Goal: Task Accomplishment & Management: Use online tool/utility

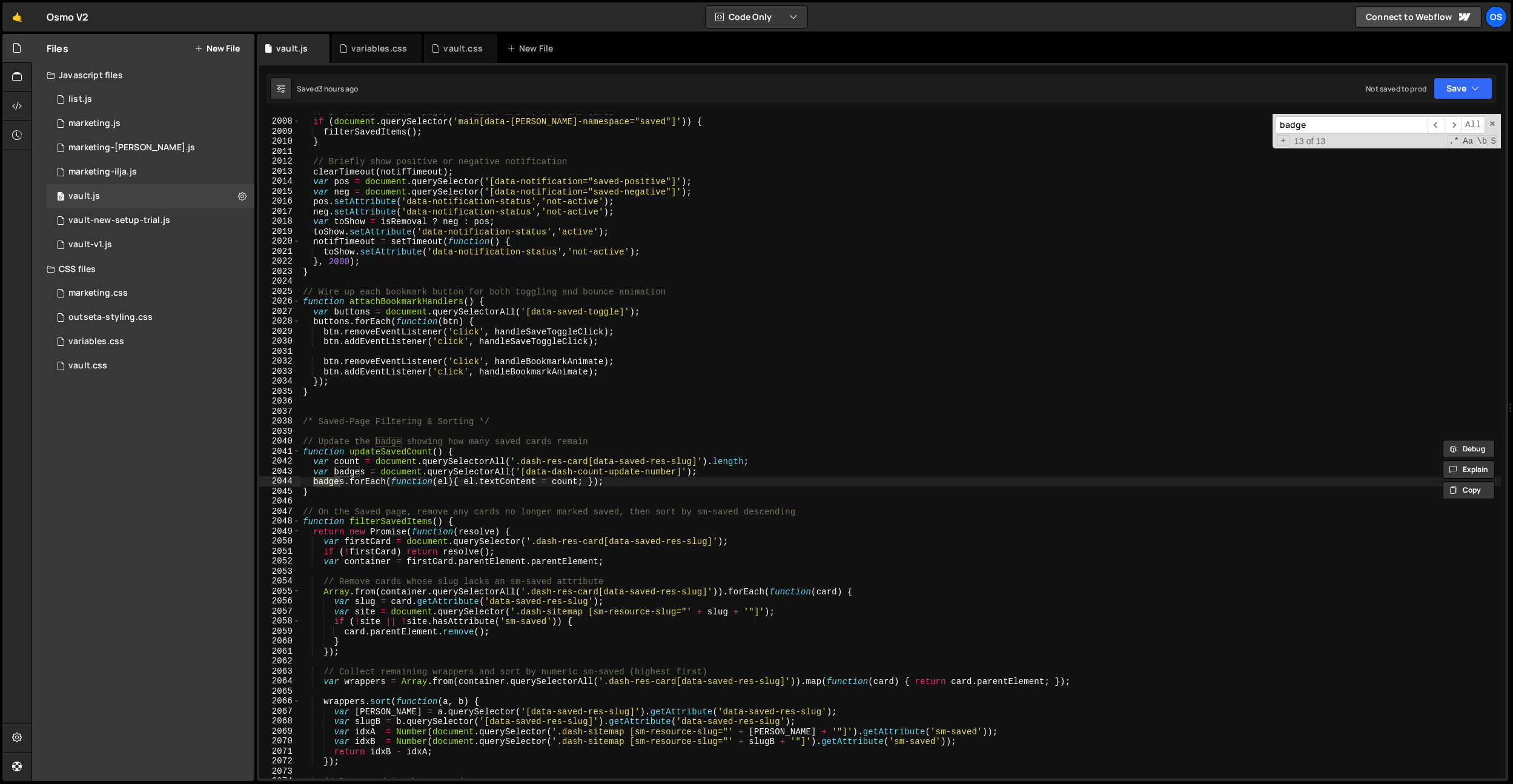
scroll to position [2692, 0]
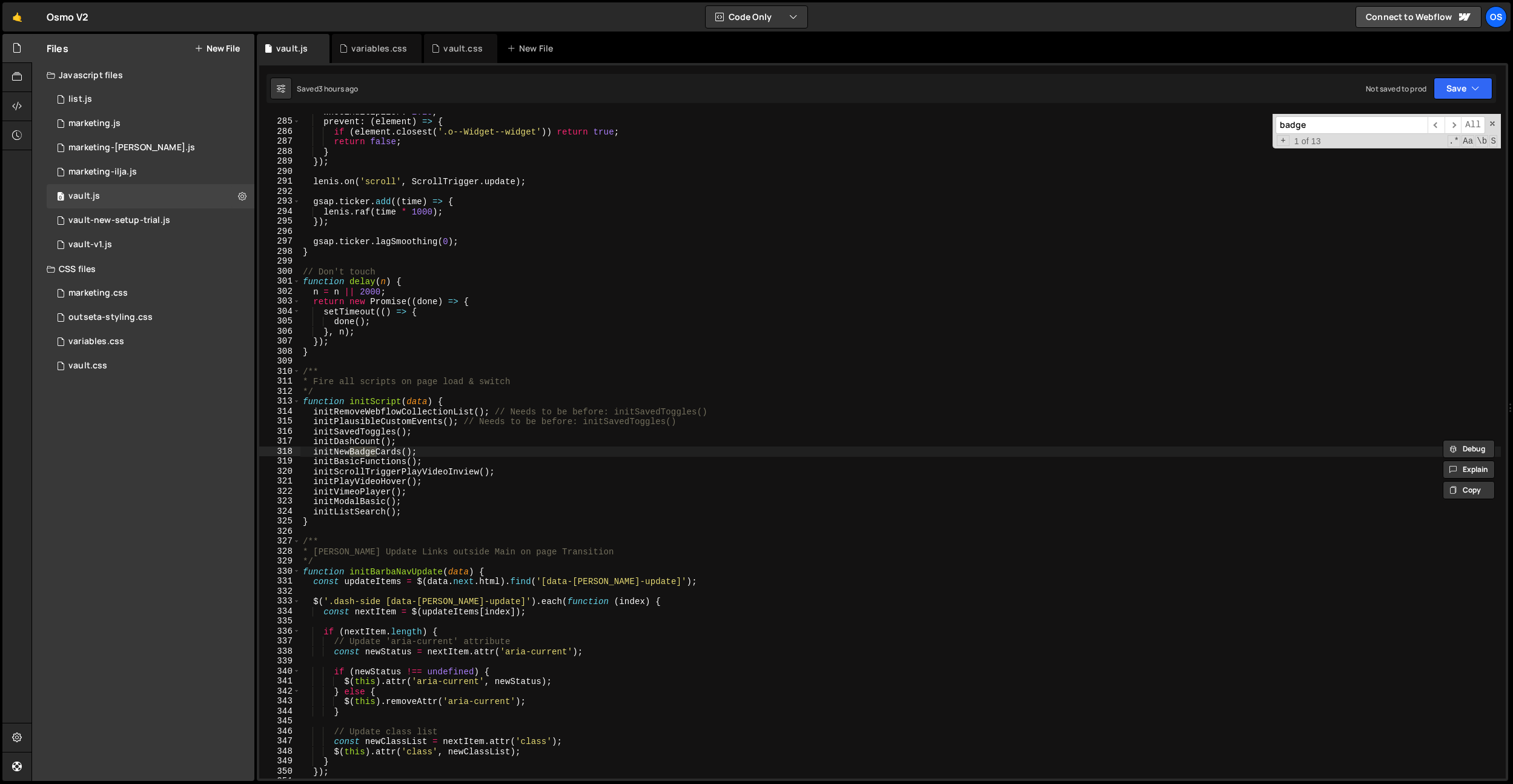
type input "badge"
click at [347, 446] on div "wheelMultiplier : 1.25 , prevent : ( element ) => { if ( element . closest ( '.…" at bounding box center [901, 448] width 1201 height 684
click at [351, 450] on div "wheelMultiplier : 1.25 , prevent : ( element ) => { if ( element . closest ( '.…" at bounding box center [901, 448] width 1201 height 684
type textarea "initNewBadgeCards();"
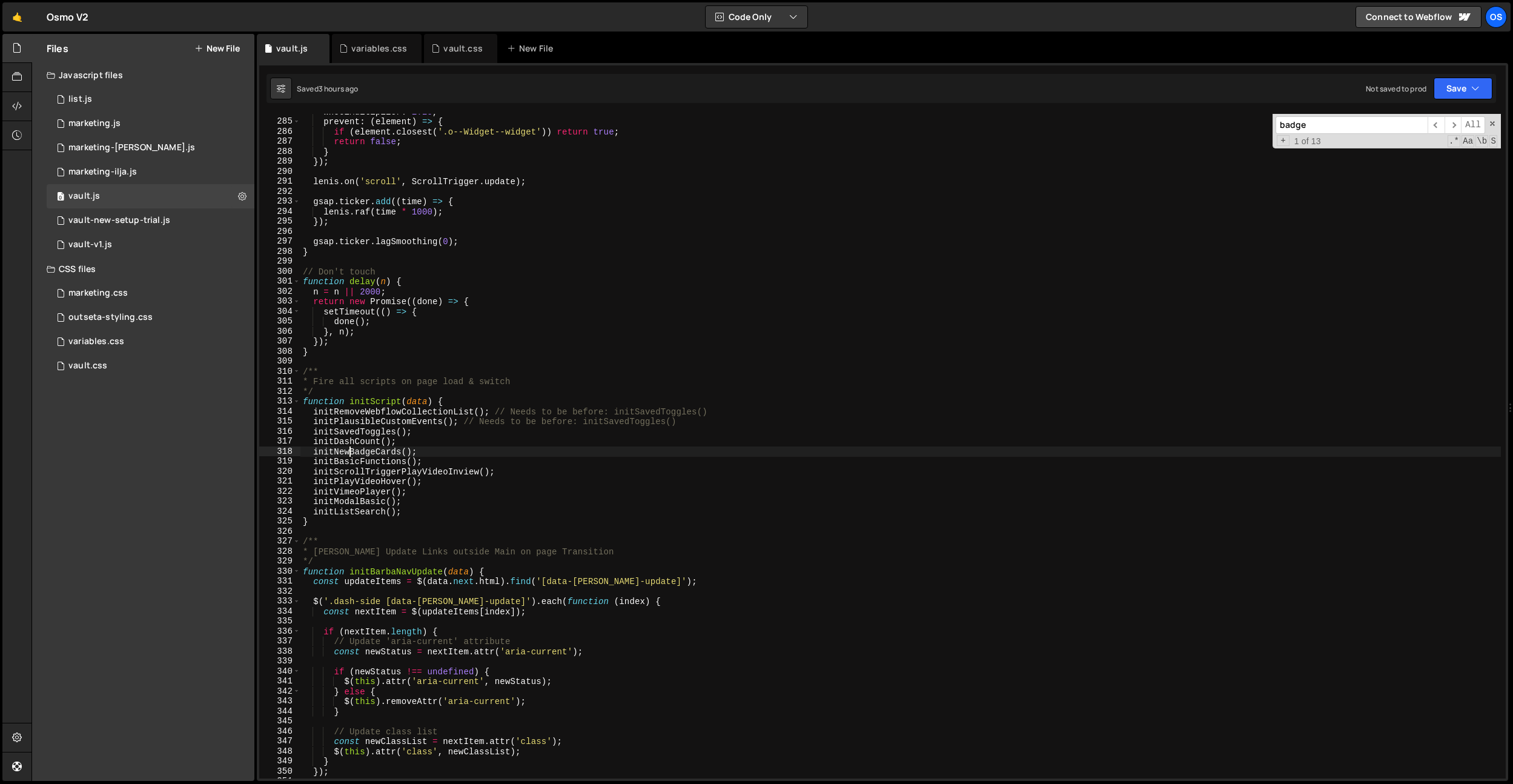
drag, startPoint x: 351, startPoint y: 450, endPoint x: 493, endPoint y: 447, distance: 142.0
click at [351, 450] on div "wheelMultiplier : 1.25 , prevent : ( element ) => { if ( element . closest ( '.…" at bounding box center [901, 448] width 1201 height 684
click at [493, 447] on div "wheelMultiplier : 1.25 , prevent : ( element ) => { if ( element . closest ( '.…" at bounding box center [901, 448] width 1201 height 684
paste input "initNewBadgeCards"
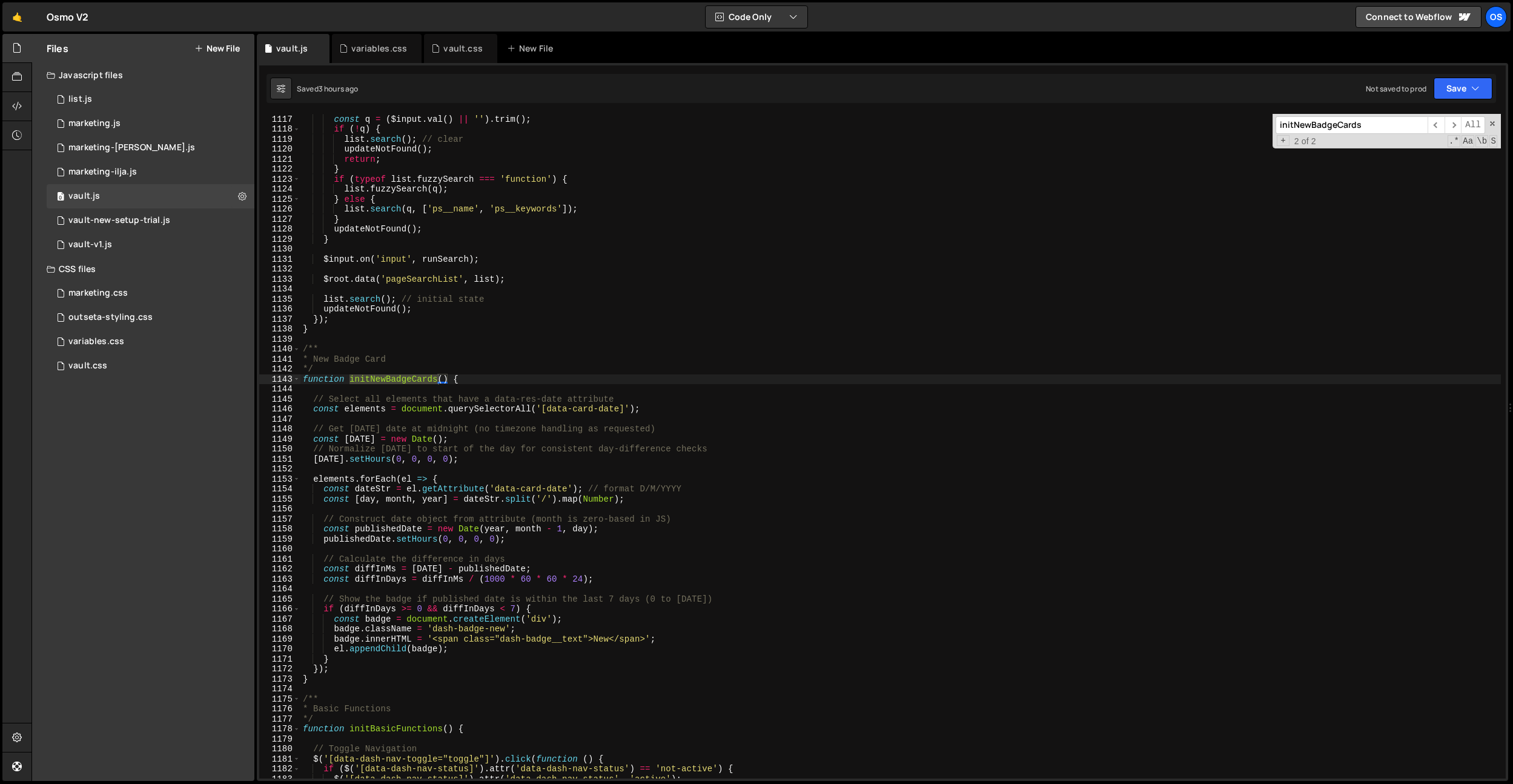
scroll to position [10621, 0]
type input "initNewBadgeCards"
drag, startPoint x: 584, startPoint y: 636, endPoint x: 534, endPoint y: 689, distance: 72.9
click at [501, 636] on div "const q = ( $input . val ( ) || '' ) . trim ( ) ; if ( ! q ) { list . search ( …" at bounding box center [901, 452] width 1201 height 684
click at [597, 203] on div "const q = ( $input . val ( ) || '' ) . trim ( ) ; if ( ! q ) { list . search ( …" at bounding box center [901, 452] width 1201 height 684
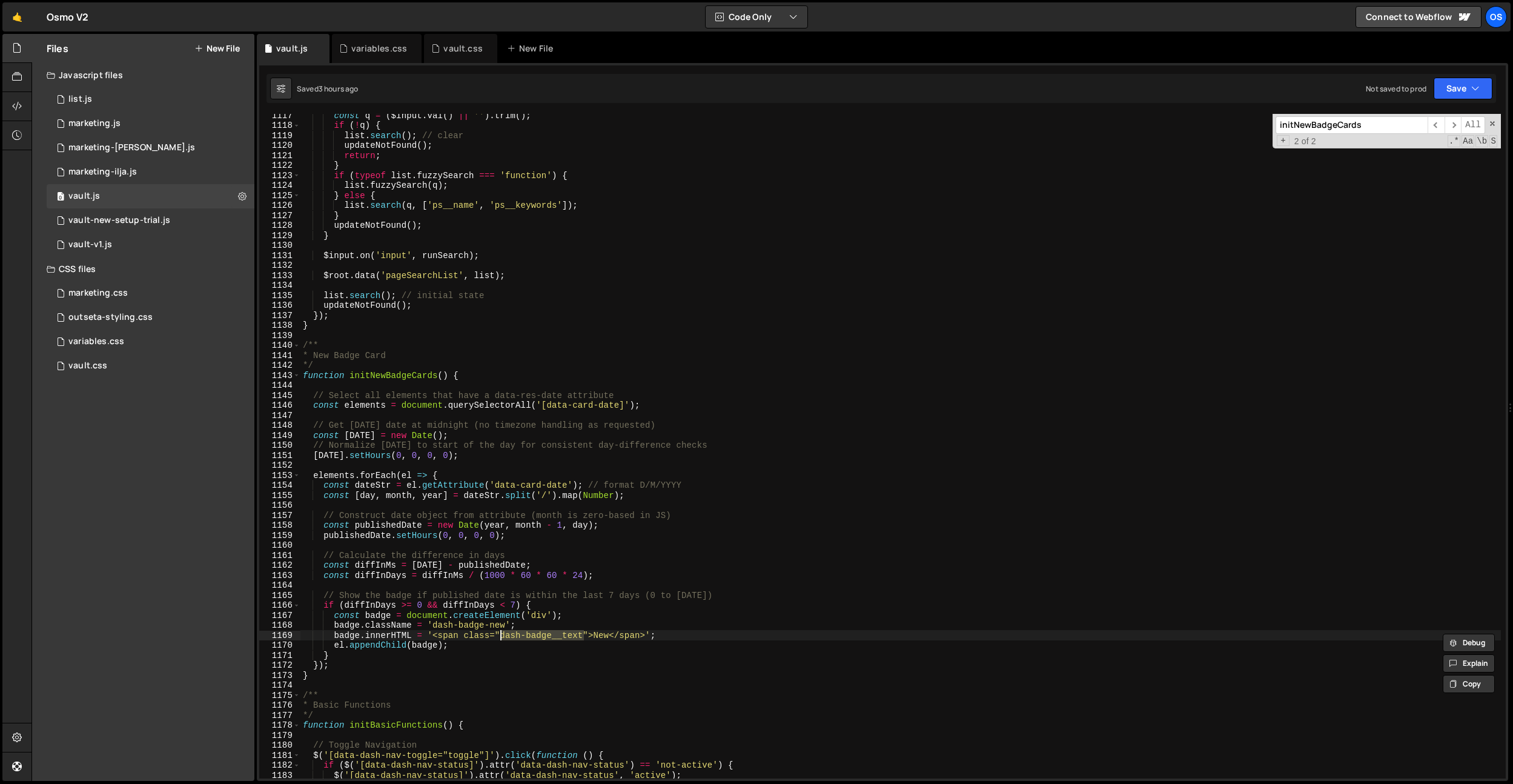
type textarea "[DOMAIN_NAME](q, ['ps__name', 'ps__keywords']);"
paste input "dash-badge-new"
type input "dash-badge-new"
click at [383, 49] on div "variables.css" at bounding box center [379, 48] width 56 height 12
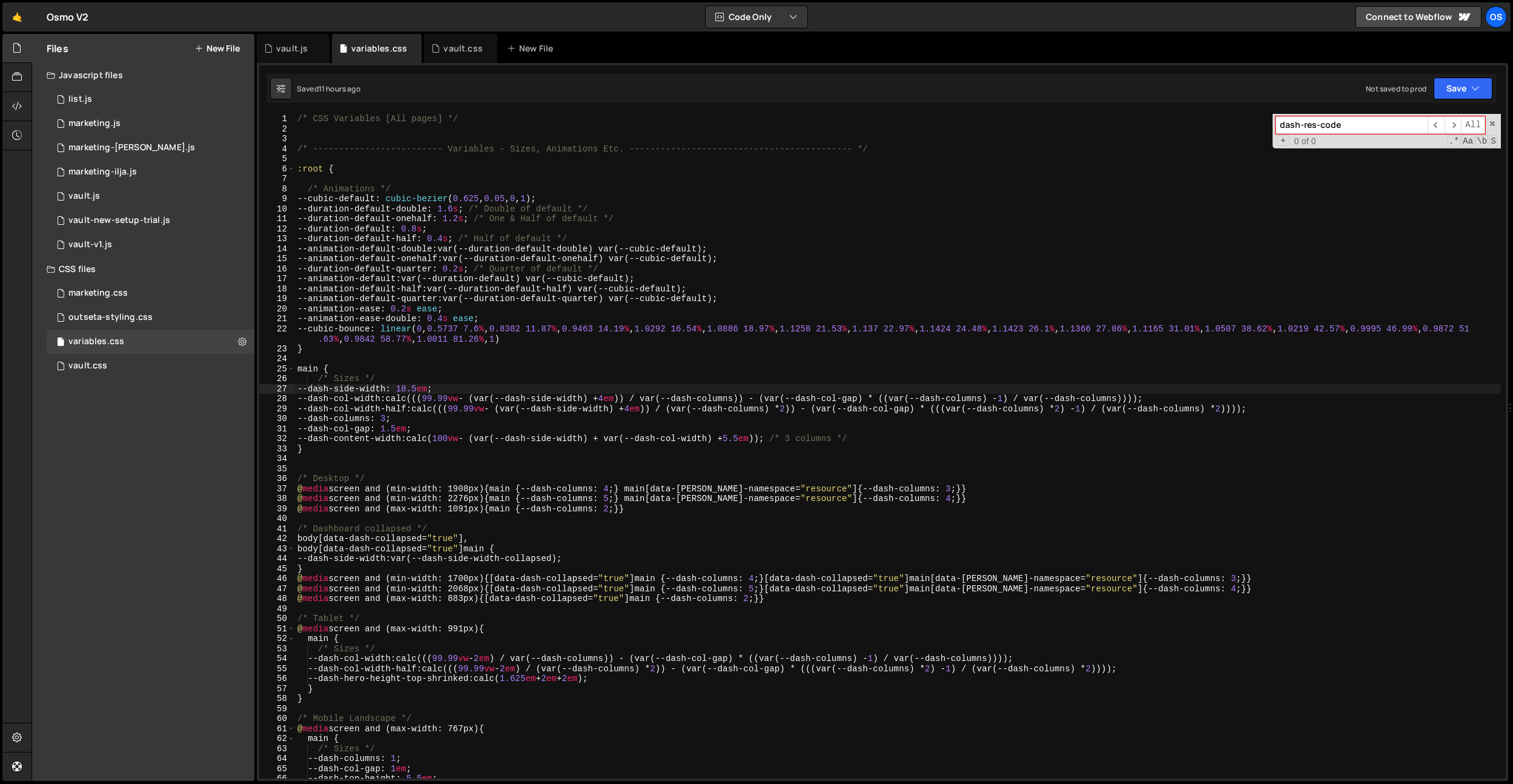
drag, startPoint x: 453, startPoint y: 53, endPoint x: 500, endPoint y: 162, distance: 118.7
click at [453, 53] on div "vault.css" at bounding box center [463, 48] width 39 height 12
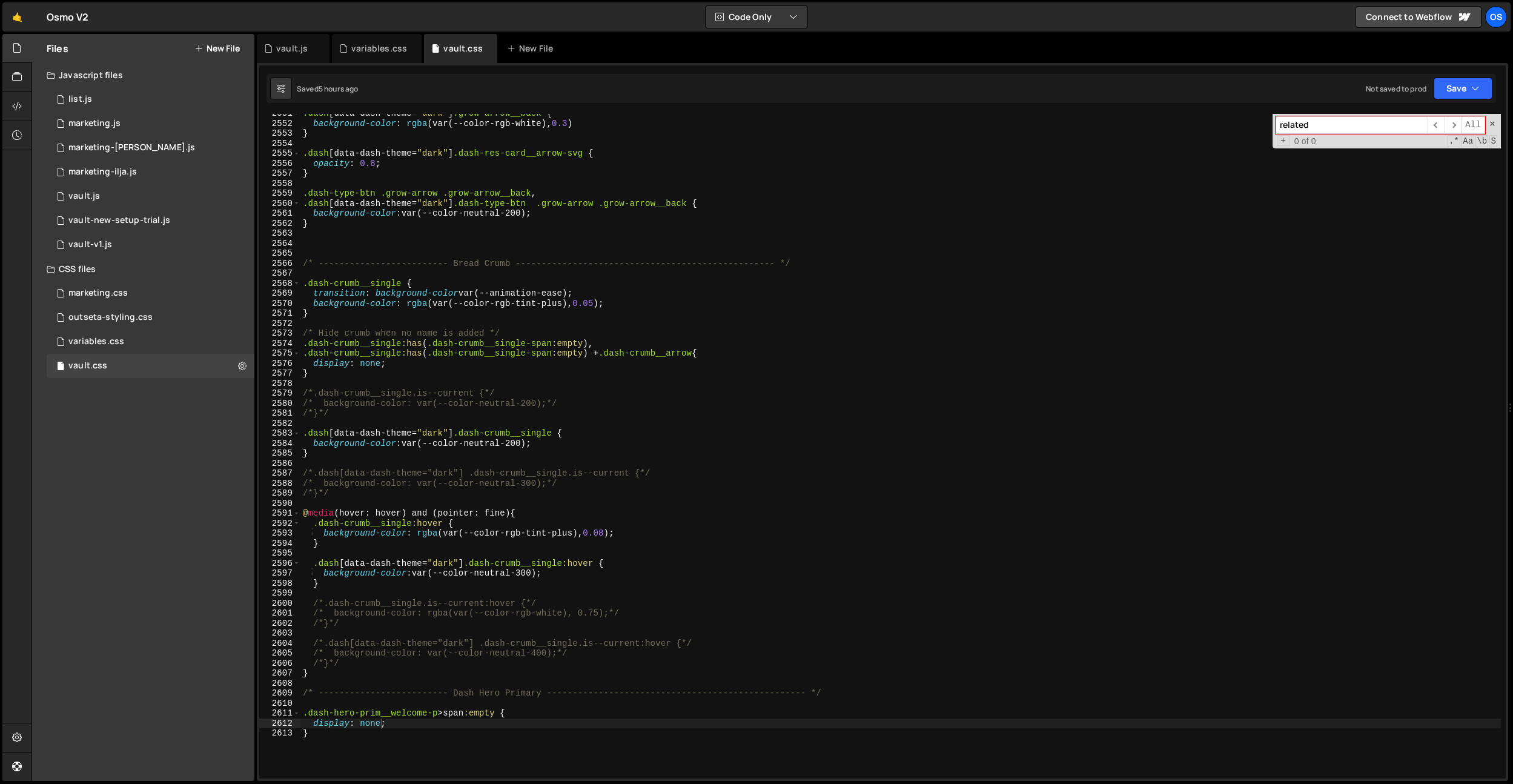
type textarea "opacity: 0.8;"
click at [501, 165] on div ".dash [ data-dash-theme = " dark " ] .grow-arrow__back { background-color : rgb…" at bounding box center [901, 450] width 1201 height 684
paste input "dash-badge-new"
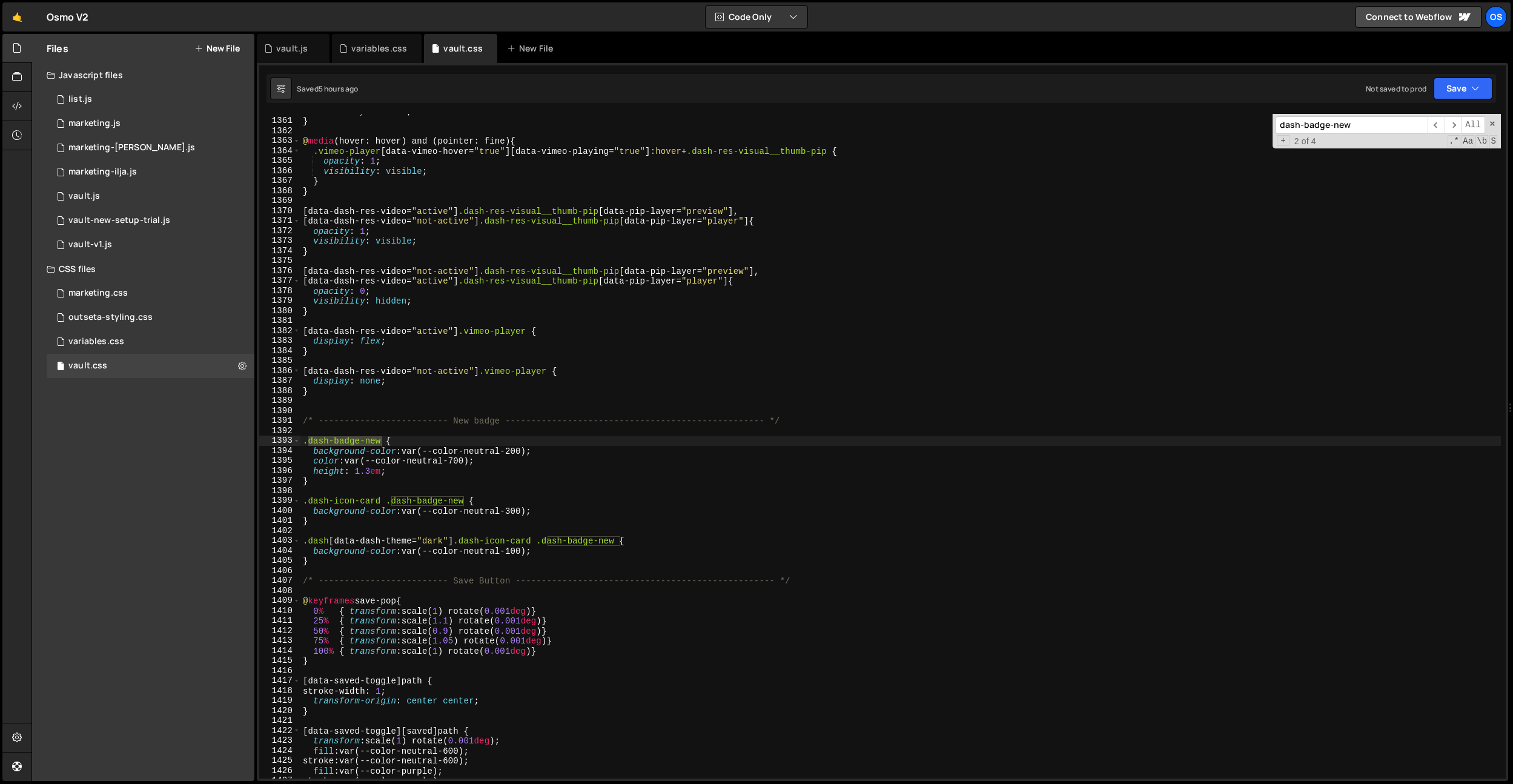
scroll to position [10330, 0]
type input "dash-badge-new"
click at [300, 52] on div "vault.js" at bounding box center [292, 48] width 32 height 12
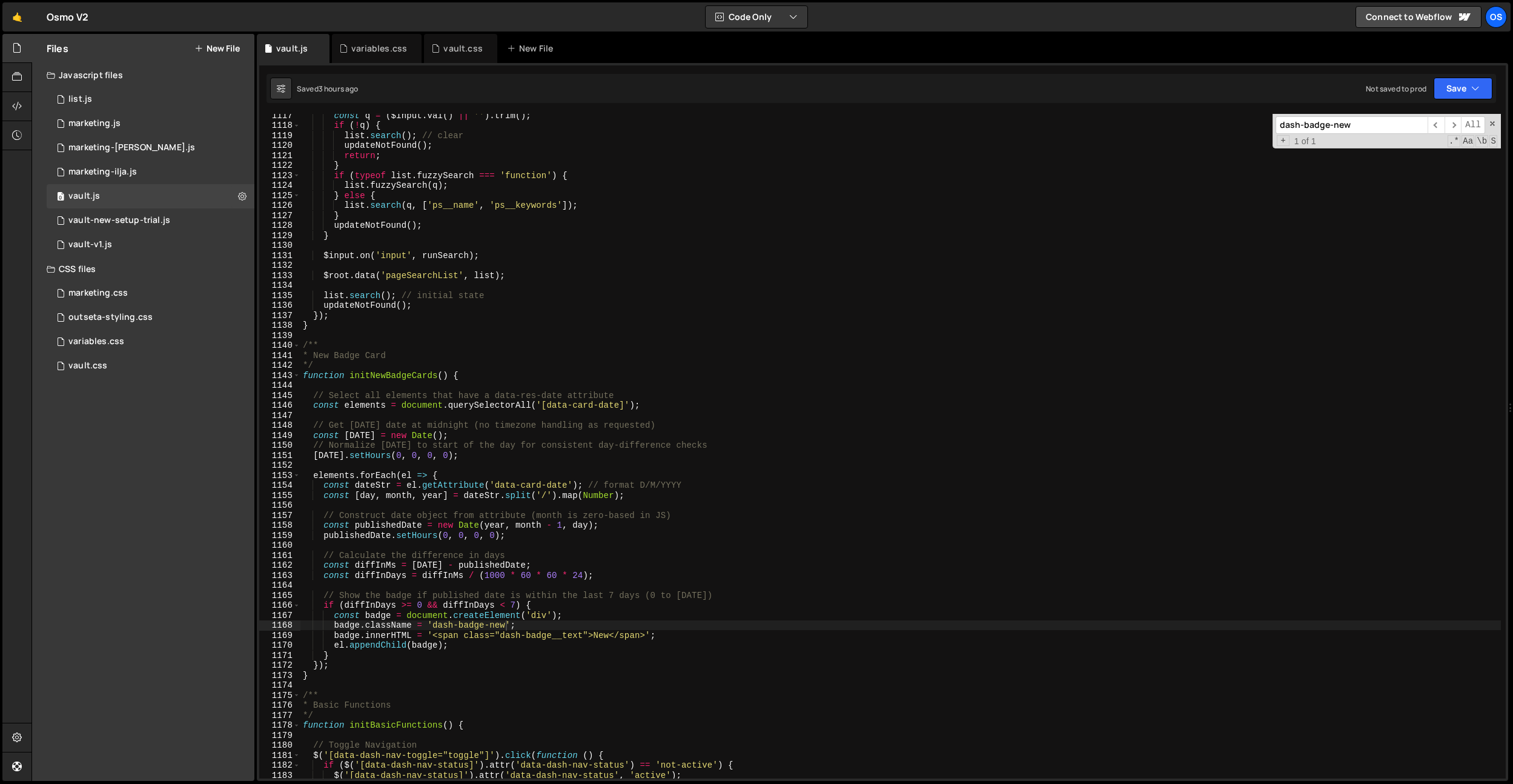
click at [554, 636] on div "const q = ( $input . val ( ) || '' ) . trim ( ) ; if ( ! q ) { list . search ( …" at bounding box center [901, 452] width 1201 height 684
type textarea "badge.innerHTML = '<span class="dash-badge-new__text">New</span>';"
click at [622, 584] on div "const q = ( $input . val ( ) || '' ) . trim ( ) ; if ( ! q ) { list . search ( …" at bounding box center [901, 452] width 1201 height 684
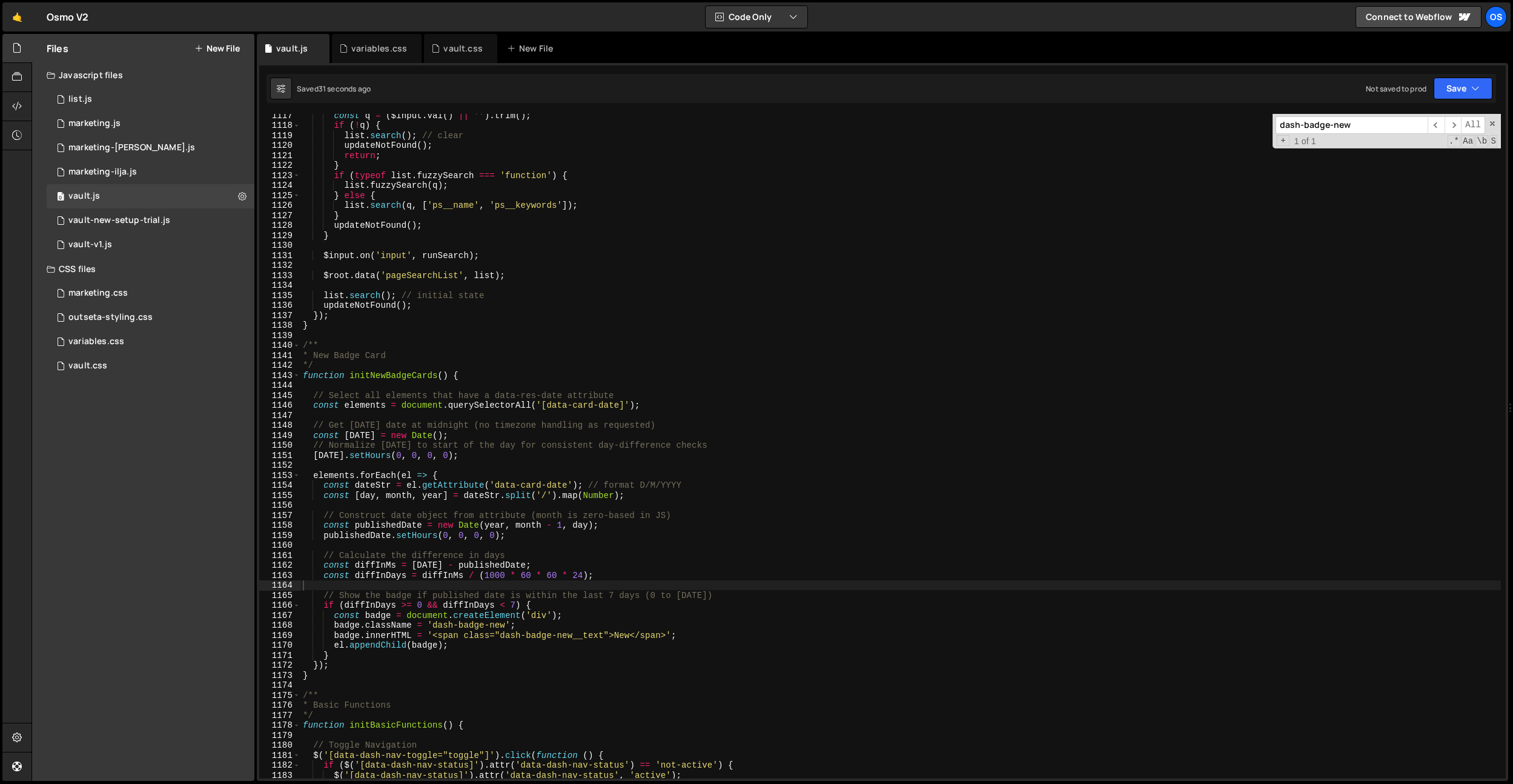
drag, startPoint x: 355, startPoint y: 52, endPoint x: 364, endPoint y: 67, distance: 17.5
click at [355, 52] on div "variables.css" at bounding box center [379, 48] width 56 height 12
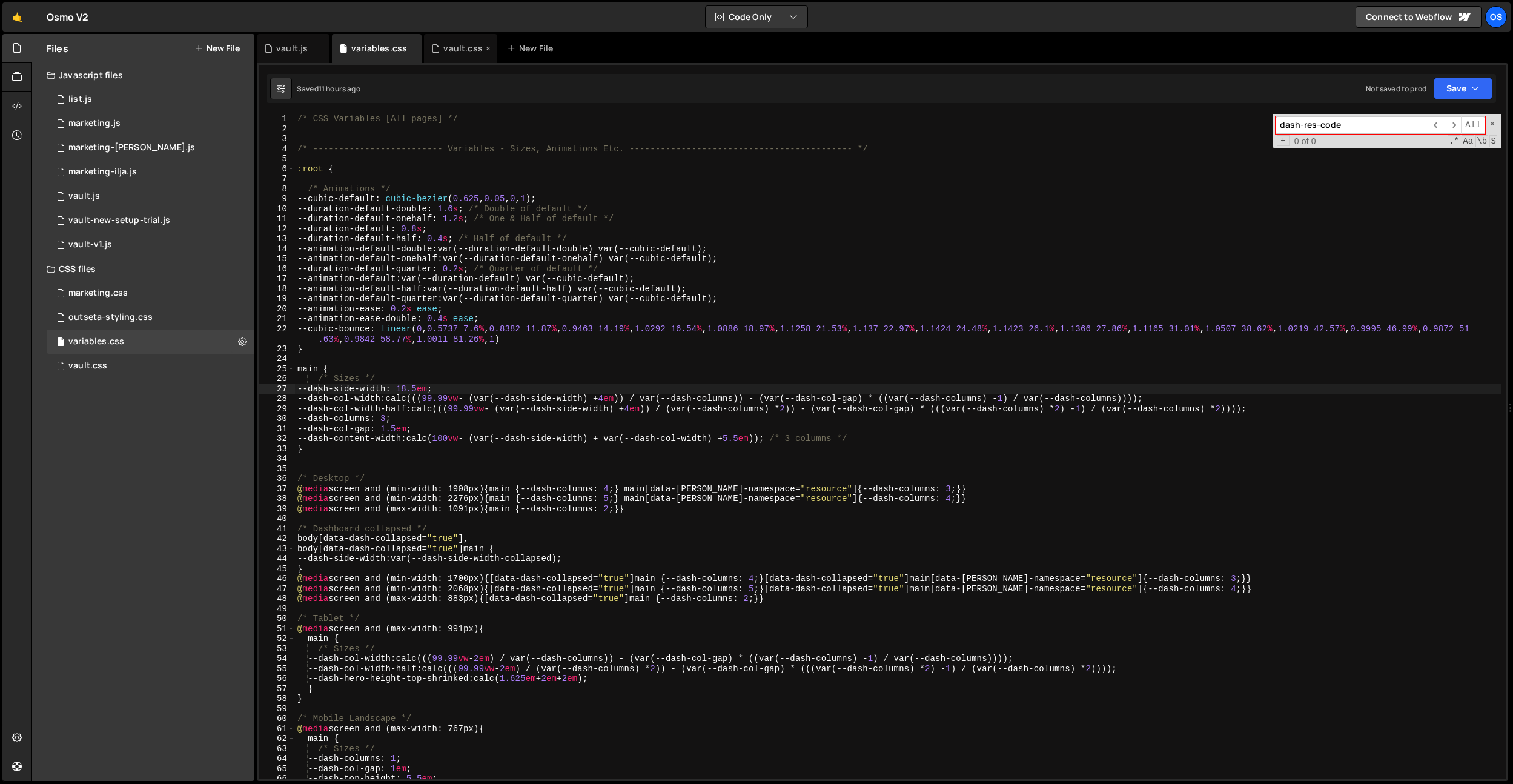
click at [460, 46] on div "vault.css" at bounding box center [463, 48] width 39 height 12
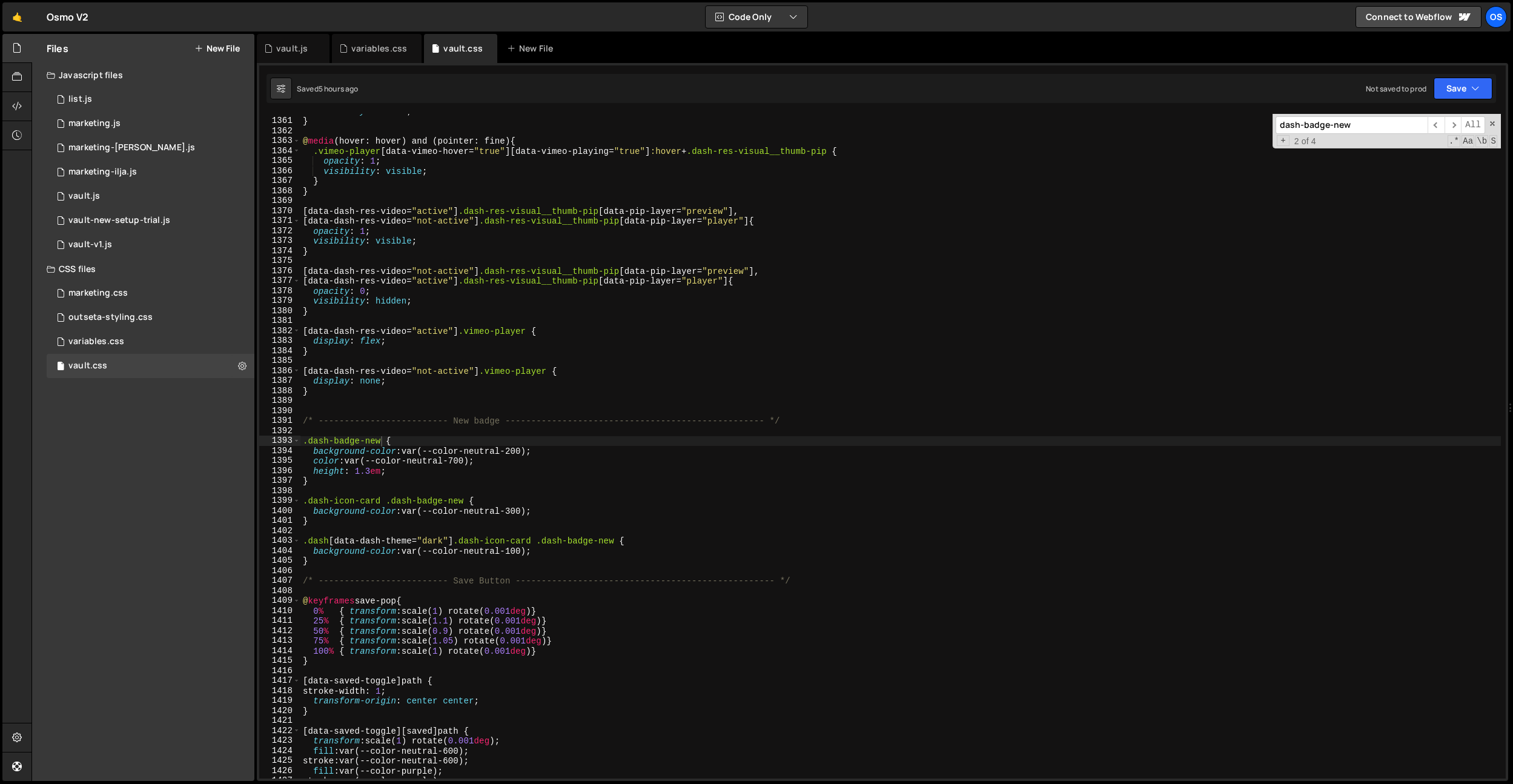
type textarea "height: 1.3em;"
drag, startPoint x: 407, startPoint y: 473, endPoint x: 274, endPoint y: 467, distance: 133.1
click at [274, 467] on div "height: 1.3em; 1360 1361 1362 1363 1364 1365 1366 1367 1368 1369 1370 1371 1372…" at bounding box center [882, 446] width 1246 height 665
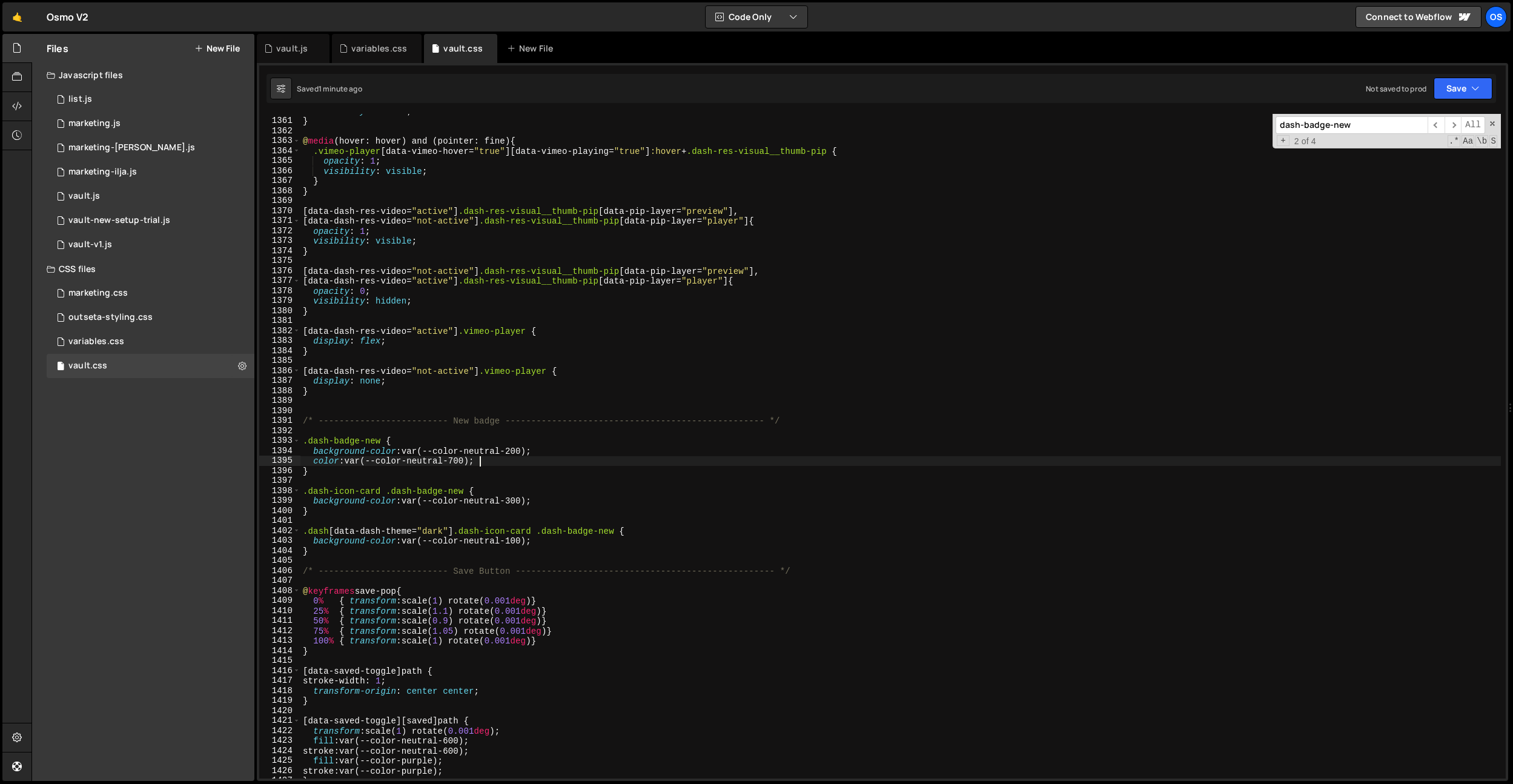
click at [537, 468] on div "visibility : hidden ; } @ media (hover: hover) and (pointer: fine) { .vimeo-pla…" at bounding box center [901, 448] width 1201 height 684
click at [539, 464] on div "visibility : hidden ; } @ media (hover: hover) and (pointer: fine) { .vimeo-pla…" at bounding box center [901, 448] width 1201 height 684
type textarea "color: var(--color-neutral-700);"
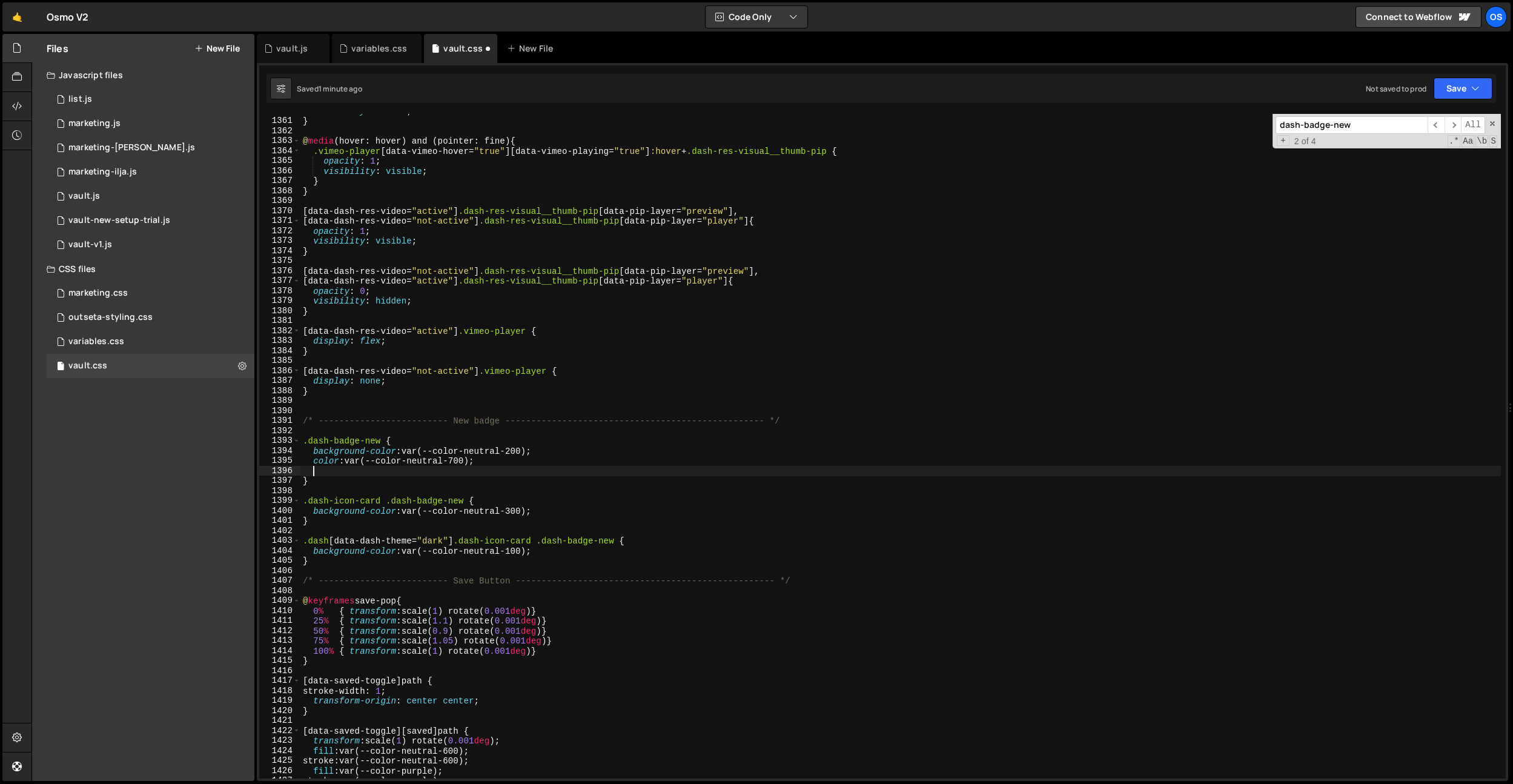
type textarea "color: var(--color-neutral-700);"
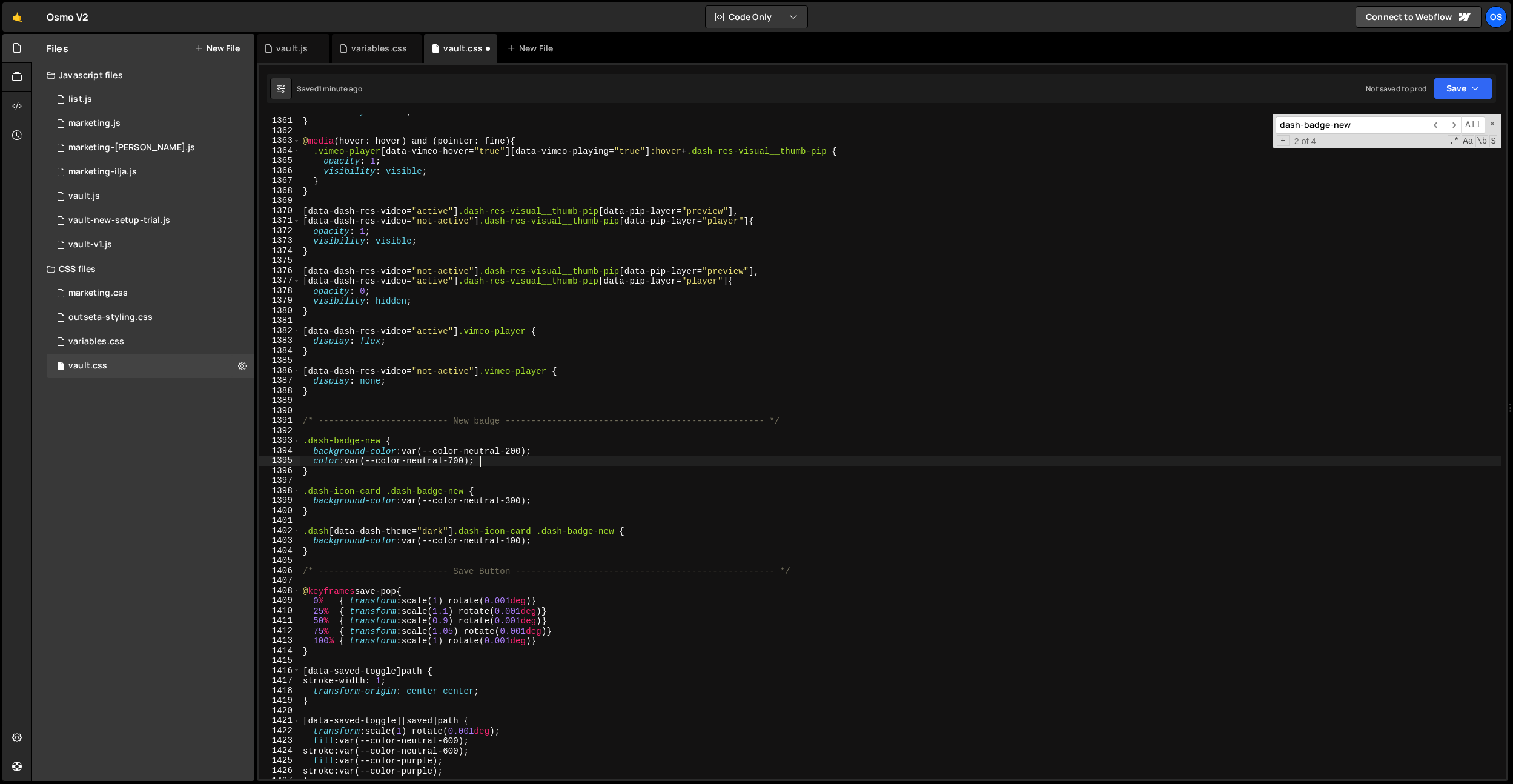
drag, startPoint x: 304, startPoint y: 53, endPoint x: 362, endPoint y: 120, distance: 88.6
click at [304, 53] on div "vault.js" at bounding box center [292, 48] width 32 height 12
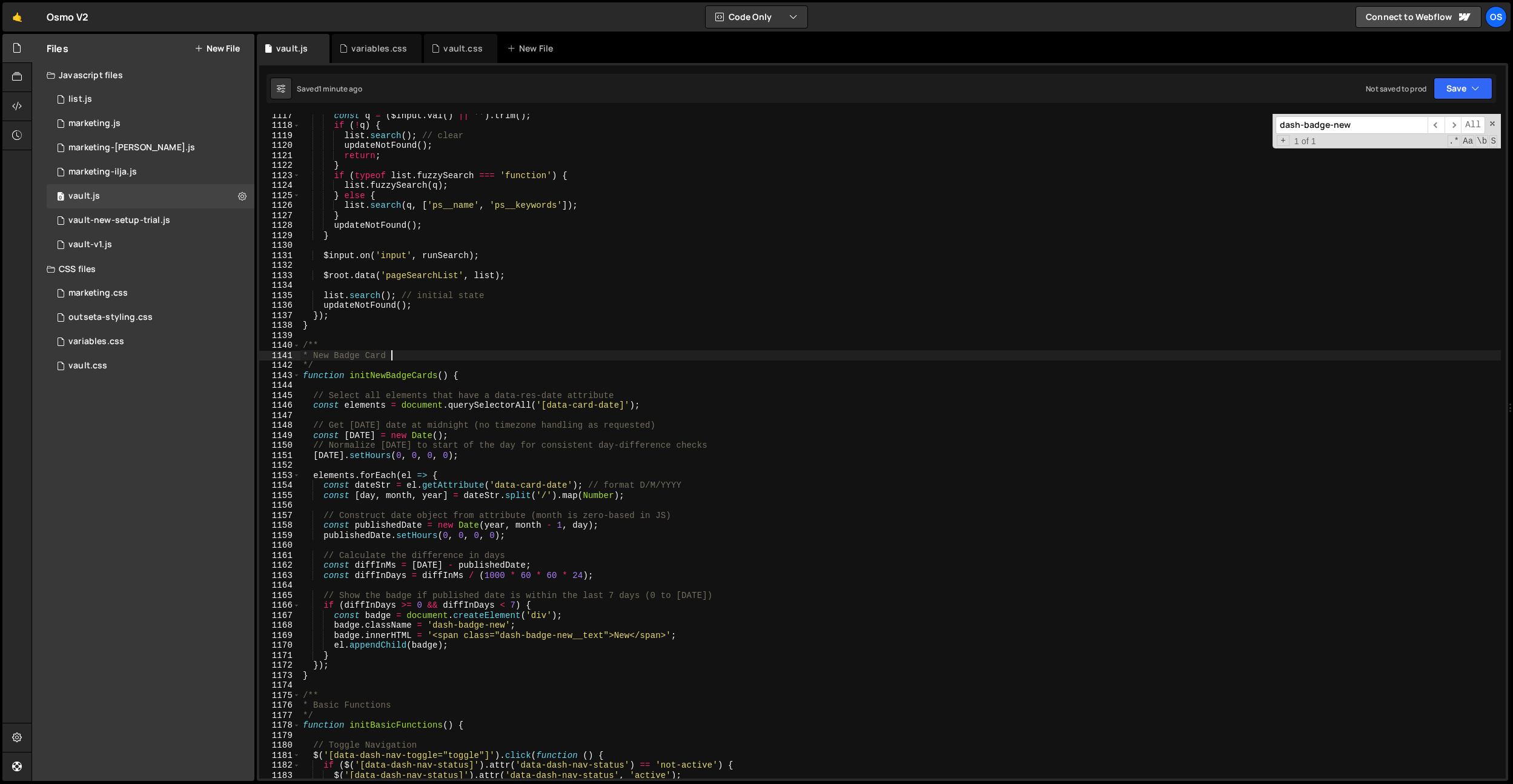
click at [538, 357] on div "const q = ( $input . val ( ) || '' ) . trim ( ) ; if ( ! q ) { list . search ( …" at bounding box center [901, 452] width 1201 height 684
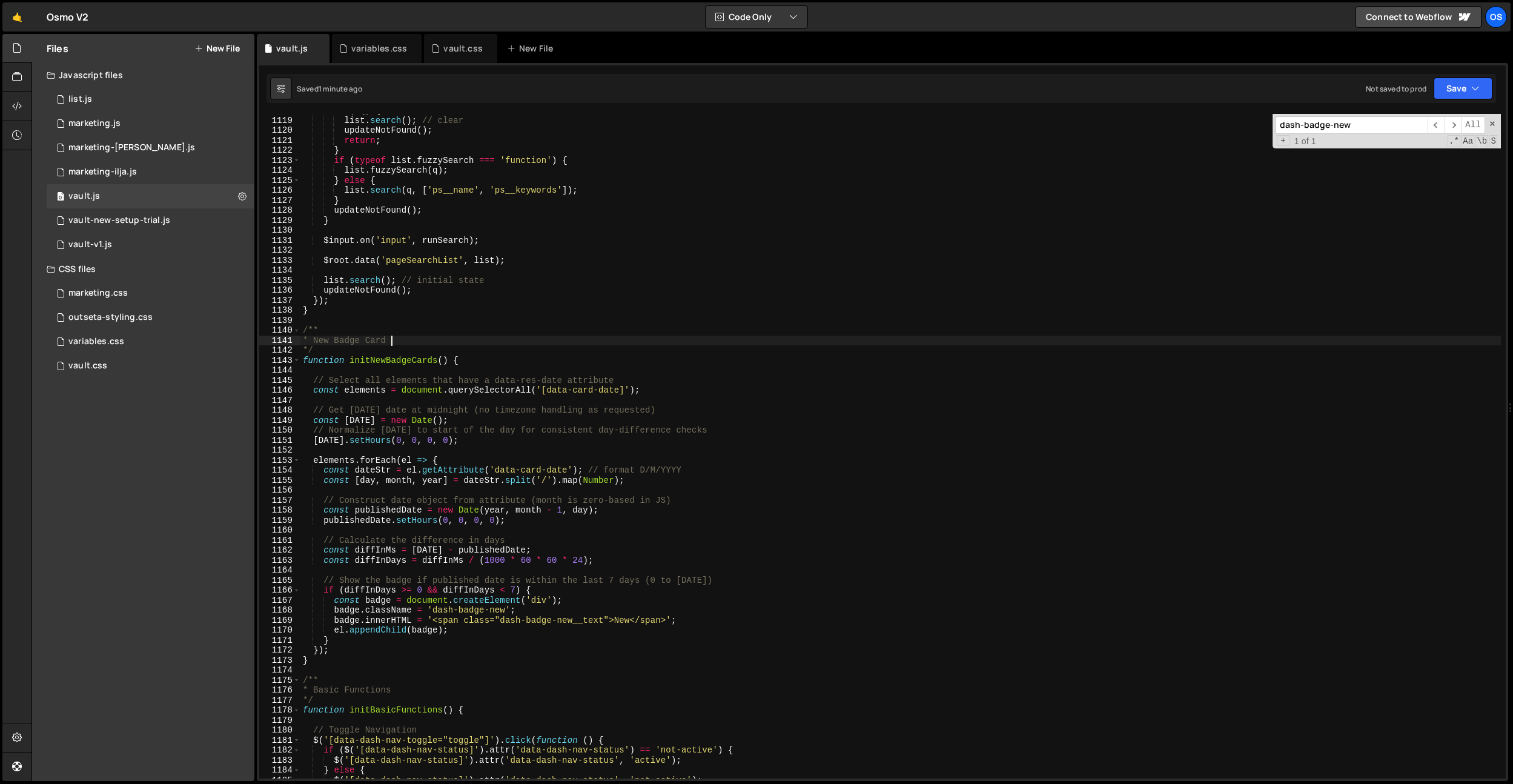
click at [693, 580] on div "if ( ! q ) { list . search ( ) ; // clear updateNotFound ( ) ; return ; } if ( …" at bounding box center [901, 447] width 1201 height 684
click at [693, 580] on div "list . search ( ) ; // clear updateNotFound ( ) ; return ; } if ( typeof list .…" at bounding box center [901, 455] width 1201 height 684
click at [516, 591] on div "list . search ( ) ; // clear updateNotFound ( ) ; return ; } if ( typeof list .…" at bounding box center [901, 454] width 1201 height 684
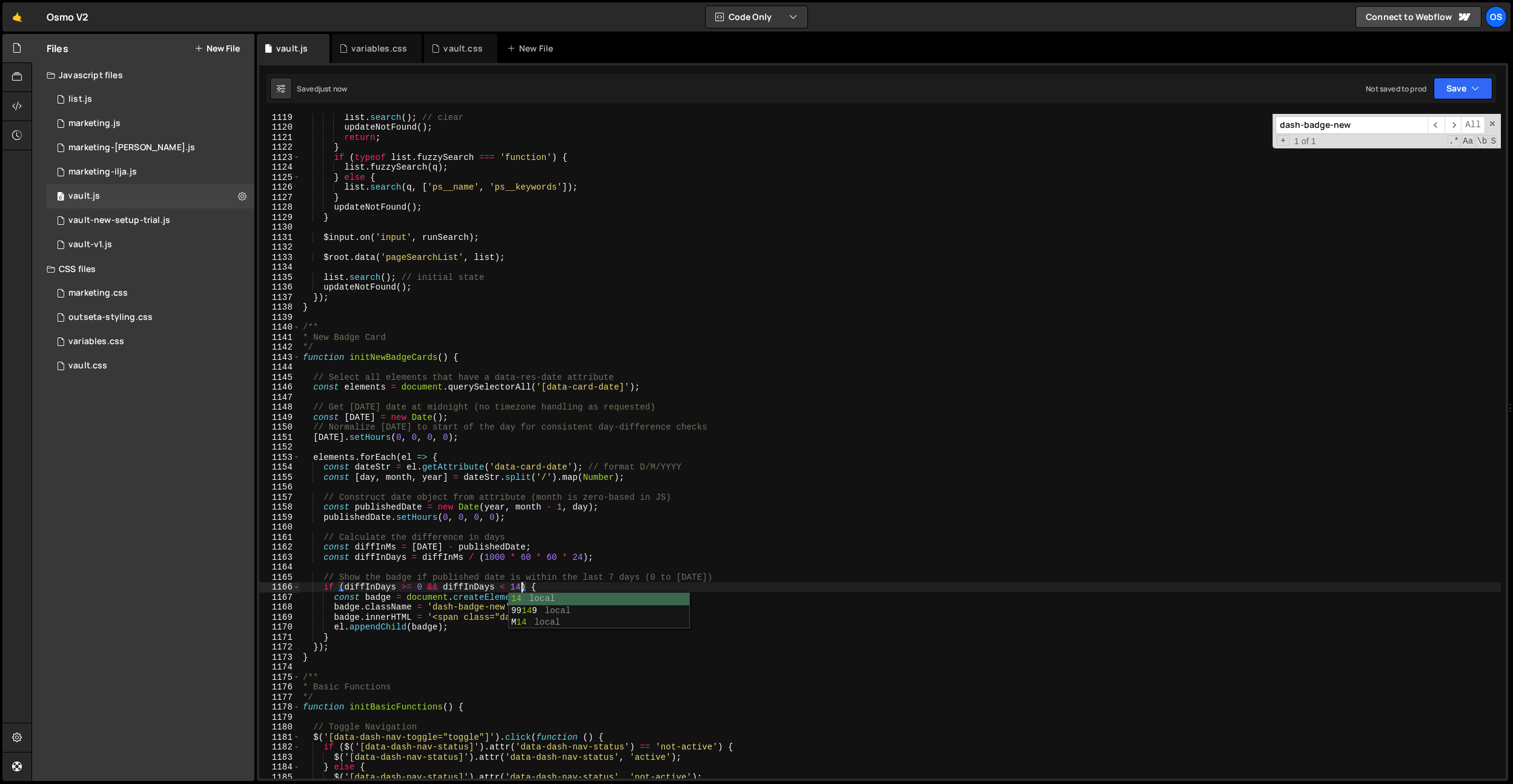
type textarea "if (diffInDays >= 0 && diffInDays < 14) {"
click at [367, 45] on div "variables.css" at bounding box center [379, 48] width 56 height 12
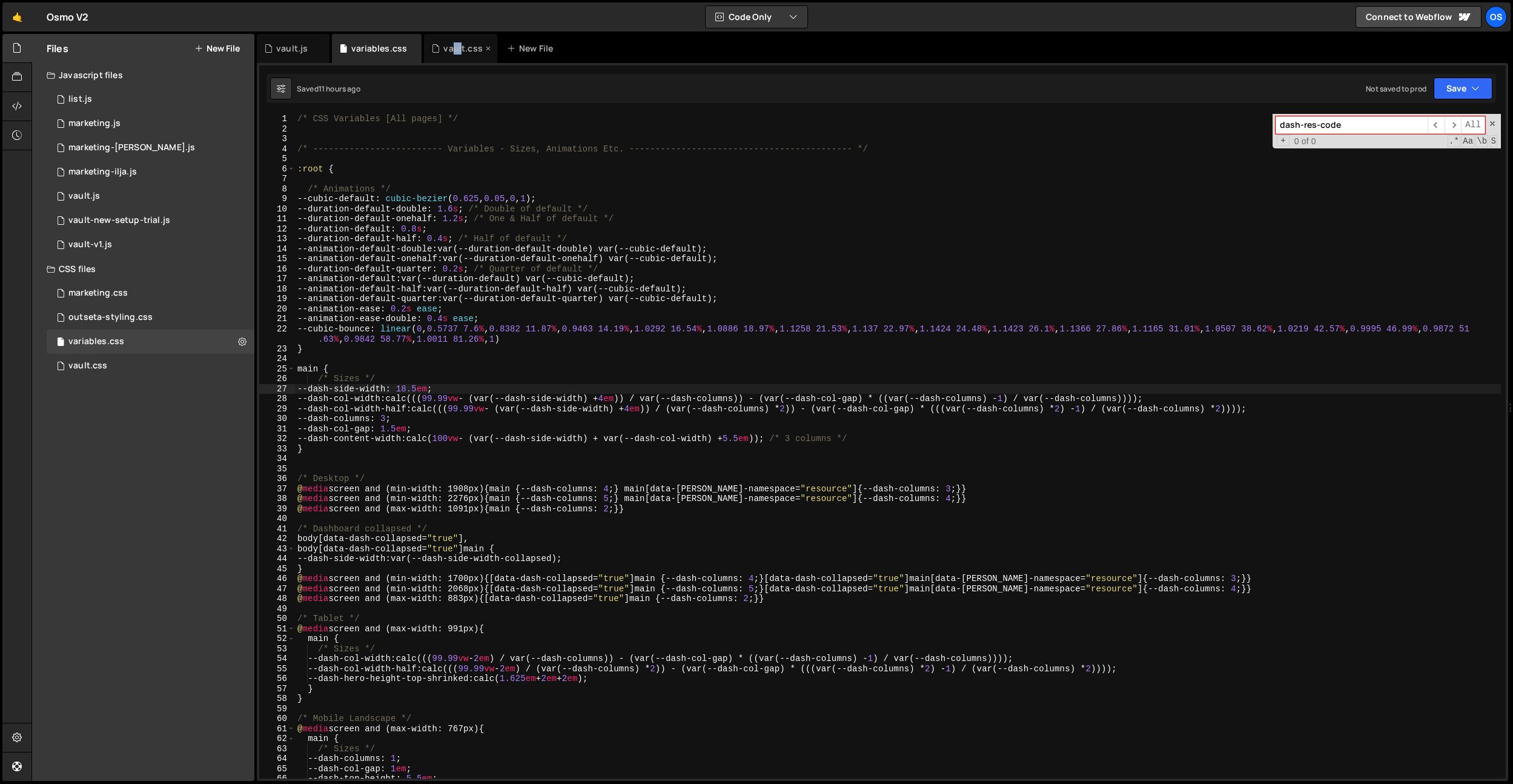
drag, startPoint x: 460, startPoint y: 52, endPoint x: 452, endPoint y: 48, distance: 8.9
click at [452, 48] on div "vault.css" at bounding box center [463, 48] width 39 height 12
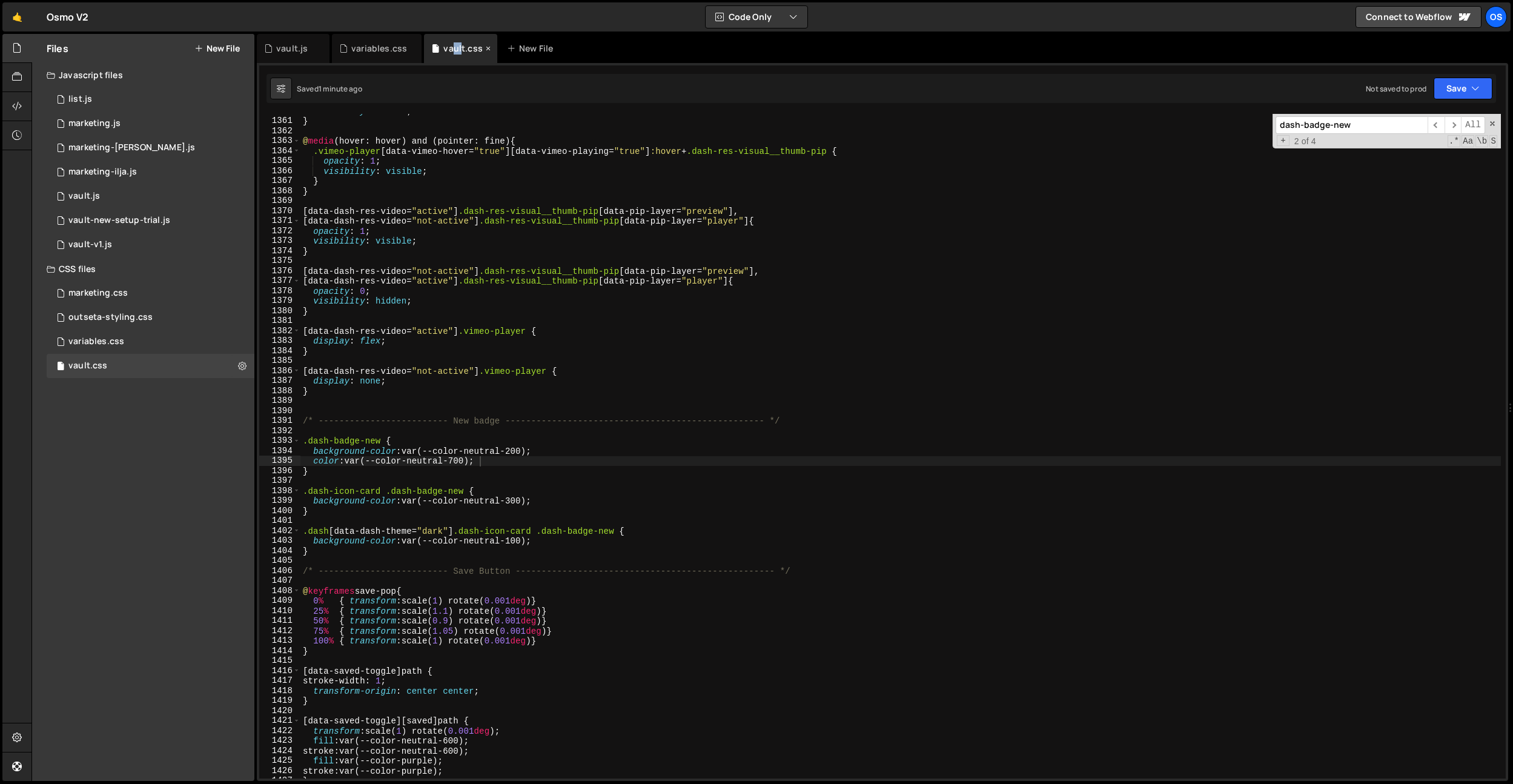
click at [461, 48] on div "vault.css" at bounding box center [463, 48] width 39 height 12
click at [505, 361] on div "visibility : hidden ; } @ media (hover: hover) and (pointer: fine) { .vimeo-pla…" at bounding box center [901, 448] width 1201 height 684
click at [486, 464] on div "visibility : hidden ; } @ media (hover: hover) and (pointer: fine) { .vimeo-pla…" at bounding box center [901, 448] width 1201 height 684
type textarea "color: var(--color-neutral-700);"
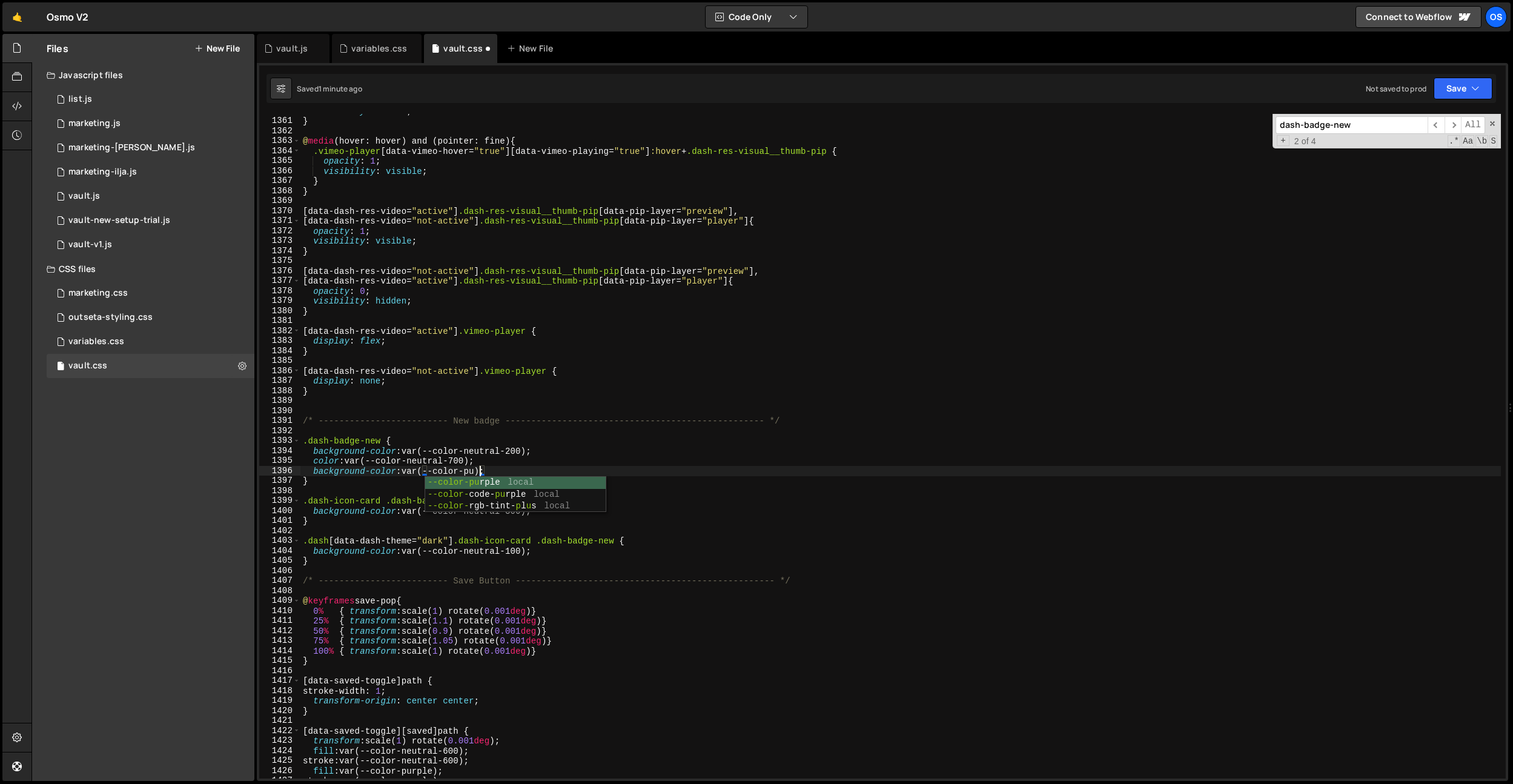
scroll to position [0, 12]
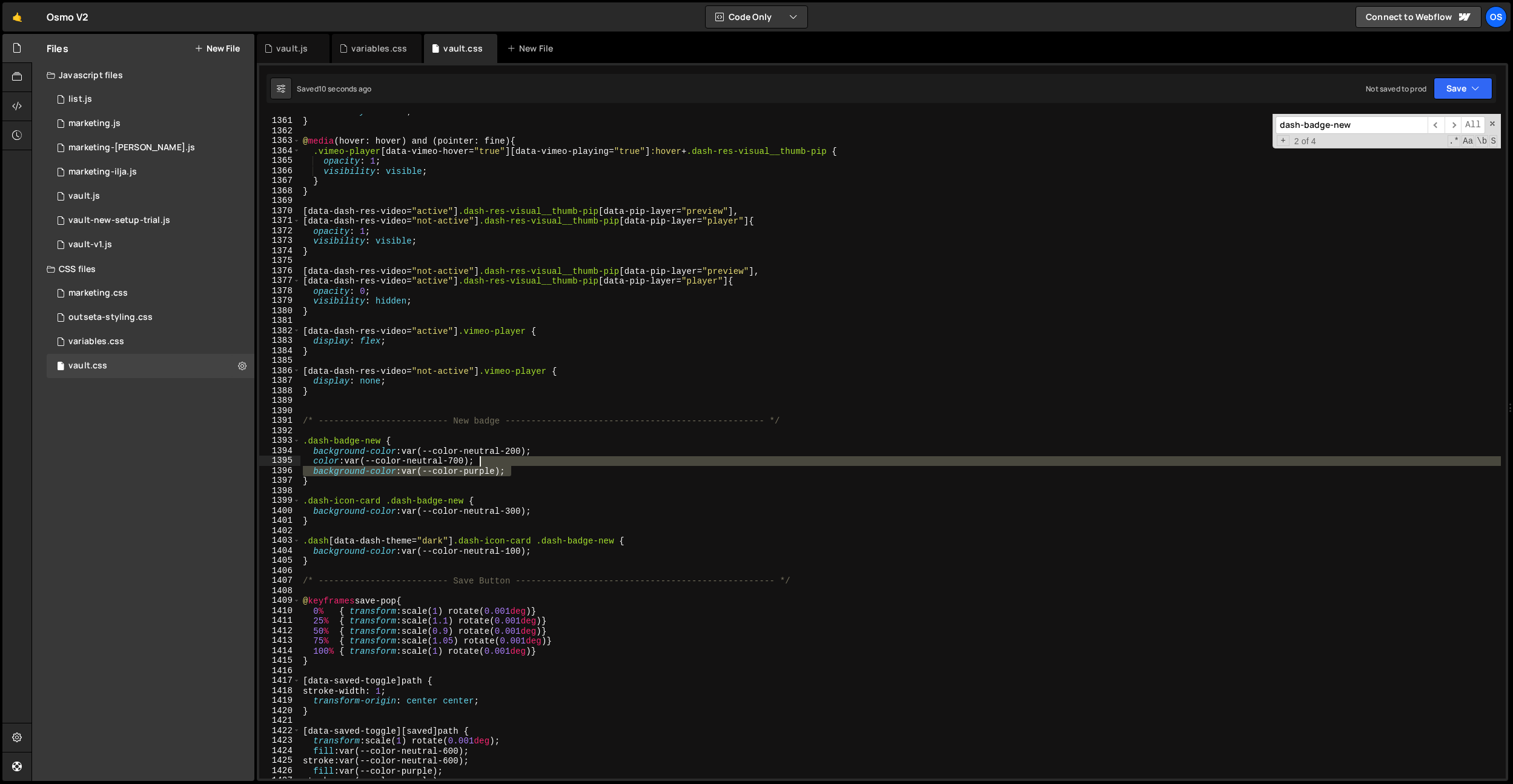
drag, startPoint x: 545, startPoint y: 471, endPoint x: 545, endPoint y: 461, distance: 10.0
click at [545, 461] on div "visibility : hidden ; } @ media (hover: hover) and (pointer: fine) { .vimeo-pla…" at bounding box center [901, 448] width 1201 height 684
type textarea "color: var(--color-neutral-700);"
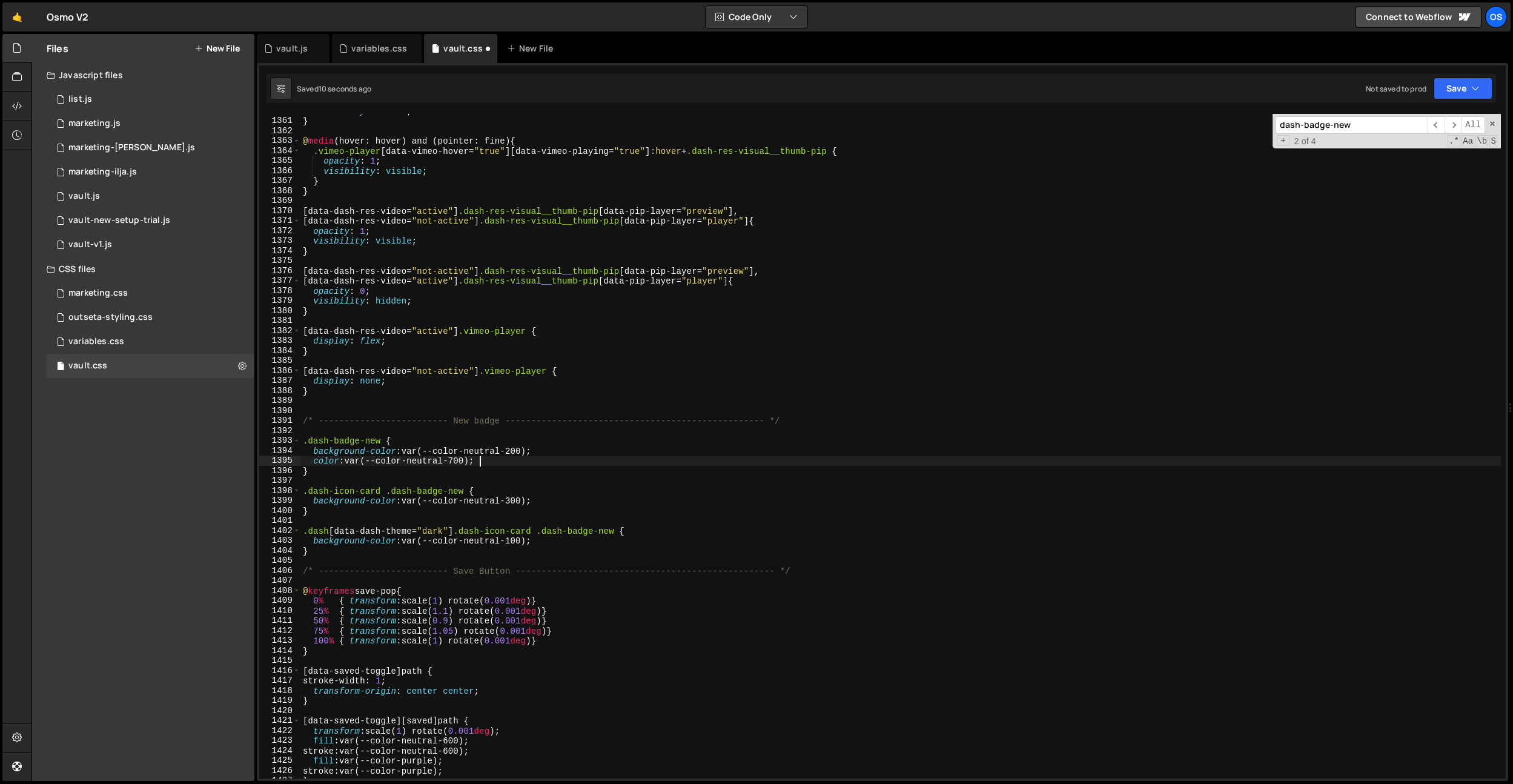
scroll to position [0, 11]
click at [384, 50] on div "variables.css" at bounding box center [379, 48] width 56 height 12
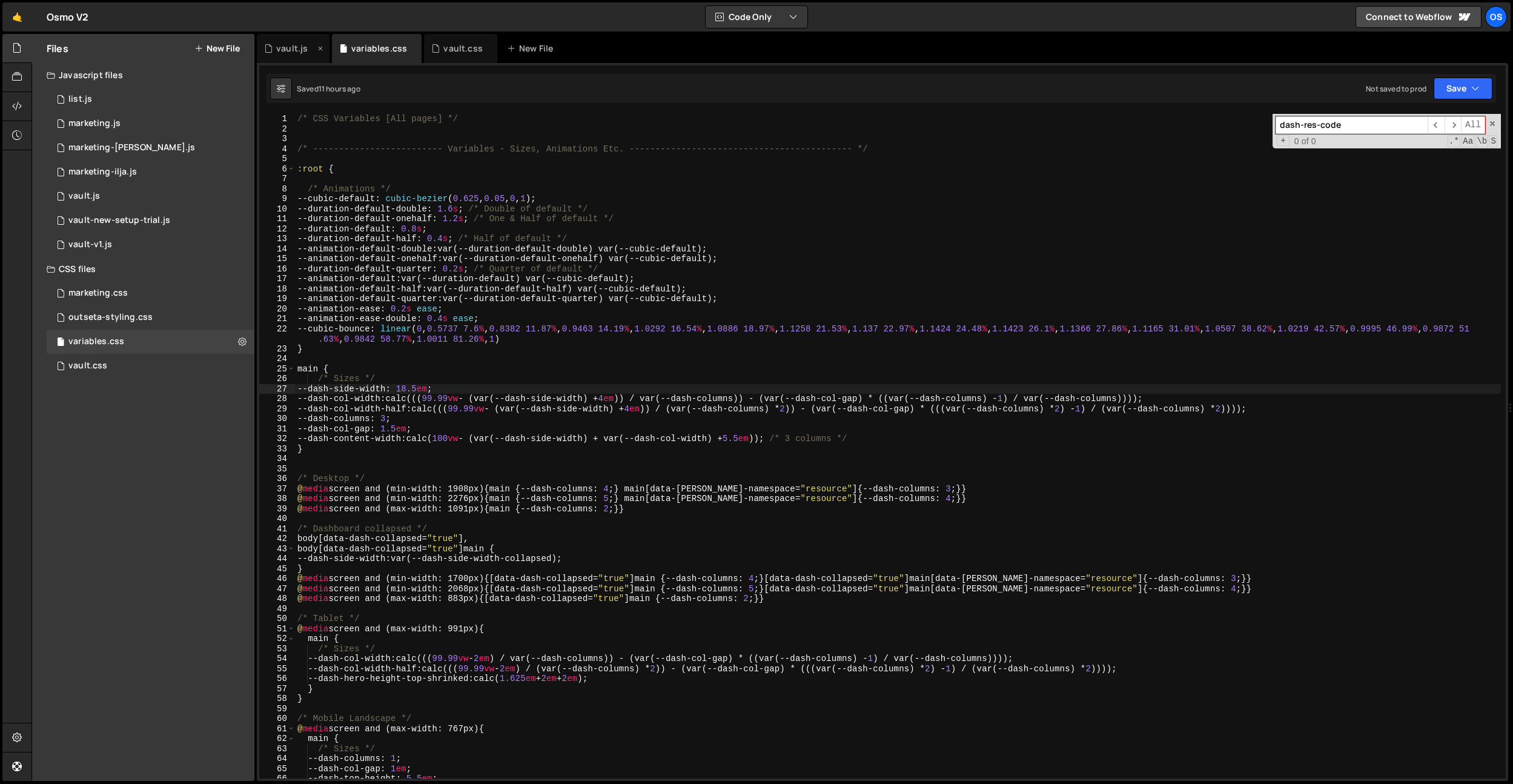
click at [288, 53] on div "vault.js" at bounding box center [292, 48] width 32 height 12
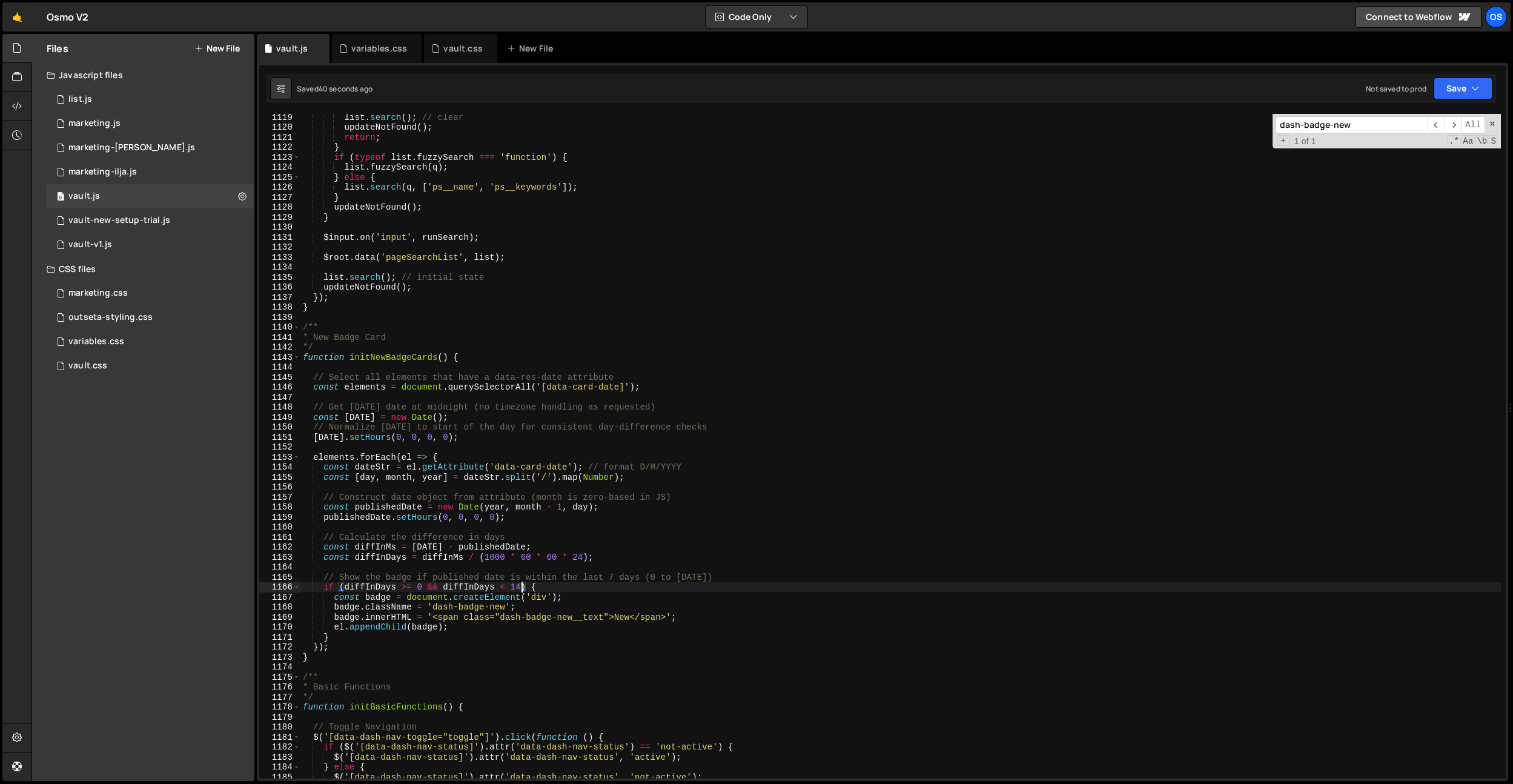
click at [521, 589] on div "list . search ( ) ; // clear updateNotFound ( ) ; return ; } if ( typeof list .…" at bounding box center [901, 454] width 1201 height 684
type textarea "if (diffInDays >= 0 && diffInDays < 7) {"
click at [449, 47] on div "vault.css" at bounding box center [463, 48] width 39 height 12
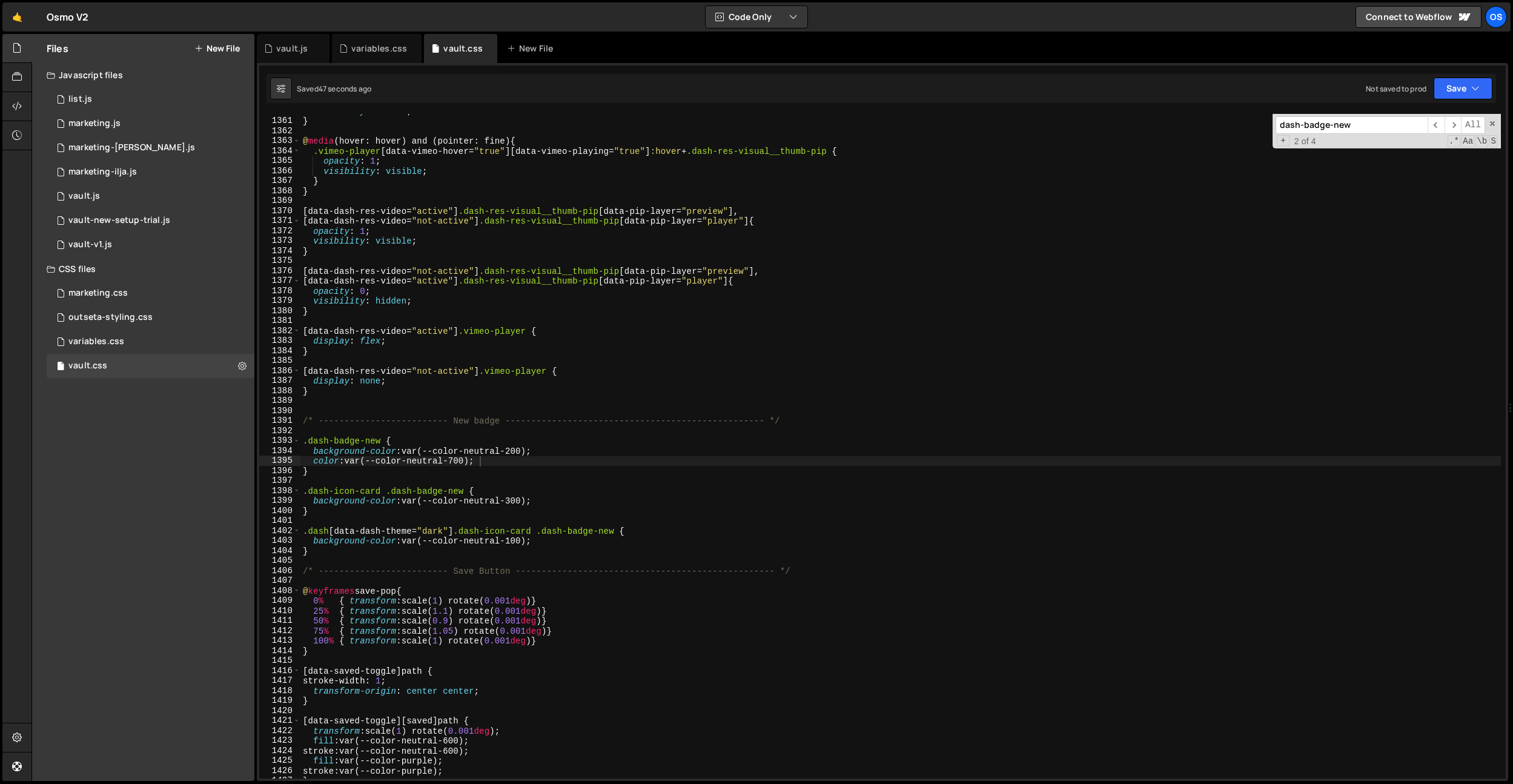
click at [494, 270] on div "visibility : hidden ; } @ media (hover: hover) and (pointer: fine) { .vimeo-pla…" at bounding box center [901, 448] width 1201 height 684
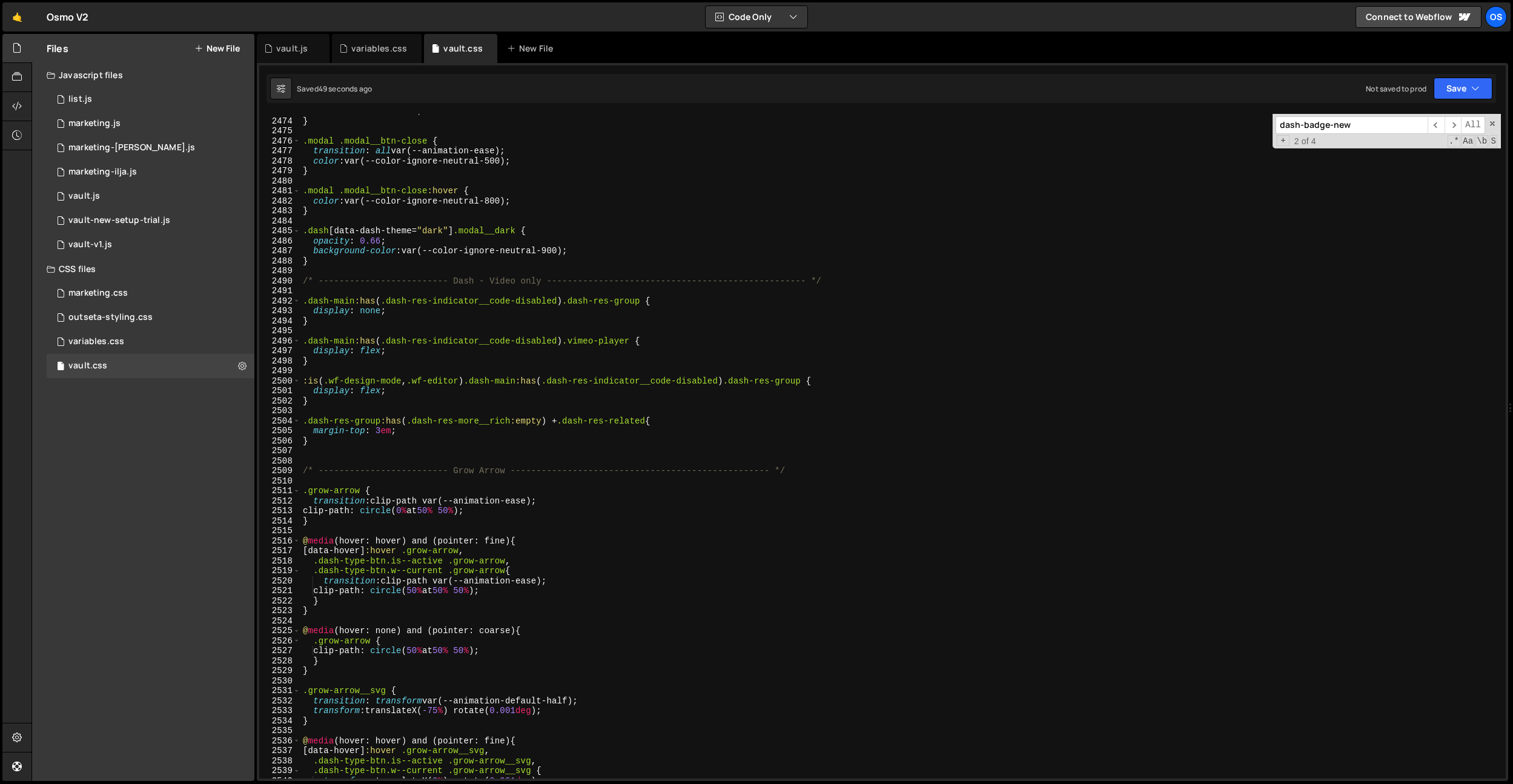
scroll to position [19185, 0]
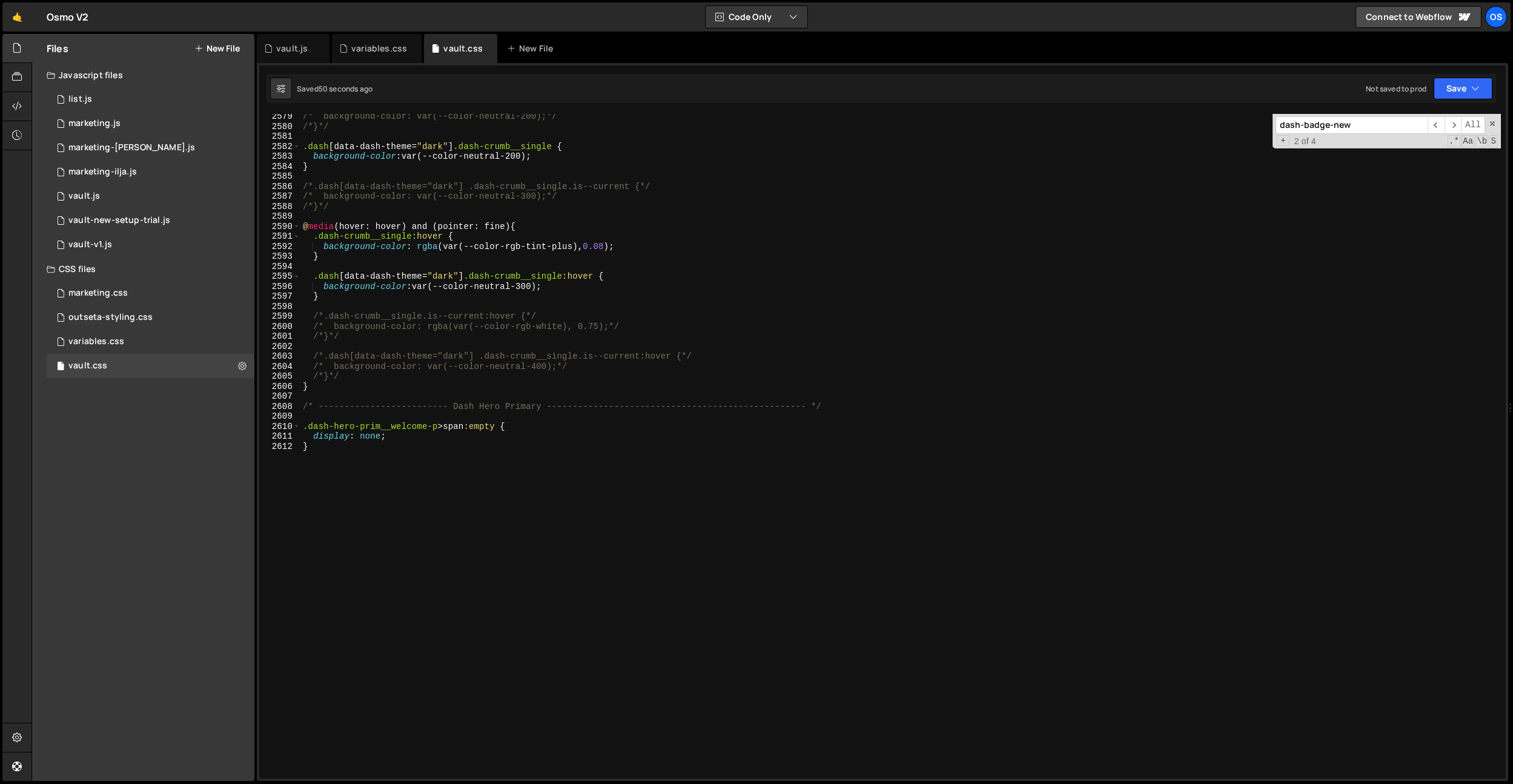
click at [502, 597] on div "/* background-color: var(--color-neutral-200);*/ /*}*/ .dash [ data-dash-theme …" at bounding box center [901, 454] width 1201 height 684
type textarea "}"
paste textarea ".dash-search__field.is--page"
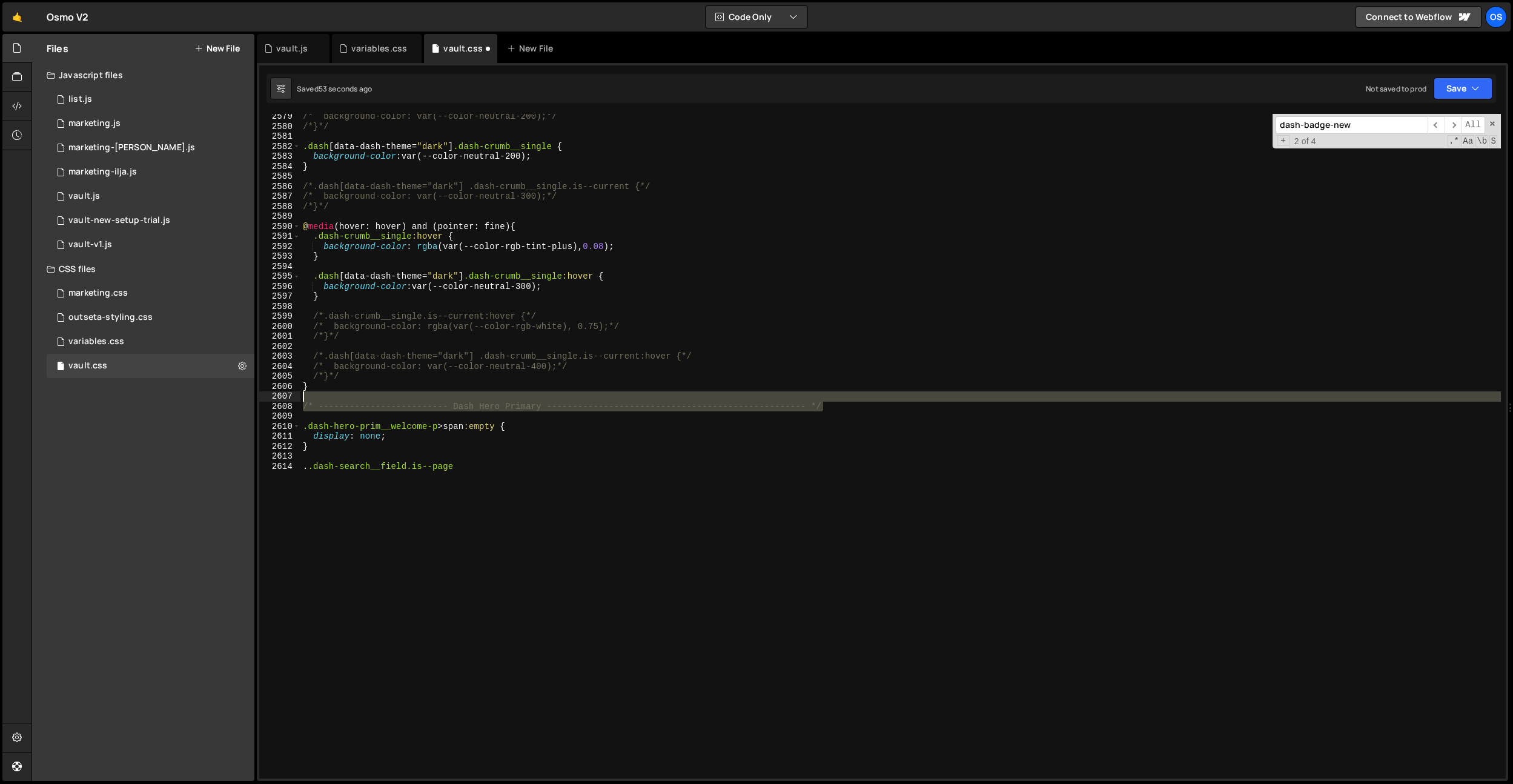
drag, startPoint x: 850, startPoint y: 405, endPoint x: 316, endPoint y: 444, distance: 535.4
click at [294, 403] on div "..dash-search__field.is--page 2579 2580 2581 2582 2583 2584 2585 2586 2587 2588…" at bounding box center [882, 446] width 1246 height 665
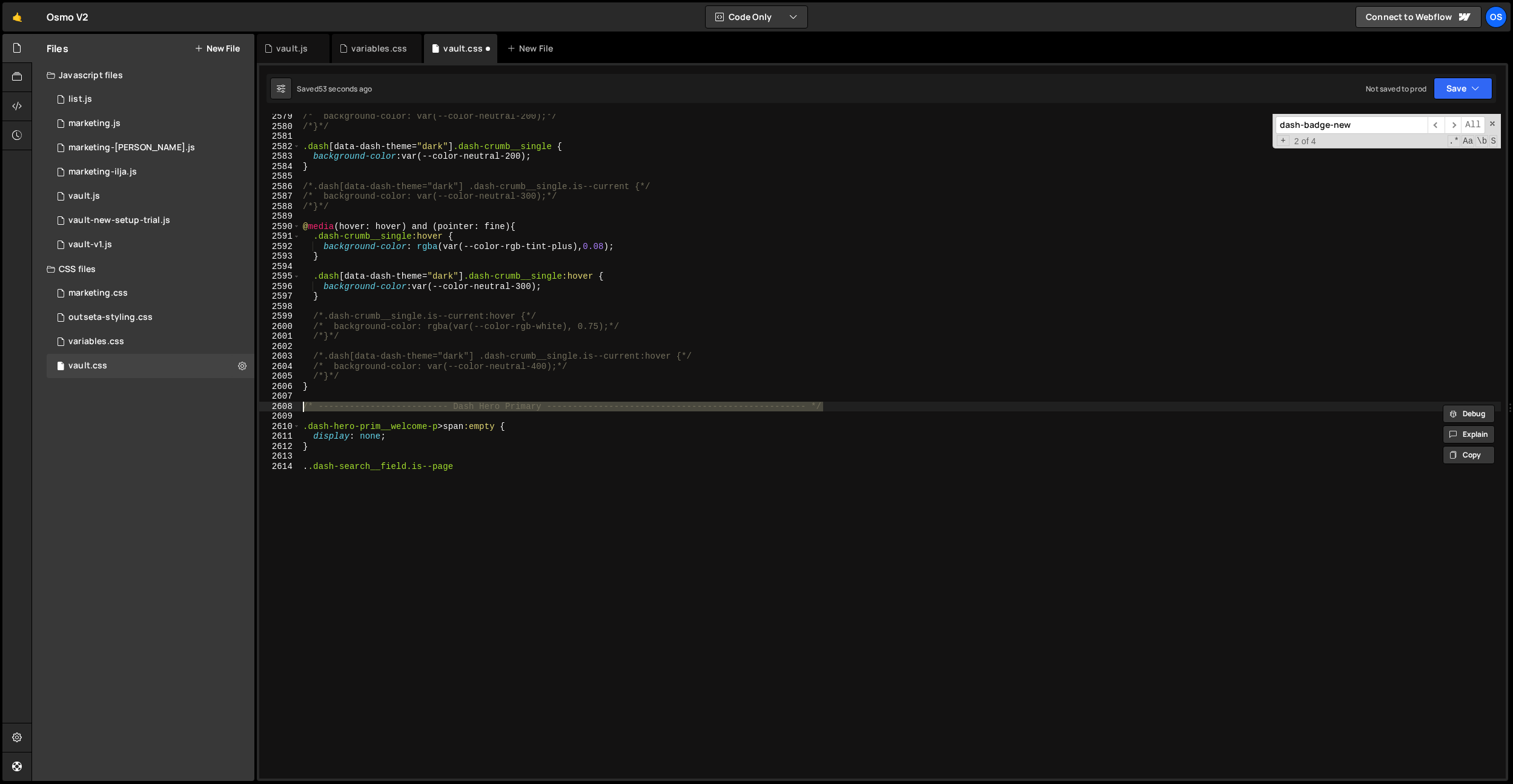
click at [310, 464] on div "/* background-color: var(--color-neutral-200);*/ /*}*/ .dash [ data-dash-theme …" at bounding box center [901, 454] width 1201 height 684
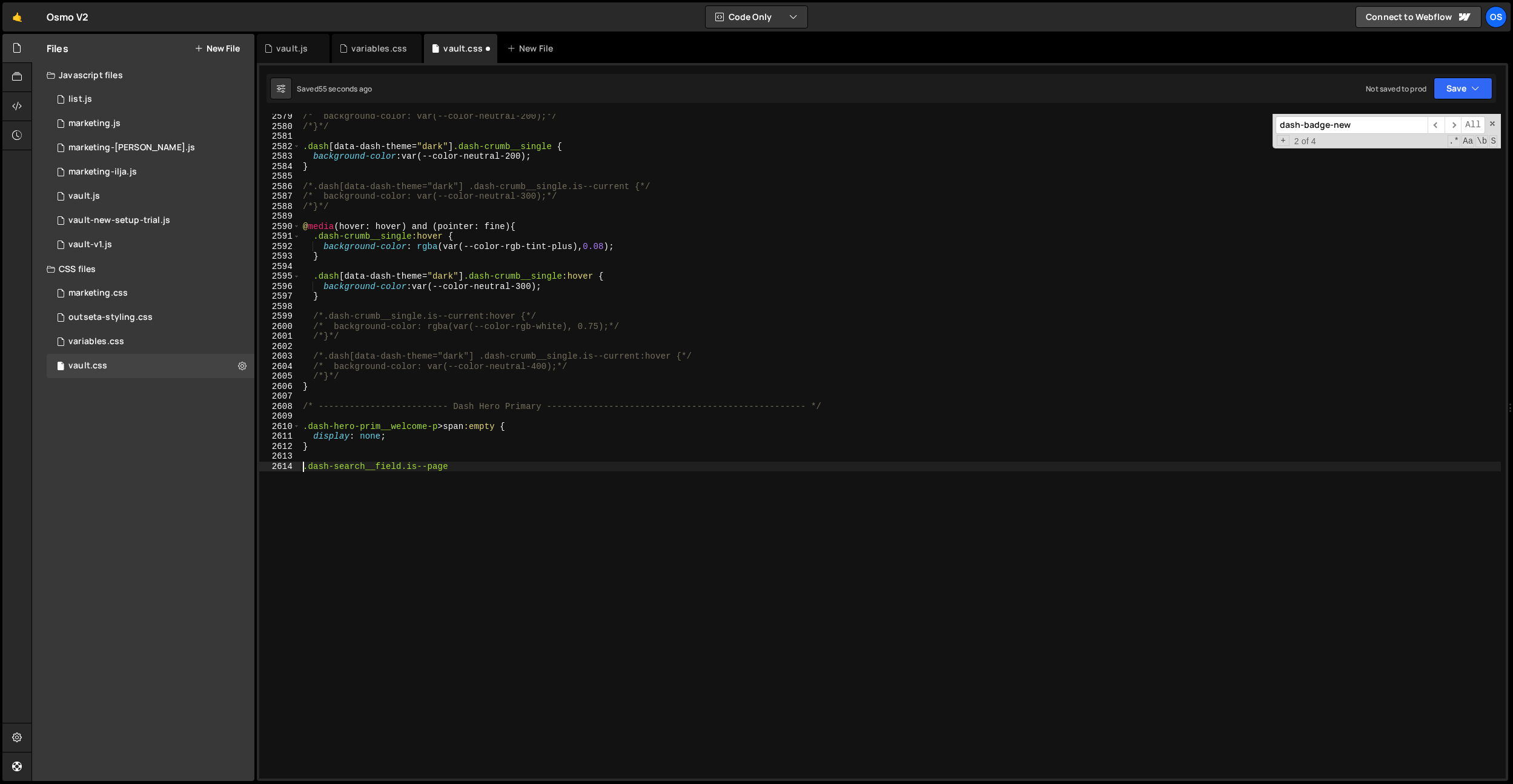
click at [490, 476] on div "/* background-color: var(--color-neutral-200);*/ /*}*/ .dash [ data-dash-theme …" at bounding box center [901, 454] width 1201 height 684
type textarea ".dash-search__field.is--page:hover"
click at [531, 264] on div "/* background-color: var(--color-neutral-200);*/ /*}*/ .dash [ data-dash-theme …" at bounding box center [901, 454] width 1201 height 684
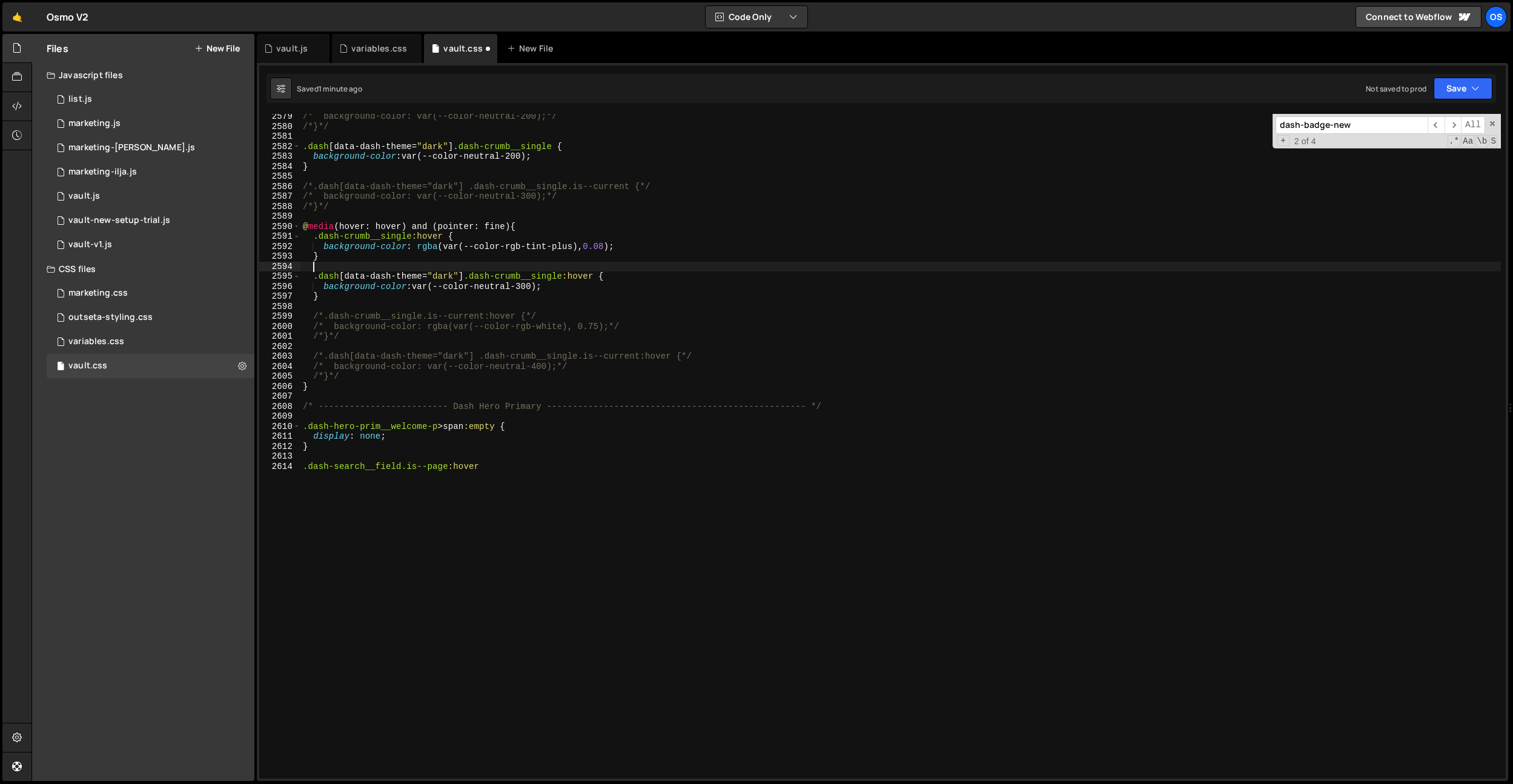
paste input ".search-dummy"
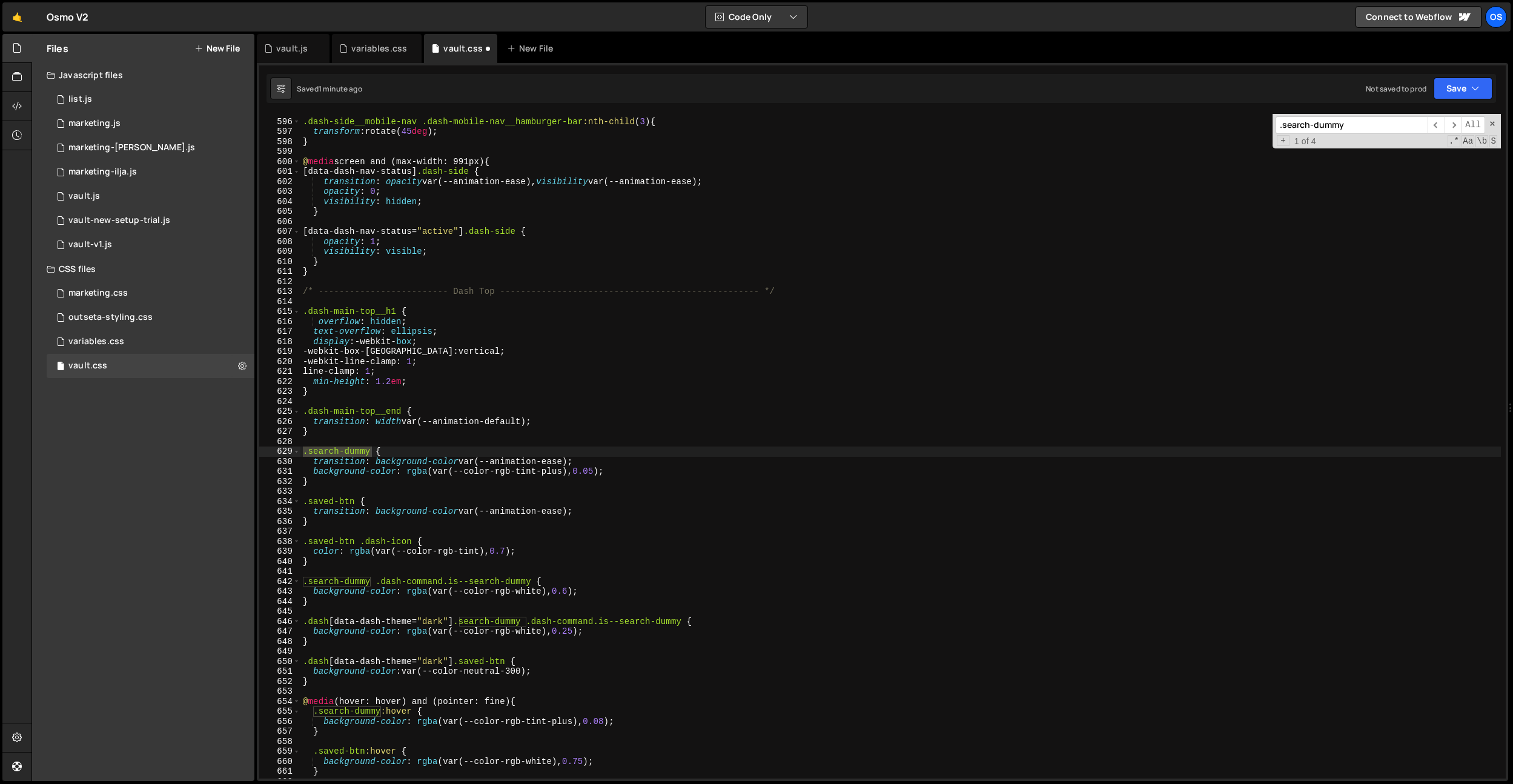
type input ".search-dummy"
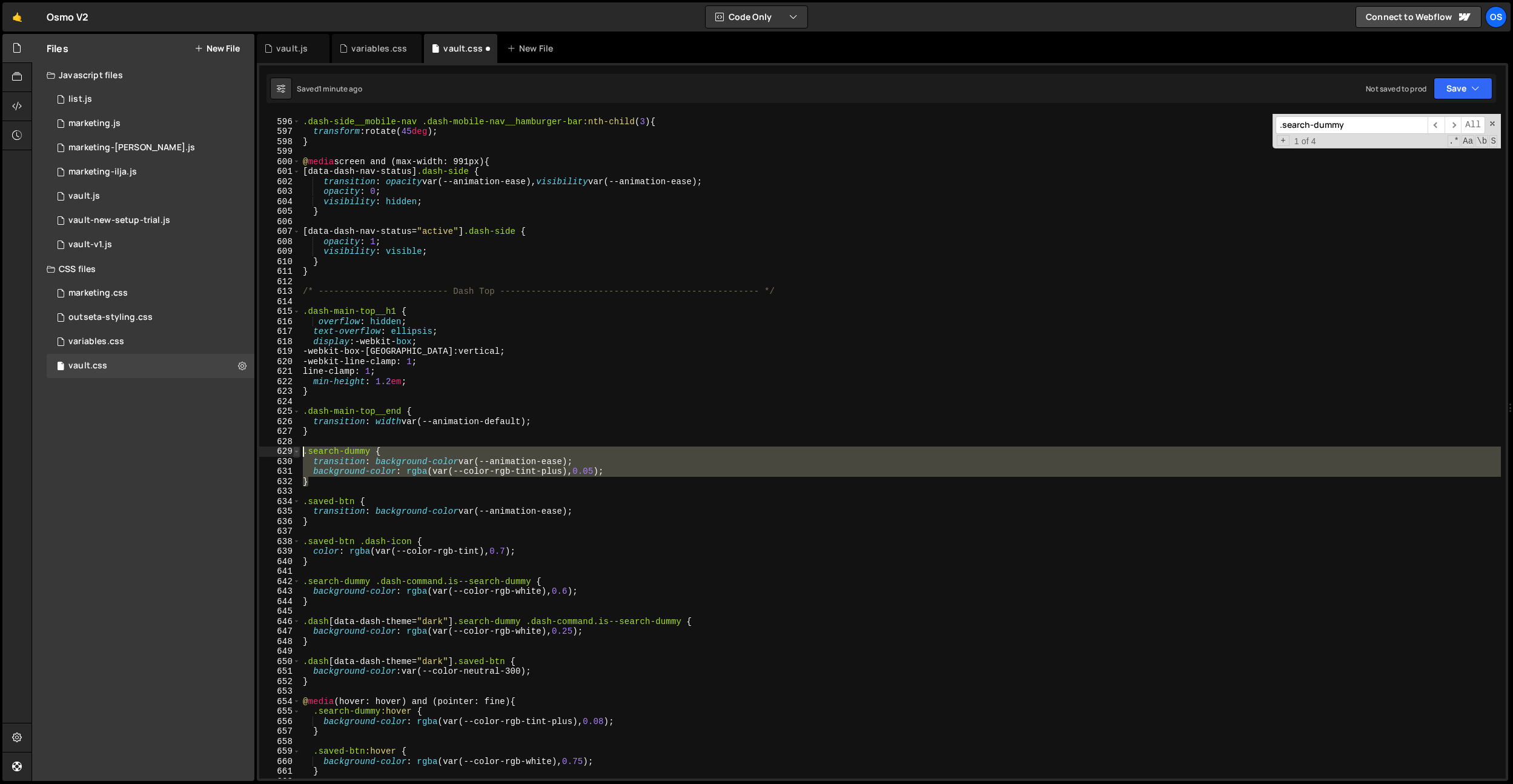
drag, startPoint x: 314, startPoint y: 476, endPoint x: 294, endPoint y: 449, distance: 33.6
click at [294, 449] on div "} 595 596 597 598 599 600 601 602 603 604 605 606 607 608 609 610 611 612 613 6…" at bounding box center [882, 446] width 1246 height 665
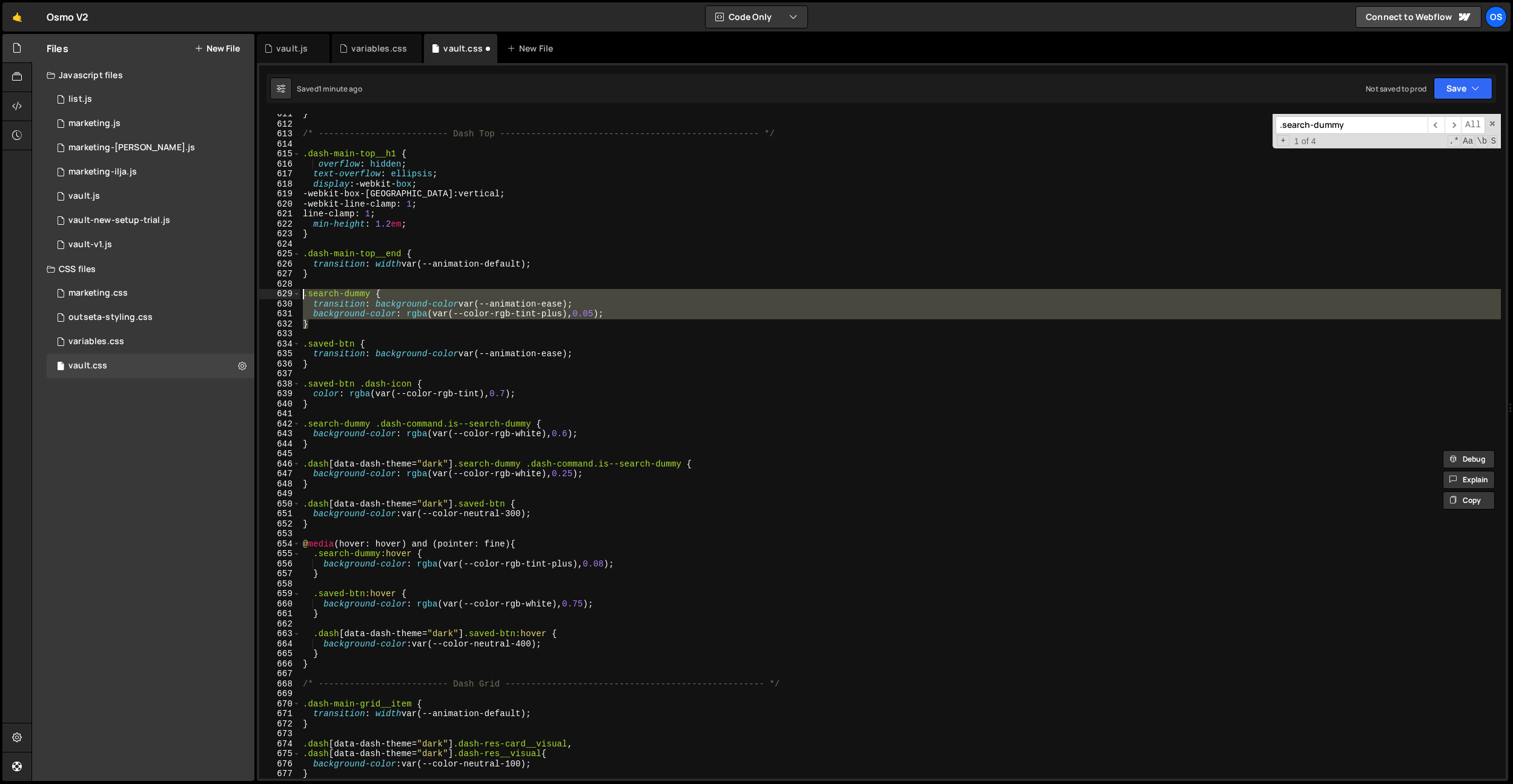
scroll to position [4651, 0]
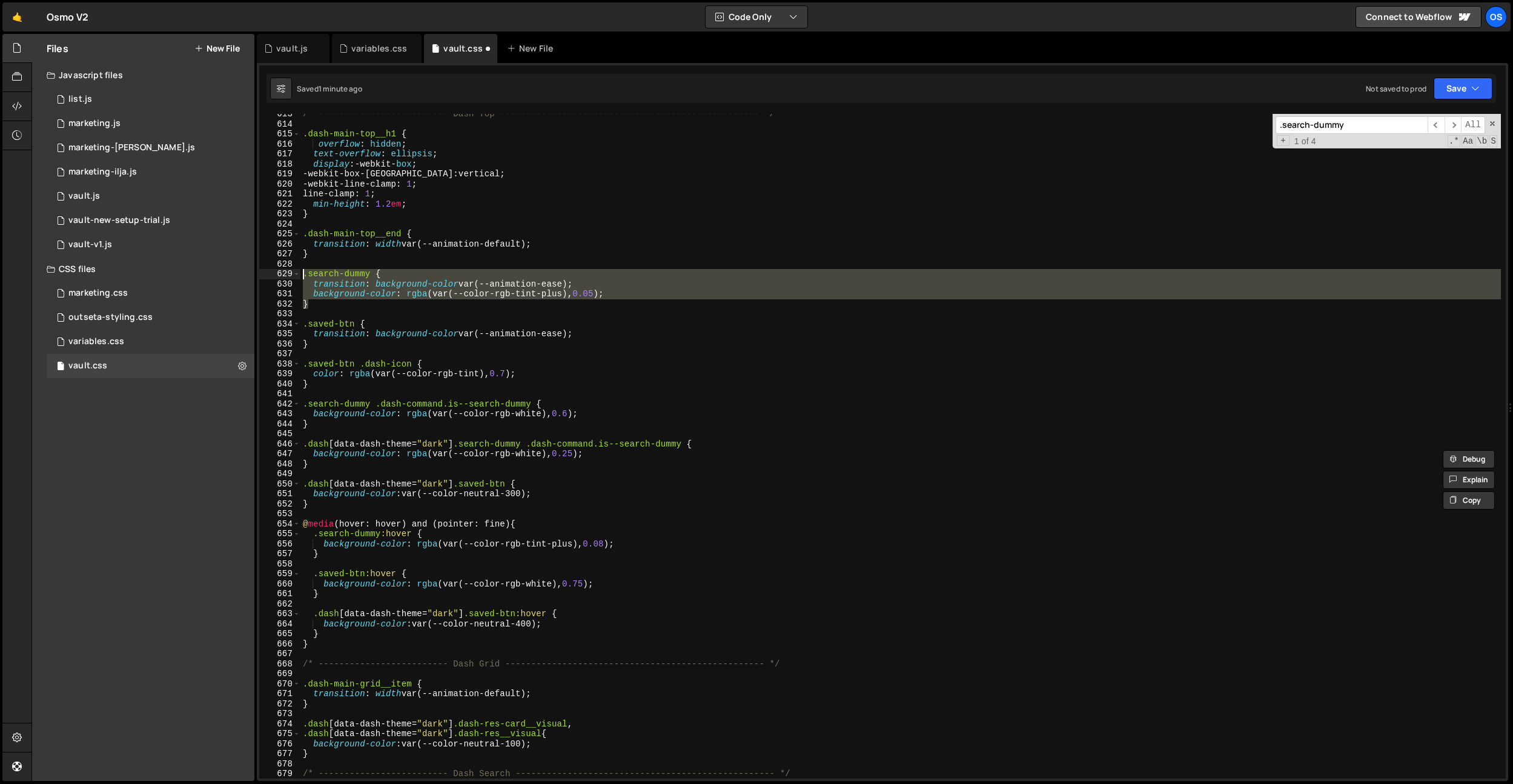
click at [335, 505] on div "/* ------------------------- Dash Top -----------------------------------------…" at bounding box center [901, 451] width 1201 height 684
type textarea "}"
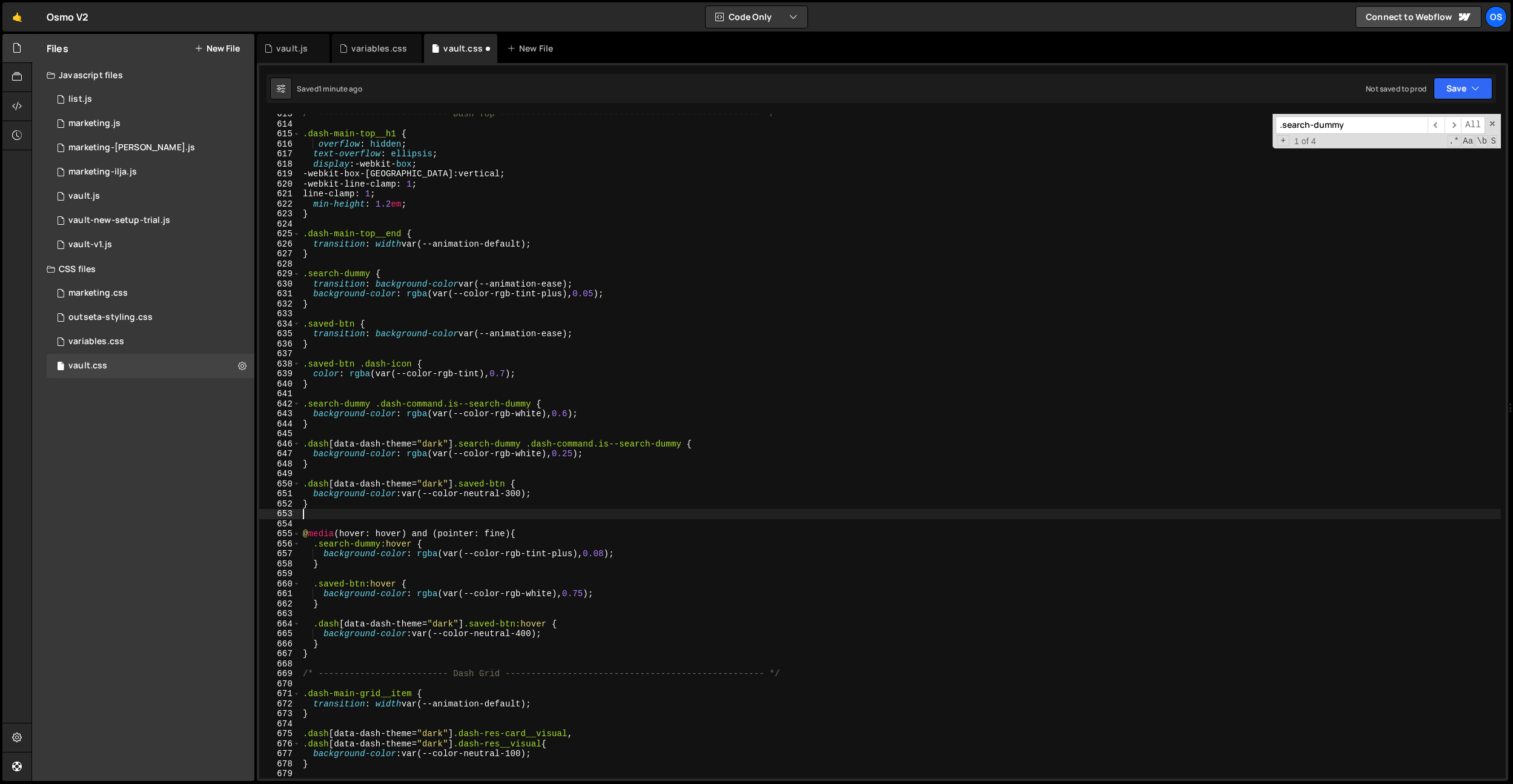
paste textarea "}"
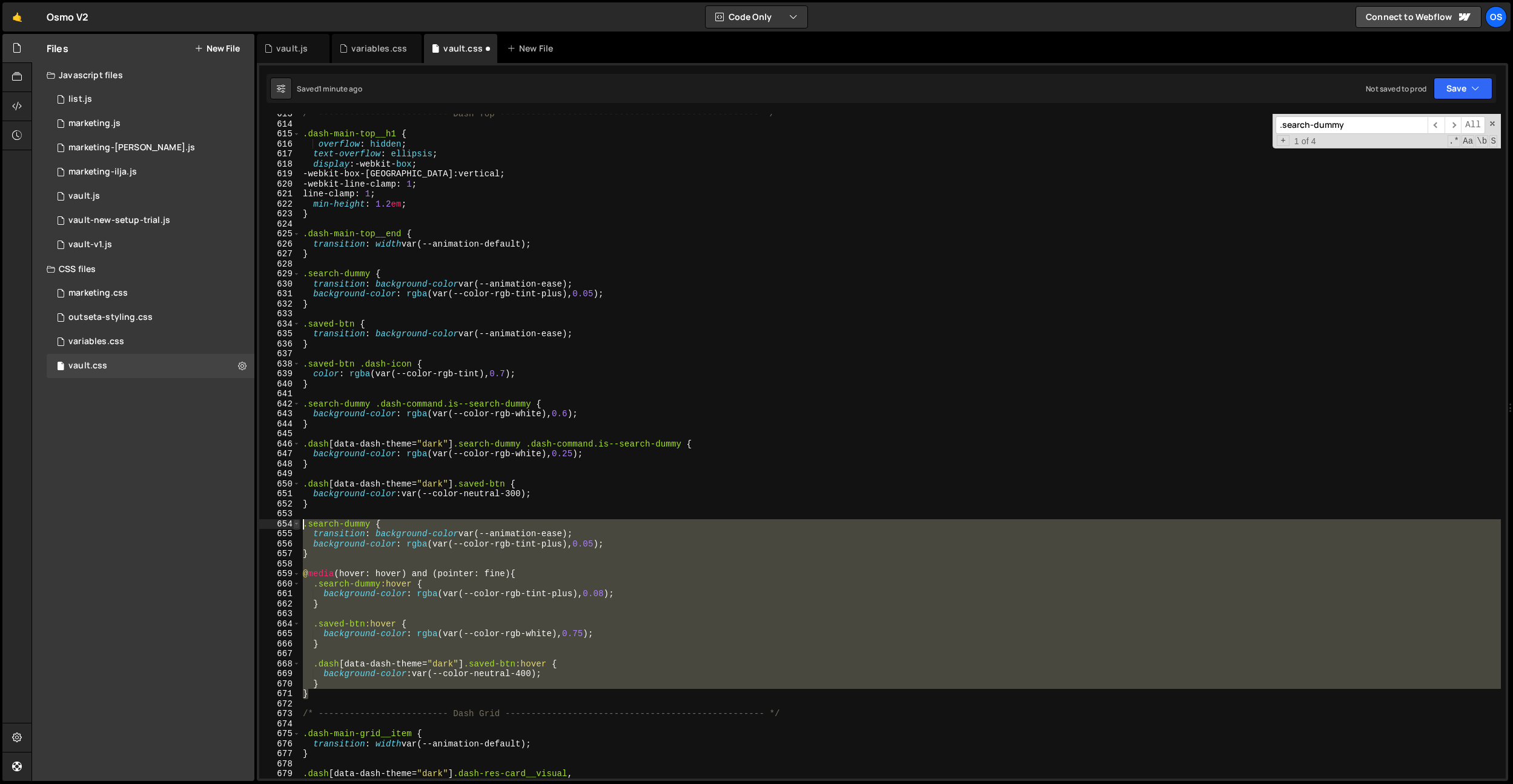
drag, startPoint x: 317, startPoint y: 692, endPoint x: 296, endPoint y: 527, distance: 166.3
click at [296, 527] on div "} 613 614 615 616 617 618 619 620 621 622 623 624 625 626 627 628 629 630 631 6…" at bounding box center [882, 446] width 1246 height 665
type textarea ".search-dummy { transition: background-color var(--animation-ease);"
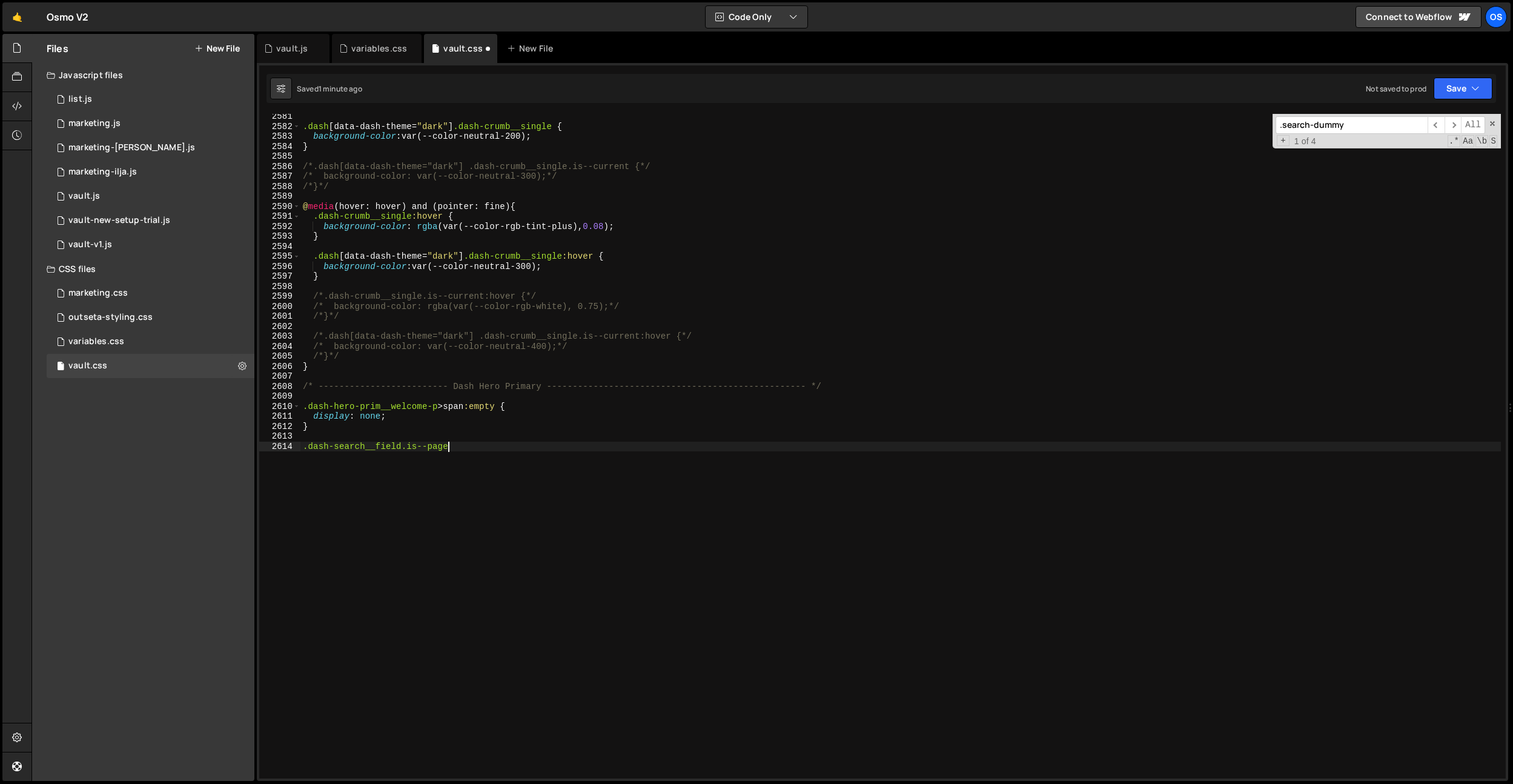
scroll to position [19185, 0]
type textarea ".dash-search__field.is--page:hover"
click at [406, 480] on div ".dash [ data-dash-theme = " dark " ] .dash-crumb__single { background-color : v…" at bounding box center [901, 446] width 1201 height 665
paste textarea "}"
type textarea "}"
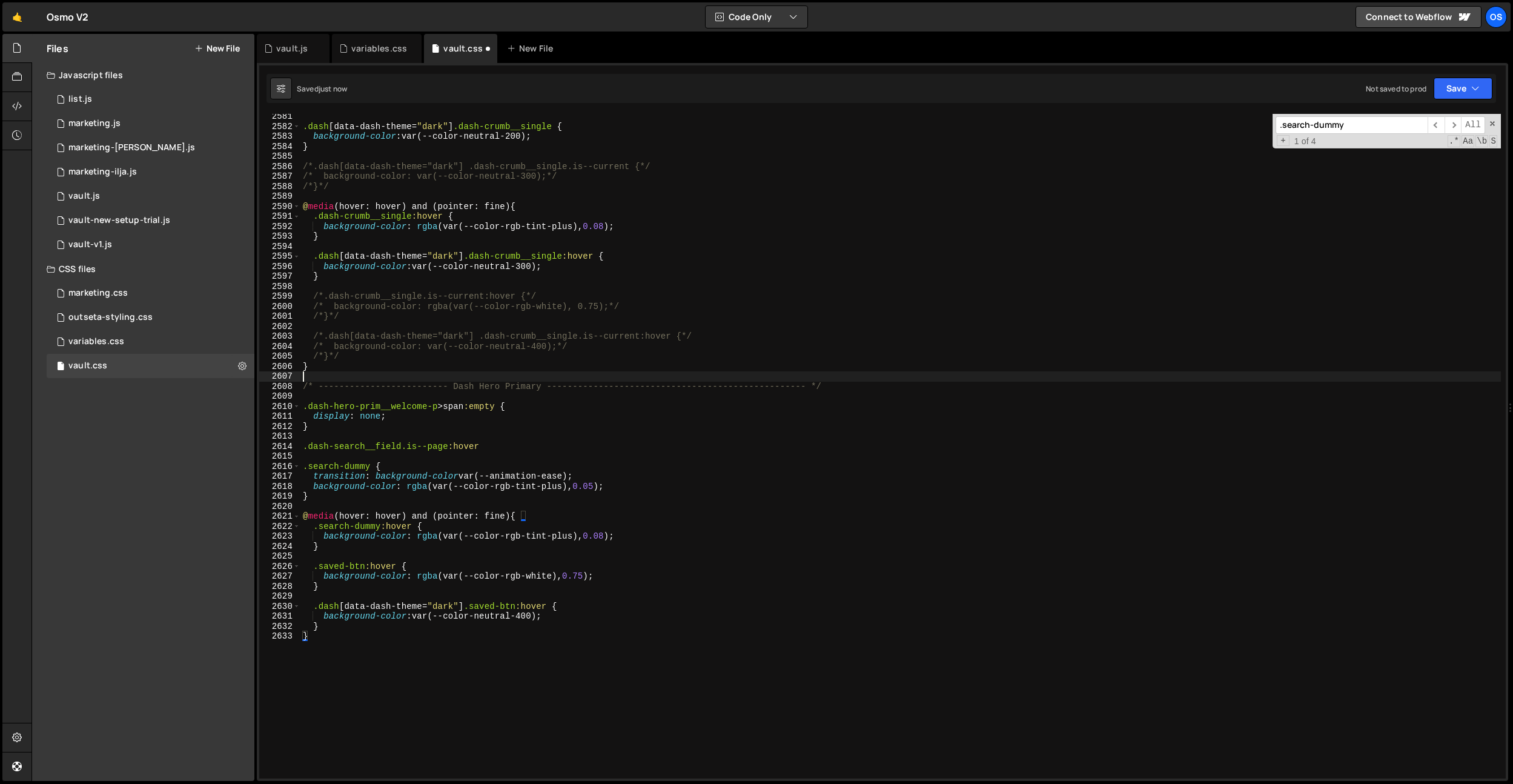
click at [598, 377] on div ".dash [ data-dash-theme = " dark " ] .dash-crumb__single { background-color : v…" at bounding box center [901, 454] width 1201 height 684
drag, startPoint x: 501, startPoint y: 444, endPoint x: 490, endPoint y: 446, distance: 11.2
click at [501, 444] on div ".dash [ data-dash-theme = " dark " ] .dash-crumb__single { background-color : v…" at bounding box center [901, 454] width 1201 height 684
drag, startPoint x: 447, startPoint y: 444, endPoint x: 337, endPoint y: 465, distance: 112.0
click at [280, 442] on div ".dash-search__field.is--page:hover 2581 2582 2583 2584 2585 2586 2587 2588 2589…" at bounding box center [882, 446] width 1246 height 665
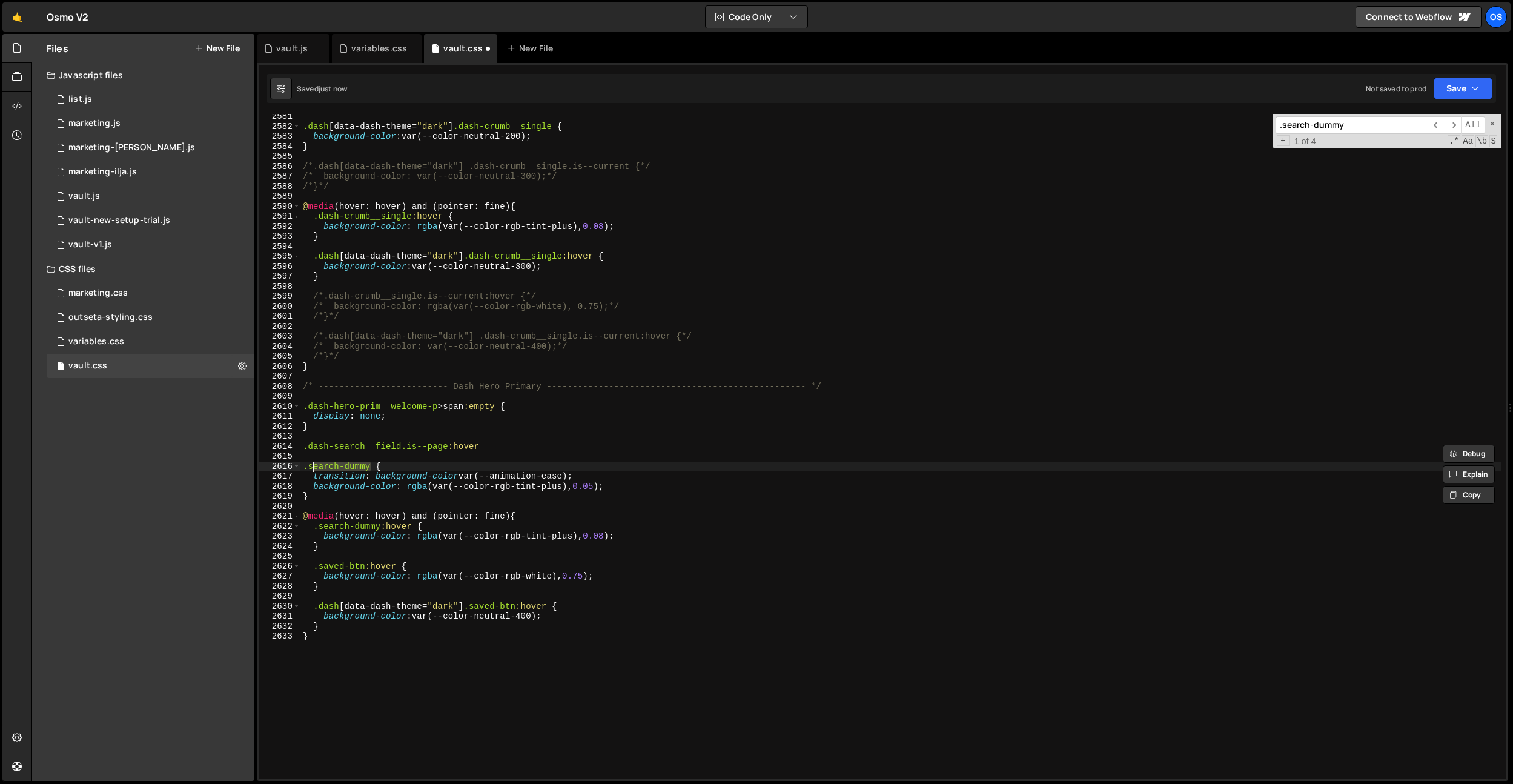
drag, startPoint x: 372, startPoint y: 465, endPoint x: 353, endPoint y: 450, distance: 24.2
click at [309, 466] on div ".dash [ data-dash-theme = " dark " ] .dash-crumb__single { background-color : v…" at bounding box center [901, 454] width 1201 height 684
paste textarea ".dash-search__field.is--page"
click at [431, 421] on div ".dash [ data-dash-theme = " dark " ] .dash-crumb__single { background-color : v…" at bounding box center [901, 454] width 1201 height 684
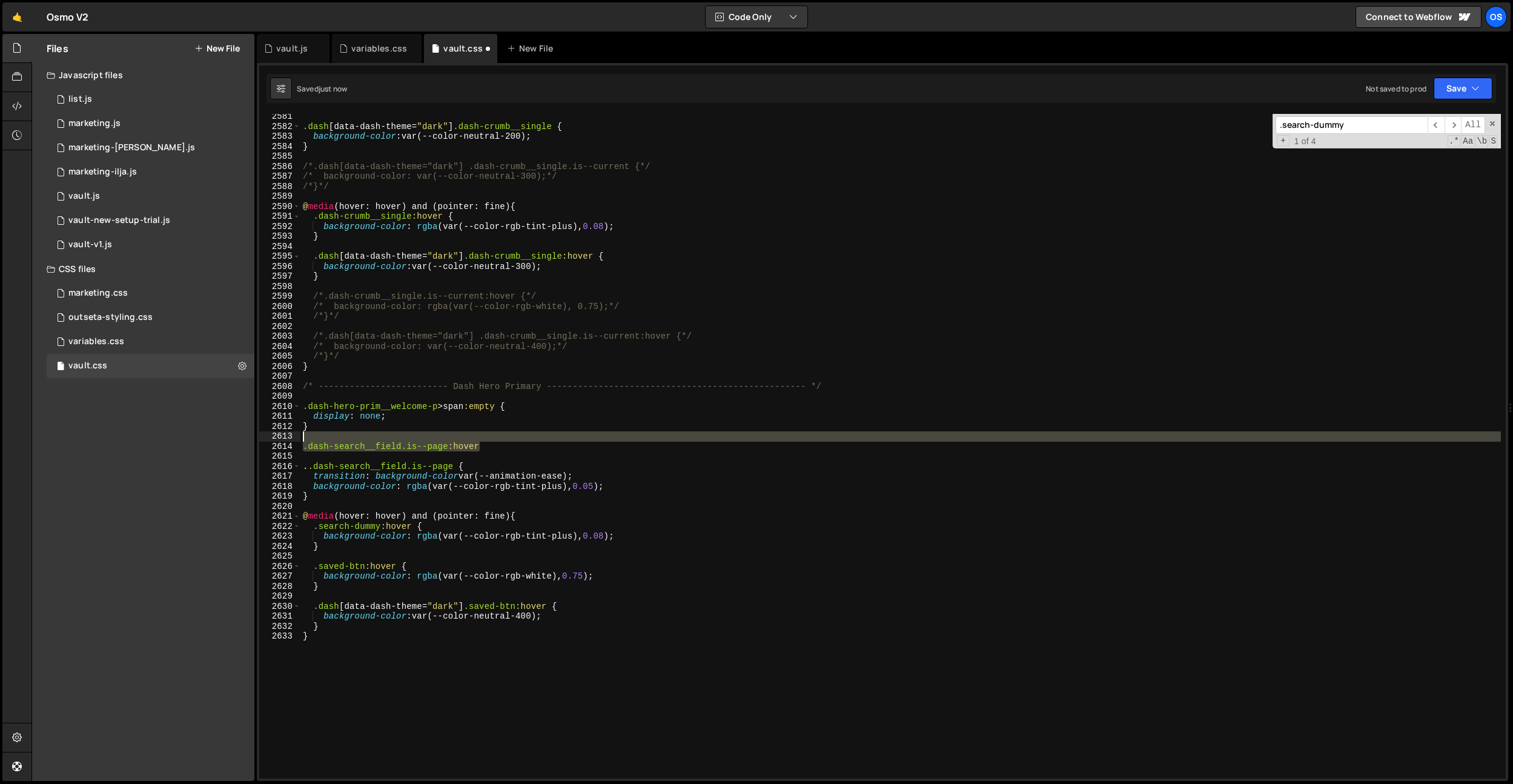
drag, startPoint x: 486, startPoint y: 447, endPoint x: 366, endPoint y: 526, distance: 143.7
click at [284, 441] on div "display: none; 2581 2582 2583 2584 2585 2586 2587 2588 2589 2590 2591 2592 2593…" at bounding box center [882, 446] width 1246 height 665
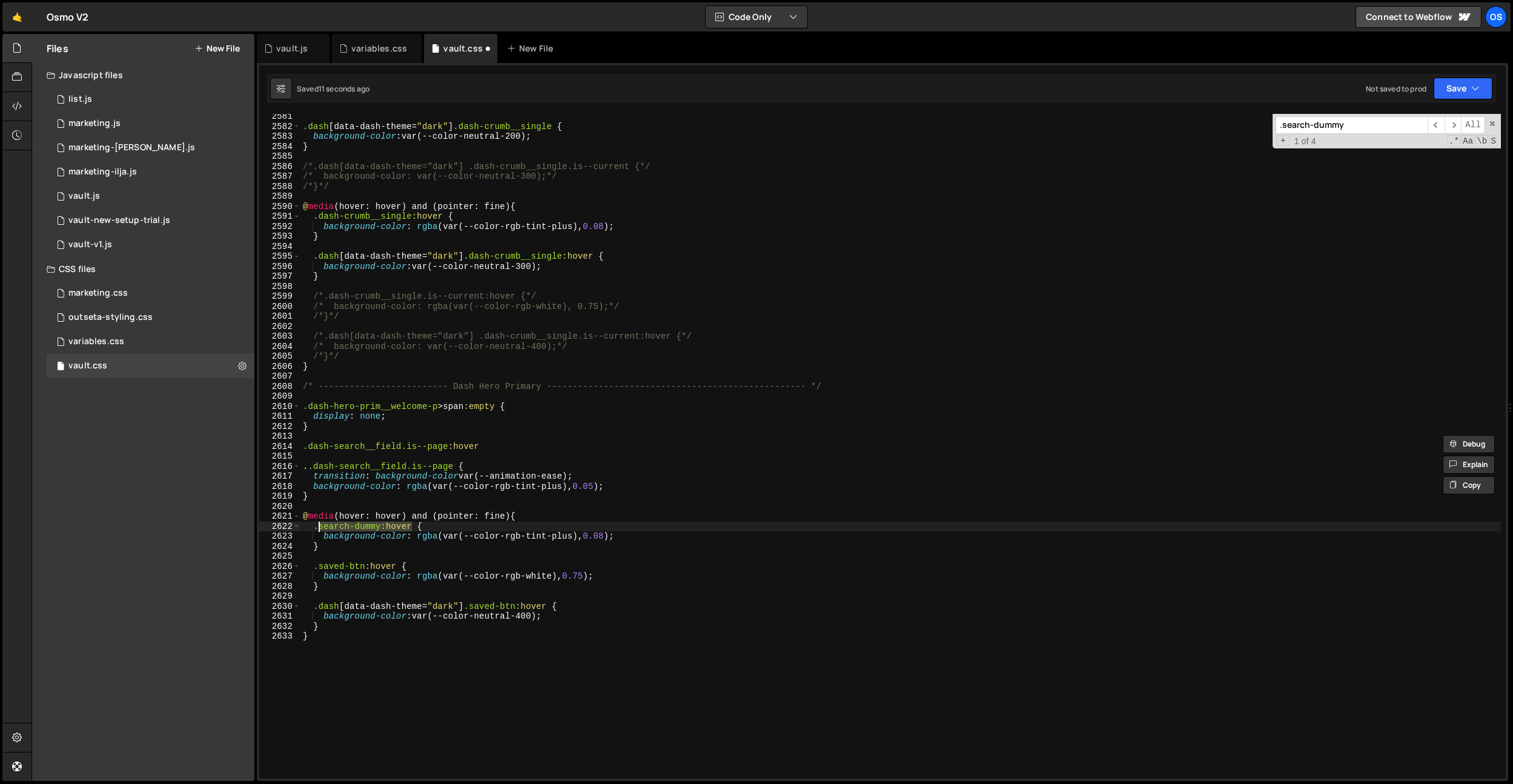
drag, startPoint x: 411, startPoint y: 524, endPoint x: 335, endPoint y: 585, distance: 97.5
click at [317, 525] on div ".dash [ data-dash-theme = " dark " ] .dash-crumb__single { background-color : v…" at bounding box center [901, 454] width 1201 height 684
paste textarea ".dash-search__field.is--page"
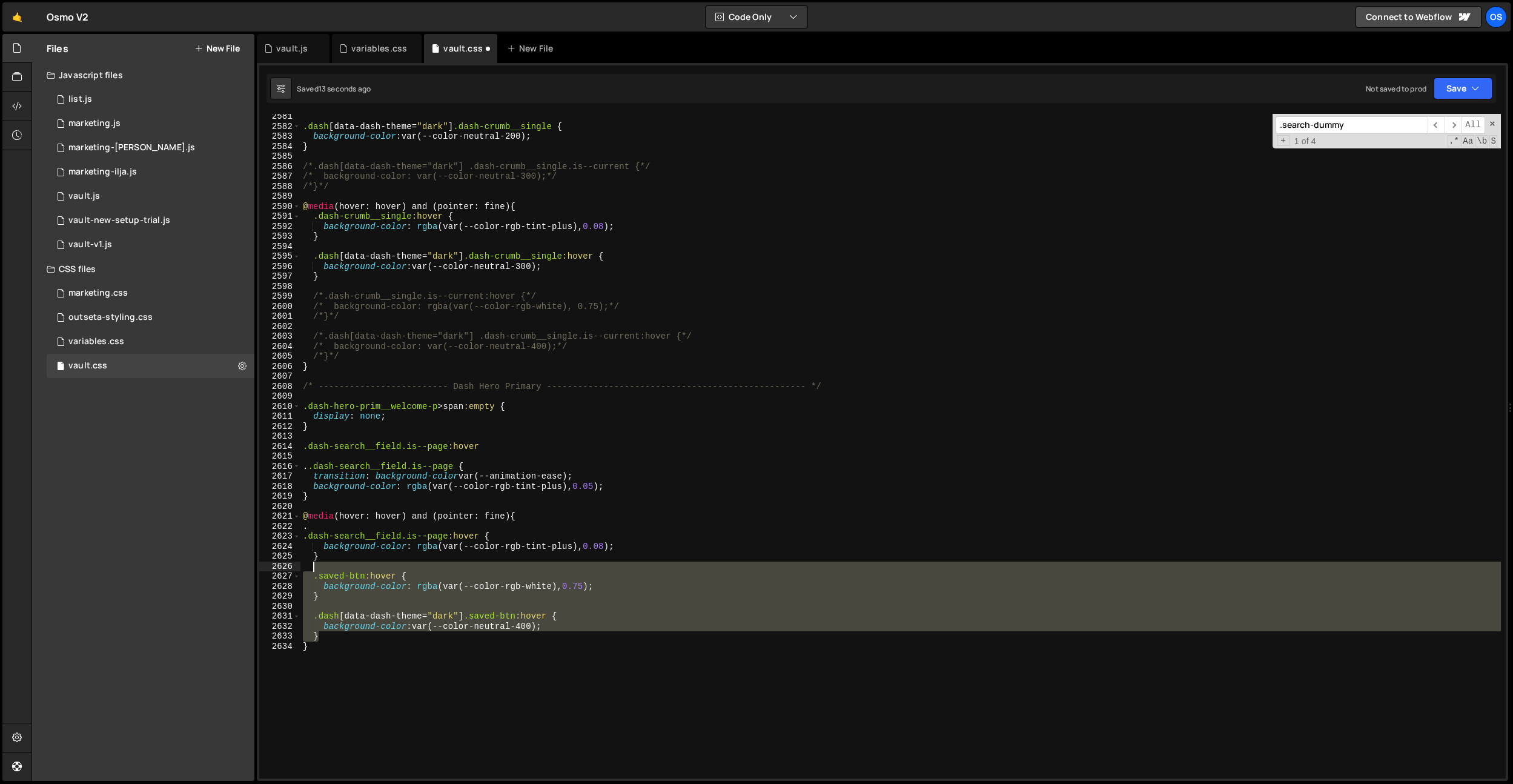
drag, startPoint x: 327, startPoint y: 631, endPoint x: 335, endPoint y: 562, distance: 69.5
click at [335, 562] on div ".dash [ data-dash-theme = " dark " ] .dash-crumb__single { background-color : v…" at bounding box center [901, 454] width 1201 height 684
type textarea ".saved-btn:hover {"
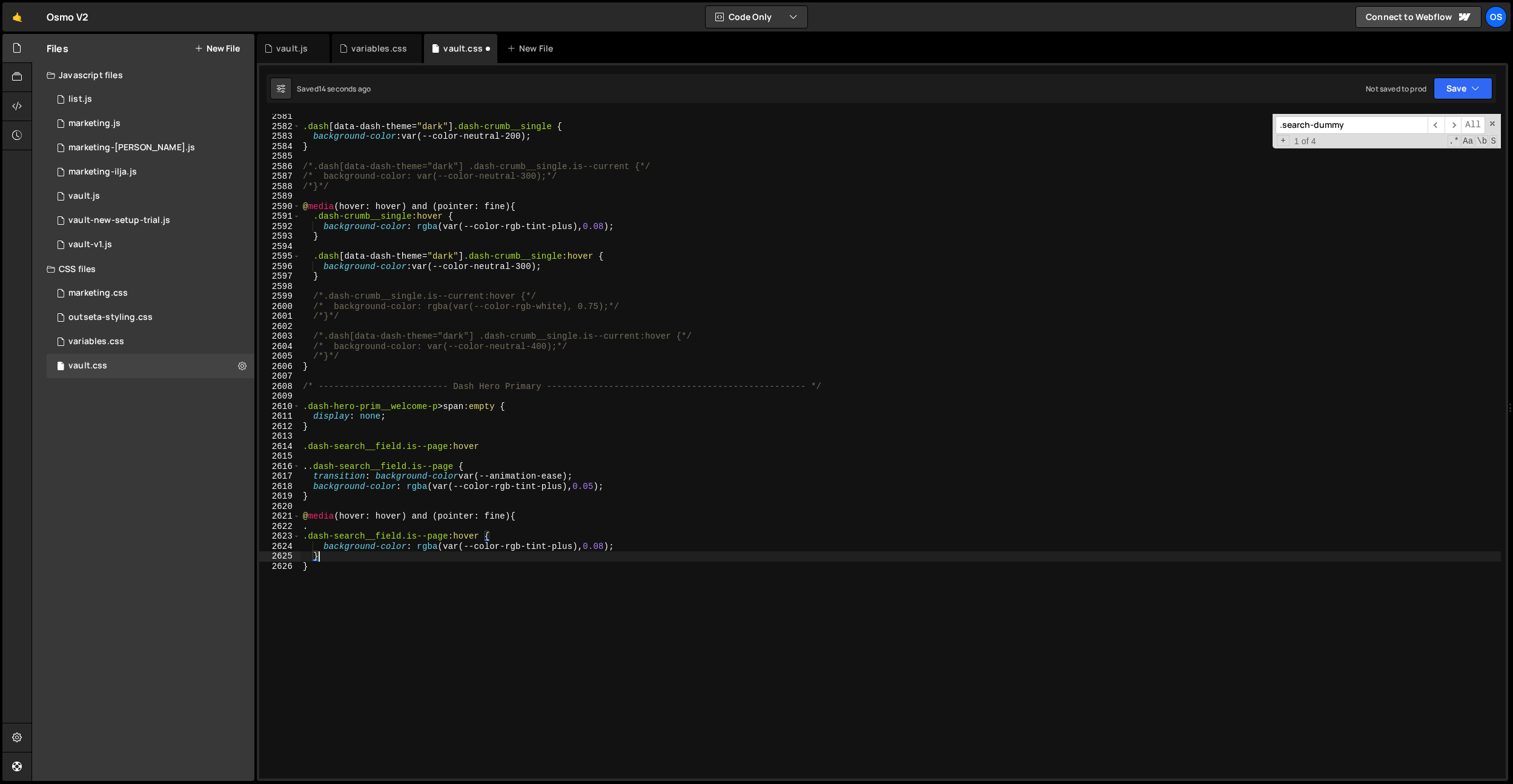
click at [334, 527] on div ".dash [ data-dash-theme = " dark " ] .dash-crumb__single { background-color : v…" at bounding box center [901, 454] width 1201 height 684
type textarea "."
click at [302, 529] on div ".dash [ data-dash-theme = " dark " ] .dash-crumb__single { background-color : v…" at bounding box center [901, 454] width 1201 height 684
click at [392, 569] on div ".dash [ data-dash-theme = " dark " ] .dash-crumb__single { background-color : v…" at bounding box center [901, 454] width 1201 height 684
click at [307, 466] on div ".dash [ data-dash-theme = " dark " ] .dash-crumb__single { background-color : v…" at bounding box center [901, 454] width 1201 height 684
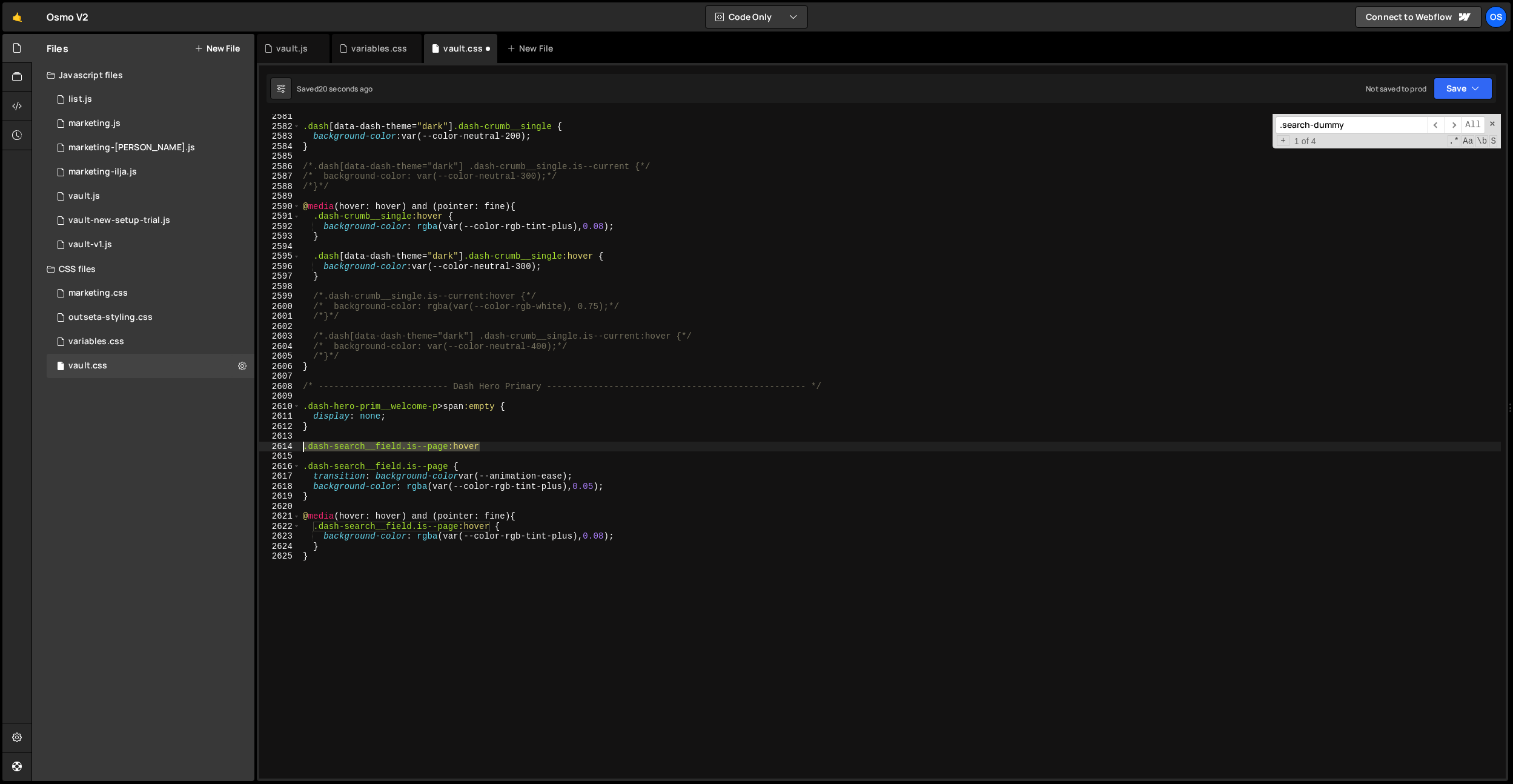
drag, startPoint x: 500, startPoint y: 447, endPoint x: 278, endPoint y: 447, distance: 222.0
click at [278, 447] on div ".dash-search__field.is--page { 2581 2582 2583 2584 2585 2586 2587 2588 2589 259…" at bounding box center [882, 446] width 1246 height 665
type textarea ".dash-search__field.is--page:hover"
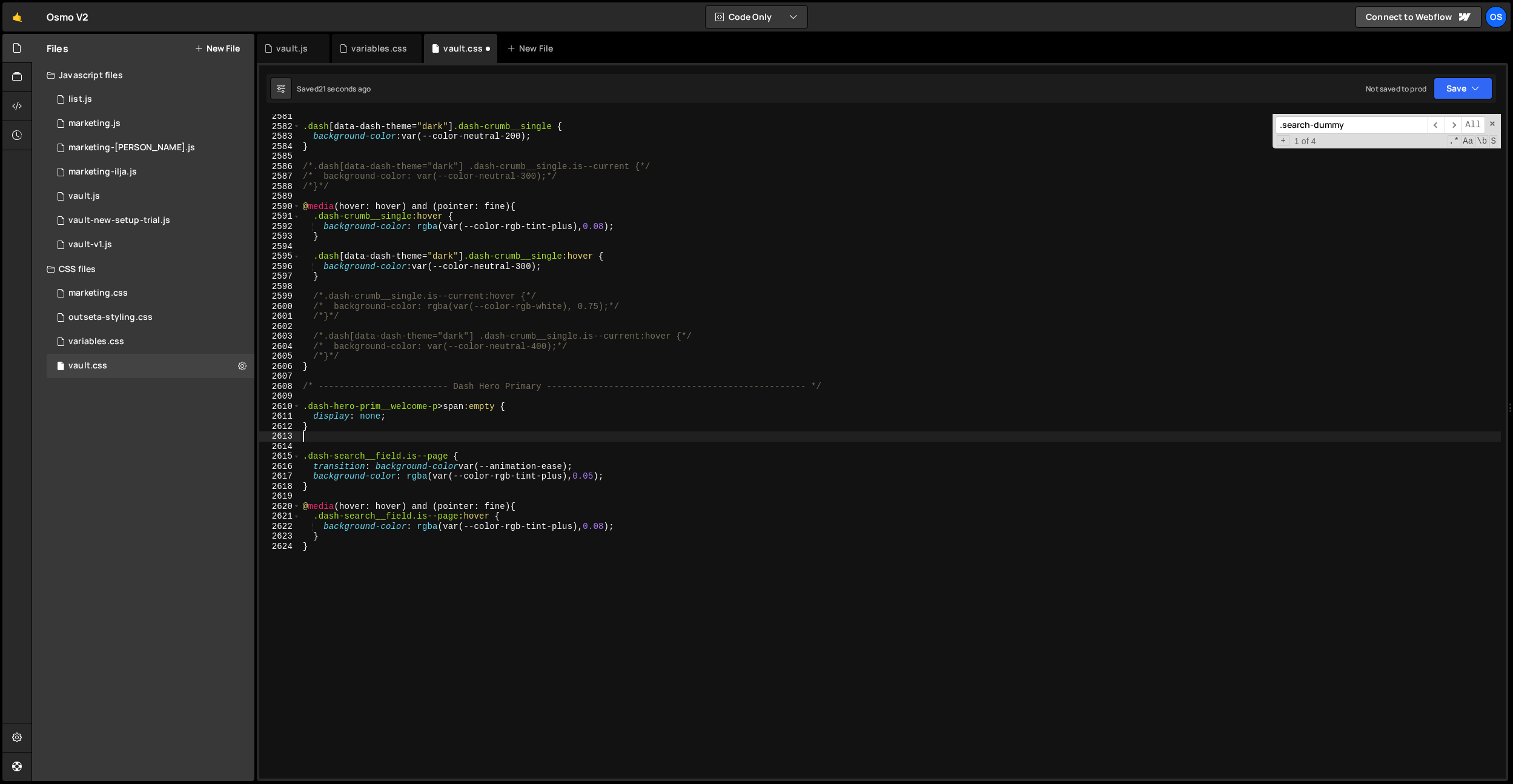
type textarea "}"
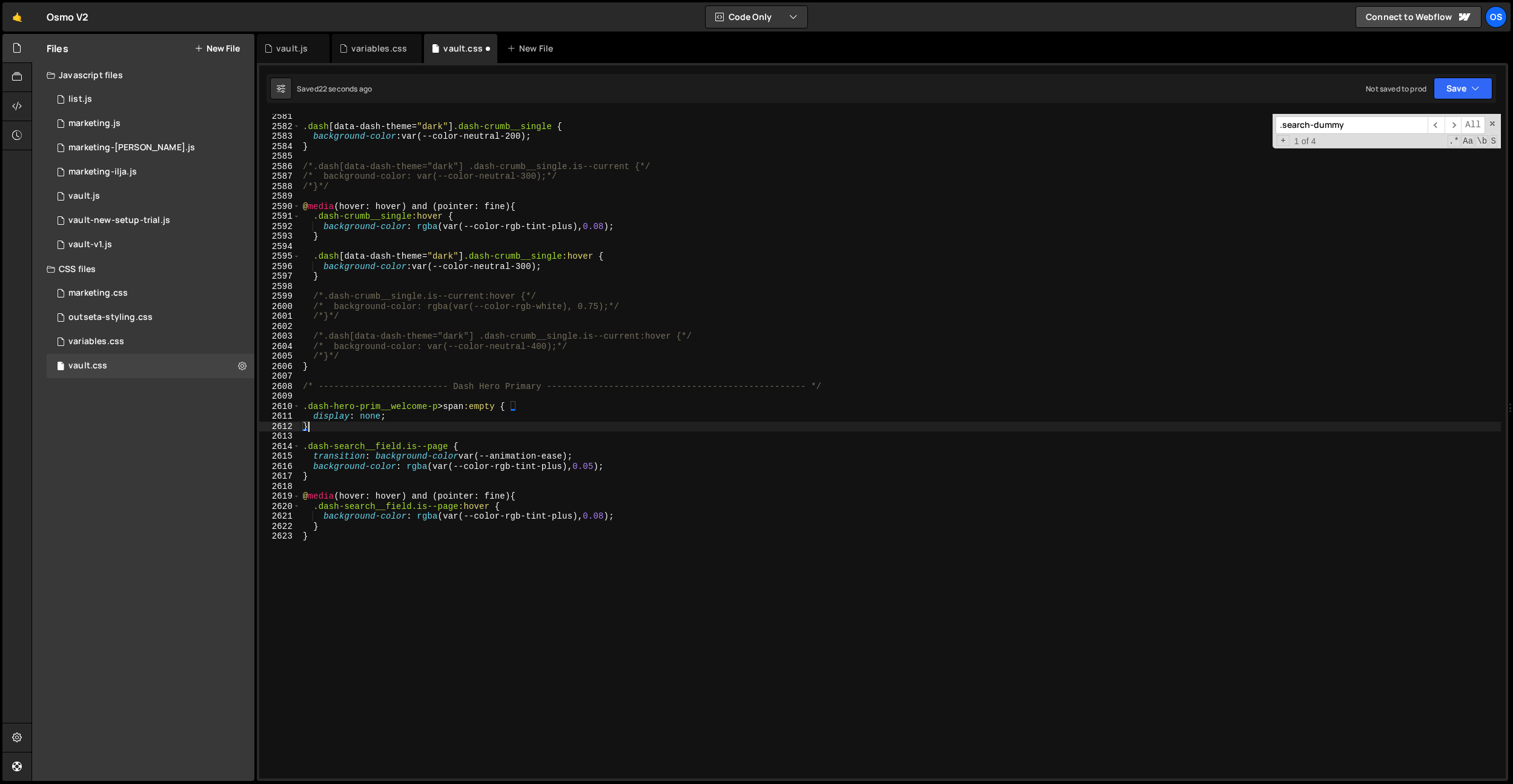
click at [612, 487] on div ".dash [ data-dash-theme = " dark " ] .dash-crumb__single { background-color : v…" at bounding box center [901, 454] width 1201 height 684
click at [456, 488] on div ".dash [ data-dash-theme = " dark " ] .dash-crumb__single { background-color : v…" at bounding box center [901, 454] width 1201 height 684
click at [598, 468] on div ".dash [ data-dash-theme = " dark " ] .dash-crumb__single { background-color : v…" at bounding box center [901, 454] width 1201 height 684
click at [612, 518] on div ".dash [ data-dash-theme = " dark " ] .dash-crumb__single { background-color : v…" at bounding box center [901, 454] width 1201 height 684
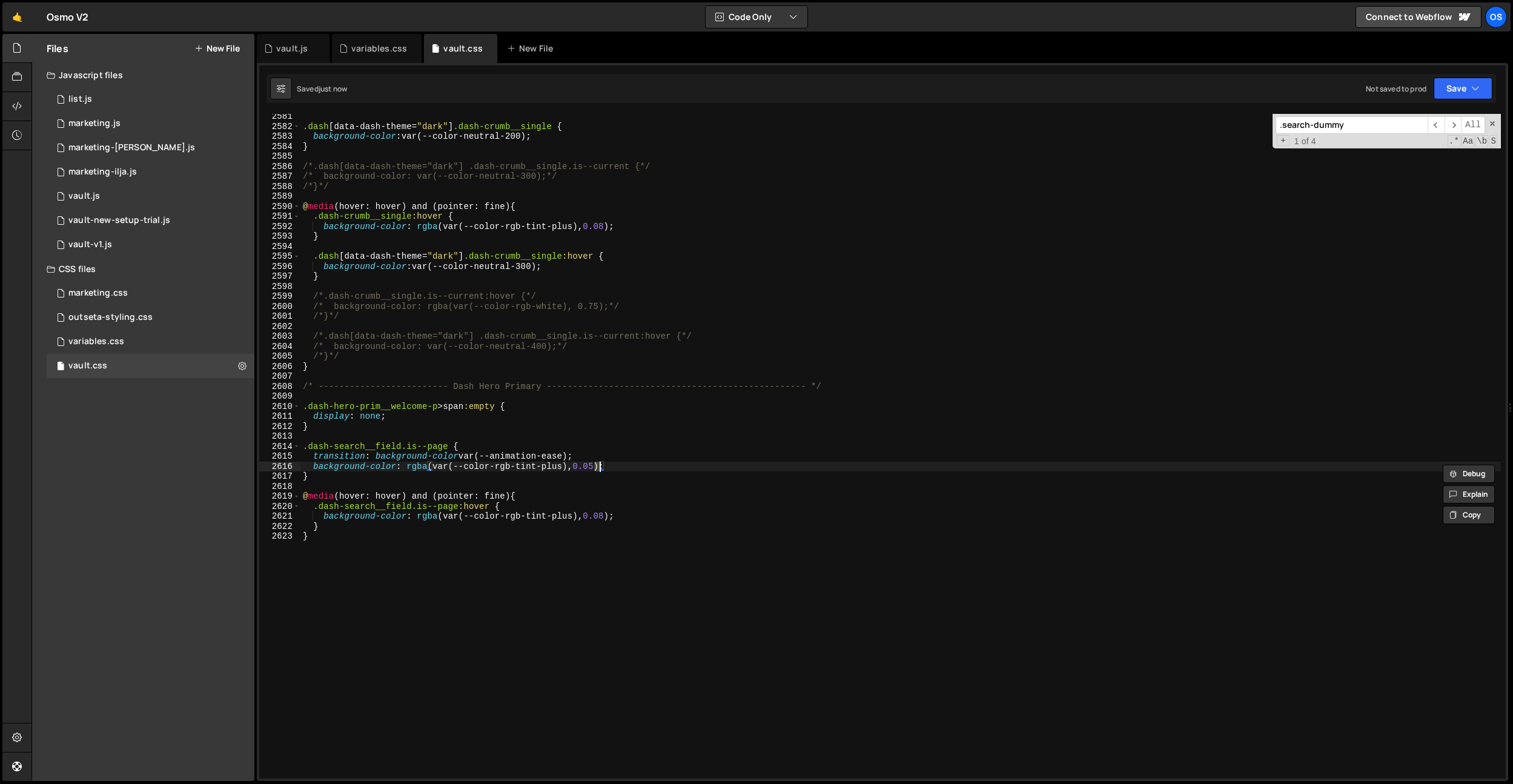
click at [629, 431] on div ".dash [ data-dash-theme = " dark " ] .dash-crumb__single { background-color : v…" at bounding box center [901, 454] width 1201 height 684
click at [630, 466] on div ".dash [ data-dash-theme = " dark " ] .dash-crumb__single { background-color : v…" at bounding box center [901, 454] width 1201 height 684
type textarea "background-color: rgba(var(--color-rgb-tint-plus), 0.05);"
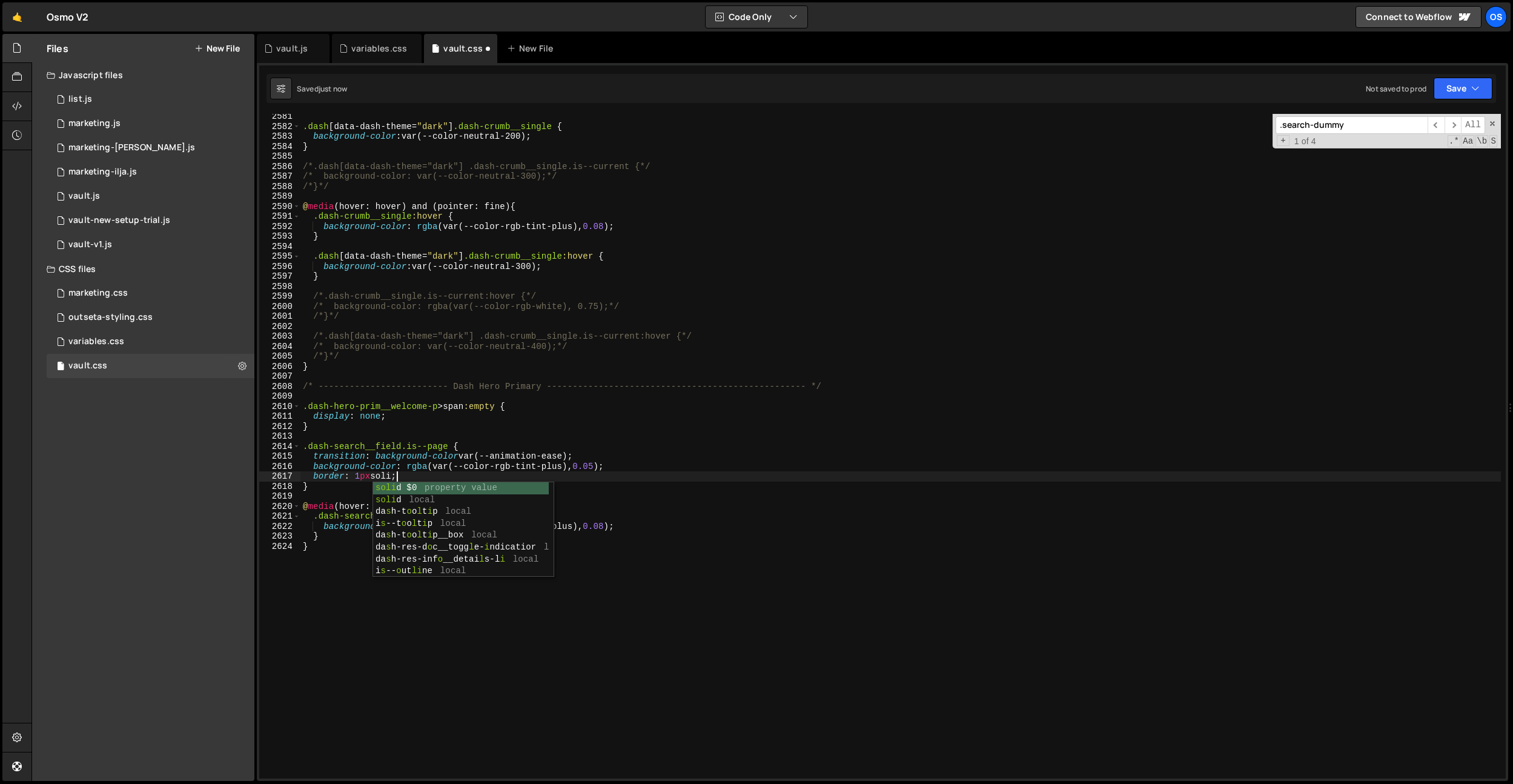
scroll to position [0, 6]
drag, startPoint x: 468, startPoint y: 569, endPoint x: 440, endPoint y: 447, distance: 125.2
click at [468, 569] on div ".dash [ data-dash-theme = " dark " ] .dash-crumb__single { background-color : v…" at bounding box center [901, 454] width 1201 height 684
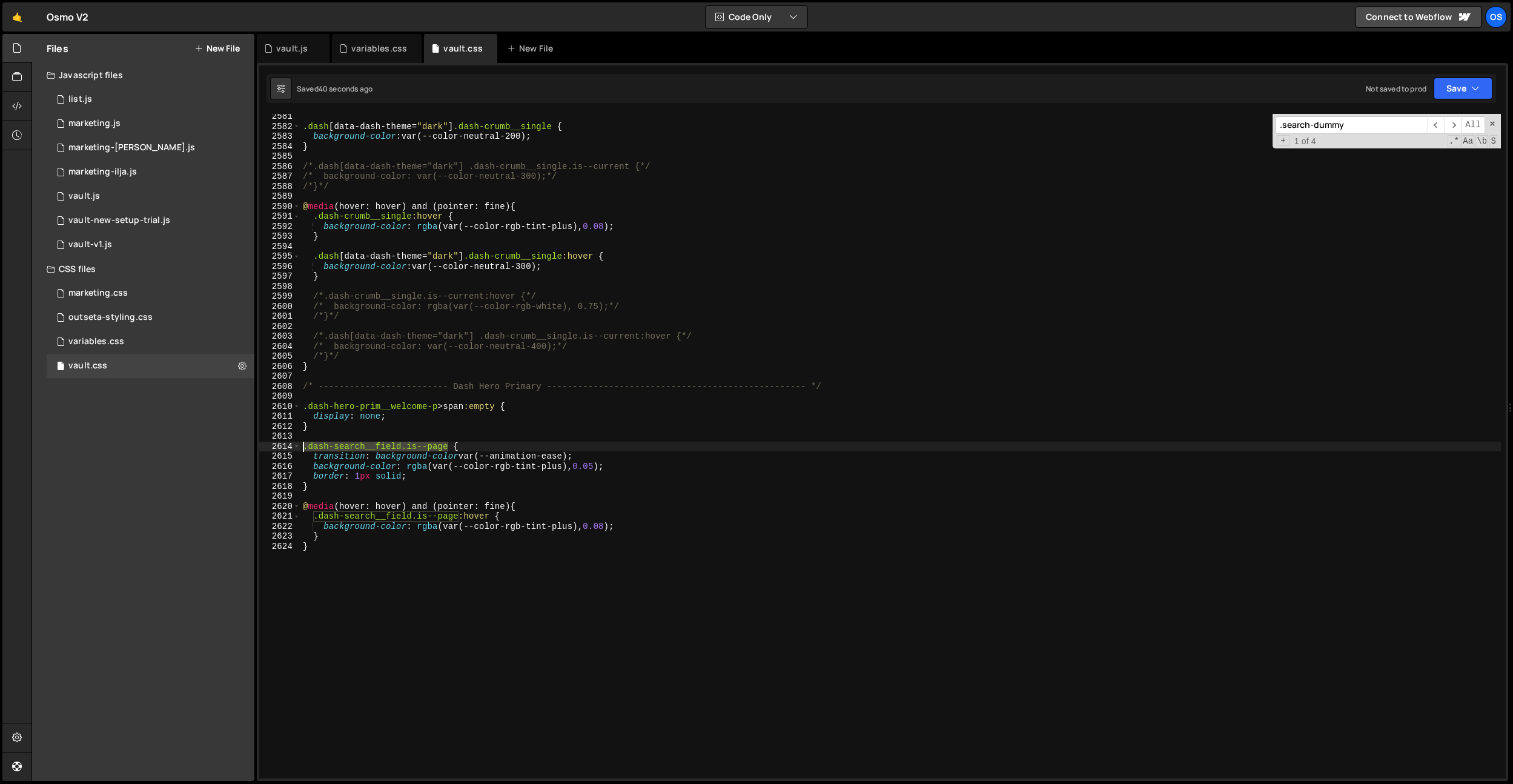
drag, startPoint x: 450, startPoint y: 446, endPoint x: 288, endPoint y: 449, distance: 162.0
click at [279, 447] on div "} 2581 2582 2583 2584 2585 2586 2587 2588 2589 2590 2591 2592 2593 2594 2595 25…" at bounding box center [882, 446] width 1246 height 665
click at [447, 444] on div ".dash [ data-dash-theme = " dark " ] .dash-crumb__single { background-color : v…" at bounding box center [901, 446] width 1201 height 665
click at [459, 518] on div ".dash [ data-dash-theme = " dark " ] .dash-crumb__single { background-color : v…" at bounding box center [901, 454] width 1201 height 684
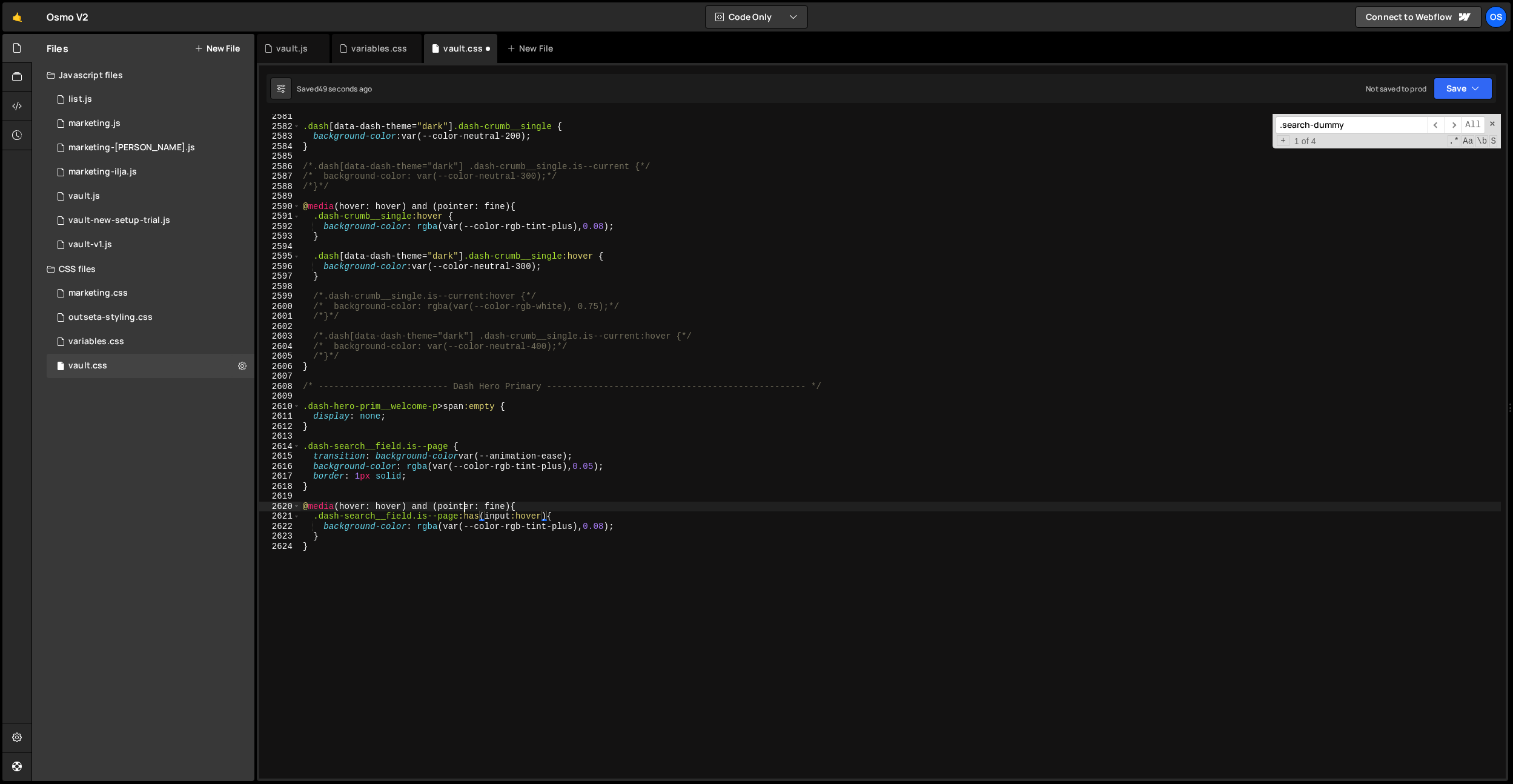
drag, startPoint x: 464, startPoint y: 507, endPoint x: 504, endPoint y: 551, distance: 59.5
click at [464, 509] on div ".dash [ data-dash-theme = " dark " ] .dash-crumb__single { background-color : v…" at bounding box center [901, 454] width 1201 height 684
drag, startPoint x: 549, startPoint y: 516, endPoint x: 502, endPoint y: 517, distance: 47.0
click at [502, 517] on div ".dash [ data-dash-theme = " dark " ] .dash-crumb__single { background-color : v…" at bounding box center [901, 454] width 1201 height 684
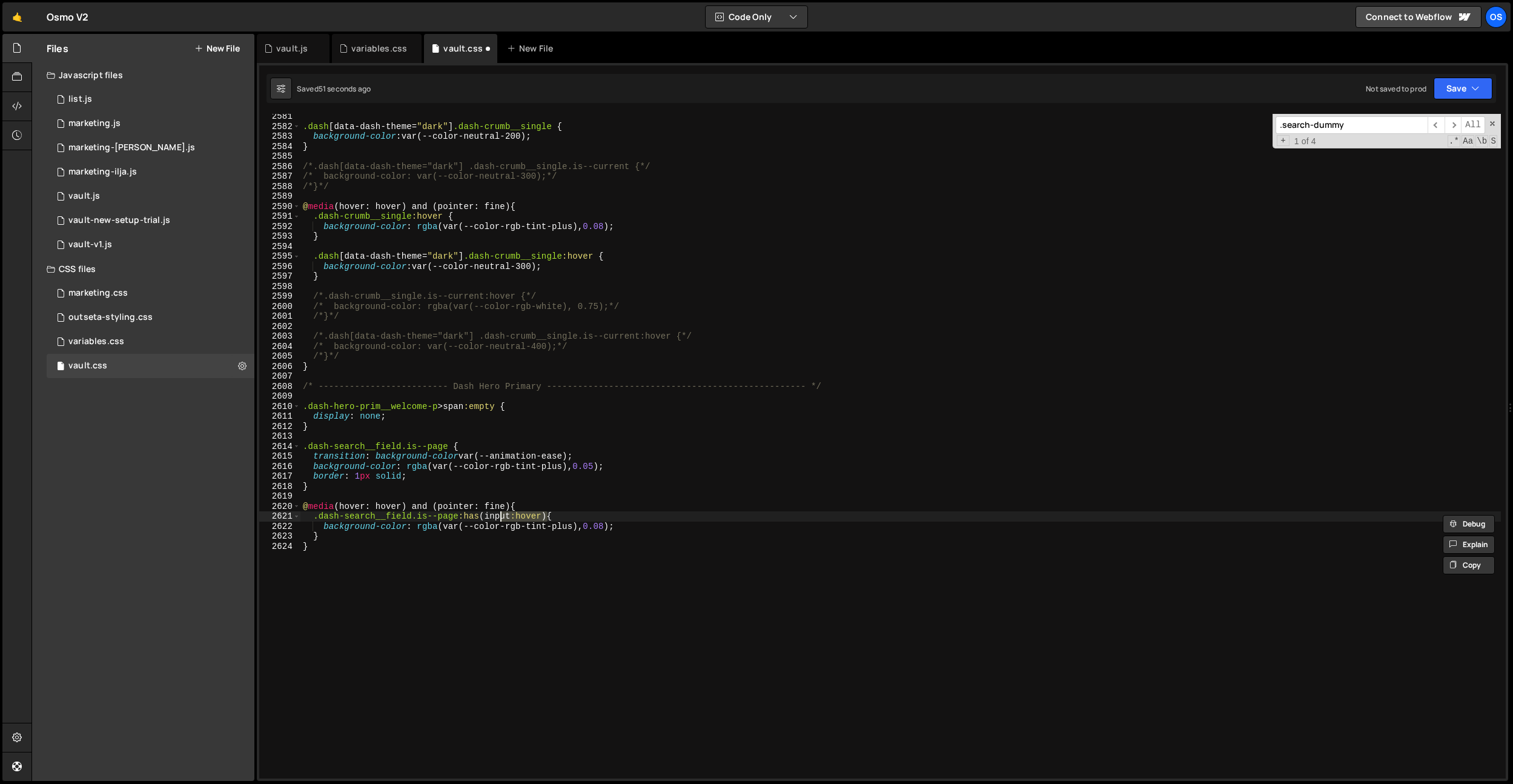
click at [534, 487] on div ".dash [ data-dash-theme = " dark " ] .dash-crumb__single { background-color : v…" at bounding box center [901, 454] width 1201 height 684
click at [451, 450] on div ".dash [ data-dash-theme = " dark " ] .dash-crumb__single { background-color : v…" at bounding box center [901, 454] width 1201 height 684
click at [451, 464] on div ".dash [ data-dash-theme = " dark " ] .dash-crumb__single { background-color : v…" at bounding box center [901, 454] width 1201 height 684
click at [401, 475] on div ".dash [ data-dash-theme = " dark " ] .dash-crumb__single { background-color : v…" at bounding box center [901, 454] width 1201 height 684
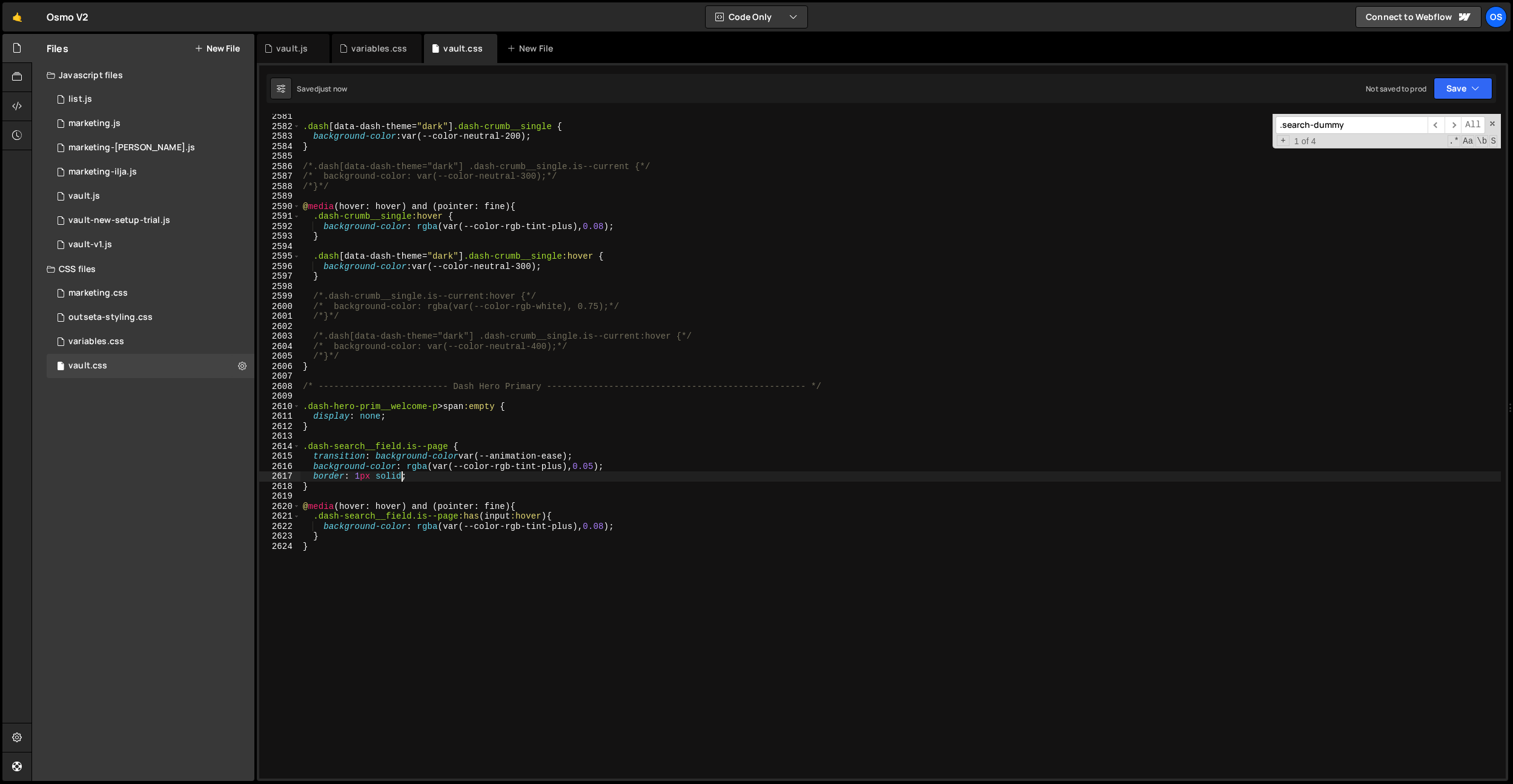
scroll to position [0, 7]
drag, startPoint x: 620, startPoint y: 465, endPoint x: 406, endPoint y: 467, distance: 214.0
click at [406, 467] on div ".dash [ data-dash-theme = " dark " ] .dash-crumb__single { background-color : v…" at bounding box center [901, 454] width 1201 height 684
click at [406, 478] on div ".dash [ data-dash-theme = " dark " ] .dash-crumb__single { background-color : v…" at bounding box center [901, 454] width 1201 height 684
paste textarea "rgba(var(--color-rgb-tint-plus), 0.05);"
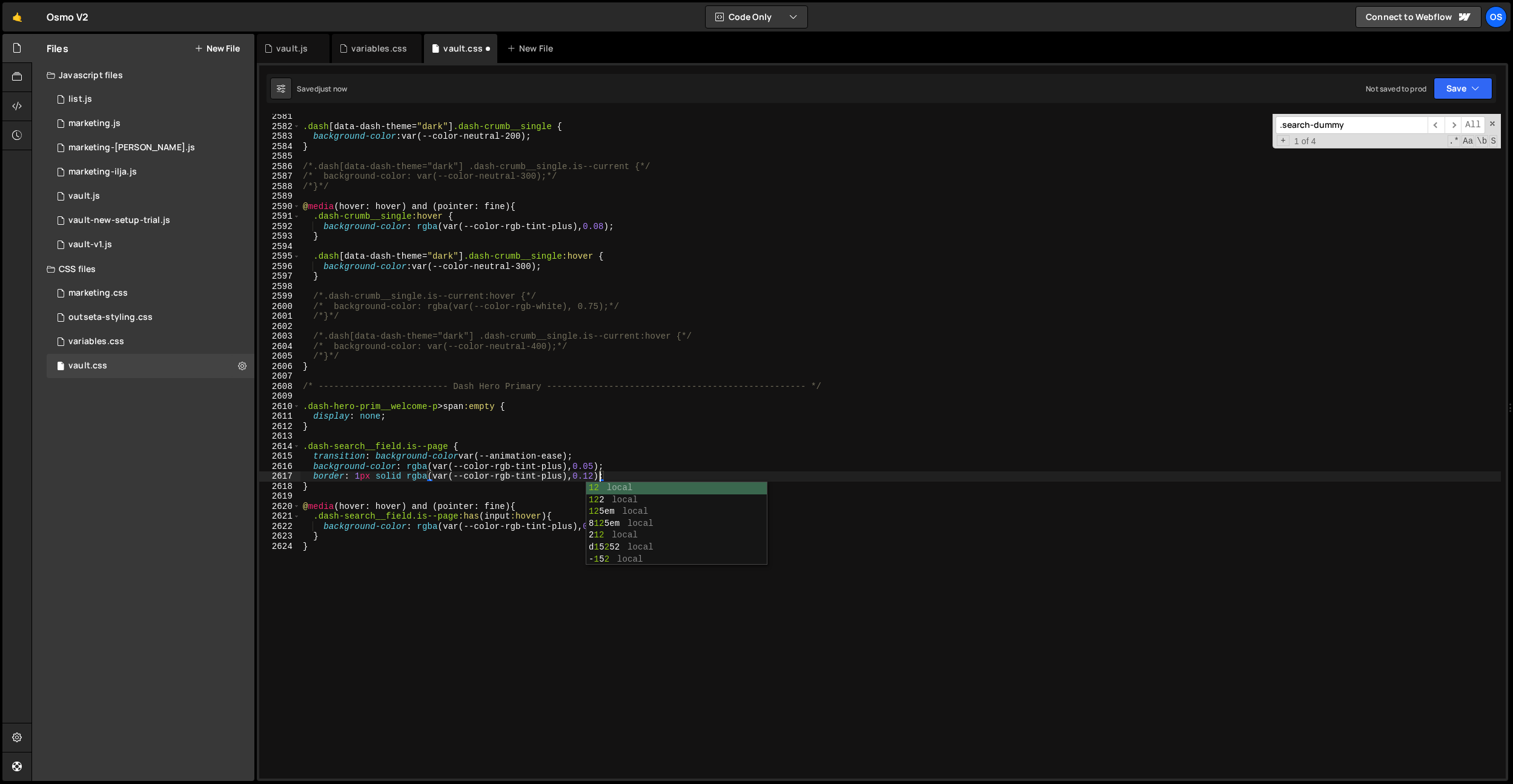
scroll to position [0, 21]
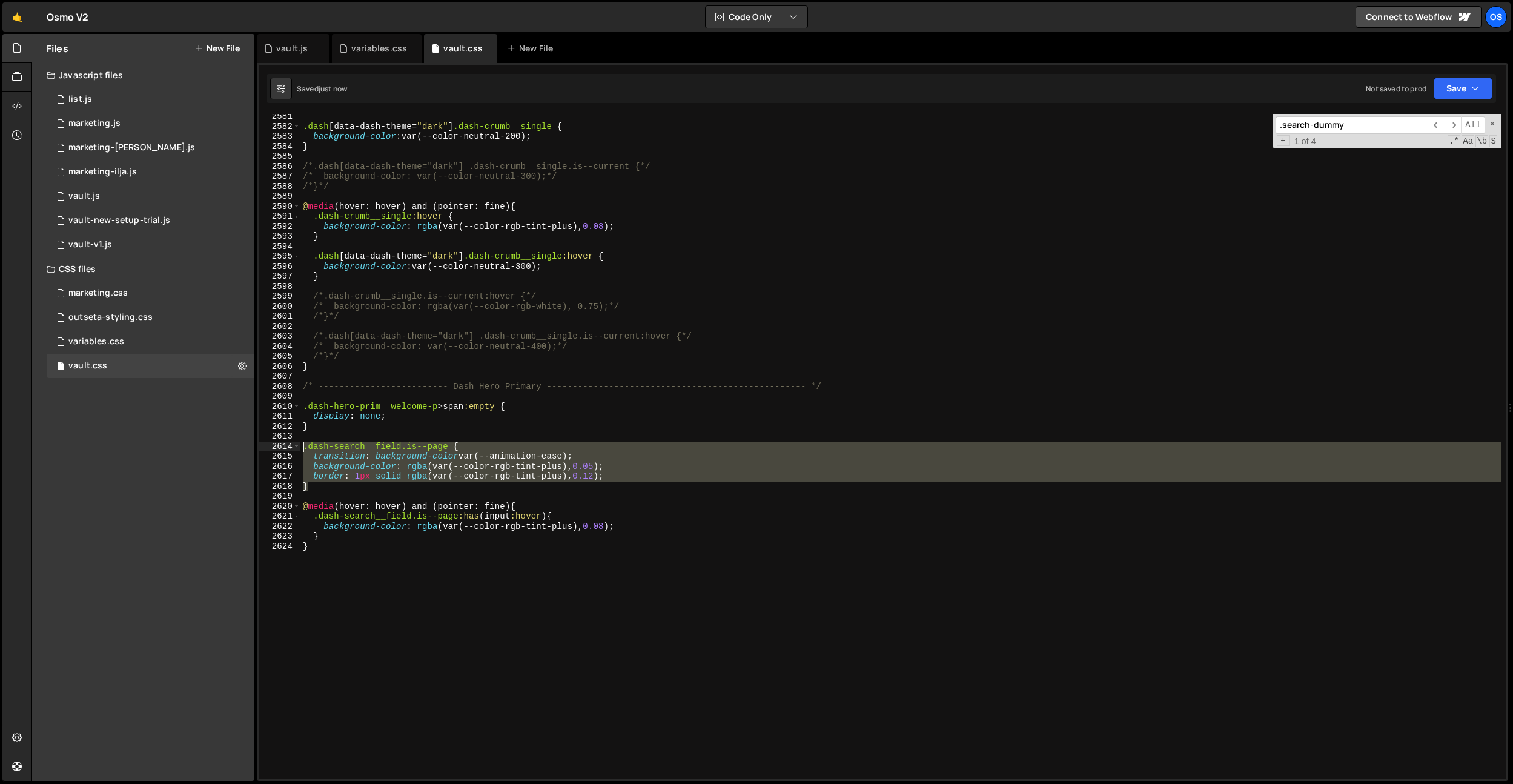
drag, startPoint x: 319, startPoint y: 488, endPoint x: 286, endPoint y: 447, distance: 52.6
click at [286, 447] on div "border: 1px solid rgba(var(--color-rgb-tint-plus), 0.12); 2581 2582 2583 2584 2…" at bounding box center [882, 446] width 1246 height 665
type textarea "}"
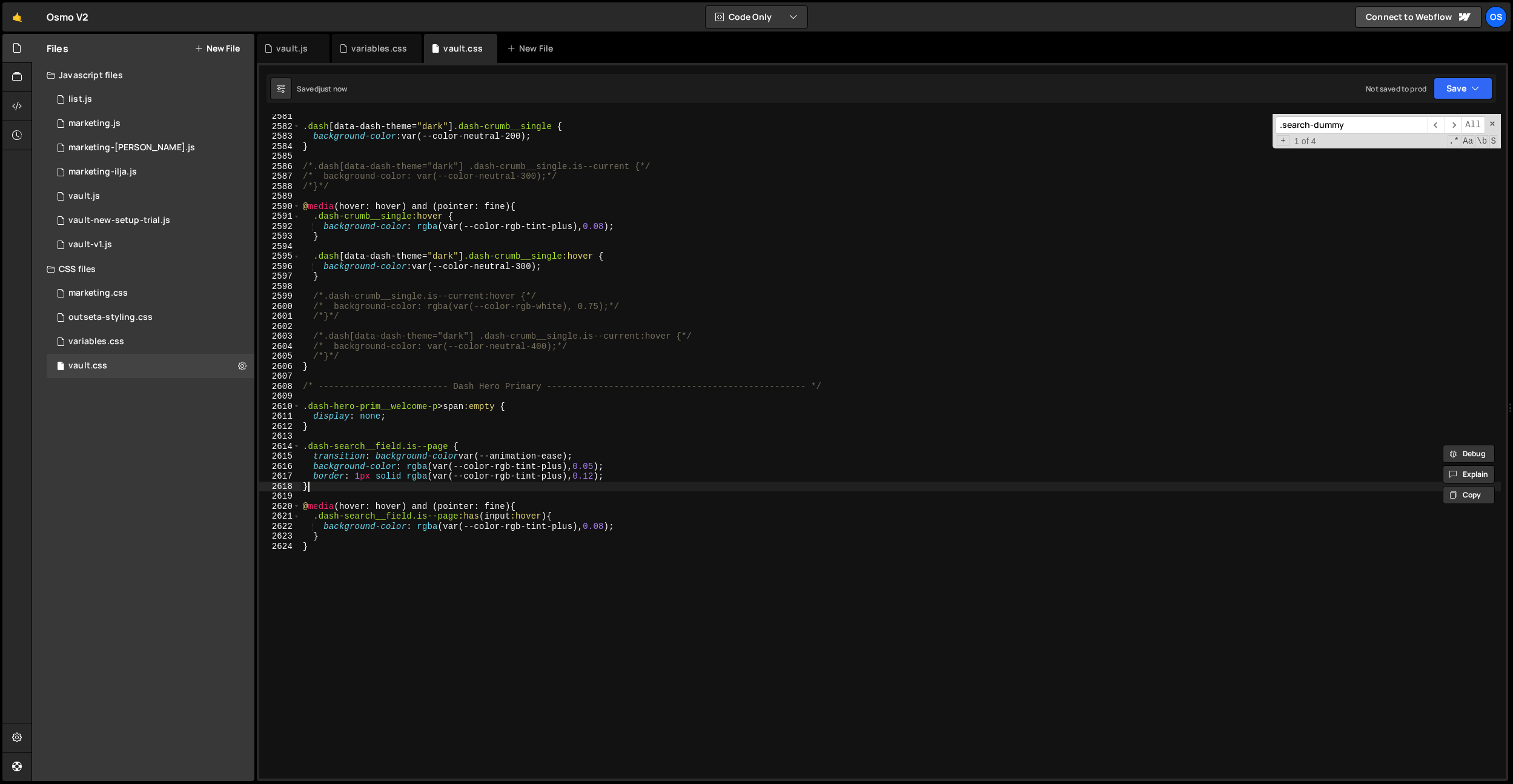
scroll to position [0, 0]
paste textarea "}"
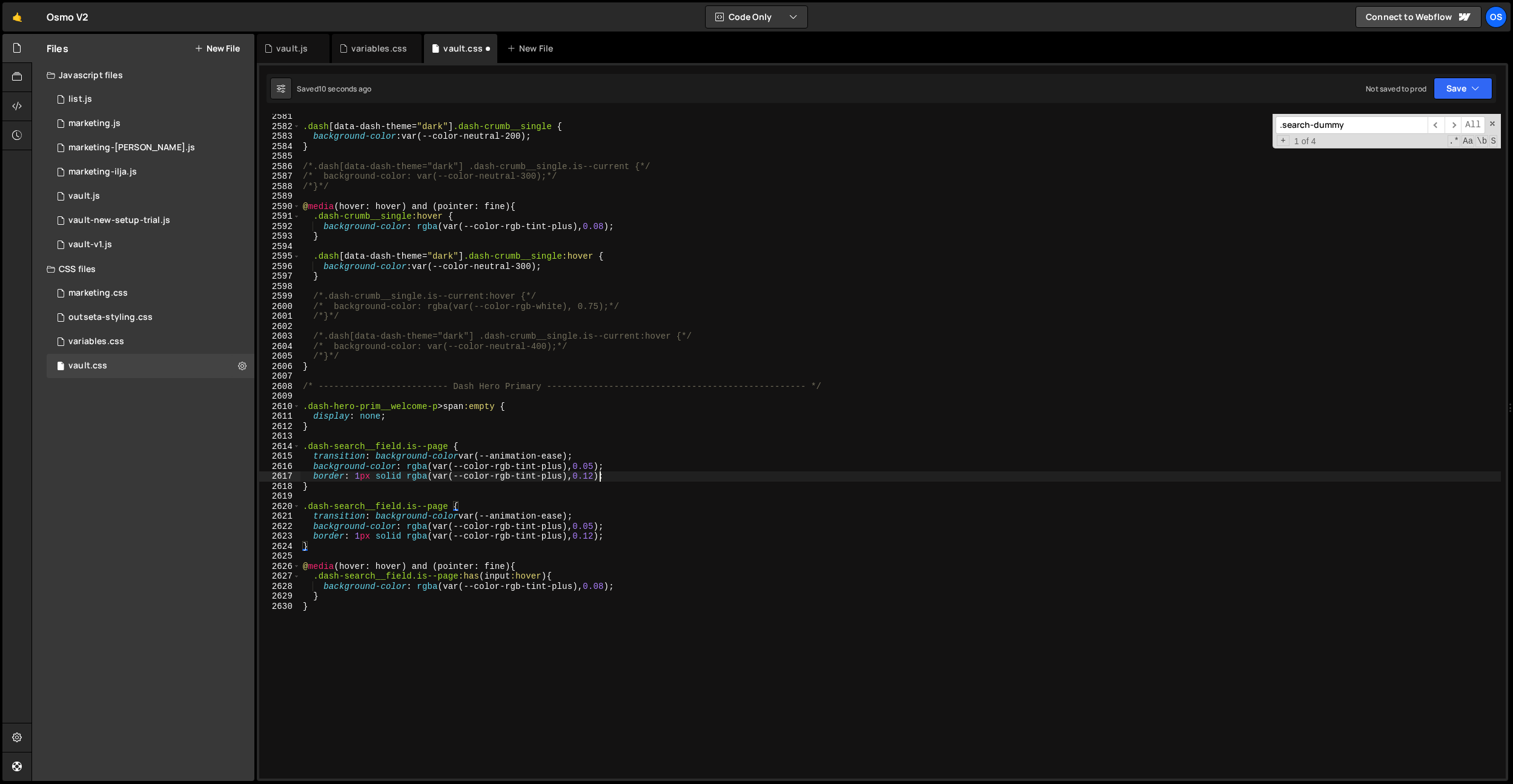
click at [600, 480] on div ".dash [ data-dash-theme = " dark " ] .dash-crumb__single { background-color : v…" at bounding box center [901, 454] width 1201 height 684
click at [540, 460] on div ".dash [ data-dash-theme = " dark " ] .dash-crumb__single { background-color : v…" at bounding box center [901, 454] width 1201 height 684
click at [541, 516] on div ".dash [ data-dash-theme = " dark " ] .dash-crumb__single { background-color : v…" at bounding box center [901, 454] width 1201 height 684
drag, startPoint x: 376, startPoint y: 456, endPoint x: 459, endPoint y: 456, distance: 83.0
click at [459, 456] on div ".dash [ data-dash-theme = " dark " ] .dash-crumb__single { background-color : v…" at bounding box center [901, 454] width 1201 height 684
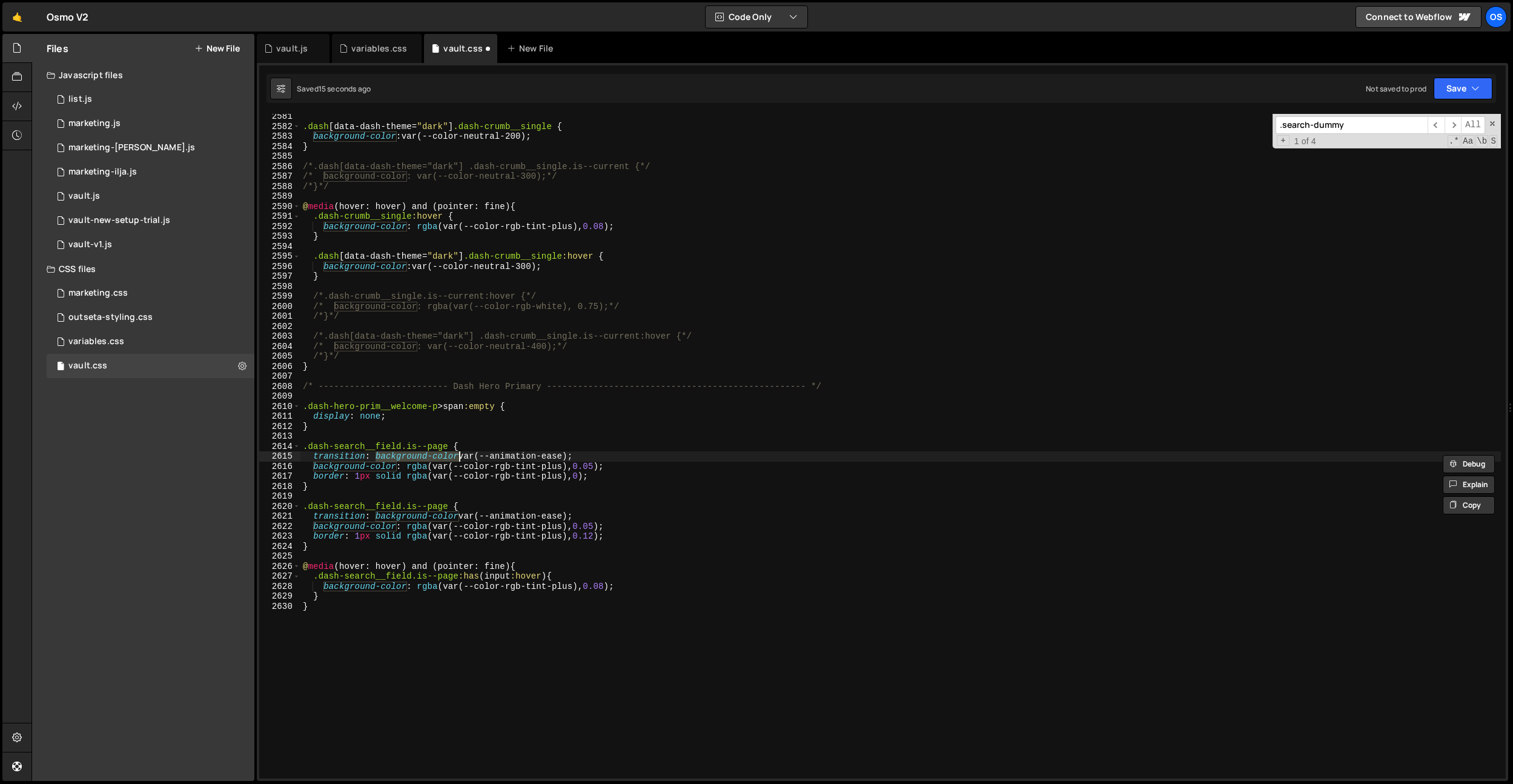
click at [572, 458] on div ".dash [ data-dash-theme = " dark " ] .dash-crumb__single { background-color : v…" at bounding box center [901, 454] width 1201 height 684
paste textarea "background-color"
click at [612, 454] on div ".dash [ data-dash-theme = " dark " ] .dash-crumb__single { background-color : v…" at bounding box center [901, 454] width 1201 height 684
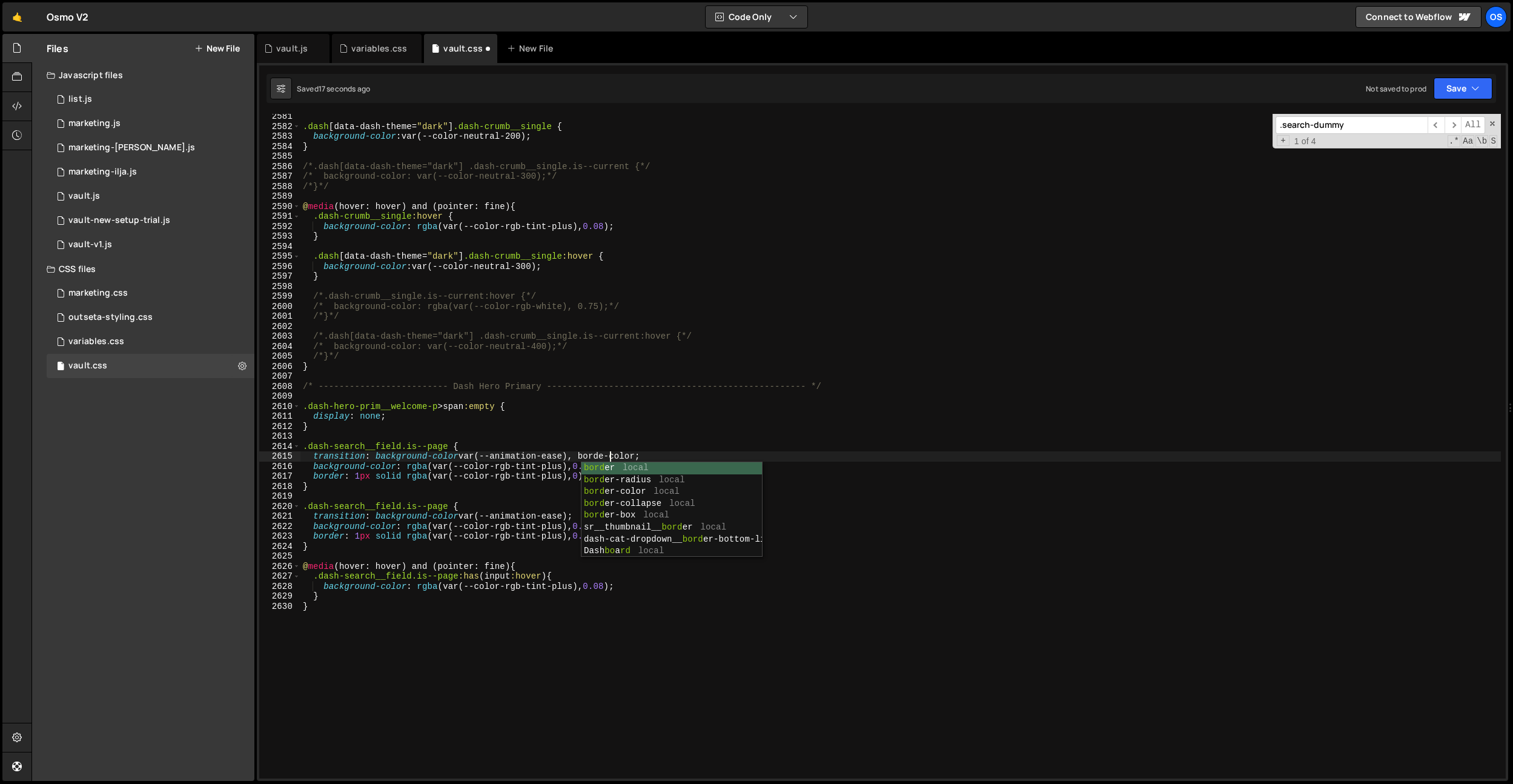
scroll to position [0, 21]
drag, startPoint x: 571, startPoint y: 453, endPoint x: 463, endPoint y: 456, distance: 108.0
click at [463, 456] on div ".dash [ data-dash-theme = " dark " ] .dash-crumb__single { background-color : v…" at bounding box center [901, 454] width 1201 height 684
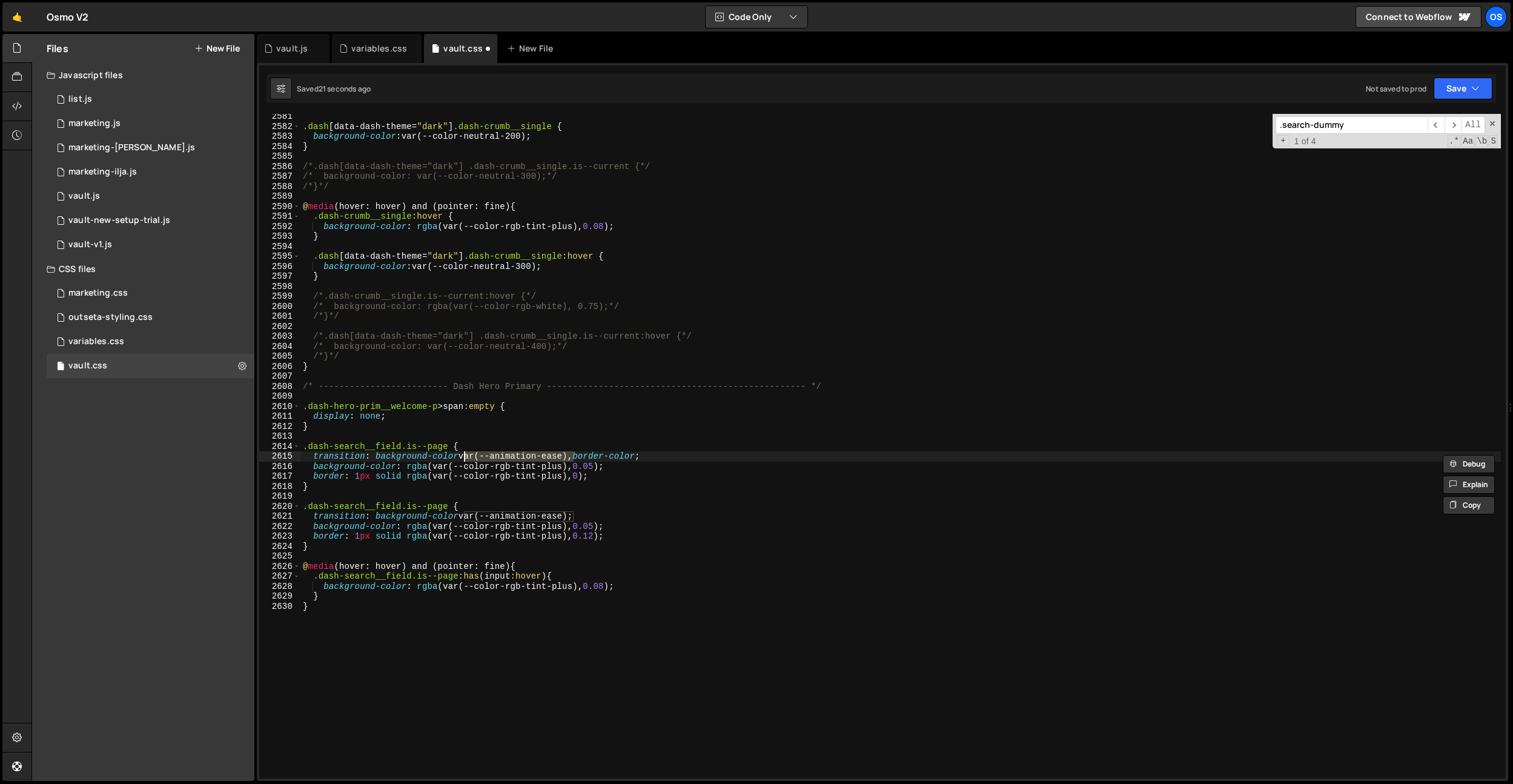
click at [648, 457] on div ".dash [ data-dash-theme = " dark " ] .dash-crumb__single { background-color : v…" at bounding box center [901, 454] width 1201 height 684
paste textarea "var(--animation-ease)"
type textarea "transition: background-color var(--animation-ease), border-color var(--animatio…"
click at [656, 493] on div ".dash [ data-dash-theme = " dark " ] .dash-crumb__single { background-color : v…" at bounding box center [901, 454] width 1201 height 684
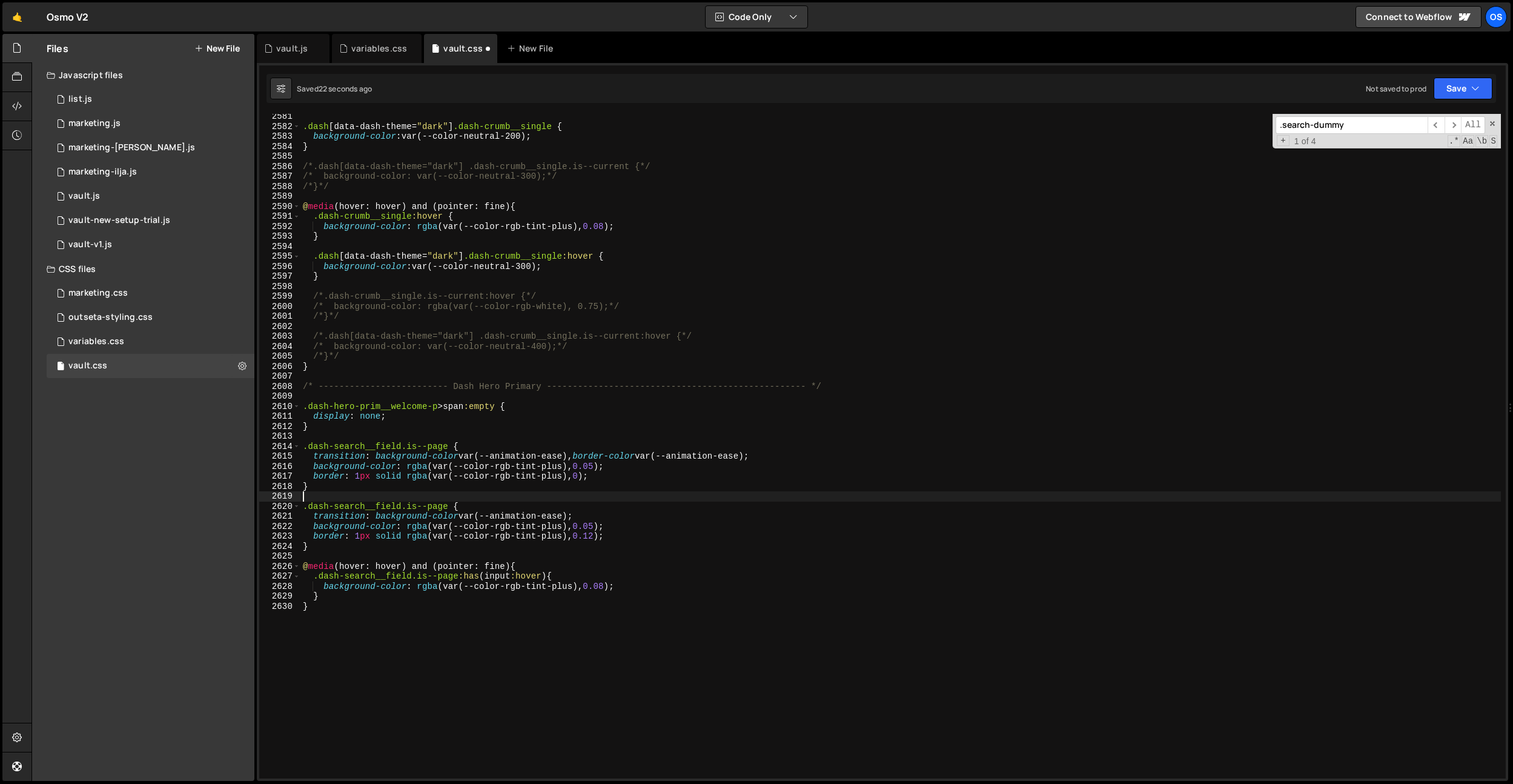
scroll to position [0, 0]
click at [438, 476] on div ".dash [ data-dash-theme = " dark " ] .dash-crumb__single { background-color : v…" at bounding box center [901, 454] width 1201 height 684
drag, startPoint x: 356, startPoint y: 529, endPoint x: 462, endPoint y: 503, distance: 109.1
click at [357, 529] on div ".dash [ data-dash-theme = " dark " ] .dash-crumb__single { background-color : v…" at bounding box center [901, 454] width 1201 height 684
click at [449, 506] on div ".dash [ data-dash-theme = " dark " ] .dash-crumb__single { background-color : v…" at bounding box center [901, 454] width 1201 height 684
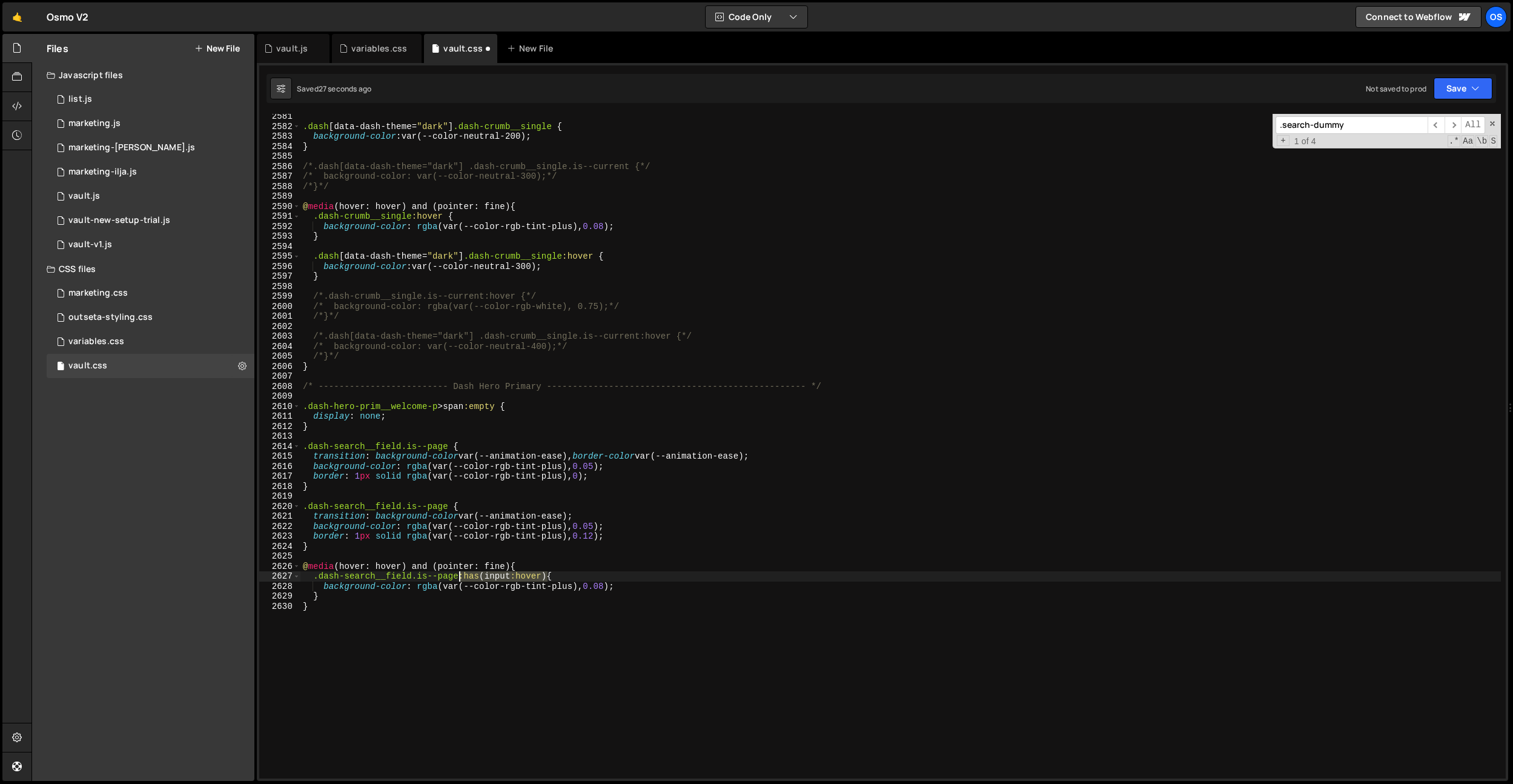
drag, startPoint x: 548, startPoint y: 575, endPoint x: 460, endPoint y: 571, distance: 88.1
click at [460, 574] on div ".dash [ data-dash-theme = " dark " ] .dash-crumb__single { background-color : v…" at bounding box center [901, 454] width 1201 height 684
click at [449, 506] on div ".dash [ data-dash-theme = " dark " ] .dash-crumb__single { background-color : v…" at bounding box center [901, 454] width 1201 height 684
paste textarea ":has(input:hover)"
click at [515, 506] on div ".dash [ data-dash-theme = " dark " ] .dash-crumb__single { background-color : v…" at bounding box center [901, 454] width 1201 height 684
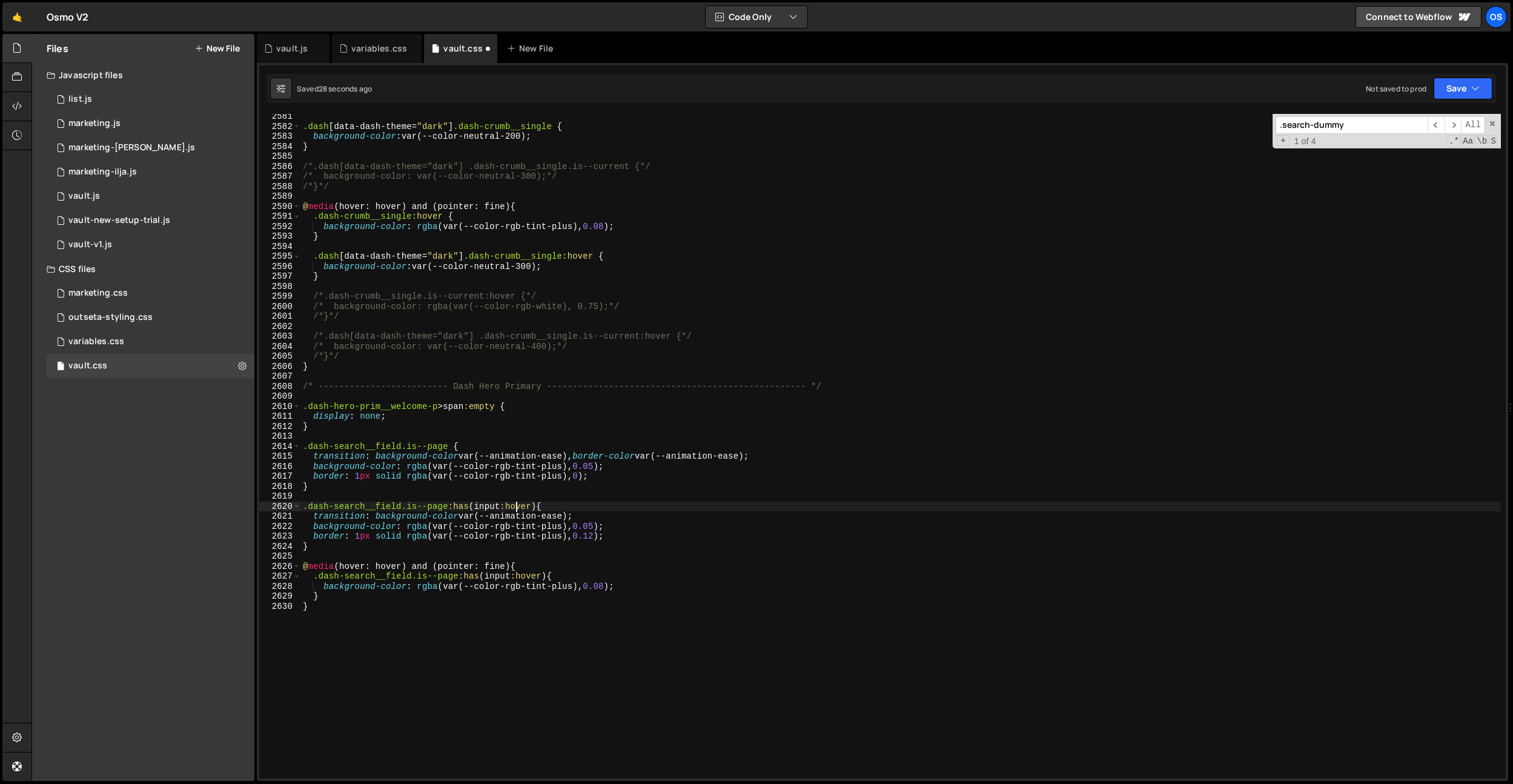
click at [515, 506] on div ".dash [ data-dash-theme = " dark " ] .dash-crumb__single { background-color : v…" at bounding box center [901, 454] width 1201 height 684
click at [598, 476] on div ".dash [ data-dash-theme = " dark " ] .dash-crumb__single { background-color : v…" at bounding box center [901, 454] width 1201 height 684
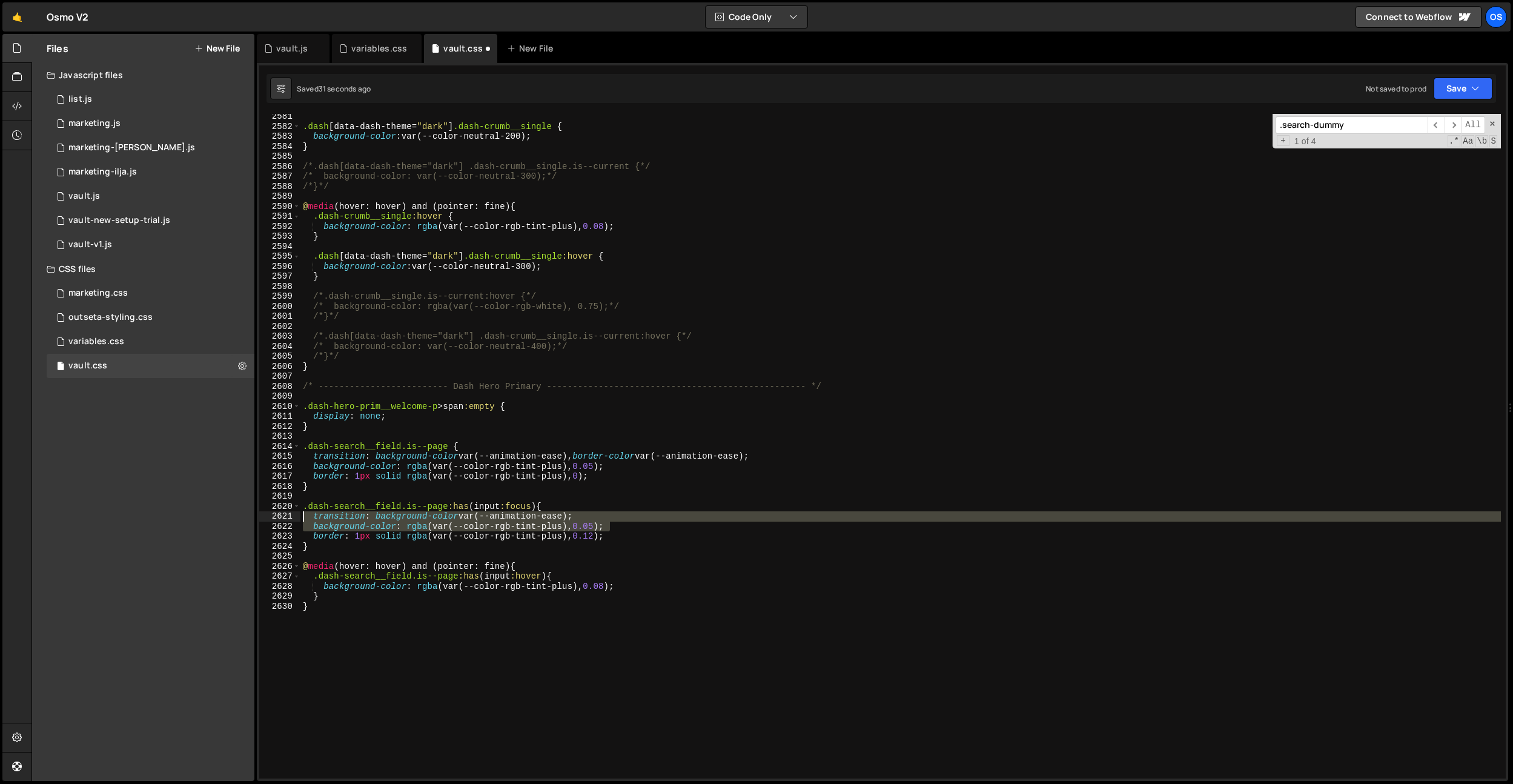
drag, startPoint x: 614, startPoint y: 523, endPoint x: 233, endPoint y: 518, distance: 381.0
click at [233, 518] on div "Files New File Javascript files 0 list.js 0 0 marketing.js 0 0 marketing-[PERSO…" at bounding box center [772, 407] width 1481 height 748
type textarea "transition: background-color var(--animation-ease); background-color: rgba(var(…"
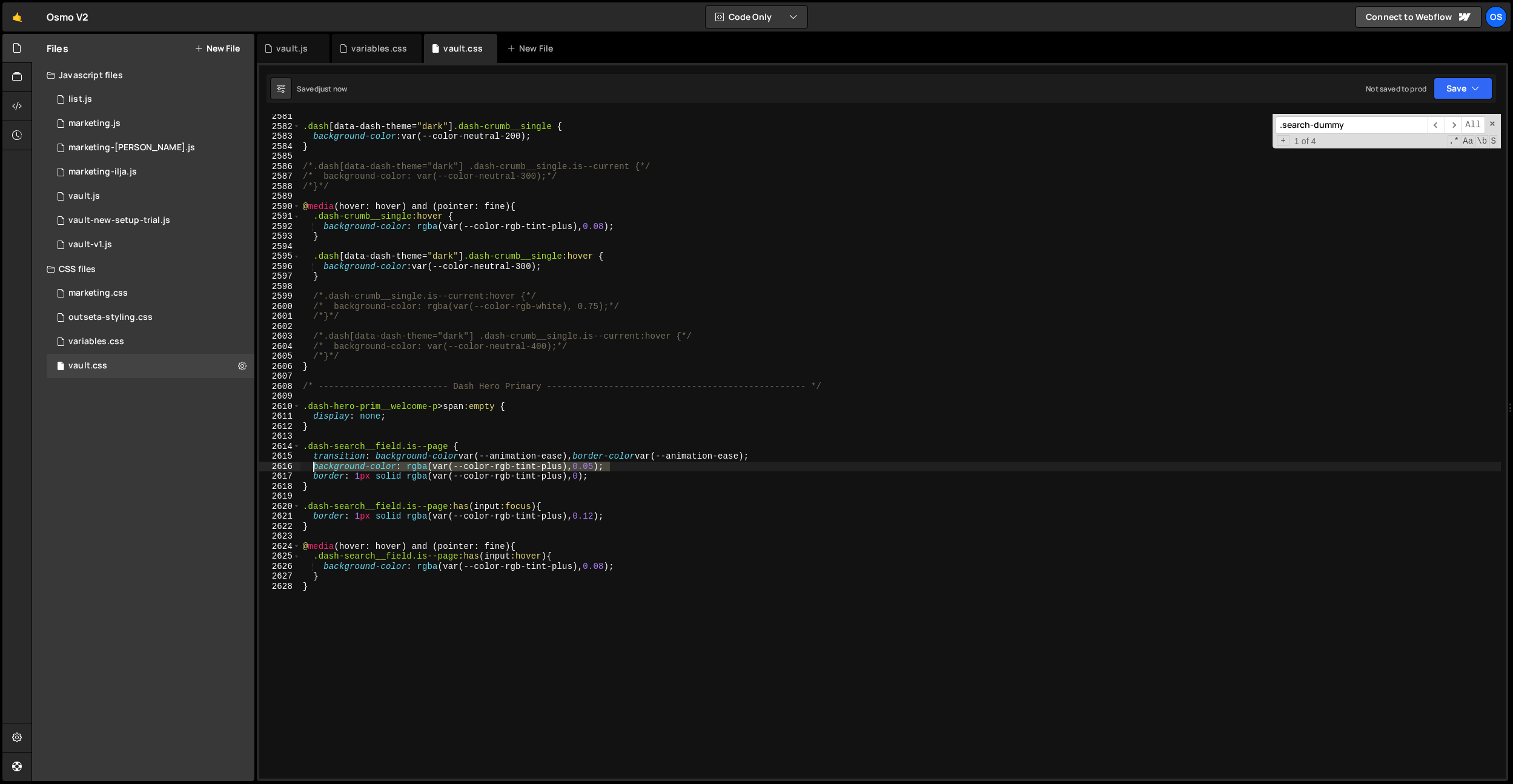
drag, startPoint x: 617, startPoint y: 466, endPoint x: 496, endPoint y: 517, distance: 131.3
click at [316, 469] on div ".dash [ data-dash-theme = " dark " ] .dash-crumb__single { background-color : v…" at bounding box center [901, 454] width 1201 height 684
click at [569, 508] on div ".dash [ data-dash-theme = " dark " ] .dash-crumb__single { background-color : v…" at bounding box center [901, 454] width 1201 height 684
type textarea ".dash-search__field.is--page:has(input:focus) {"
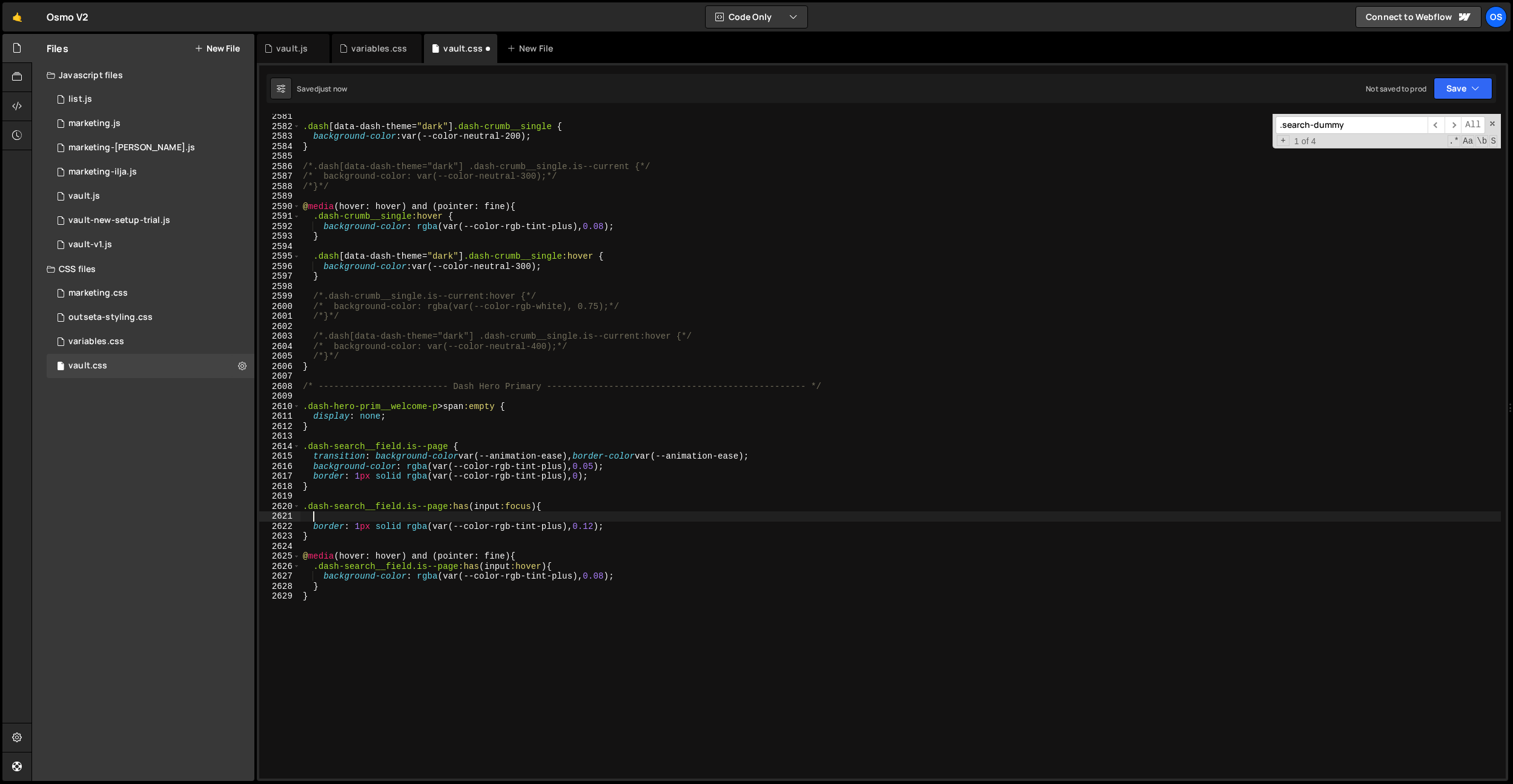
paste textarea "background-color: rgba(var(--color-rgb-tint-plus), 0.05);"
click at [634, 478] on div ".dash [ data-dash-theme = " dark " ] .dash-crumb__single { background-color : v…" at bounding box center [901, 454] width 1201 height 684
click at [640, 488] on div ".dash [ data-dash-theme = " dark " ] .dash-crumb__single { background-color : v…" at bounding box center [901, 454] width 1201 height 684
click at [600, 510] on div ".dash [ data-dash-theme = " dark " ] .dash-crumb__single { background-color : v…" at bounding box center [901, 454] width 1201 height 684
drag, startPoint x: 600, startPoint y: 510, endPoint x: 603, endPoint y: 517, distance: 7.6
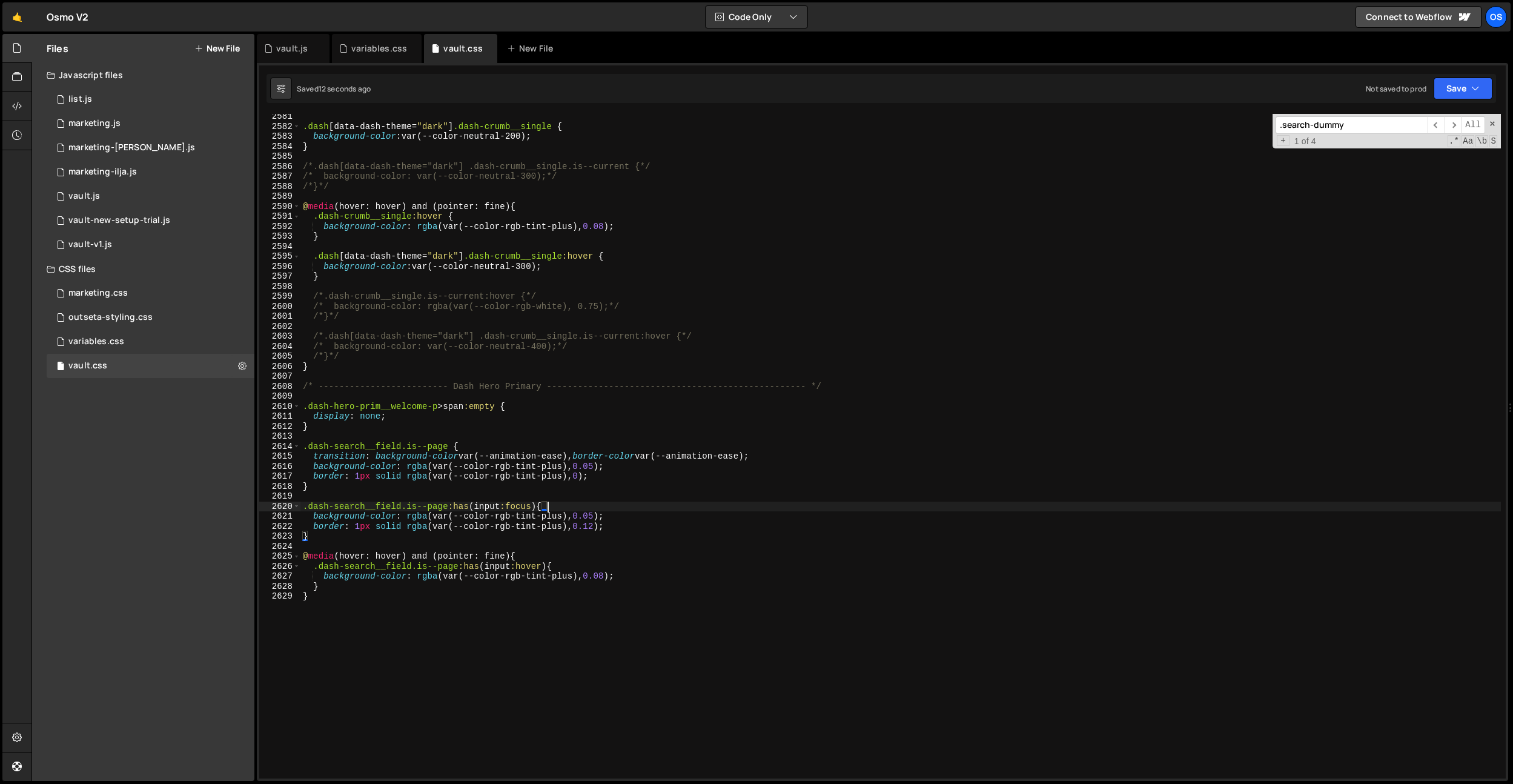
click at [600, 510] on div ".dash [ data-dash-theme = " dark " ] .dash-crumb__single { background-color : v…" at bounding box center [901, 454] width 1201 height 684
click at [600, 523] on div ".dash [ data-dash-theme = " dark " ] .dash-crumb__single { background-color : v…" at bounding box center [901, 454] width 1201 height 684
click at [599, 518] on div ".dash [ data-dash-theme = " dark " ] .dash-crumb__single { background-color : v…" at bounding box center [901, 454] width 1201 height 684
type textarea "background-color: rgba(var(--color-rgb-tint-plus), 0.08);"
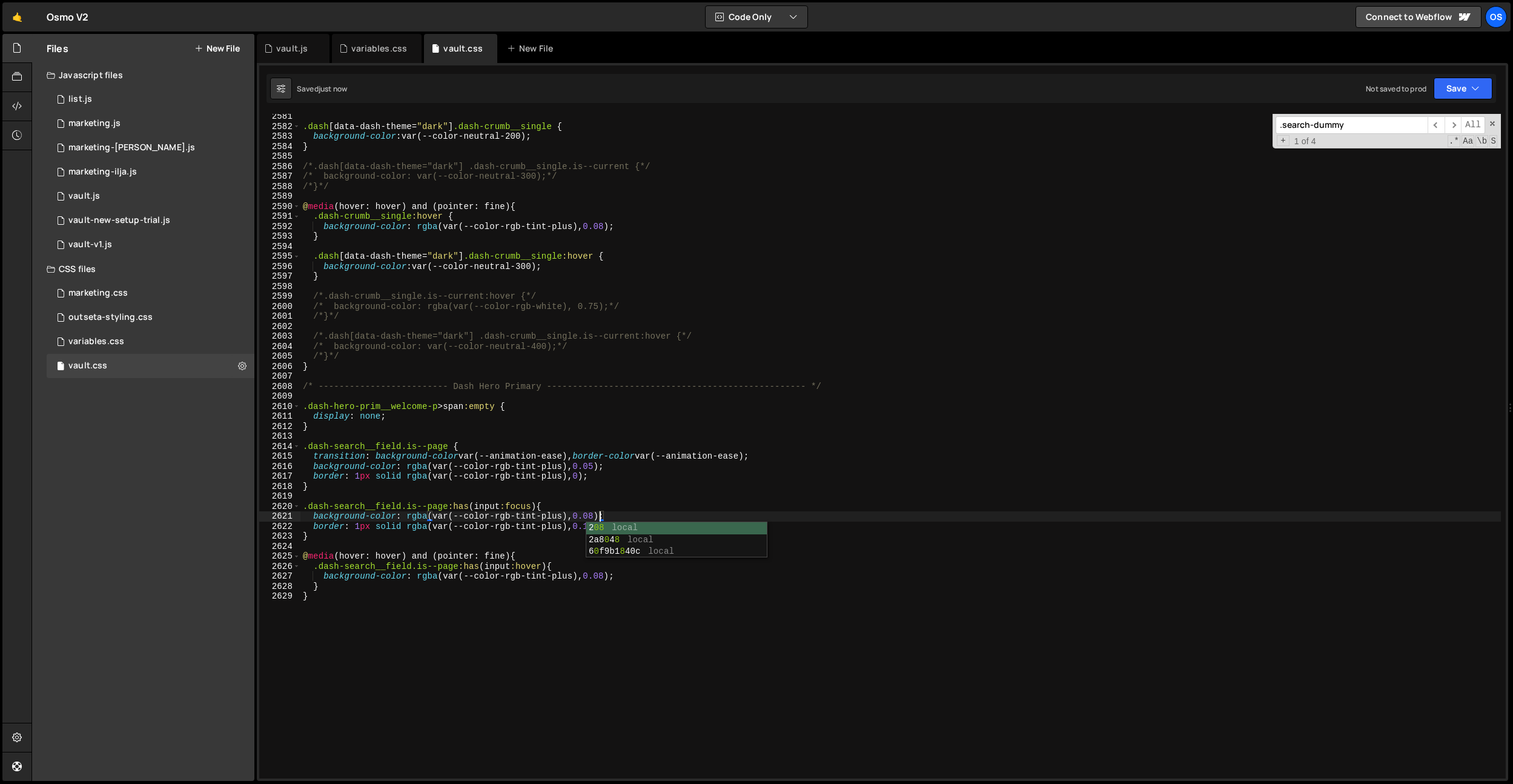
click at [629, 399] on div ".dash [ data-dash-theme = " dark " ] .dash-crumb__single { background-color : v…" at bounding box center [901, 454] width 1201 height 684
click at [598, 584] on div ".dash [ data-dash-theme = " dark " ] .dash-crumb__single { background-color : v…" at bounding box center [901, 454] width 1201 height 684
click at [606, 552] on div ".dash [ data-dash-theme = " dark " ] .dash-crumb__single { background-color : v…" at bounding box center [901, 454] width 1201 height 684
click at [594, 488] on div ".dash [ data-dash-theme = " dark " ] .dash-crumb__single { background-color : v…" at bounding box center [901, 454] width 1201 height 684
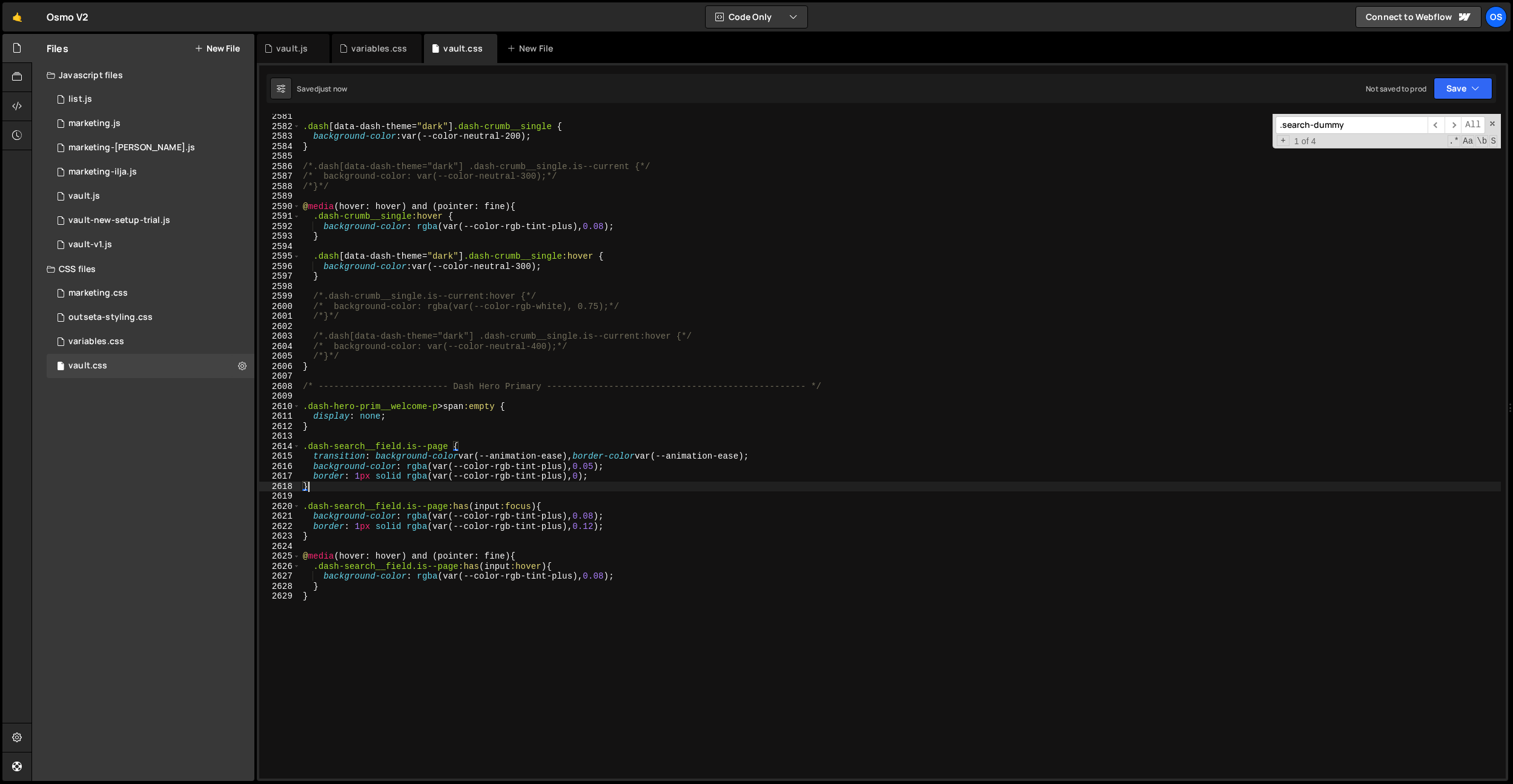
click at [600, 464] on div ".dash [ data-dash-theme = " dark " ] .dash-crumb__single { background-color : v…" at bounding box center [901, 454] width 1201 height 684
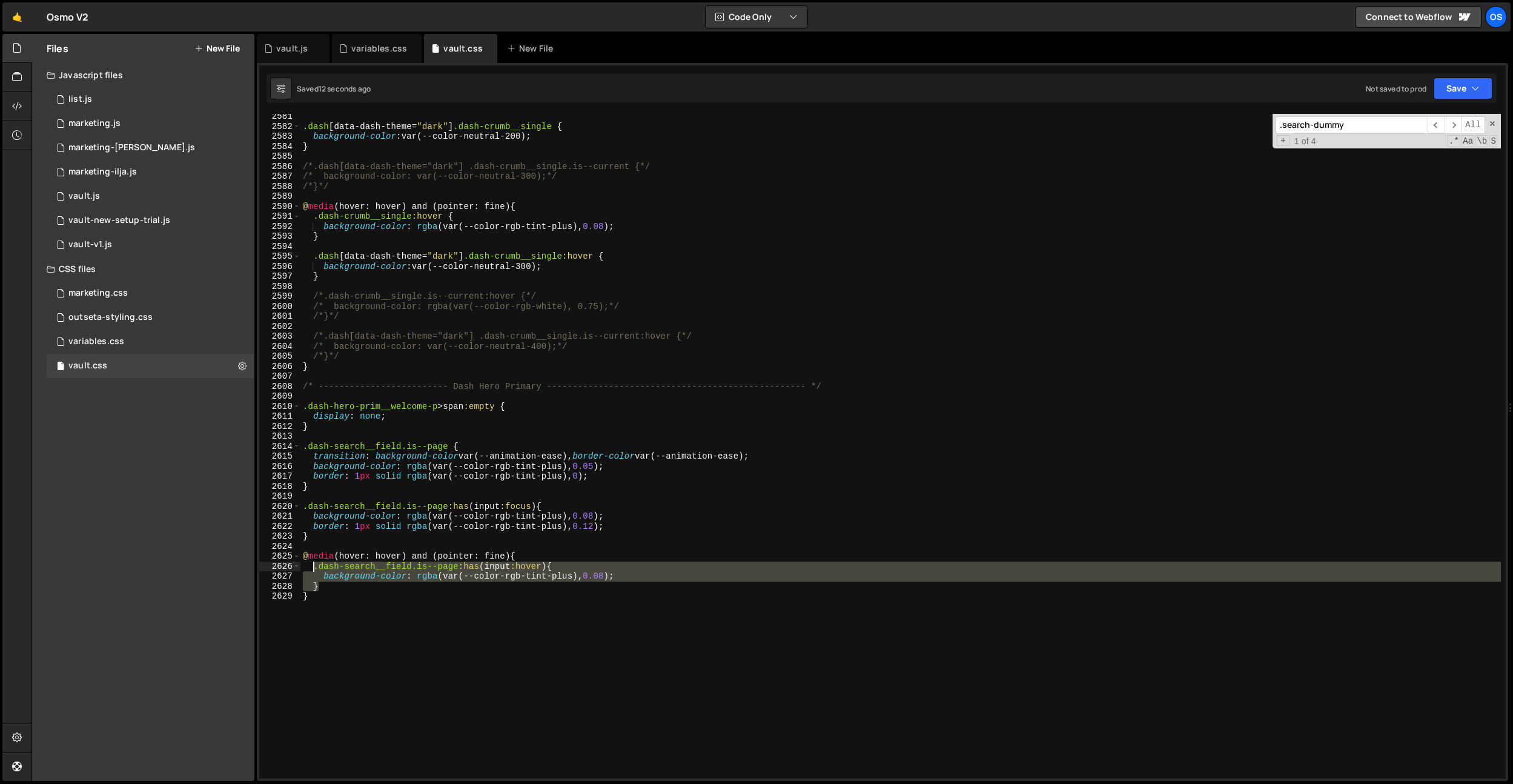
drag, startPoint x: 340, startPoint y: 585, endPoint x: 312, endPoint y: 569, distance: 32.2
click at [312, 569] on div ".dash [ data-dash-theme = " dark " ] .dash-crumb__single { background-color : v…" at bounding box center [901, 454] width 1201 height 684
type textarea "}"
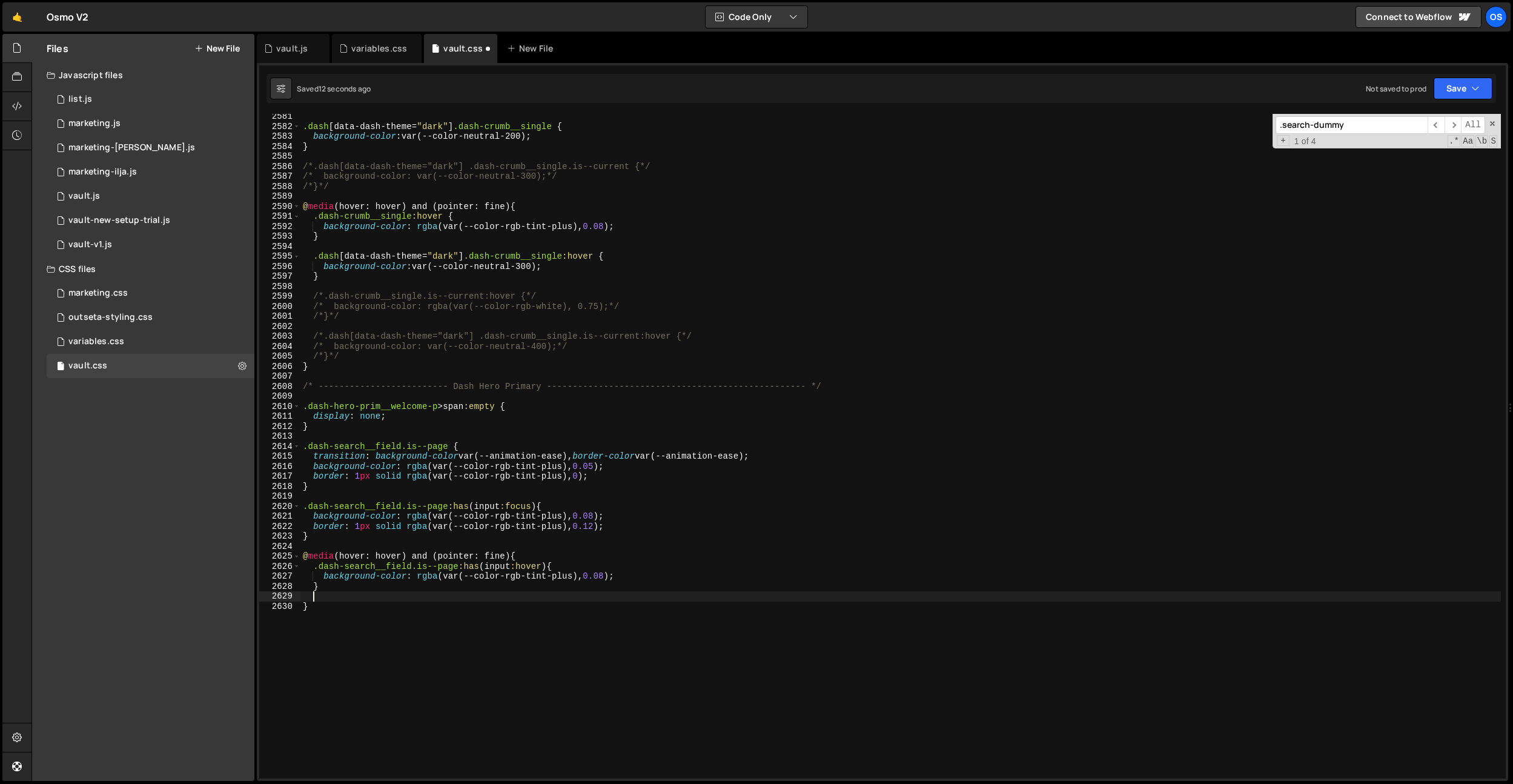
paste textarea "}"
click at [510, 607] on div ".dash [ data-dash-theme = " dark " ] .dash-crumb__single { background-color : v…" at bounding box center [901, 454] width 1201 height 684
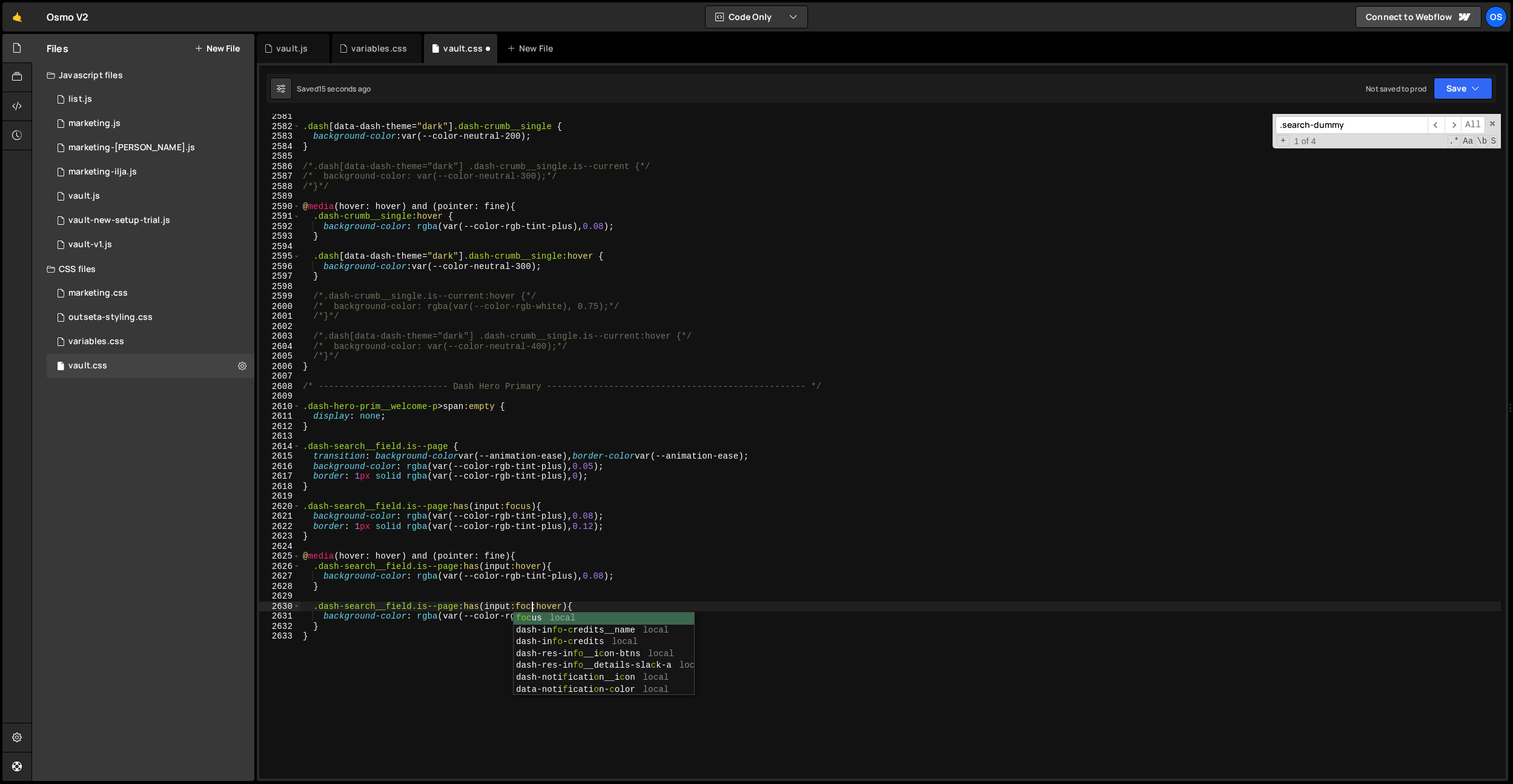
scroll to position [0, 17]
click at [572, 564] on div ".dash [ data-dash-theme = " dark " ] .dash-crumb__single { background-color : v…" at bounding box center [901, 454] width 1201 height 684
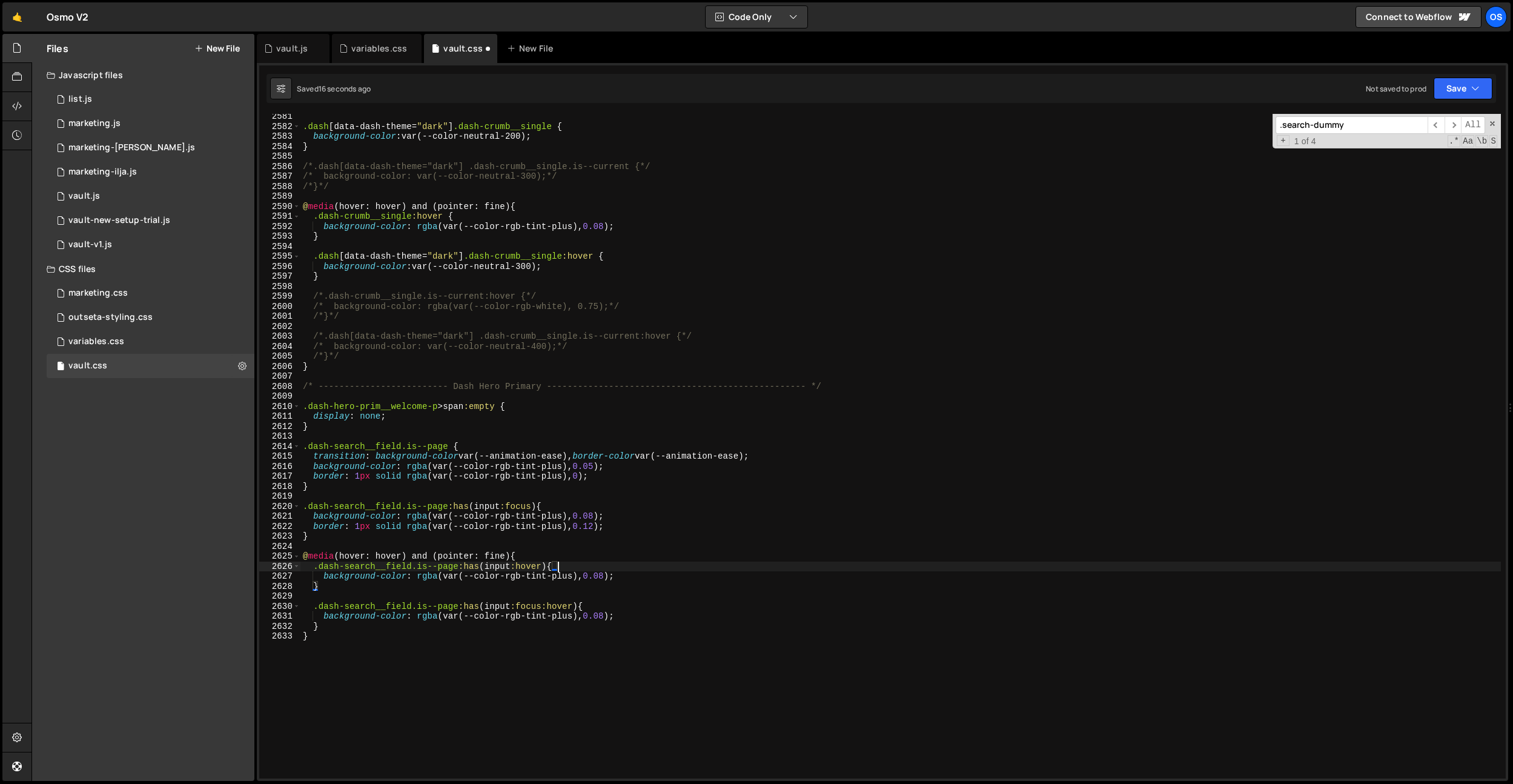
click at [610, 615] on div ".dash [ data-dash-theme = " dark " ] .dash-crumb__single { background-color : v…" at bounding box center [901, 454] width 1201 height 684
click at [596, 518] on div ".dash [ data-dash-theme = " dark " ] .dash-crumb__single { background-color : v…" at bounding box center [901, 454] width 1201 height 684
type textarea "background-color: rgba(var(--color-rgb-tint-plus), 0.05);"
click at [673, 328] on div ".dash [ data-dash-theme = " dark " ] .dash-crumb__single { background-color : v…" at bounding box center [901, 454] width 1201 height 684
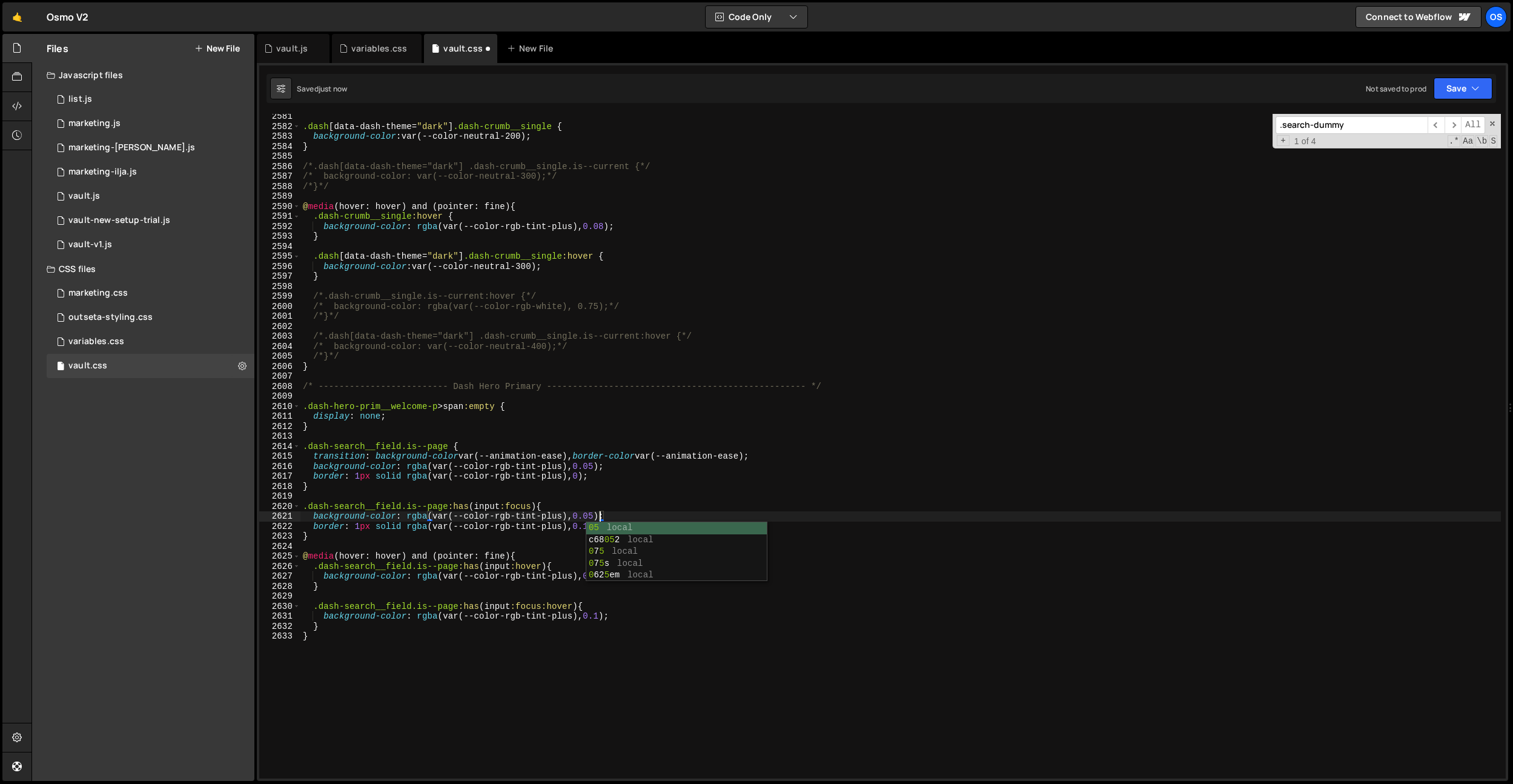
scroll to position [0, 0]
click at [602, 616] on div ".dash [ data-dash-theme = " dark " ] .dash-crumb__single { background-color : v…" at bounding box center [901, 454] width 1201 height 684
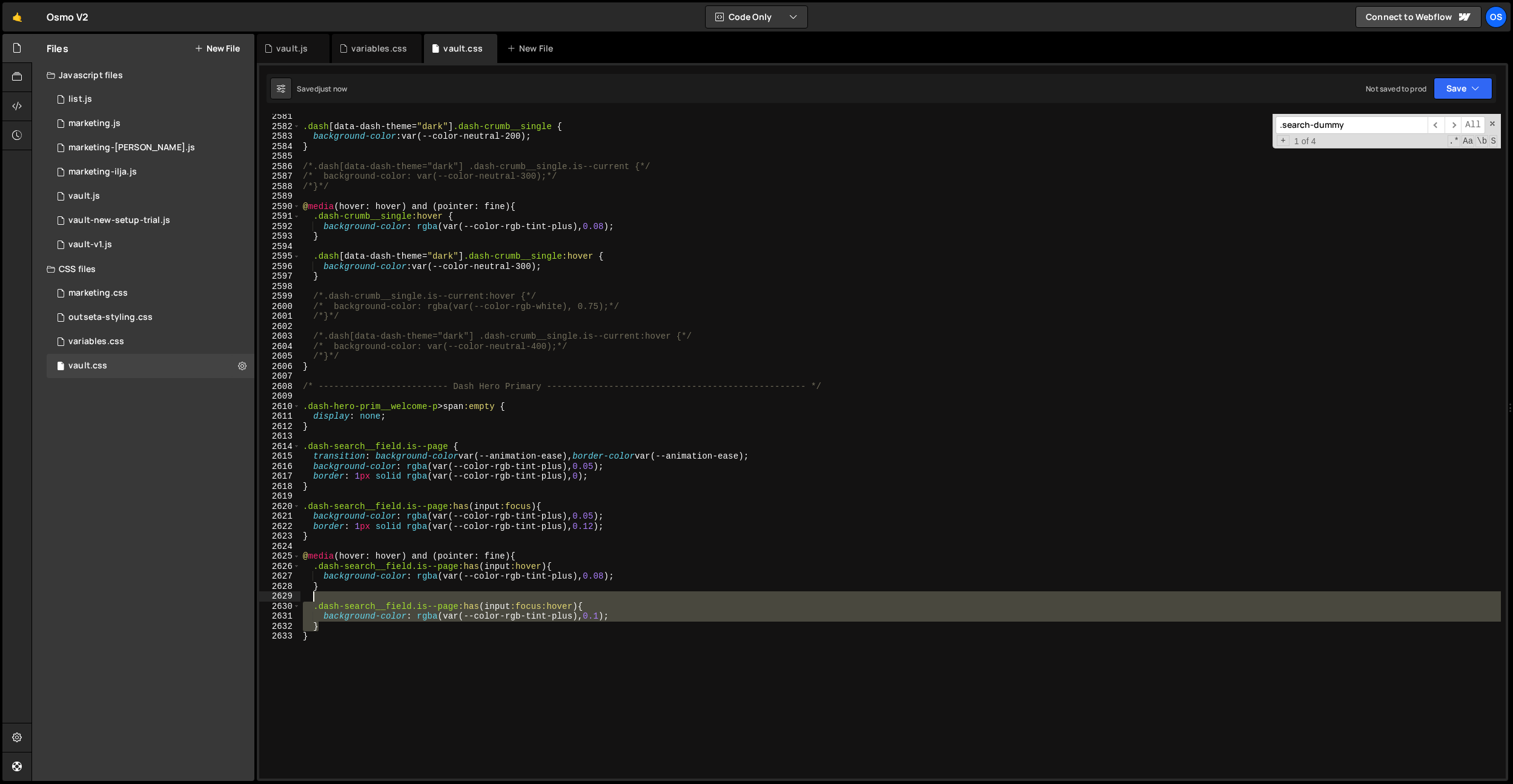
drag, startPoint x: 337, startPoint y: 622, endPoint x: 325, endPoint y: 591, distance: 33.2
click at [326, 592] on div ".dash [ data-dash-theme = " dark " ] .dash-crumb__single { background-color : v…" at bounding box center [901, 454] width 1201 height 684
type textarea ".dash-search__field.is--page:has(input:focus:hover) {"
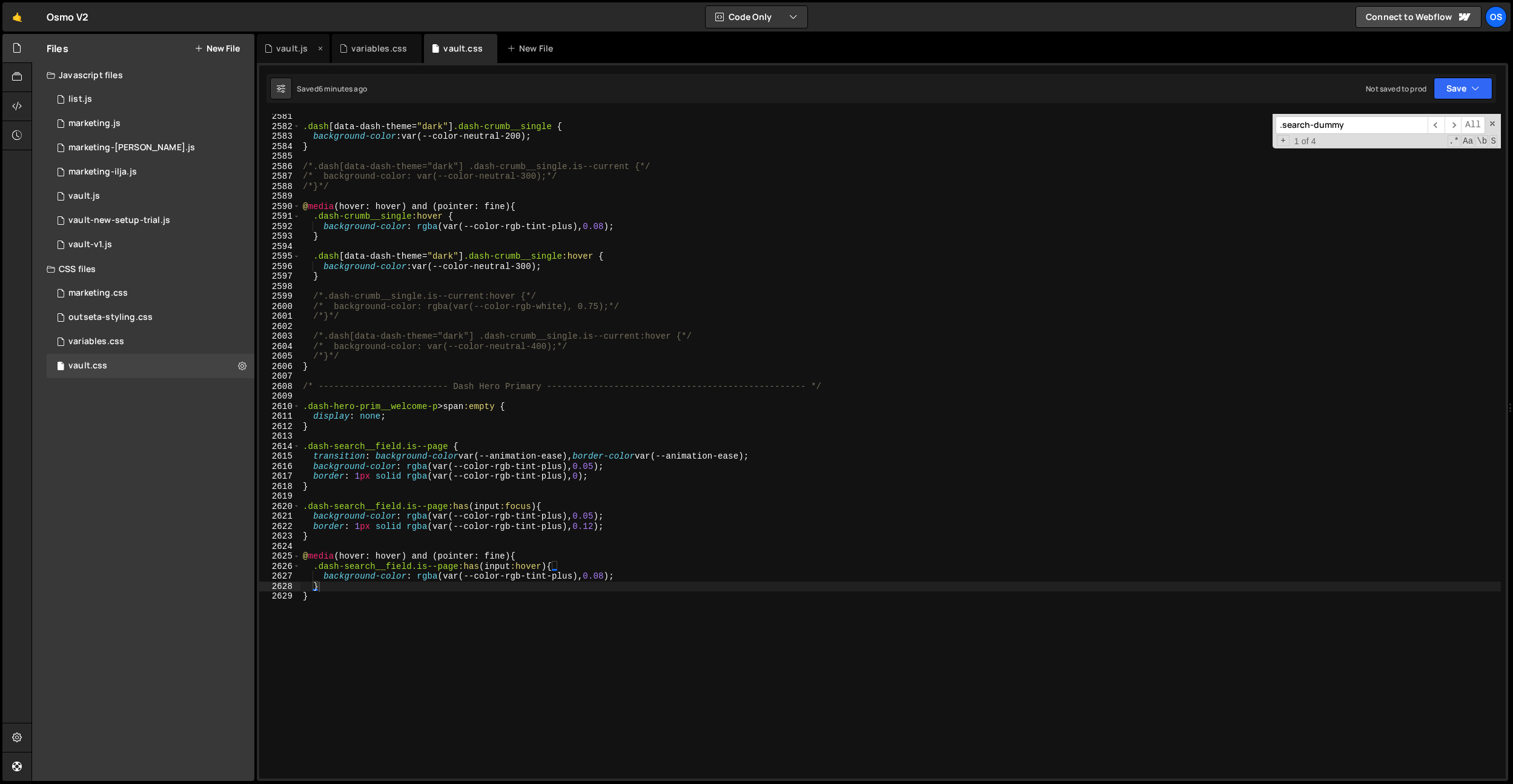
click at [292, 57] on div "vault.js" at bounding box center [294, 48] width 73 height 29
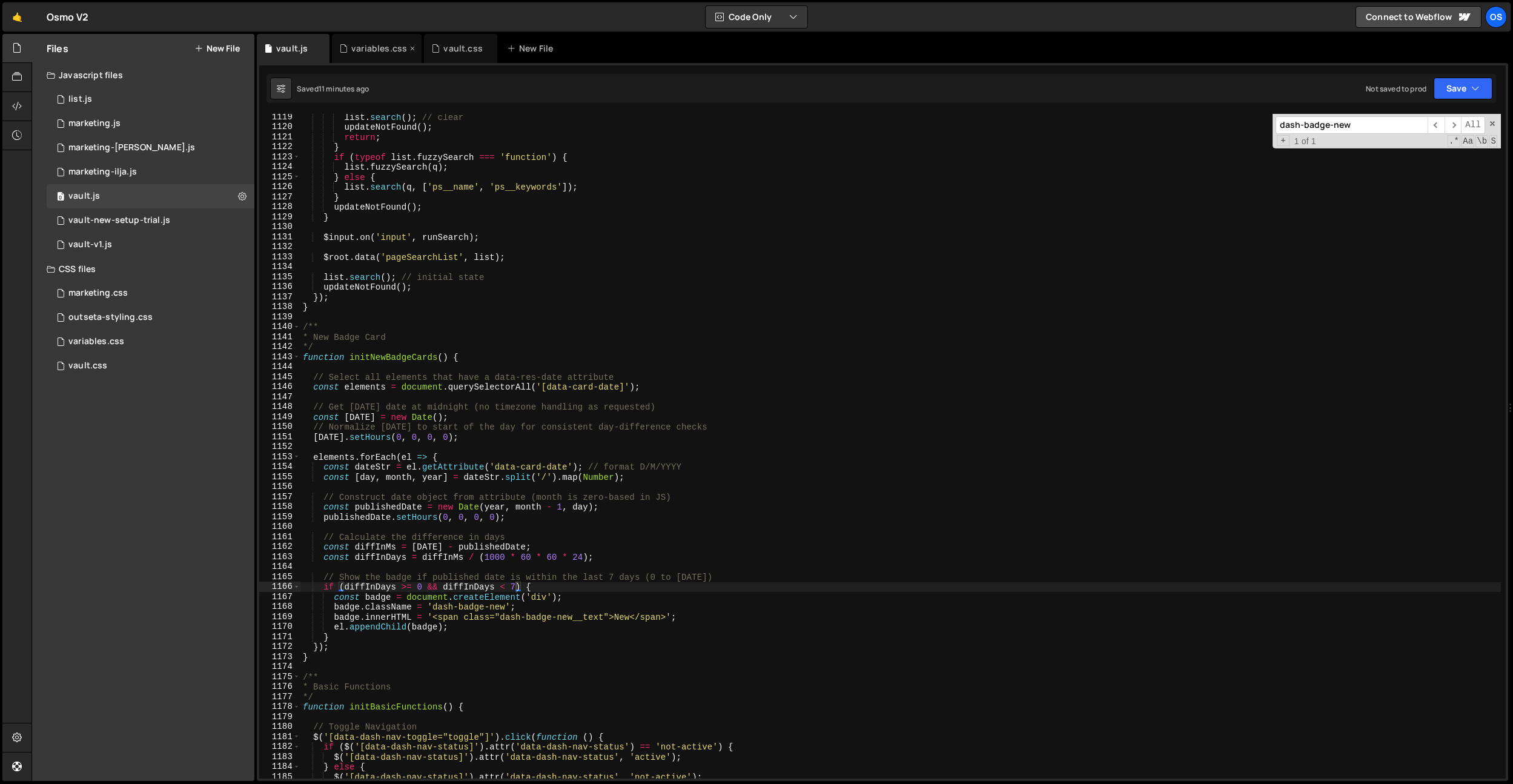
click at [367, 47] on div "variables.css" at bounding box center [379, 48] width 56 height 12
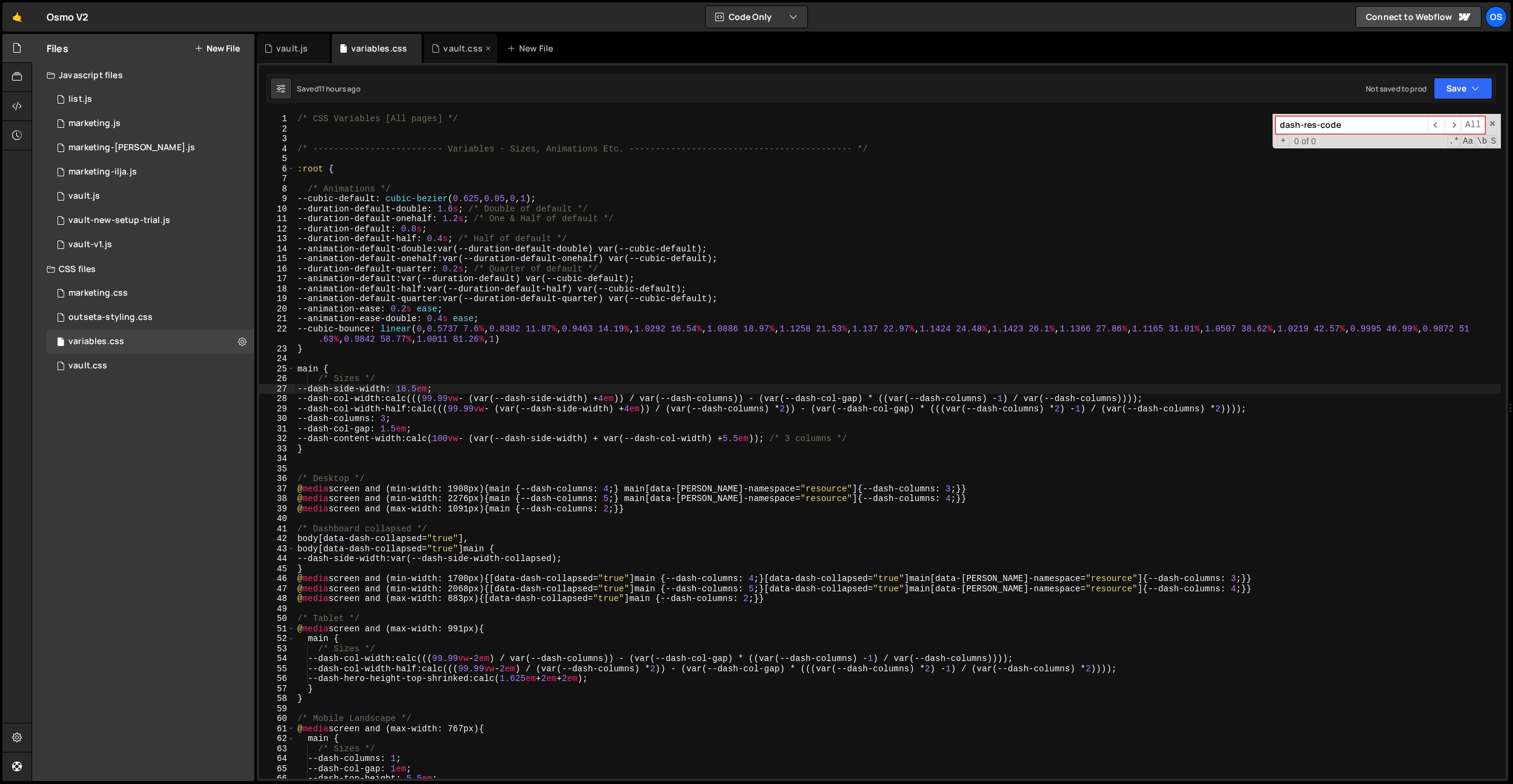
click at [477, 46] on div "vault.css" at bounding box center [463, 48] width 39 height 12
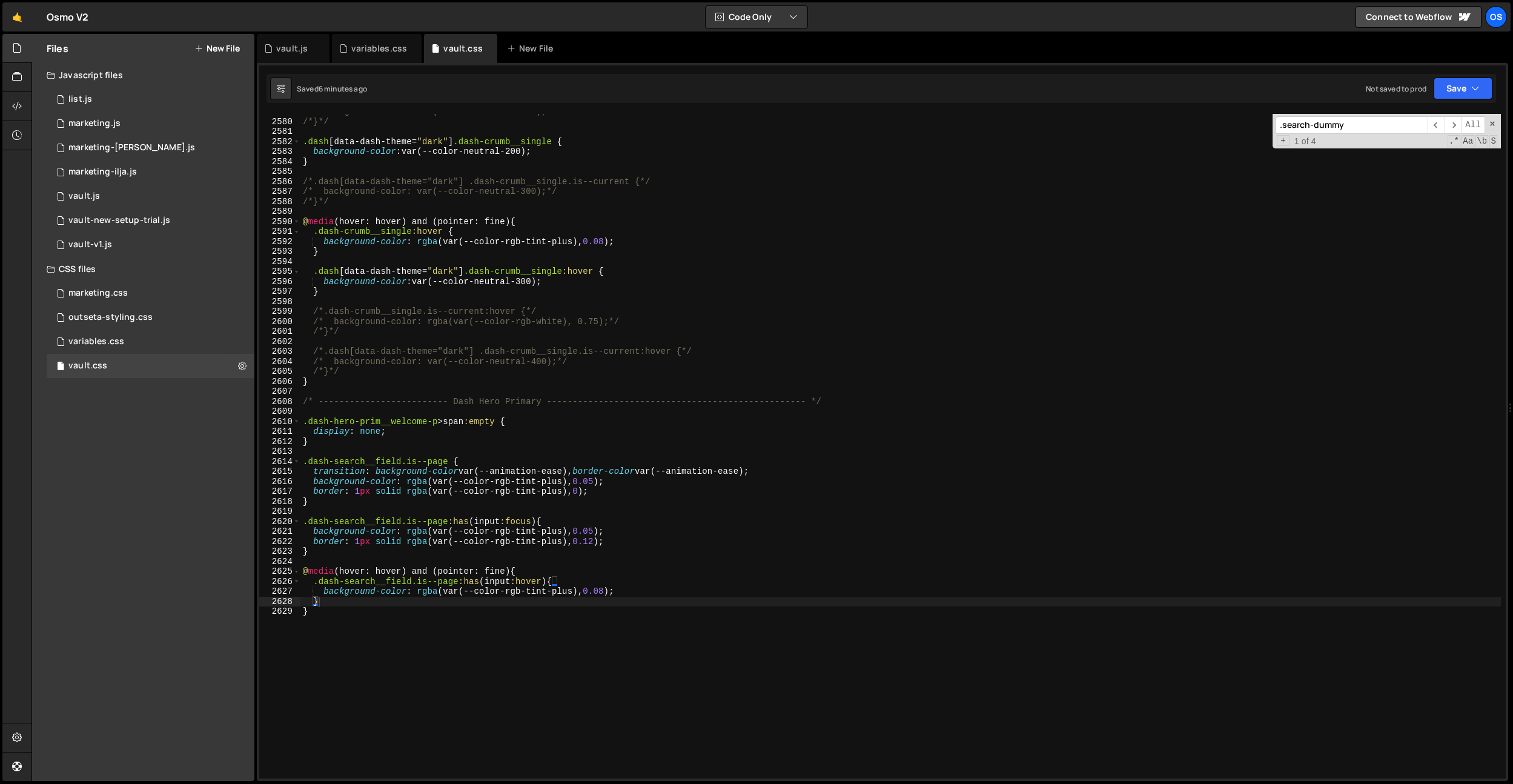
type textarea "background-color: rgba(var(--color-rgb-white), 0.3)"
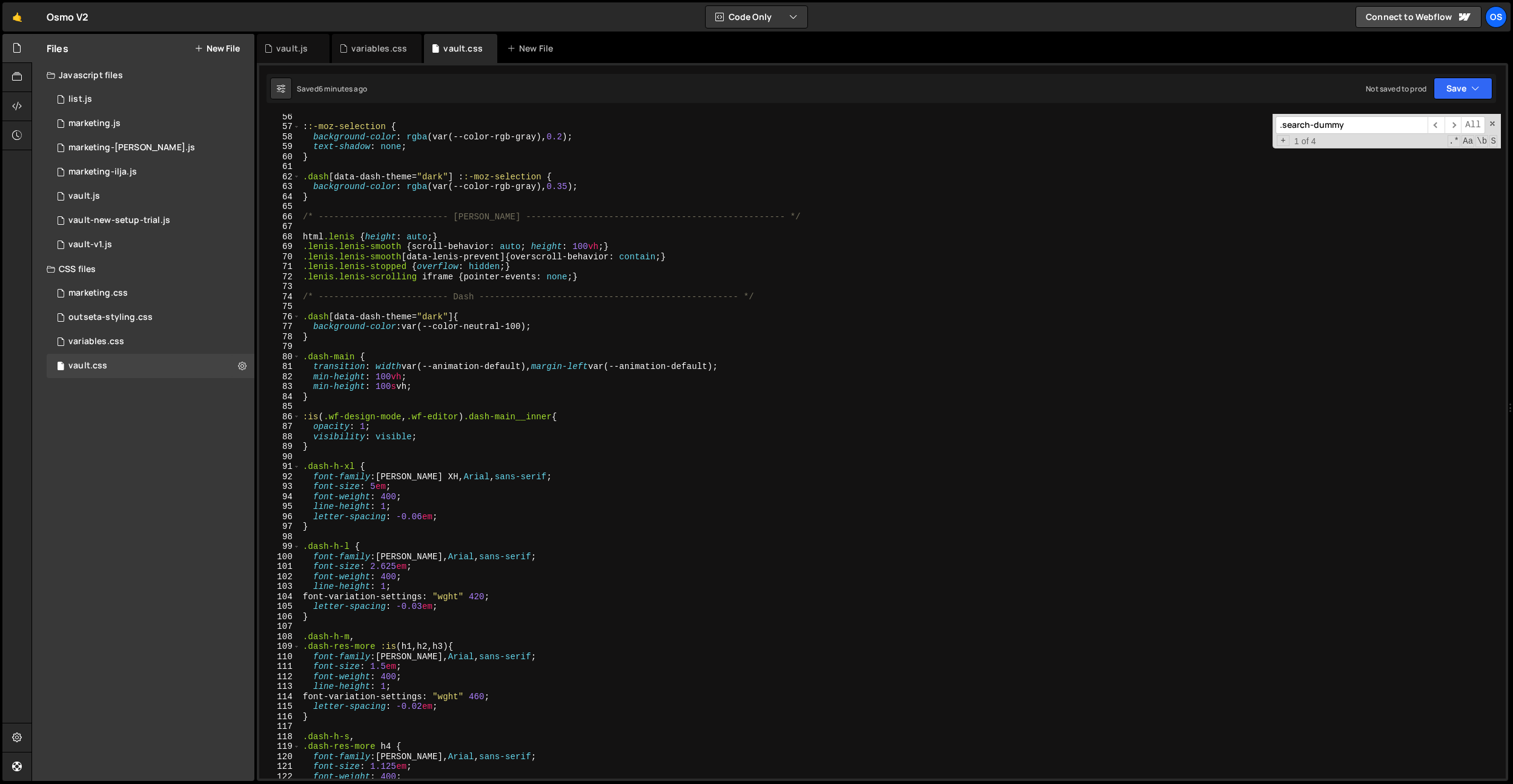
scroll to position [404, 0]
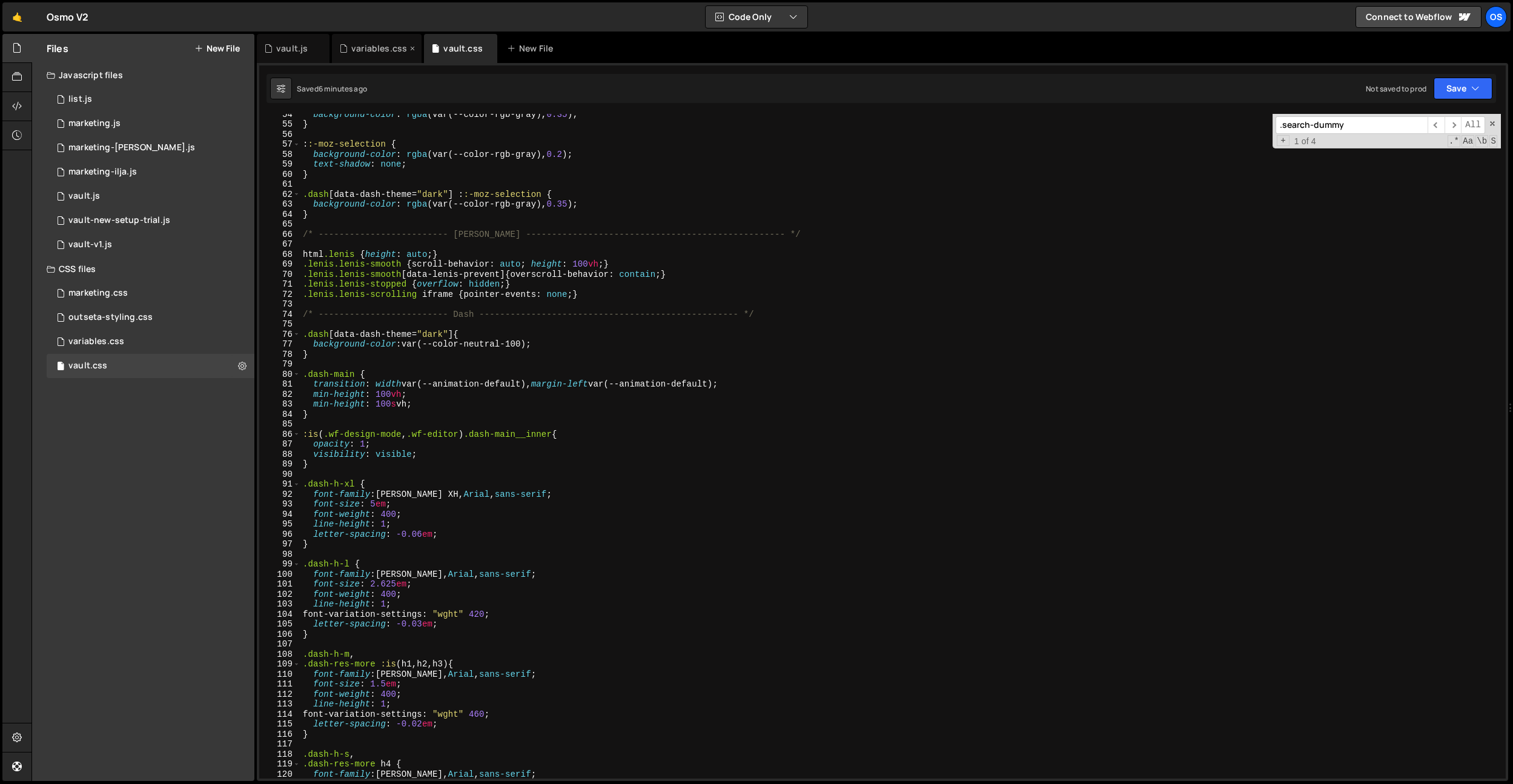
click at [381, 44] on div "variables.css" at bounding box center [379, 48] width 56 height 12
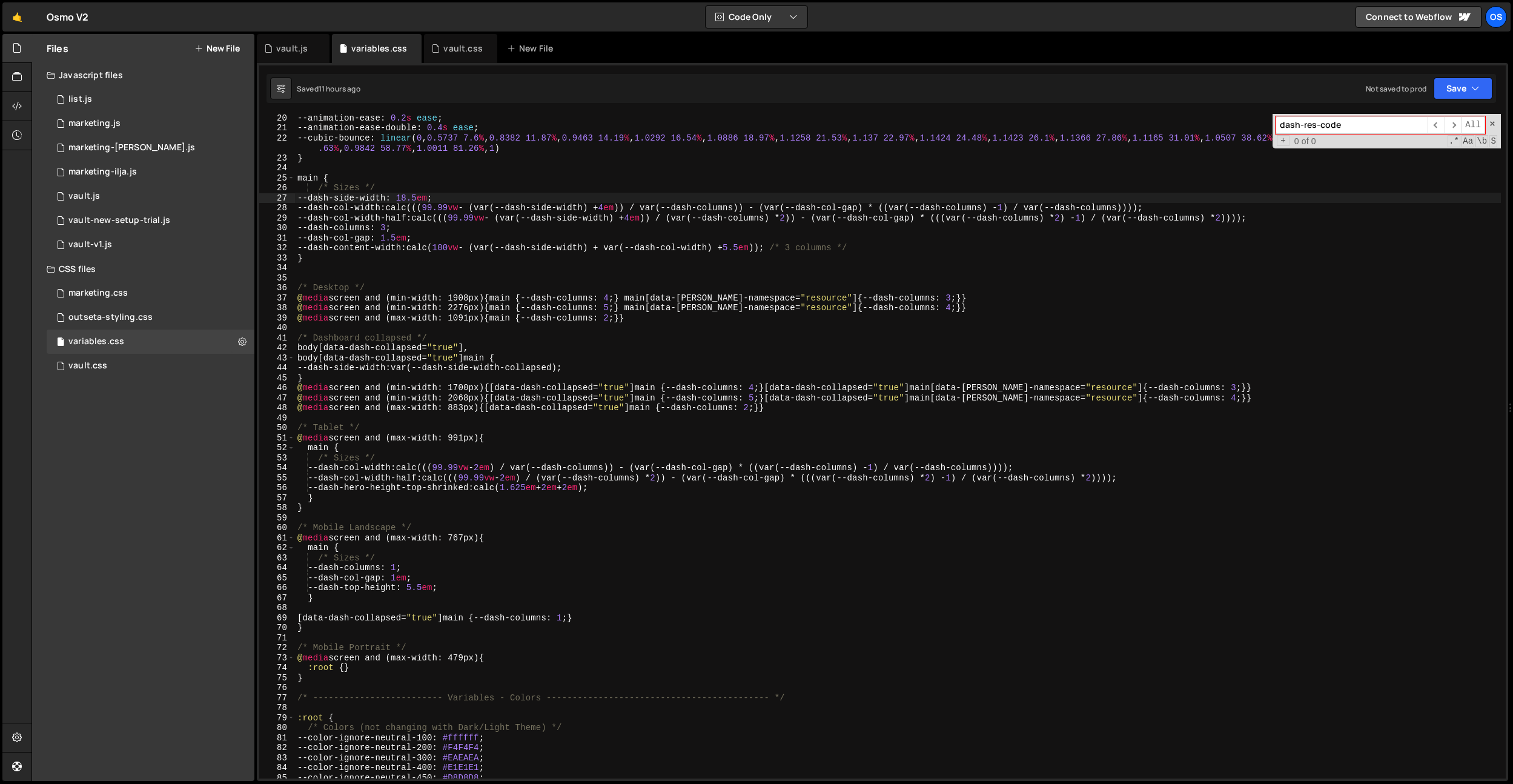
scroll to position [219, 0]
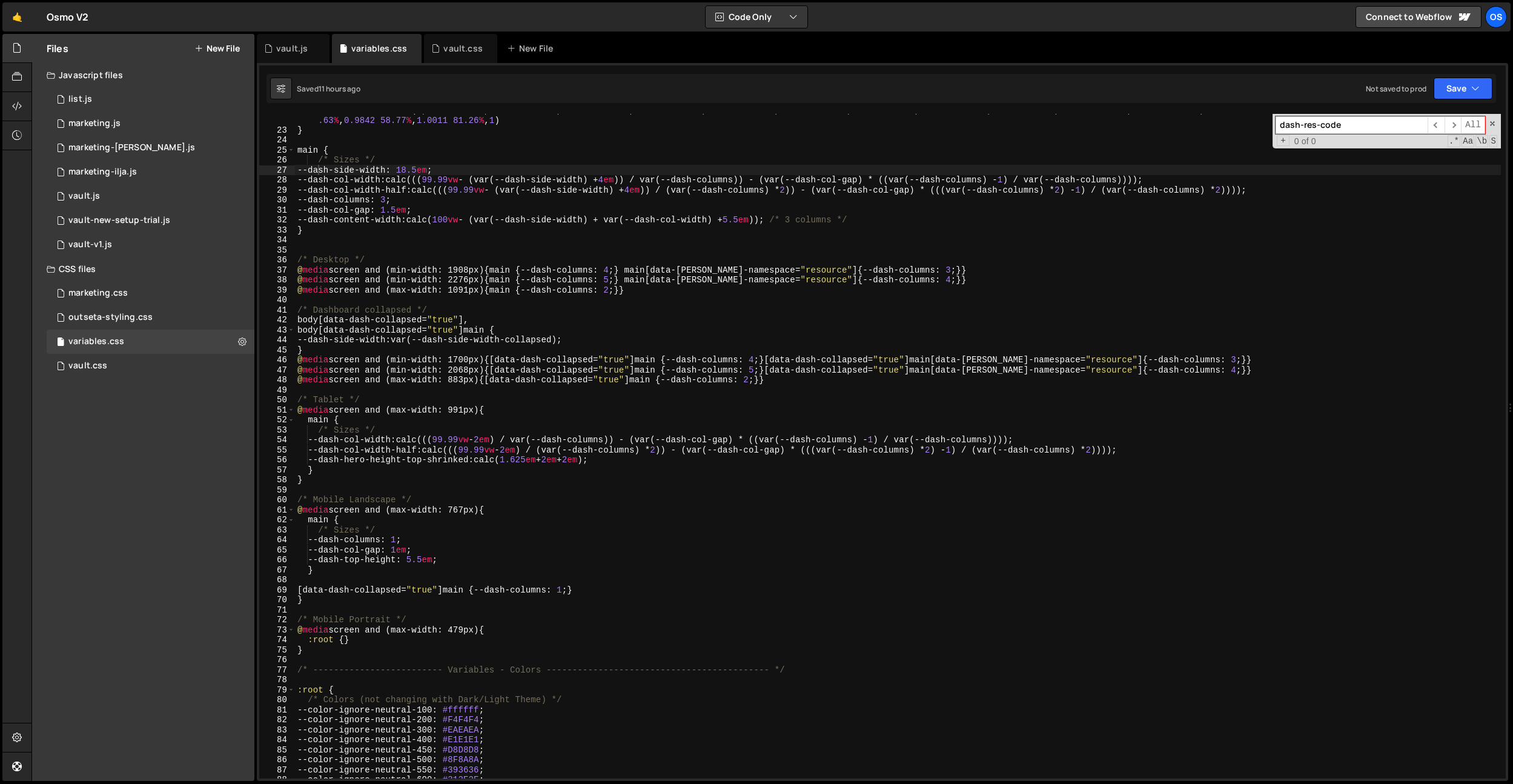
type textarea "@media screen and (max-width: 479px) {"
drag, startPoint x: 519, startPoint y: 628, endPoint x: 391, endPoint y: 257, distance: 392.5
click at [295, 629] on div "--cubic-bounce : linear ( 0 , 0.5737 7.6 % , 0.8382 11.87 % , 0.9463 14.19 % , …" at bounding box center [898, 451] width 1206 height 695
click at [444, 52] on div "vault.css" at bounding box center [463, 48] width 39 height 12
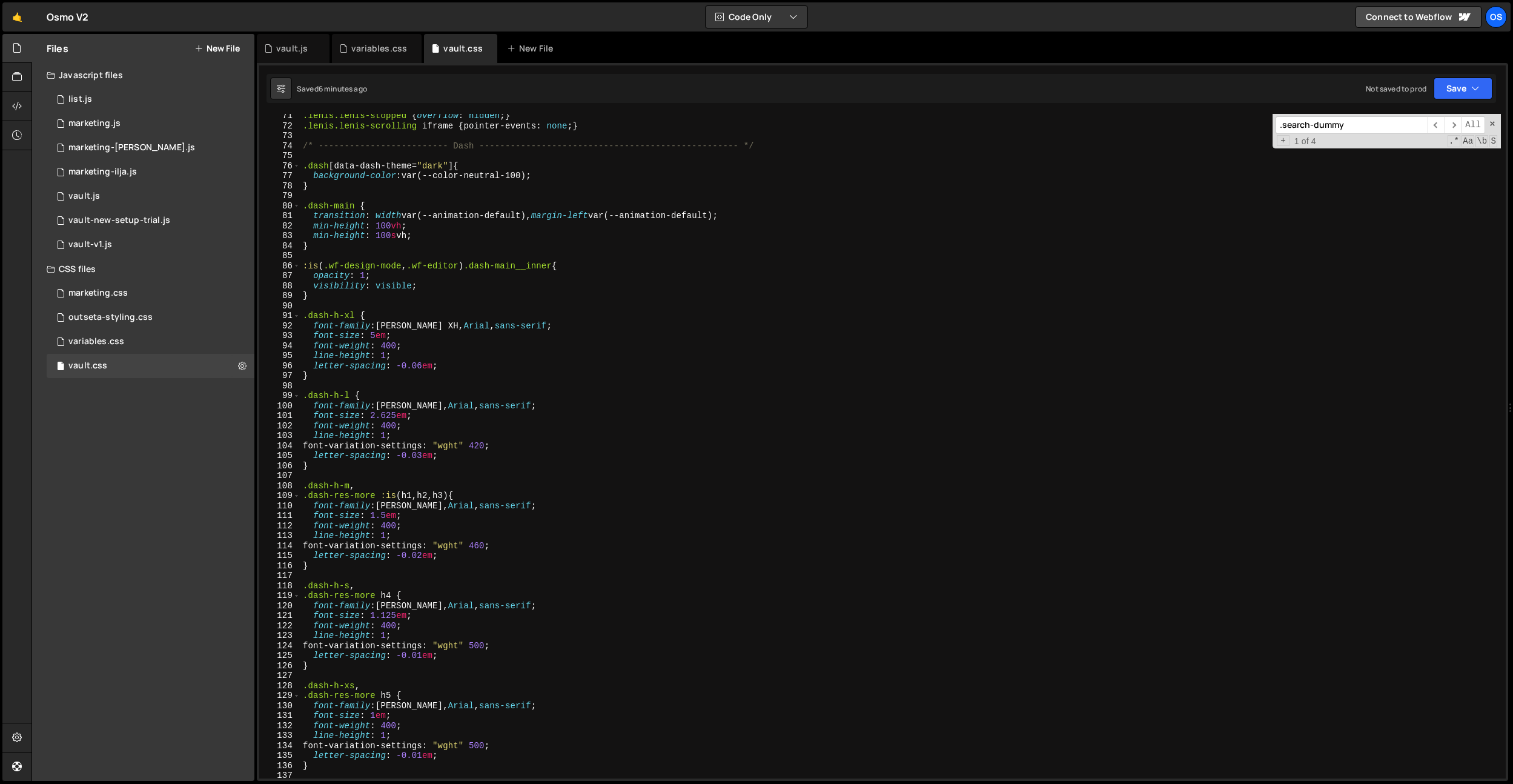
scroll to position [530, 0]
click at [338, 381] on div ".[PERSON_NAME].[PERSON_NAME]-stopped { overflow : hidden ; } .[PERSON_NAME].[PE…" at bounding box center [901, 453] width 1201 height 684
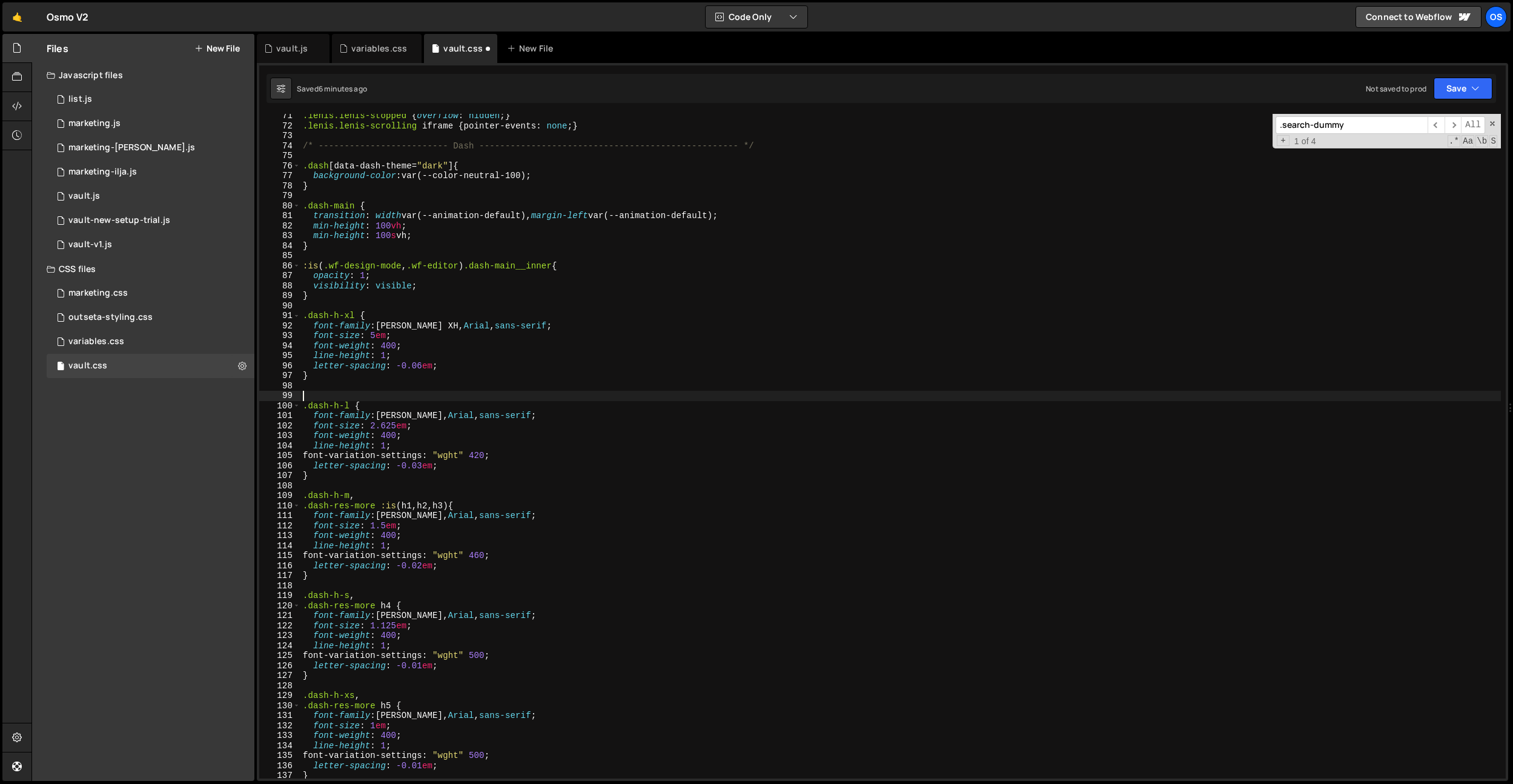
paste textarea "@media screen and (max-width: 479px) {"
type textarea "@media screen and (max-width: 479px) {}"
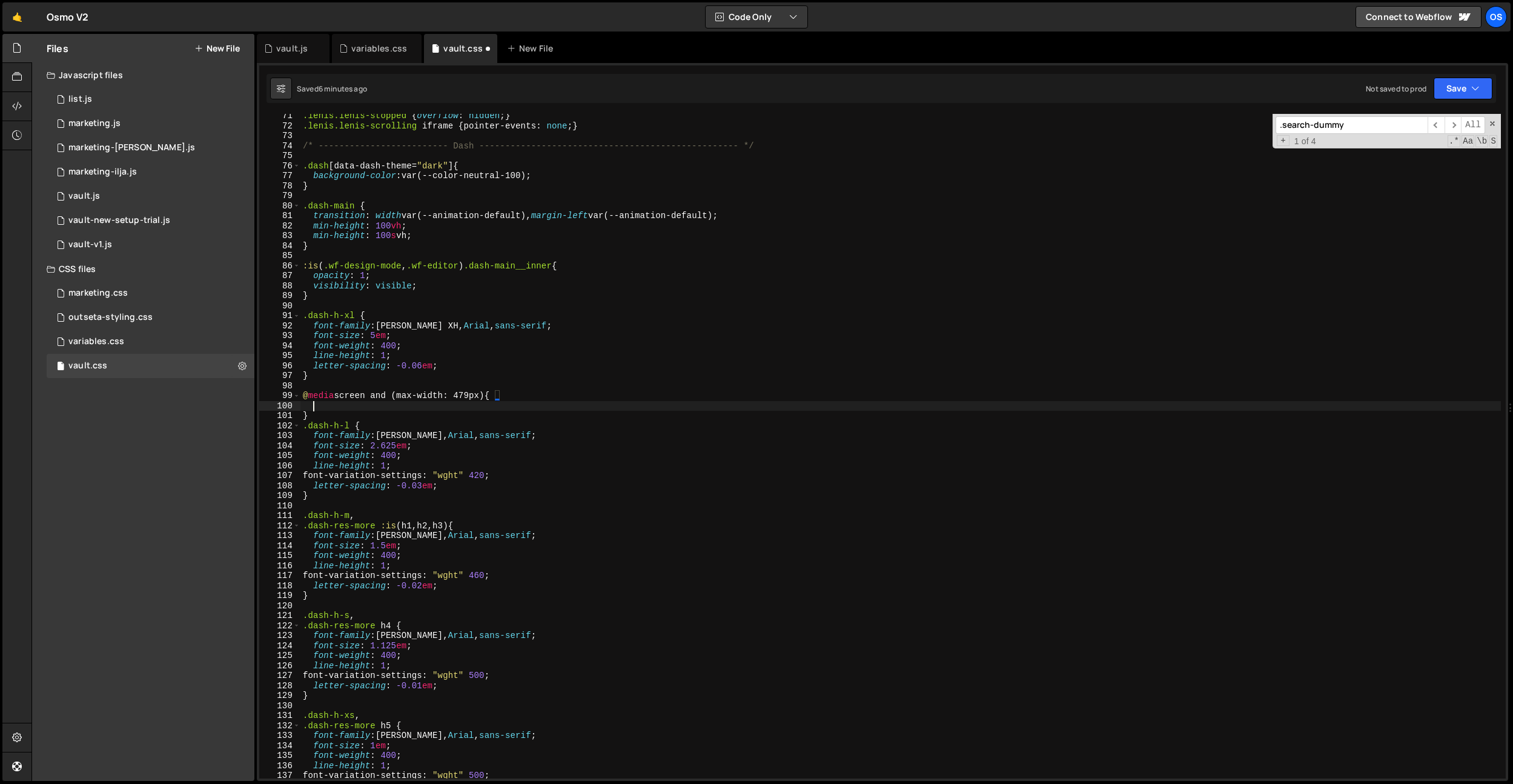
scroll to position [0, 0]
type textarea "}"
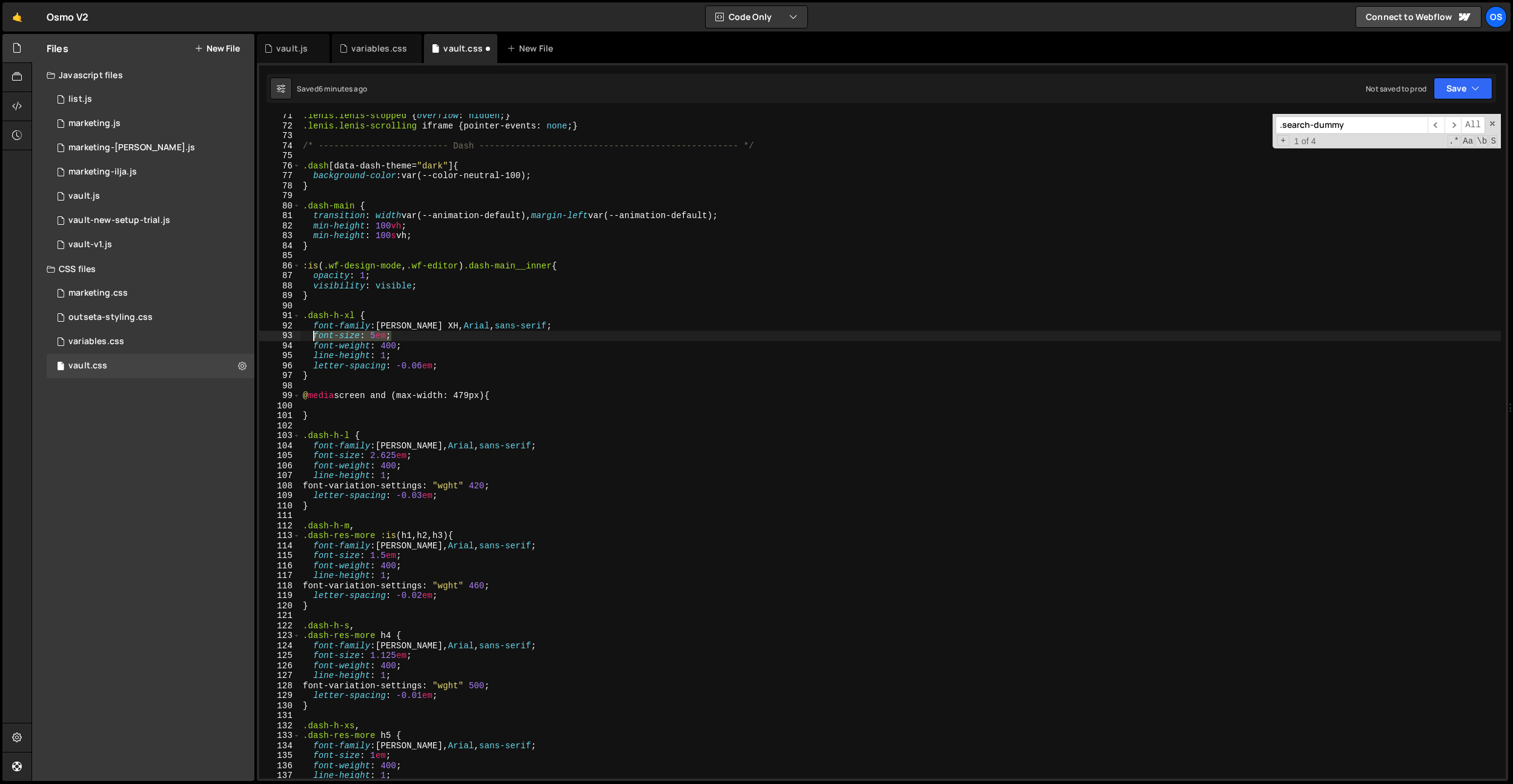
drag, startPoint x: 397, startPoint y: 340, endPoint x: 318, endPoint y: 359, distance: 81.3
click at [316, 337] on div ".[PERSON_NAME].[PERSON_NAME]-stopped { overflow : hidden ; } .[PERSON_NAME].[PE…" at bounding box center [901, 453] width 1201 height 684
type textarea "font-size: 5em;"
click at [326, 403] on div ".[PERSON_NAME].[PERSON_NAME]-stopped { overflow : hidden ; } .[PERSON_NAME].[PE…" at bounding box center [901, 453] width 1201 height 684
paste textarea "font-size: 5em;"
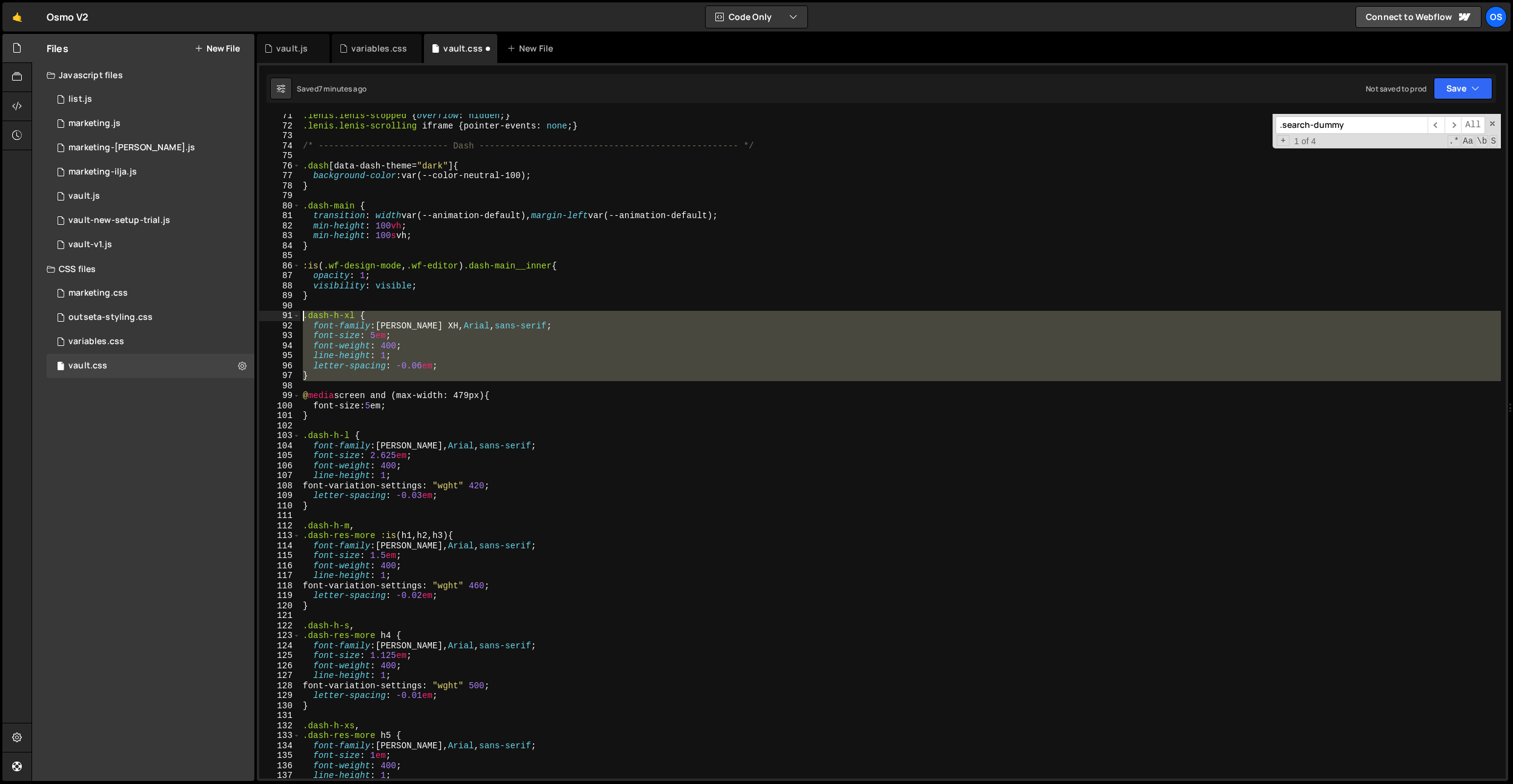
drag, startPoint x: 309, startPoint y: 381, endPoint x: 340, endPoint y: 397, distance: 34.9
click at [298, 319] on div "font-size: 5em; 71 72 73 74 75 76 77 78 79 80 81 82 83 84 85 86 87 88 89 90 91 …" at bounding box center [882, 446] width 1246 height 665
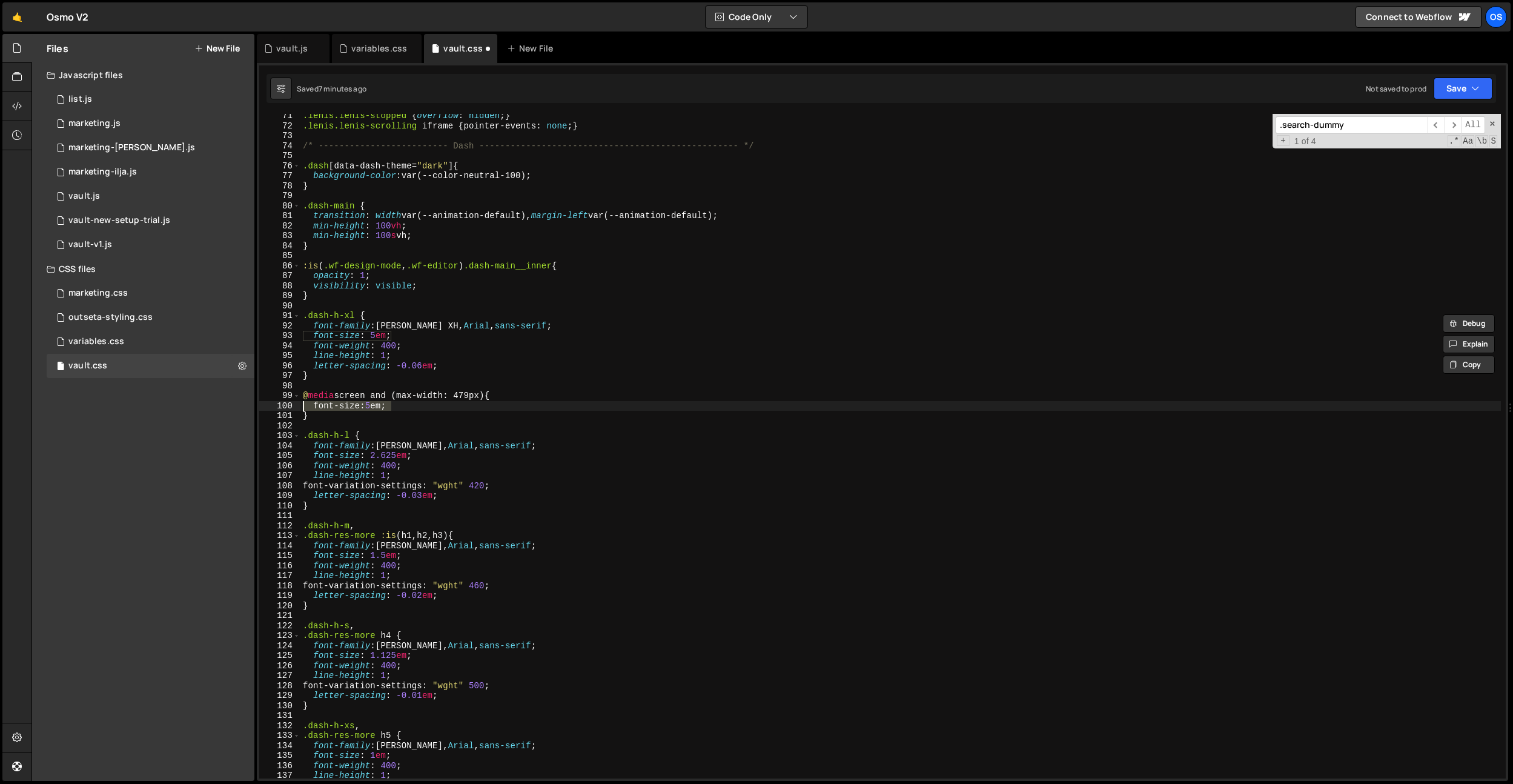
drag, startPoint x: 411, startPoint y: 409, endPoint x: 274, endPoint y: 403, distance: 137.1
click at [274, 403] on div ".dash-h-xl { font-family: [PERSON_NAME], sans-serif; 71 72 73 74 75 76 77 78 79…" at bounding box center [882, 446] width 1246 height 665
type textarea "font-size: 5em;"
paste textarea
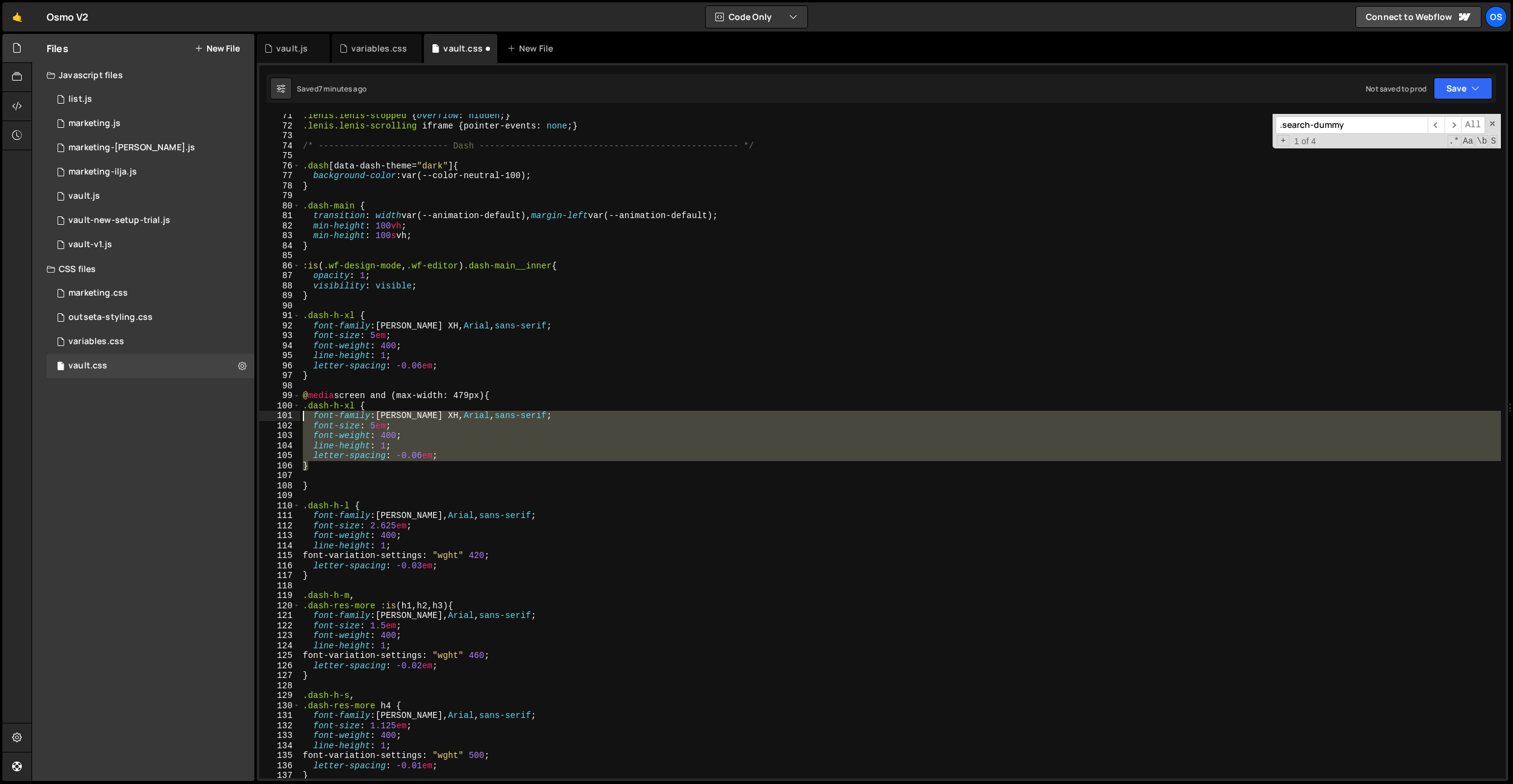
drag, startPoint x: 320, startPoint y: 465, endPoint x: 287, endPoint y: 406, distance: 67.6
click at [287, 406] on div "71 72 73 74 75 76 77 78 79 80 81 82 83 84 85 86 87 88 89 90 91 92 93 94 95 96 9…" at bounding box center [882, 446] width 1246 height 665
type textarea ".dash-h-xl { font-family: [PERSON_NAME], Arial, sans-serif;"
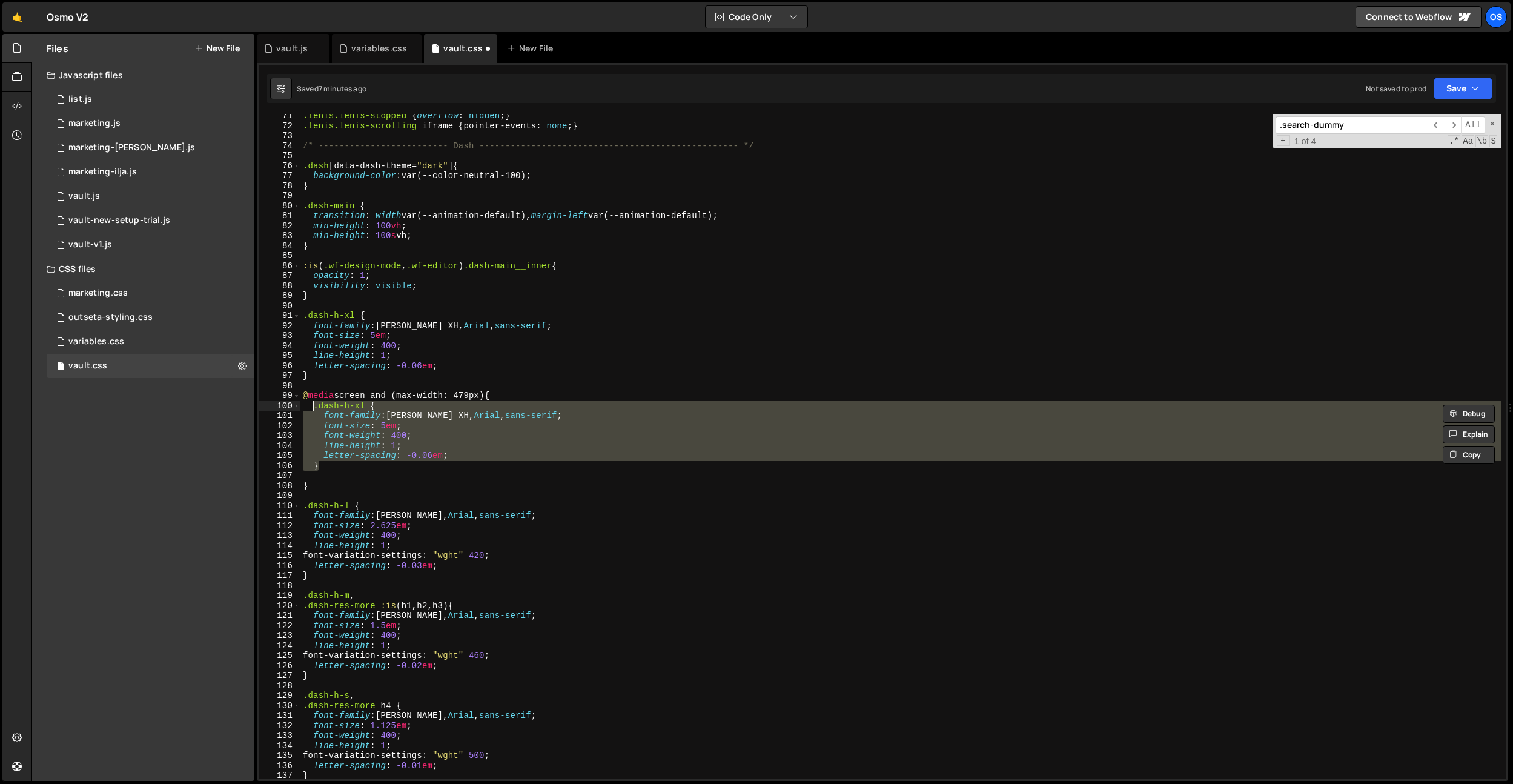
click at [335, 476] on div ".[PERSON_NAME].[PERSON_NAME]-stopped { overflow : hidden ; } .[PERSON_NAME].[PE…" at bounding box center [901, 453] width 1201 height 684
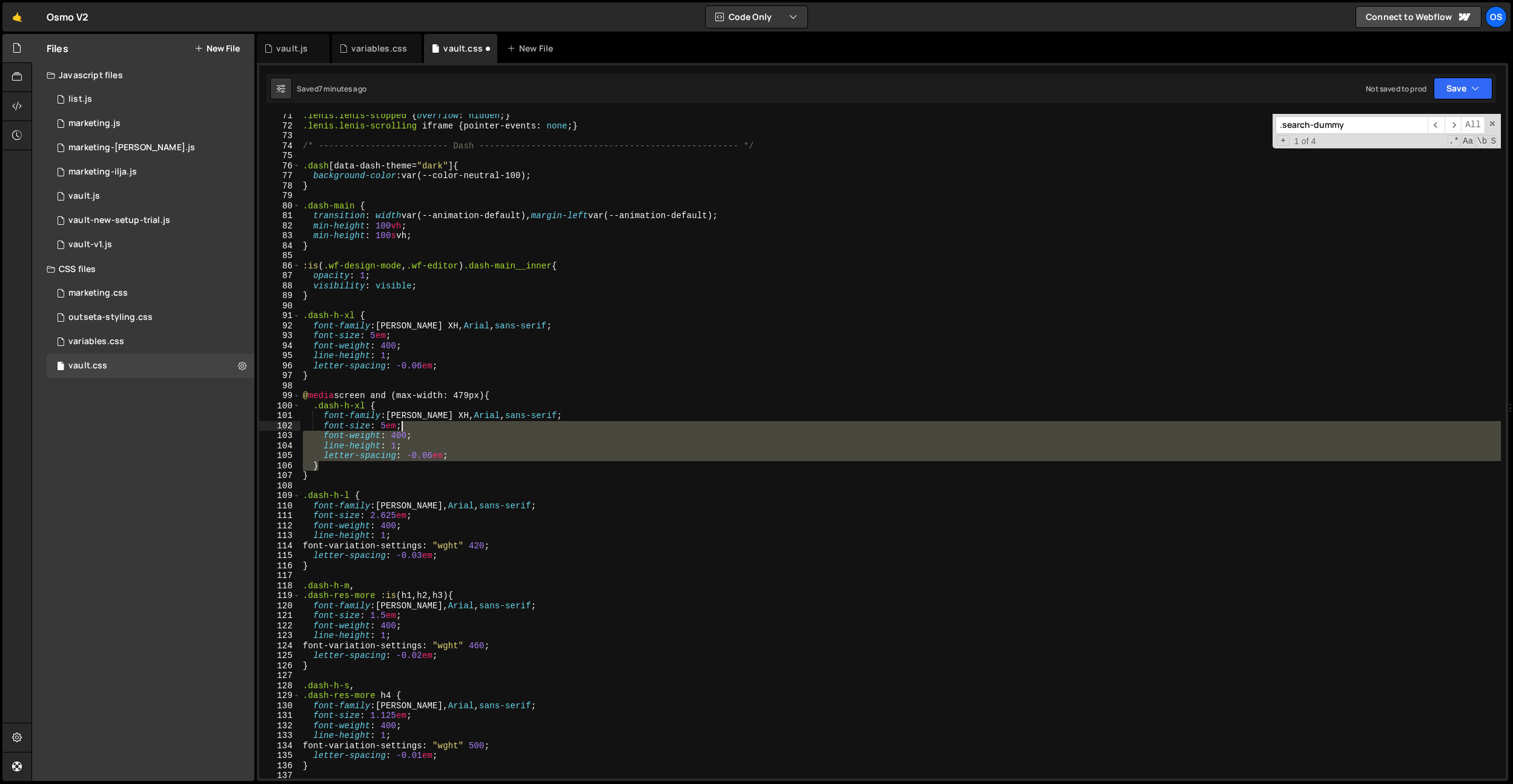
drag, startPoint x: 487, startPoint y: 461, endPoint x: 452, endPoint y: 428, distance: 48.1
click at [452, 428] on div ".[PERSON_NAME].[PERSON_NAME]-stopped { overflow : hidden ; } .[PERSON_NAME].[PE…" at bounding box center [901, 453] width 1201 height 684
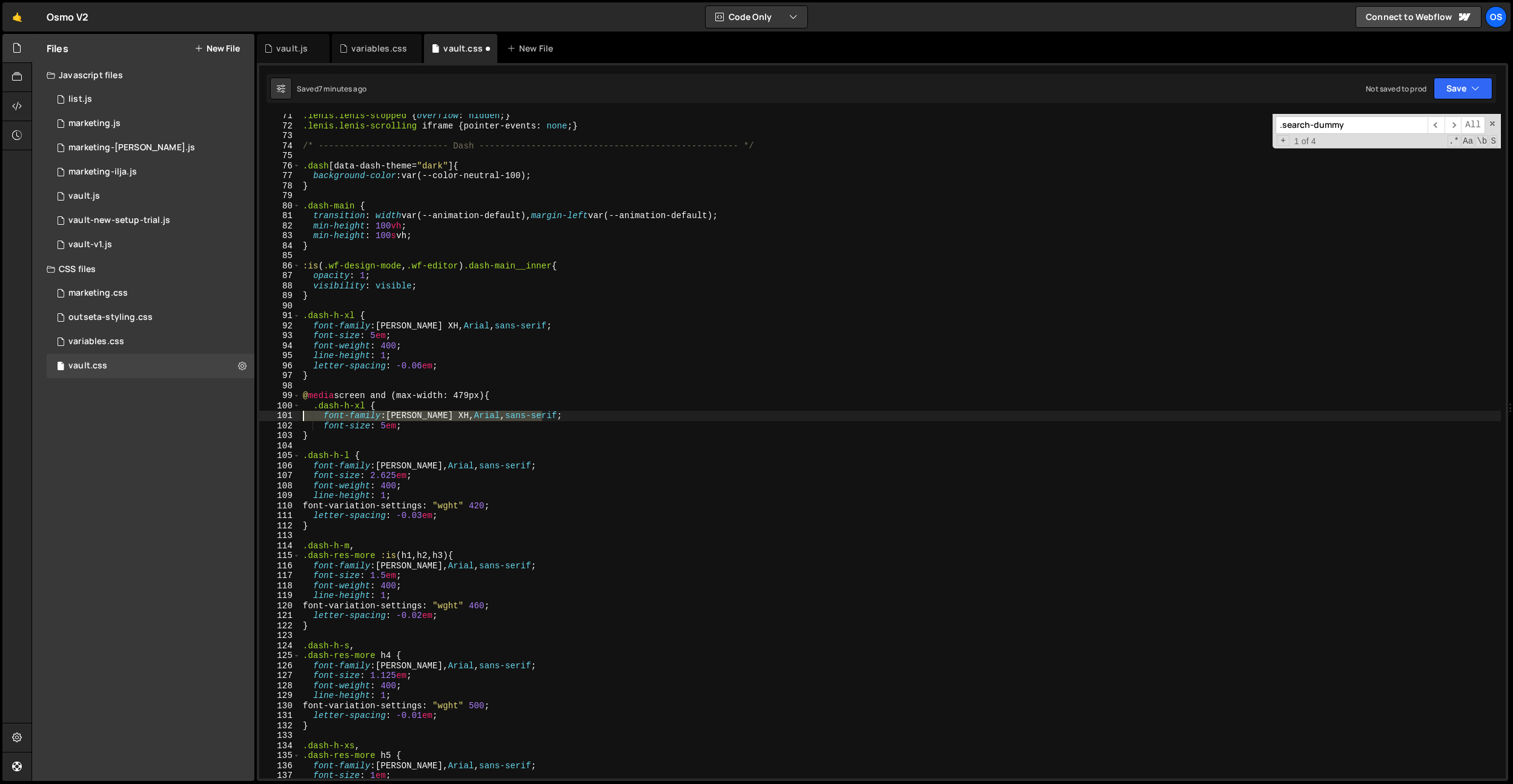
drag, startPoint x: 569, startPoint y: 412, endPoint x: 269, endPoint y: 416, distance: 300.0
click at [269, 416] on div "font-size: 5em; 71 72 73 74 75 76 77 78 79 80 81 82 83 84 85 86 87 88 89 90 91 …" at bounding box center [882, 446] width 1246 height 665
type textarea "font-family: [PERSON_NAME], Arial, sans-serif;"
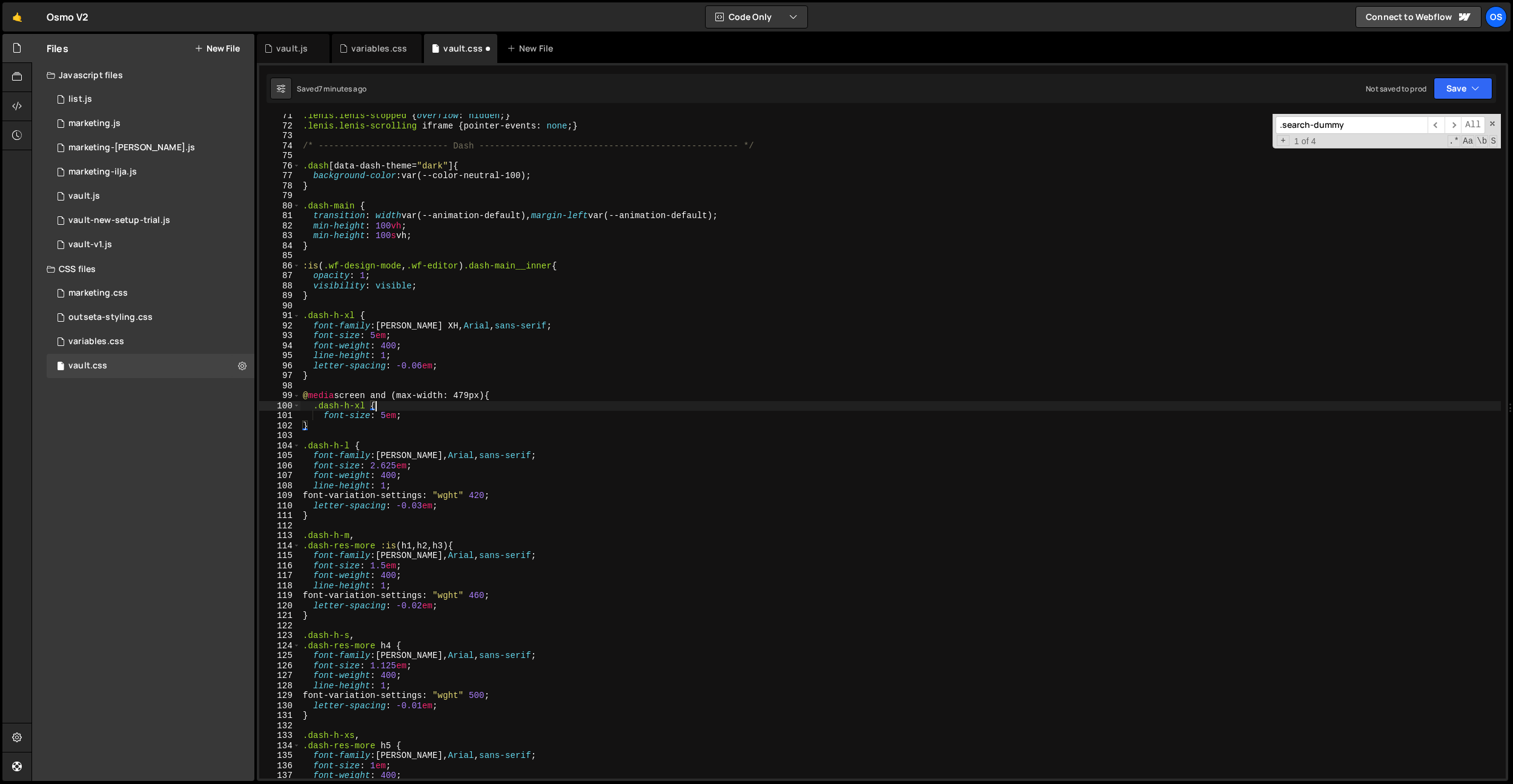
click at [383, 420] on div ".[PERSON_NAME].[PERSON_NAME]-stopped { overflow : hidden ; } .[PERSON_NAME].[PE…" at bounding box center [901, 453] width 1201 height 684
click at [443, 414] on div ".[PERSON_NAME].[PERSON_NAME]-stopped { overflow : hidden ; } .[PERSON_NAME].[PE…" at bounding box center [901, 453] width 1201 height 684
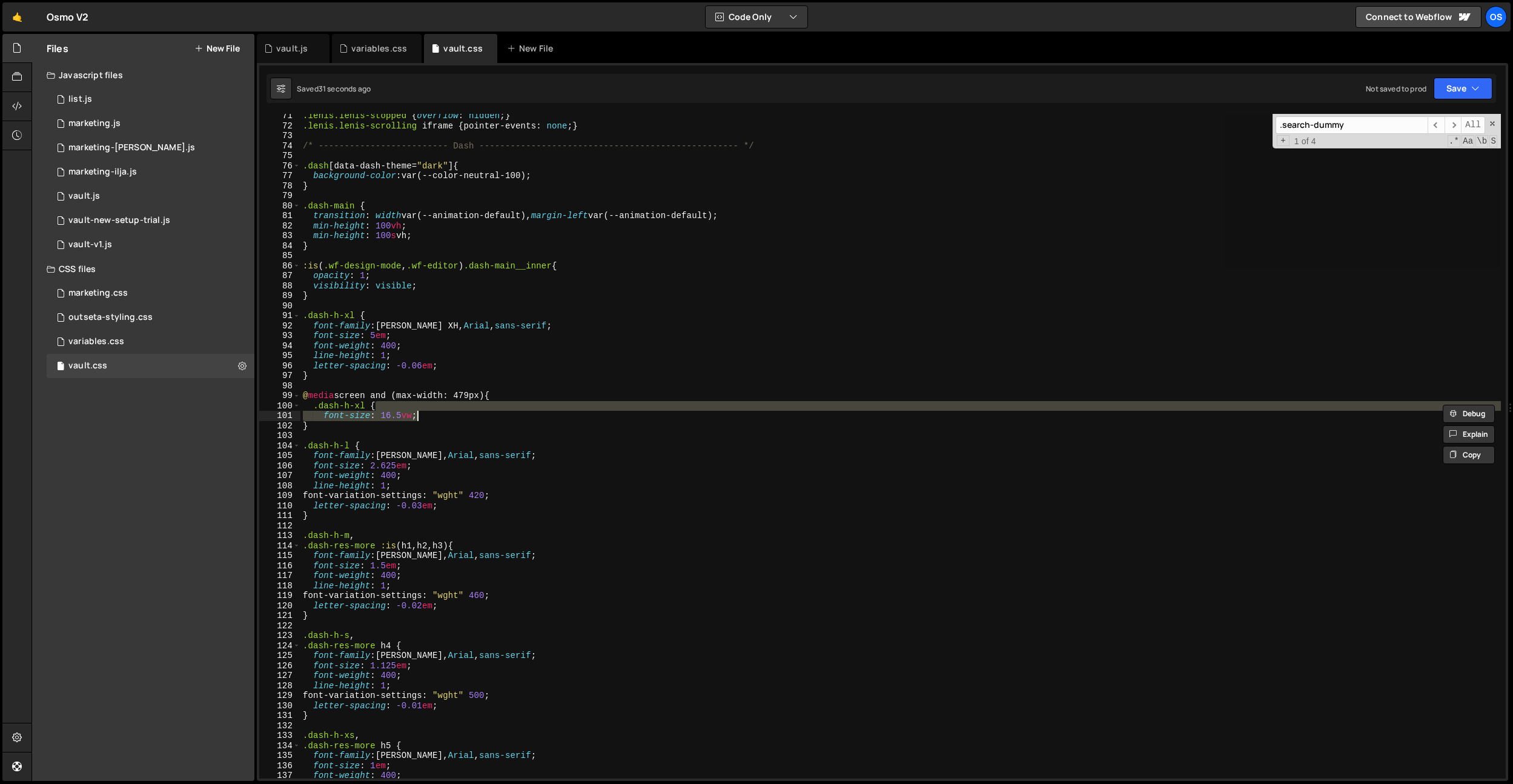
click at [443, 414] on div ".[PERSON_NAME].[PERSON_NAME]-stopped { overflow : hidden ; } .[PERSON_NAME].[PE…" at bounding box center [901, 446] width 1201 height 665
type textarea "font-size: 16.5vw;"
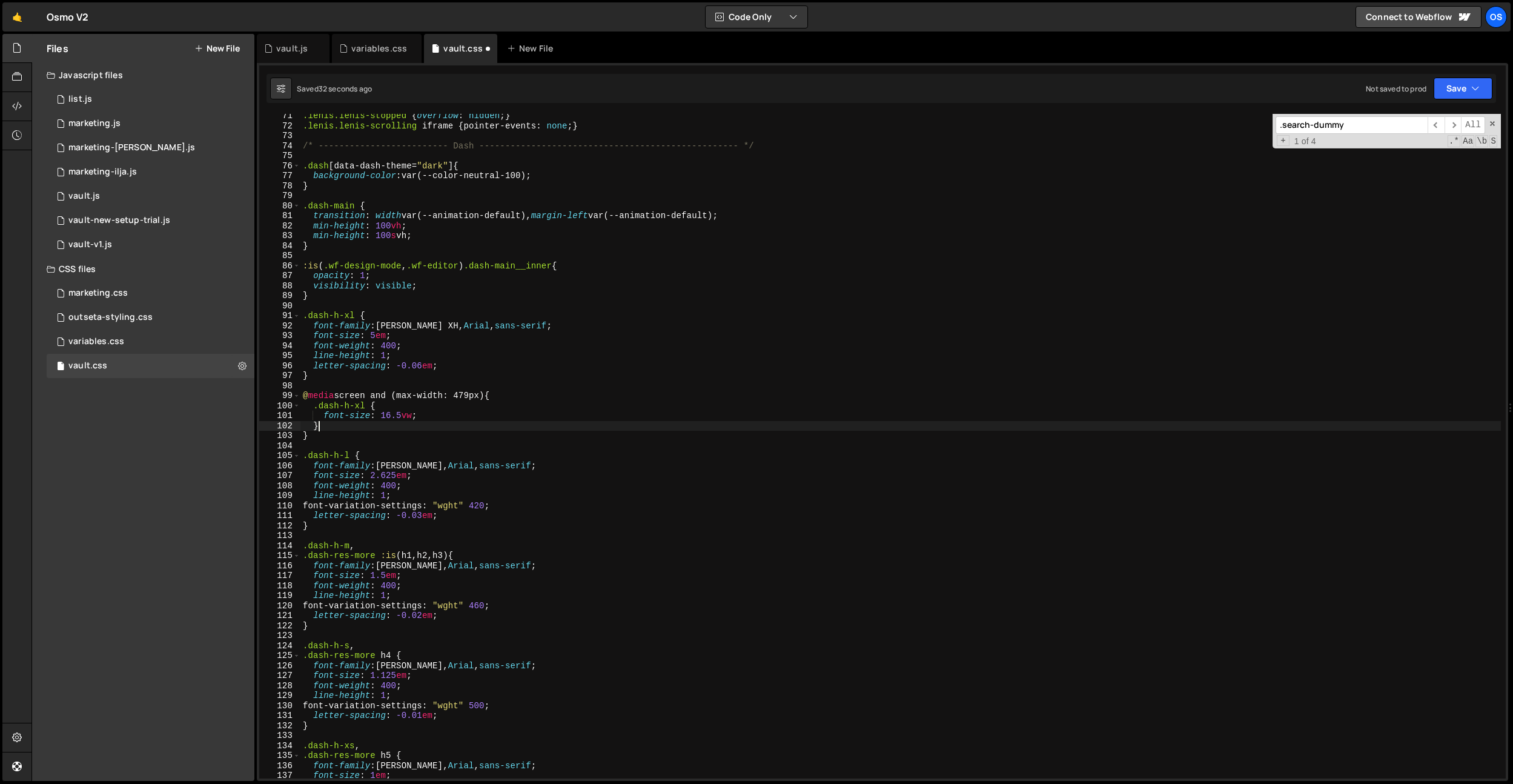
scroll to position [0, 0]
type textarea "}"
click at [480, 255] on div ".[PERSON_NAME].[PERSON_NAME]-stopped { overflow : hidden ; } .[PERSON_NAME].[PE…" at bounding box center [901, 453] width 1201 height 684
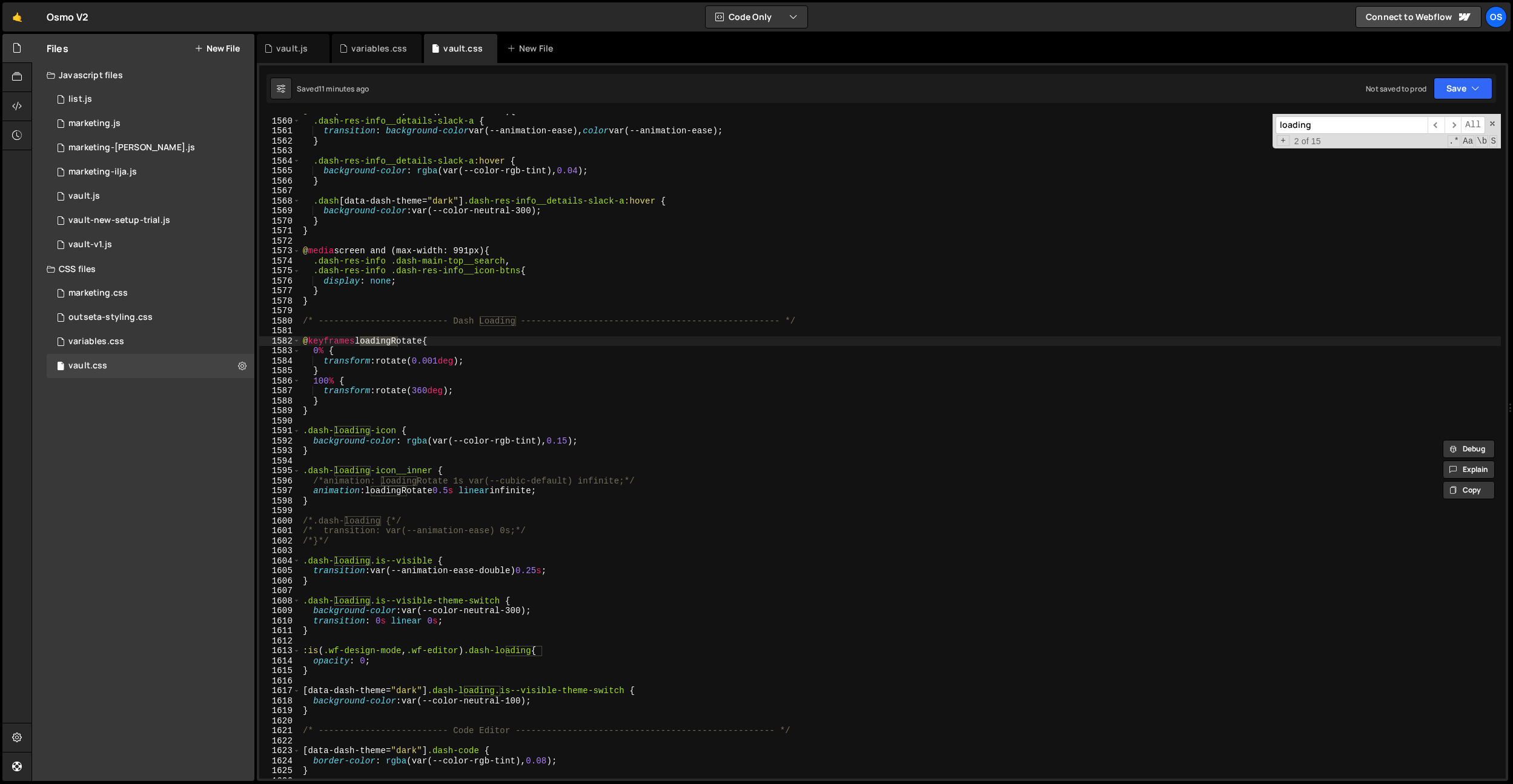
scroll to position [11790, 0]
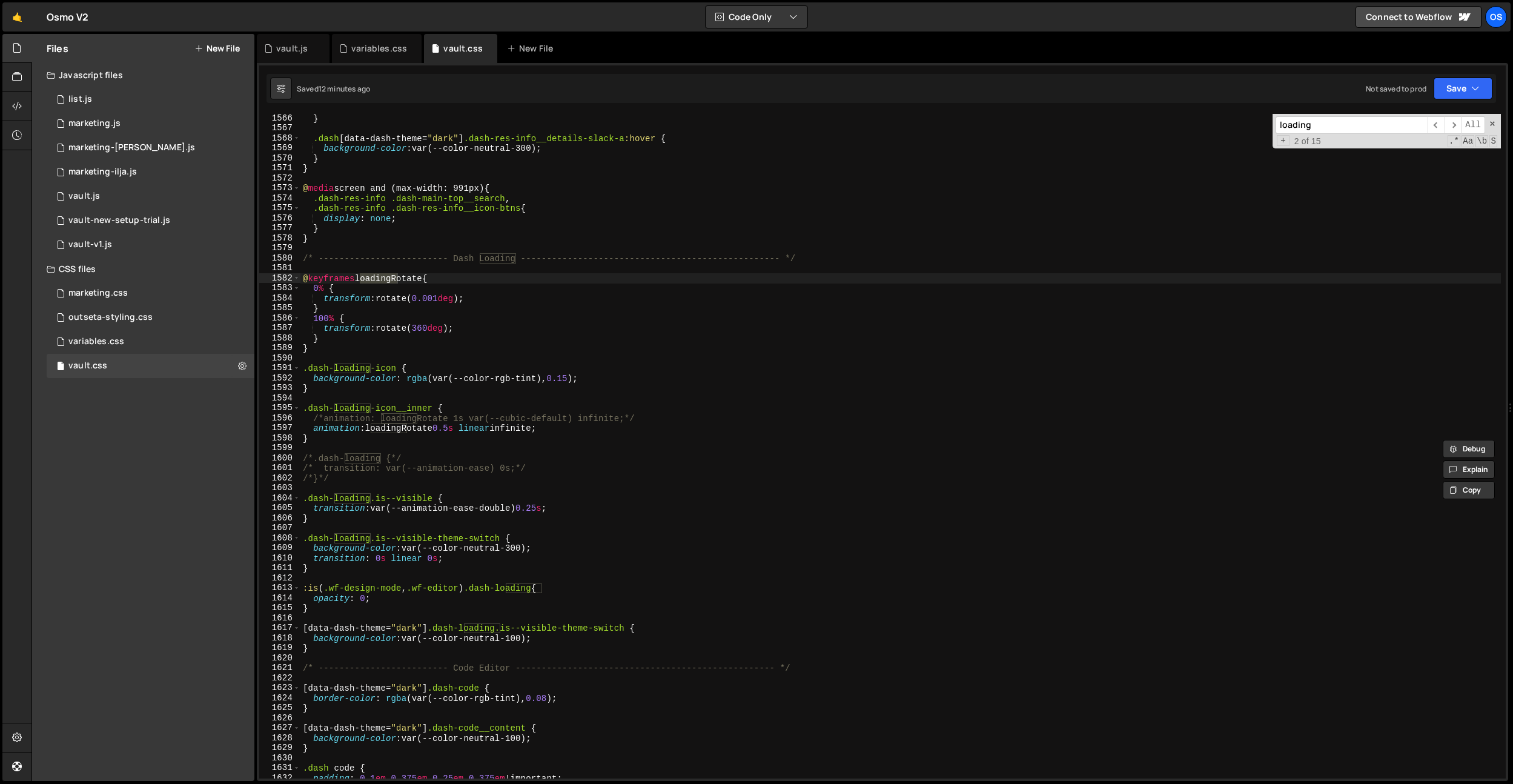
type input "loading"
click at [378, 509] on div "} .dash [ data-dash-theme = " dark " ] .dash-res-info__details-slack-a :hover {…" at bounding box center [901, 456] width 1201 height 684
drag, startPoint x: 377, startPoint y: 511, endPoint x: 639, endPoint y: 511, distance: 262.0
click at [639, 511] on div "} .dash [ data-dash-theme = " dark " ] .dash-res-info__details-slack-a :hover {…" at bounding box center [901, 456] width 1201 height 684
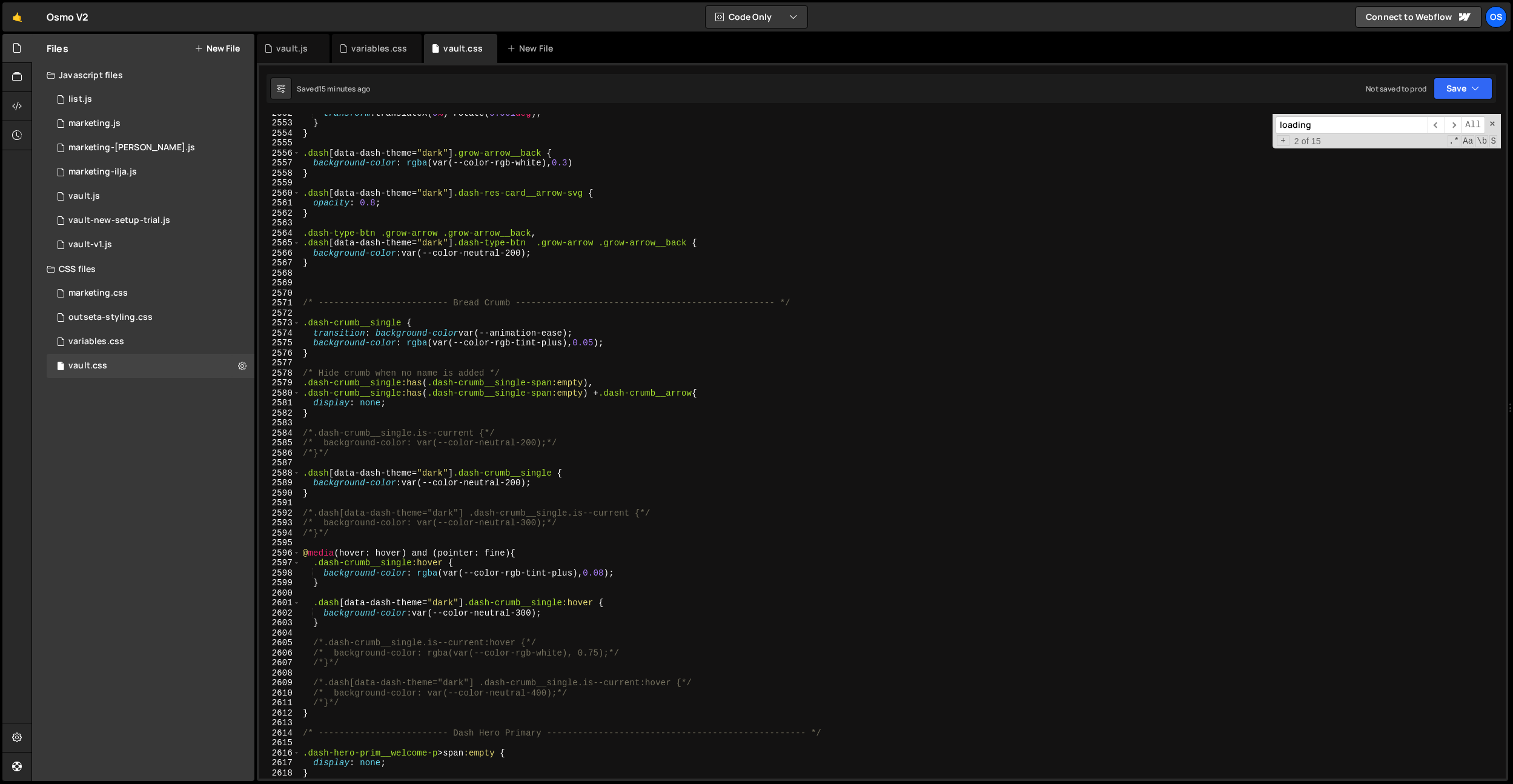
scroll to position [19185, 0]
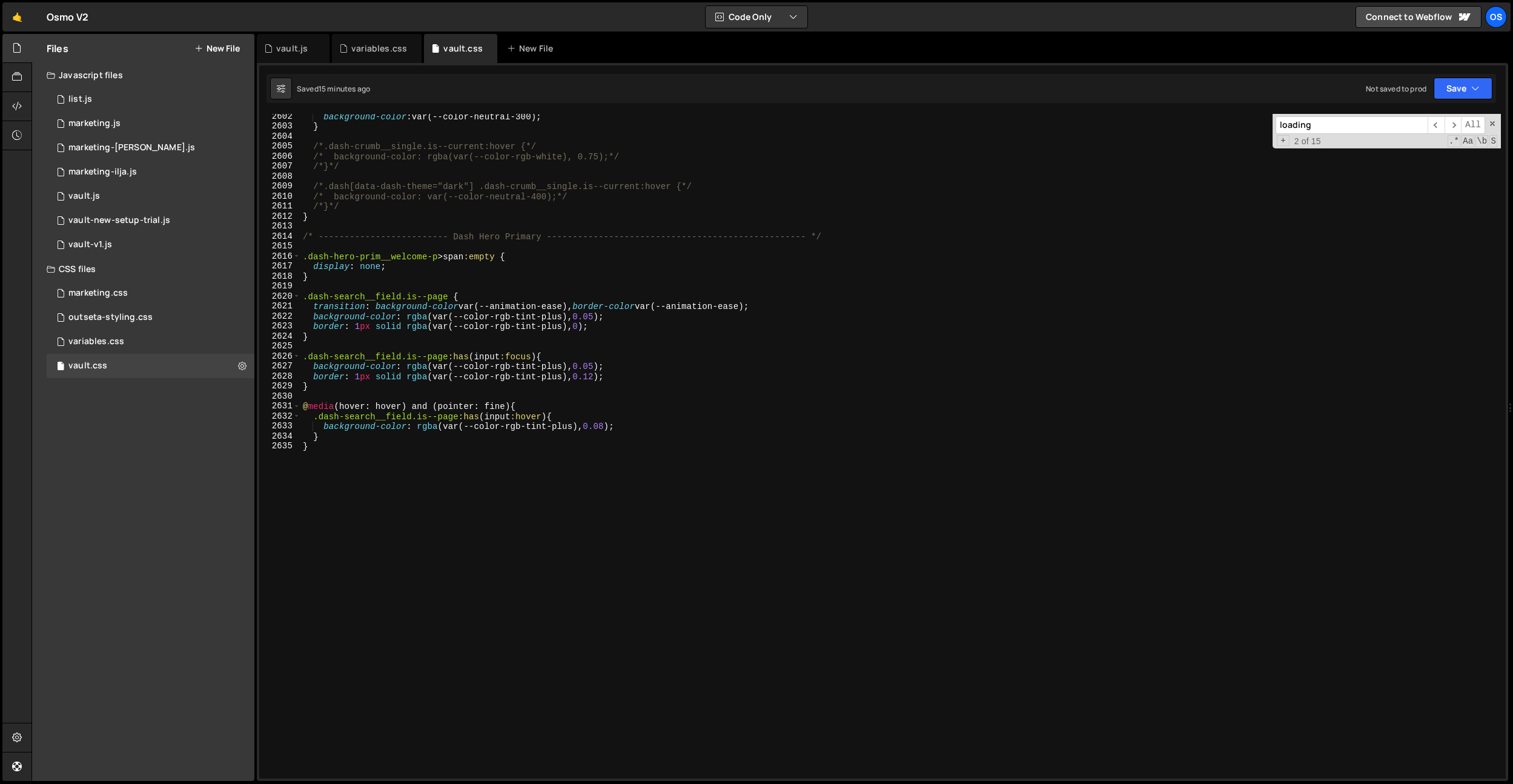
click at [442, 561] on div "background-color : var(--color-neutral-300) ; } /*.dash-crumb__single.is--curre…" at bounding box center [901, 454] width 1201 height 684
type textarea "}"
paste textarea "dash-comment"
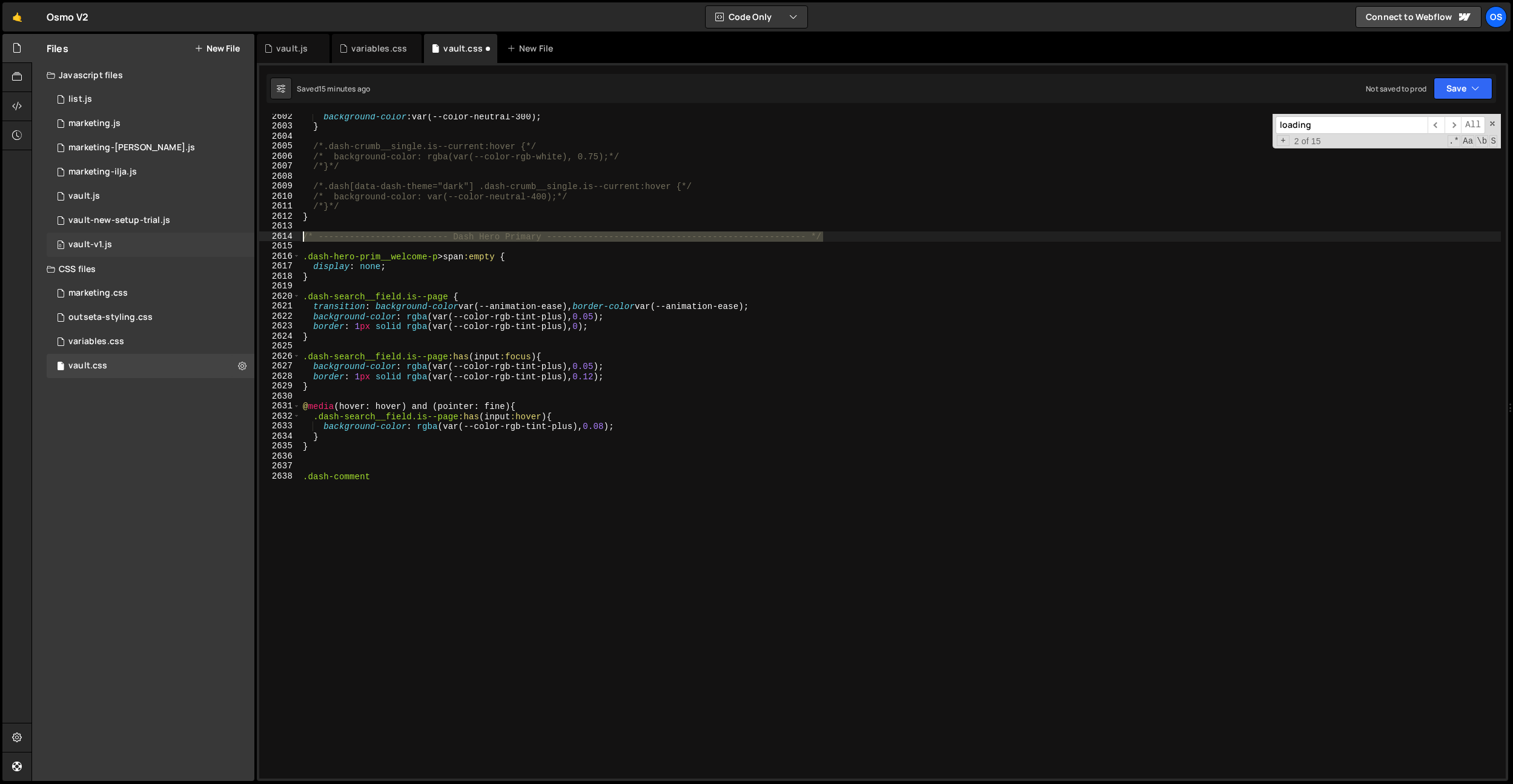
drag, startPoint x: 834, startPoint y: 237, endPoint x: 185, endPoint y: 246, distance: 649.1
click at [172, 236] on div "Files New File Javascript files 0 list.js 0 0 marketing.js 0 0 marketing-[PERSO…" at bounding box center [772, 407] width 1481 height 748
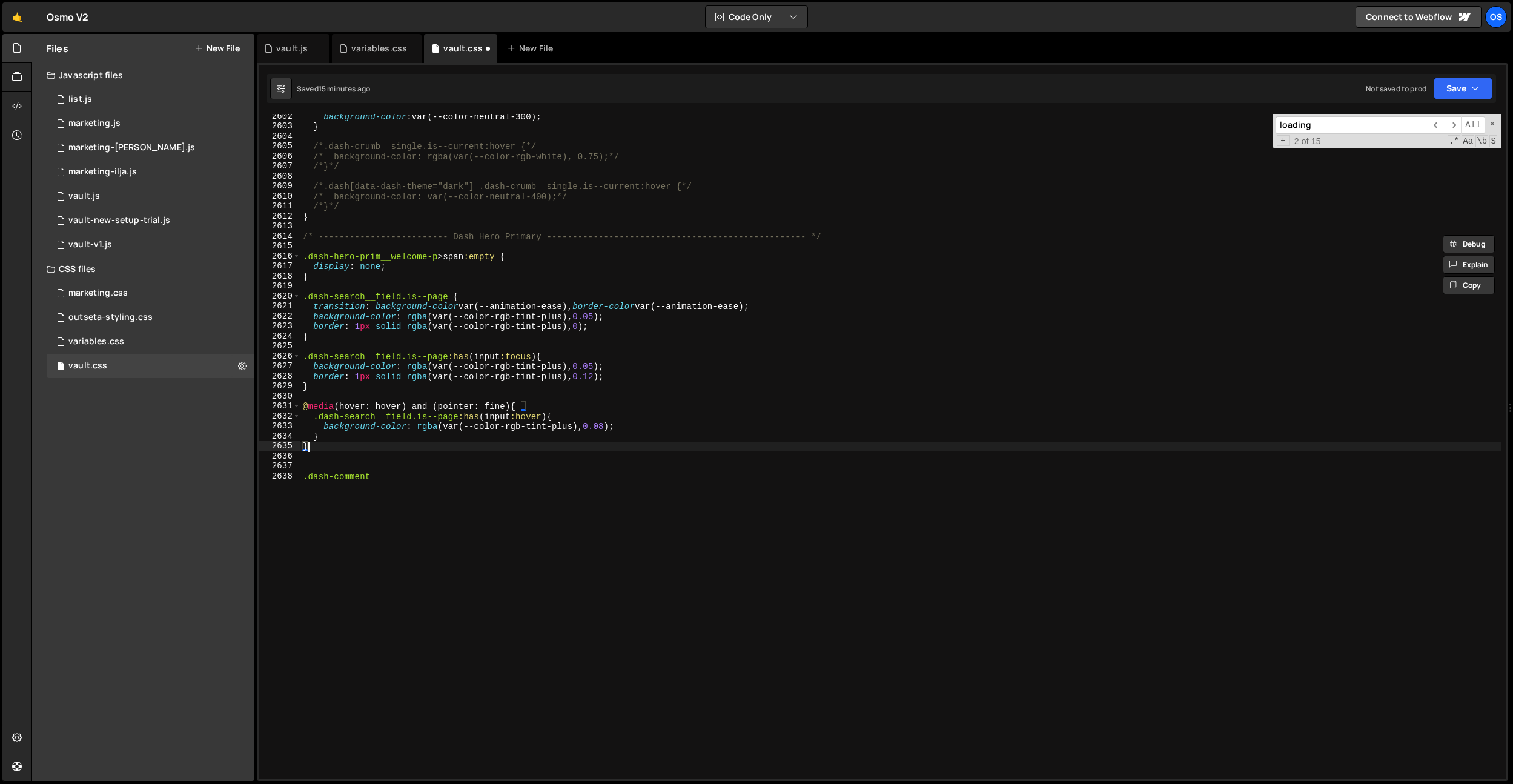
click at [318, 446] on div "background-color : var(--color-neutral-300) ; } /*.dash-crumb__single.is--curre…" at bounding box center [901, 454] width 1201 height 684
type textarea "}"
paste textarea "/* ------------------------- Dash Hero Primary --------------------------------…"
drag, startPoint x: 543, startPoint y: 470, endPoint x: 486, endPoint y: 468, distance: 57.0
click at [486, 468] on div "background-color : var(--color-neutral-300) ; } /*.dash-crumb__single.is--curre…" at bounding box center [901, 454] width 1201 height 684
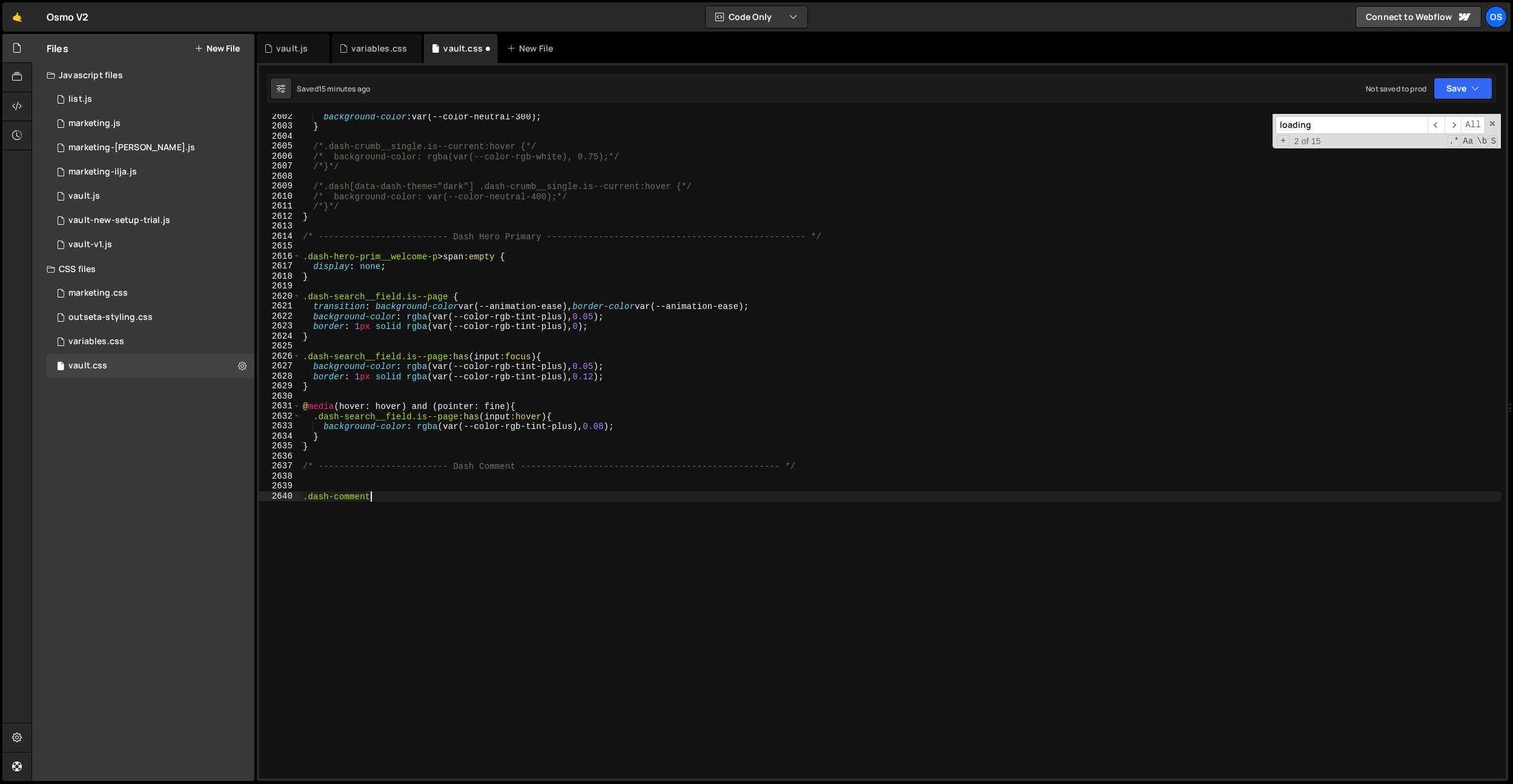
click at [408, 502] on div "background-color : var(--color-neutral-300) ; } /*.dash-crumb__single.is--curre…" at bounding box center [901, 454] width 1201 height 684
click at [303, 497] on div "background-color : var(--color-neutral-300) ; } /*.dash-crumb__single.is--curre…" at bounding box center [901, 454] width 1201 height 684
paste textarea "dash-hereo-prim__search-comment"
click at [566, 497] on div "background-color : var(--color-neutral-300) ; } /*.dash-crumb__single.is--curre…" at bounding box center [901, 454] width 1201 height 684
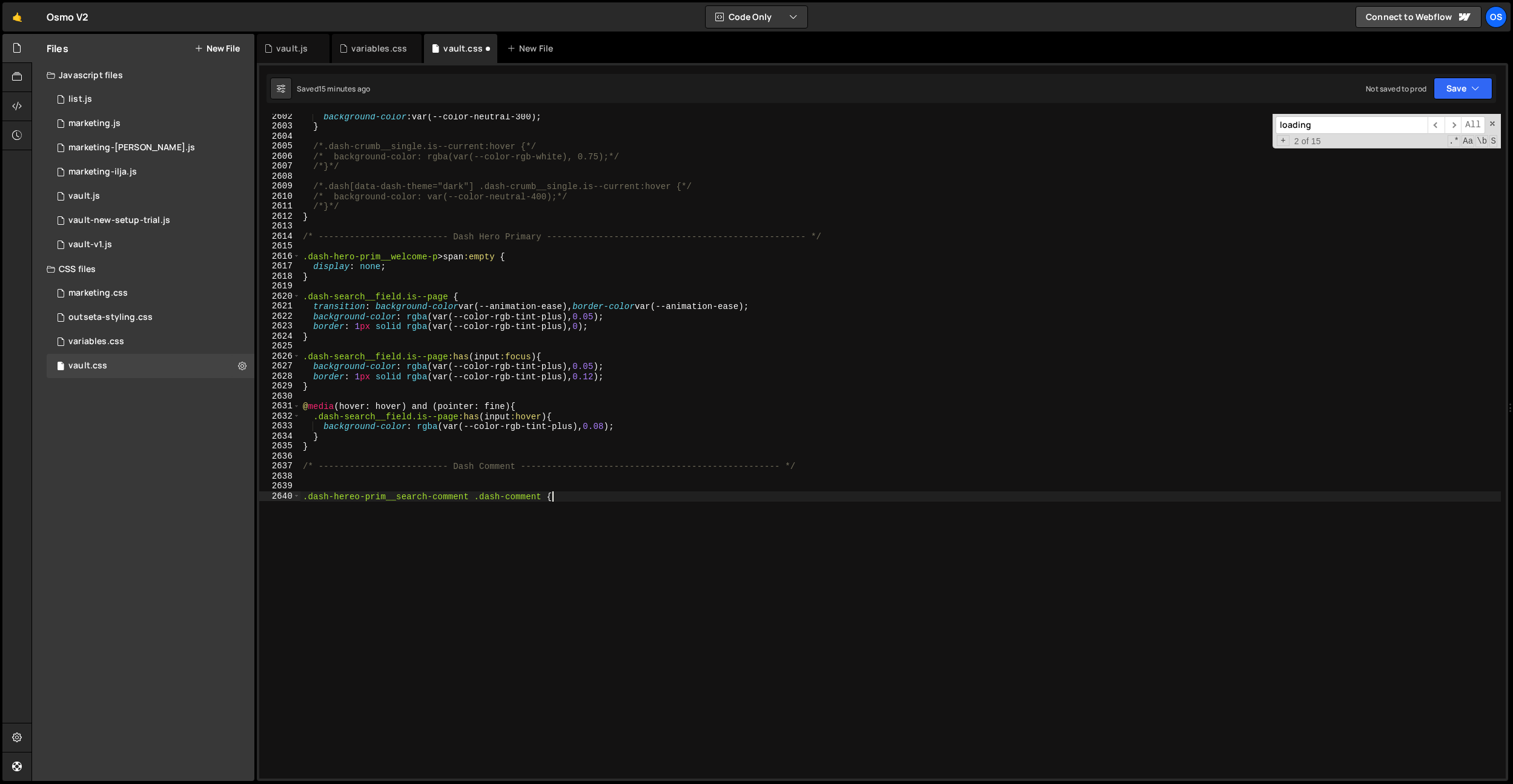
type textarea ".dash-hereo-prim__search-comment .dash-comment {}"
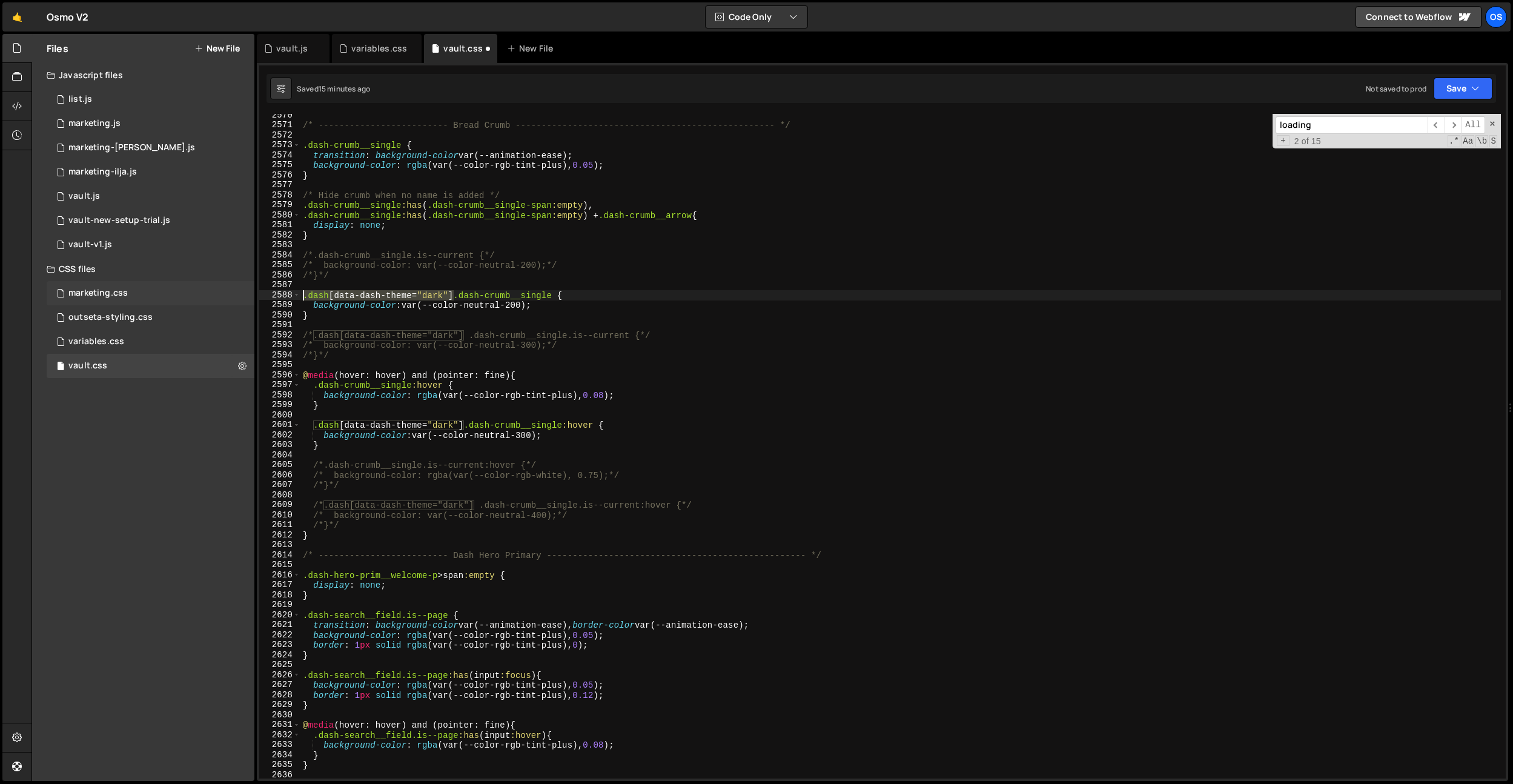
drag, startPoint x: 453, startPoint y: 296, endPoint x: 241, endPoint y: 292, distance: 212.0
click at [241, 292] on div "Files New File Javascript files 0 list.js 0 0 marketing.js 0 0 marketing-[PERSO…" at bounding box center [772, 407] width 1481 height 748
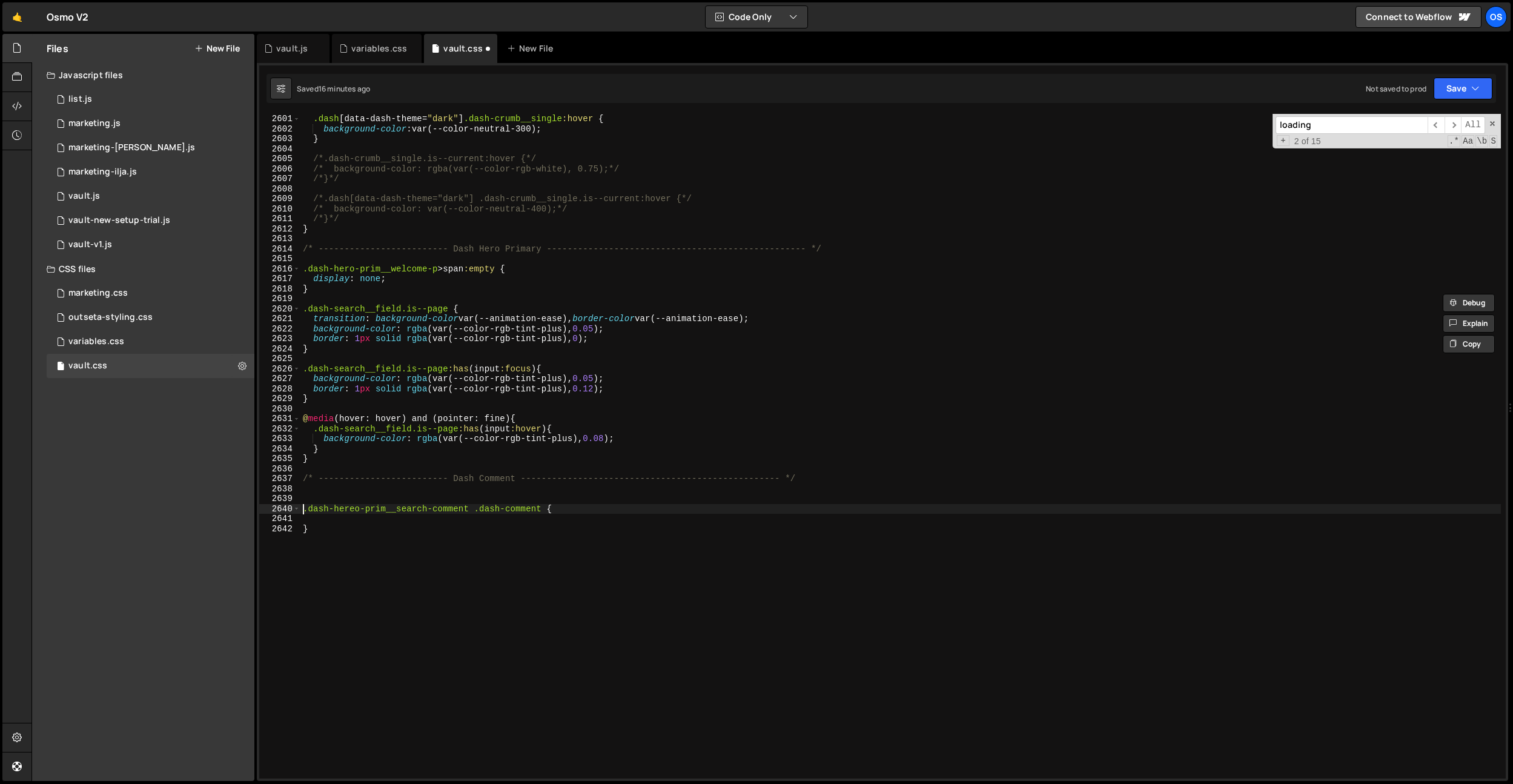
click at [302, 509] on div ".dash [ data-dash-theme = " dark " ] .dash-crumb__single :hover { background-co…" at bounding box center [901, 456] width 1201 height 684
paste textarea ".dash[data-dash-theme="dark"]"
type textarea ".dash[data-dash-theme="dark"] .dash-hereo-prim__search-comment .dash-comment {"
click at [377, 520] on div ".dash [ data-dash-theme = " dark " ] .dash-crumb__single :hover { background-co…" at bounding box center [901, 456] width 1201 height 684
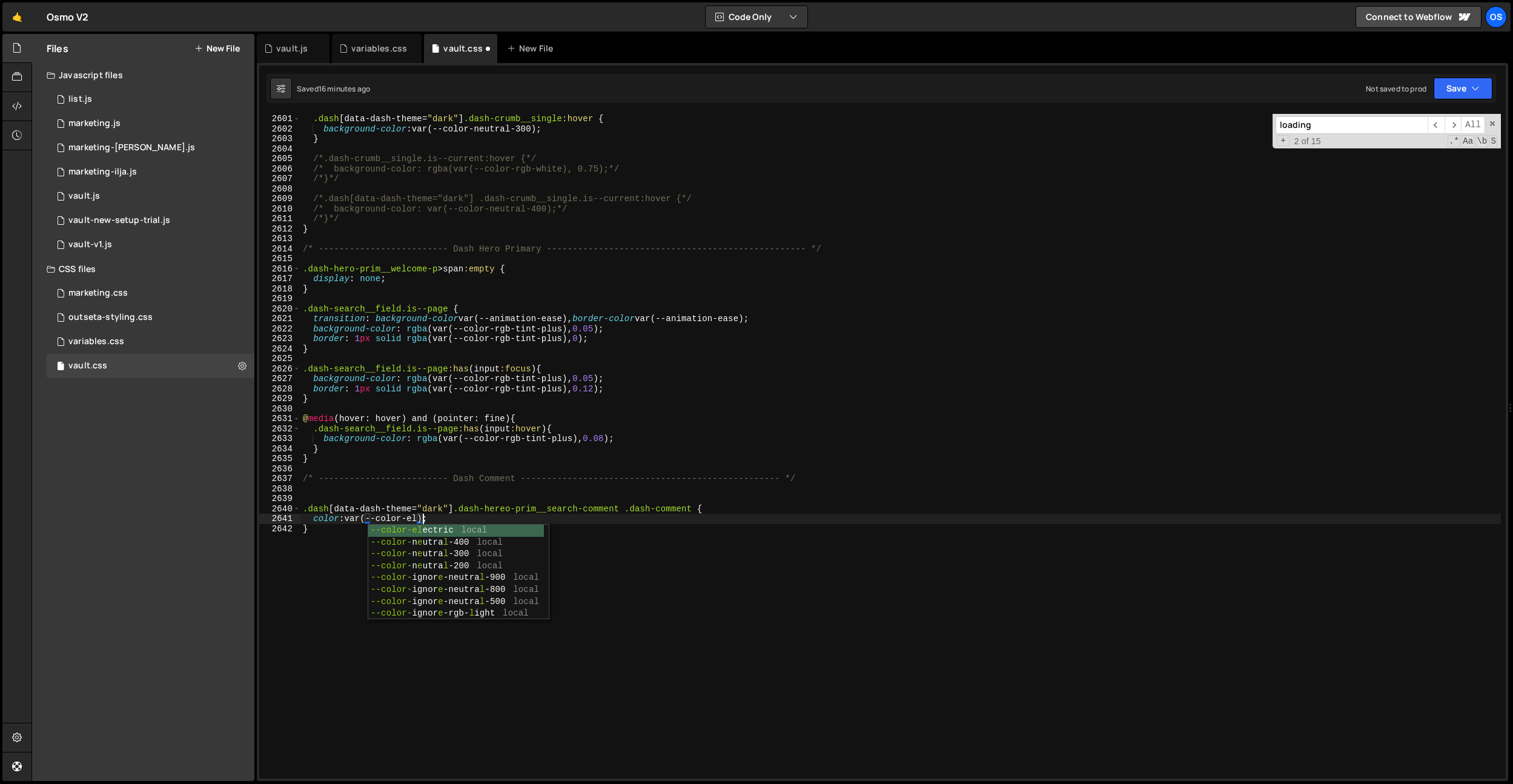
scroll to position [0, 7]
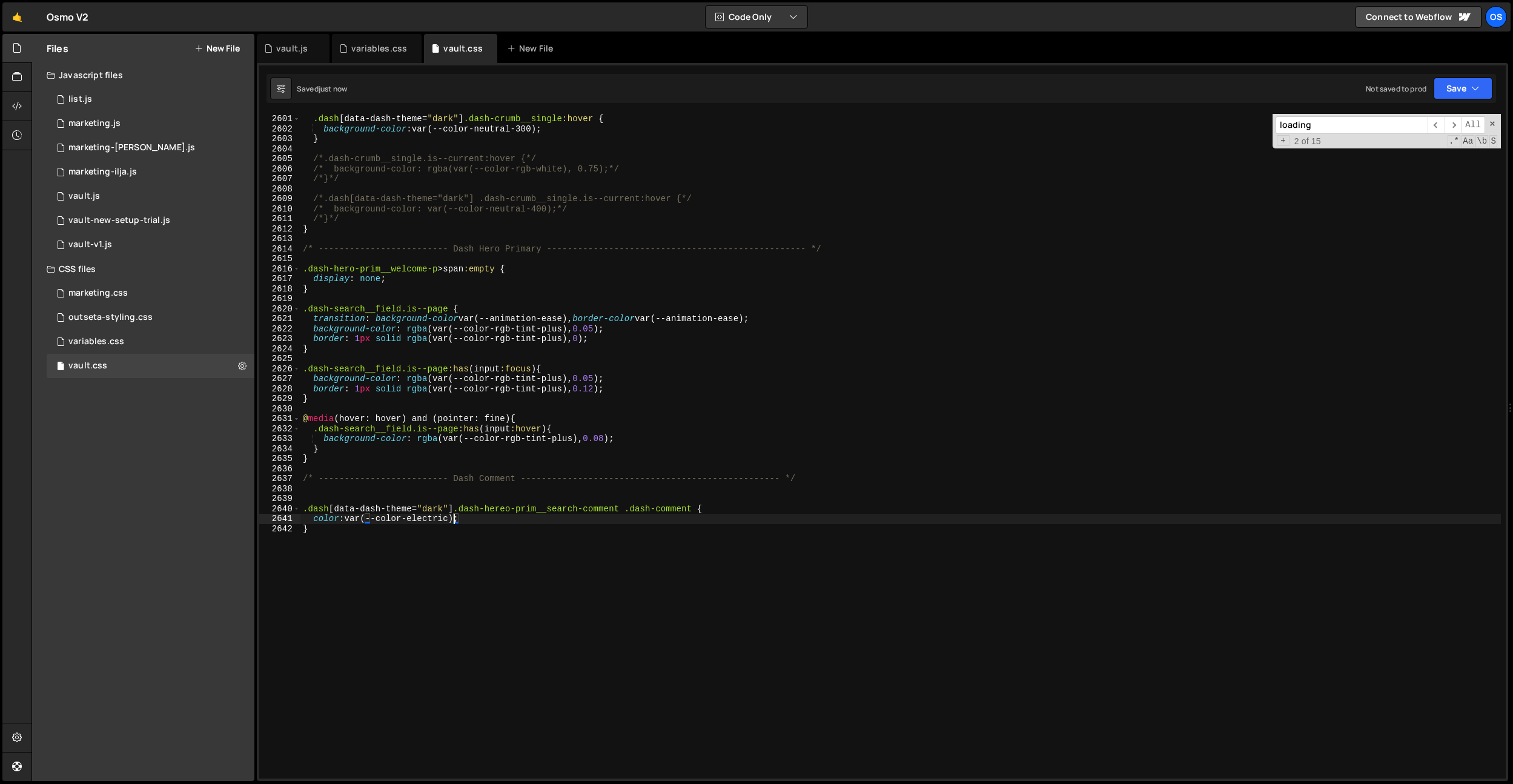
type textarea "color: var(--color-electric);"
drag, startPoint x: 383, startPoint y: 50, endPoint x: 476, endPoint y: 218, distance: 192.0
click at [383, 50] on div "variables.css" at bounding box center [379, 48] width 56 height 12
type textarea "--dash-content-width: calc(100vw - (var(--dash-side-width) + var(--dash-col-wid…"
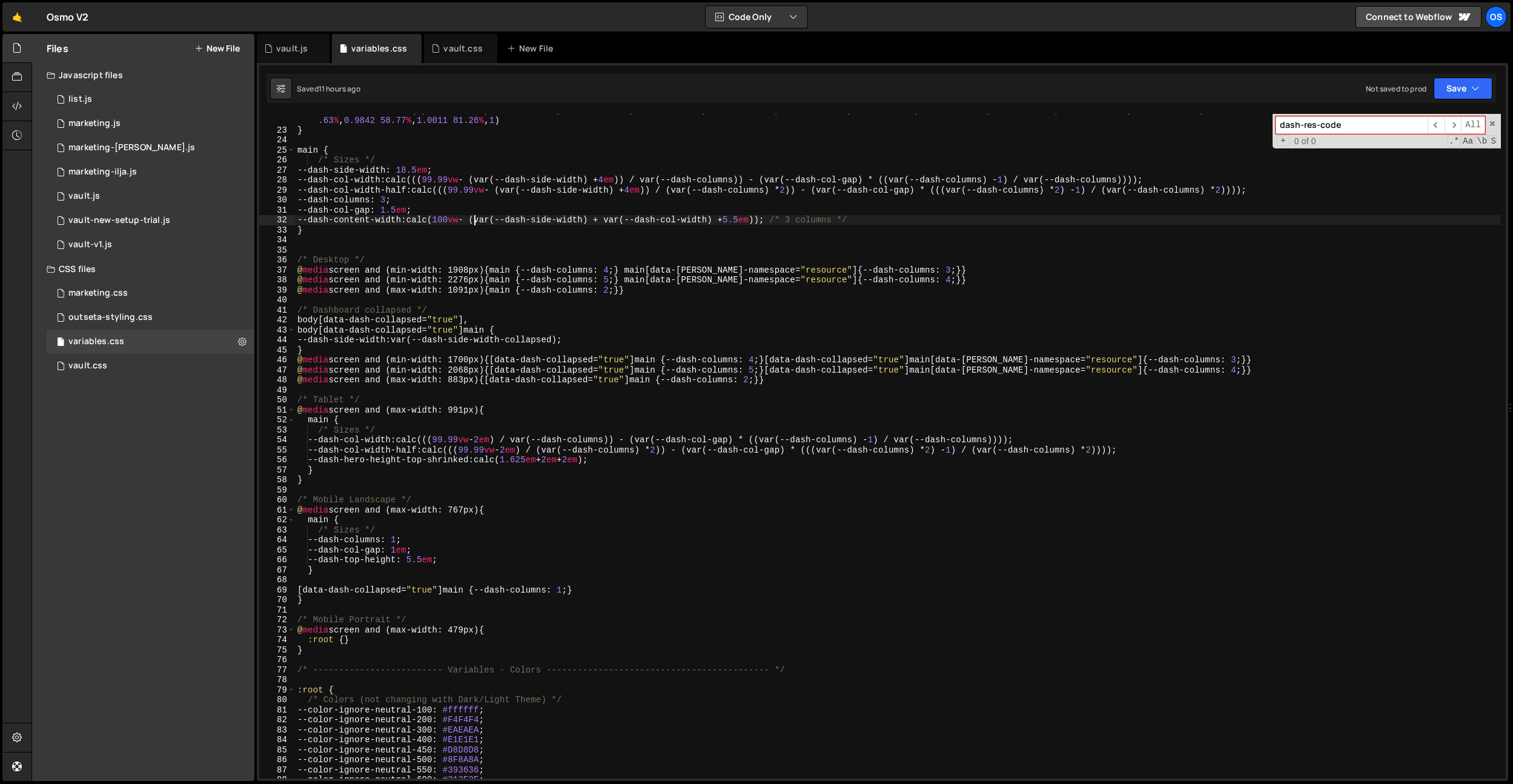
click at [476, 219] on div "--cubic-bounce : linear ( 0 , 0.5737 7.6 % , 0.8382 11.87 % , 0.9463 14.19 % , …" at bounding box center [898, 451] width 1206 height 695
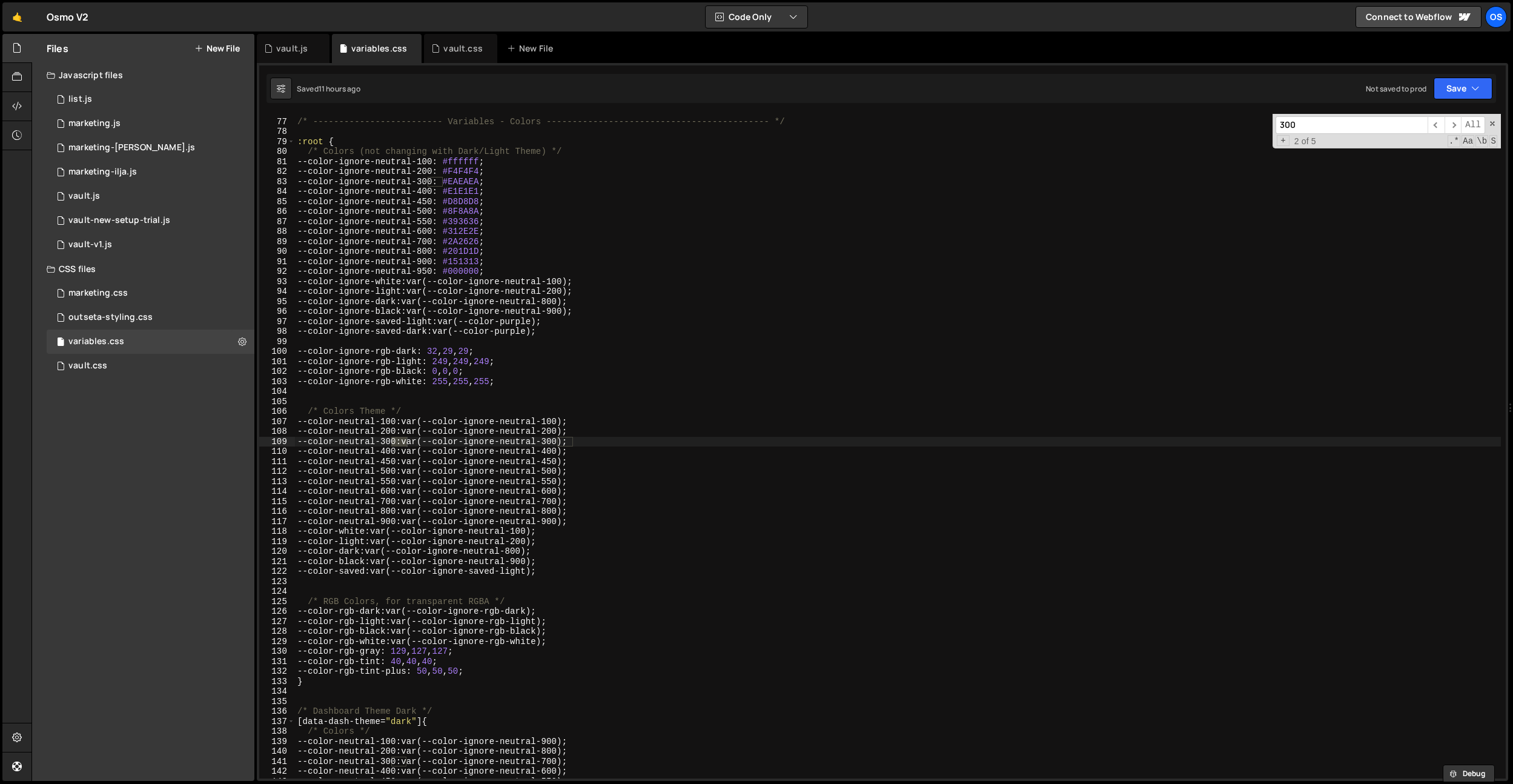
type input "300"
click at [467, 185] on div "/* ------------------------- Variables - Colors -------------------------------…" at bounding box center [898, 448] width 1206 height 684
paste textarea "CECEC"
click at [527, 198] on div "/* ------------------------- Variables - Colors -------------------------------…" at bounding box center [898, 448] width 1206 height 684
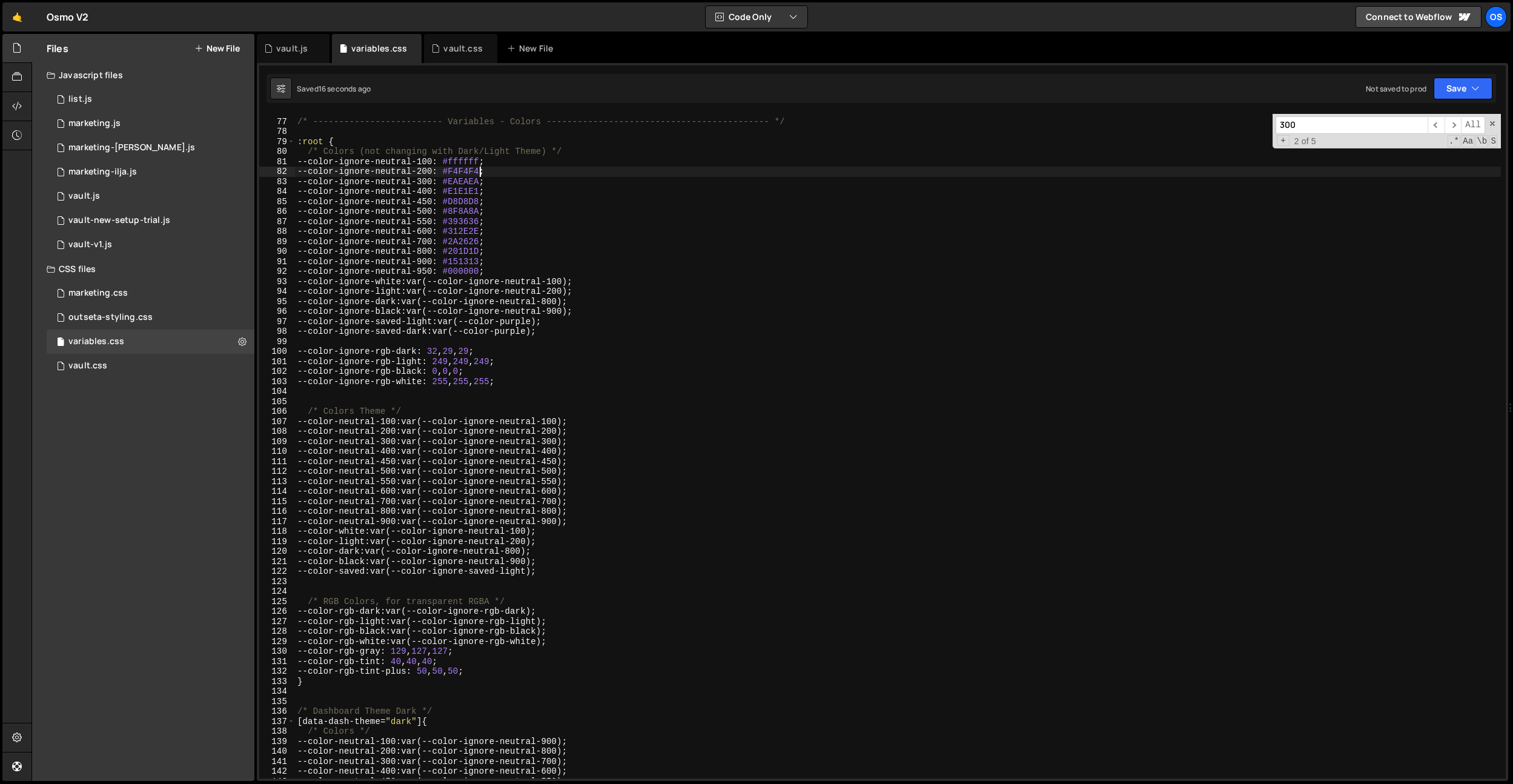
click at [478, 175] on div "/* ------------------------- Variables - Colors -------------------------------…" at bounding box center [898, 448] width 1206 height 684
click at [594, 326] on div "/* ------------------------- Variables - Colors -------------------------------…" at bounding box center [898, 448] width 1206 height 684
type textarea "--color-ignore-saved-light: var(--color-purple);"
click at [437, 54] on div "vault.css" at bounding box center [461, 48] width 74 height 29
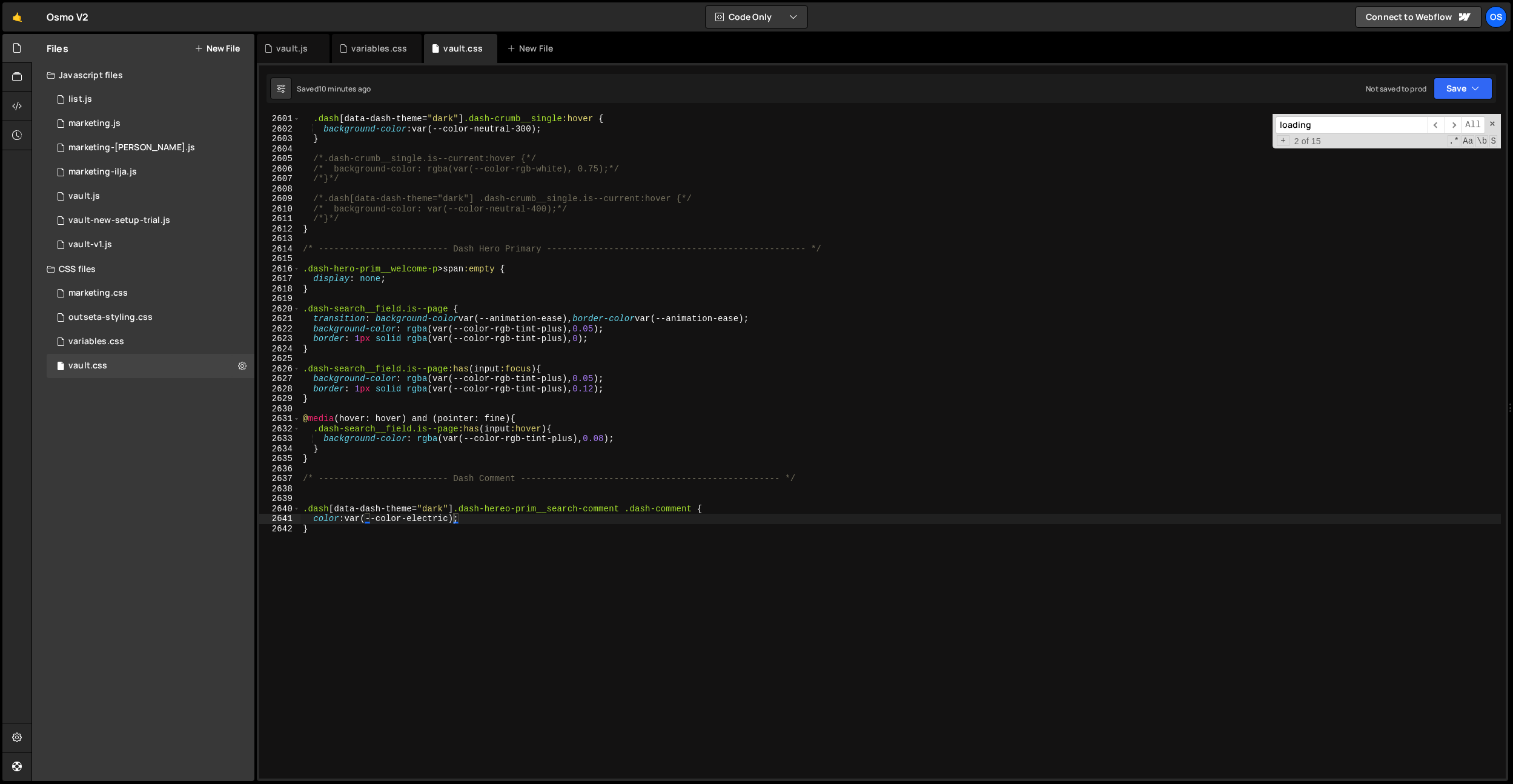
type textarea "/*.dash[data-dash-theme="dark"] .dash-crumb__single.is--current:hover {*/"
click at [497, 198] on div ".dash [ data-dash-theme = " dark " ] .dash-crumb__single :hover { background-co…" at bounding box center [901, 456] width 1201 height 684
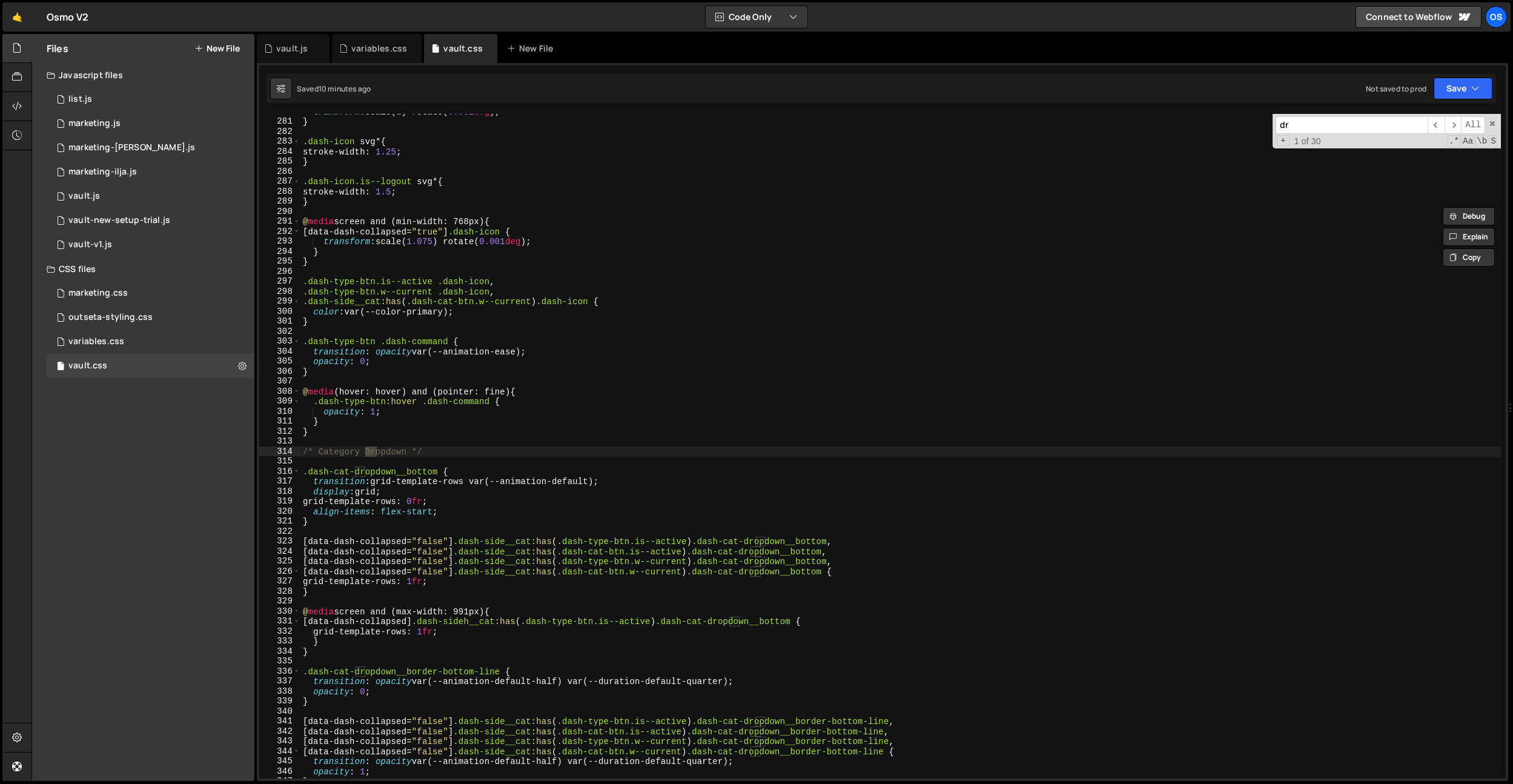
type input "d"
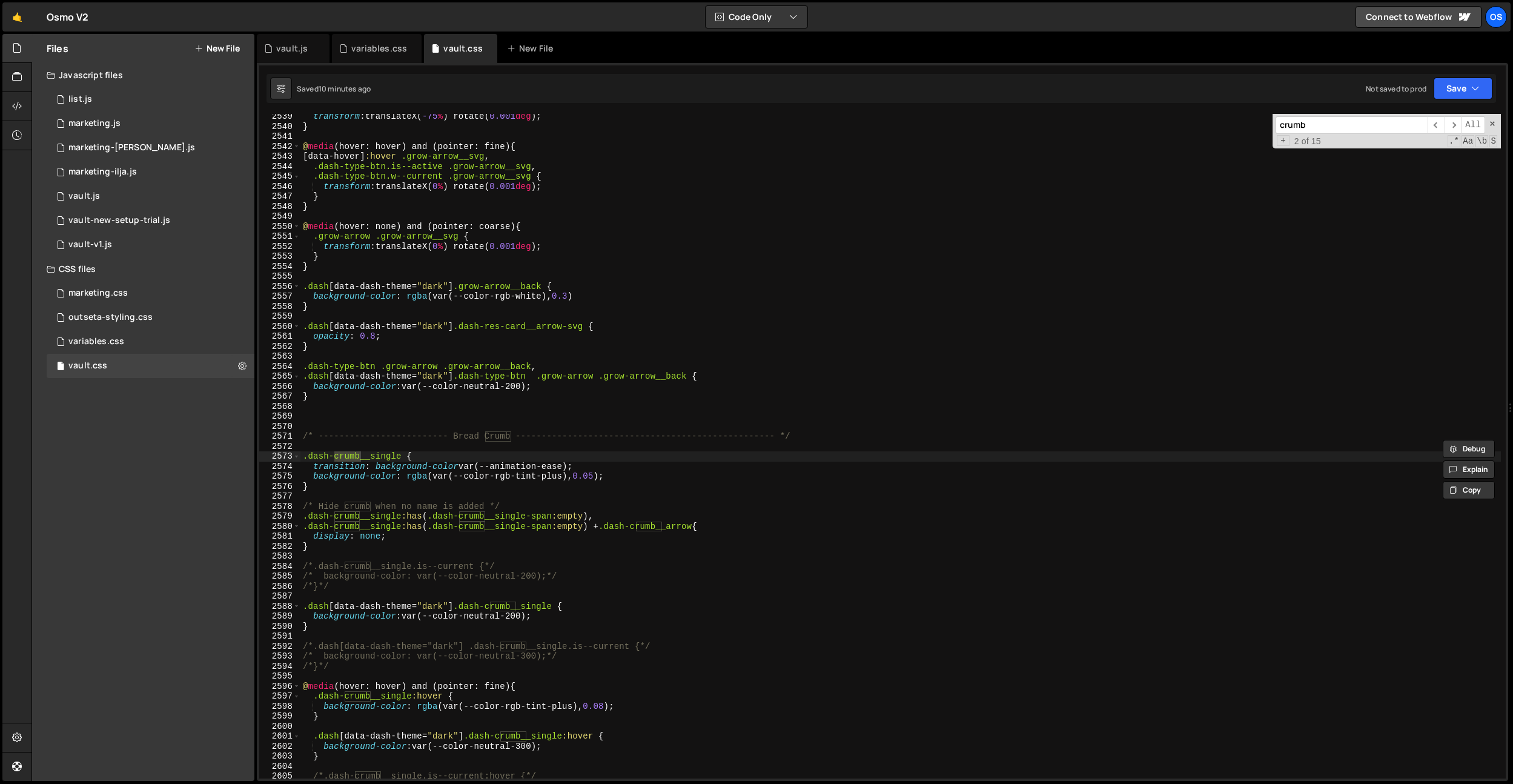
scroll to position [19139, 0]
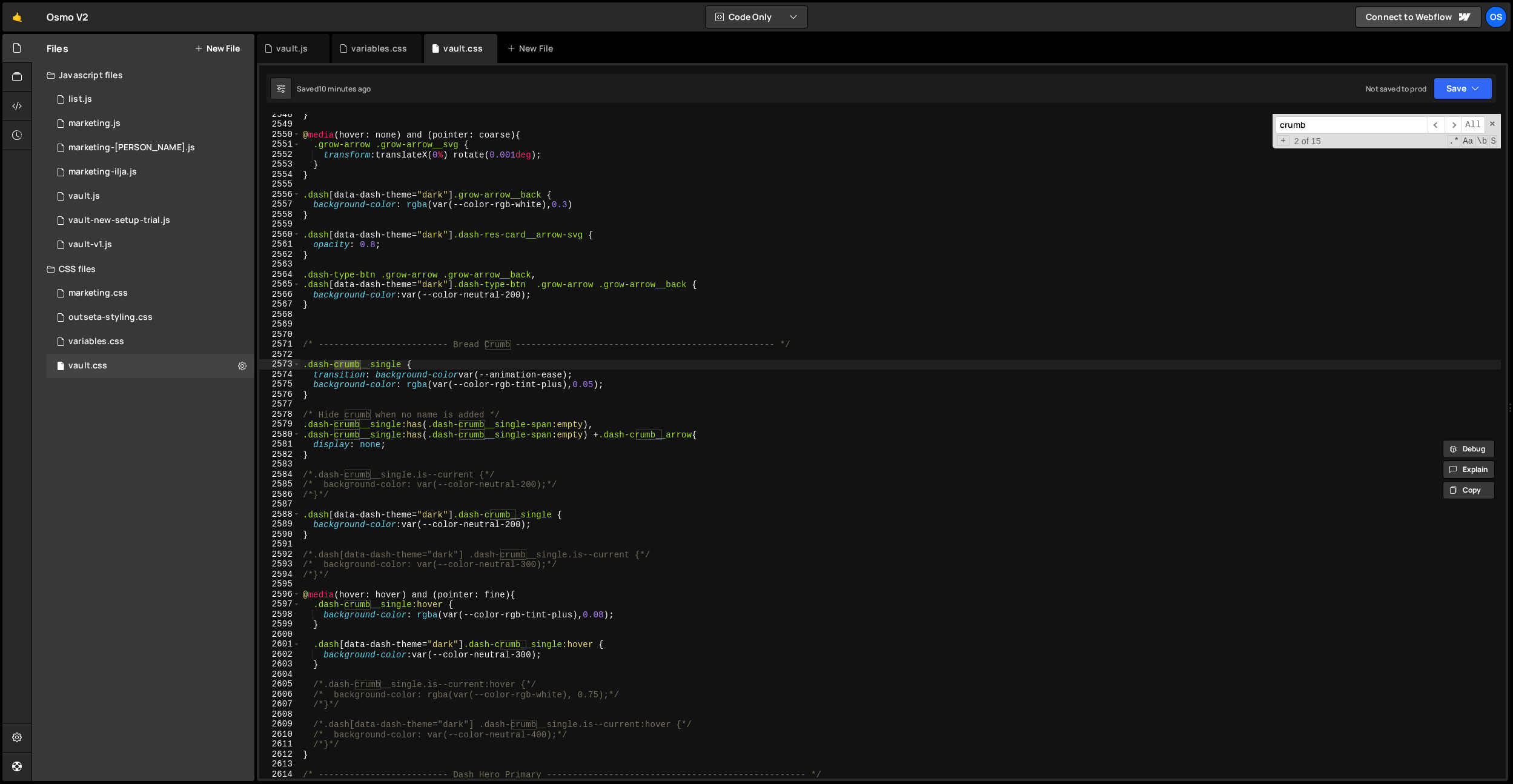
type input "crumb"
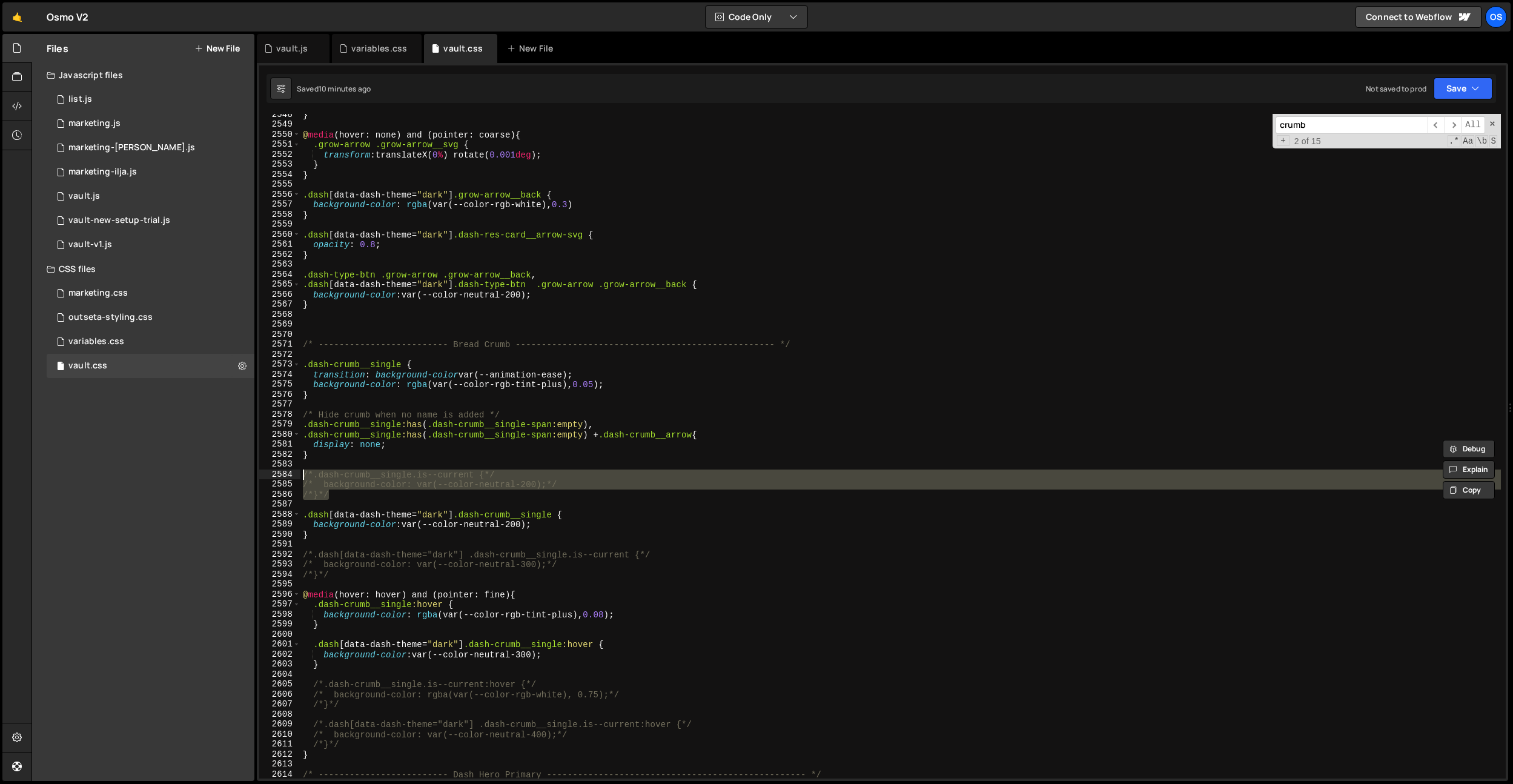
drag, startPoint x: 340, startPoint y: 494, endPoint x: 302, endPoint y: 477, distance: 41.6
click at [302, 477] on div "} @ media (hover: none) and (pointer: coarse) { .grow-arrow .grow-arrow__svg { …" at bounding box center [901, 452] width 1201 height 684
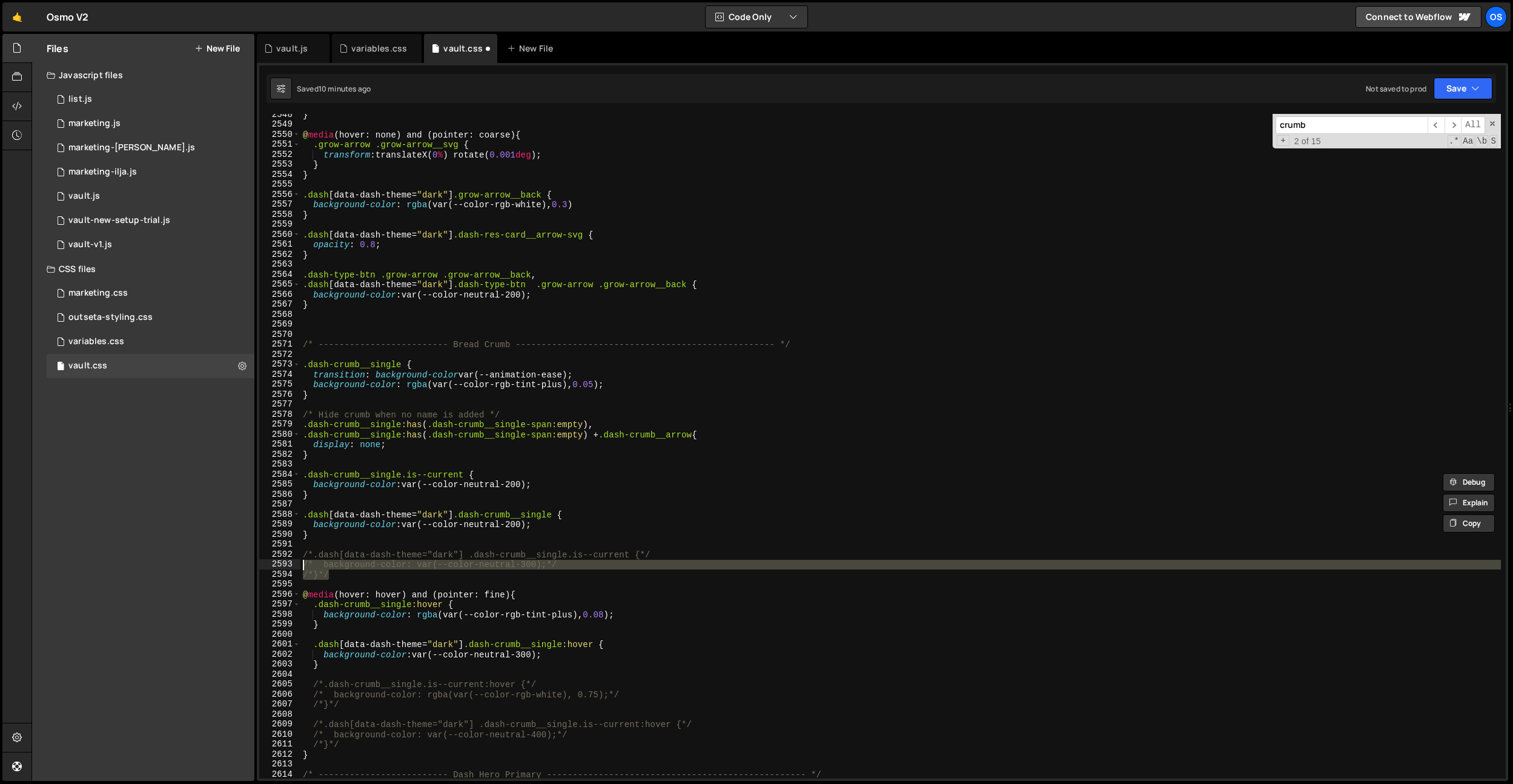
drag, startPoint x: 328, startPoint y: 579, endPoint x: 296, endPoint y: 559, distance: 37.7
click at [296, 561] on div ".dash-crumb__single.is--current { background-color: var(--color-neutral-200); 2…" at bounding box center [882, 446] width 1246 height 665
click at [324, 569] on div "} @ media (hover: none) and (pointer: coarse) { .grow-arrow .grow-arrow__svg { …" at bounding box center [901, 446] width 1201 height 665
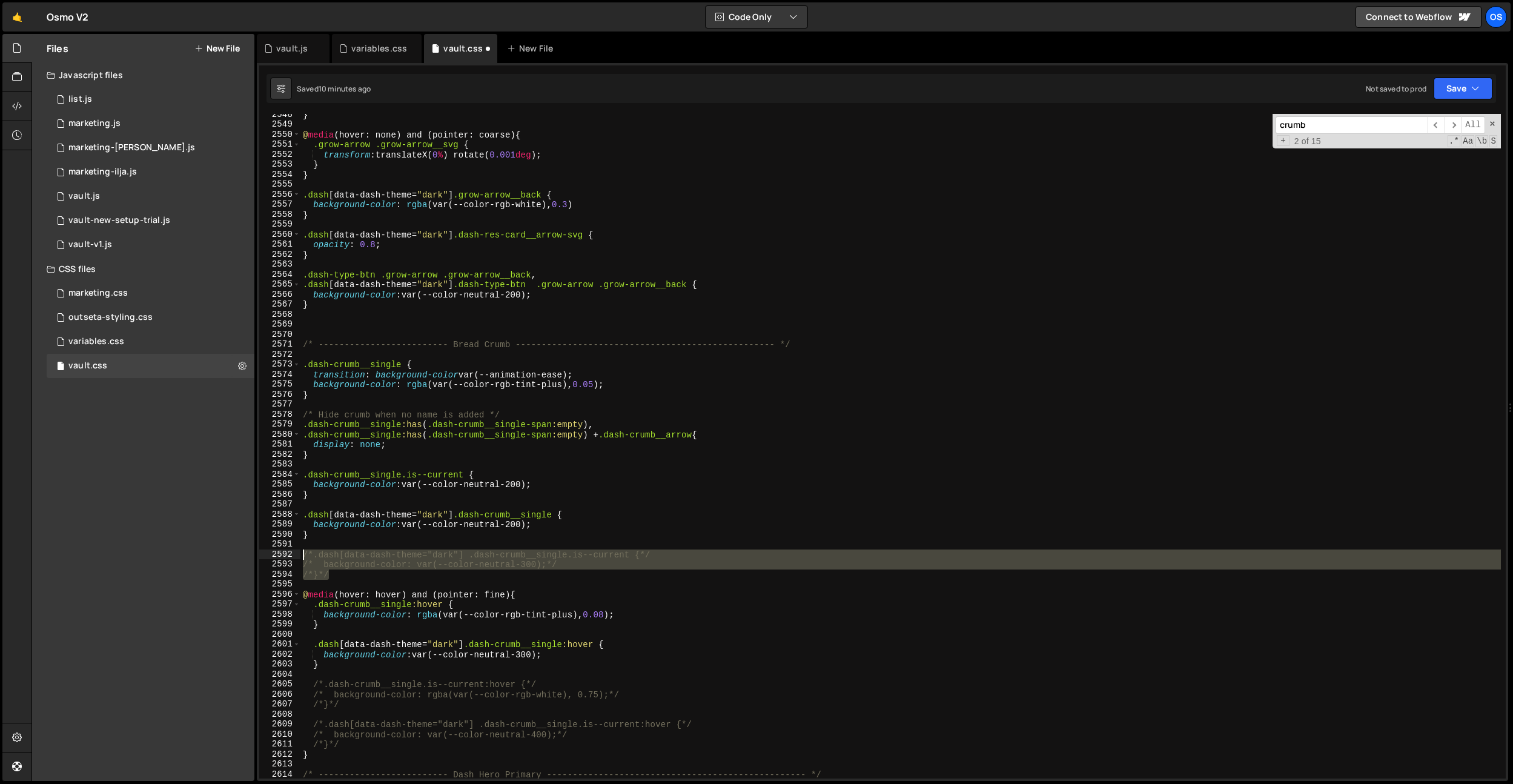
drag, startPoint x: 342, startPoint y: 579, endPoint x: 297, endPoint y: 553, distance: 52.0
click at [297, 553] on div "/* background-color: var(--color-neutral-300);*/ 2548 2549 2550 2551 2552 2553 …" at bounding box center [882, 446] width 1246 height 665
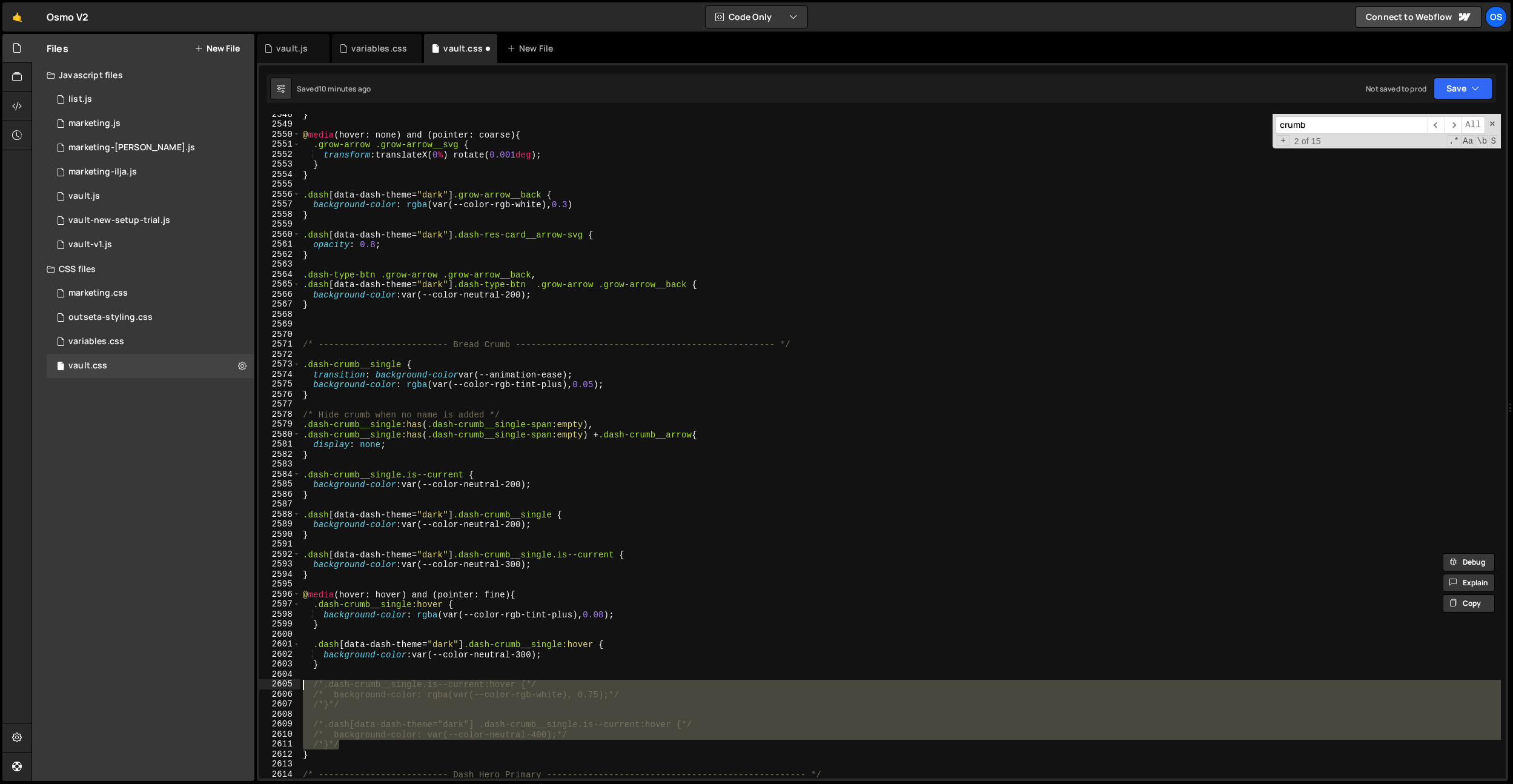
drag, startPoint x: 351, startPoint y: 748, endPoint x: 294, endPoint y: 684, distance: 85.7
click at [294, 684] on div ".dash[data-dash-theme="dark"] .dash-crumb__single.is--current { background-colo…" at bounding box center [882, 446] width 1246 height 665
type textarea ".dash-crumb__single.is--current:hover { background-color: rgba(var(--color-rgb-…"
click at [371, 54] on div "variables.css" at bounding box center [377, 48] width 89 height 29
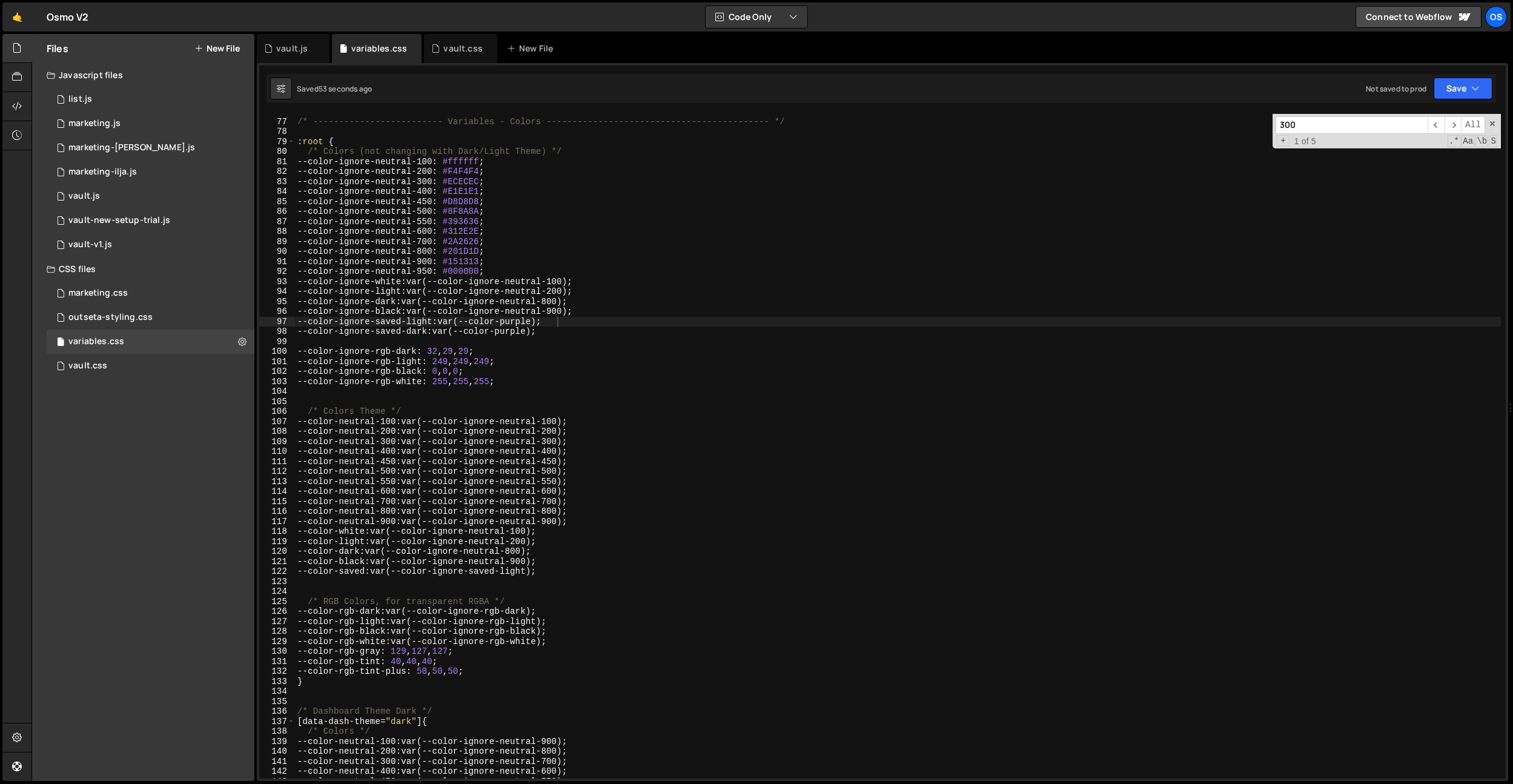
click at [573, 216] on div "/* ------------------------- Variables - Colors -------------------------------…" at bounding box center [898, 448] width 1206 height 684
type textarea "--color-ignore-neutral-300: #EAEAEA;"
click at [299, 51] on div "vault.js" at bounding box center [292, 48] width 32 height 12
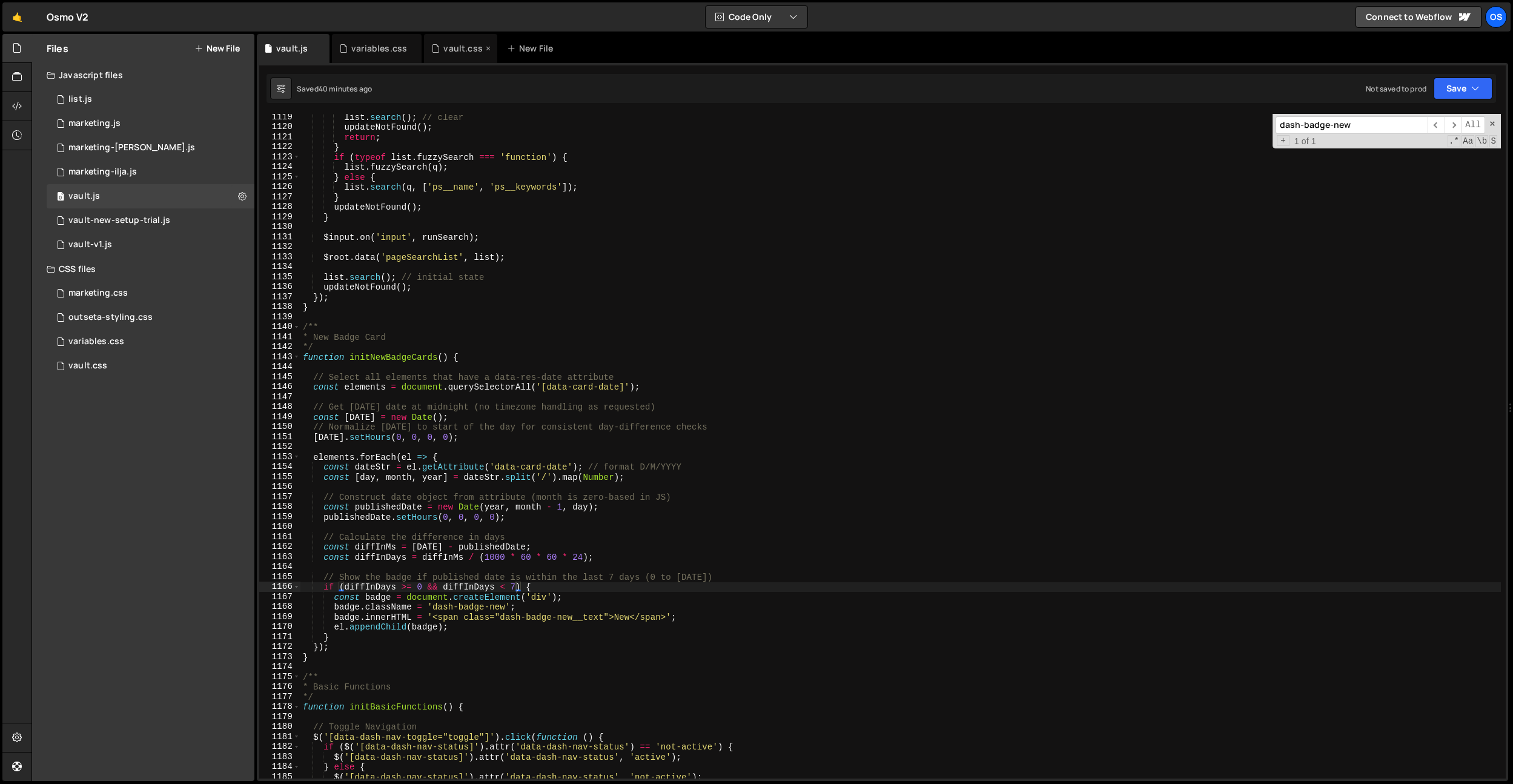
click at [458, 59] on div "vault.css" at bounding box center [461, 48] width 74 height 29
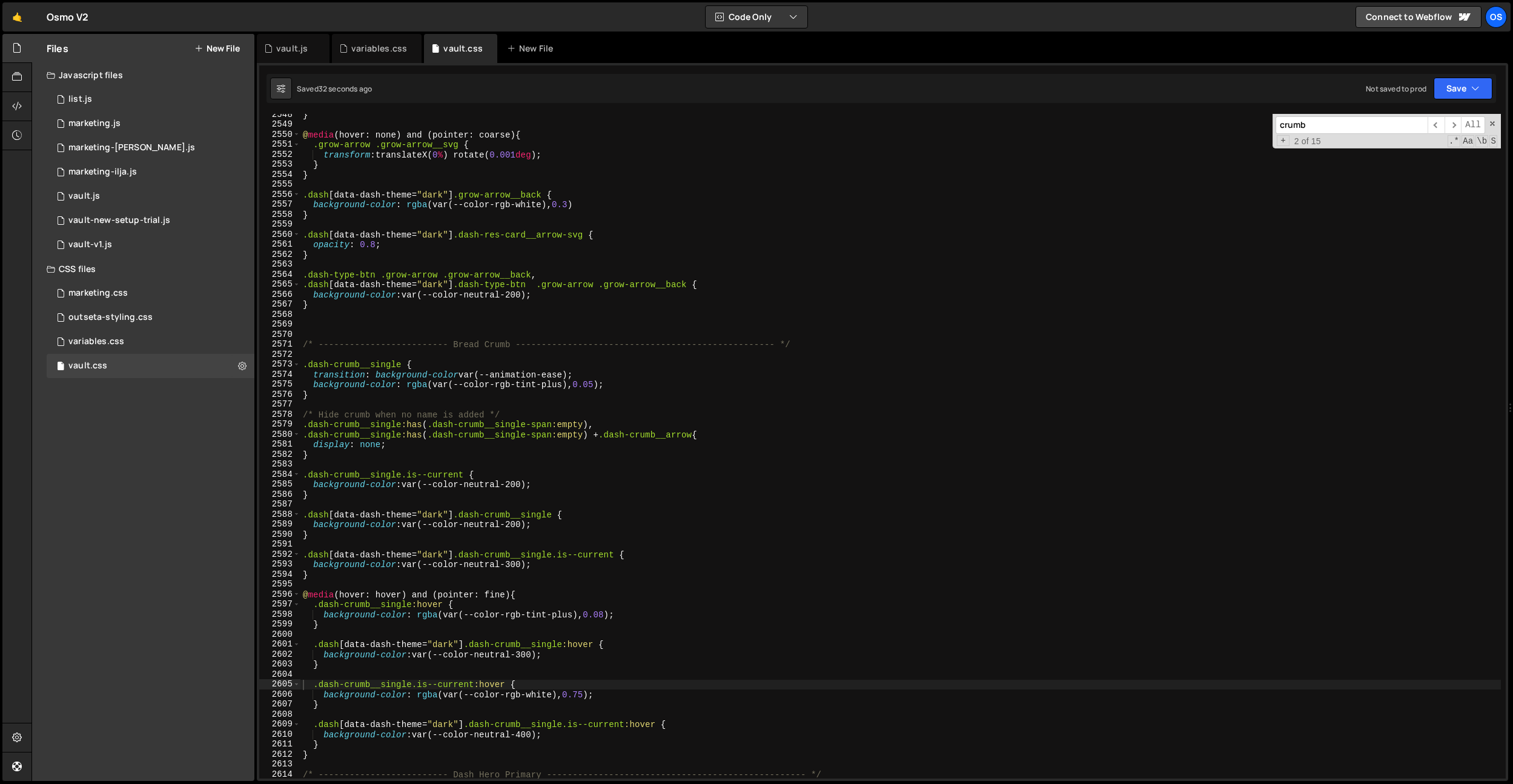
click at [560, 260] on div "} @ media (hover: none) and (pointer: coarse) { .grow-arrow .grow-arrow__svg { …" at bounding box center [901, 452] width 1201 height 684
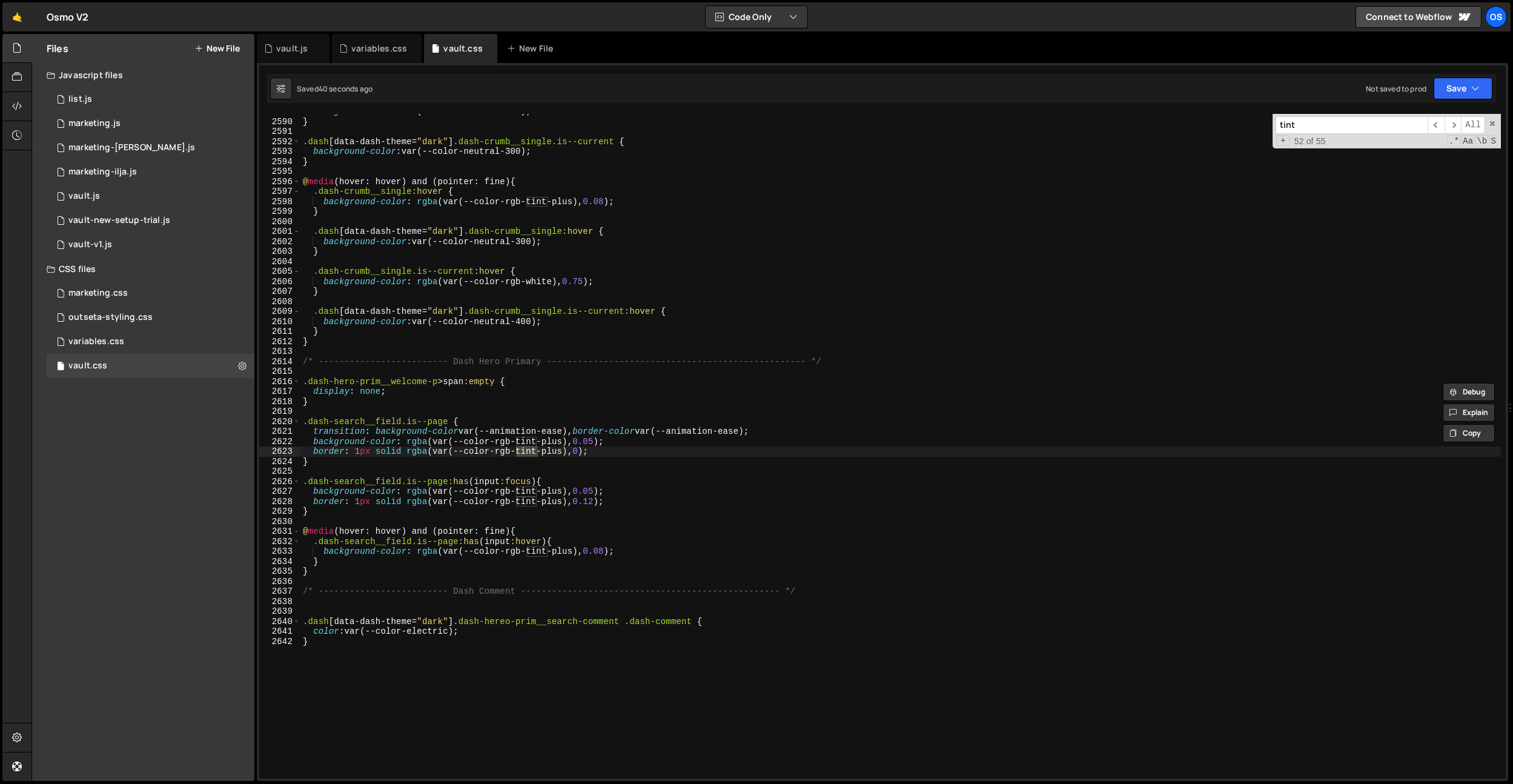
type input "tint"
click at [597, 442] on div "background-color : var(--color-neutral-200) ; } .dash [ data-dash-theme = " dar…" at bounding box center [901, 448] width 1201 height 684
click at [599, 491] on div "background-color : var(--color-neutral-200) ; } .dash [ data-dash-theme = " dar…" at bounding box center [901, 448] width 1201 height 684
click at [711, 435] on div "background-color : var(--color-neutral-200) ; } .dash [ data-dash-theme = " dar…" at bounding box center [901, 448] width 1201 height 684
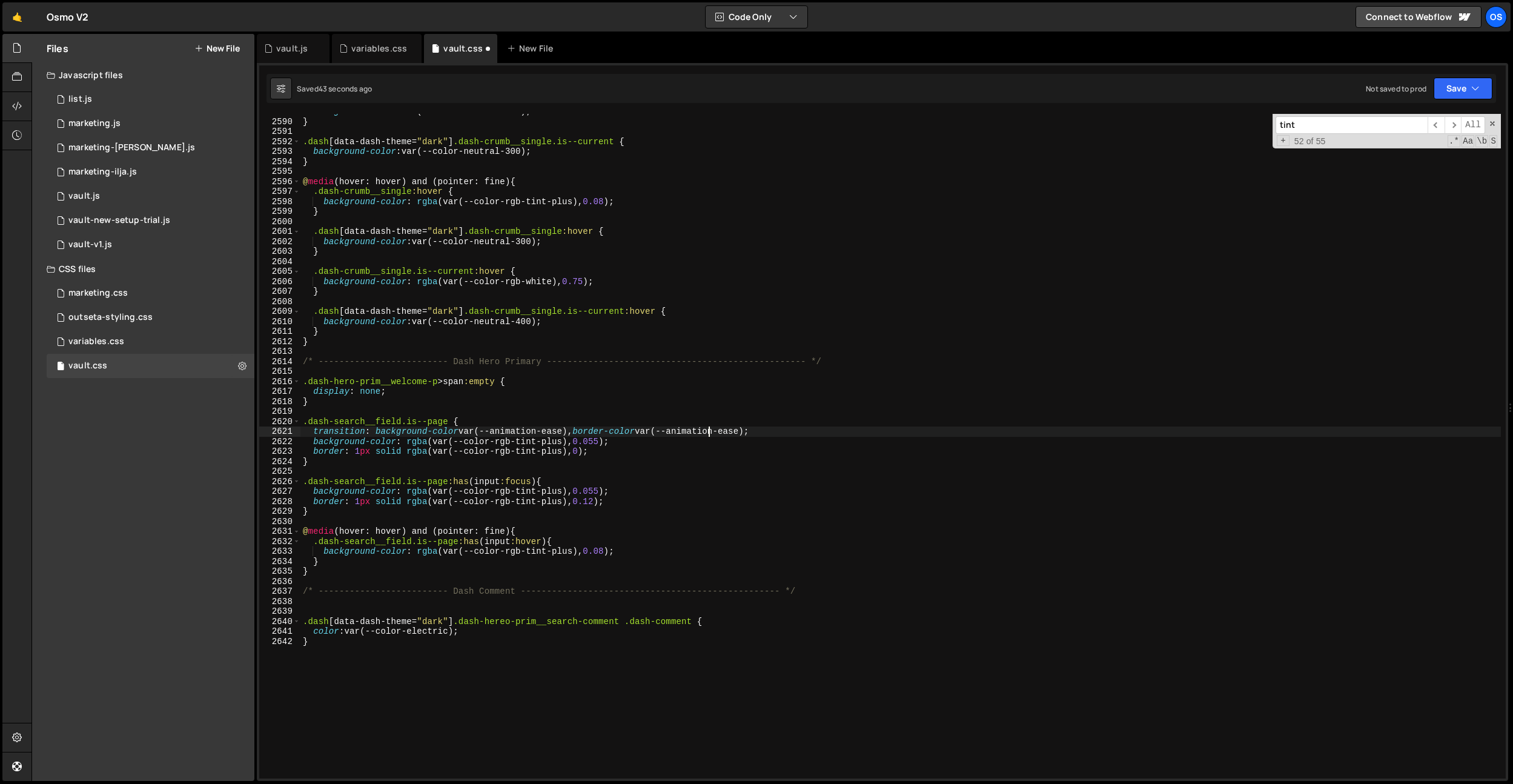
click at [1338, 126] on input "tint" at bounding box center [1351, 125] width 152 height 18
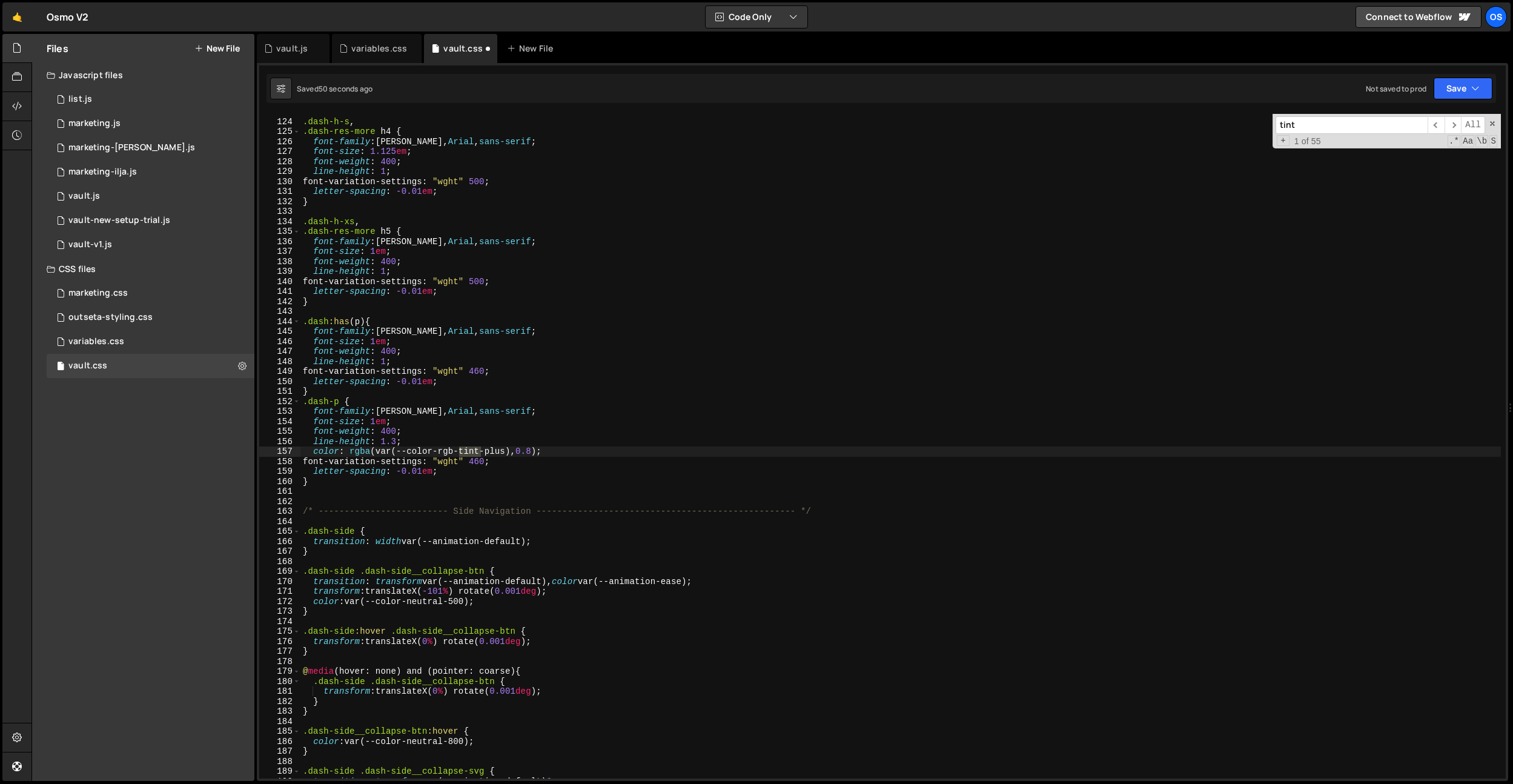
scroll to position [1613, 0]
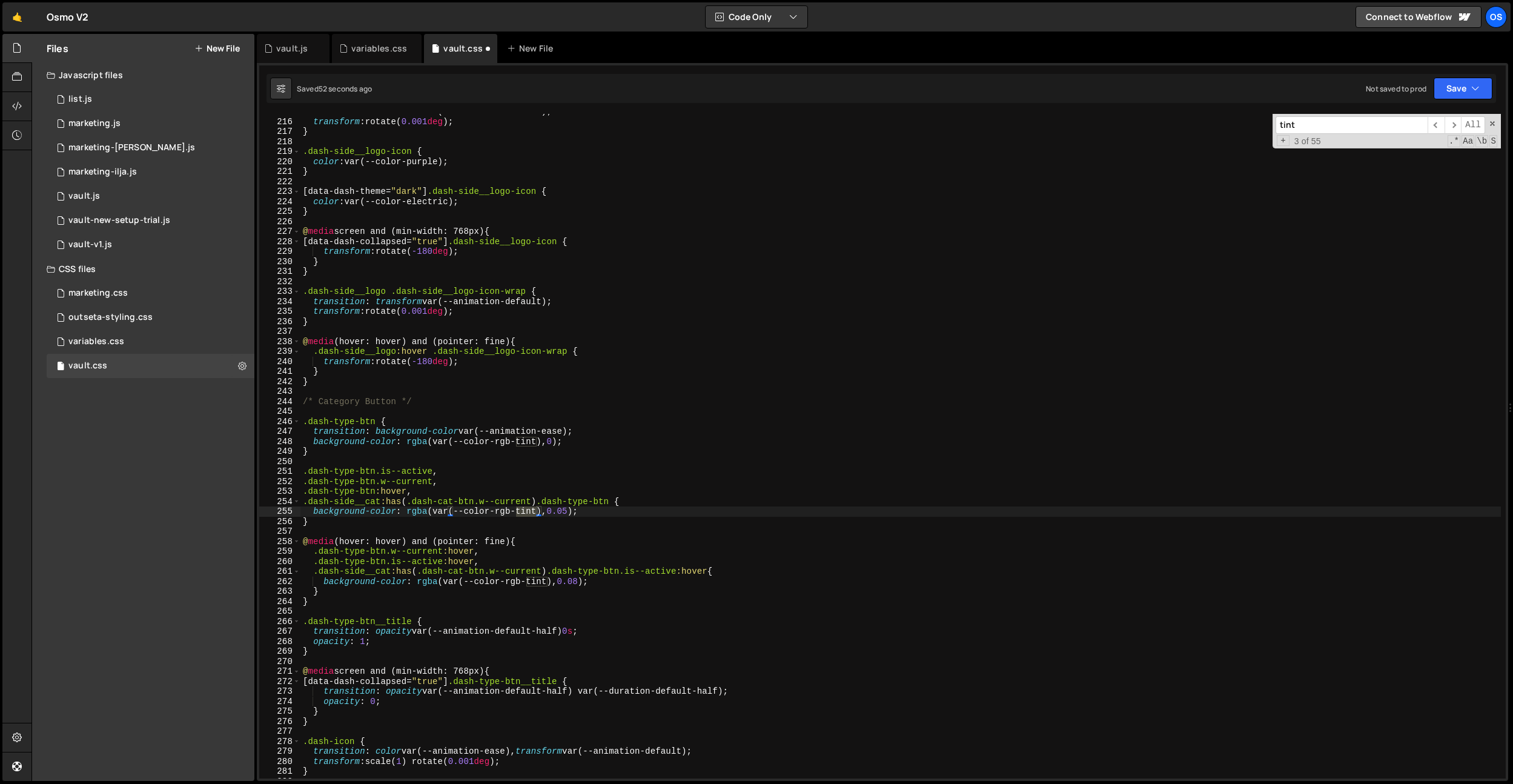
click at [570, 511] on div "transition : transform var(--animation-default) ; transform : rotate( 0.001 deg…" at bounding box center [901, 448] width 1201 height 684
click at [571, 510] on div "transition : transform var(--animation-default) ; transform : rotate( 0.001 deg…" at bounding box center [901, 448] width 1201 height 684
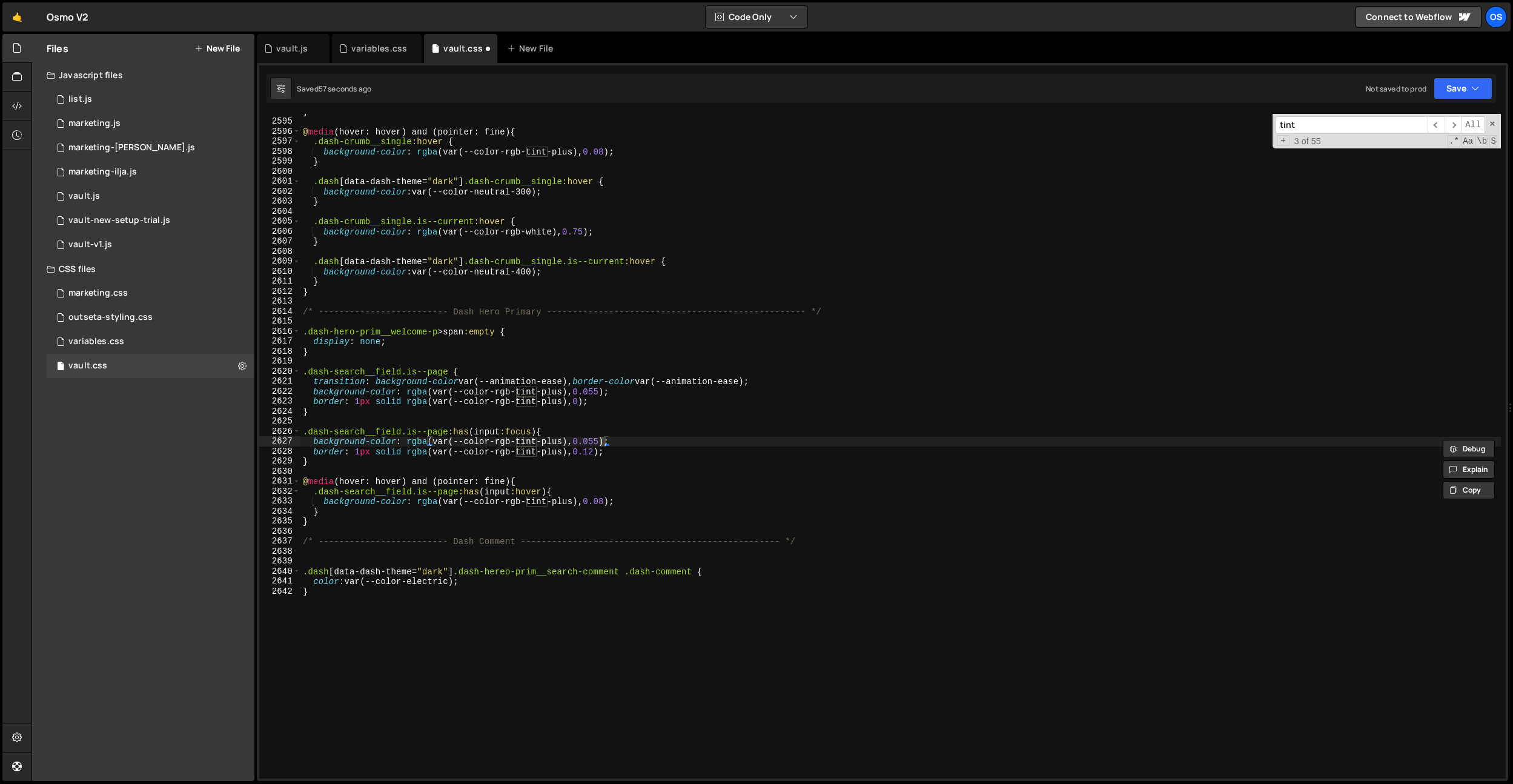
click at [1340, 124] on input "tint" at bounding box center [1351, 125] width 152 height 18
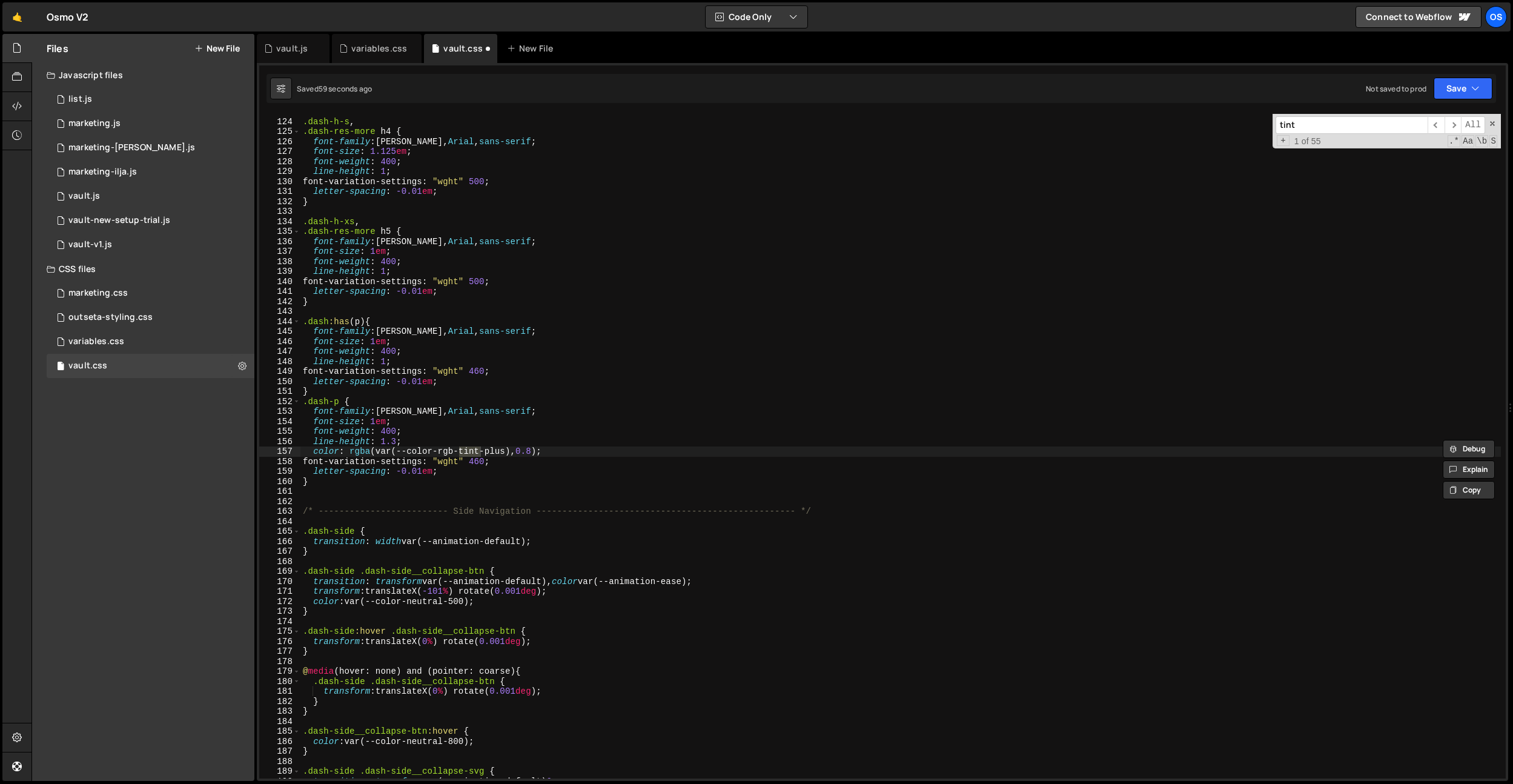
scroll to position [1613, 0]
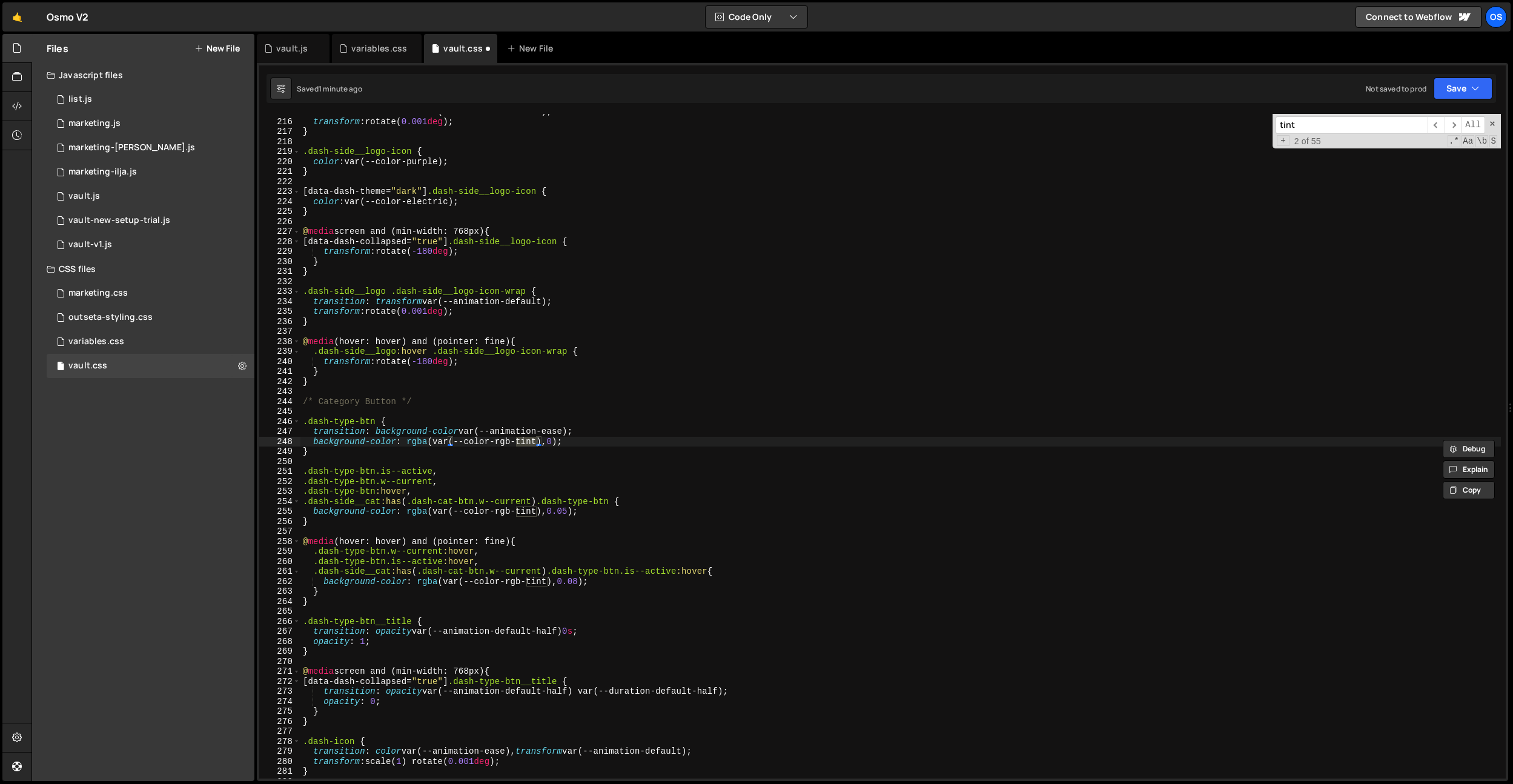
drag, startPoint x: 586, startPoint y: 535, endPoint x: 574, endPoint y: 521, distance: 18.4
click at [585, 533] on div "transition : transform var(--animation-default) ; transform : rotate( 0.001 deg…" at bounding box center [901, 448] width 1201 height 684
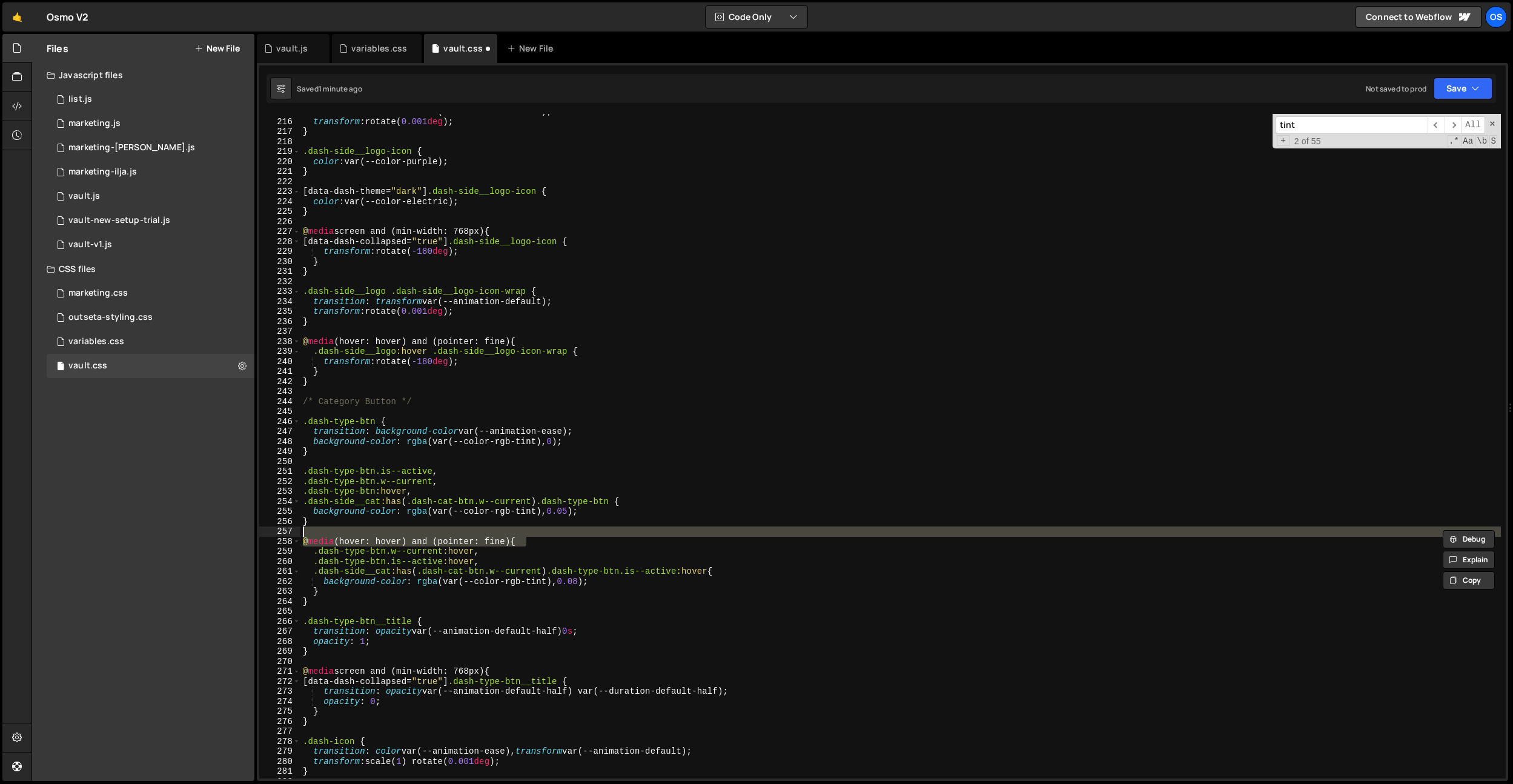
click at [572, 514] on div "transition : transform var(--animation-default) ; transform : rotate( 0.001 deg…" at bounding box center [901, 448] width 1201 height 684
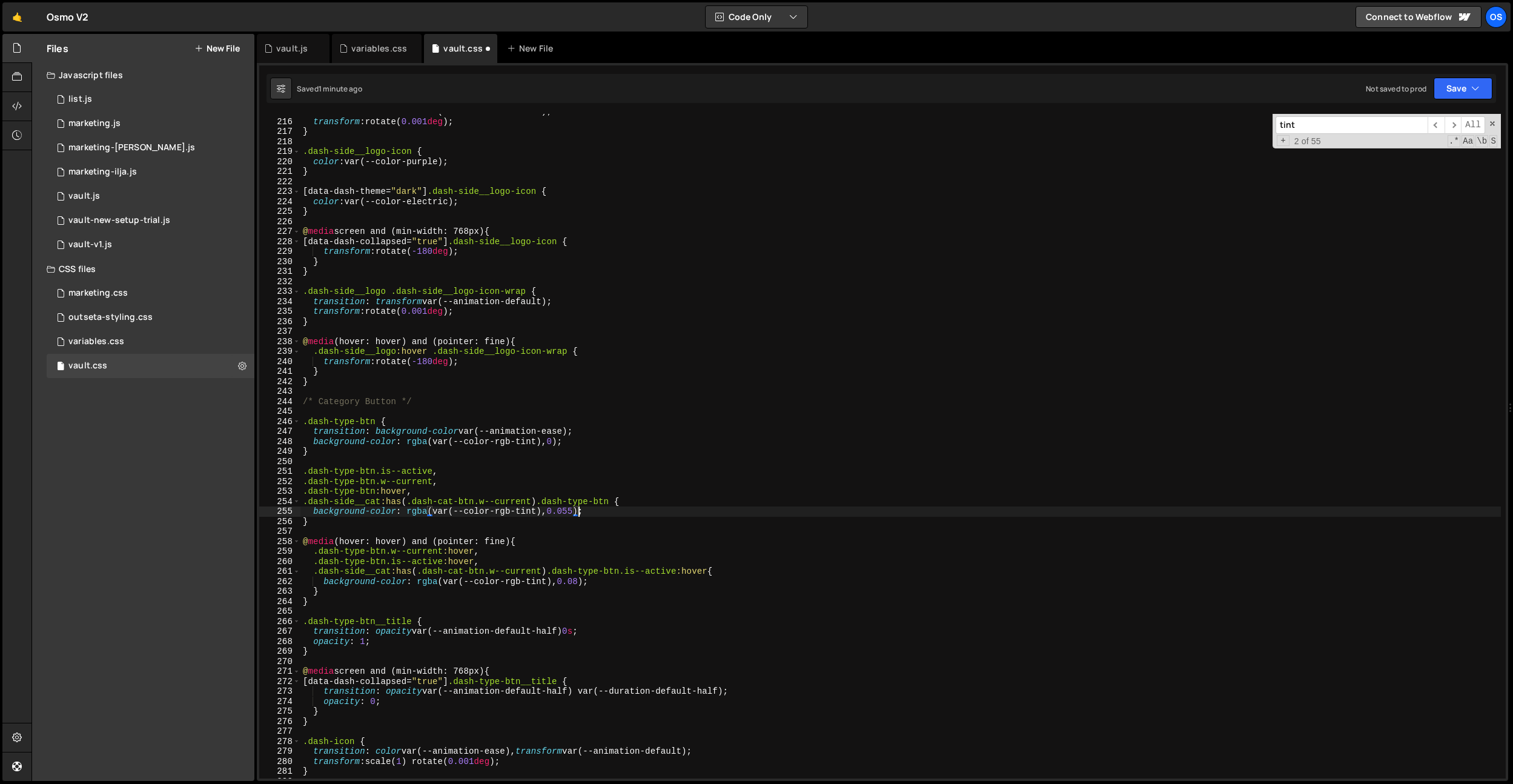
scroll to position [0, 19]
click at [1321, 125] on input "tint" at bounding box center [1351, 125] width 152 height 18
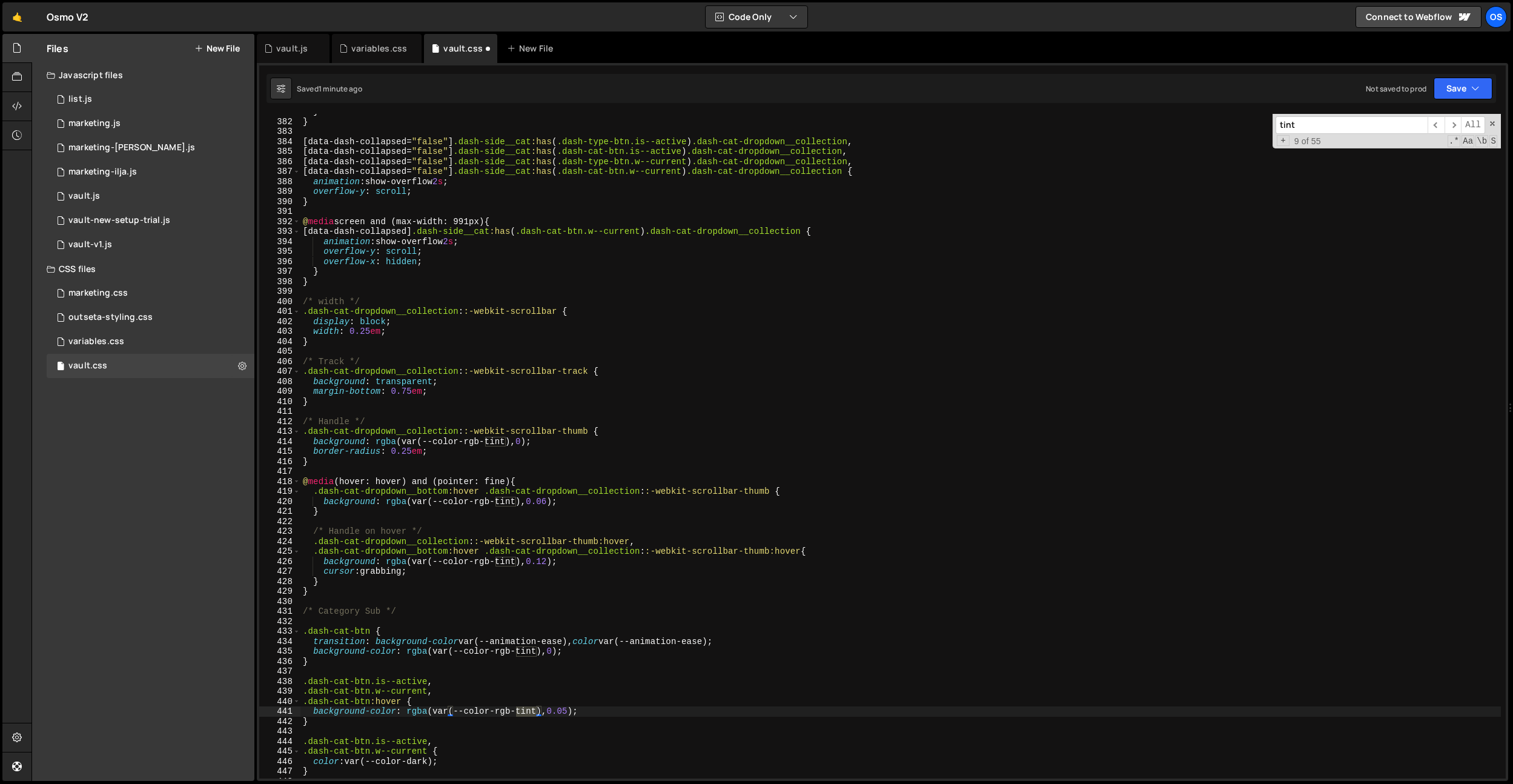
scroll to position [3139, 0]
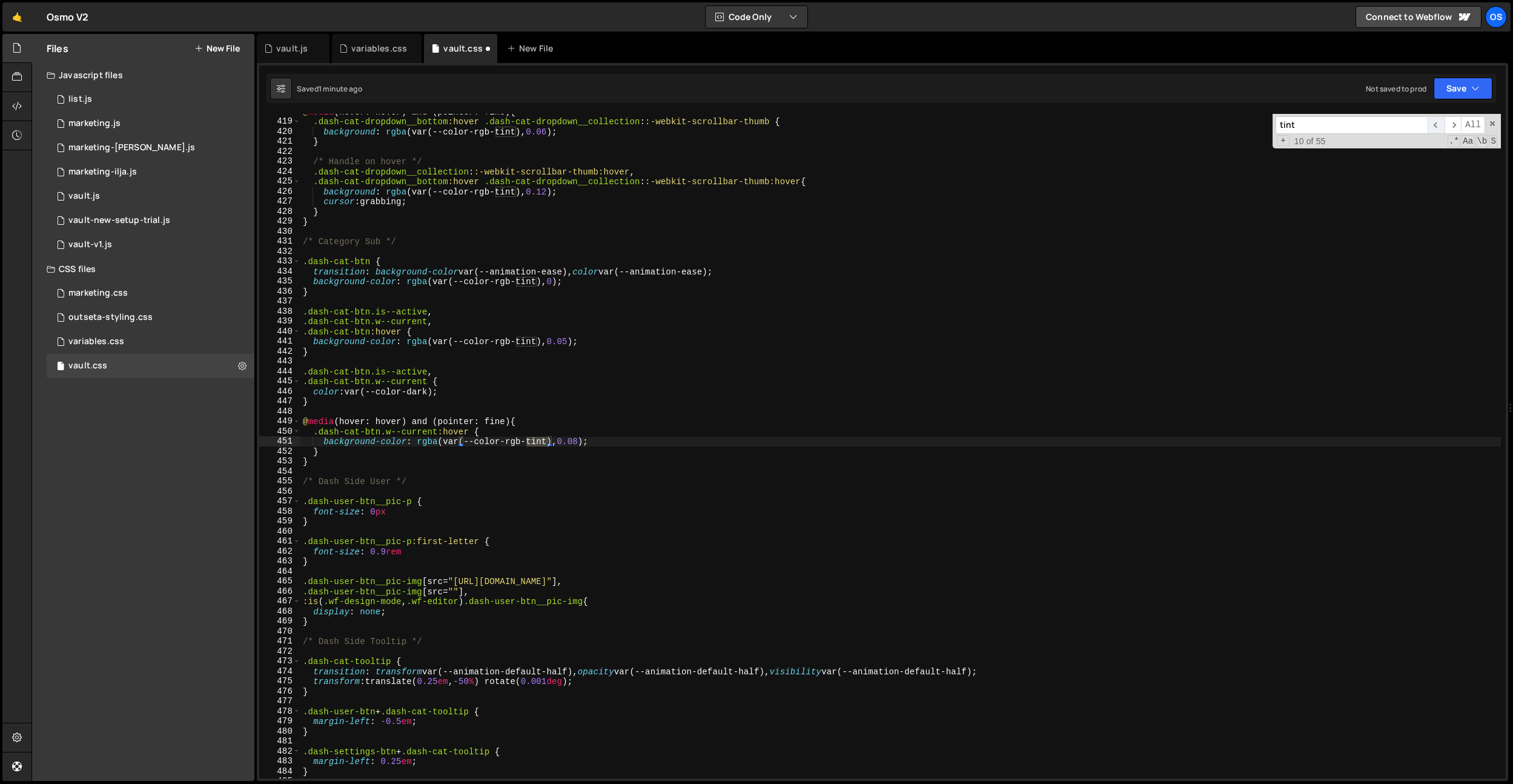
click at [1435, 126] on span "​" at bounding box center [1437, 125] width 17 height 18
click at [573, 343] on div "@ media (hover: hover) and (pointer: fine) { .dash-cat-dropdown__bottom :hover …" at bounding box center [901, 448] width 1201 height 684
click at [1451, 126] on span "​" at bounding box center [1453, 125] width 17 height 18
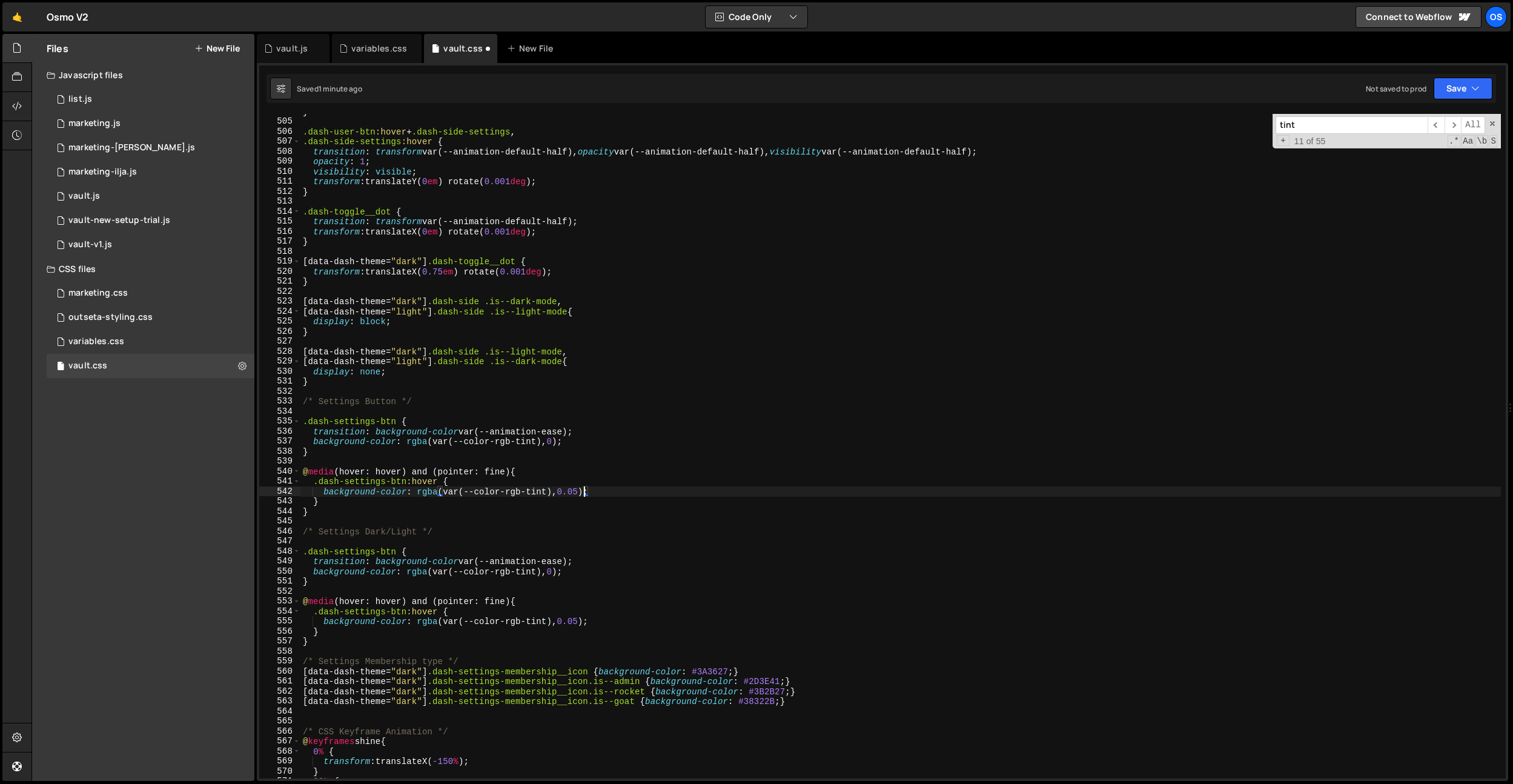
click at [583, 489] on div "} .dash-user-btn :hover + .dash-side-settings , .dash-side-settings :hover { tr…" at bounding box center [901, 448] width 1201 height 684
drag, startPoint x: 582, startPoint y: 617, endPoint x: 805, endPoint y: 524, distance: 241.6
click at [582, 617] on div "} .dash-user-btn :hover + .dash-side-settings , .dash-side-settings :hover { tr…" at bounding box center [901, 448] width 1201 height 684
click at [1459, 123] on span "​" at bounding box center [1453, 125] width 17 height 18
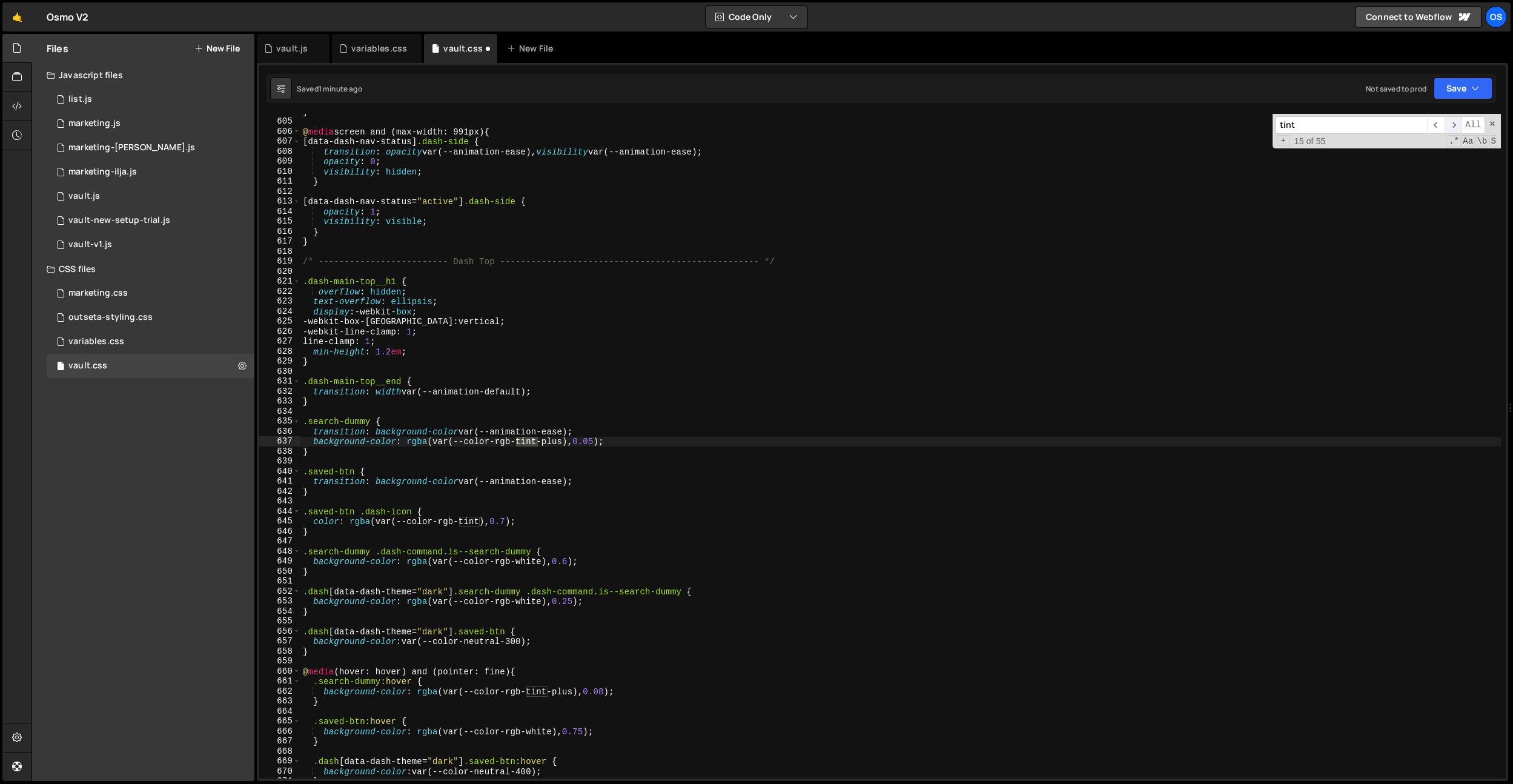
scroll to position [4536, 0]
click at [598, 442] on div "} @ media screen and (max-width: 991px) { [ data-dash-nav-status ] .dash-side {…" at bounding box center [901, 448] width 1201 height 684
click at [1452, 124] on span "​" at bounding box center [1453, 125] width 17 height 18
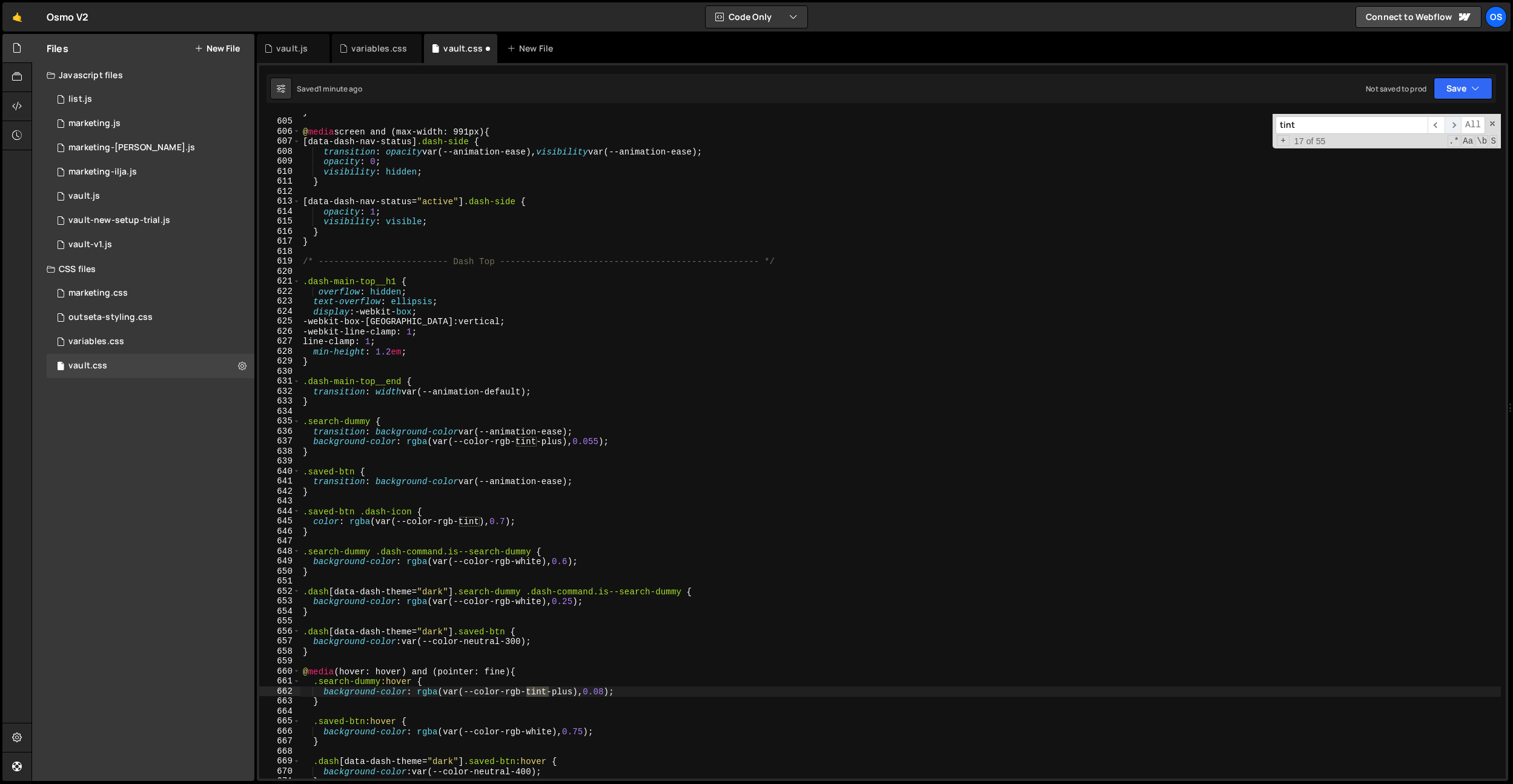
click at [1452, 124] on span "​" at bounding box center [1453, 125] width 17 height 18
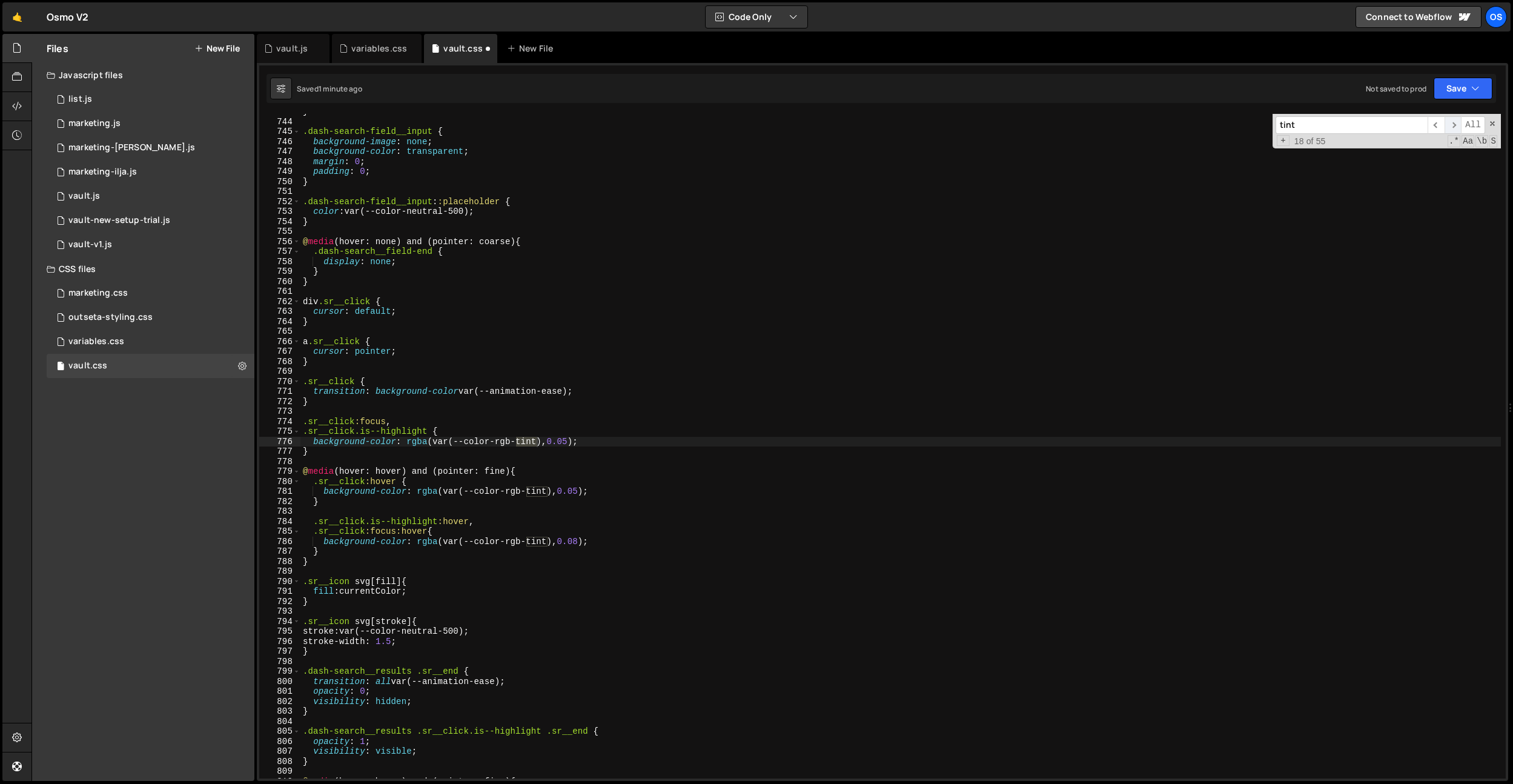
scroll to position [5580, 0]
drag, startPoint x: 571, startPoint y: 440, endPoint x: 596, endPoint y: 484, distance: 50.6
click at [571, 440] on div "} .dash-search-field__input { background-image : none ; background-color : tran…" at bounding box center [901, 448] width 1201 height 684
drag, startPoint x: 585, startPoint y: 494, endPoint x: 712, endPoint y: 494, distance: 127.0
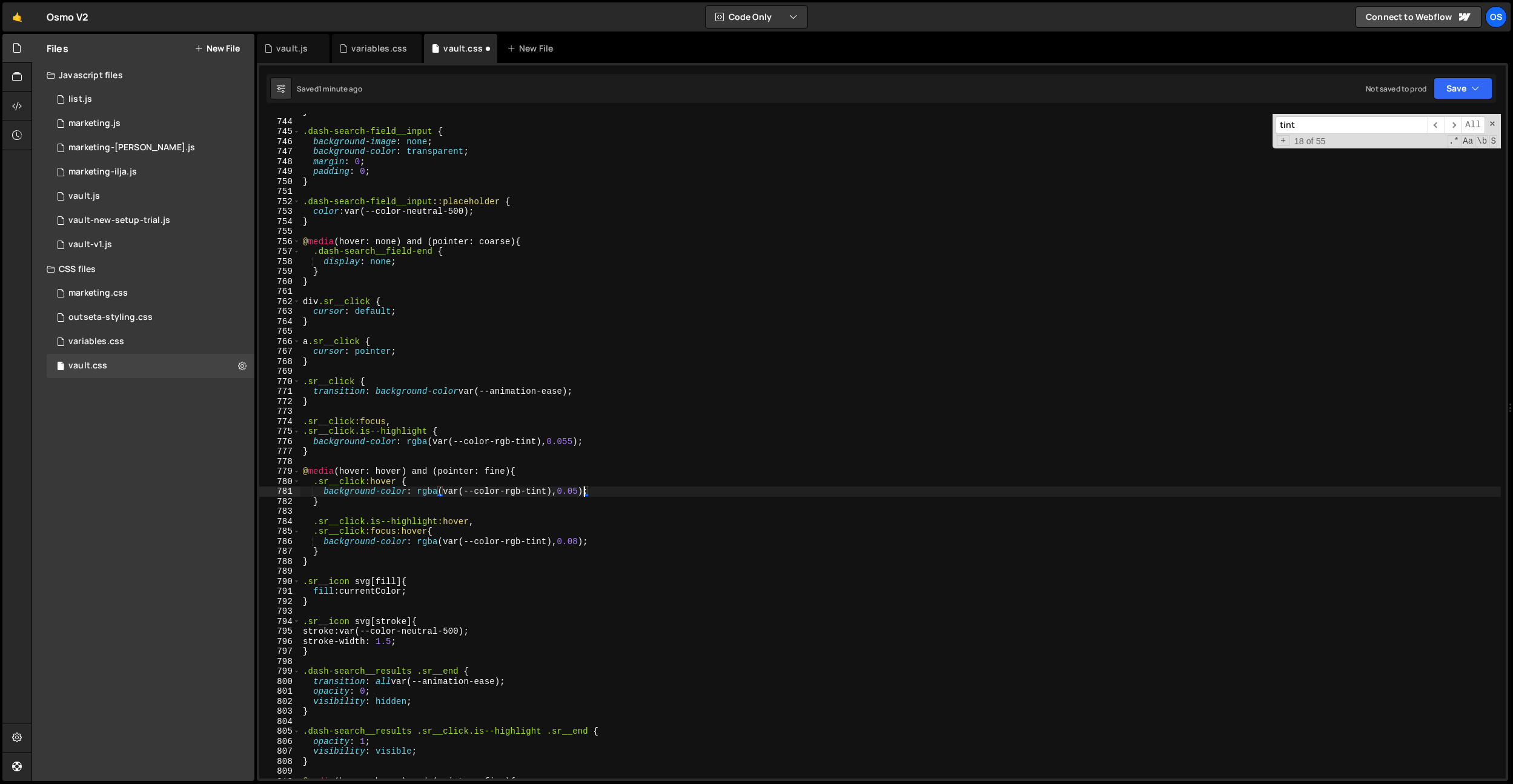
click at [585, 494] on div "} .dash-search-field__input { background-image : none ; background-color : tran…" at bounding box center [901, 448] width 1201 height 684
click at [1449, 121] on span "​" at bounding box center [1453, 125] width 17 height 18
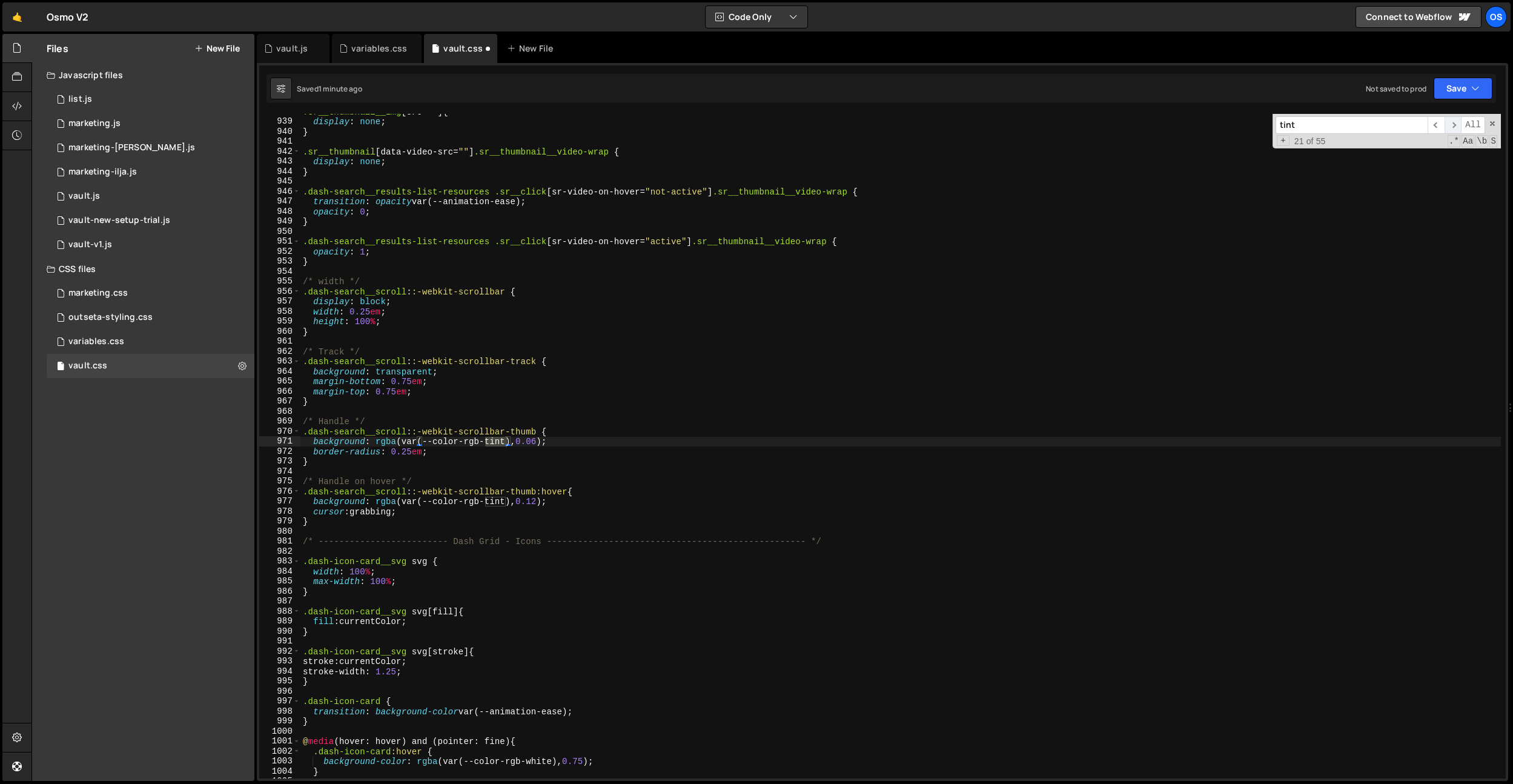
click at [1452, 126] on span "​" at bounding box center [1453, 125] width 17 height 18
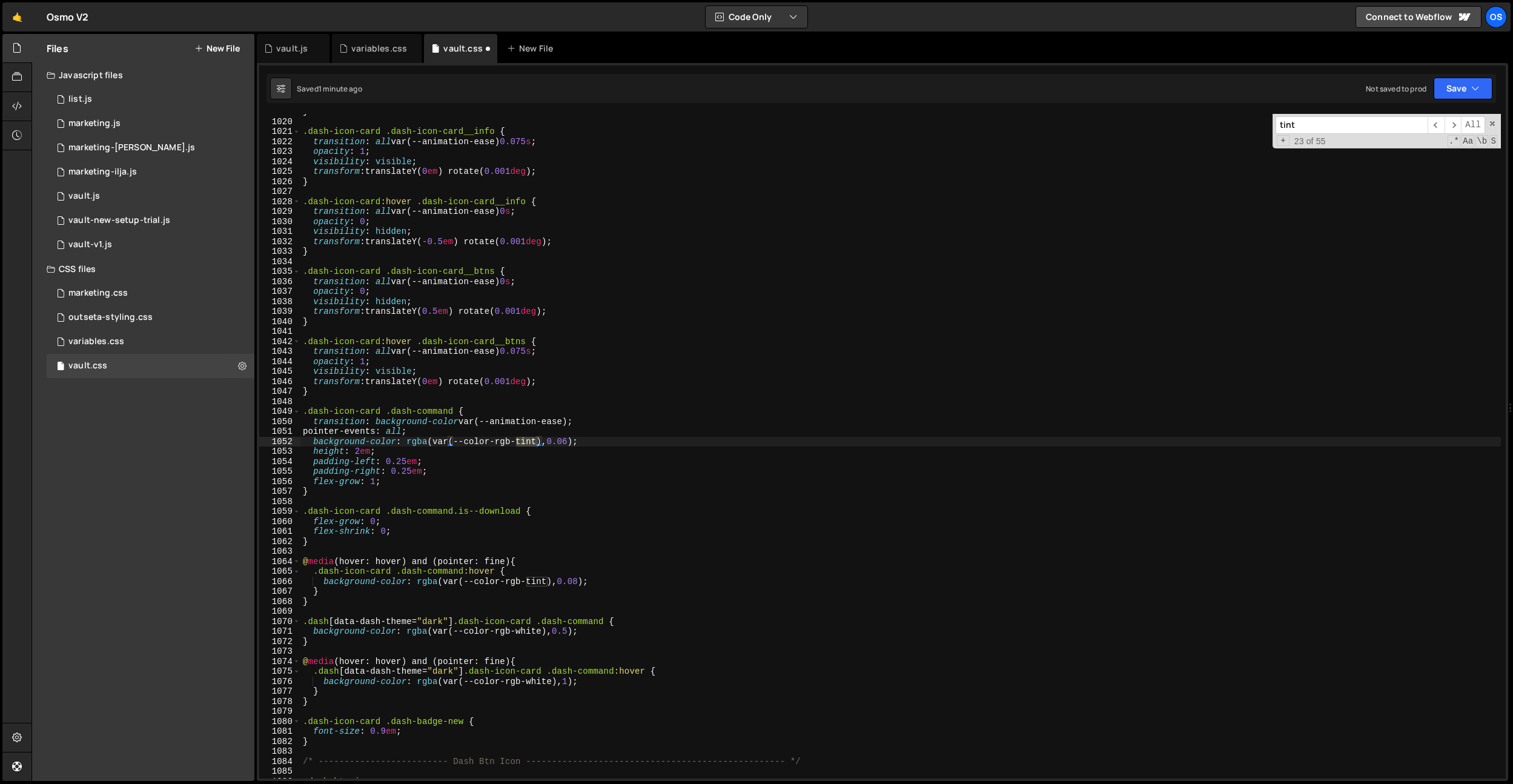
click at [1150, 292] on div "} .dash-icon-card .dash-icon-card__info { transition : all var(--animation-ease…" at bounding box center [901, 448] width 1201 height 684
click at [594, 413] on div "} .dash-icon-card .dash-icon-card__info { transition : all var(--animation-ease…" at bounding box center [901, 448] width 1201 height 684
type textarea ".dash-icon-card .dash-command {"
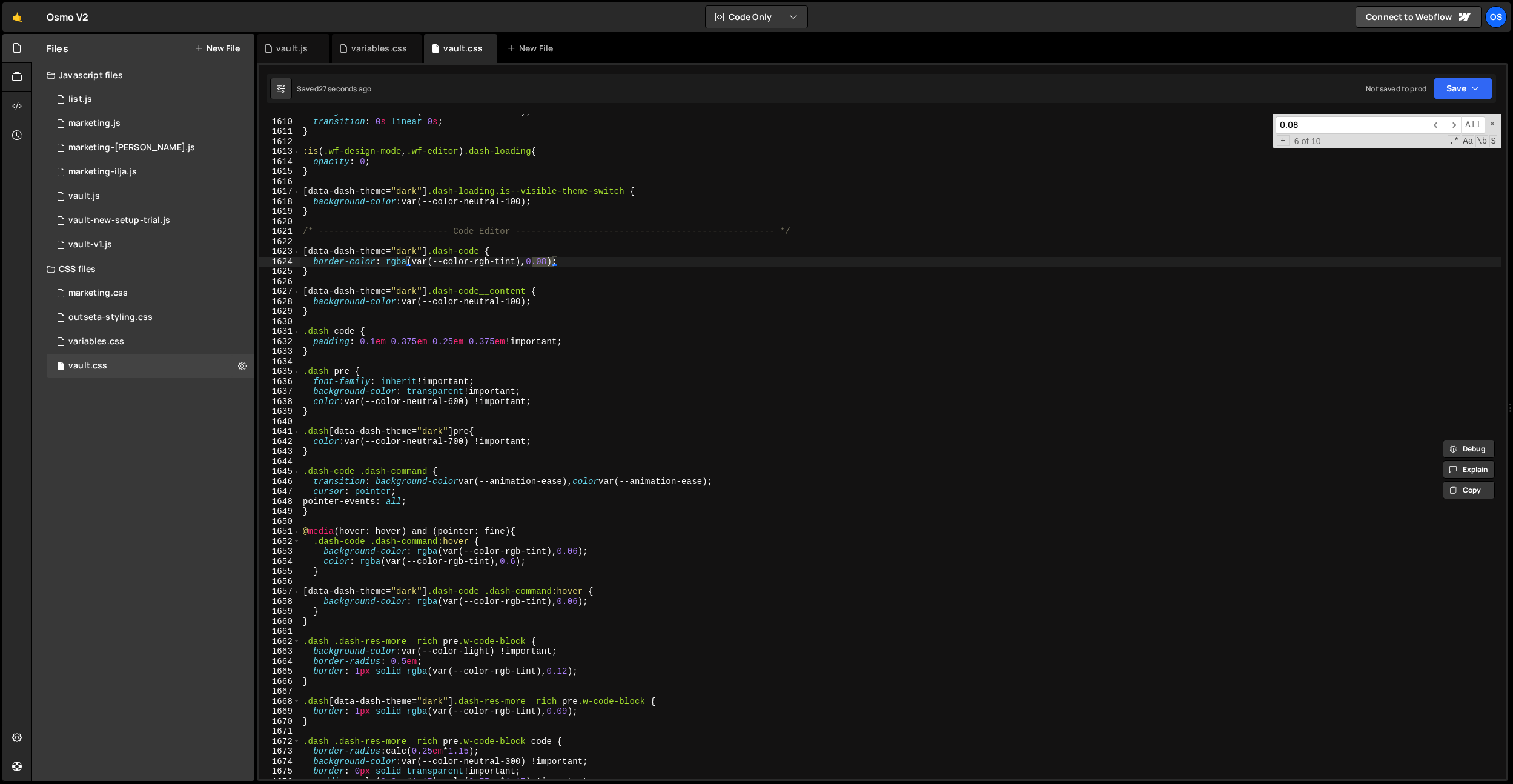
scroll to position [12092, 0]
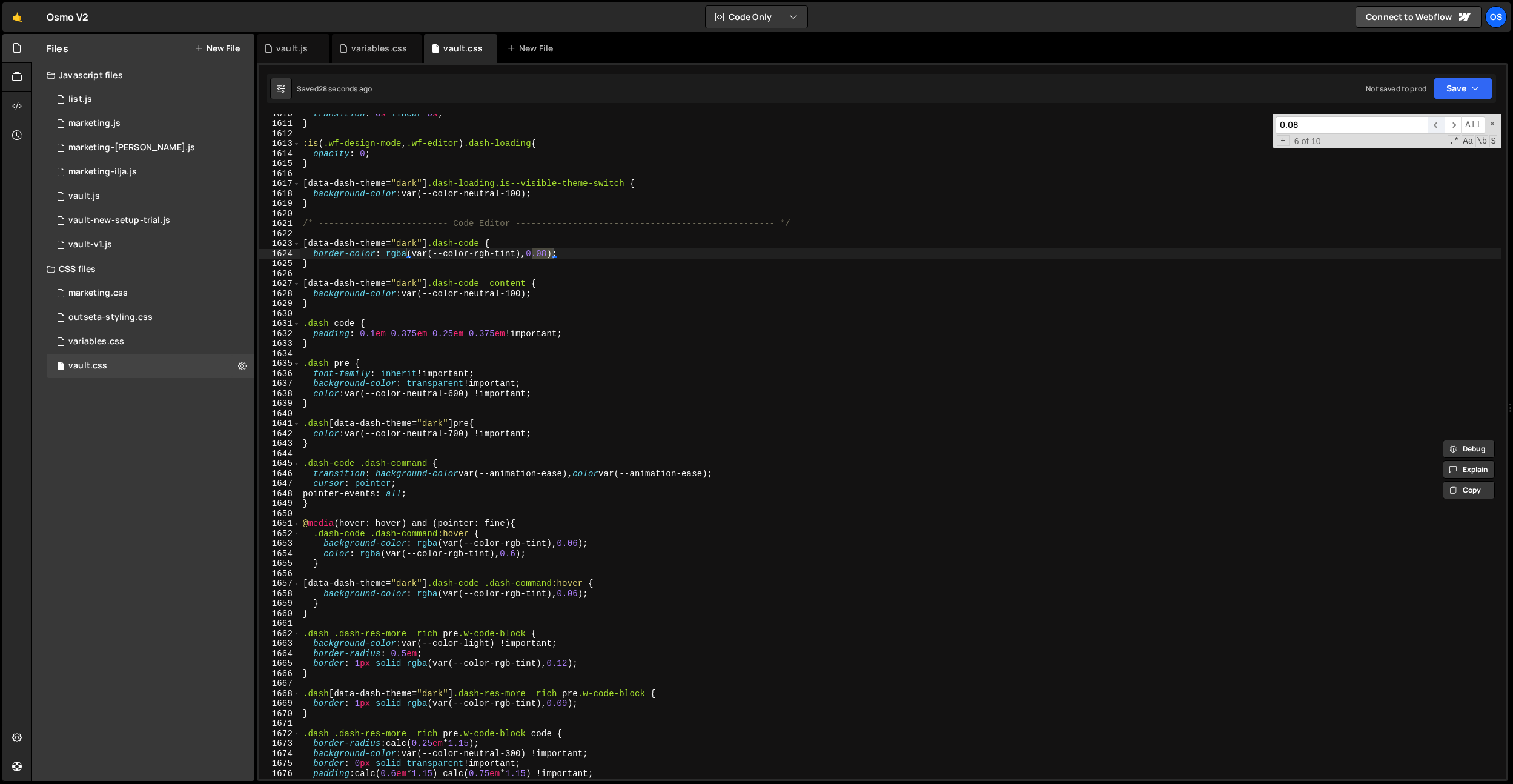
type input "0.08"
click at [1440, 127] on span "​" at bounding box center [1437, 125] width 17 height 18
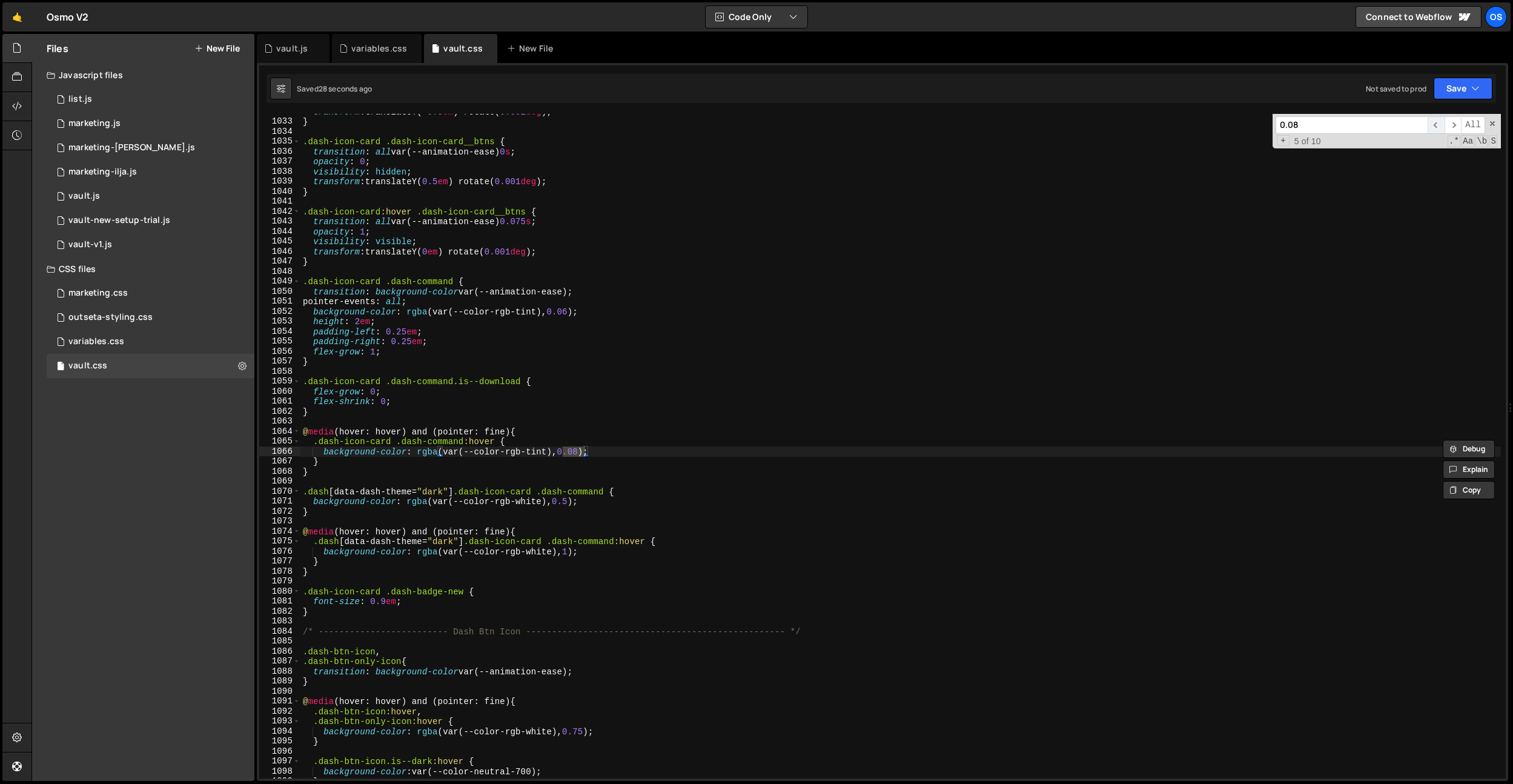
click at [1440, 127] on span "​" at bounding box center [1437, 125] width 17 height 18
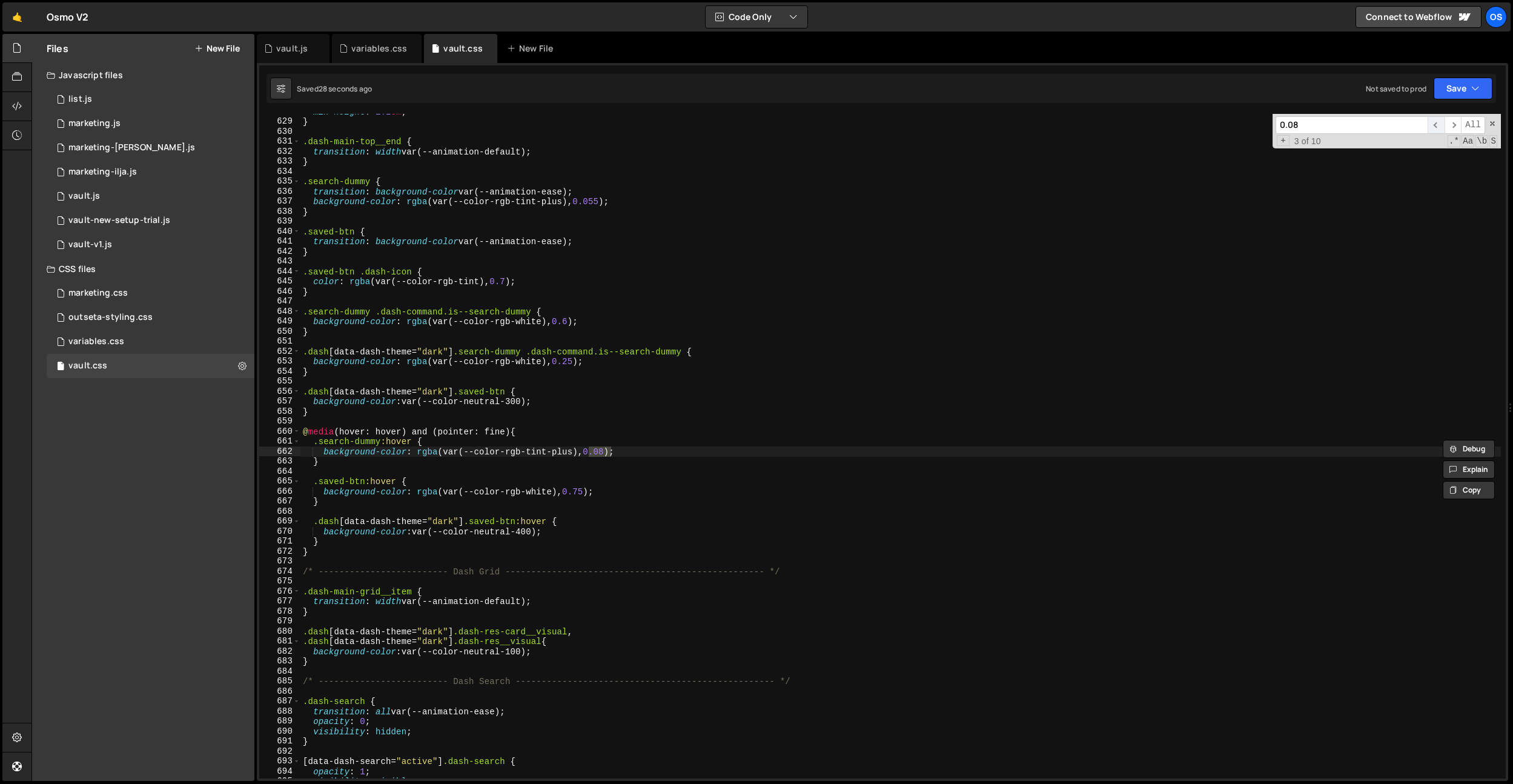
click at [1440, 127] on span "​" at bounding box center [1437, 125] width 17 height 18
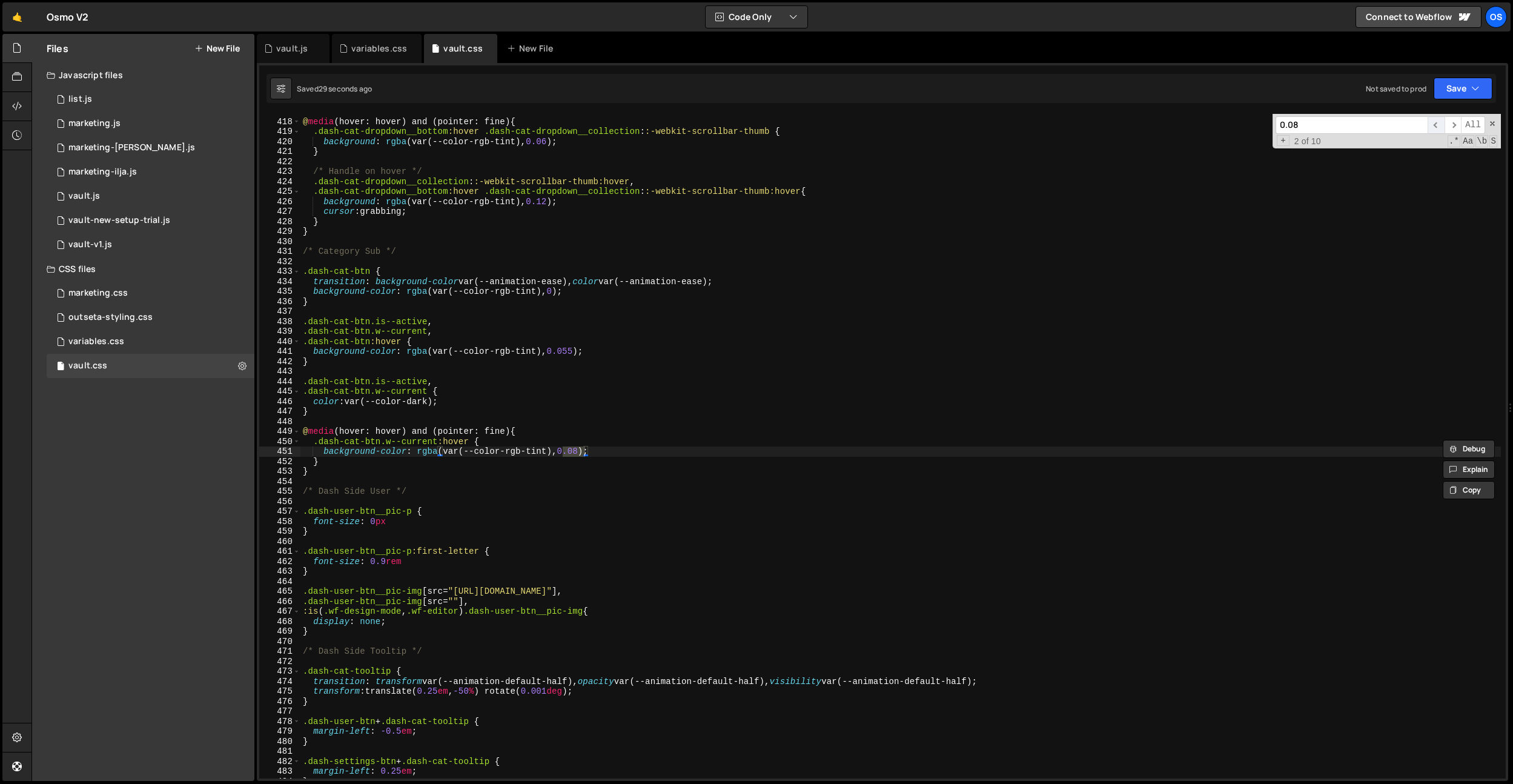
click at [1440, 127] on span "​" at bounding box center [1437, 125] width 17 height 18
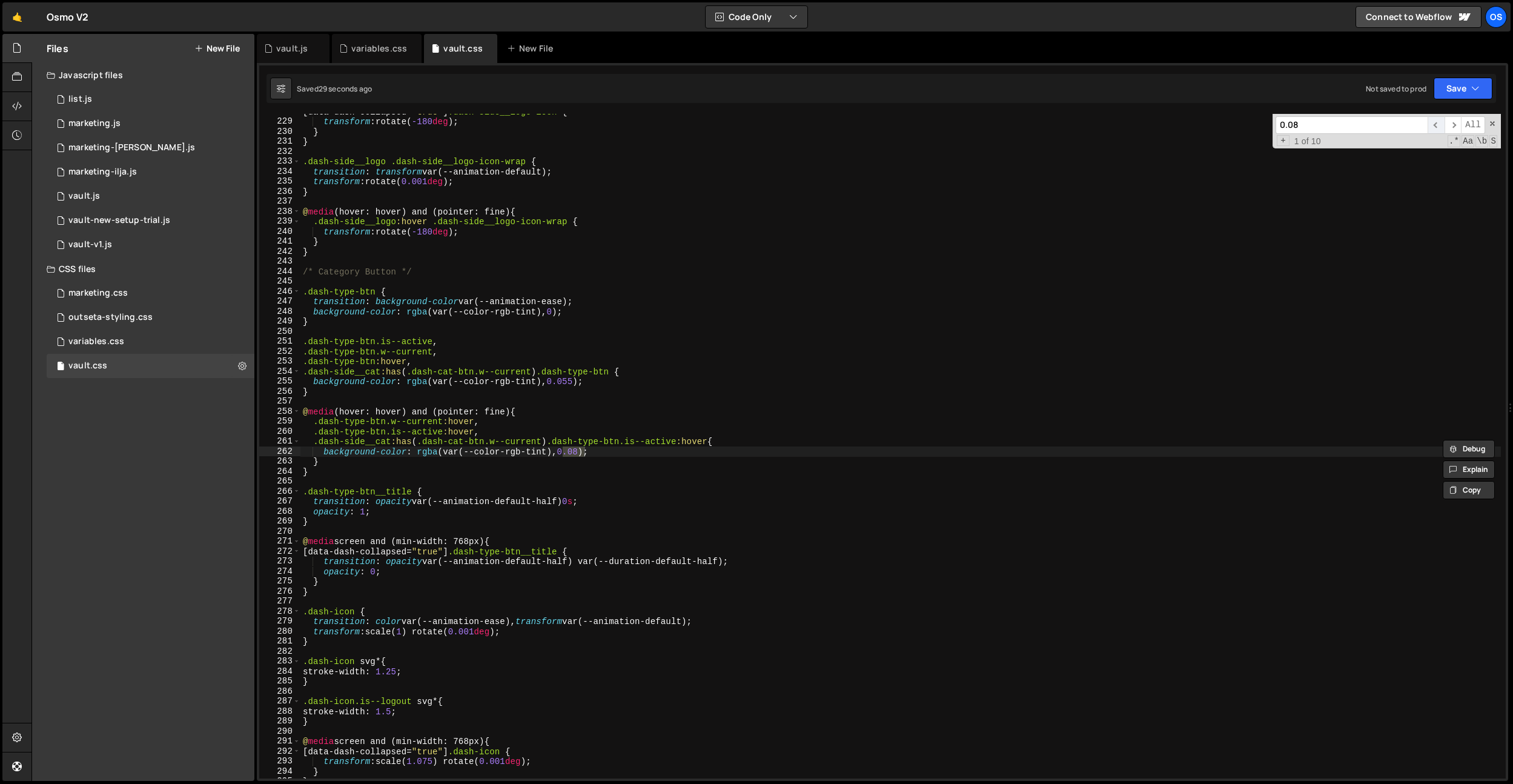
scroll to position [1712, 0]
click at [592, 446] on div "[ data-dash-collapsed = " true " ] .dash-side__logo-icon { transform : rotate( …" at bounding box center [901, 448] width 1201 height 684
click at [582, 450] on div "[ data-dash-collapsed = " true " ] .dash-side__logo-icon { transform : rotate( …" at bounding box center [901, 448] width 1201 height 684
click at [1336, 117] on input "0.08" at bounding box center [1351, 125] width 152 height 18
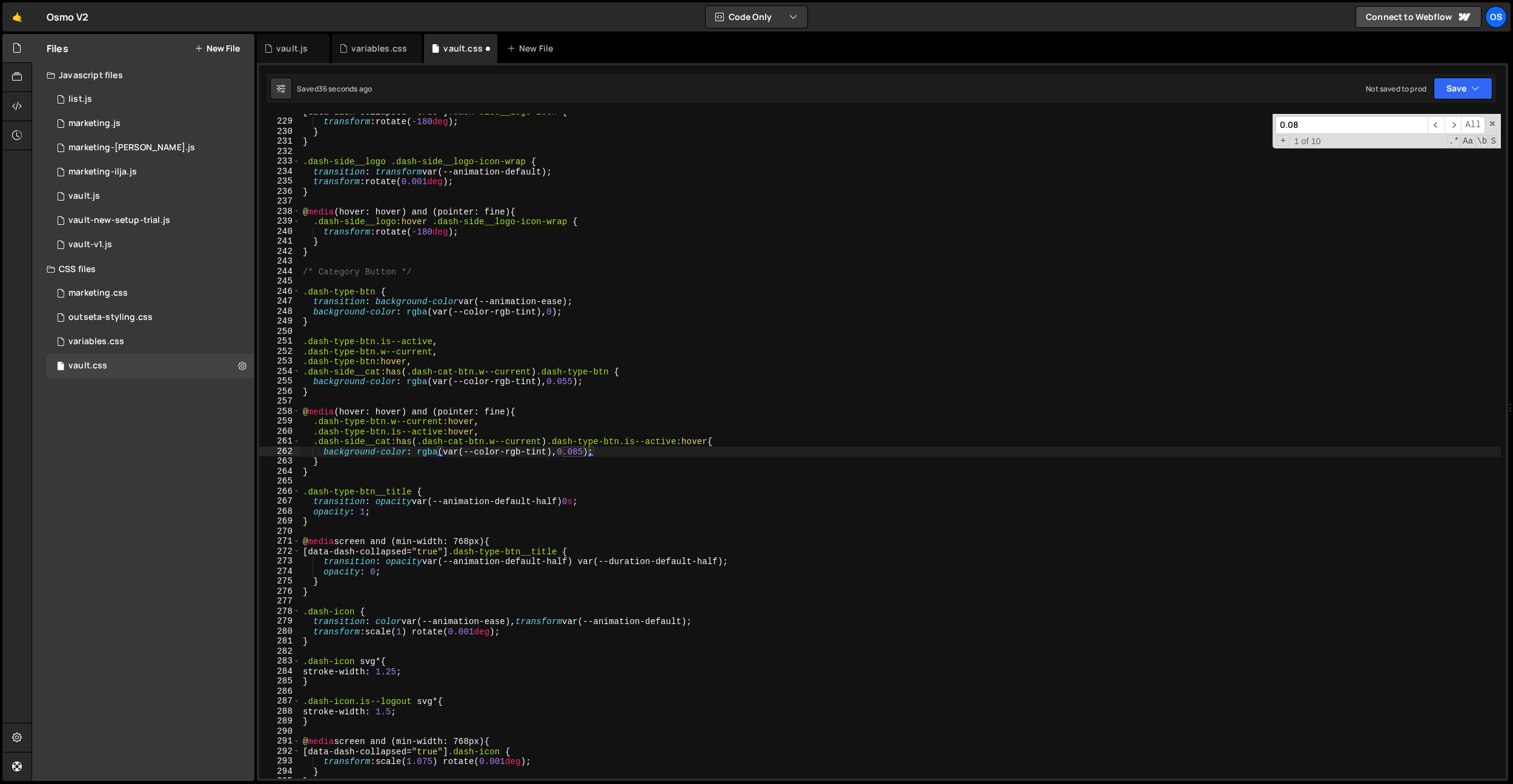
scroll to position [3139, 0]
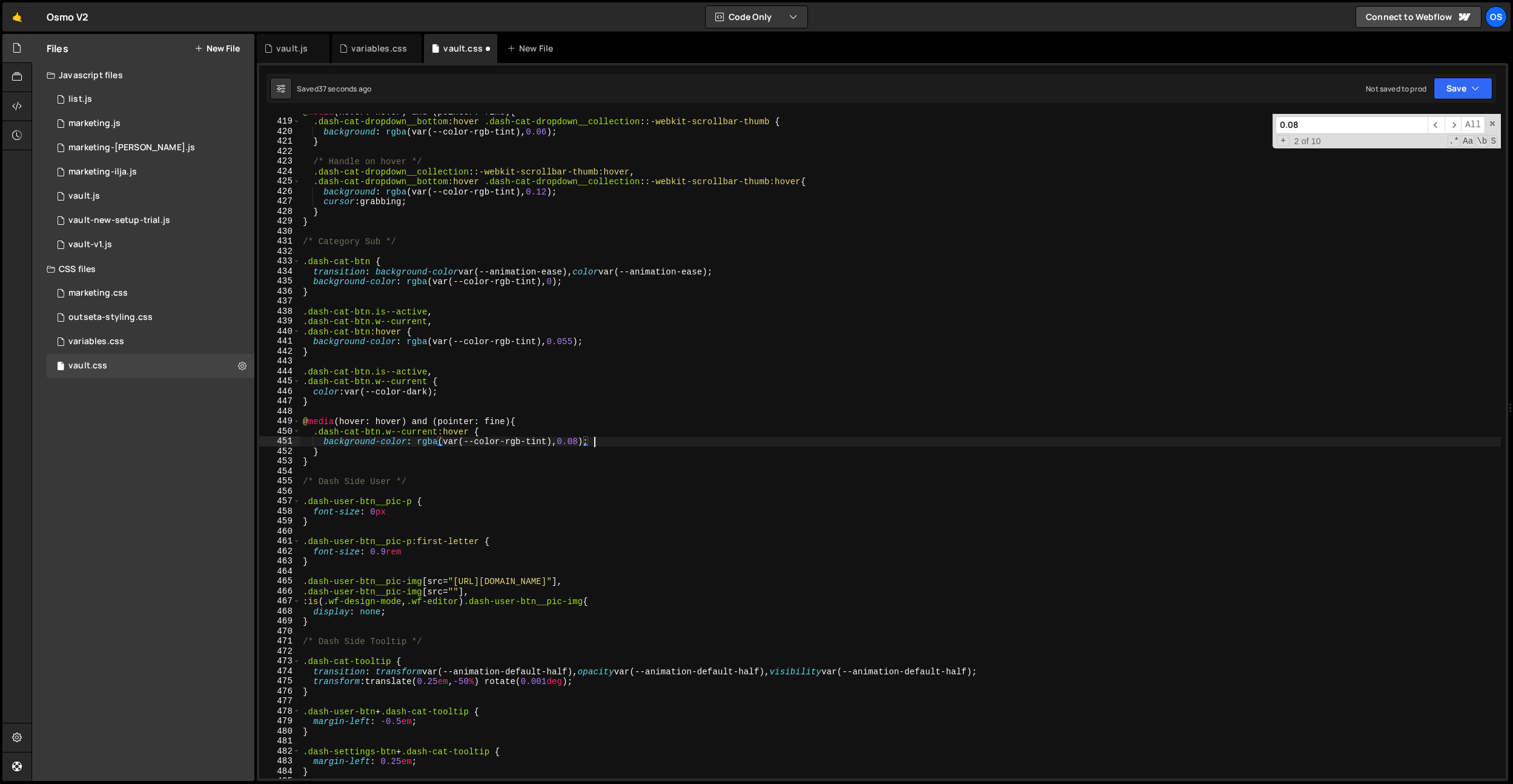
drag, startPoint x: 699, startPoint y: 438, endPoint x: 605, endPoint y: 454, distance: 95.4
click at [699, 438] on div "@ media (hover: hover) and (pointer: fine) { .dash-cat-dropdown__bottom :hover …" at bounding box center [901, 448] width 1201 height 684
click at [583, 446] on div "@ media (hover: hover) and (pointer: fine) { .dash-cat-dropdown__bottom :hover …" at bounding box center [901, 448] width 1201 height 684
type textarea "background-color: rgba(var(--color-rgb-tint), 0.085);"
click at [1355, 122] on input "0.08" at bounding box center [1351, 125] width 152 height 18
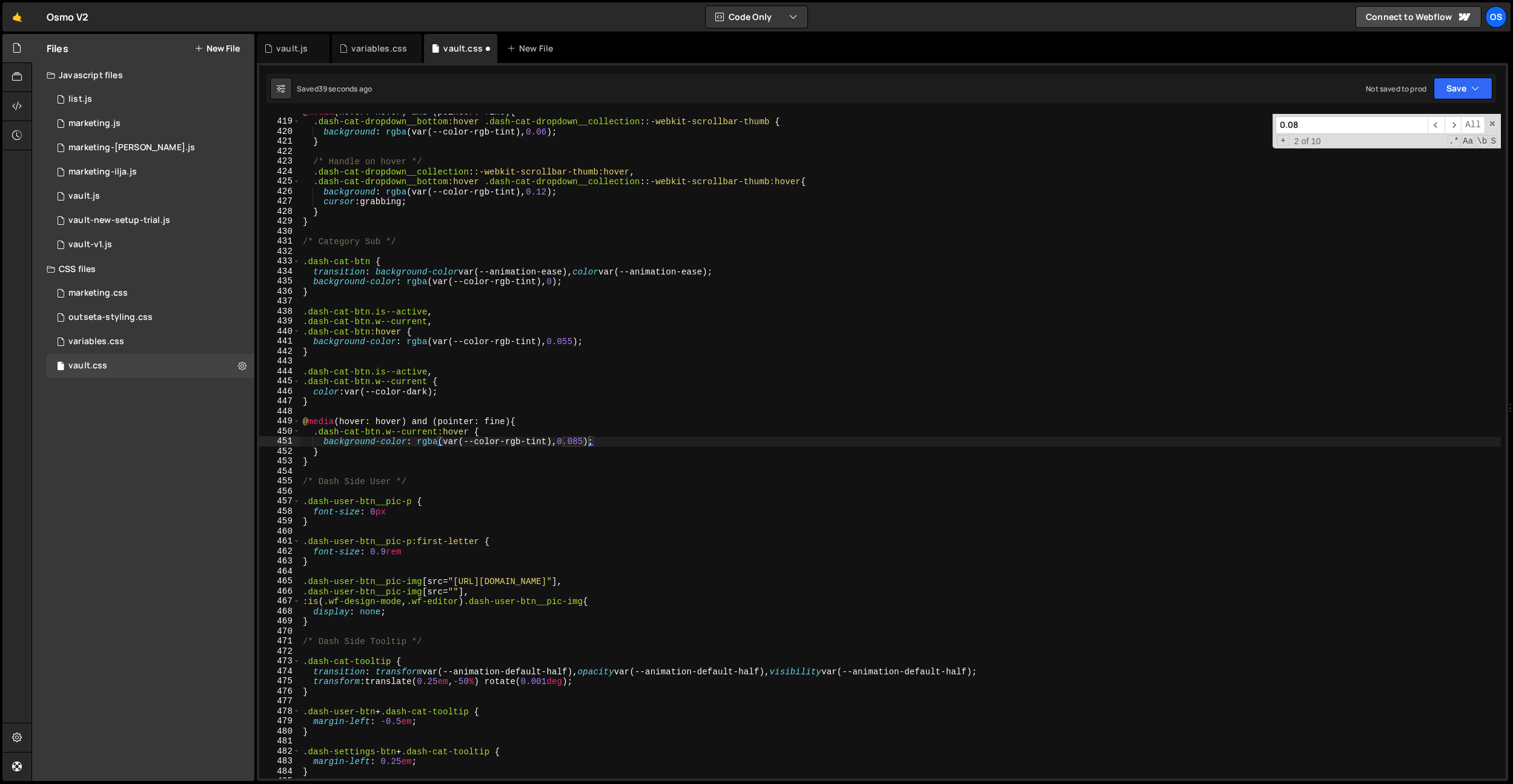
scroll to position [4724, 0]
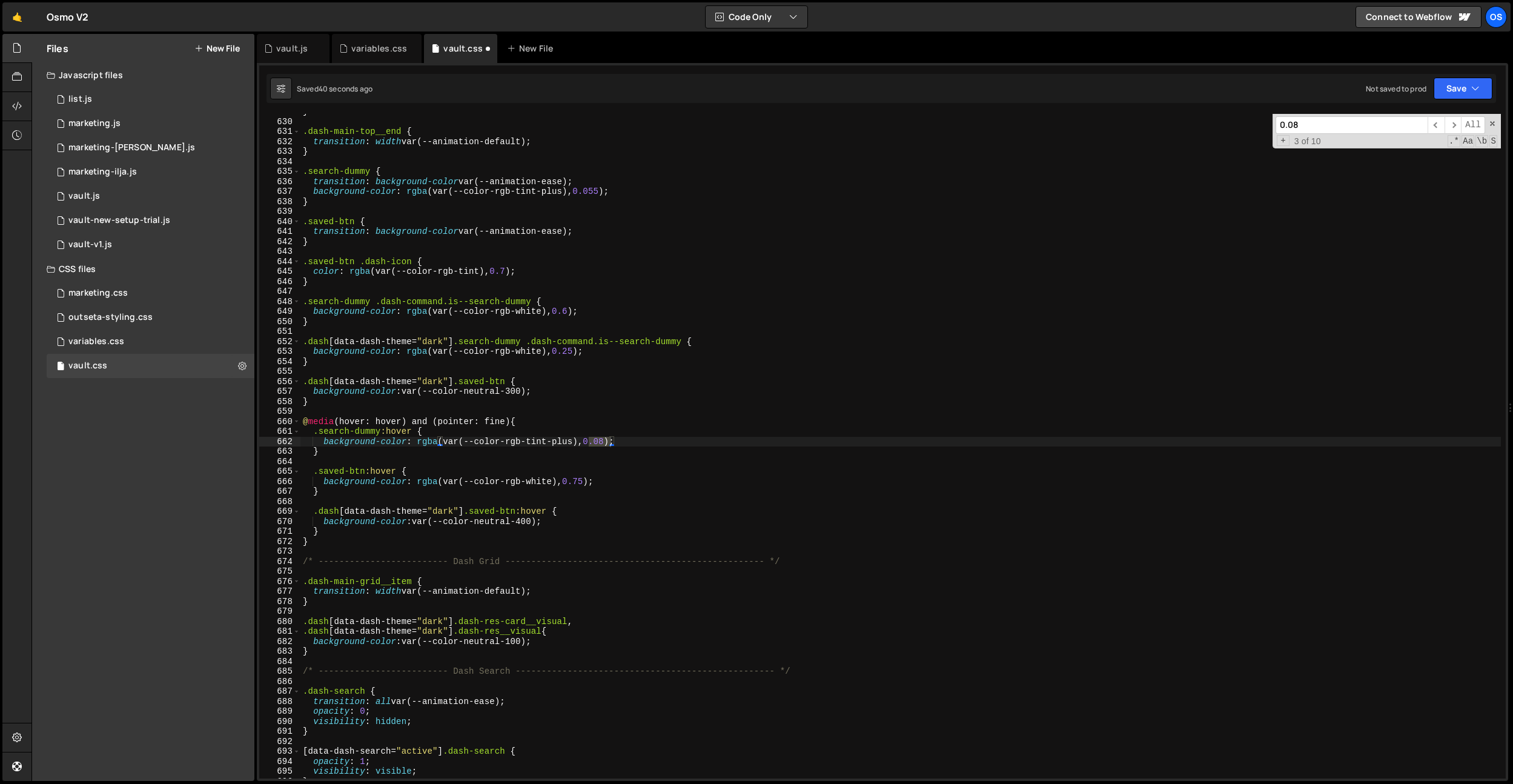
drag, startPoint x: 761, startPoint y: 456, endPoint x: 582, endPoint y: 449, distance: 179.1
click at [752, 454] on div "} .dash-main-top__end { transition : width var(--animation-default) ; } .search…" at bounding box center [901, 448] width 1201 height 684
click at [606, 438] on div "} .dash-main-top__end { transition : width var(--animation-default) ; } .search…" at bounding box center [901, 448] width 1201 height 684
click at [608, 438] on div "} .dash-main-top__end { transition : width var(--animation-default) ; } .search…" at bounding box center [901, 448] width 1201 height 684
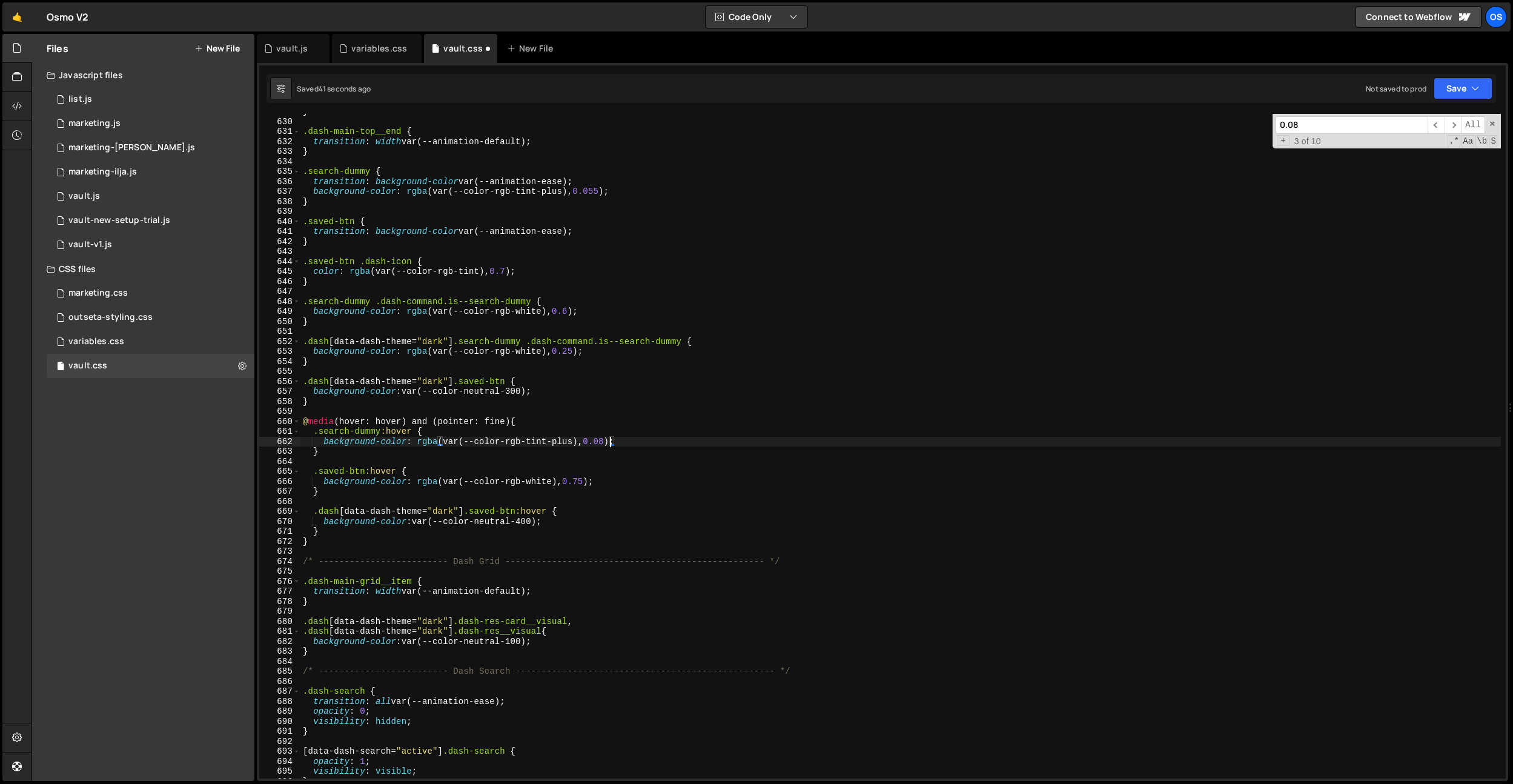
scroll to position [0, 21]
click at [1382, 115] on div "0.08 ​ ​ All Replace All + 3 of 10 .* Aa \b S" at bounding box center [1386, 131] width 228 height 34
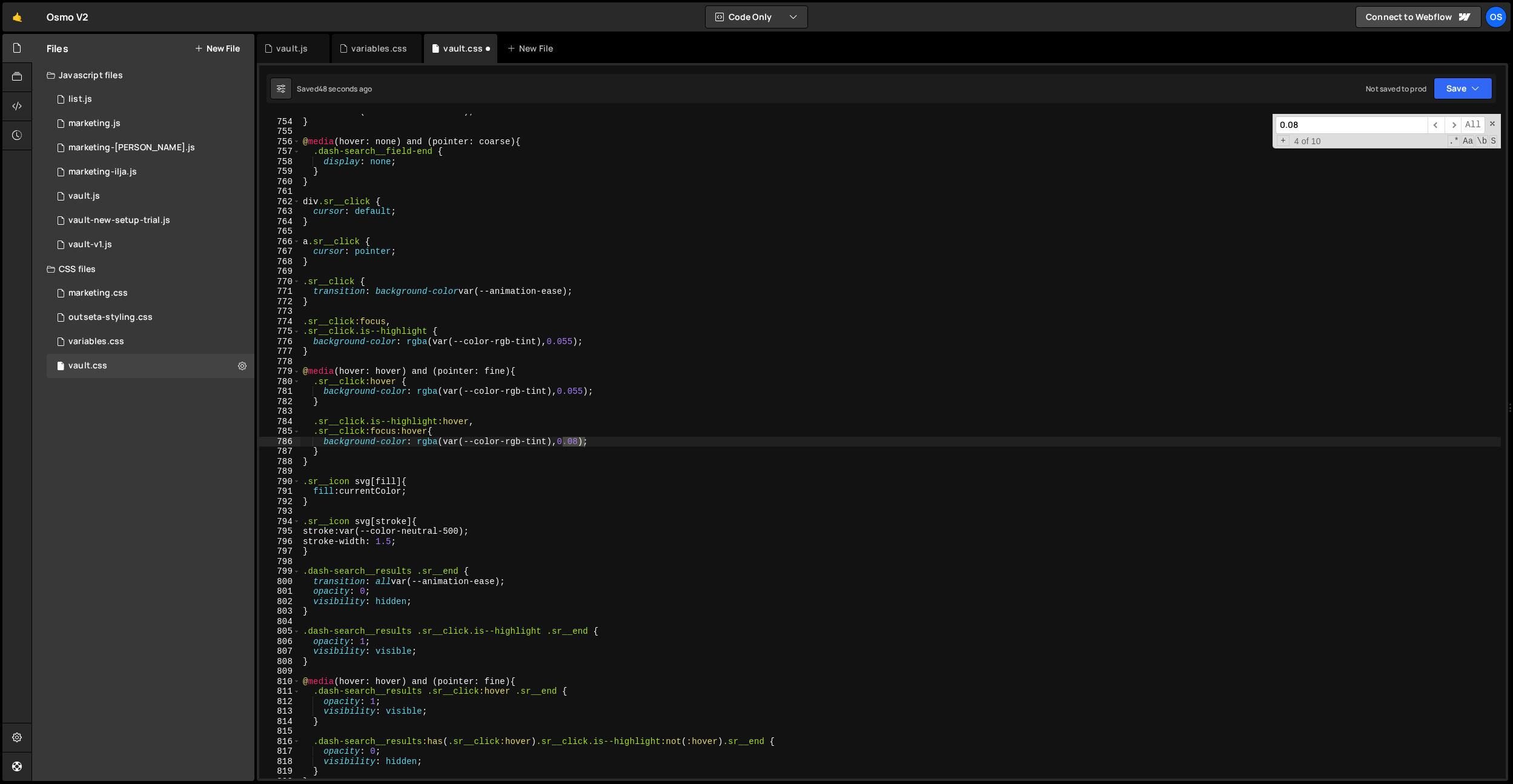
scroll to position [5656, 0]
click at [692, 420] on div "color : var(--color-neutral-500) ; } @ media (hover: none) and (pointer: coarse…" at bounding box center [901, 448] width 1201 height 684
click at [583, 442] on div "color : var(--color-neutral-500) ; } @ media (hover: none) and (pointer: coarse…" at bounding box center [901, 448] width 1201 height 684
click at [1376, 122] on input "0.08" at bounding box center [1351, 125] width 152 height 18
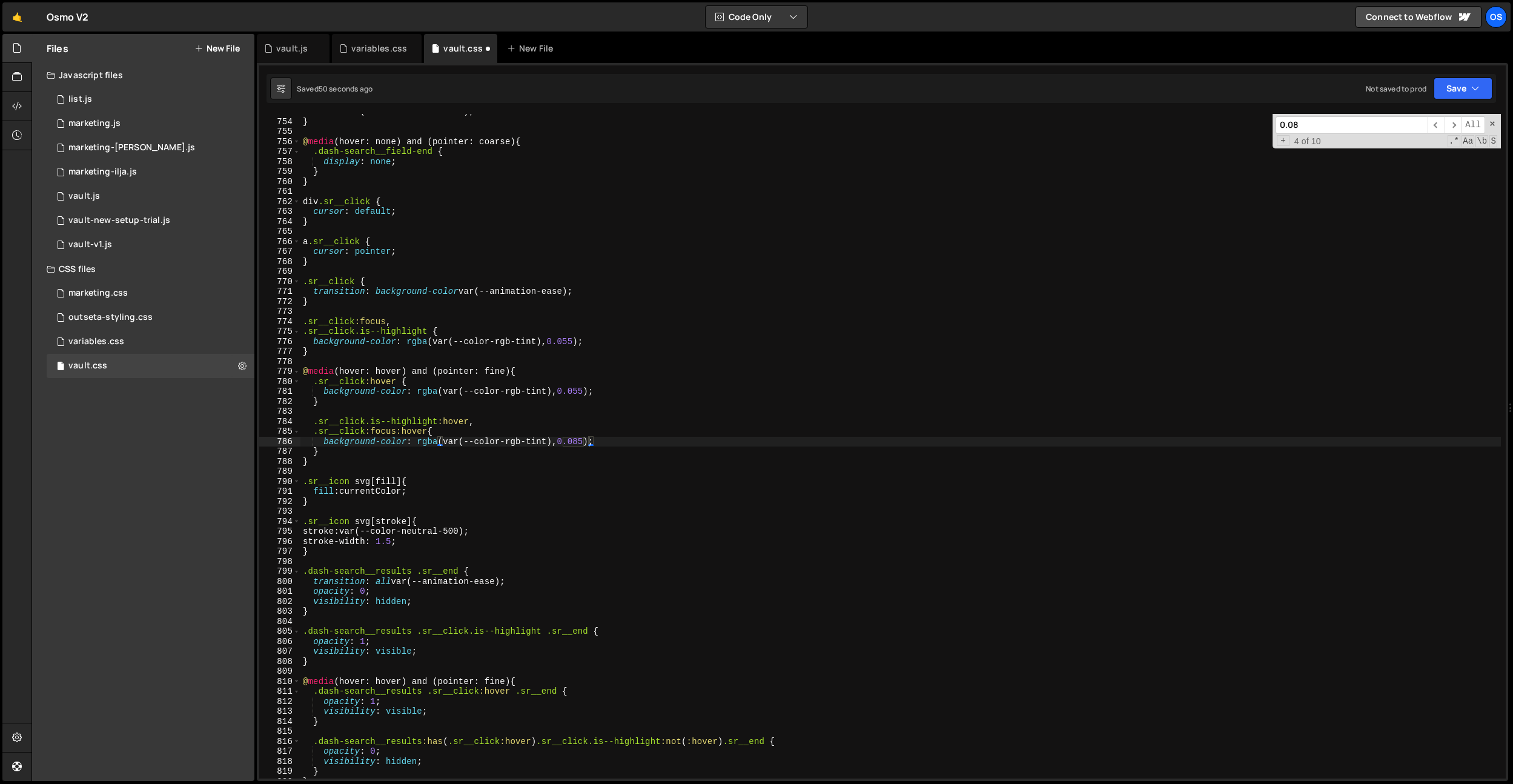
scroll to position [7759, 0]
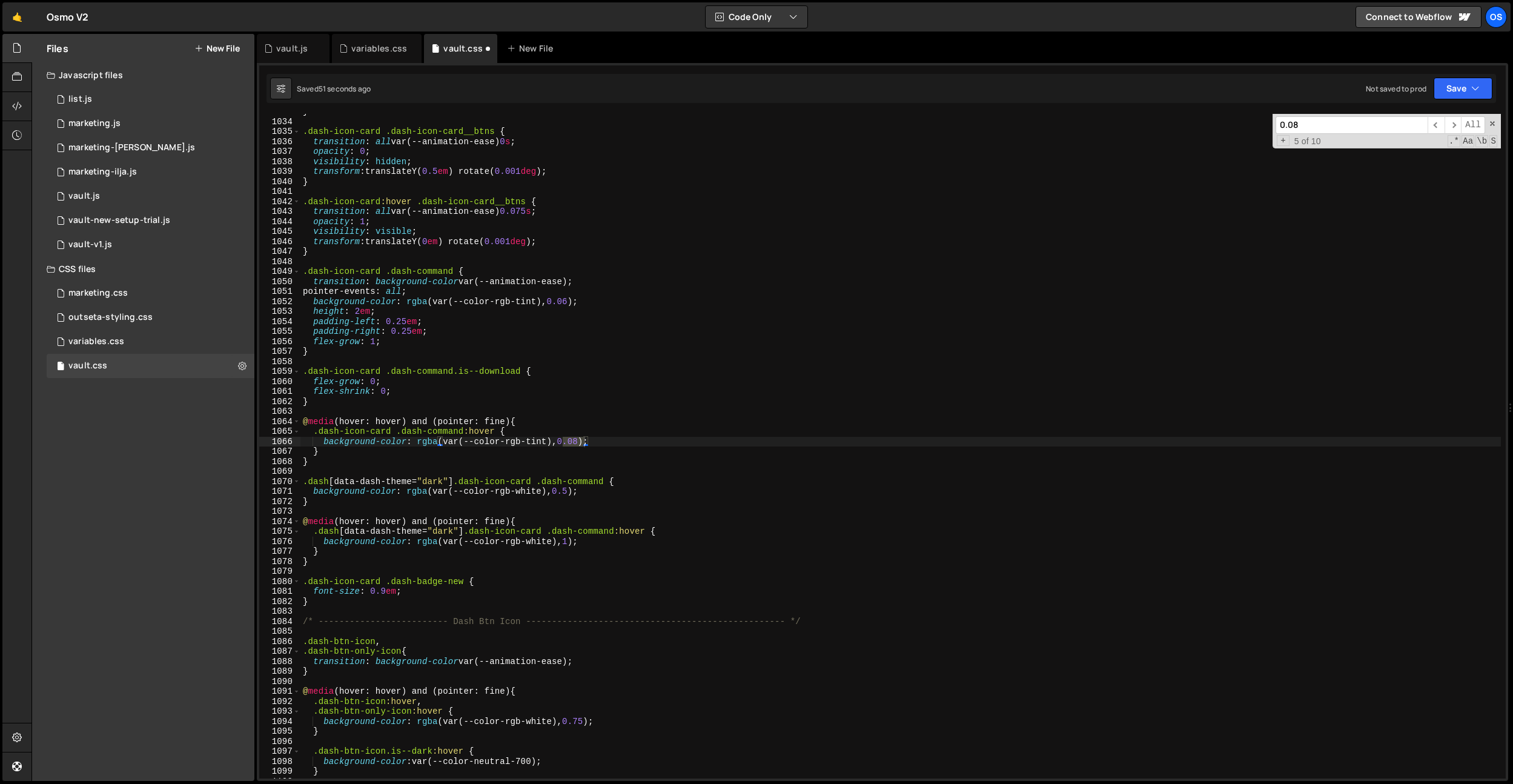
drag, startPoint x: 724, startPoint y: 461, endPoint x: 591, endPoint y: 449, distance: 133.5
click at [724, 461] on div "} .dash-icon-card .dash-icon-card__btns { transition : all var(--animation-ease…" at bounding box center [901, 448] width 1201 height 684
click at [583, 442] on div "} .dash-icon-card .dash-icon-card__btns { transition : all var(--animation-ease…" at bounding box center [901, 448] width 1201 height 684
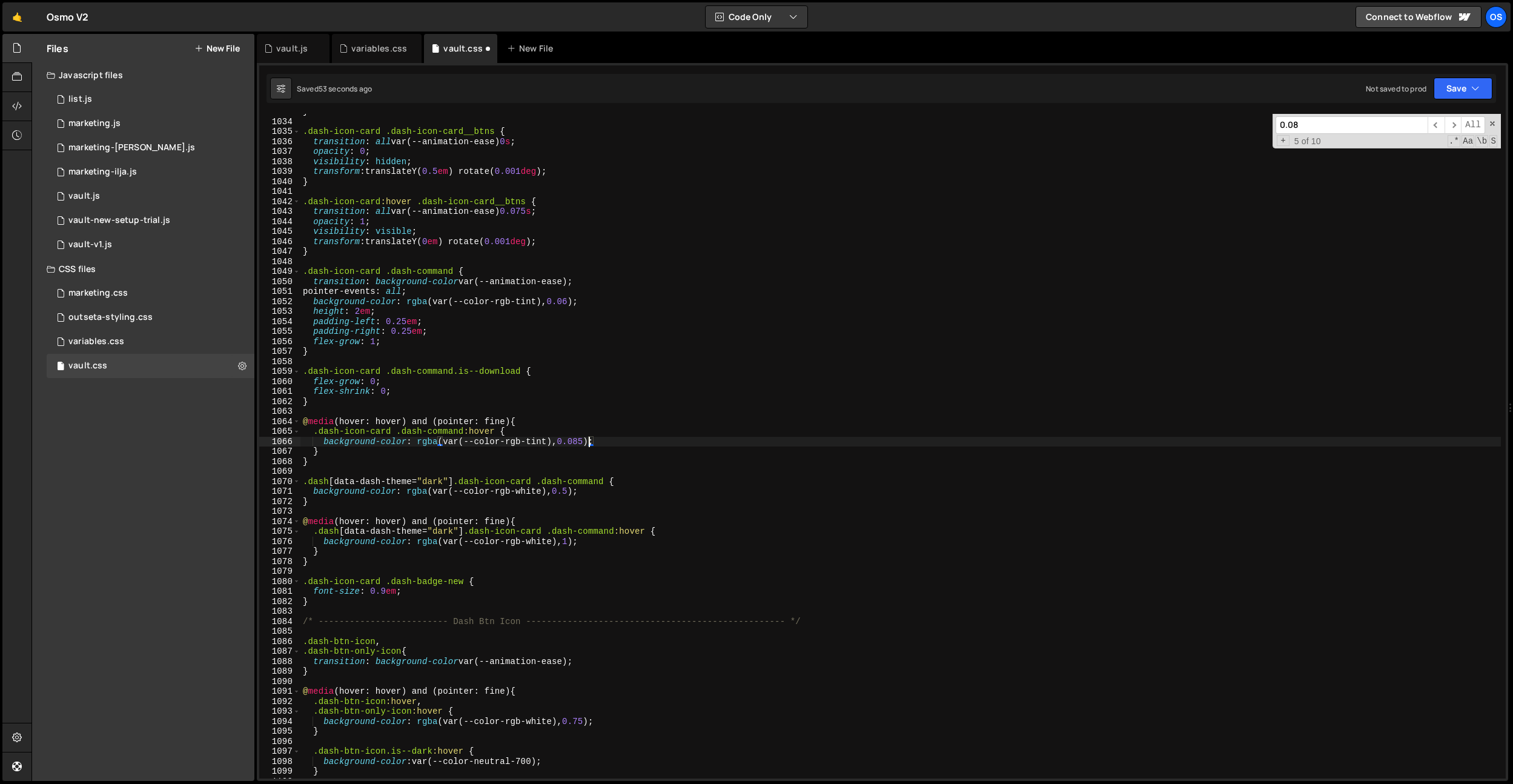
type textarea "background-color: rgba(var(--color-rgb-tint), 0.085);"
click at [1345, 118] on input "0.08" at bounding box center [1351, 125] width 152 height 18
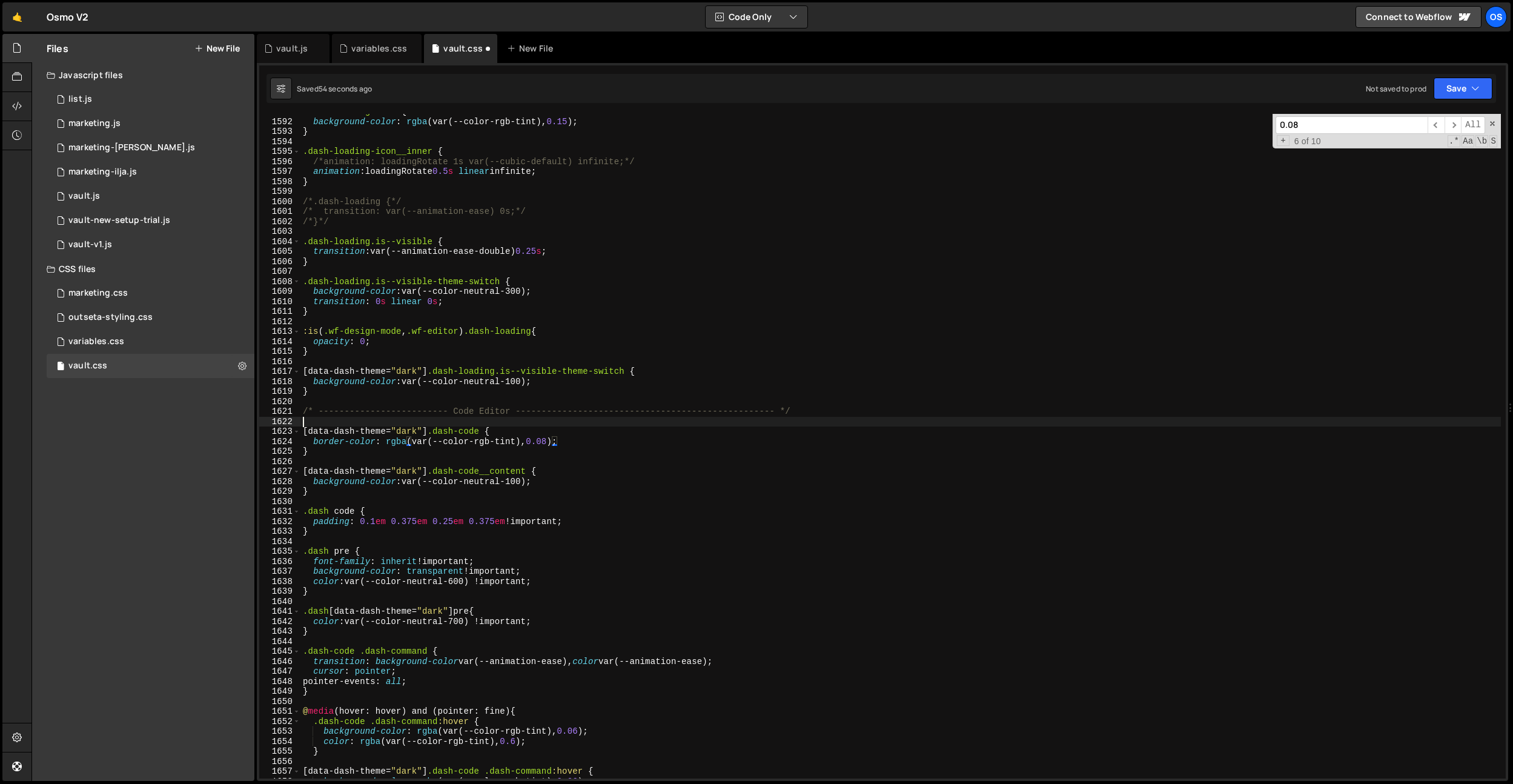
drag, startPoint x: 692, startPoint y: 424, endPoint x: 579, endPoint y: 447, distance: 115.3
click at [691, 424] on div ".dash-loading-icon { background-color : rgba (var(--color-rgb-tint), 0.15 ) ; }…" at bounding box center [901, 448] width 1201 height 684
click at [553, 443] on div ".dash-loading-icon { background-color : rgba (var(--color-rgb-tint), 0.15 ) ; }…" at bounding box center [901, 448] width 1201 height 684
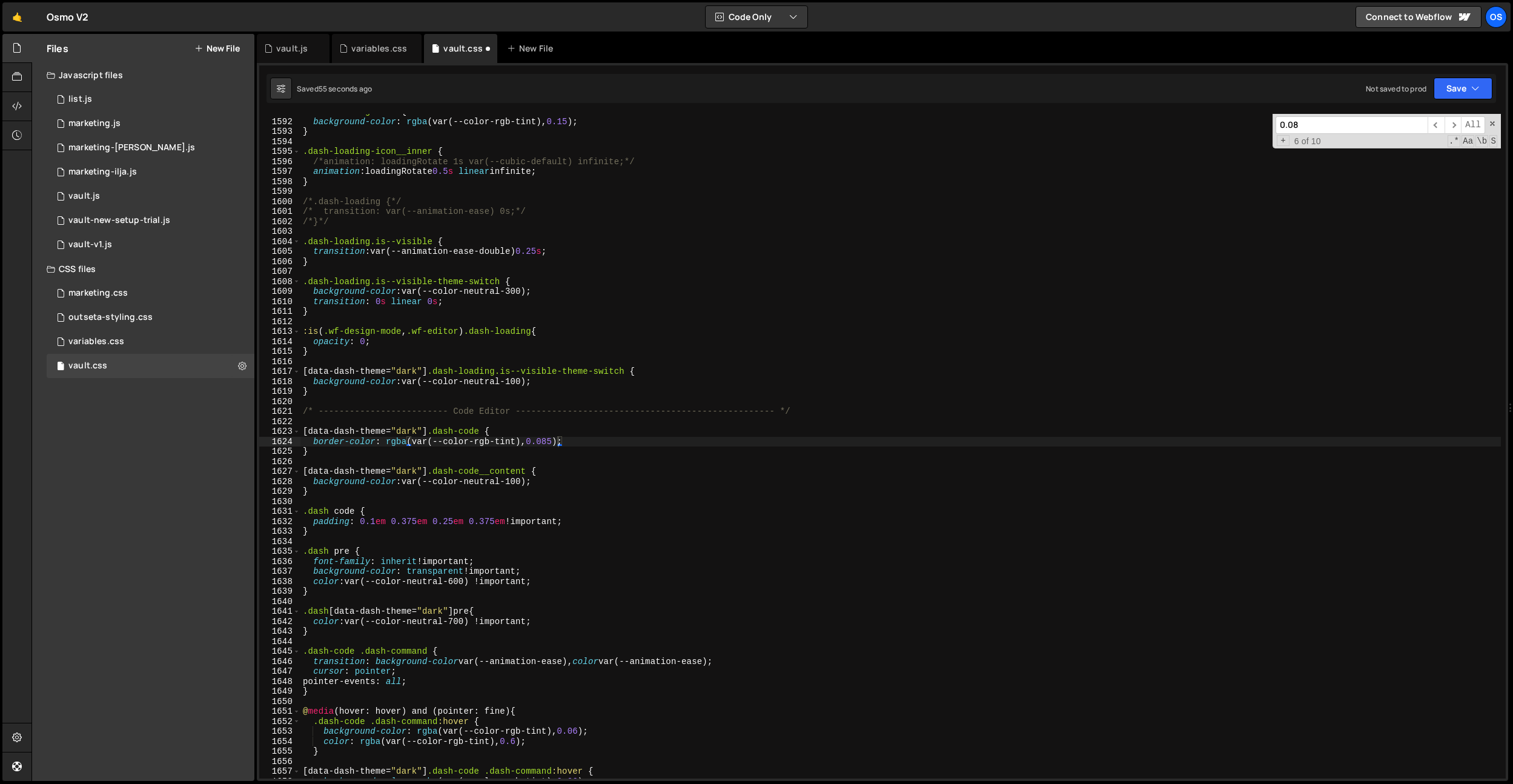
click at [1370, 134] on div "0.08 ​ ​ All Replace All + 6 of 10 .* Aa \b S" at bounding box center [1386, 131] width 228 height 34
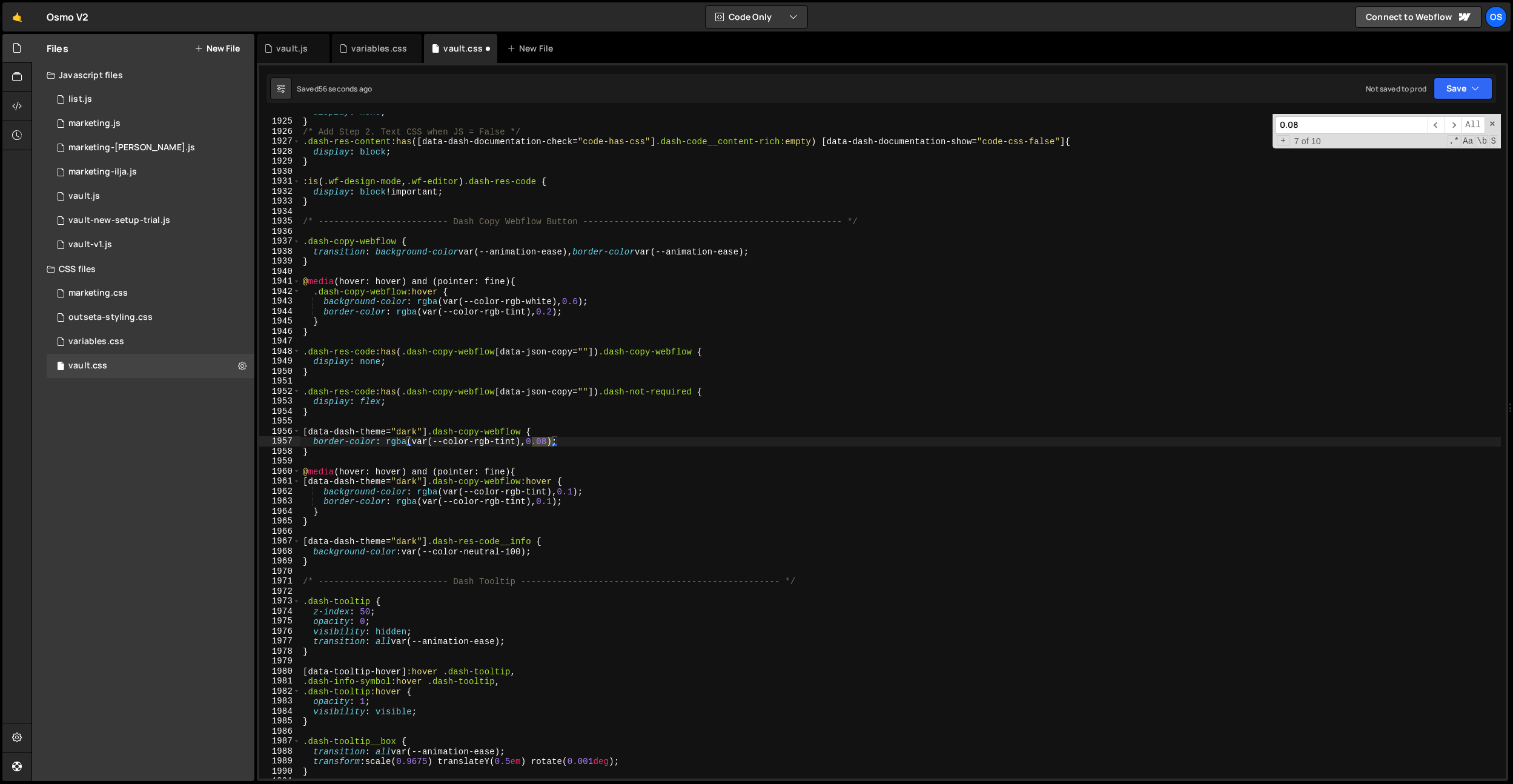
drag, startPoint x: 714, startPoint y: 392, endPoint x: 660, endPoint y: 405, distance: 55.5
click at [712, 392] on div "display : none ; } /* Add Step 2. Text CSS when JS = False */ .dash-res-content…" at bounding box center [901, 448] width 1201 height 684
click at [551, 442] on div "display : none ; } /* Add Step 2. Text CSS when JS = False */ .dash-res-content…" at bounding box center [901, 448] width 1201 height 684
click at [1314, 120] on input "0.08" at bounding box center [1351, 125] width 152 height 18
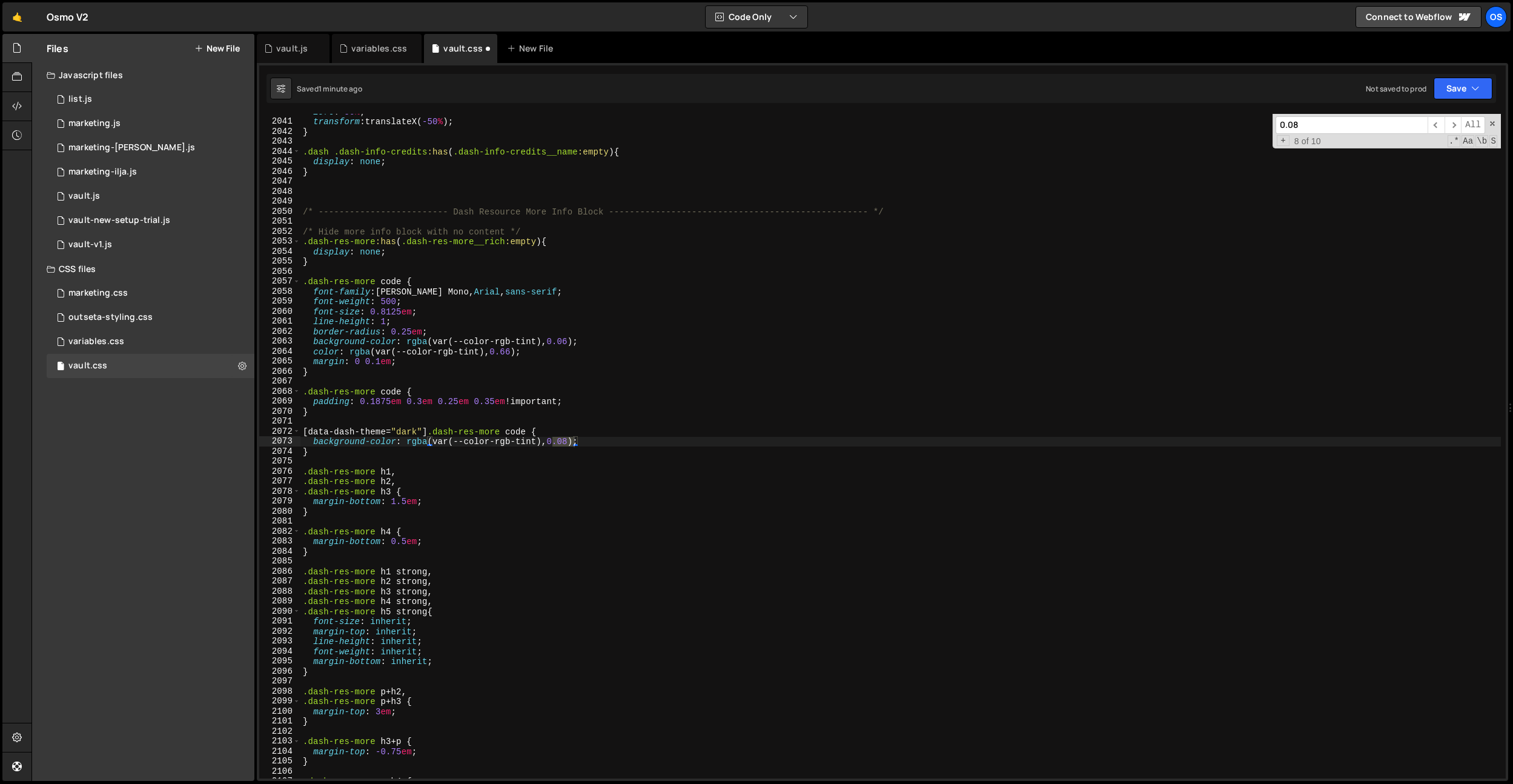
click at [631, 452] on div "left : 50 % ; transform : translateX( -50 % ) ; } .dash .dash-info-credits :has…" at bounding box center [901, 448] width 1201 height 684
click at [572, 444] on div "left : 50 % ; transform : translateX( -50 % ) ; } .dash .dash-info-credits :has…" at bounding box center [901, 448] width 1201 height 684
click at [1304, 123] on input "0.08" at bounding box center [1351, 125] width 152 height 18
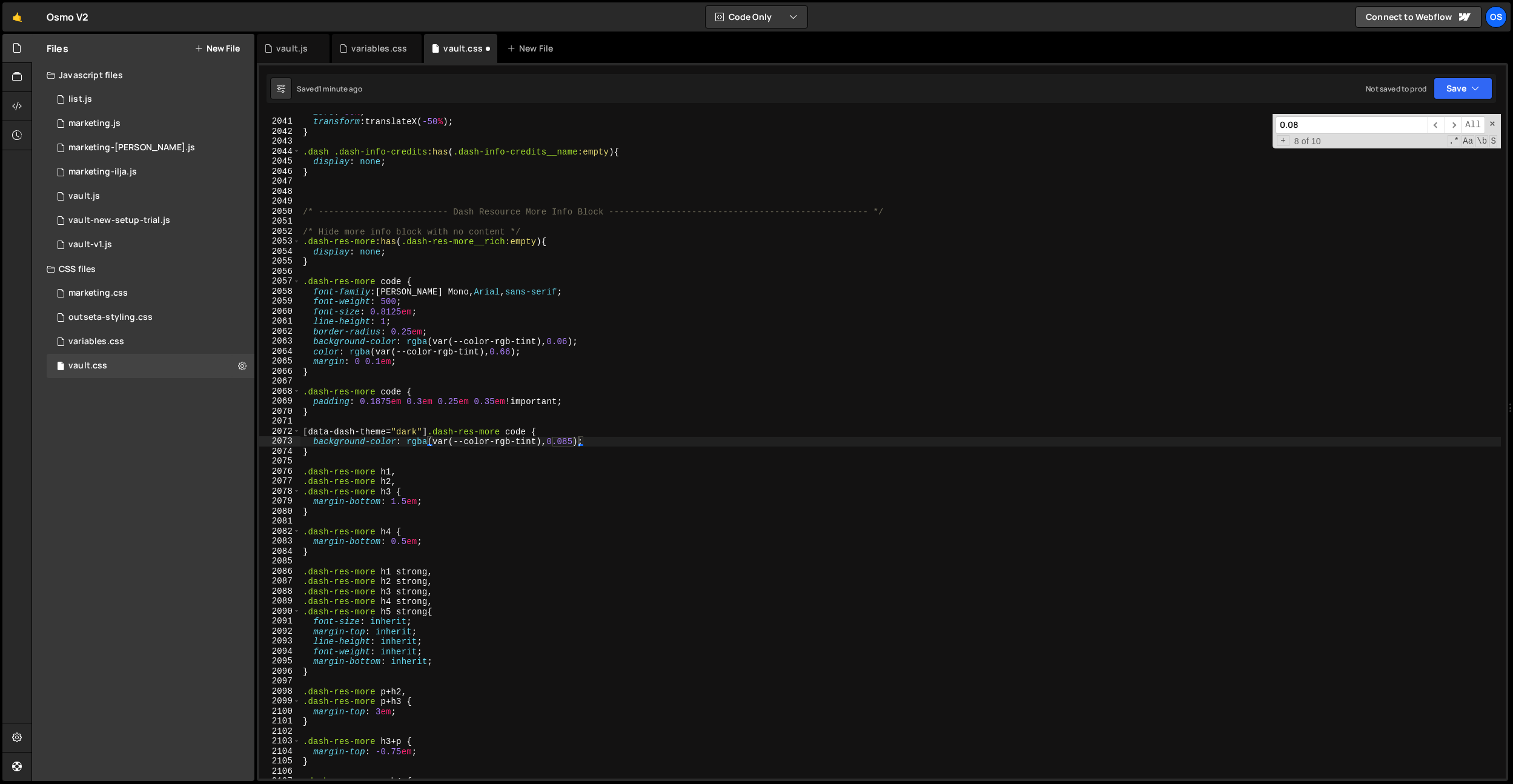
scroll to position [19185, 0]
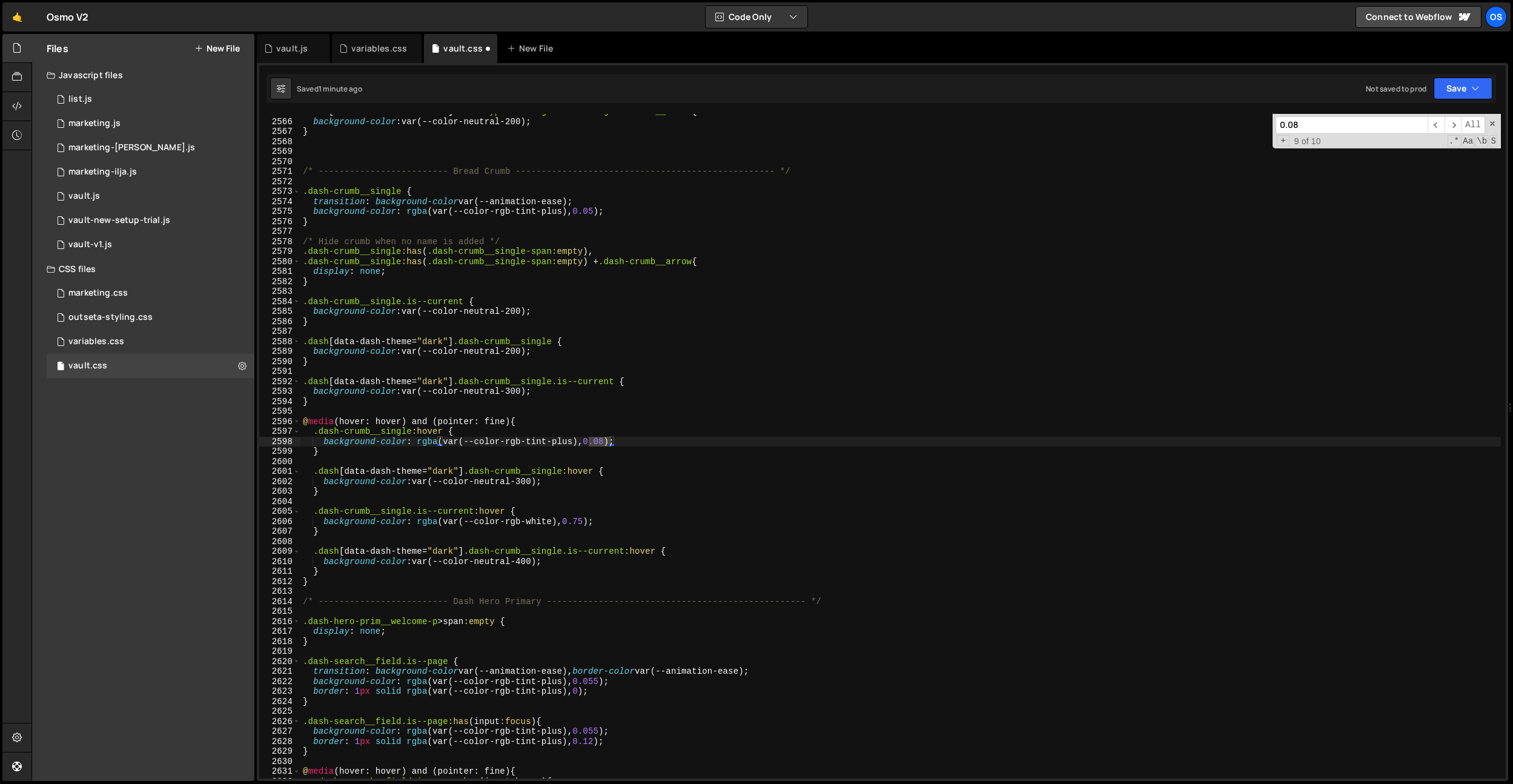
drag, startPoint x: 602, startPoint y: 550, endPoint x: 613, endPoint y: 464, distance: 86.7
click at [602, 550] on div ".dash [ data-dash-theme = " dark " ] .dash-type-btn .grow-arrow .grow-arrow__ba…" at bounding box center [901, 448] width 1201 height 684
click at [611, 446] on div ".dash [ data-dash-theme = " dark " ] .dash-type-btn .grow-arrow .grow-arrow__ba…" at bounding box center [901, 448] width 1201 height 684
click at [1345, 136] on div "+ 9 of 10 .* Aa \b S" at bounding box center [1386, 141] width 222 height 10
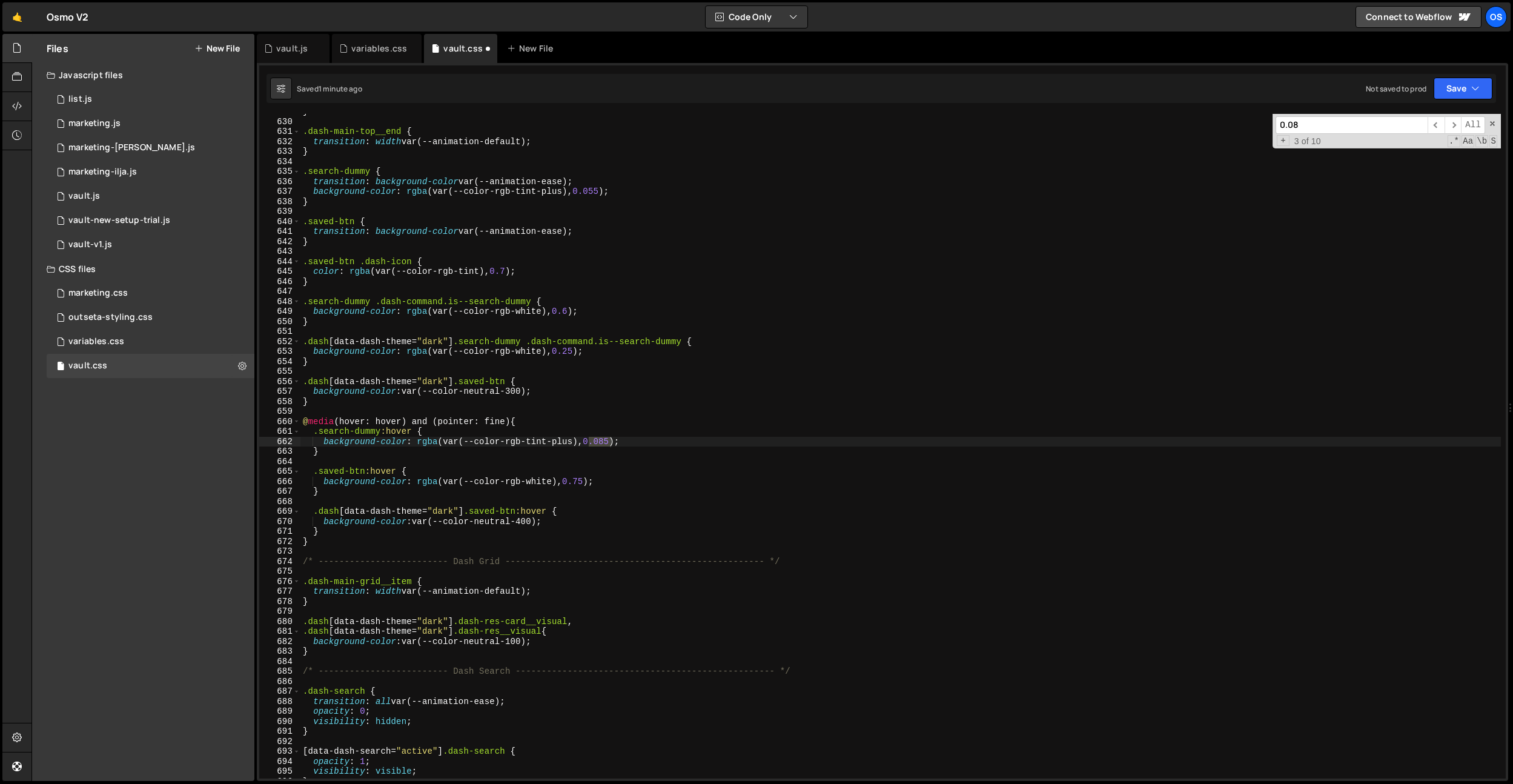
scroll to position [5656, 0]
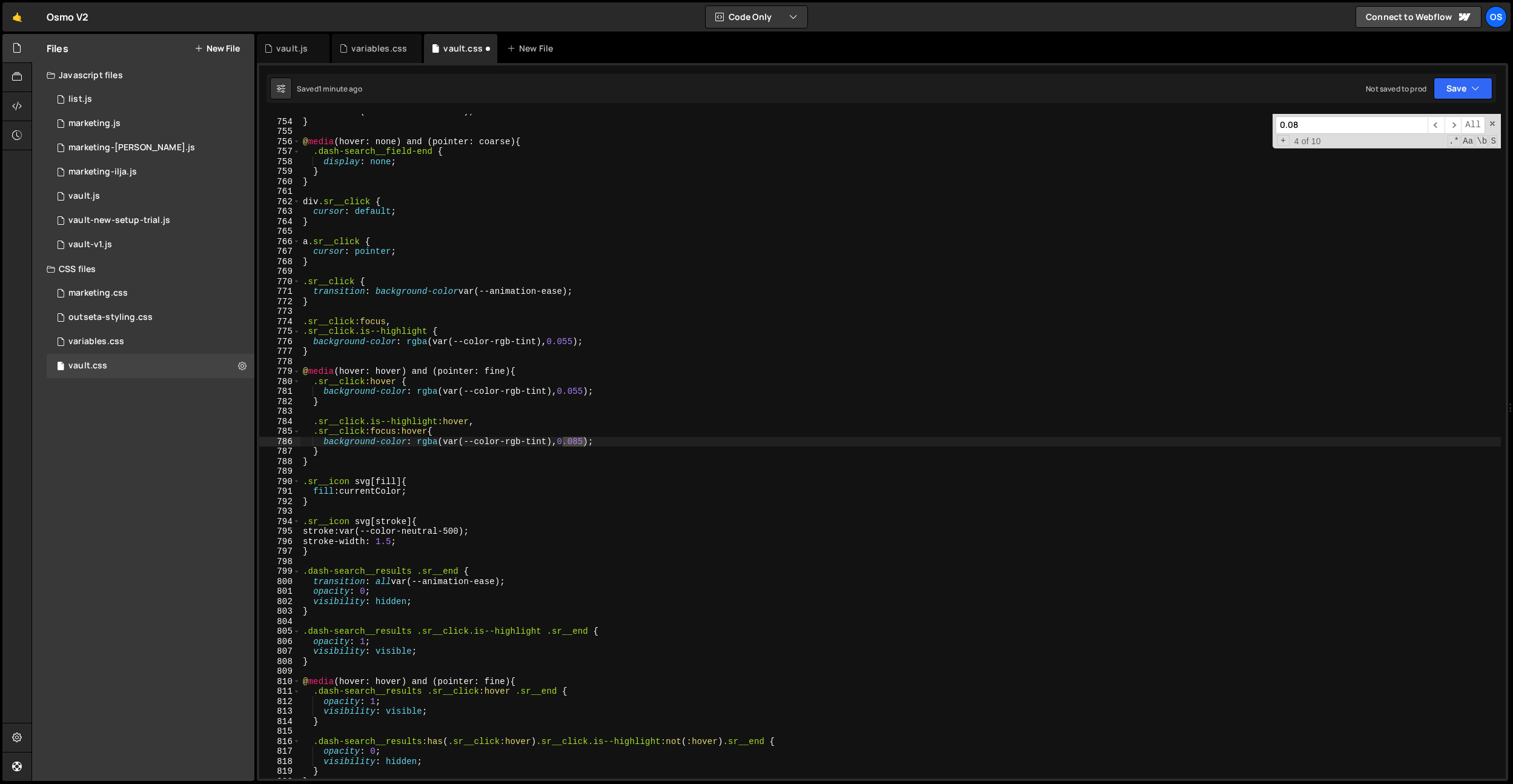
type textarea ".sr__click.is--highlight:hover,"
click at [844, 422] on div "color : var(--color-neutral-500) ; } @ media (hover: none) and (pointer: coarse…" at bounding box center [901, 448] width 1201 height 684
click at [1323, 129] on input "0.08" at bounding box center [1351, 125] width 152 height 18
type input "0.085"
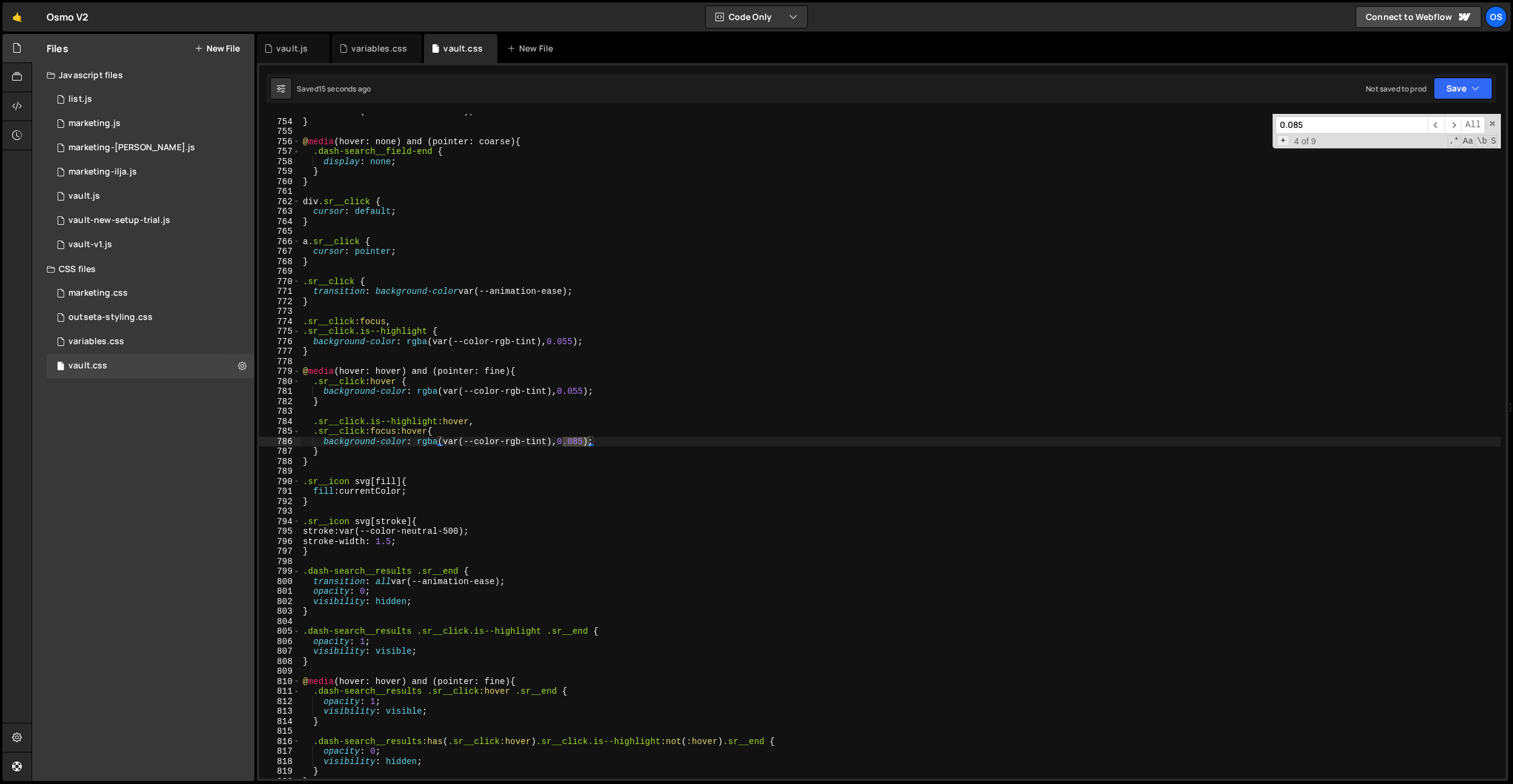
click at [1281, 141] on span "+" at bounding box center [1284, 141] width 13 height 11
click at [1321, 148] on input at bounding box center [1351, 144] width 152 height 18
type input "0.09"
click at [1480, 145] on span "All" at bounding box center [1484, 144] width 24 height 18
click at [866, 295] on div "color : var(--color-neutral-500) ; } @ media (hover: none) and (pointer: coarse…" at bounding box center [901, 448] width 1201 height 684
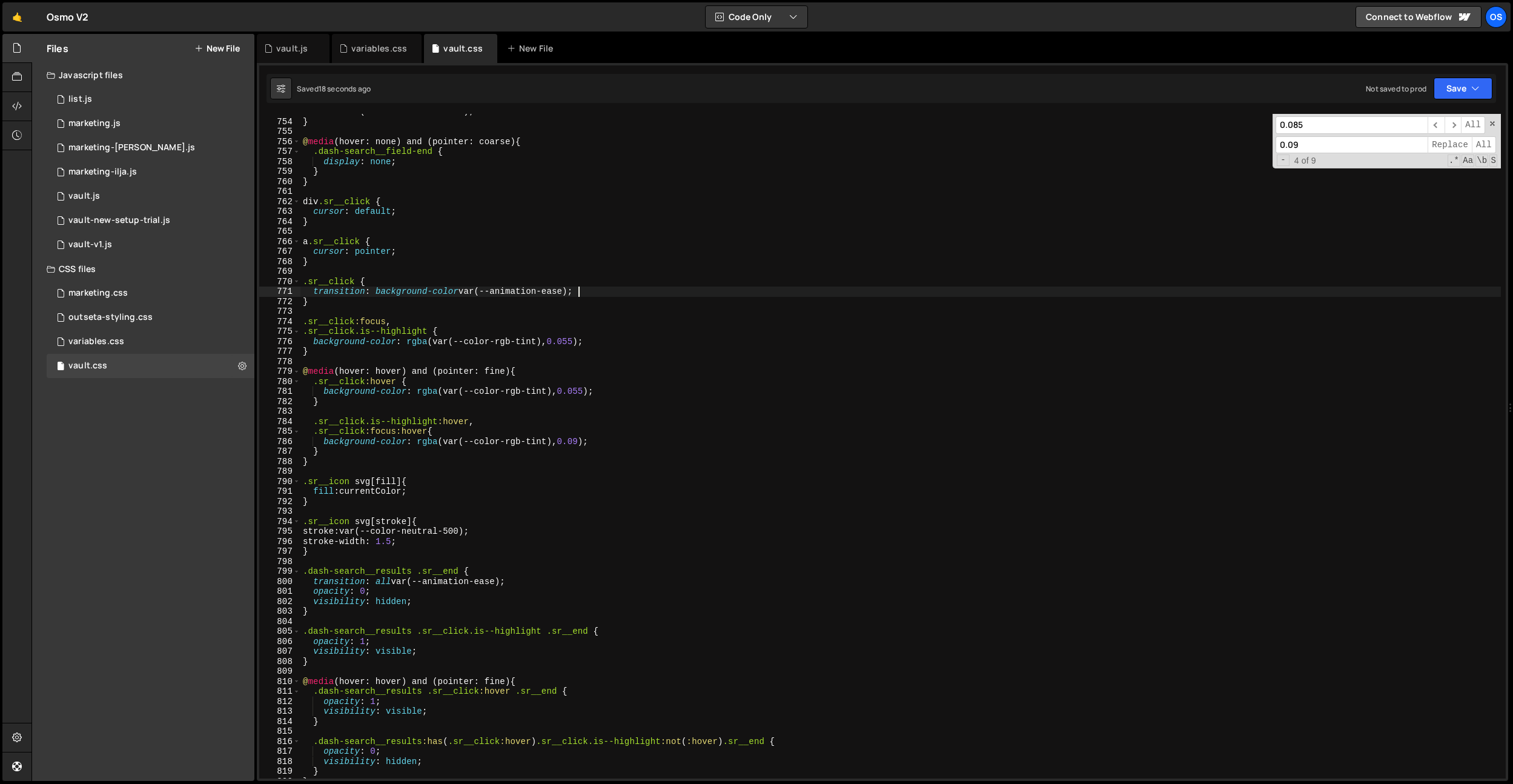
click at [487, 167] on div "color : var(--color-neutral-500) ; } @ media (hover: none) and (pointer: coarse…" at bounding box center [901, 448] width 1201 height 684
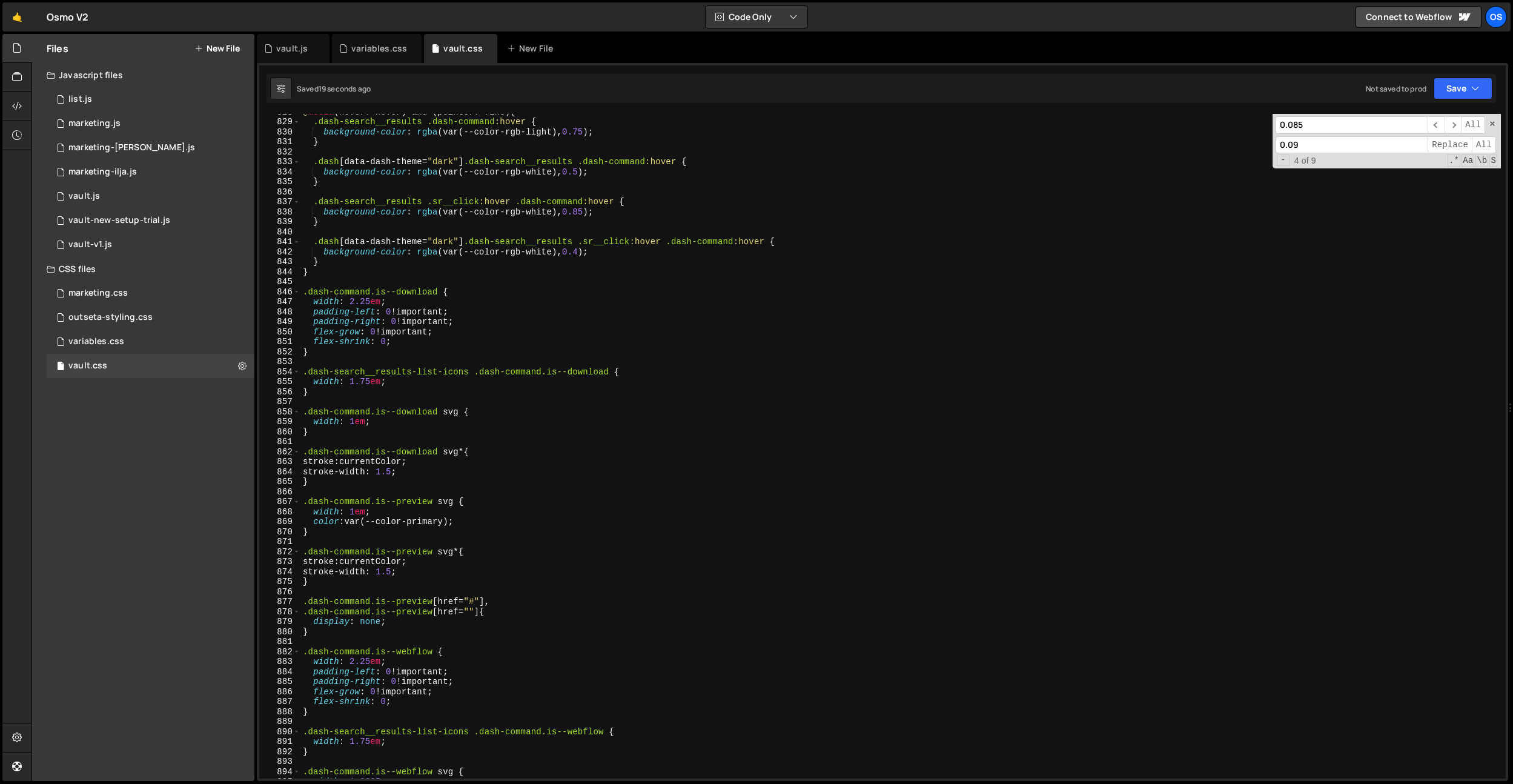
click at [520, 153] on div "@ media (hover: hover) and (pointer: fine) { .dash-search__results .dash-comman…" at bounding box center [901, 448] width 1201 height 684
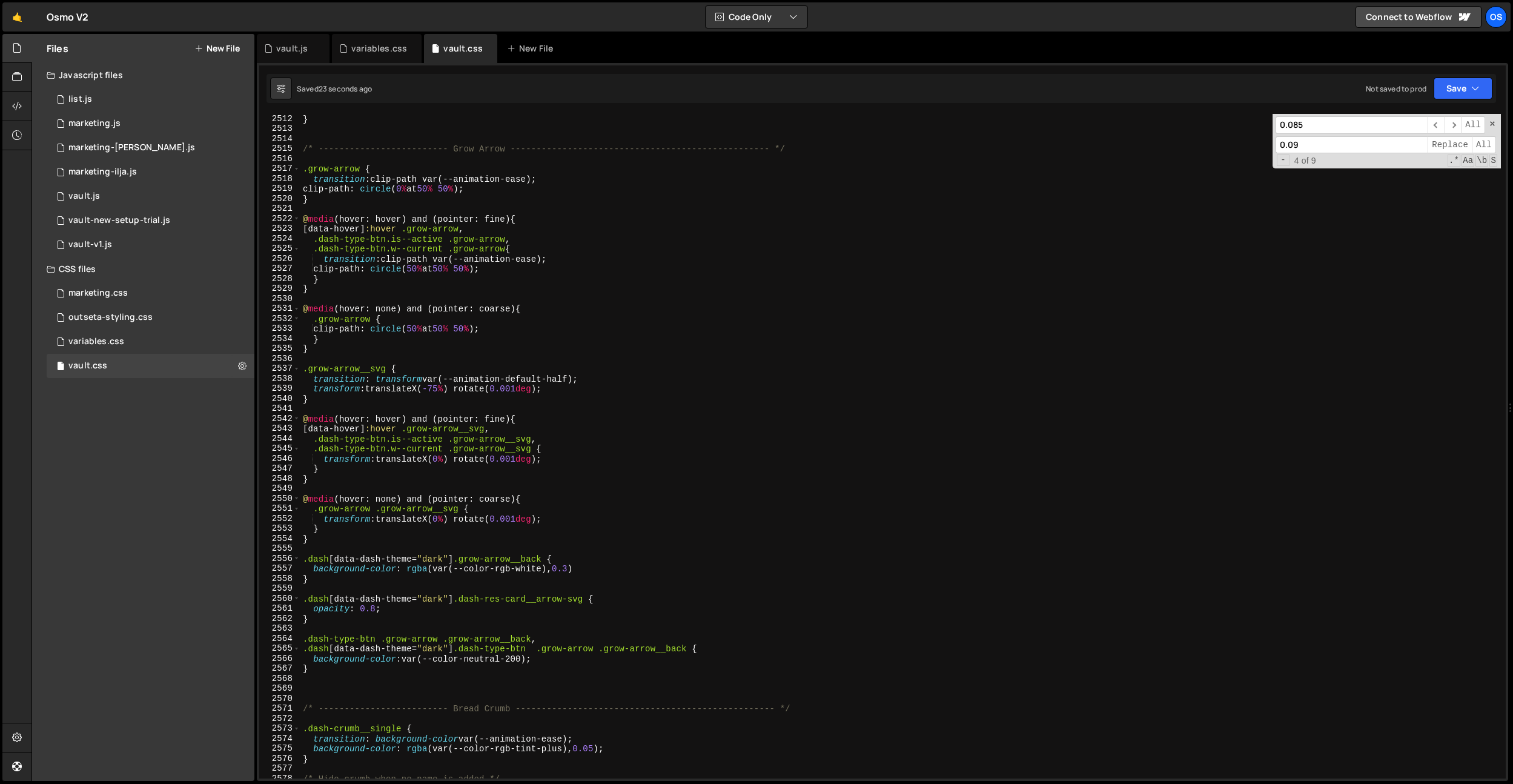
scroll to position [19185, 0]
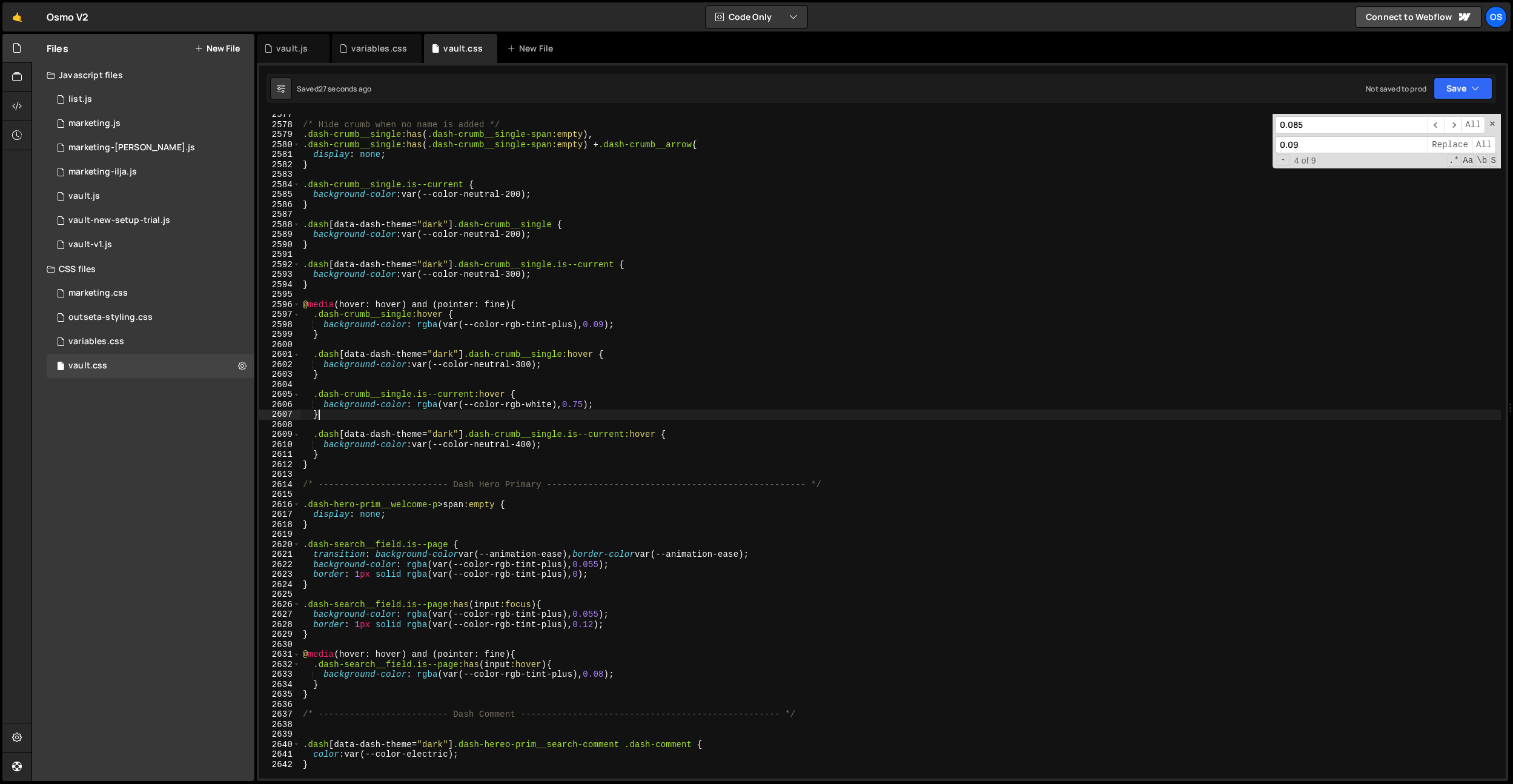
click at [592, 410] on div "/* Hide crumb when no name is added */ .dash-crumb__single :has ( .dash-crumb__…" at bounding box center [901, 452] width 1201 height 684
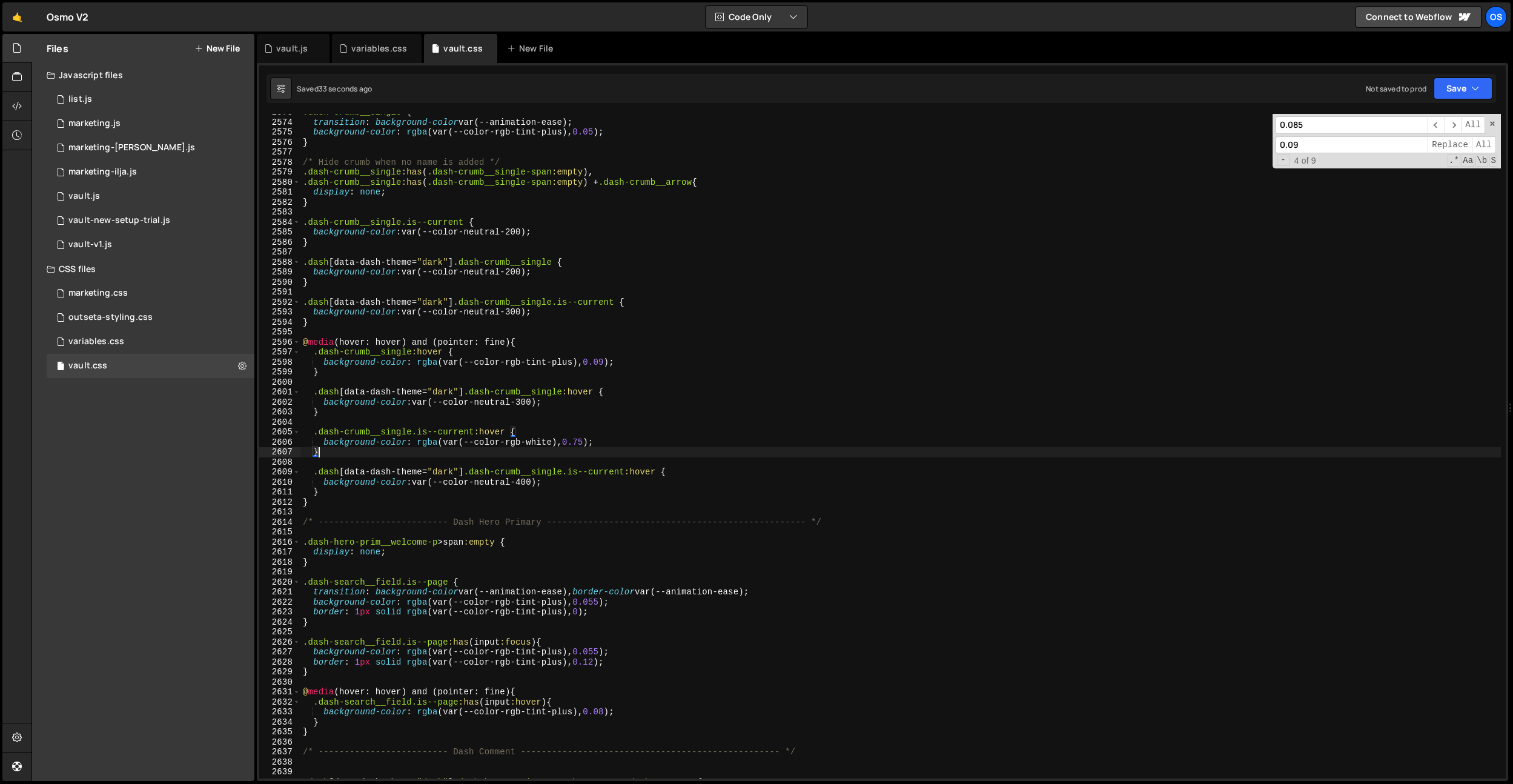
click at [521, 343] on div ".dash-crumb__single { transition : background-color var(--animation-ease) ; bac…" at bounding box center [901, 449] width 1201 height 684
type textarea "@media (hover: hover) and (pointer: fine) {"
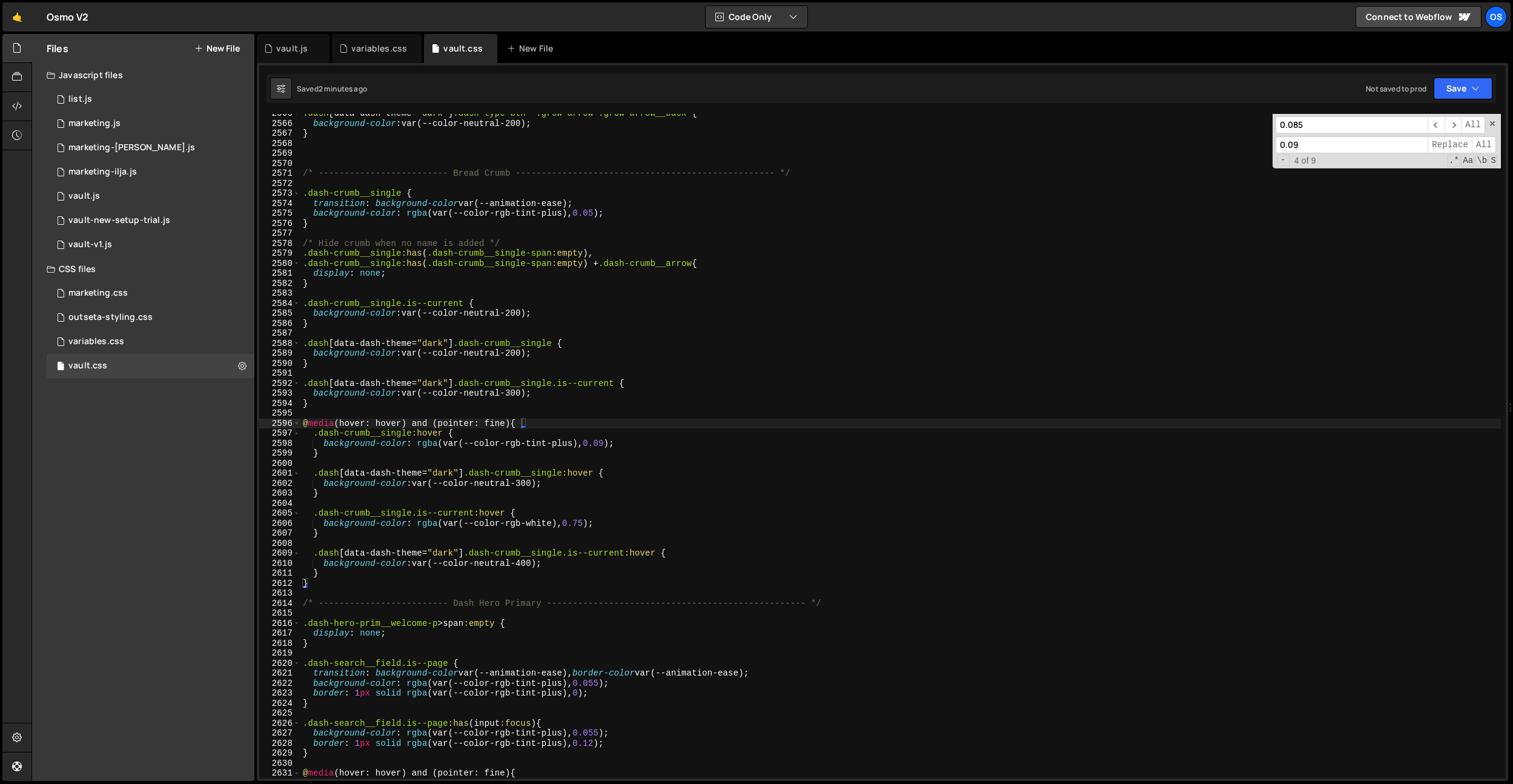
drag, startPoint x: 288, startPoint y: 43, endPoint x: 328, endPoint y: 76, distance: 51.9
click at [288, 43] on div "vault.js" at bounding box center [292, 48] width 32 height 12
type textarea "[DOMAIN_NAME](); // initial state"
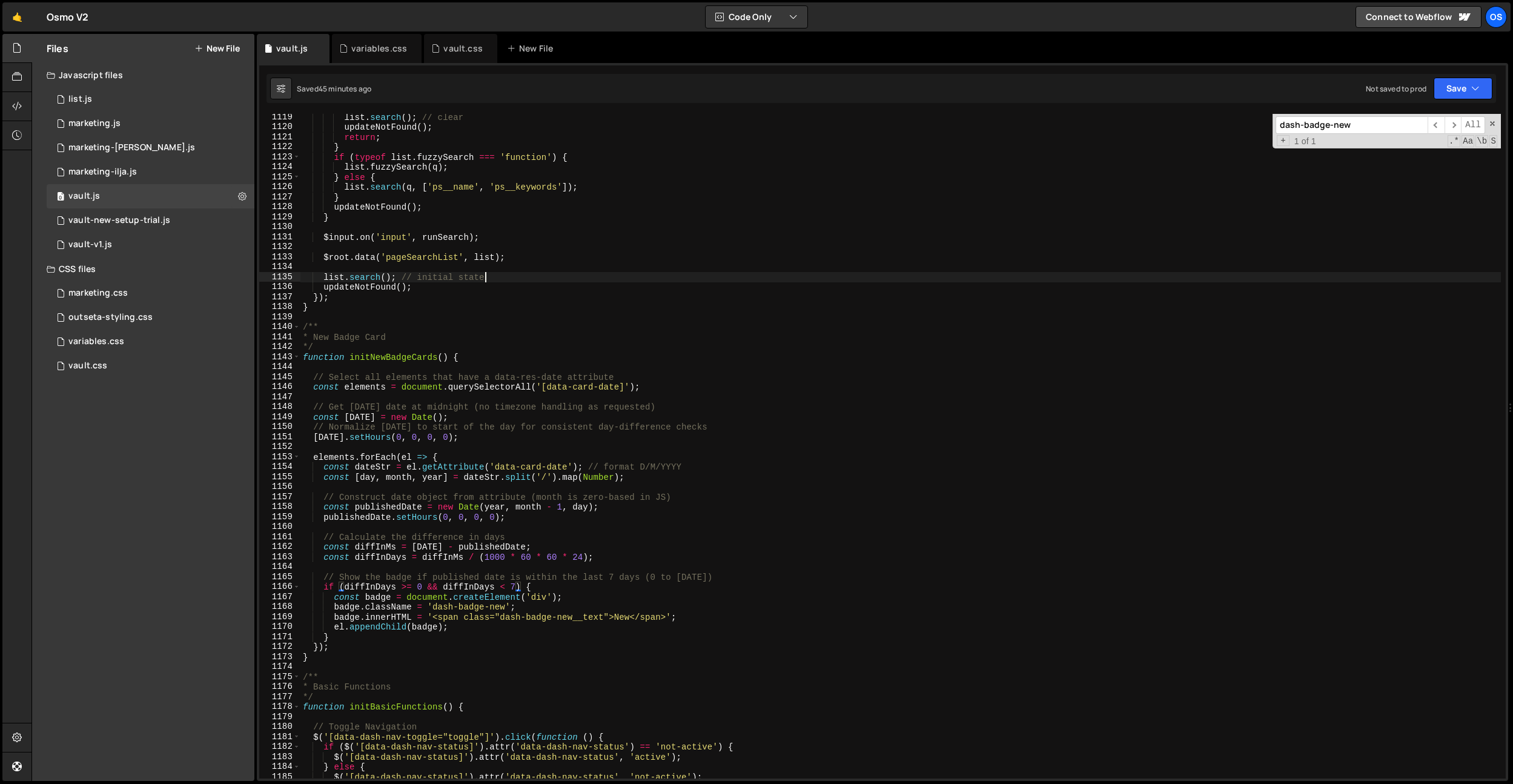
click at [531, 274] on div "list . search ( ) ; // clear updateNotFound ( ) ; return ; } if ( typeof list .…" at bounding box center [901, 454] width 1201 height 684
drag, startPoint x: 656, startPoint y: 270, endPoint x: 1295, endPoint y: 173, distance: 646.3
click at [658, 270] on div "list . search ( ) ; // clear updateNotFound ( ) ; return ; } if ( typeof list .…" at bounding box center [901, 454] width 1201 height 684
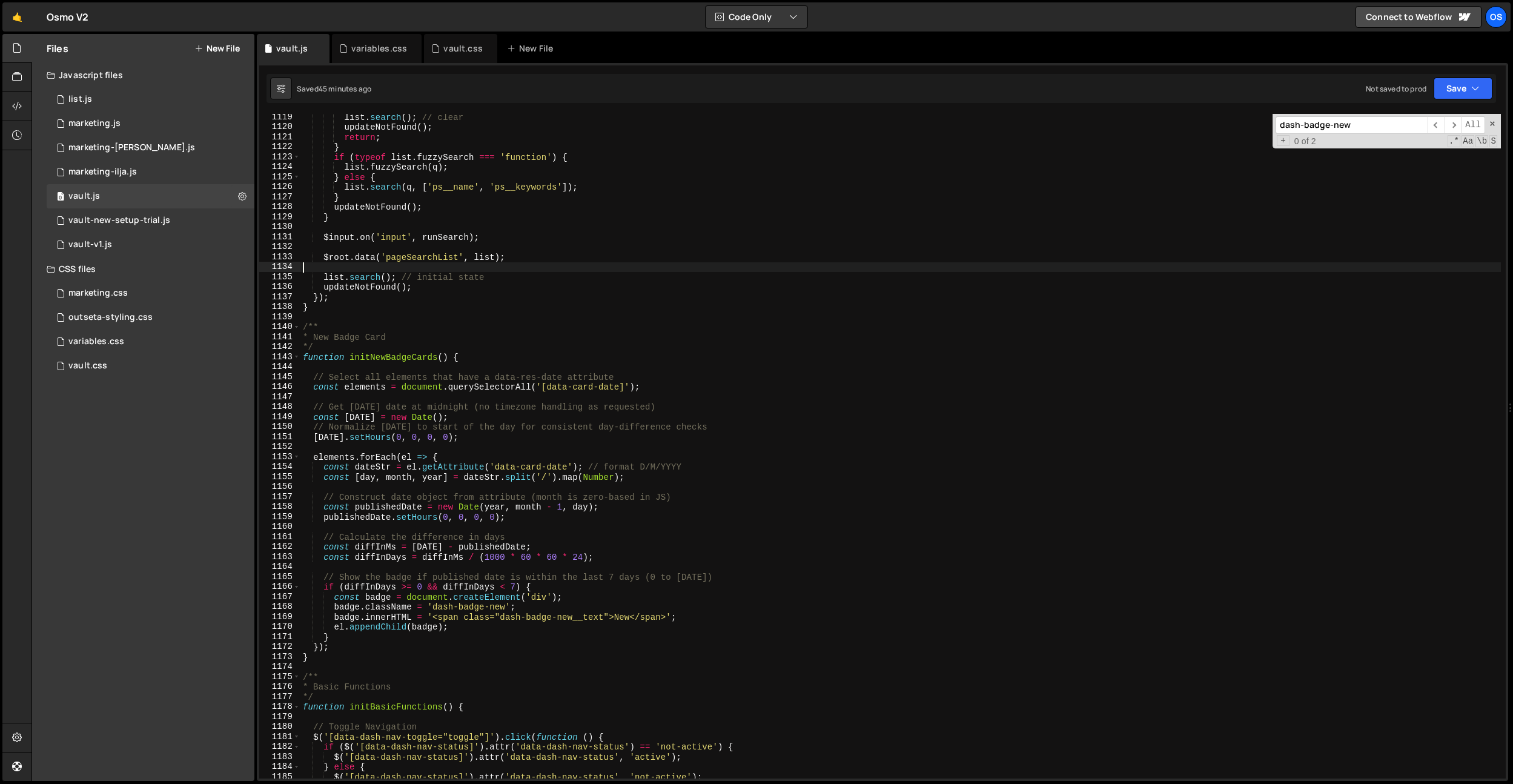
click at [1352, 130] on input "dash-badge-new" at bounding box center [1351, 125] width 152 height 18
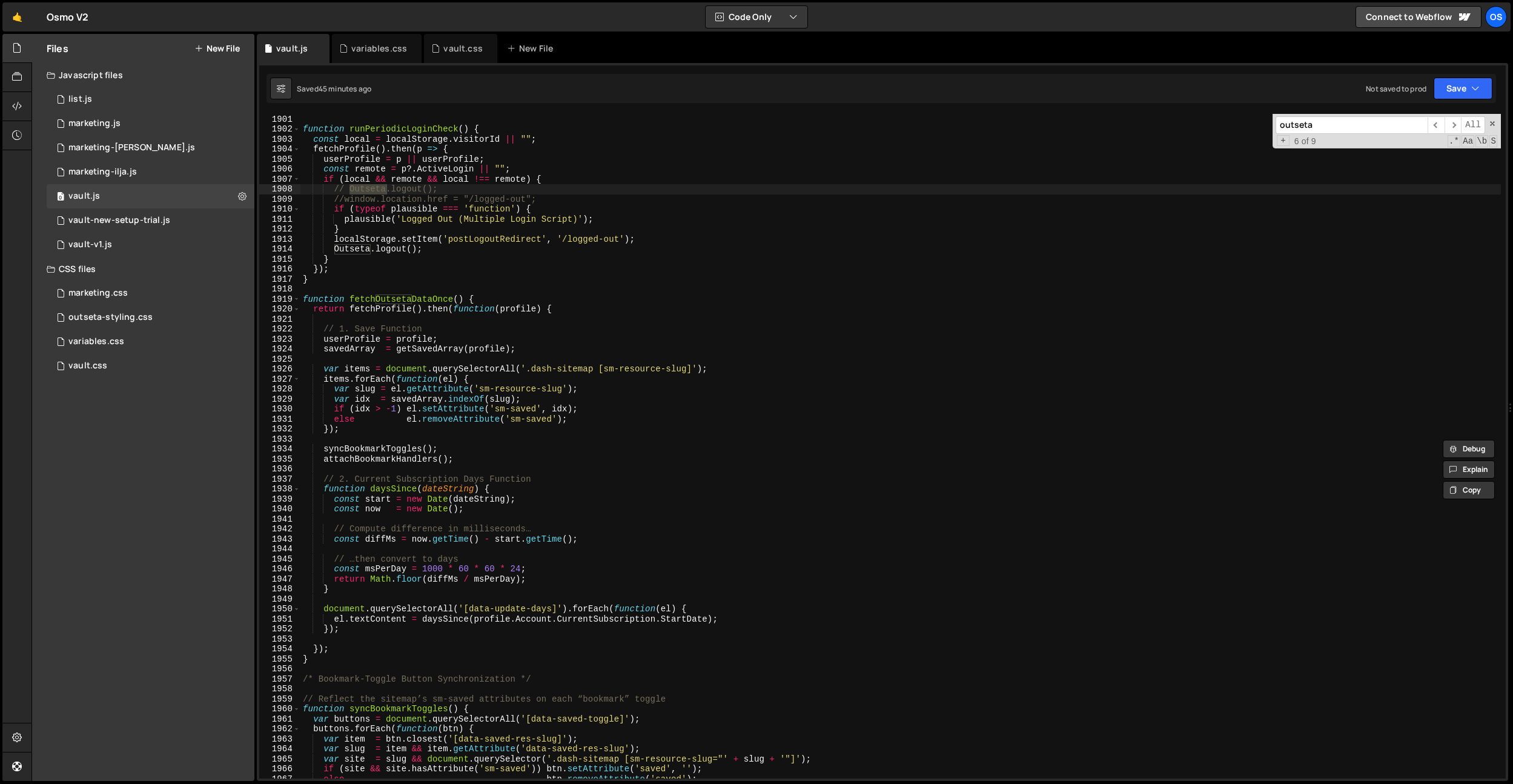
scroll to position [18324, 0]
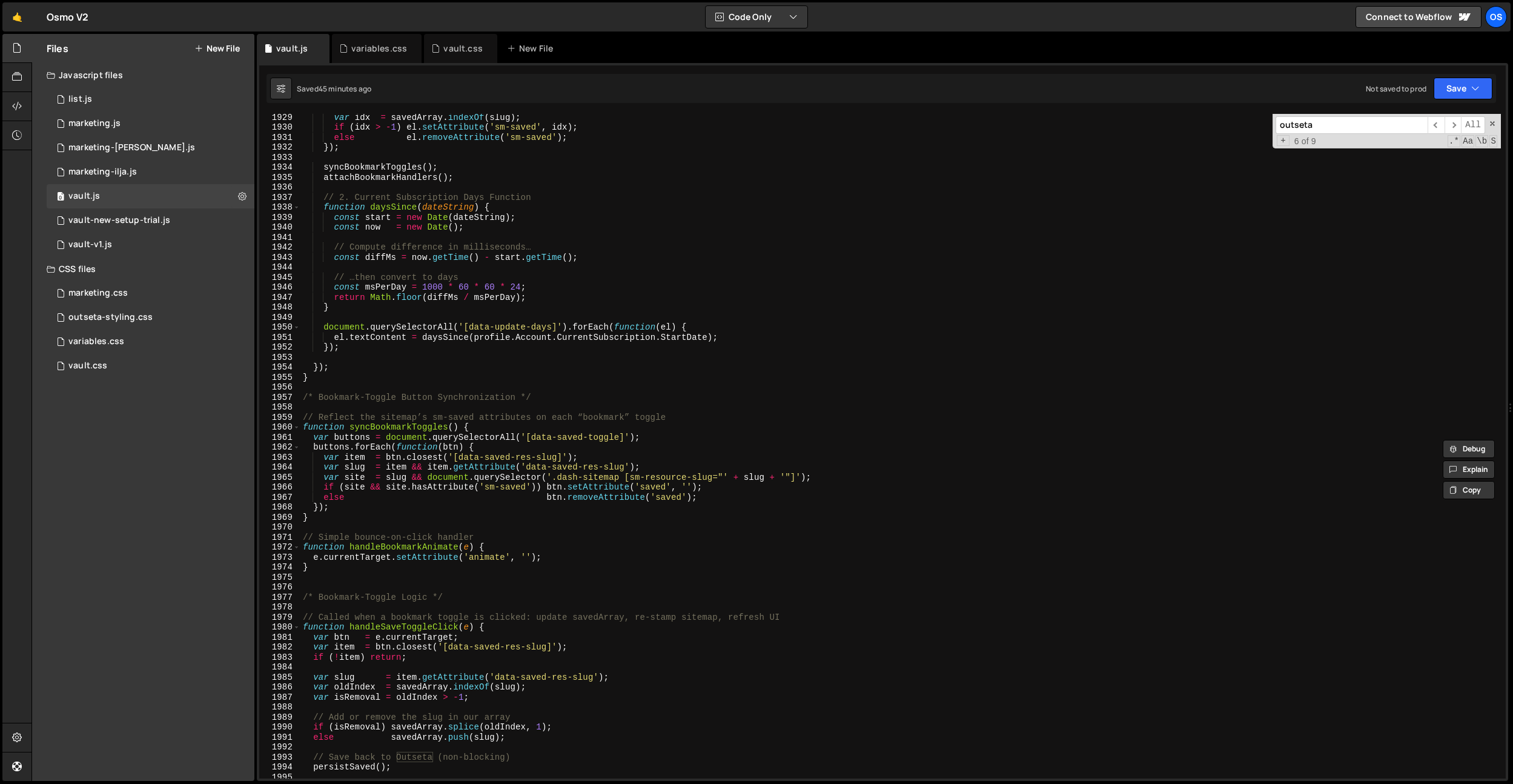
type input "outseta"
click at [752, 241] on div "var idx = savedArray . indexOf ( slug ) ; if ( idx > - 1 ) el . setAttribute ( …" at bounding box center [901, 454] width 1201 height 684
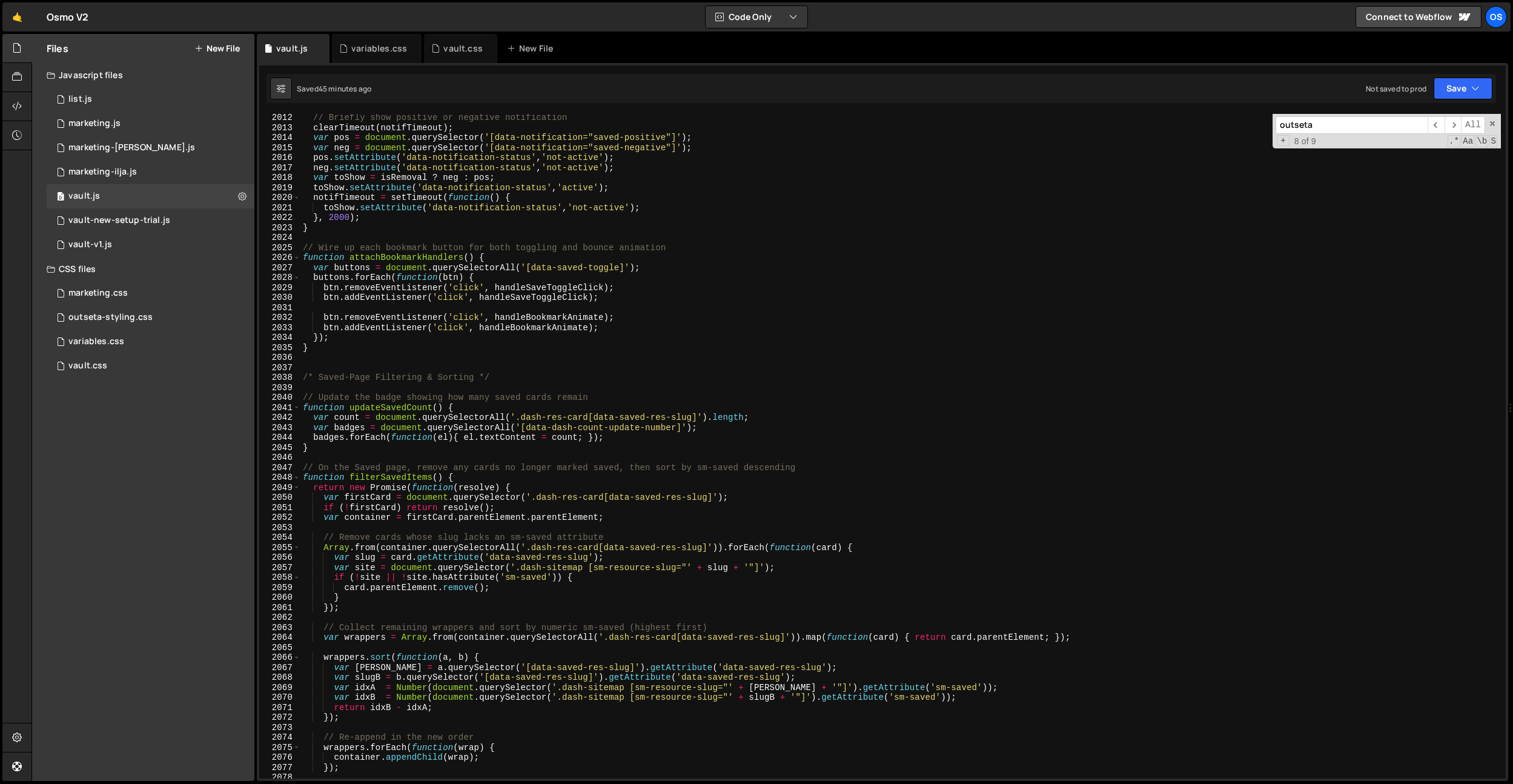
scroll to position [19185, 0]
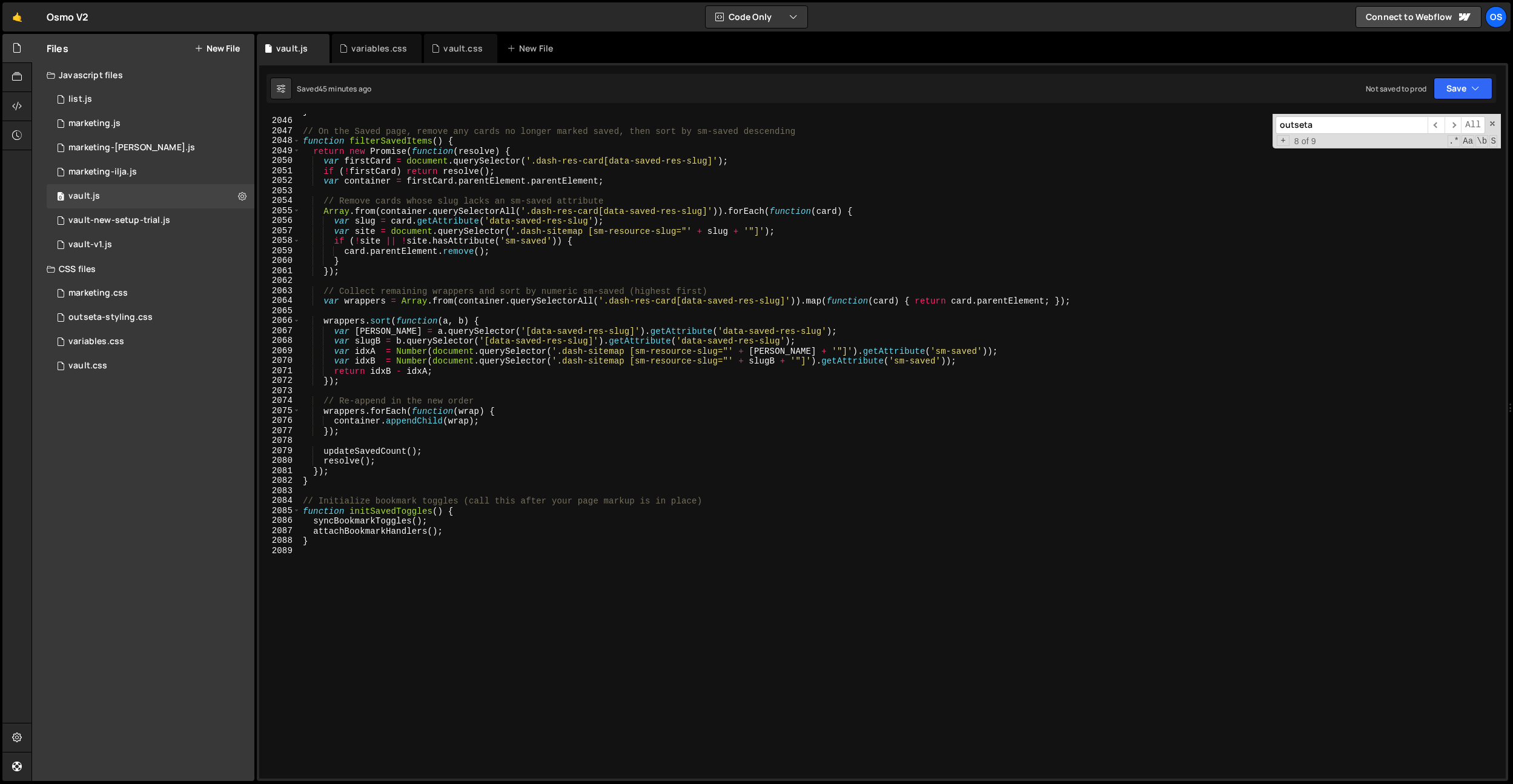
click at [1317, 129] on input "outseta" at bounding box center [1351, 125] width 152 height 18
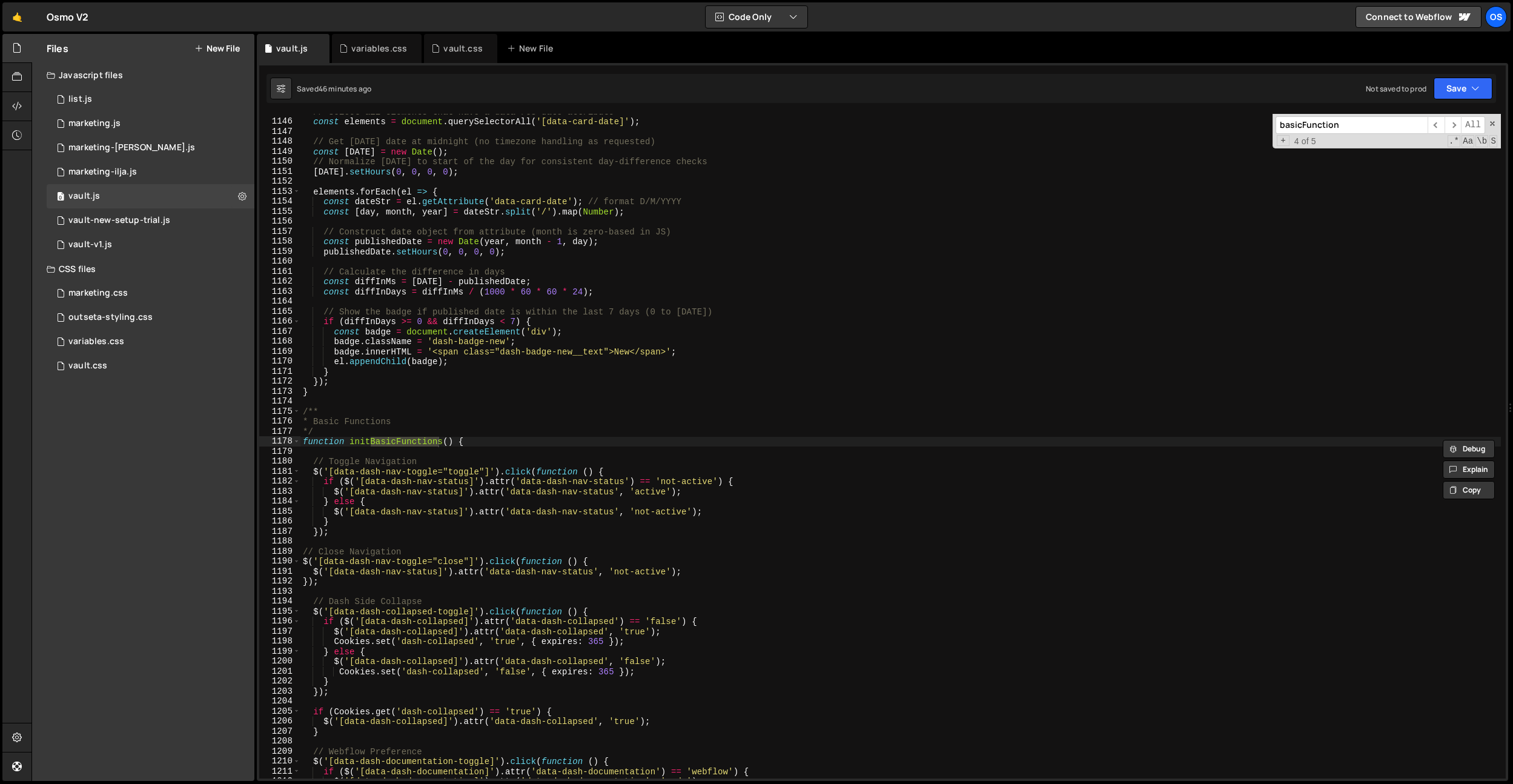
scroll to position [12598, 0]
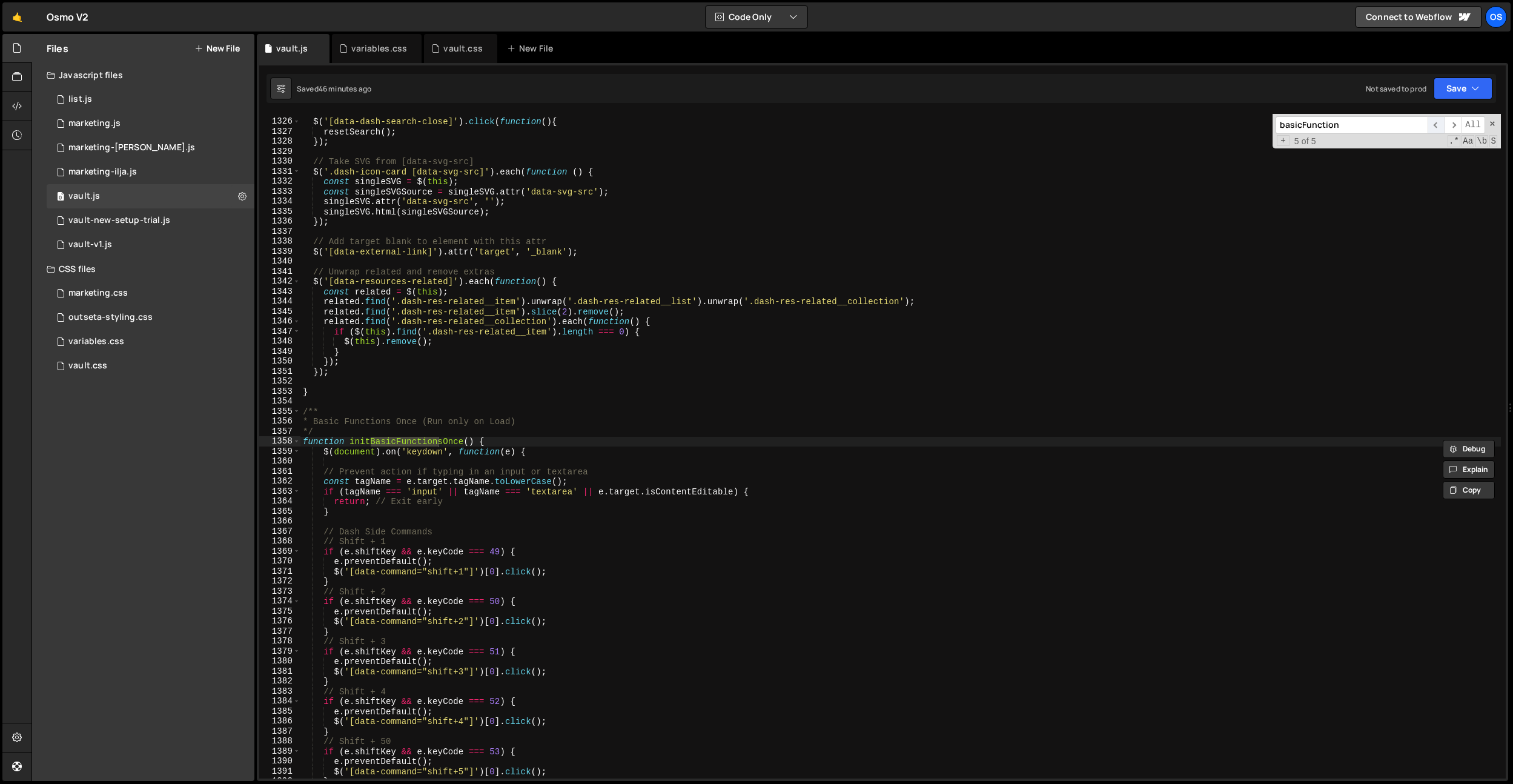
type input "basicFunction"
click at [1435, 125] on span "​" at bounding box center [1437, 125] width 17 height 18
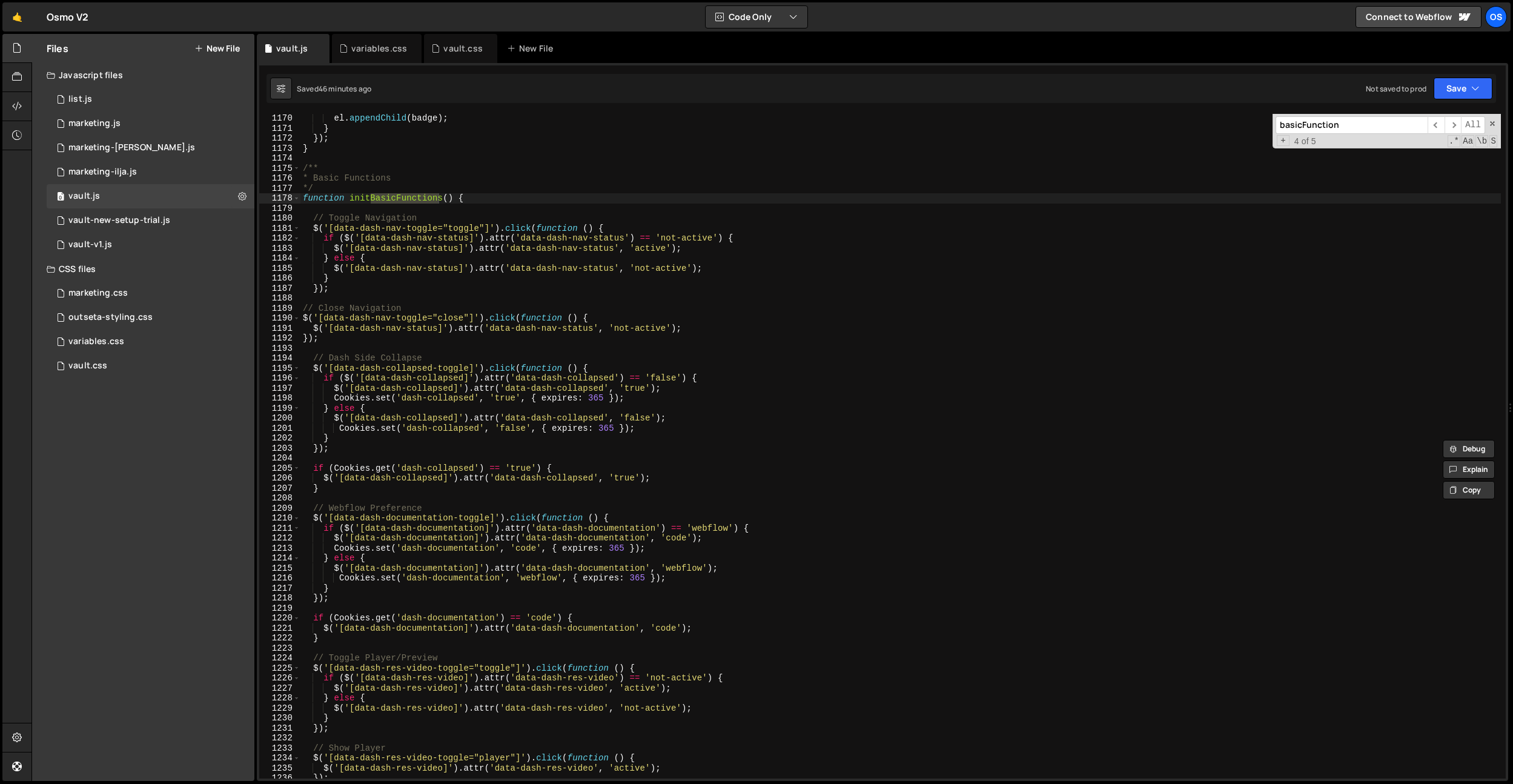
scroll to position [11120, 0]
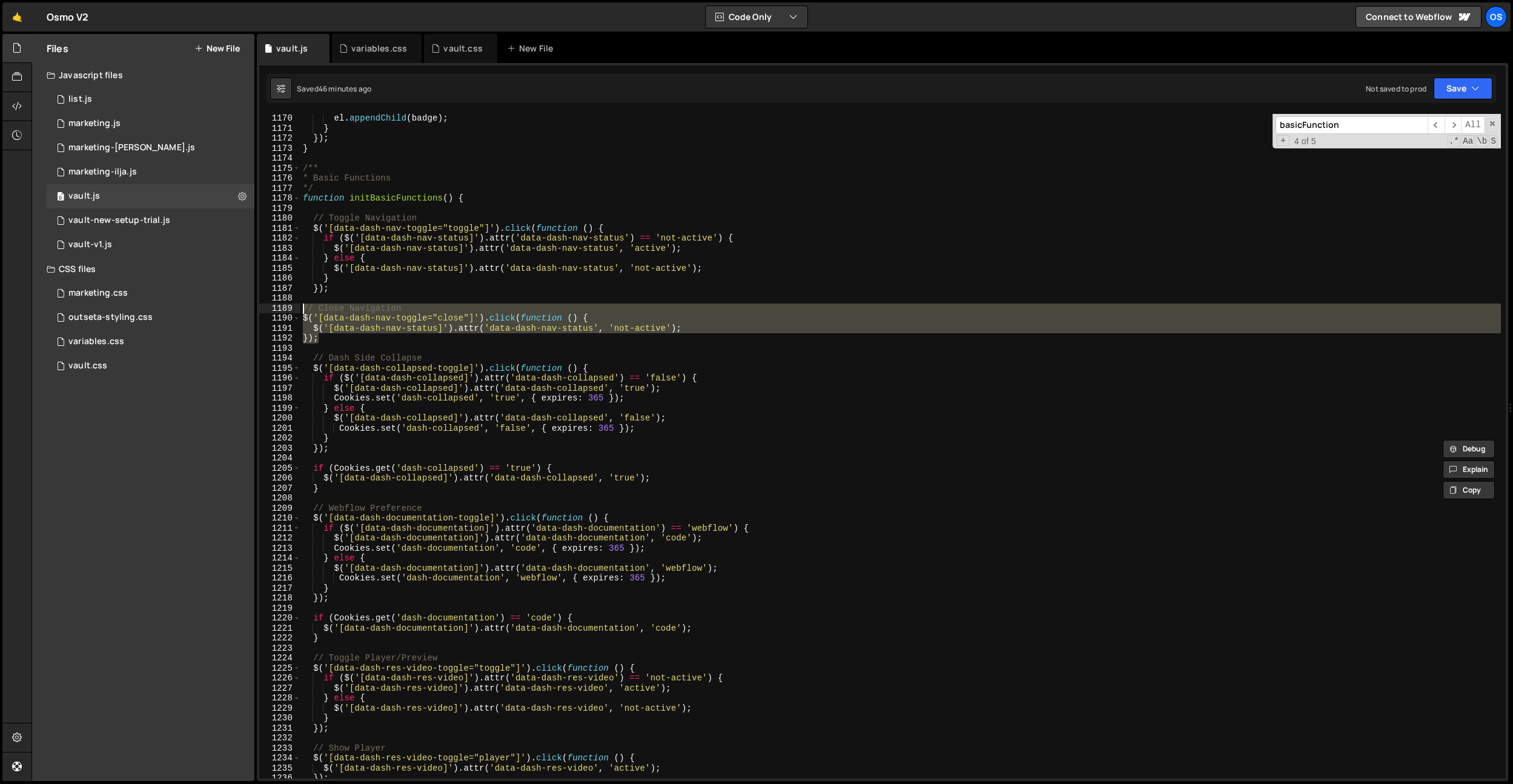
drag, startPoint x: 329, startPoint y: 337, endPoint x: 290, endPoint y: 309, distance: 48.0
click at [290, 309] on div "}); 1170 1171 1172 1173 1174 1175 1176 1177 1178 1179 1180 1181 1182 1183 1184 …" at bounding box center [882, 446] width 1246 height 665
click at [363, 337] on div "el . appendChild ( badge ) ; } }) ; } /** * Basic Functions */ function initBas…" at bounding box center [901, 446] width 1201 height 665
type textarea "});"
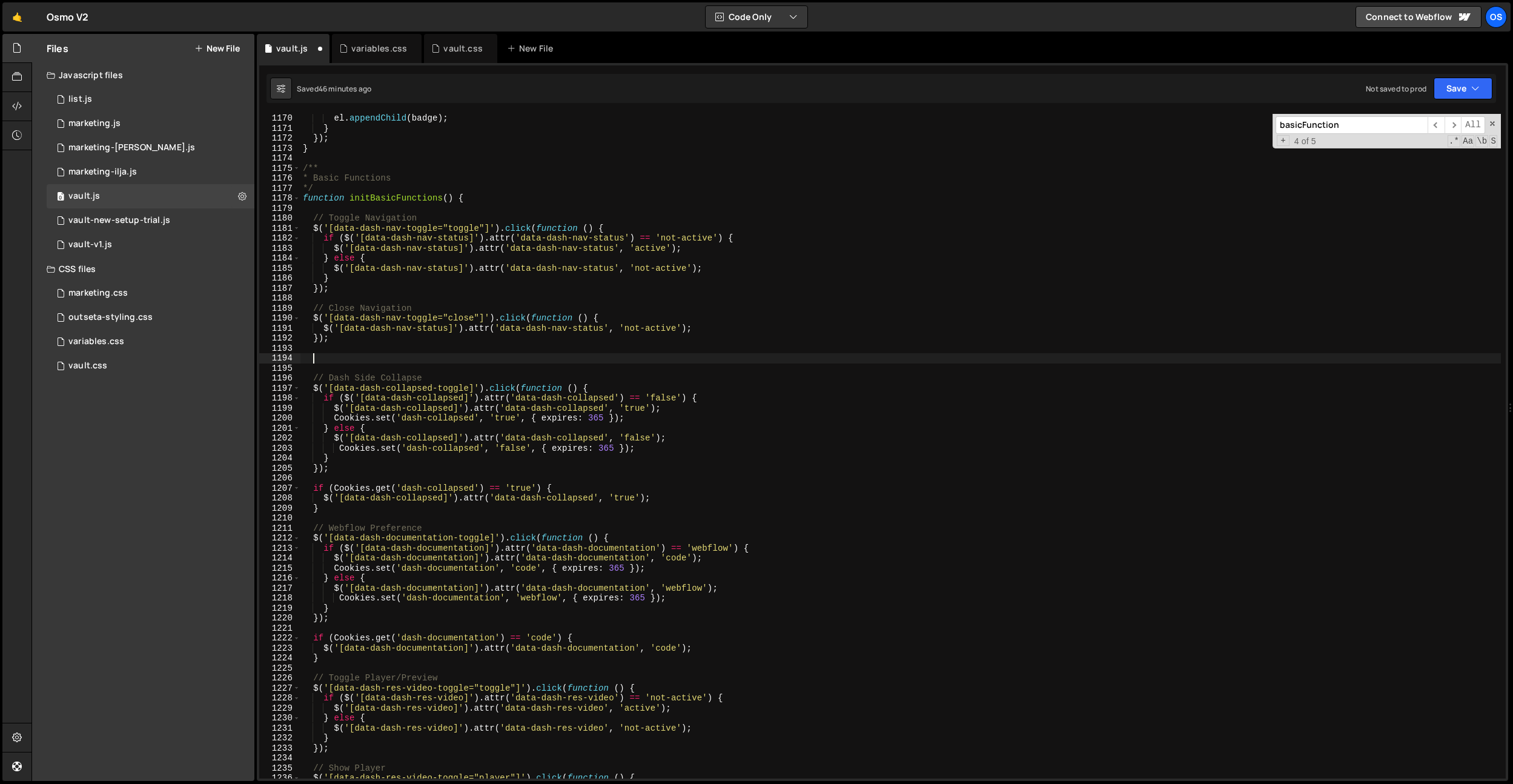
paste textarea "o--Widget--popupBg false"
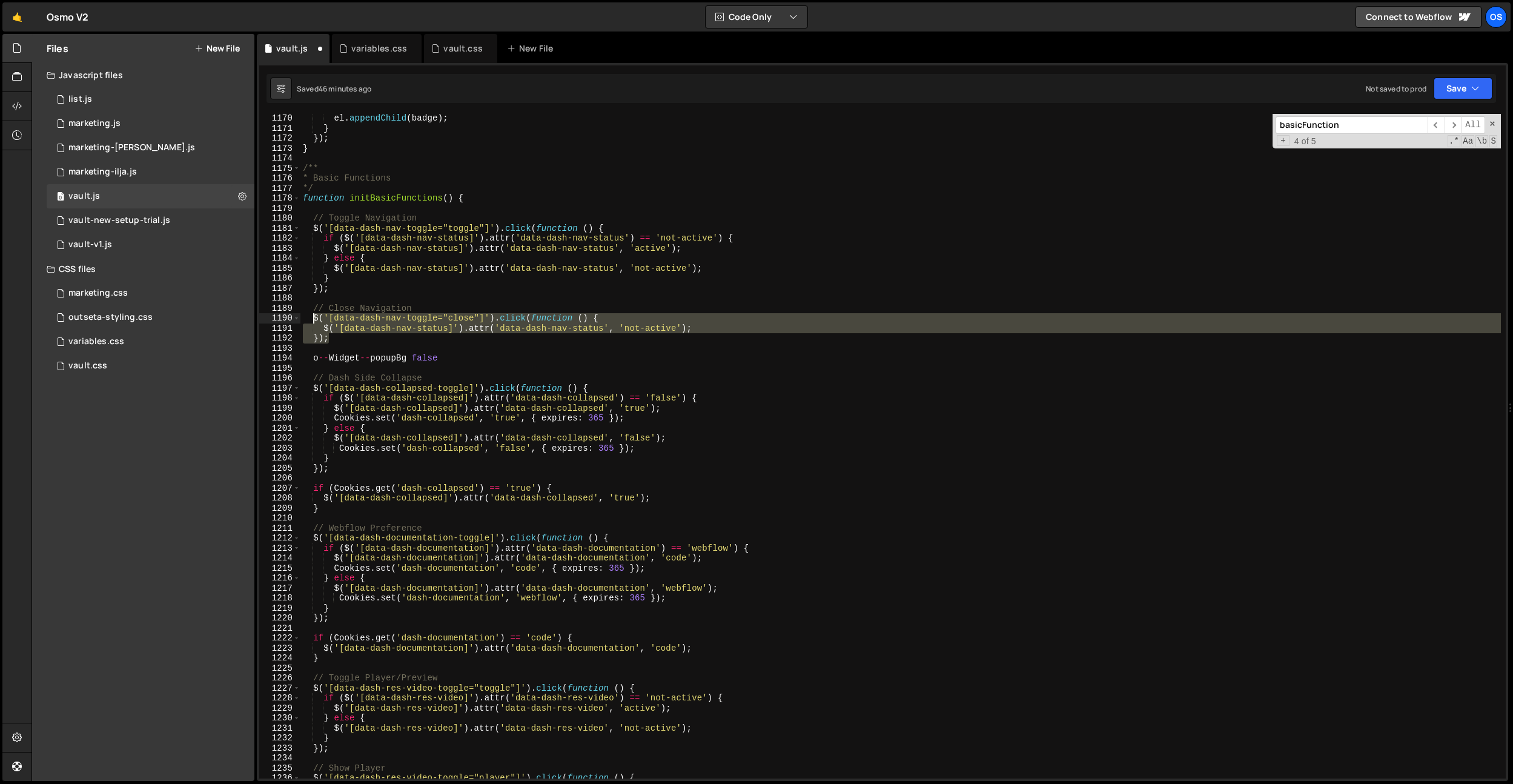
drag, startPoint x: 331, startPoint y: 338, endPoint x: 314, endPoint y: 319, distance: 25.5
click at [314, 319] on div "el . appendChild ( badge ) ; } }) ; } /** * Basic Functions */ function initBas…" at bounding box center [901, 456] width 1201 height 684
click at [332, 336] on div "el . appendChild ( badge ) ; } }) ; } /** * Basic Functions */ function initBas…" at bounding box center [901, 446] width 1201 height 665
type textarea "});"
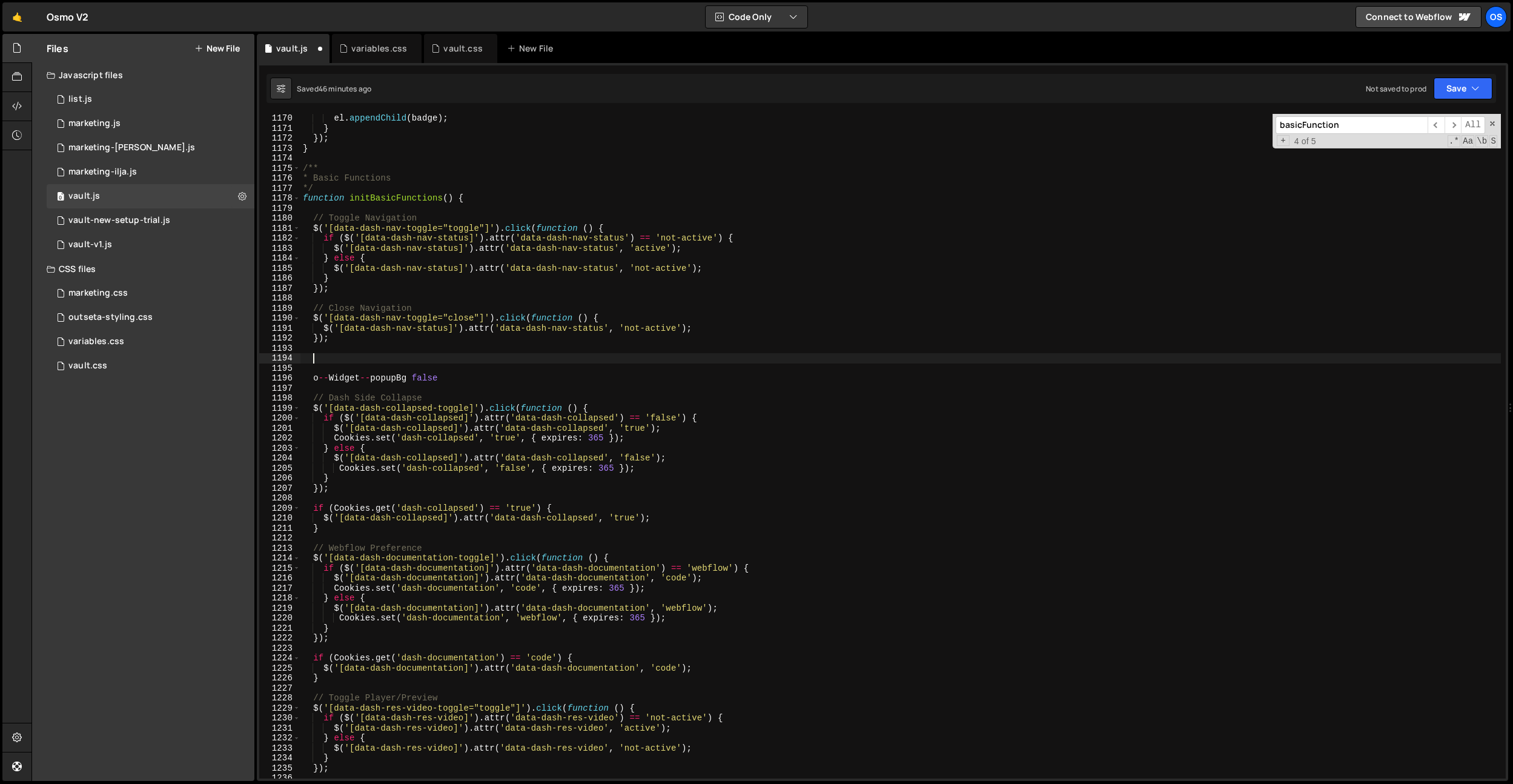
paste textarea "});"
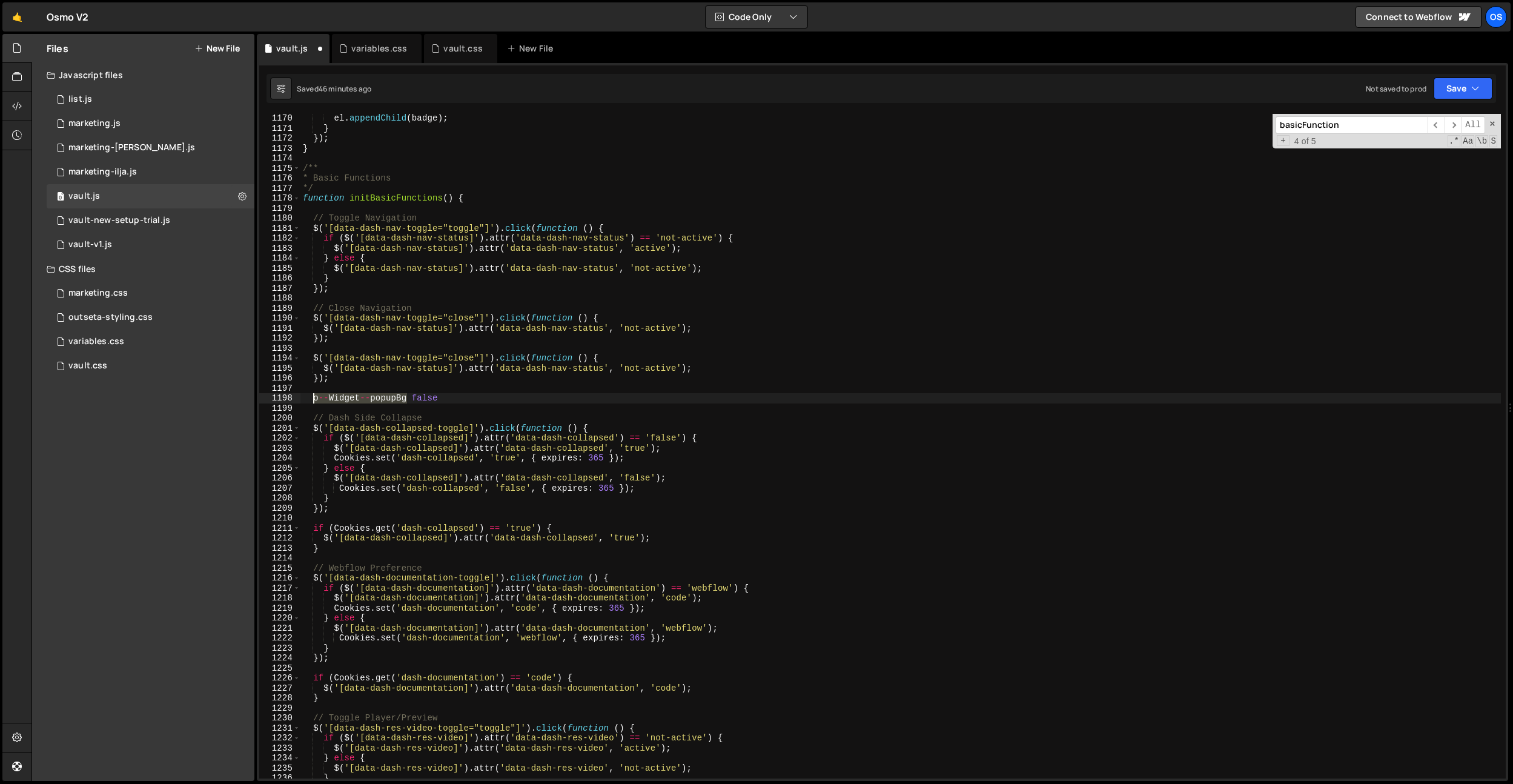
drag, startPoint x: 407, startPoint y: 402, endPoint x: 333, endPoint y: 377, distance: 78.1
click at [314, 399] on div "el . appendChild ( badge ) ; } }) ; } /** * Basic Functions */ function initBas…" at bounding box center [901, 456] width 1201 height 684
drag, startPoint x: 331, startPoint y: 361, endPoint x: 484, endPoint y: 357, distance: 153.1
click at [484, 357] on div "el . appendChild ( badge ) ; } }) ; } /** * Basic Functions */ function initBas…" at bounding box center [901, 456] width 1201 height 684
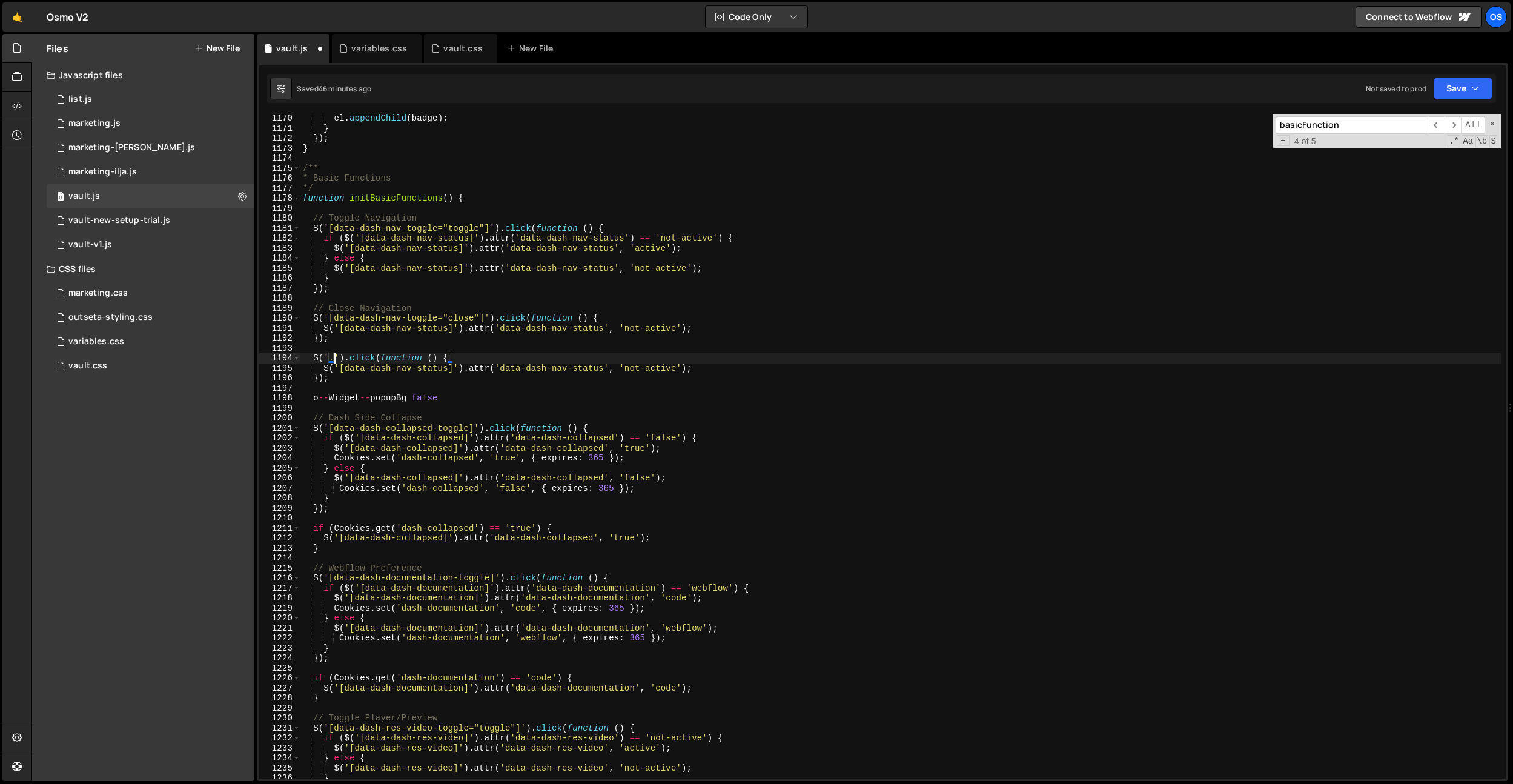
paste textarea "o--Widget--popupBg"
drag, startPoint x: 477, startPoint y: 398, endPoint x: 290, endPoint y: 396, distance: 187.0
click at [290, 396] on div "$('.o--Widget--popupBg').click(function () { 1170 1171 1172 1173 1174 1175 1176…" at bounding box center [882, 446] width 1246 height 665
type textarea "o--Widget--popupBg false"
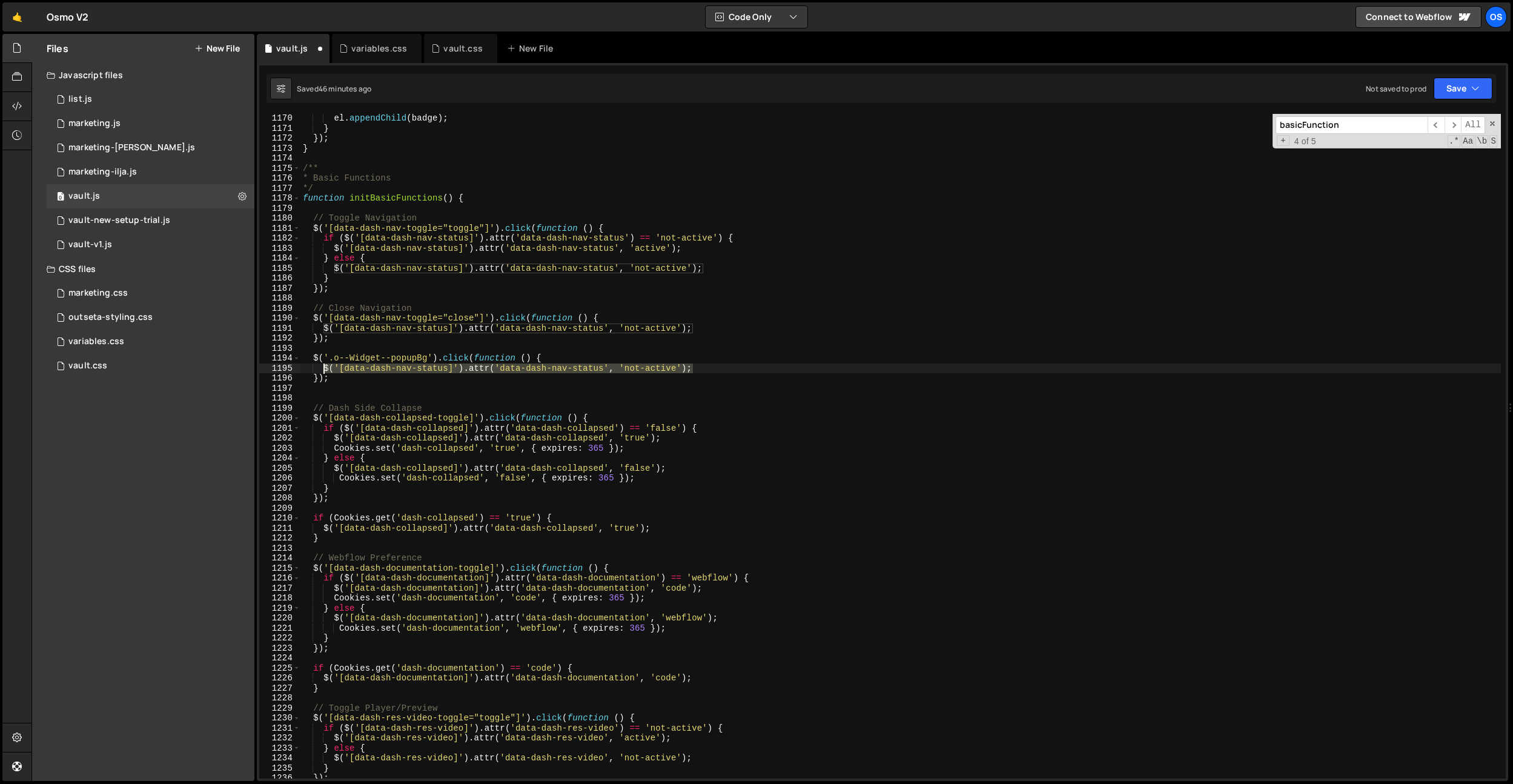
drag, startPoint x: 702, startPoint y: 369, endPoint x: 347, endPoint y: 390, distance: 355.6
click at [324, 372] on div "el . appendChild ( badge ) ; } }) ; } /** * Basic Functions */ function initBas…" at bounding box center [901, 456] width 1201 height 684
paste textarea "javascript:void(0"
type textarea "javascript:void(0);"
click at [355, 390] on div "el . appendChild ( badge ) ; } }) ; } /** * Basic Functions */ function initBas…" at bounding box center [901, 456] width 1201 height 684
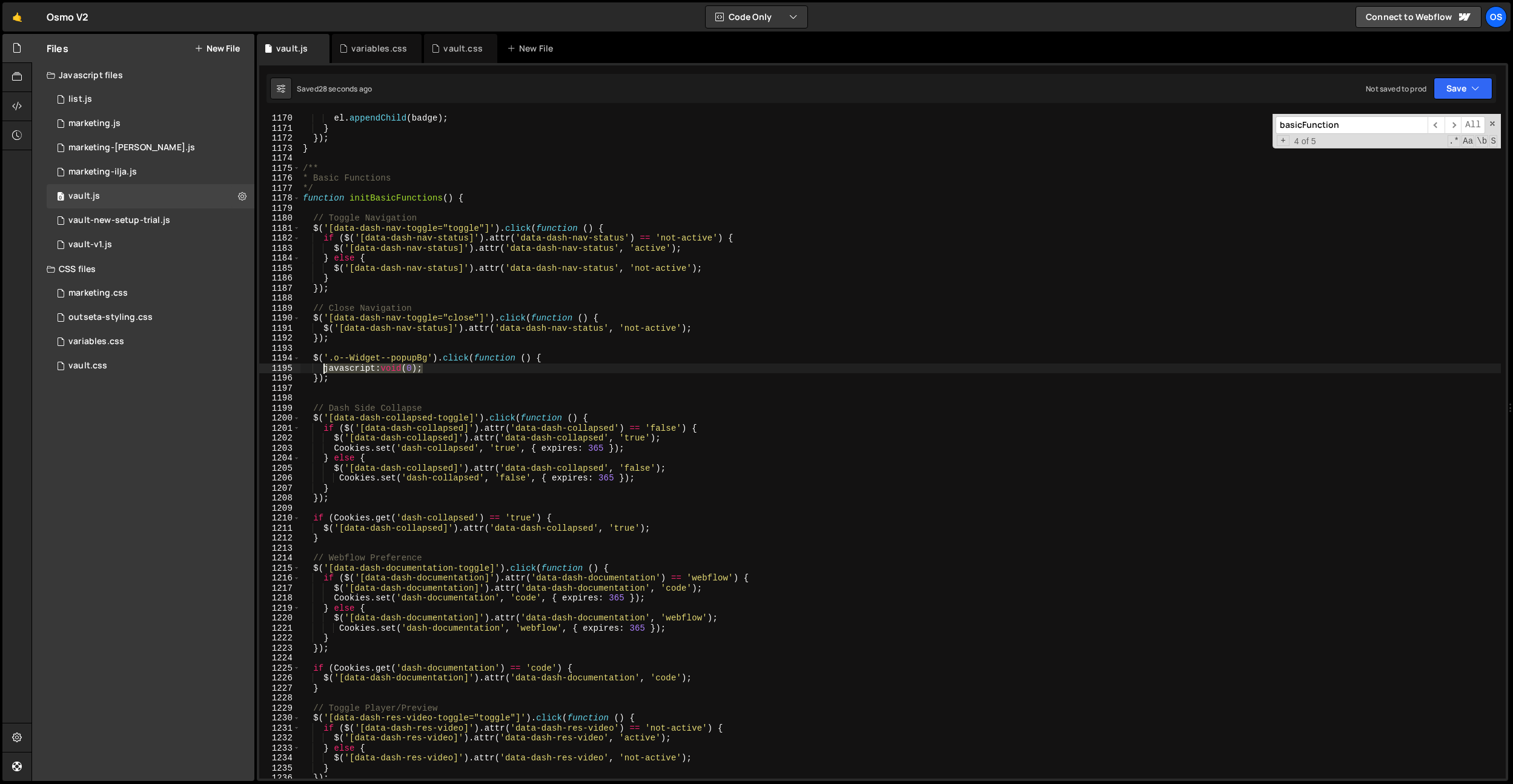
drag, startPoint x: 433, startPoint y: 369, endPoint x: 325, endPoint y: 368, distance: 108.0
click at [325, 368] on div "el . appendChild ( badge ) ; } }) ; } /** * Basic Functions */ function initBas…" at bounding box center [901, 456] width 1201 height 684
paste textarea "o--CloseLink--close"
drag, startPoint x: 323, startPoint y: 358, endPoint x: 329, endPoint y: 357, distance: 6.1
click at [329, 357] on div "el . appendChild ( badge ) ; } }) ; } /** * Basic Functions */ function initBas…" at bounding box center [901, 456] width 1201 height 684
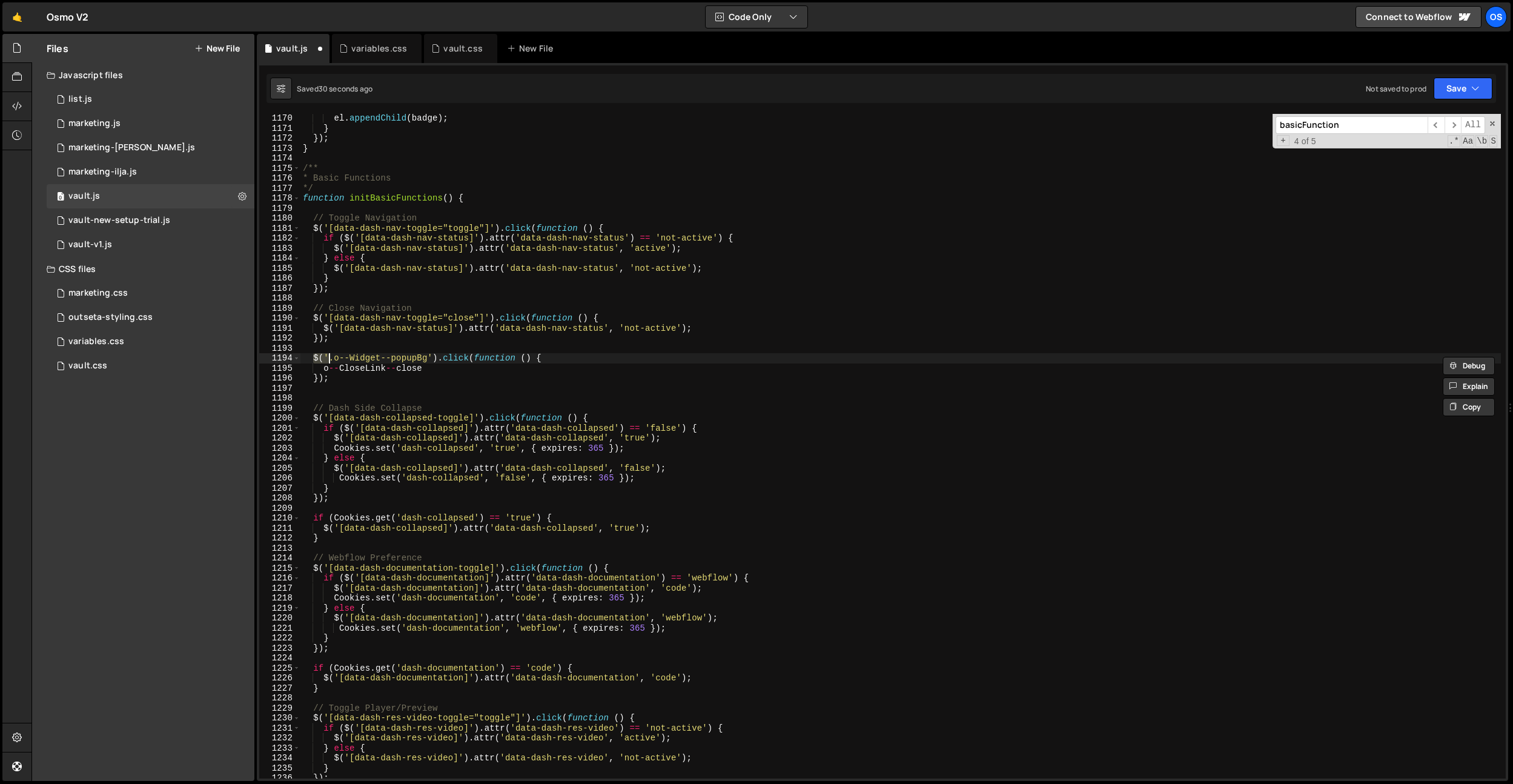
click at [322, 366] on div "el . appendChild ( badge ) ; } }) ; } /** * Basic Functions */ function initBas…" at bounding box center [901, 456] width 1201 height 684
paste textarea "$('"
click at [504, 367] on div "el . appendChild ( badge ) ; } }) ; } /** * Basic Functions */ function initBas…" at bounding box center [901, 456] width 1201 height 684
click at [340, 370] on div "el . appendChild ( badge ) ; } }) ; } /** * Basic Functions */ function initBas…" at bounding box center [901, 456] width 1201 height 684
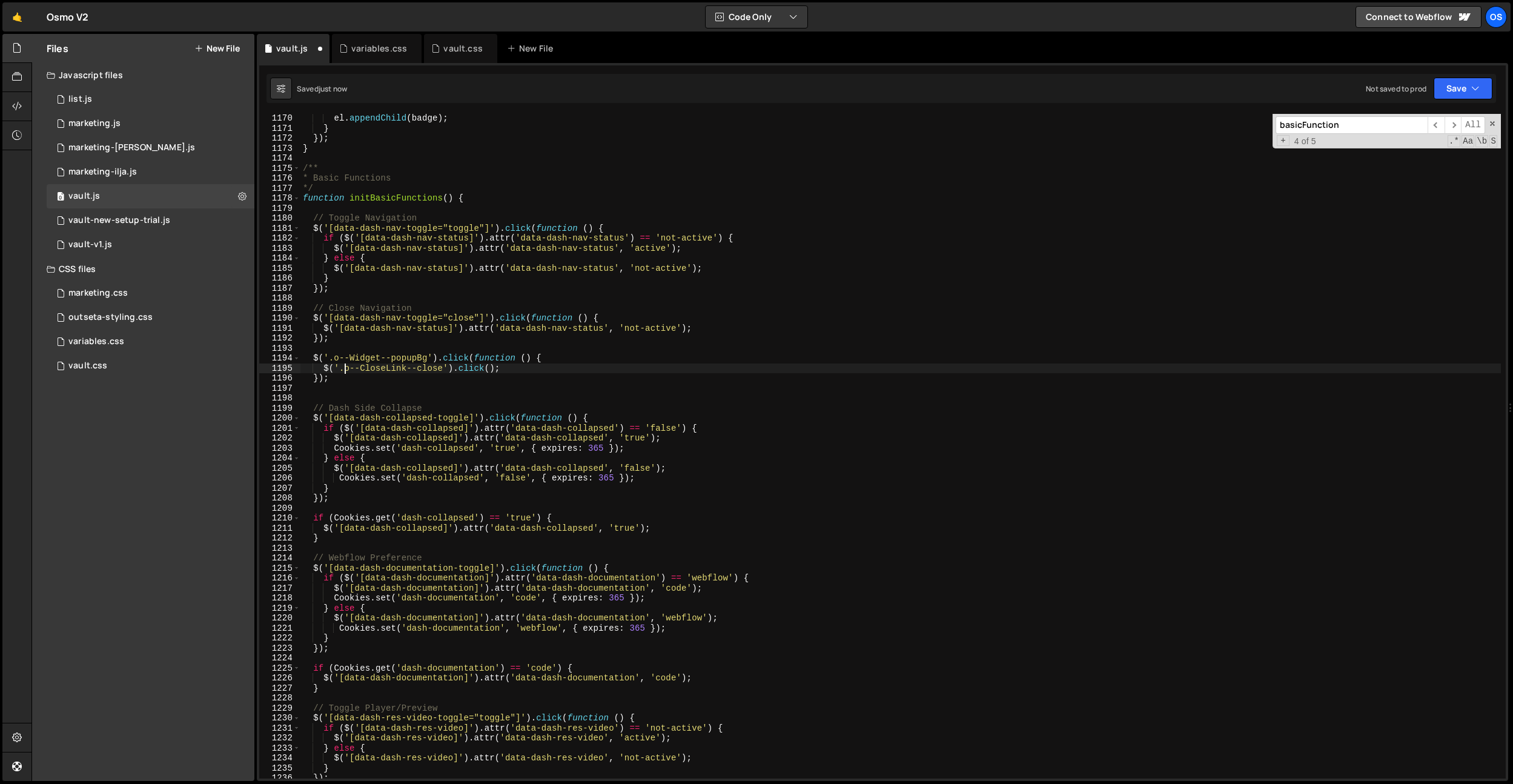
scroll to position [0, 3]
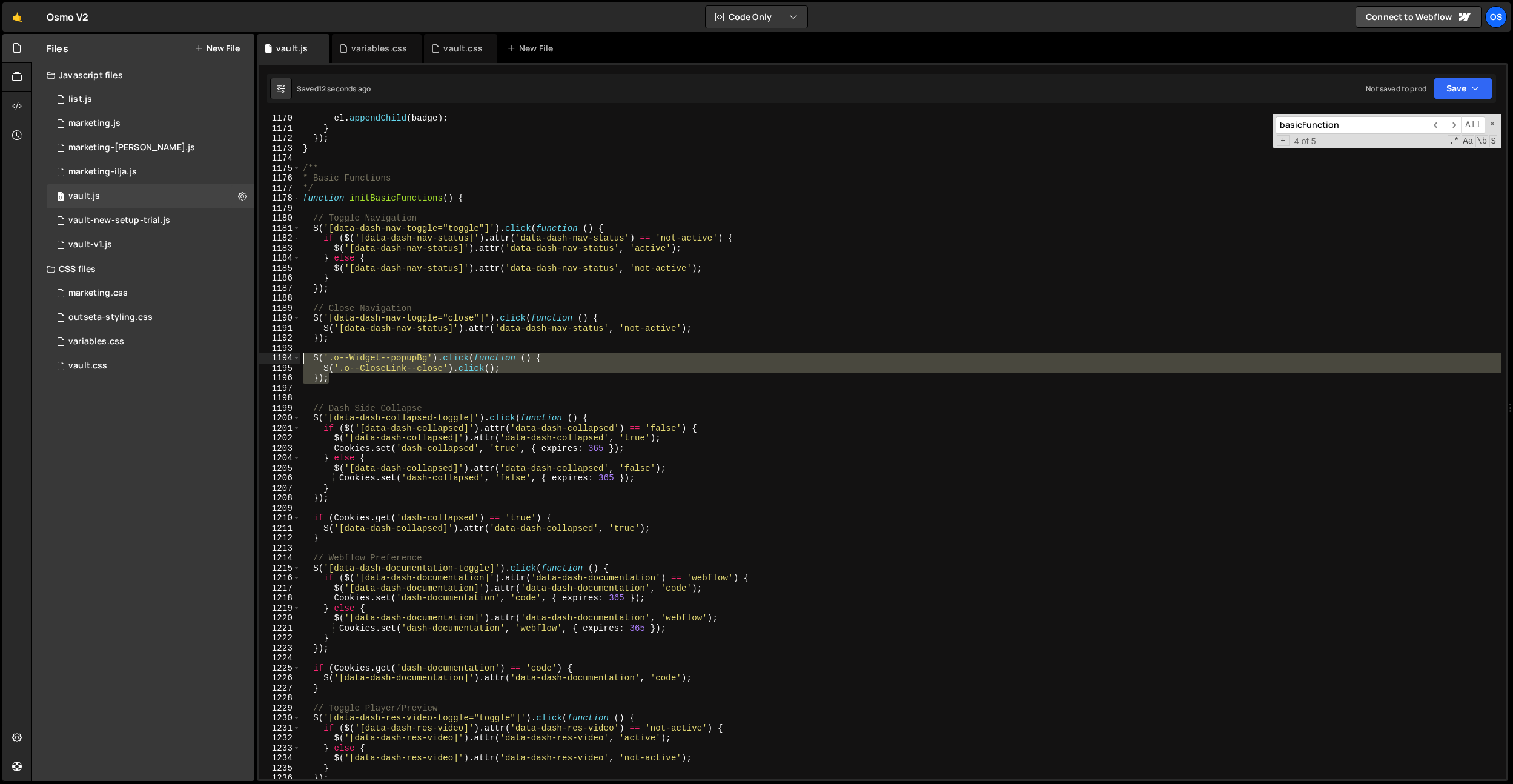
drag, startPoint x: 354, startPoint y: 381, endPoint x: 275, endPoint y: 357, distance: 82.6
click at [275, 357] on div "$('.o--CloseLink--close').click(); 1170 1171 1172 1173 1174 1175 1176 1177 1178…" at bounding box center [882, 446] width 1246 height 665
click at [761, 414] on div "el . appendChild ( badge ) ; } }) ; } /** * Basic Functions */ function initBas…" at bounding box center [901, 456] width 1201 height 684
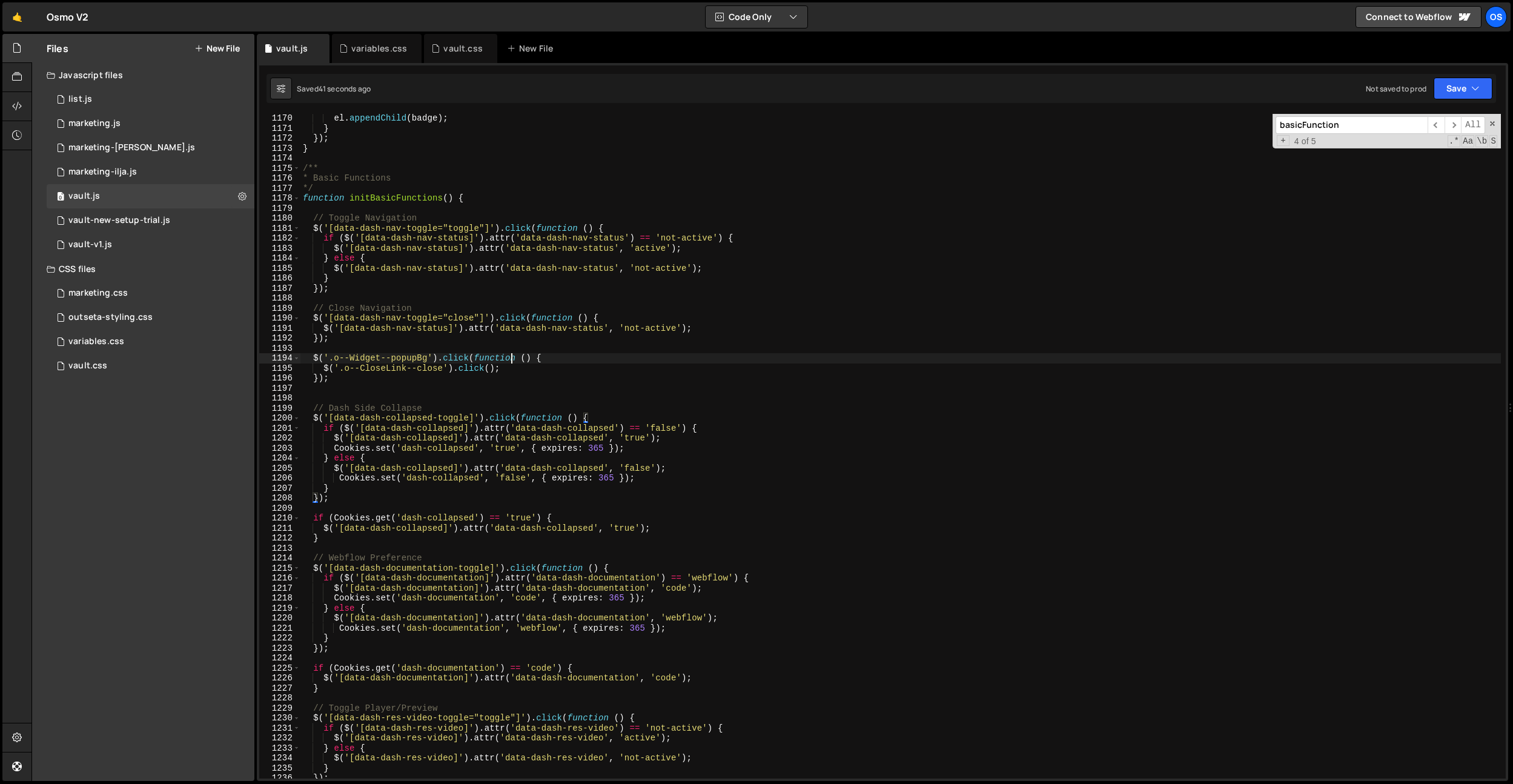
click at [513, 363] on div "el . appendChild ( badge ) ; } }) ; } /** * Basic Functions */ function initBas…" at bounding box center [901, 456] width 1201 height 684
drag, startPoint x: 503, startPoint y: 364, endPoint x: 321, endPoint y: 367, distance: 182.0
click at [322, 369] on div "el . appendChild ( badge ) ; } }) ; } /** * Basic Functions */ function initBas…" at bounding box center [901, 456] width 1201 height 684
type textarea "// $('.o--CloseLink--close').click();"
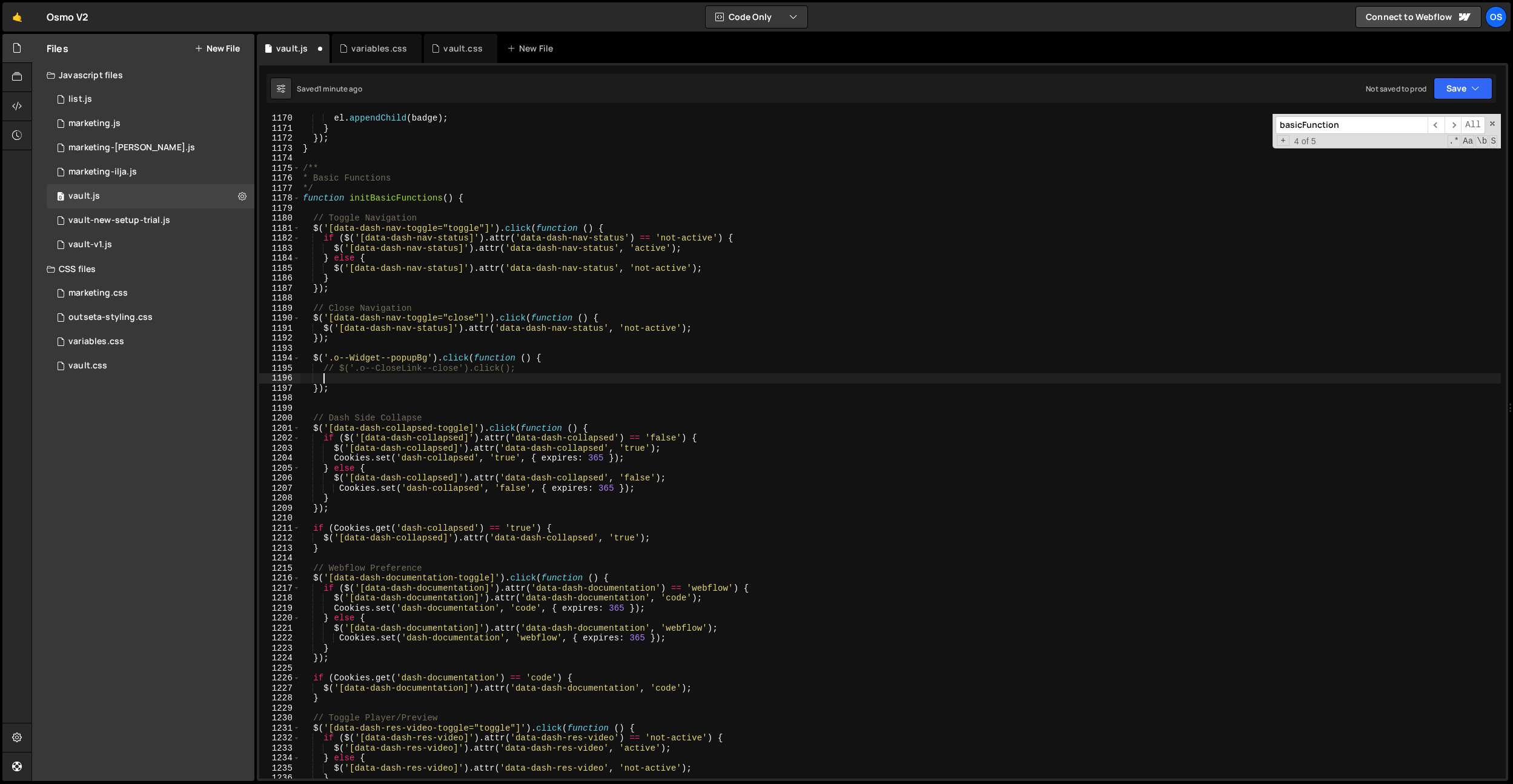
scroll to position [0, 1]
paste textarea "Outseta.profile.close();"
click at [515, 376] on div "el . appendChild ( badge ) ; } }) ; } /** * Basic Functions */ function initBas…" at bounding box center [901, 456] width 1201 height 684
drag, startPoint x: 428, startPoint y: 355, endPoint x: 334, endPoint y: 359, distance: 94.1
click at [334, 359] on div "el . appendChild ( badge ) ; } }) ; } /** * Basic Functions */ function initBas…" at bounding box center [901, 456] width 1201 height 684
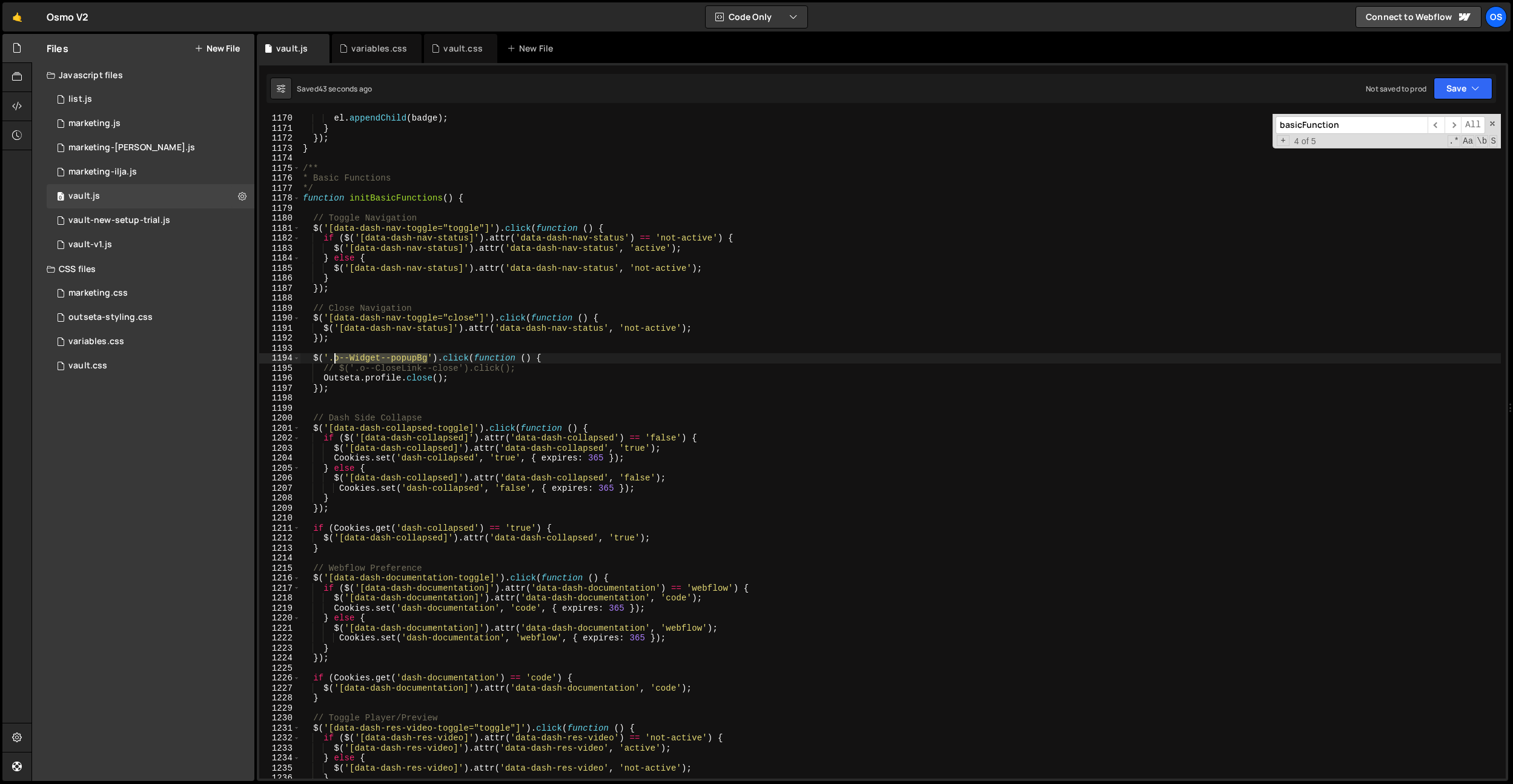
paste textarea "Outseta.profile.close();"
click at [474, 379] on div "el . appendChild ( badge ) ; } }) ; } /** * Basic Functions */ function initBas…" at bounding box center [901, 456] width 1201 height 684
type textarea "Outseta.profile.close();"
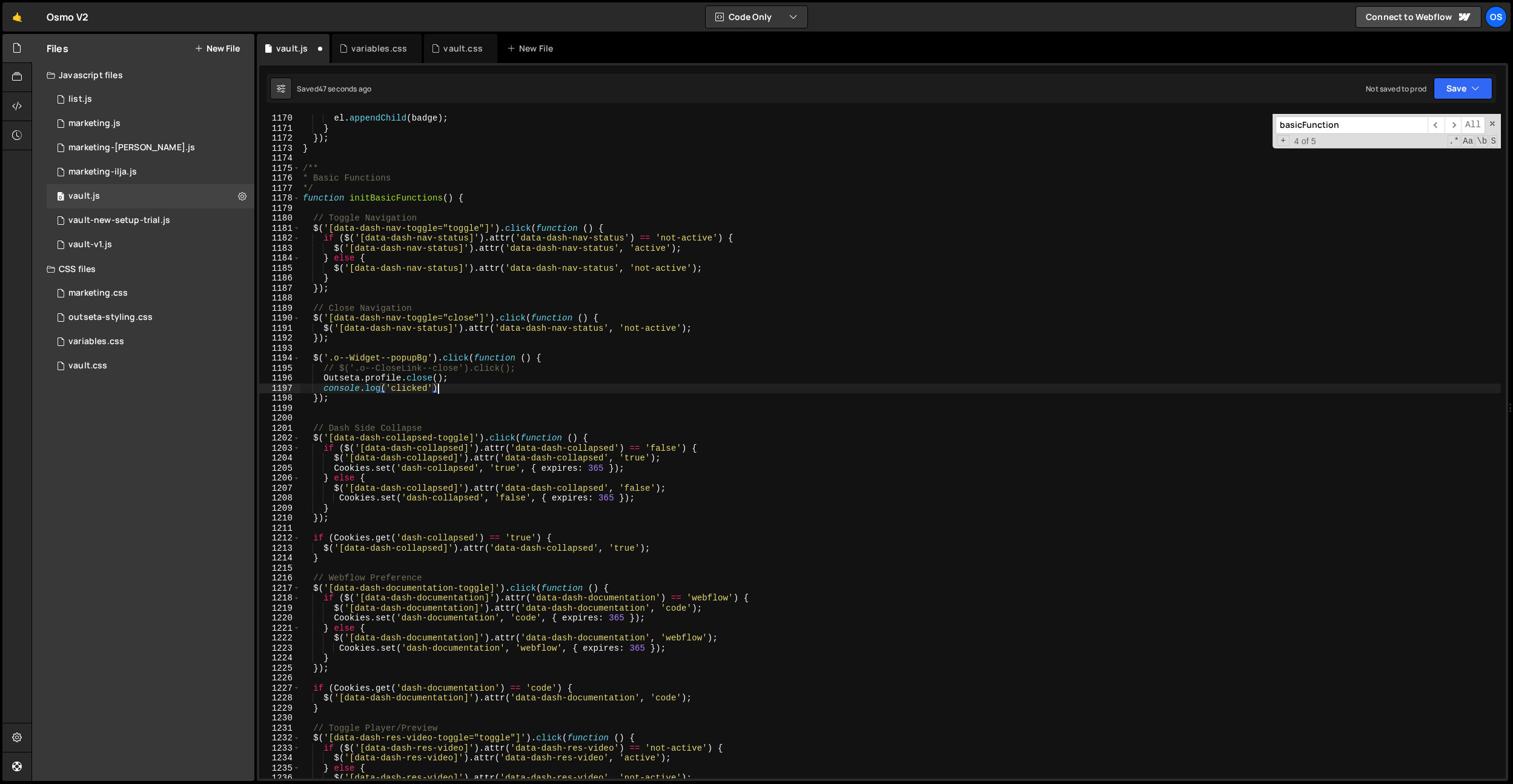
scroll to position [0, 9]
drag, startPoint x: 476, startPoint y: 378, endPoint x: 230, endPoint y: 377, distance: 246.0
click at [230, 377] on div "Files New File Javascript files 0 list.js 0 0 marketing.js 0 0 marketing-[PERSO…" at bounding box center [772, 407] width 1481 height 748
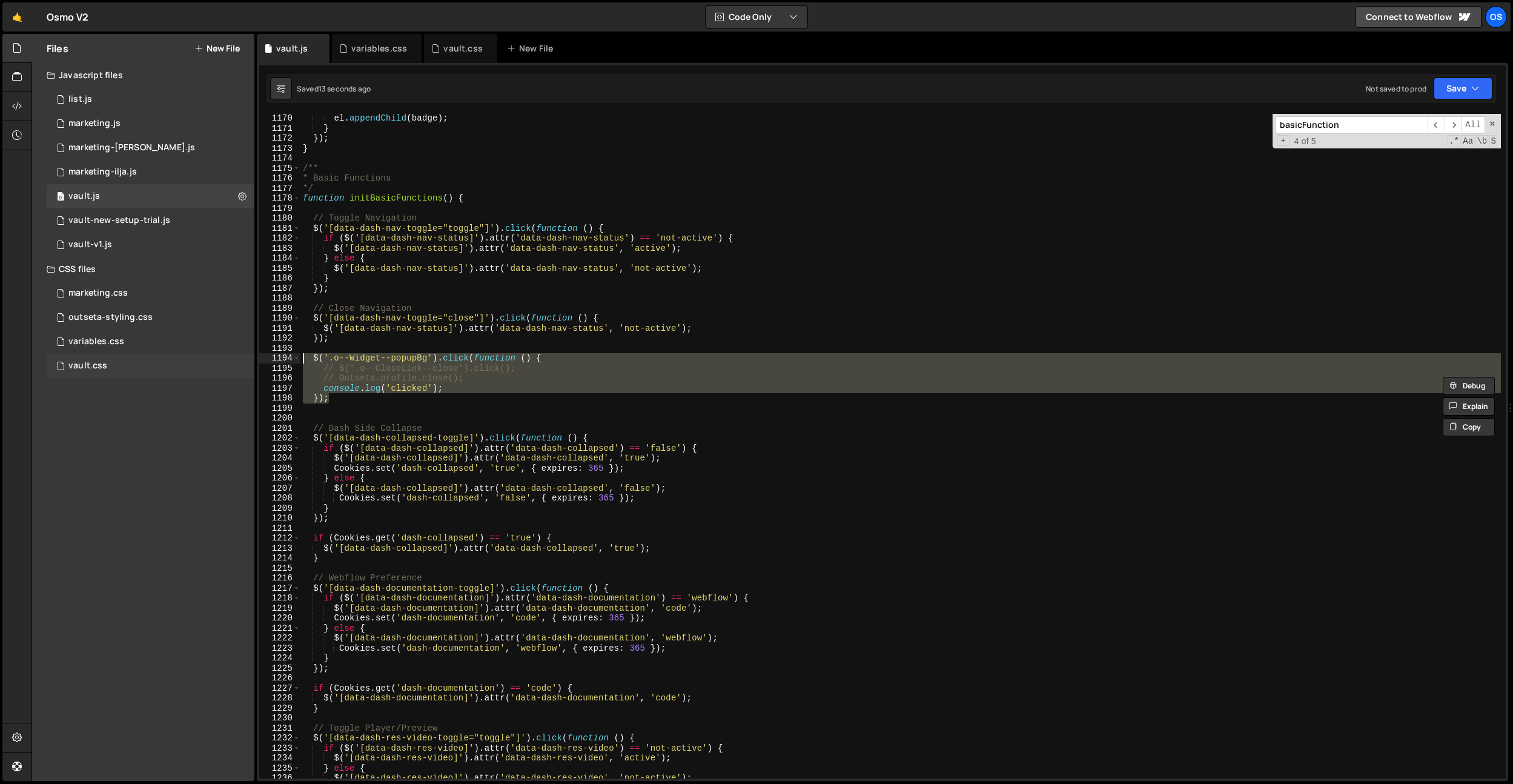
drag, startPoint x: 338, startPoint y: 397, endPoint x: 238, endPoint y: 355, distance: 108.5
click at [238, 355] on div "Files New File Javascript files 0 list.js 0 0 marketing.js 0 0 marketing-[PERSO…" at bounding box center [772, 407] width 1481 height 748
type textarea "$('.o--Widget--popupBg').click(function () { // $('.o--CloseLink--close').click…"
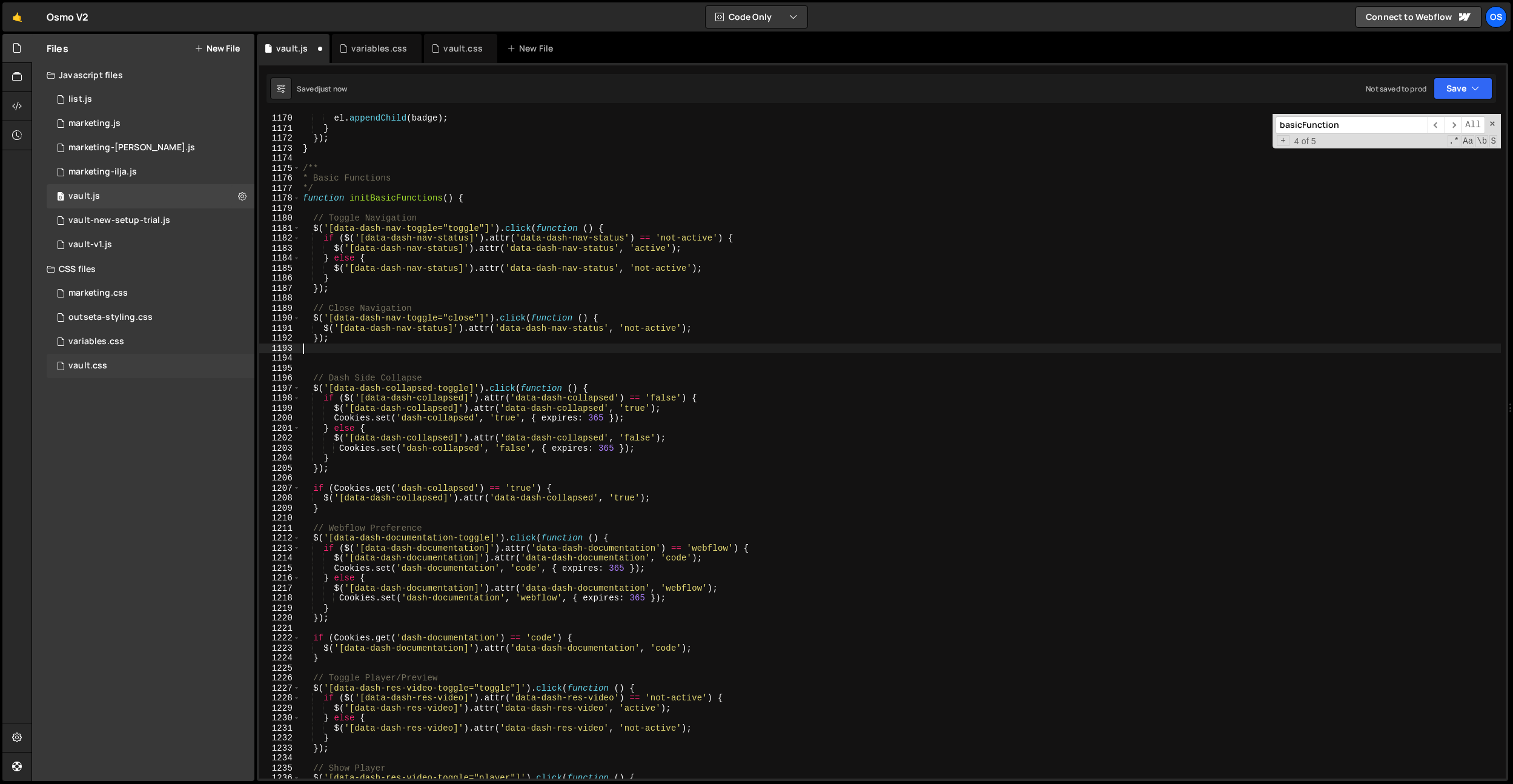
type textarea "});"
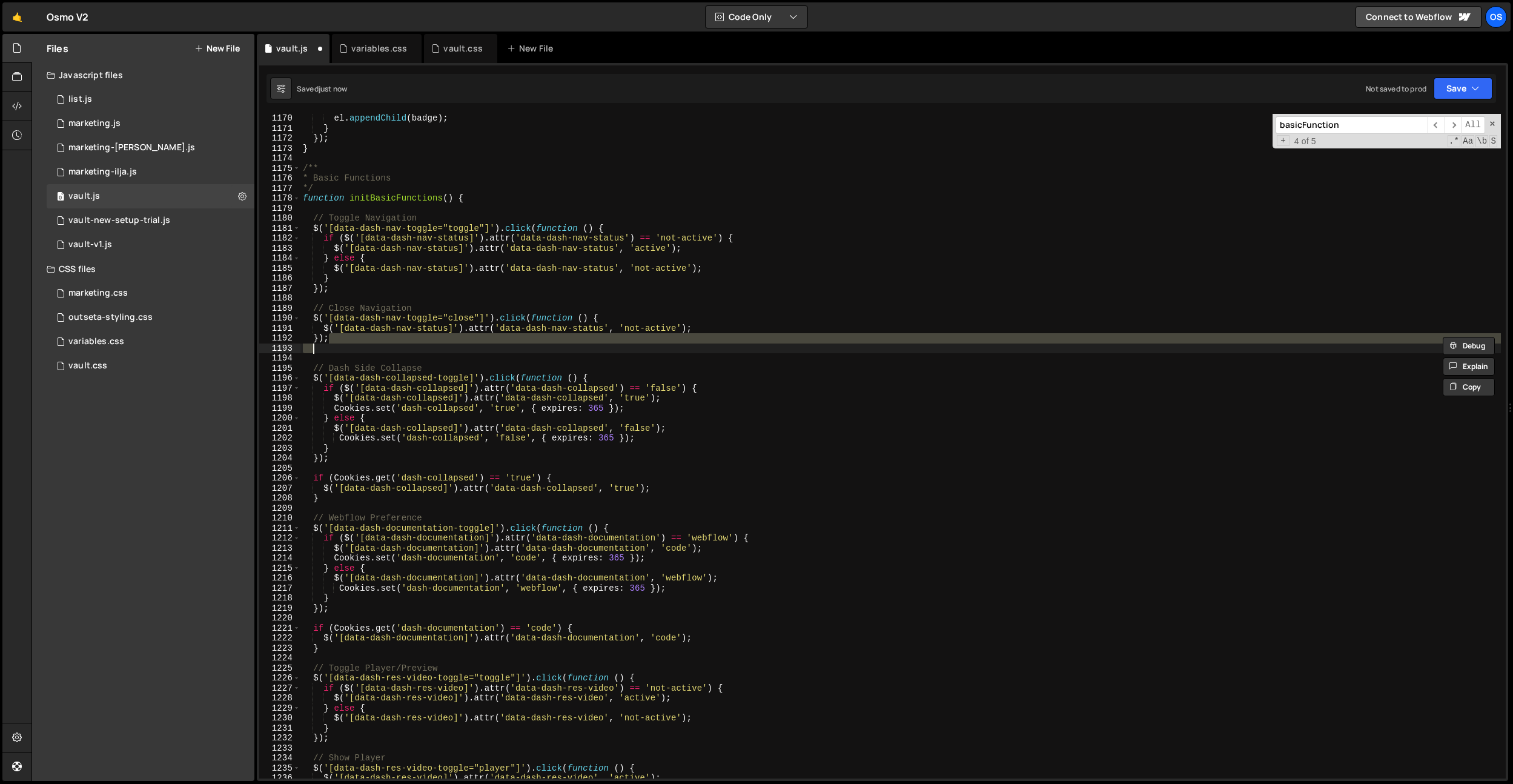
type textarea "console.log('clicked'); });"
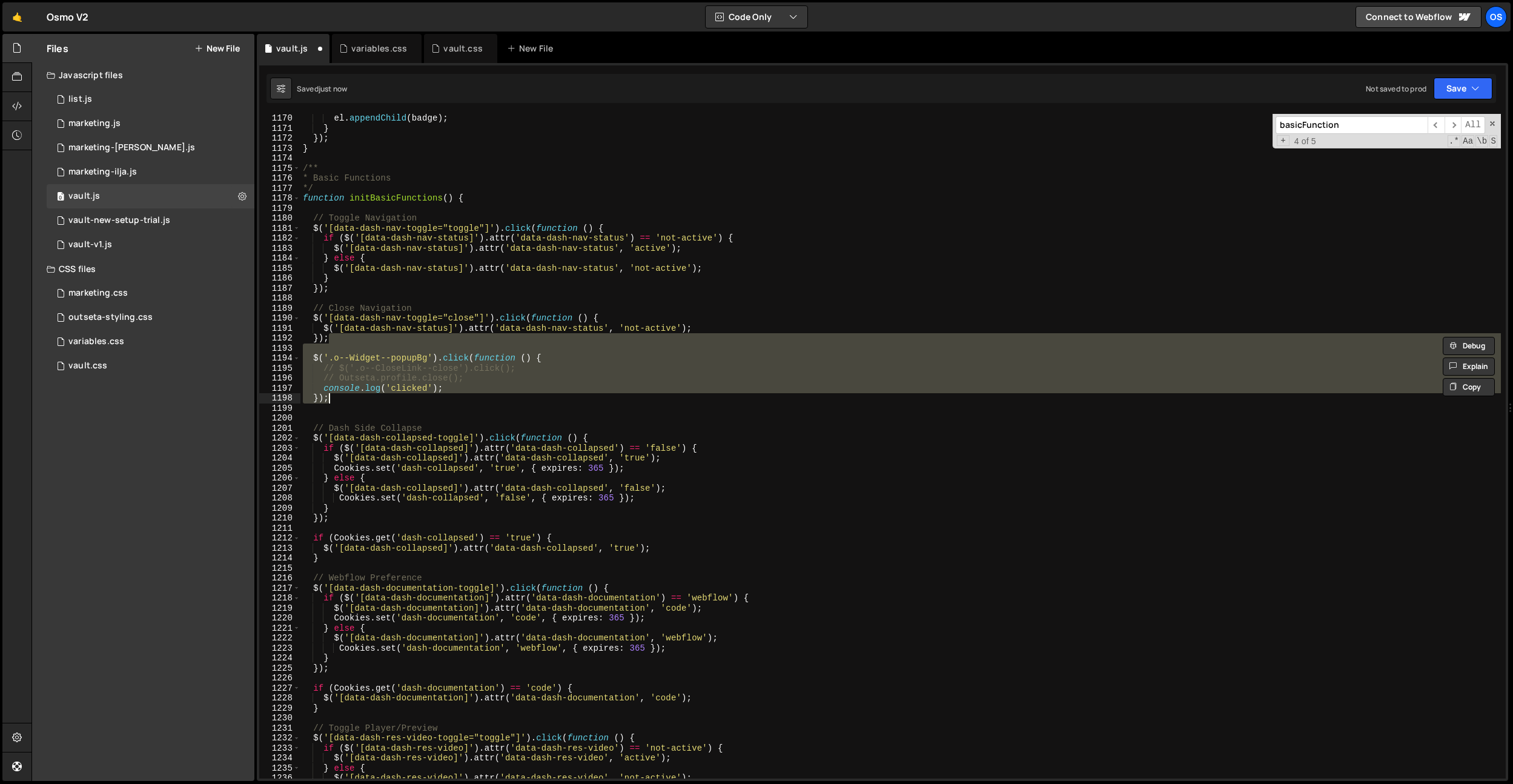
click at [432, 349] on div "el . appendChild ( badge ) ; } }) ; } /** * Basic Functions */ function initBas…" at bounding box center [901, 446] width 1201 height 665
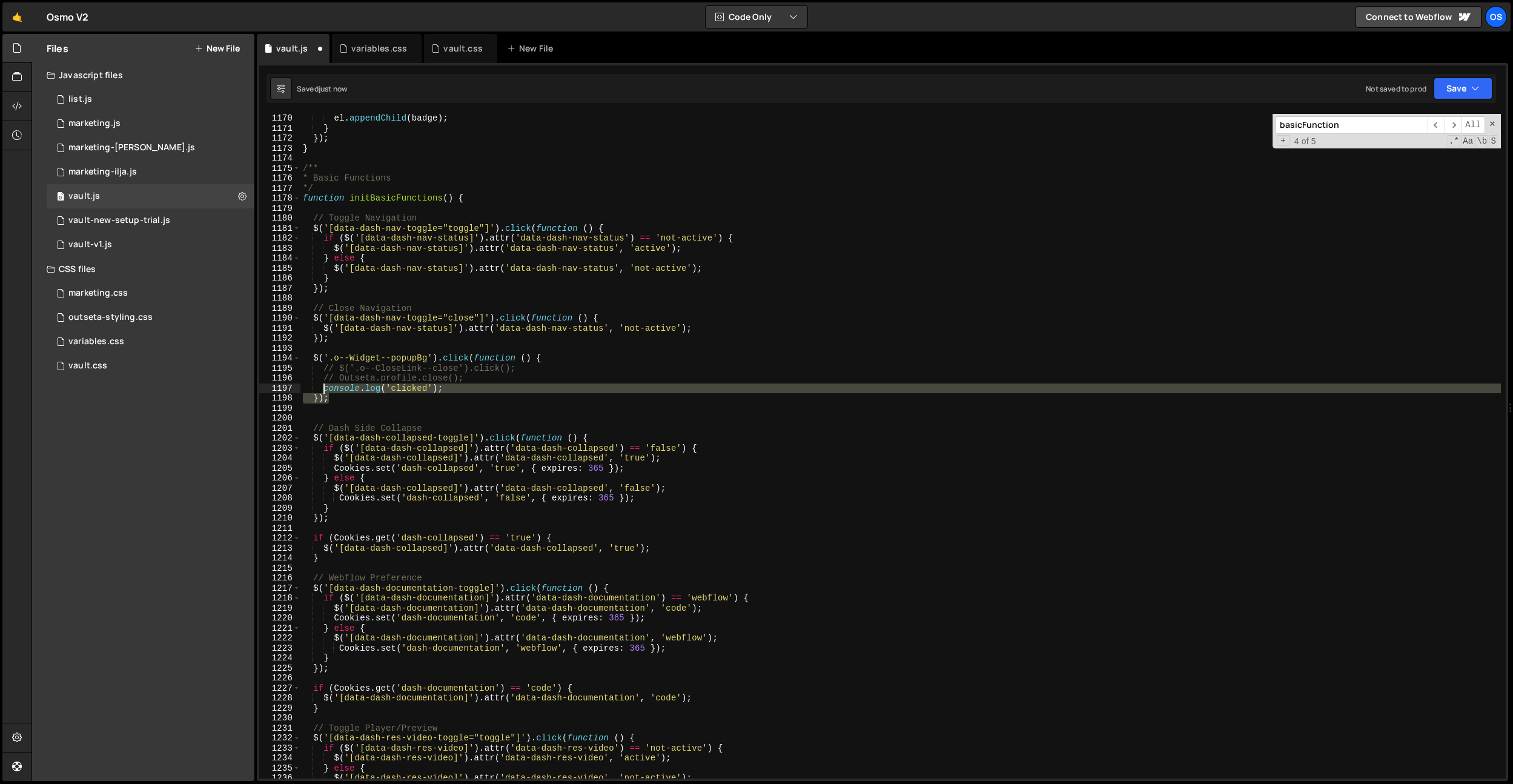
drag, startPoint x: 450, startPoint y: 393, endPoint x: 322, endPoint y: 389, distance: 128.1
click at [322, 389] on div "el . appendChild ( badge ) ; } }) ; } /** * Basic Functions */ function initBas…" at bounding box center [901, 456] width 1201 height 684
click at [344, 336] on div "el . appendChild ( badge ) ; } }) ; } /** * Basic Functions */ function initBas…" at bounding box center [901, 456] width 1201 height 684
type textarea "});"
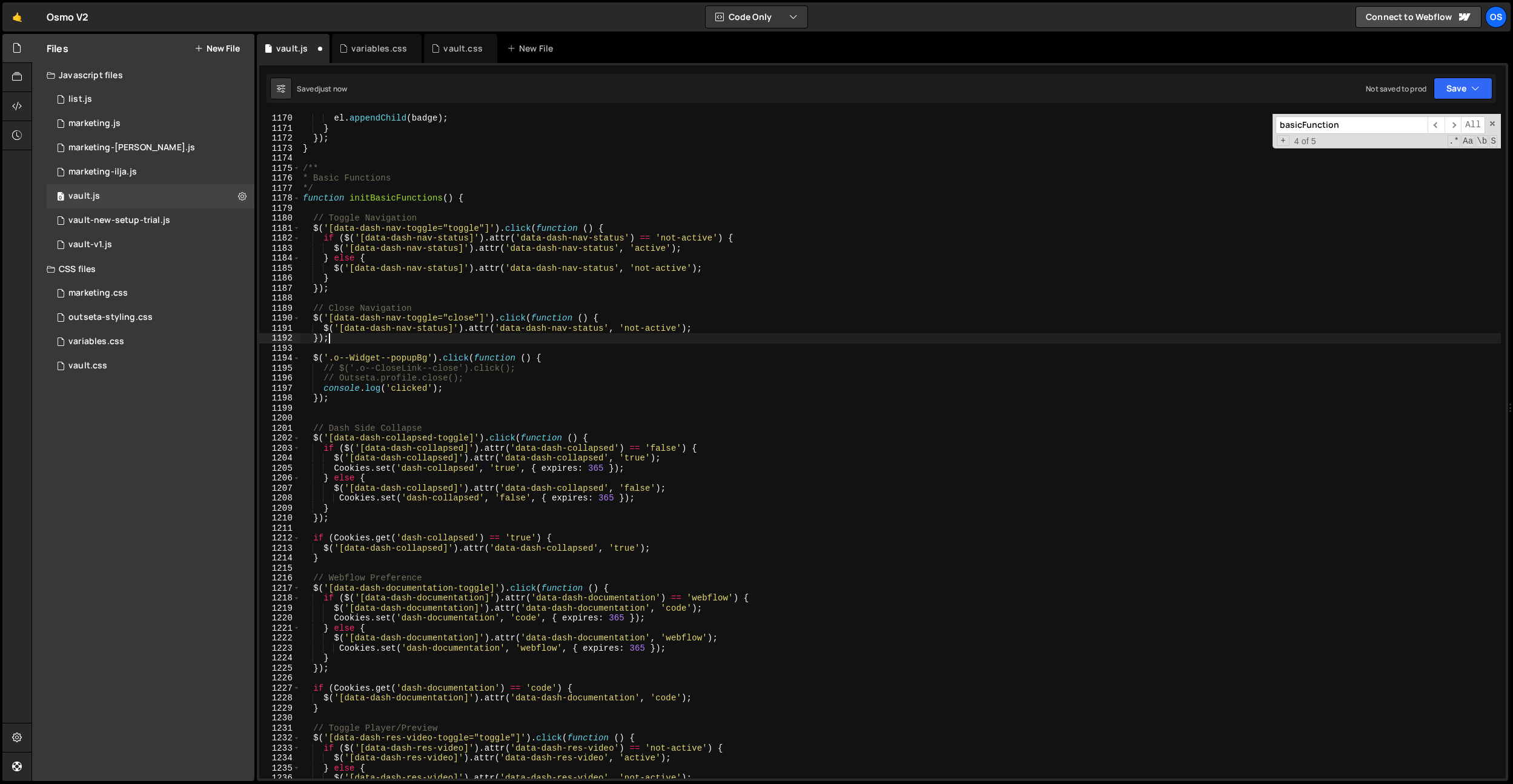
paste textarea "});"
type textarea "});"
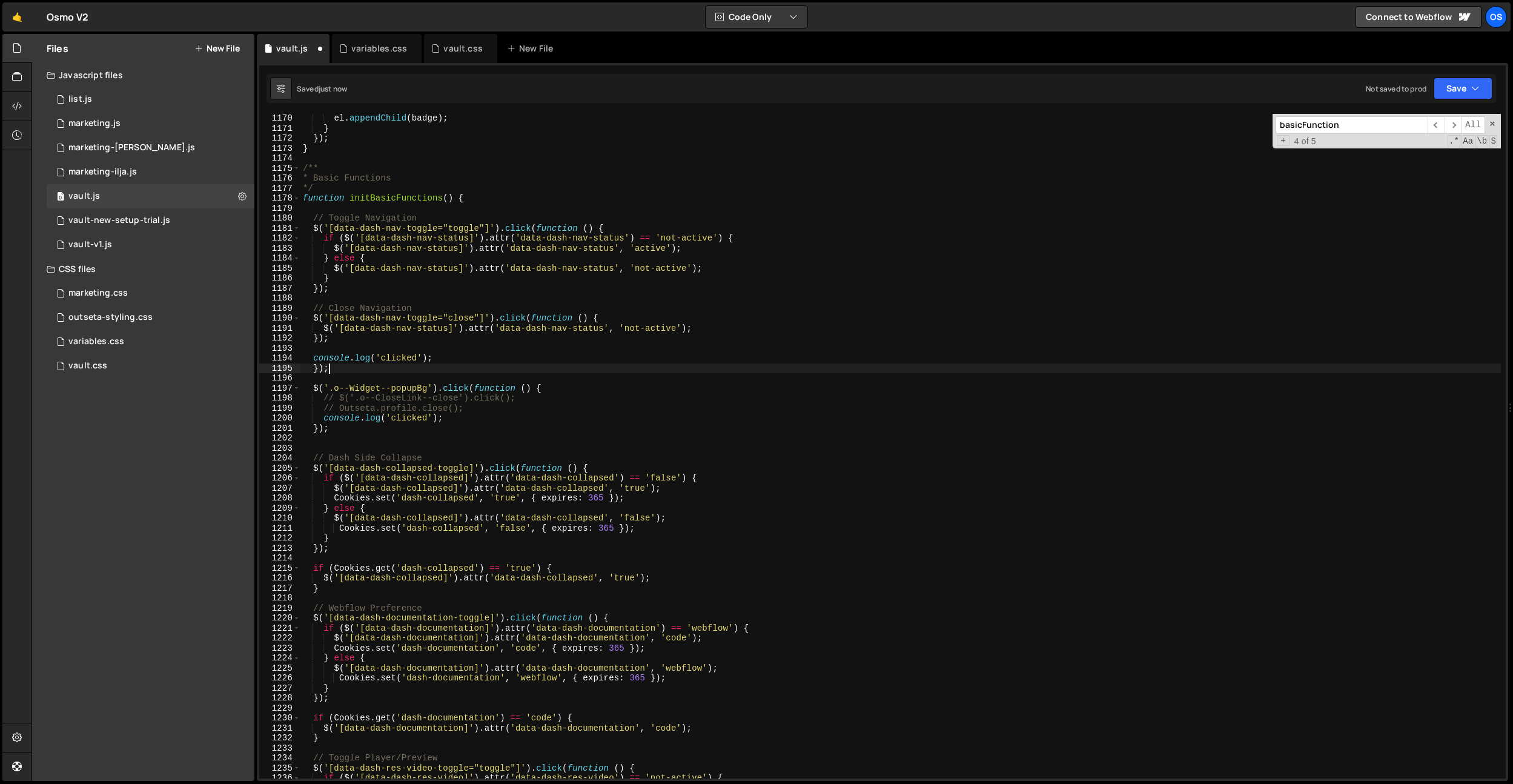
click at [407, 352] on div "el . appendChild ( badge ) ; } }) ; } /** * Basic Functions */ function initBas…" at bounding box center [901, 456] width 1201 height 684
click at [404, 356] on div "el . appendChild ( badge ) ; } }) ; } /** * Basic Functions */ function initBas…" at bounding box center [901, 456] width 1201 height 684
click at [340, 371] on div "el . appendChild ( badge ) ; } }) ; } /** * Basic Functions */ function initBas…" at bounding box center [901, 456] width 1201 height 684
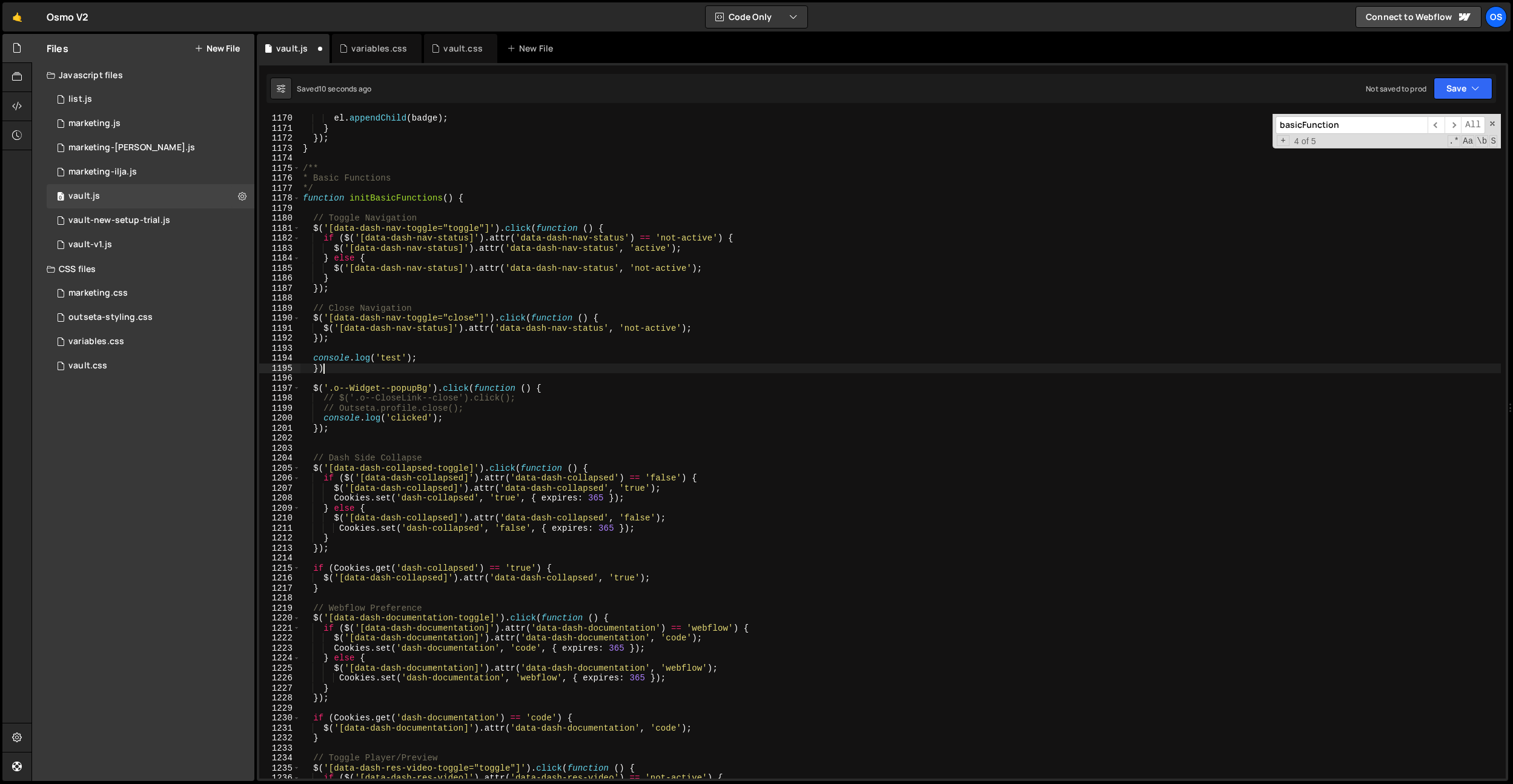
type textarea "}"
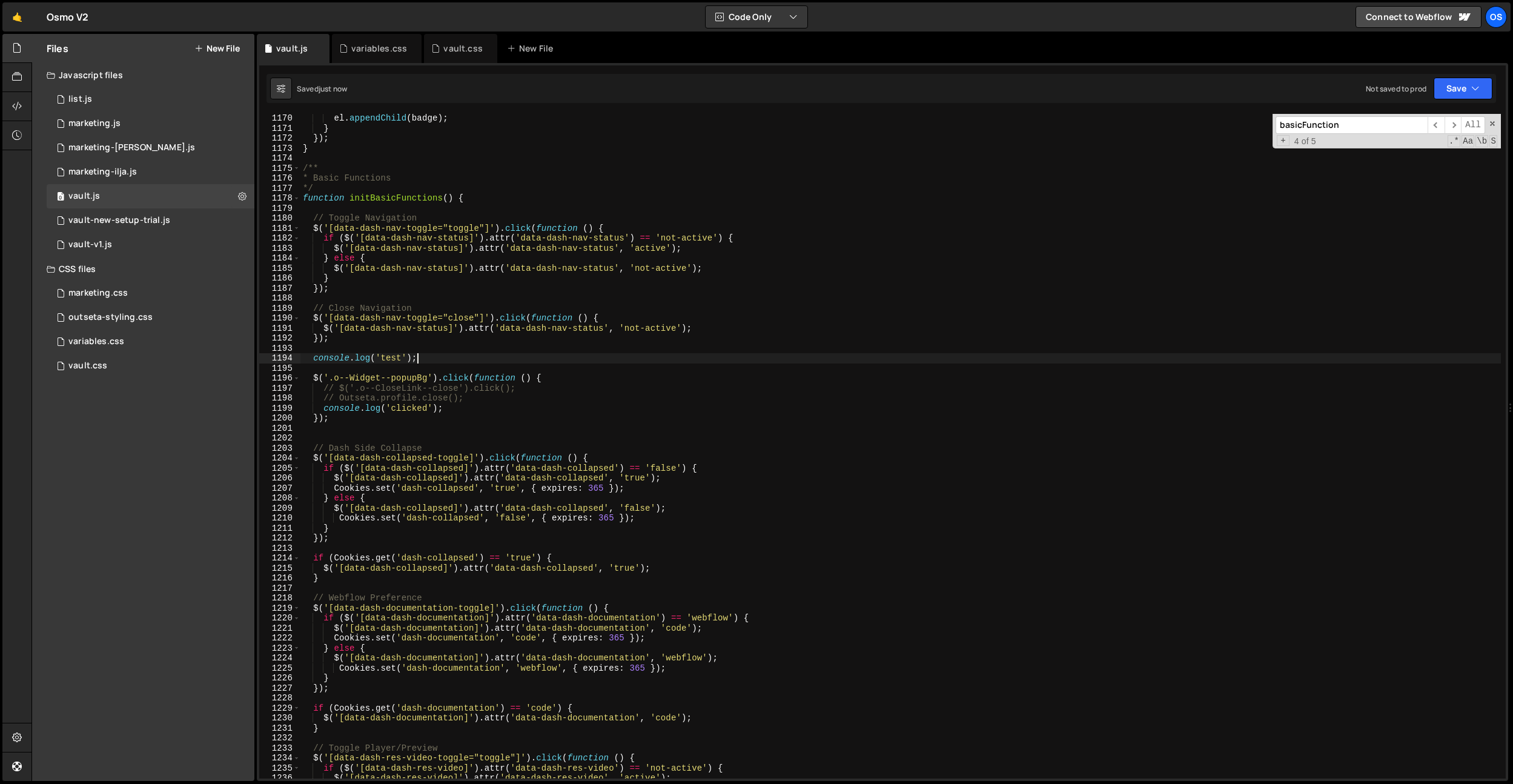
type textarea "console.log('test');"
drag, startPoint x: 425, startPoint y: 354, endPoint x: 262, endPoint y: 359, distance: 163.1
click at [262, 360] on div "console.log('test'); 1170 1171 1172 1173 1174 1175 1176 1177 1178 1179 1180 118…" at bounding box center [882, 446] width 1246 height 665
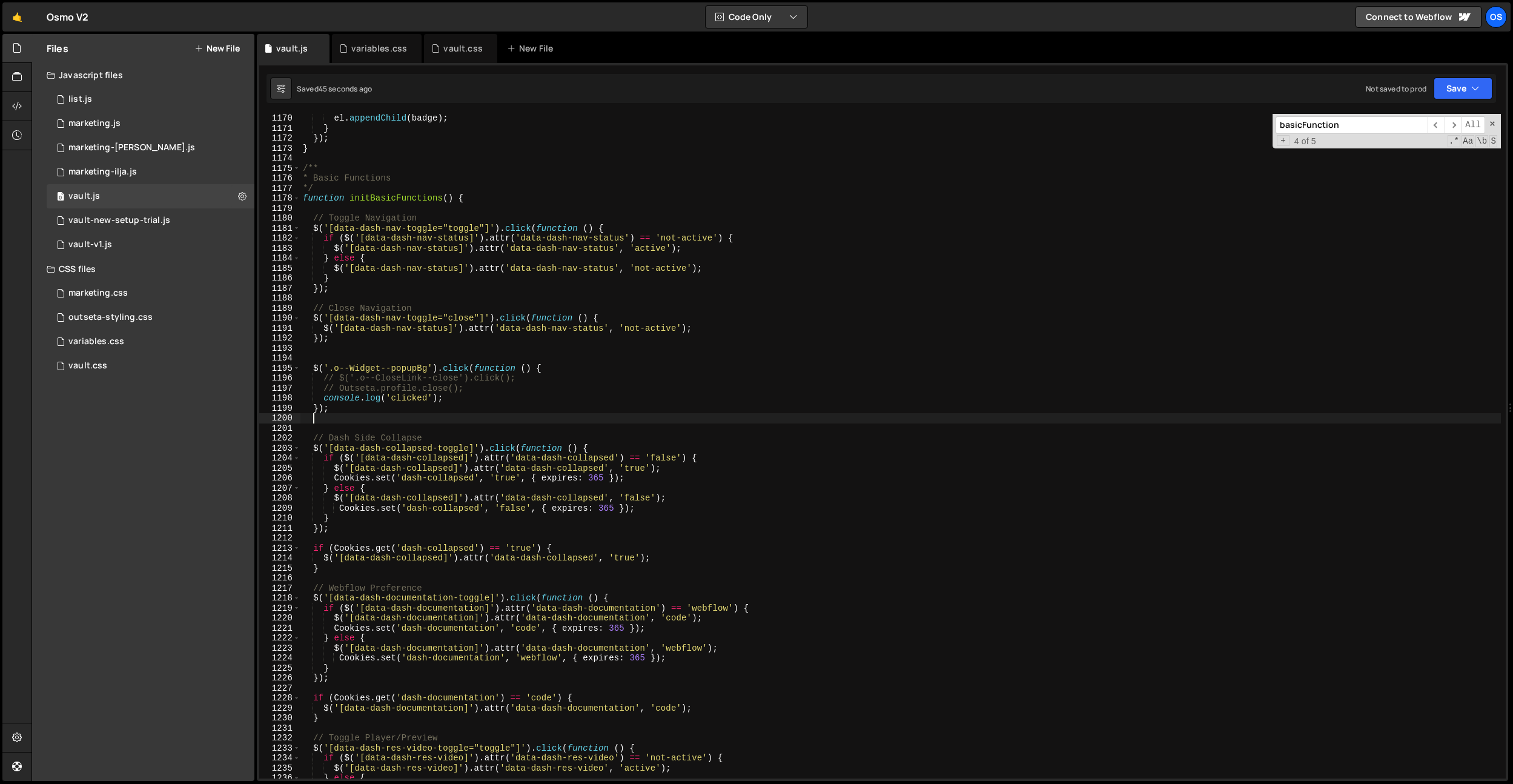
click at [393, 416] on div "el . appendChild ( badge ) ; } }) ; } /** * Basic Functions */ function initBas…" at bounding box center [901, 456] width 1201 height 684
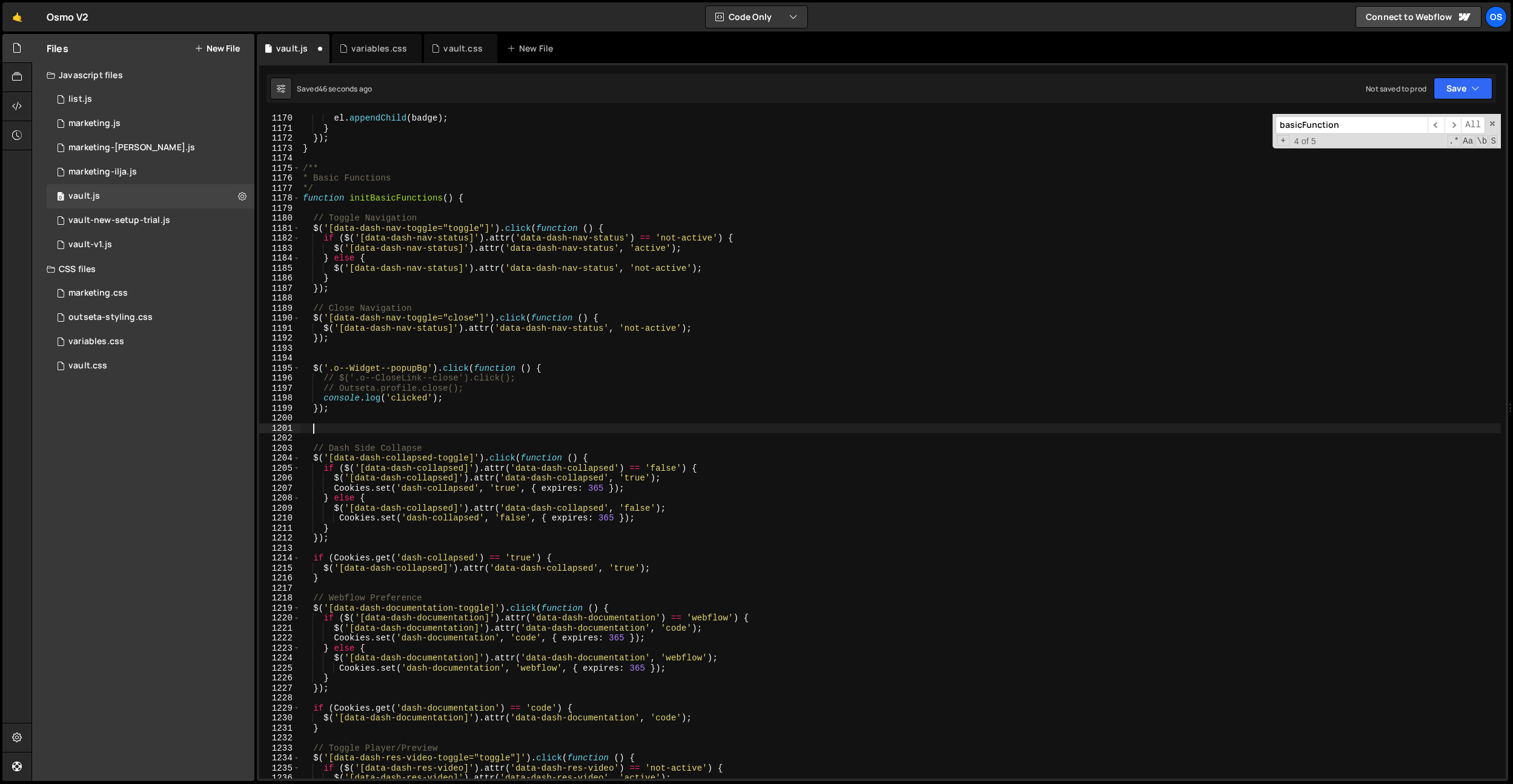
paste textarea "});"
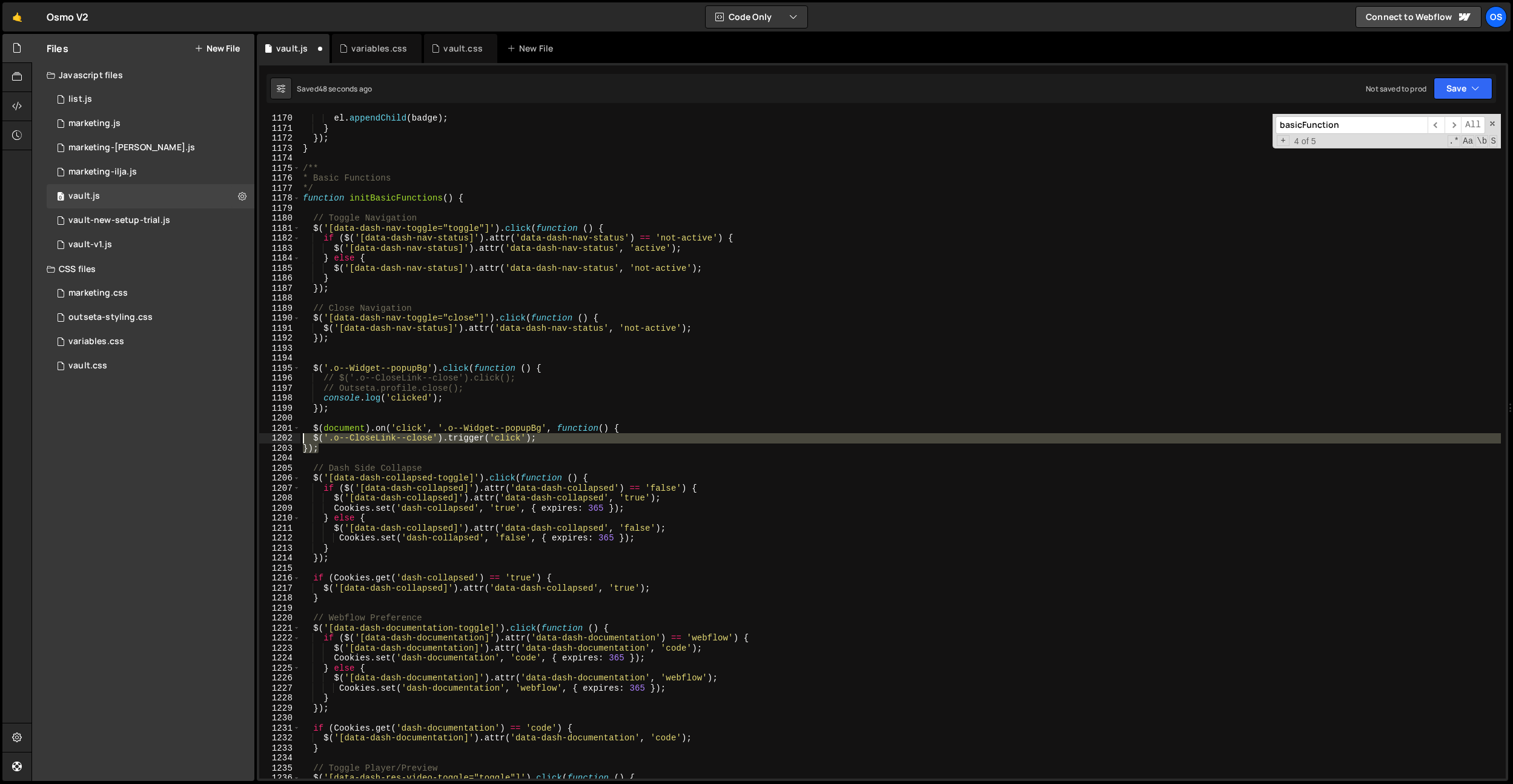
drag, startPoint x: 323, startPoint y: 450, endPoint x: 297, endPoint y: 437, distance: 29.1
click at [297, 437] on div "}); 1170 1171 1172 1173 1174 1175 1176 1177 1178 1179 1180 1181 1182 1183 1184 …" at bounding box center [882, 446] width 1246 height 665
type textarea "$('.o--CloseLink--close').trigger('click'); });"
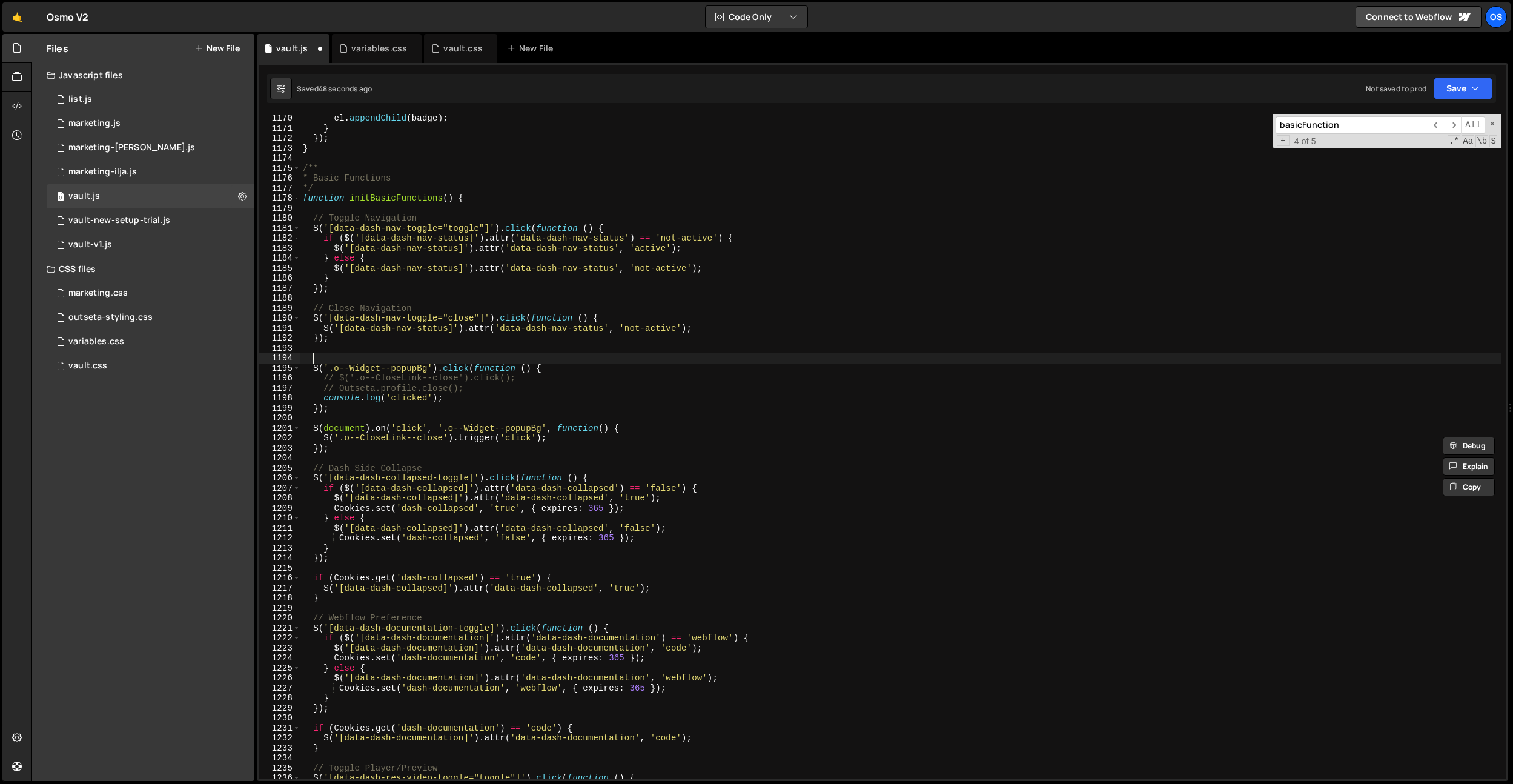
click at [494, 355] on div "el . appendChild ( badge ) ; } }) ; } /** * Basic Functions */ function initBas…" at bounding box center [901, 456] width 1201 height 684
drag, startPoint x: 470, startPoint y: 389, endPoint x: 386, endPoint y: 401, distance: 84.9
click at [341, 386] on div "el . appendChild ( badge ) ; } }) ; } /** * Basic Functions */ function initBas…" at bounding box center [901, 456] width 1201 height 684
drag, startPoint x: 525, startPoint y: 377, endPoint x: 337, endPoint y: 417, distance: 192.2
click at [339, 380] on div "el . appendChild ( badge ) ; } }) ; } /** * Basic Functions */ function initBas…" at bounding box center [901, 456] width 1201 height 684
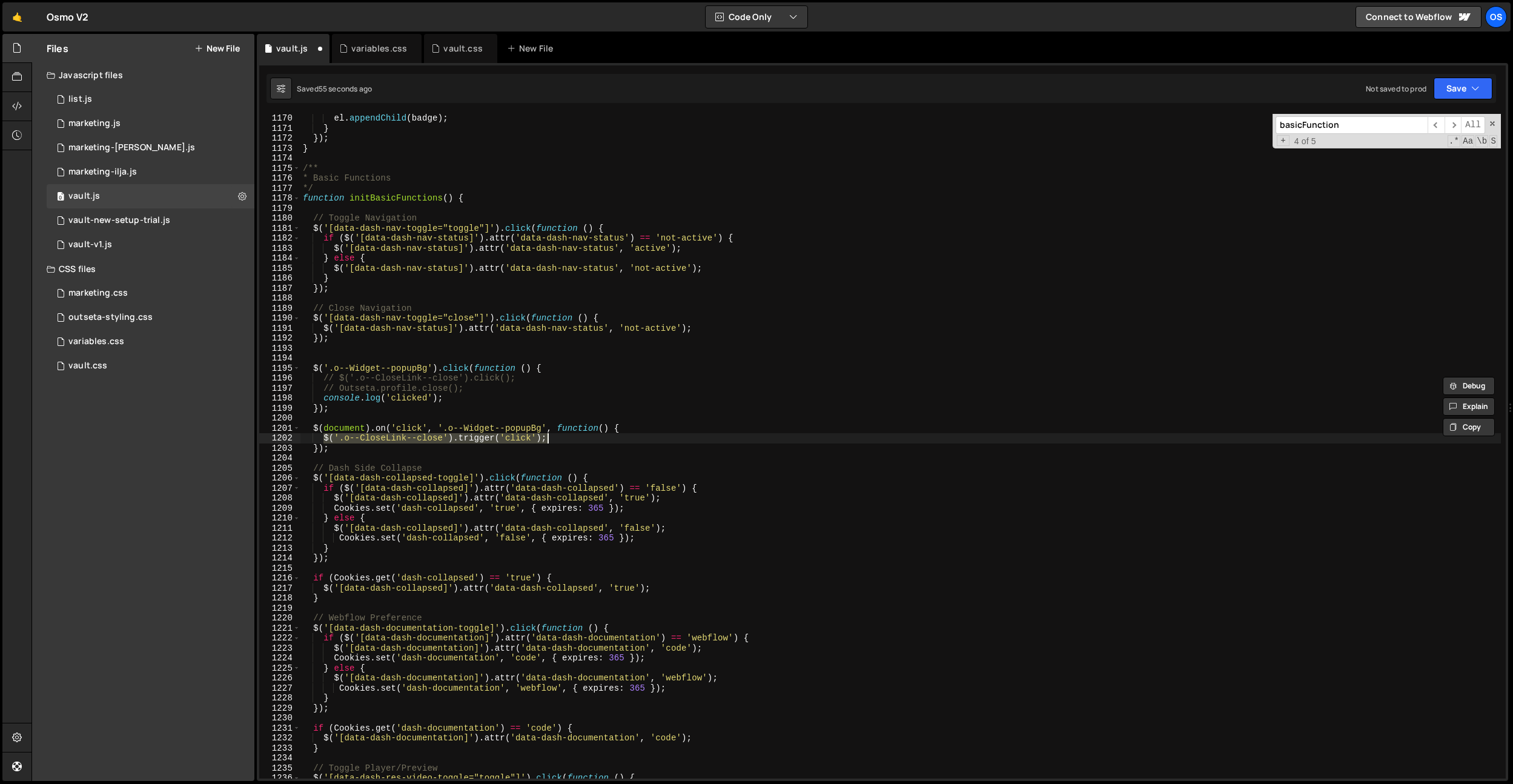
drag, startPoint x: 324, startPoint y: 436, endPoint x: 551, endPoint y: 433, distance: 227.0
click at [551, 433] on div "el . appendChild ( badge ) ; } }) ; } /** * Basic Functions */ function initBas…" at bounding box center [901, 456] width 1201 height 684
paste textarea "click("
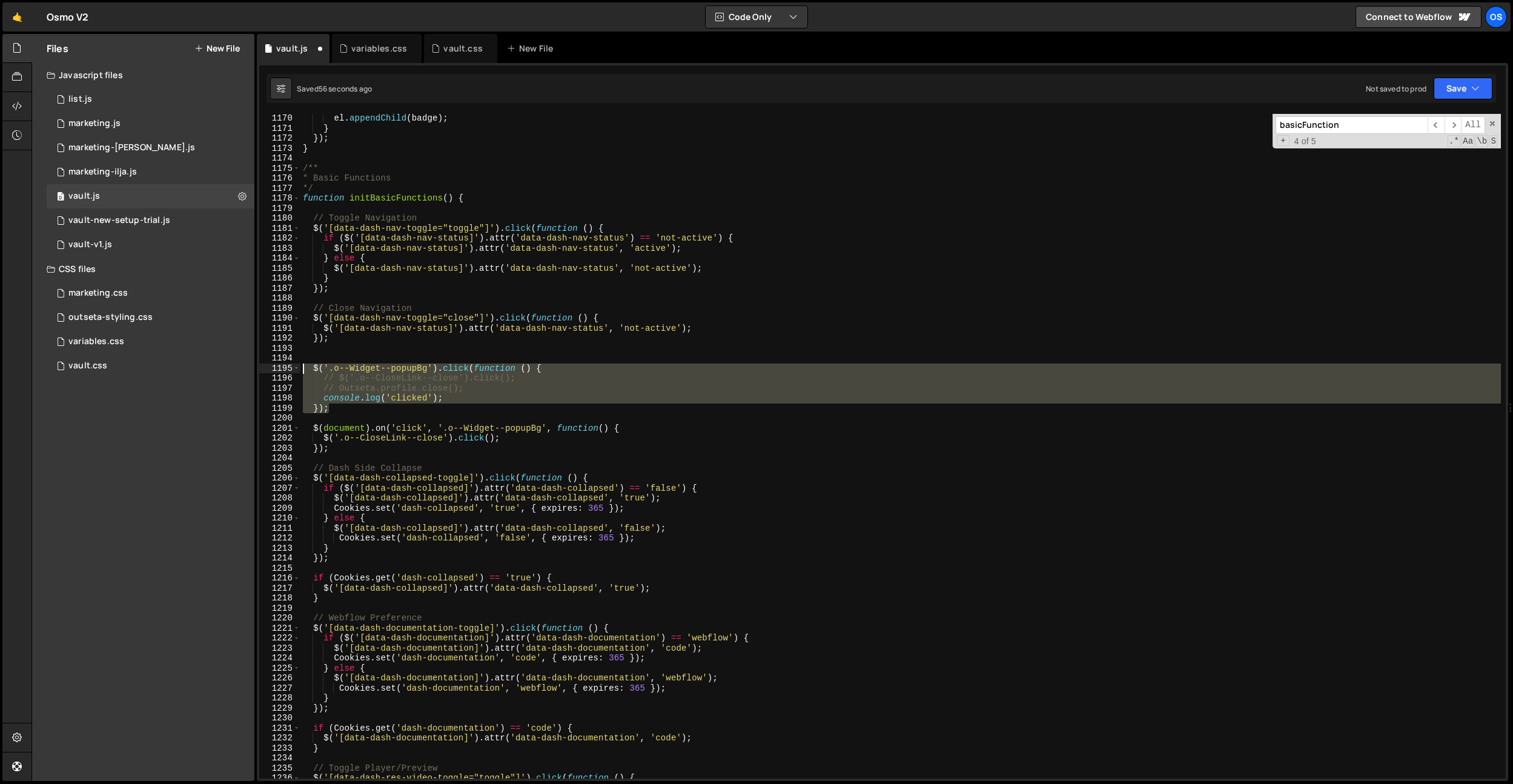
drag, startPoint x: 416, startPoint y: 413, endPoint x: 288, endPoint y: 371, distance: 134.7
click at [288, 371] on div "$('.o--CloseLink--close').click(); 1170 1171 1172 1173 1174 1175 1176 1177 1178…" at bounding box center [882, 446] width 1246 height 665
type textarea "$('.o--Widget--popupBg').click(function () { // $('.o--CloseLink--close').click…"
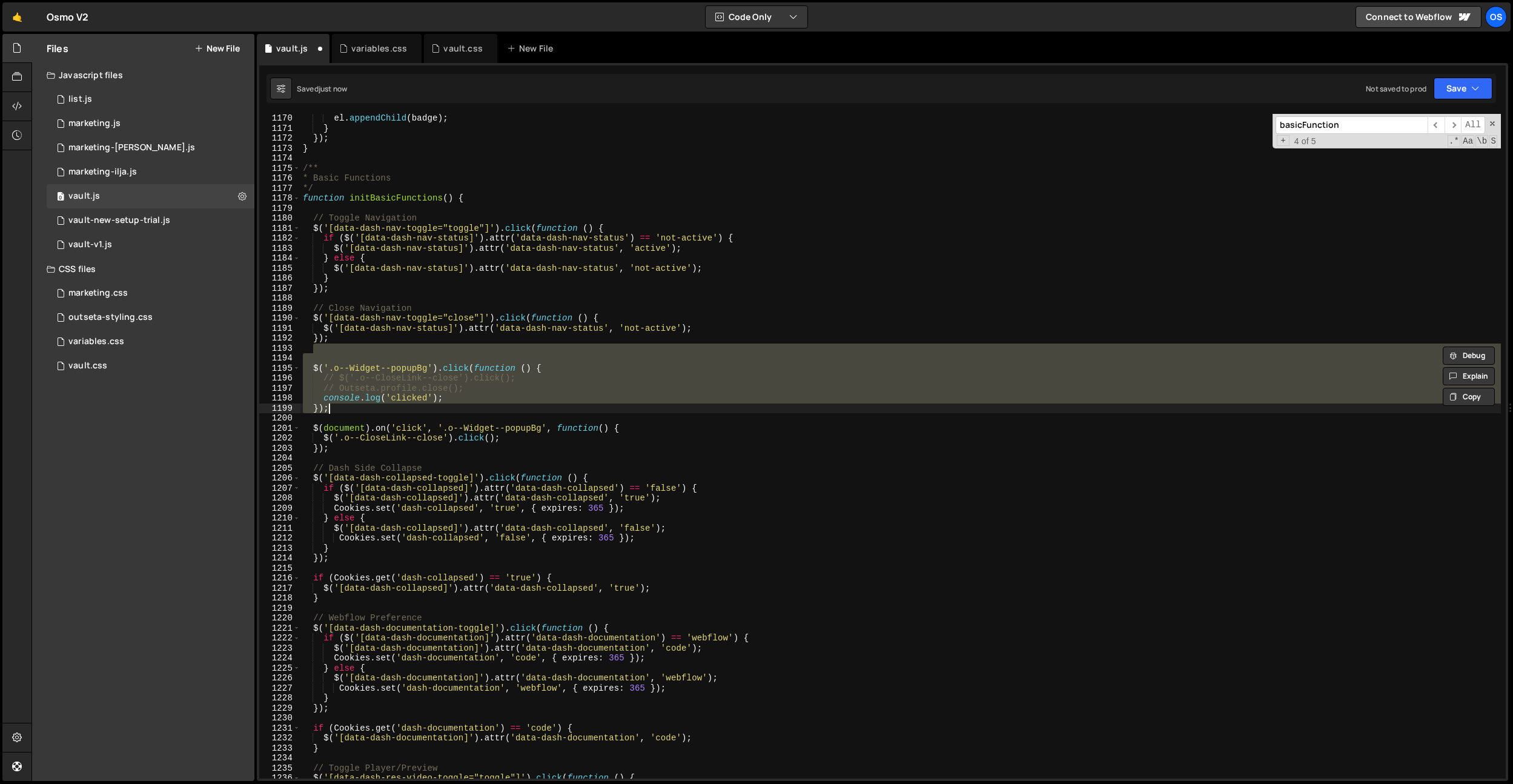
click at [462, 389] on div "el . appendChild ( badge ) ; } }) ; } /** * Basic Functions */ function initBas…" at bounding box center [901, 446] width 1201 height 665
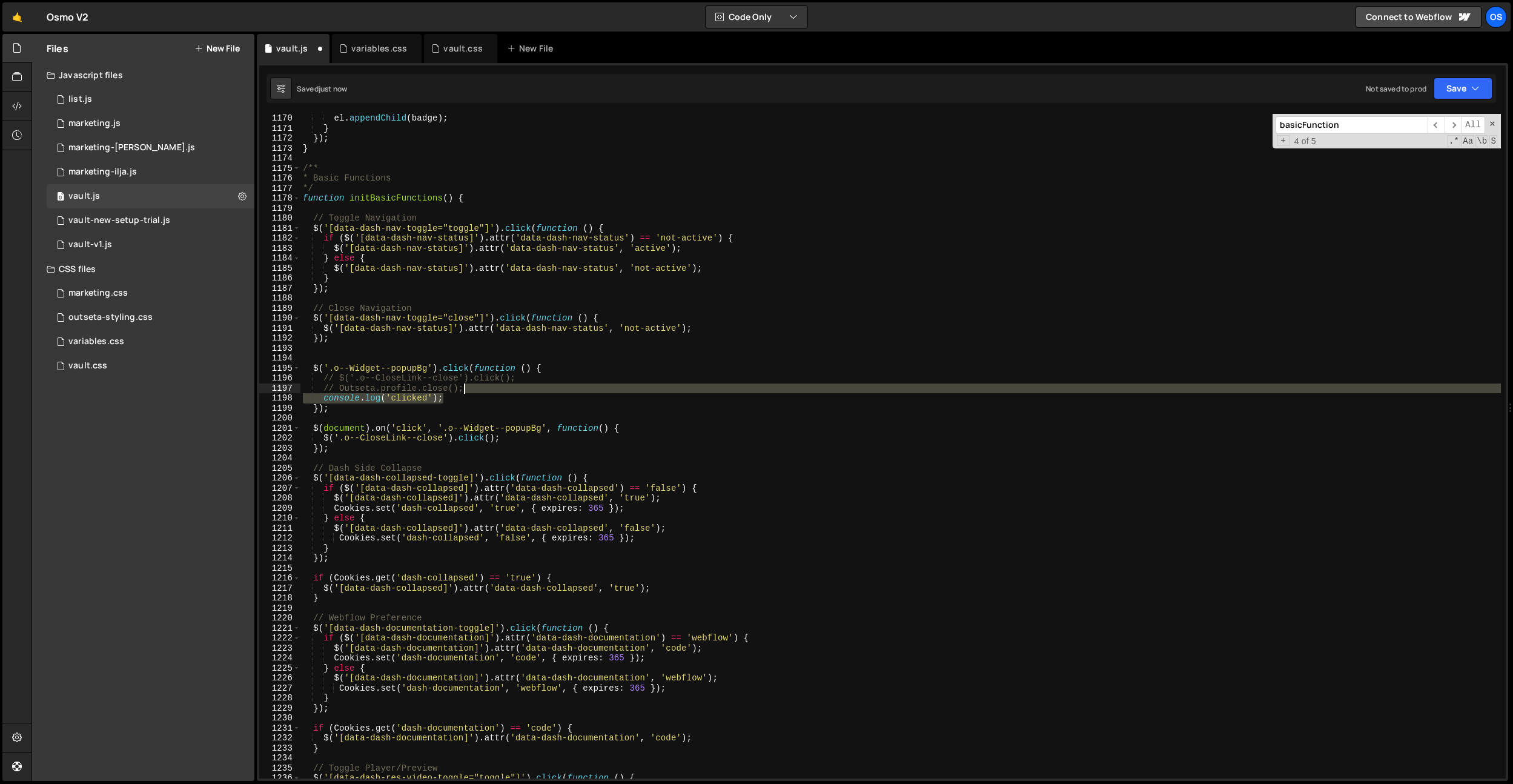
drag, startPoint x: 470, startPoint y: 398, endPoint x: 476, endPoint y: 391, distance: 9.2
click at [476, 391] on div "el . appendChild ( badge ) ; } }) ; } /** * Basic Functions */ function initBas…" at bounding box center [901, 456] width 1201 height 684
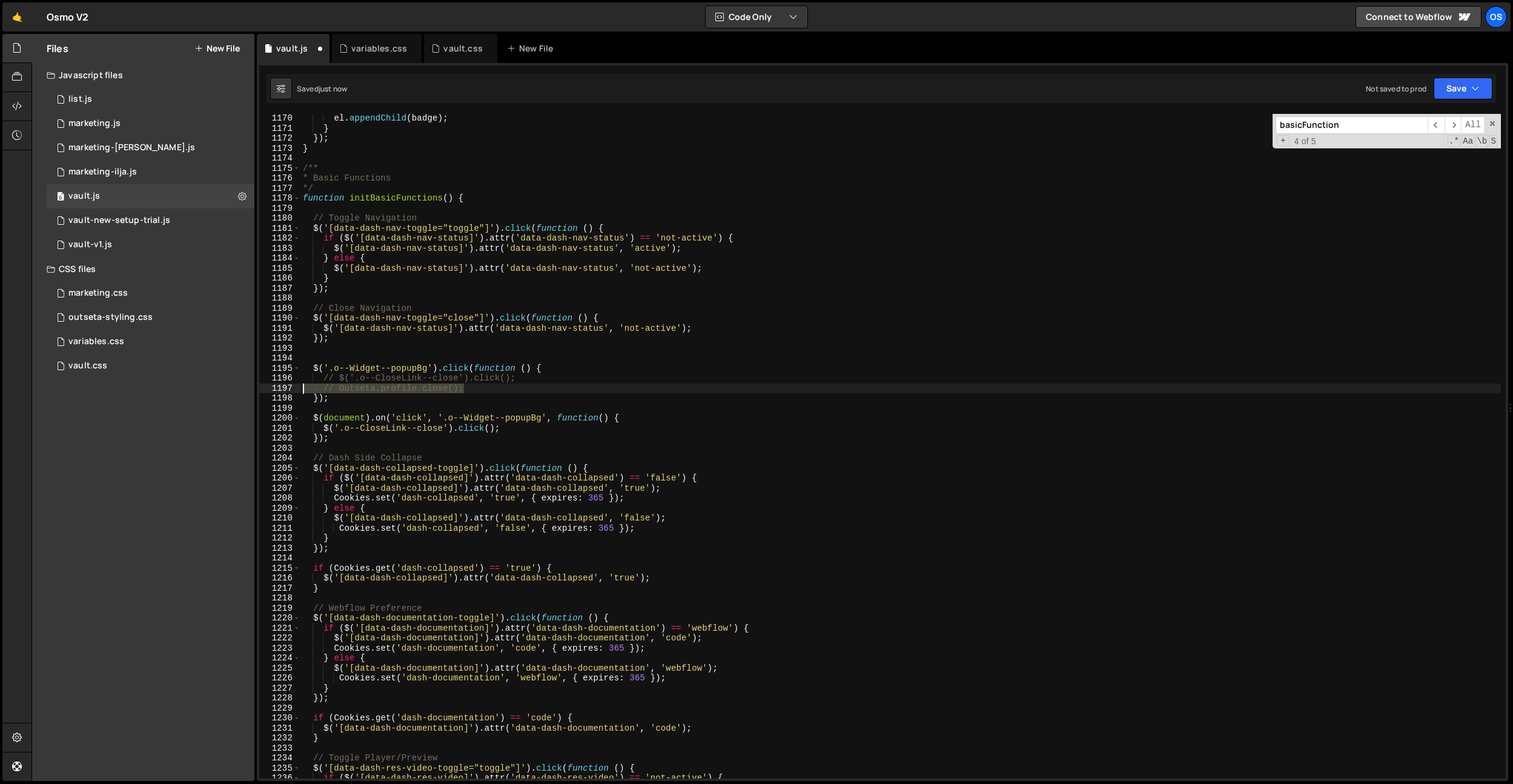
drag, startPoint x: 477, startPoint y: 390, endPoint x: 212, endPoint y: 388, distance: 265.0
click at [212, 388] on div "Files New File Javascript files 0 list.js 0 0 marketing.js 0 0 marketing-[PERSO…" at bounding box center [772, 407] width 1481 height 748
click at [539, 375] on div "el . appendChild ( badge ) ; } }) ; } /** * Basic Functions */ function initBas…" at bounding box center [901, 456] width 1201 height 684
drag, startPoint x: 474, startPoint y: 386, endPoint x: 323, endPoint y: 390, distance: 151.1
click at [323, 390] on div "el . appendChild ( badge ) ; } }) ; } /** * Basic Functions */ function initBas…" at bounding box center [901, 456] width 1201 height 684
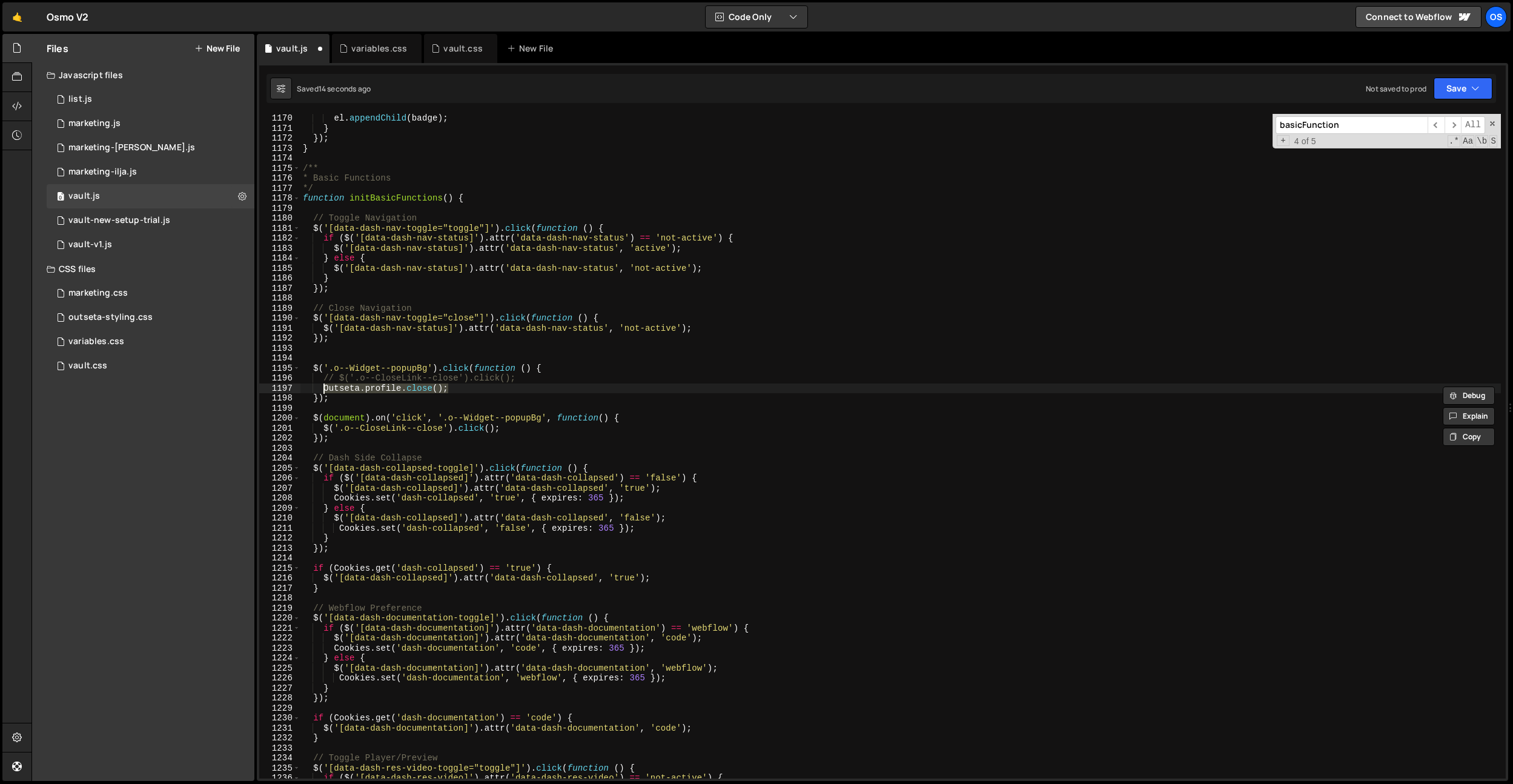
click at [534, 430] on div "el . appendChild ( badge ) ; } }) ; } /** * Basic Functions */ function initBas…" at bounding box center [901, 456] width 1201 height 684
type textarea "$('.o--CloseLink--close').click();"
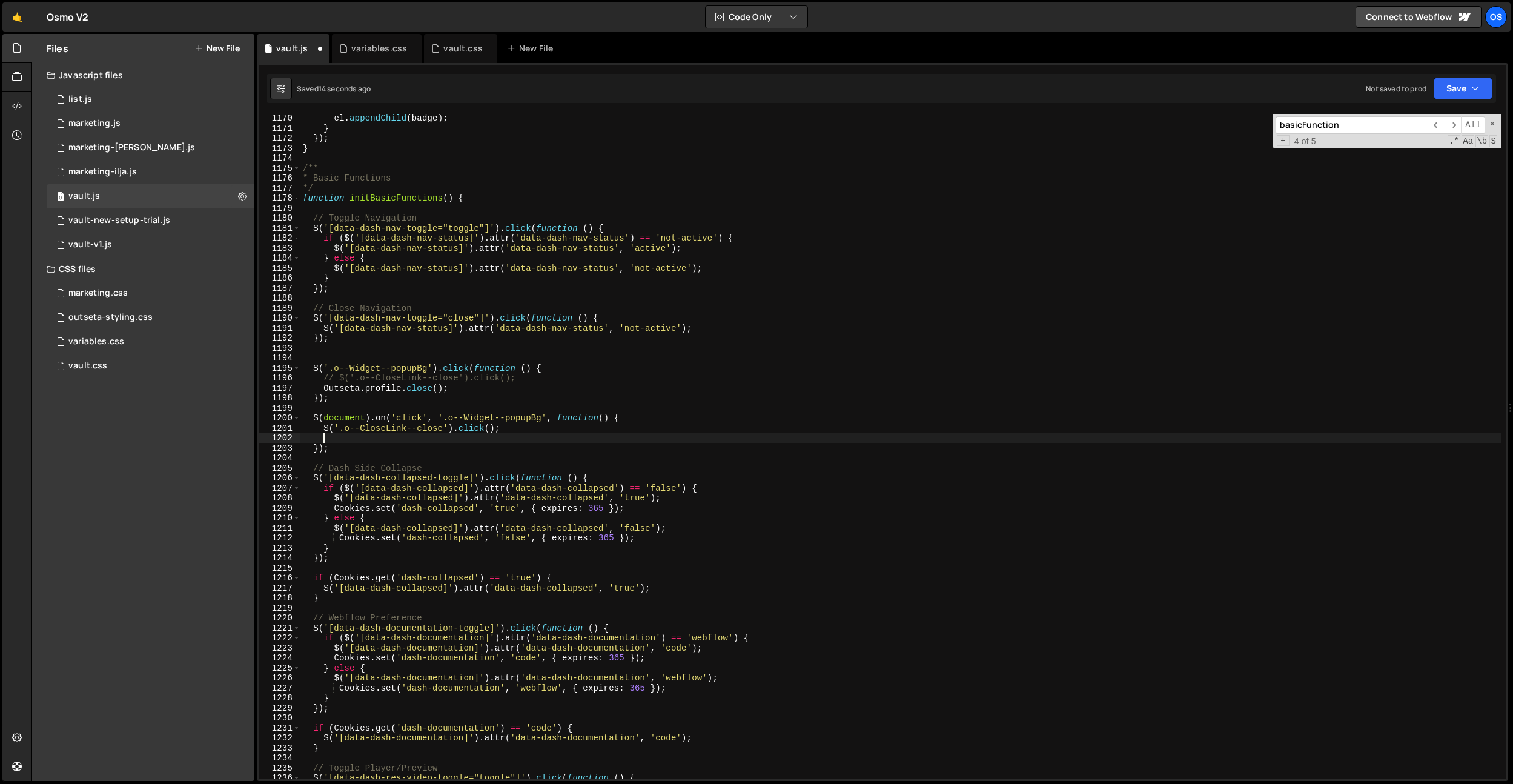
scroll to position [0, 1]
paste textarea "Outseta.profile.close();"
drag, startPoint x: 533, startPoint y: 430, endPoint x: 267, endPoint y: 428, distance: 266.0
click at [267, 428] on div "Outseta.profile.close(); 1170 1171 1172 1173 1174 1175 1176 1177 1178 1179 1180…" at bounding box center [882, 446] width 1246 height 665
type textarea "$('.o--CloseLink--close').click();"
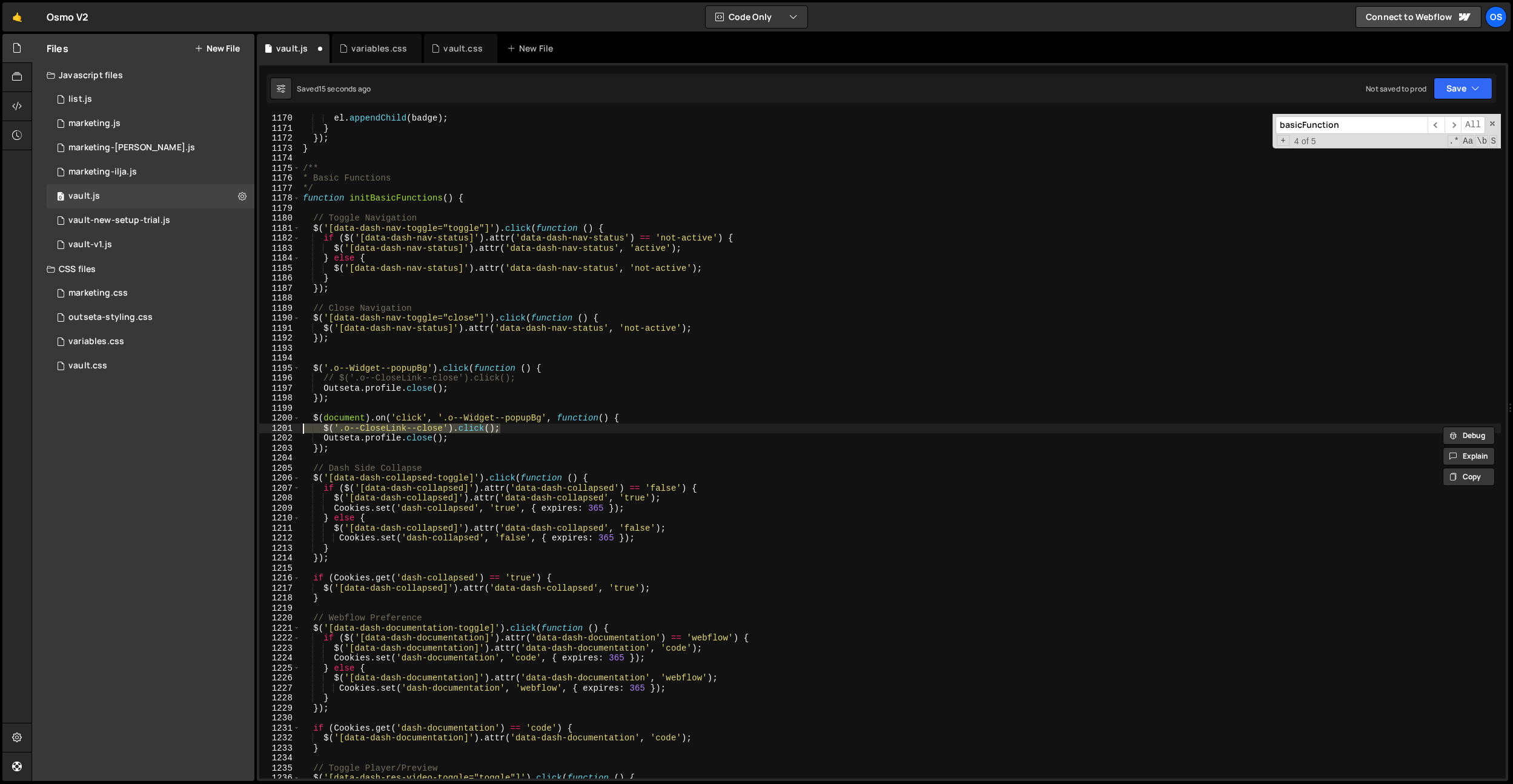
scroll to position [0, 0]
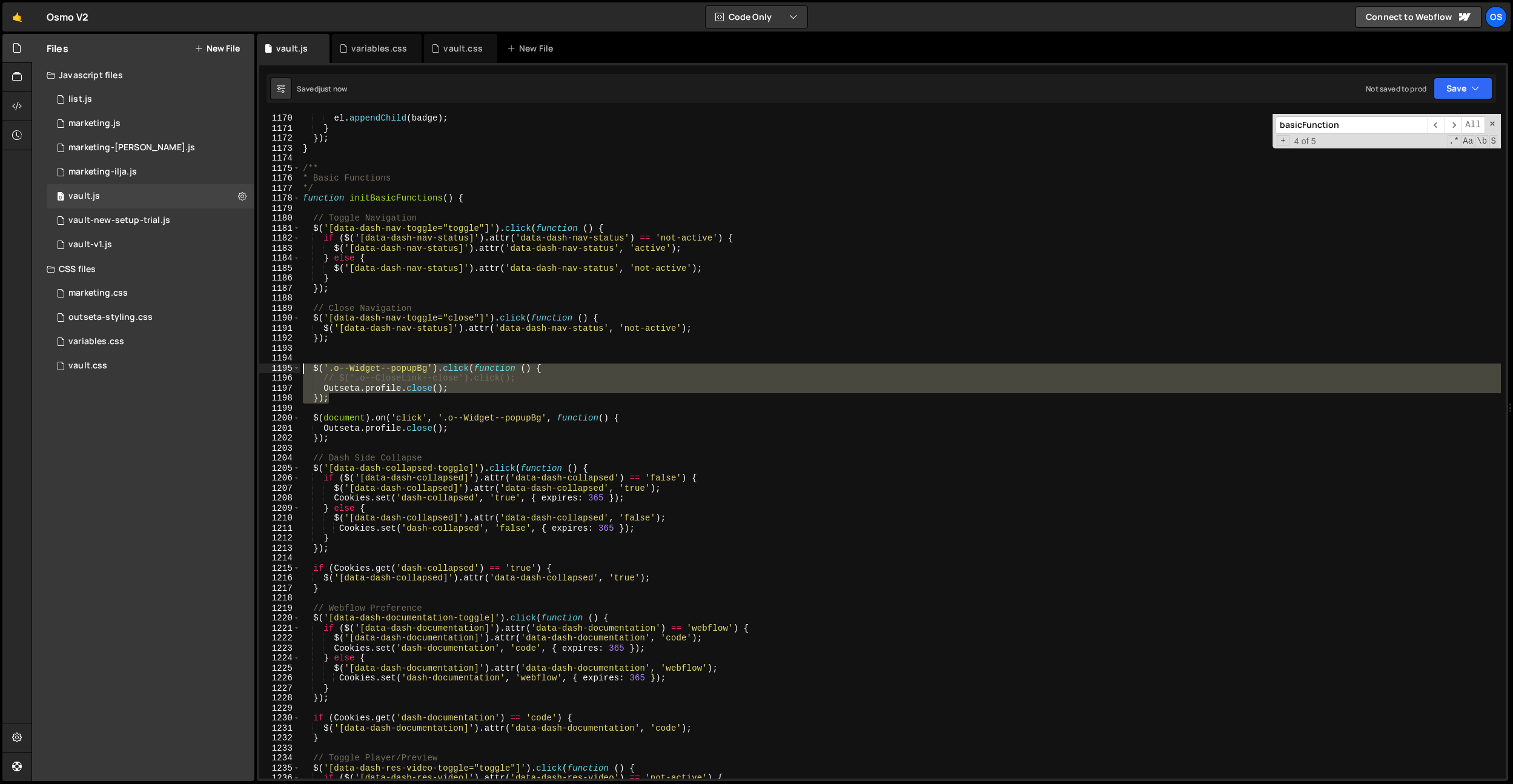
drag, startPoint x: 389, startPoint y: 402, endPoint x: 280, endPoint y: 365, distance: 115.1
click at [280, 365] on div "$(document).on('click', '.o--Widget--popupBg', function() { 1170 1171 1172 1173…" at bounding box center [882, 446] width 1246 height 665
type textarea "$('.o--Widget--popupBg').click(function () { // $('.o--CloseLink--close').click…"
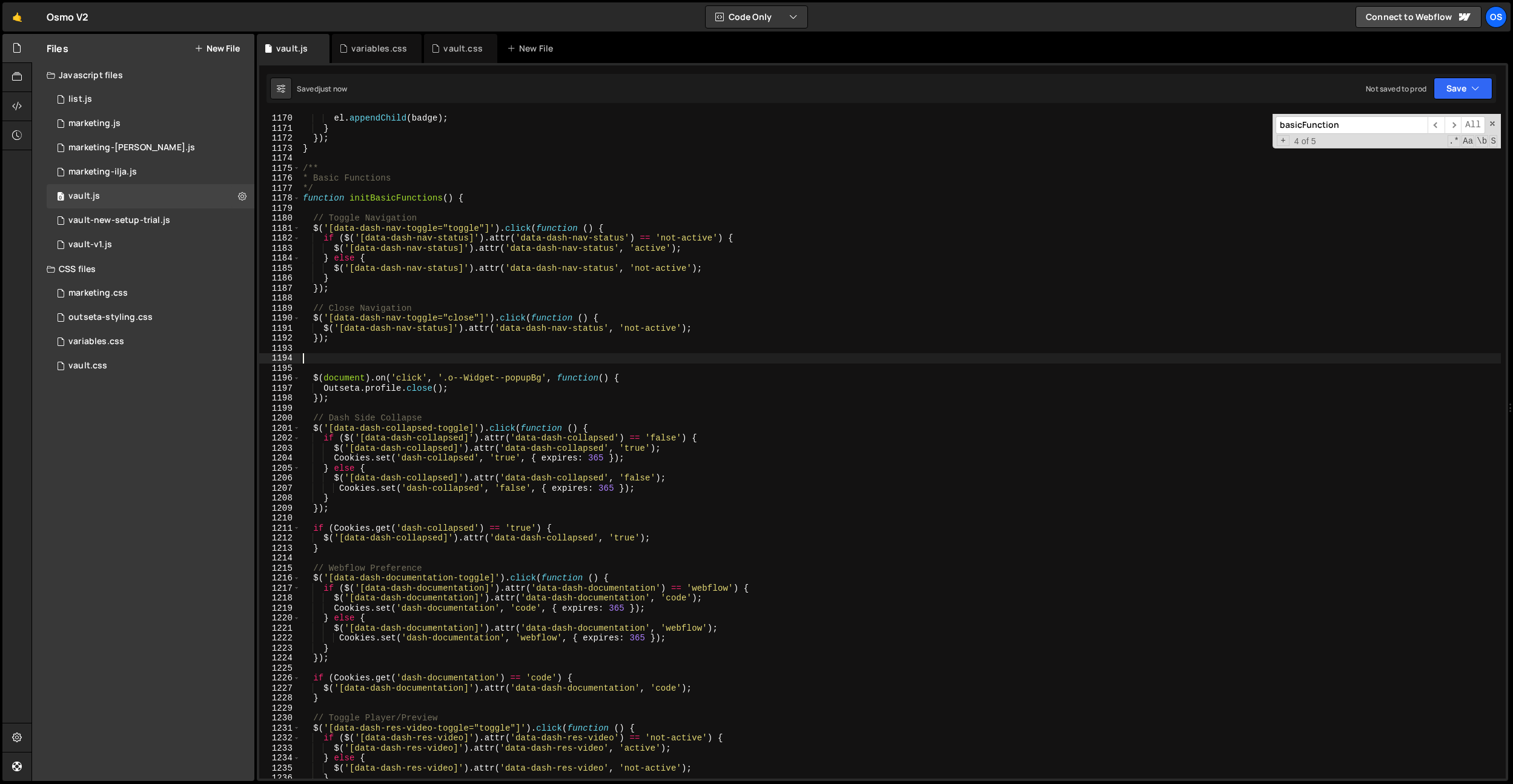
scroll to position [11120, 0]
click at [450, 392] on div "el . appendChild ( badge ) ; } }) ; } /** * Basic Functions */ function initBas…" at bounding box center [901, 456] width 1201 height 684
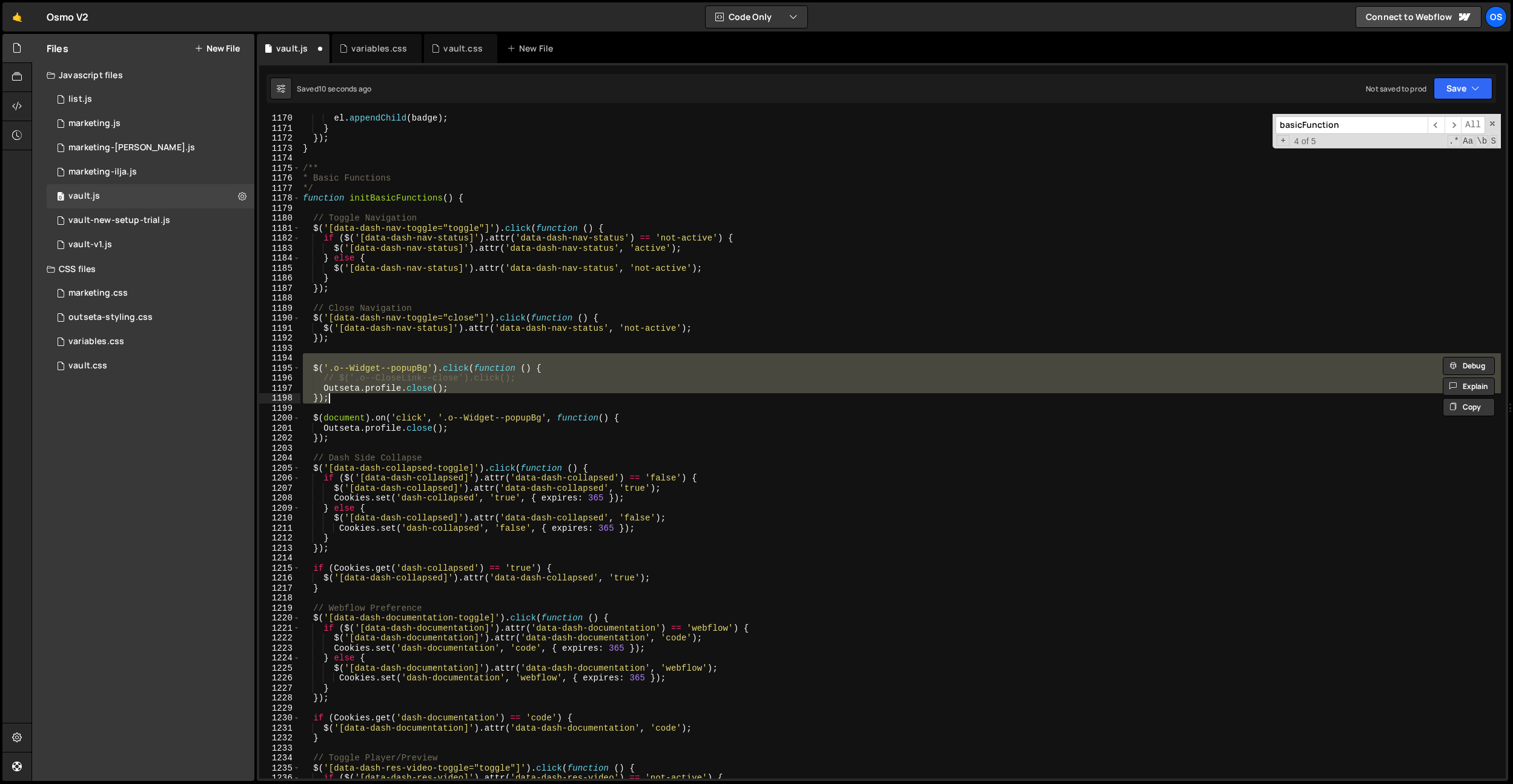
click at [465, 383] on div "el . appendChild ( badge ) ; } }) ; } /** * Basic Functions */ function initBas…" at bounding box center [901, 446] width 1201 height 665
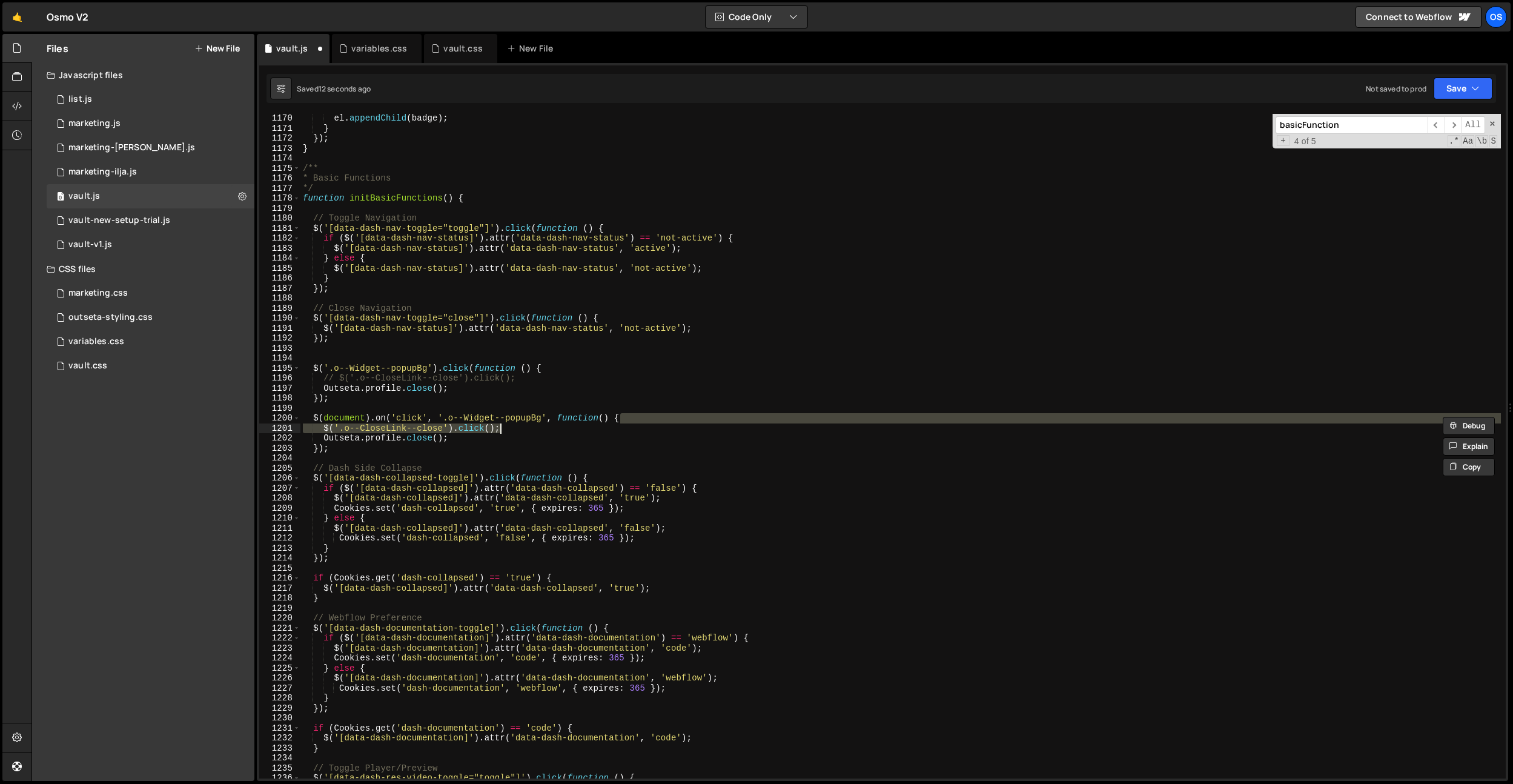
type textarea "$(document).on('click', '.o--Widget--popupBg', function() {"
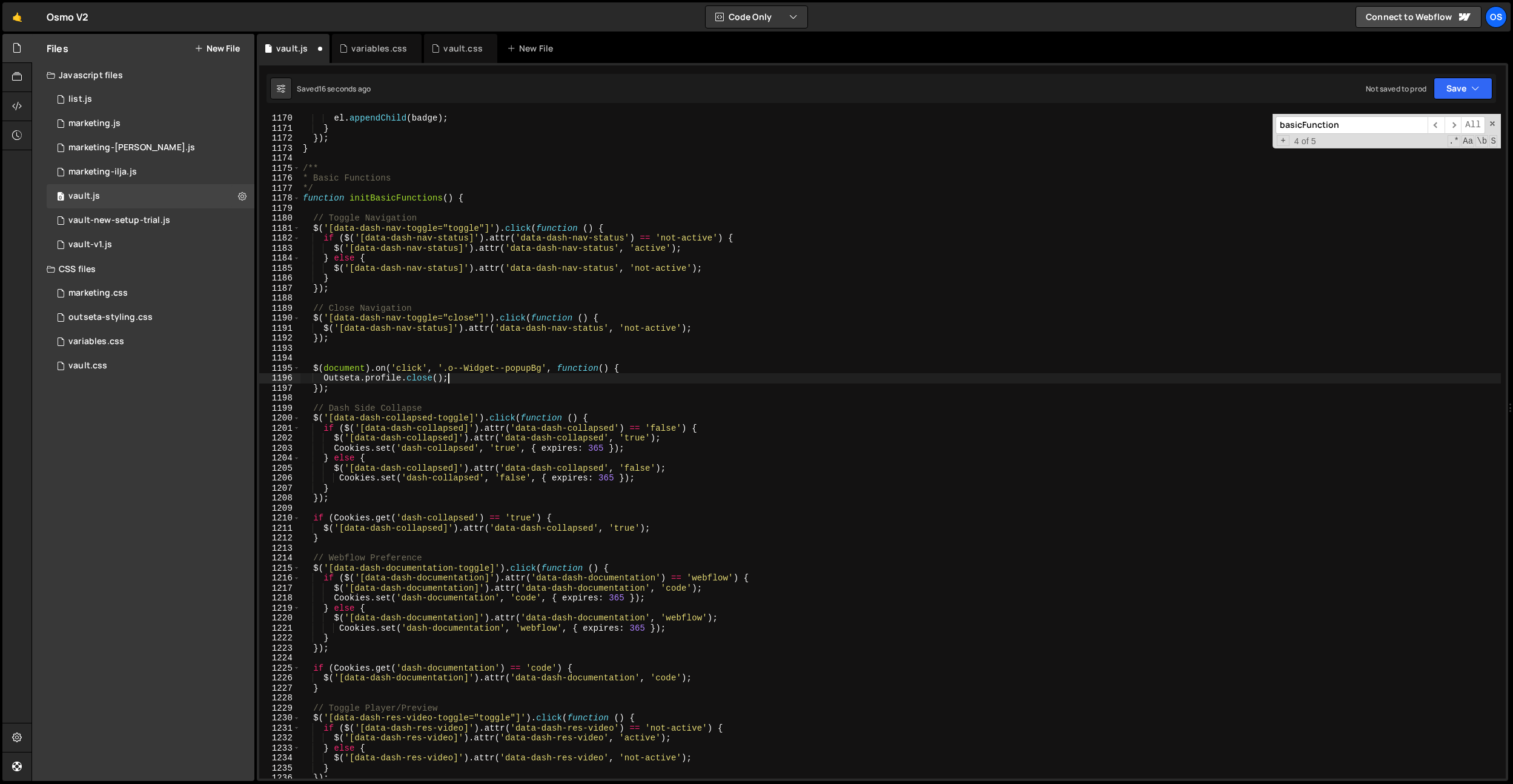
click at [447, 379] on div "el . appendChild ( badge ) ; } }) ; } /** * Basic Functions */ function initBas…" at bounding box center [901, 456] width 1201 height 684
type textarea "Outseta.profile.close();"
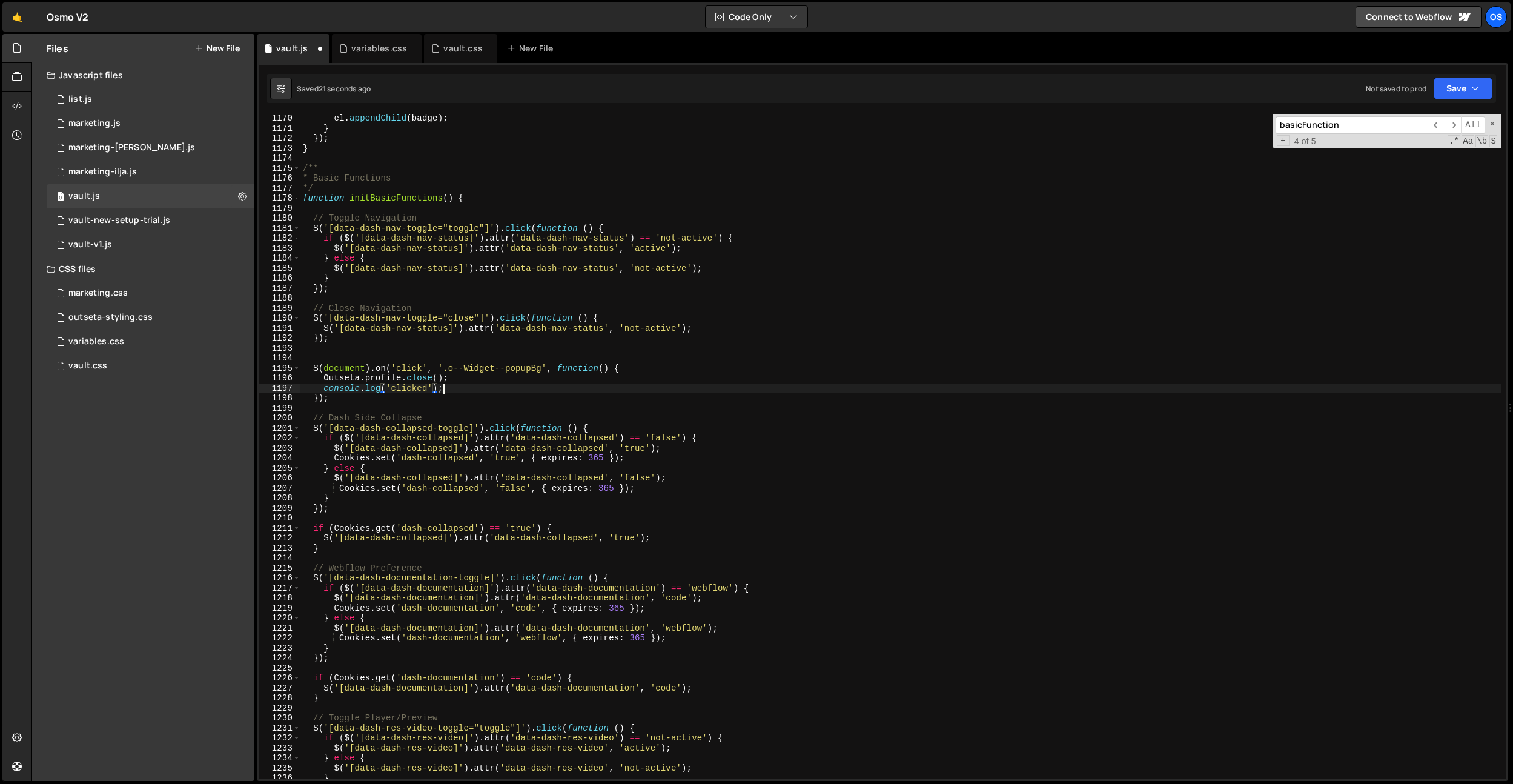
scroll to position [0, 9]
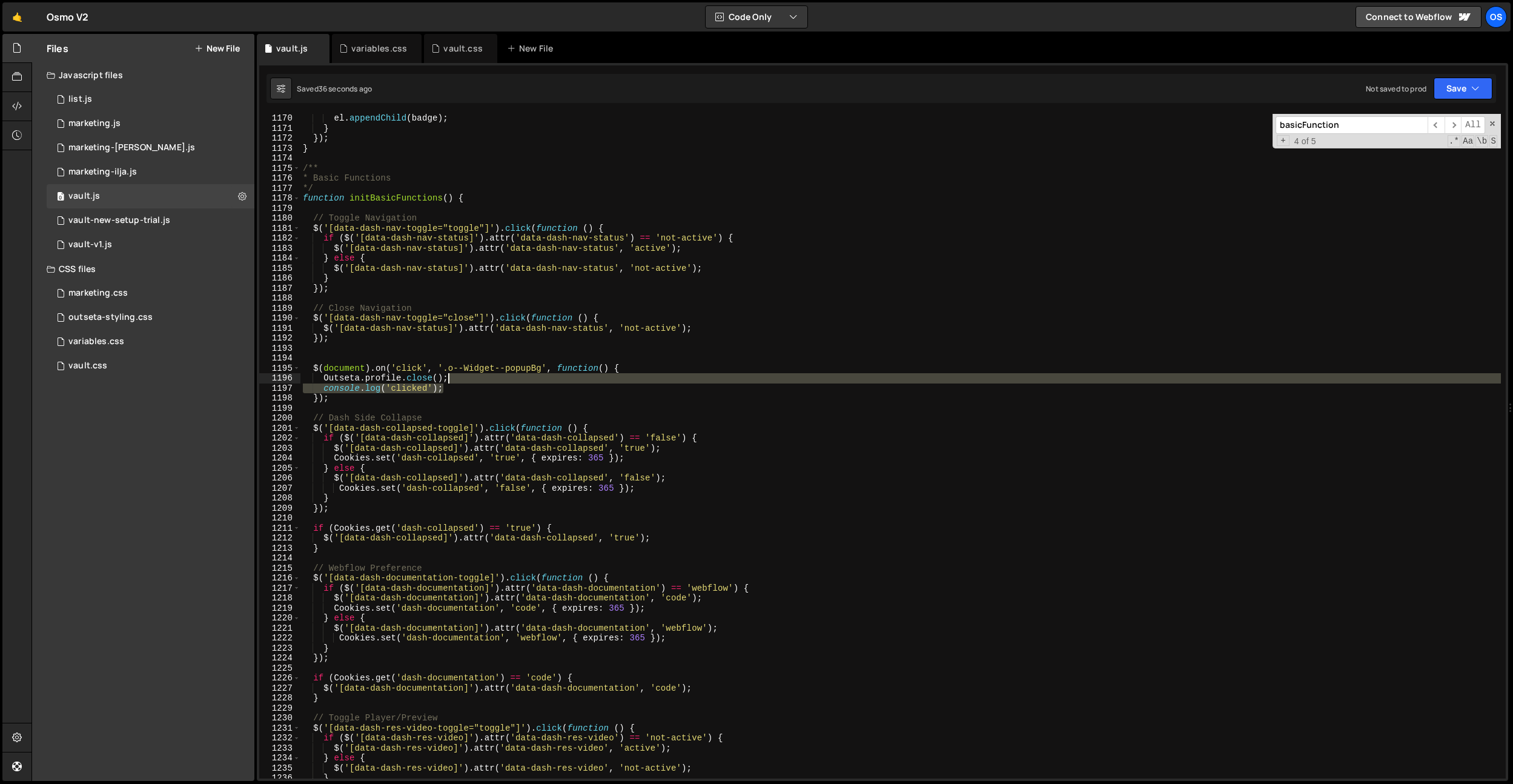
drag, startPoint x: 455, startPoint y: 385, endPoint x: 466, endPoint y: 378, distance: 13.0
click at [466, 378] on div "el . appendChild ( badge ) ; } }) ; } /** * Basic Functions */ function initBas…" at bounding box center [901, 456] width 1201 height 684
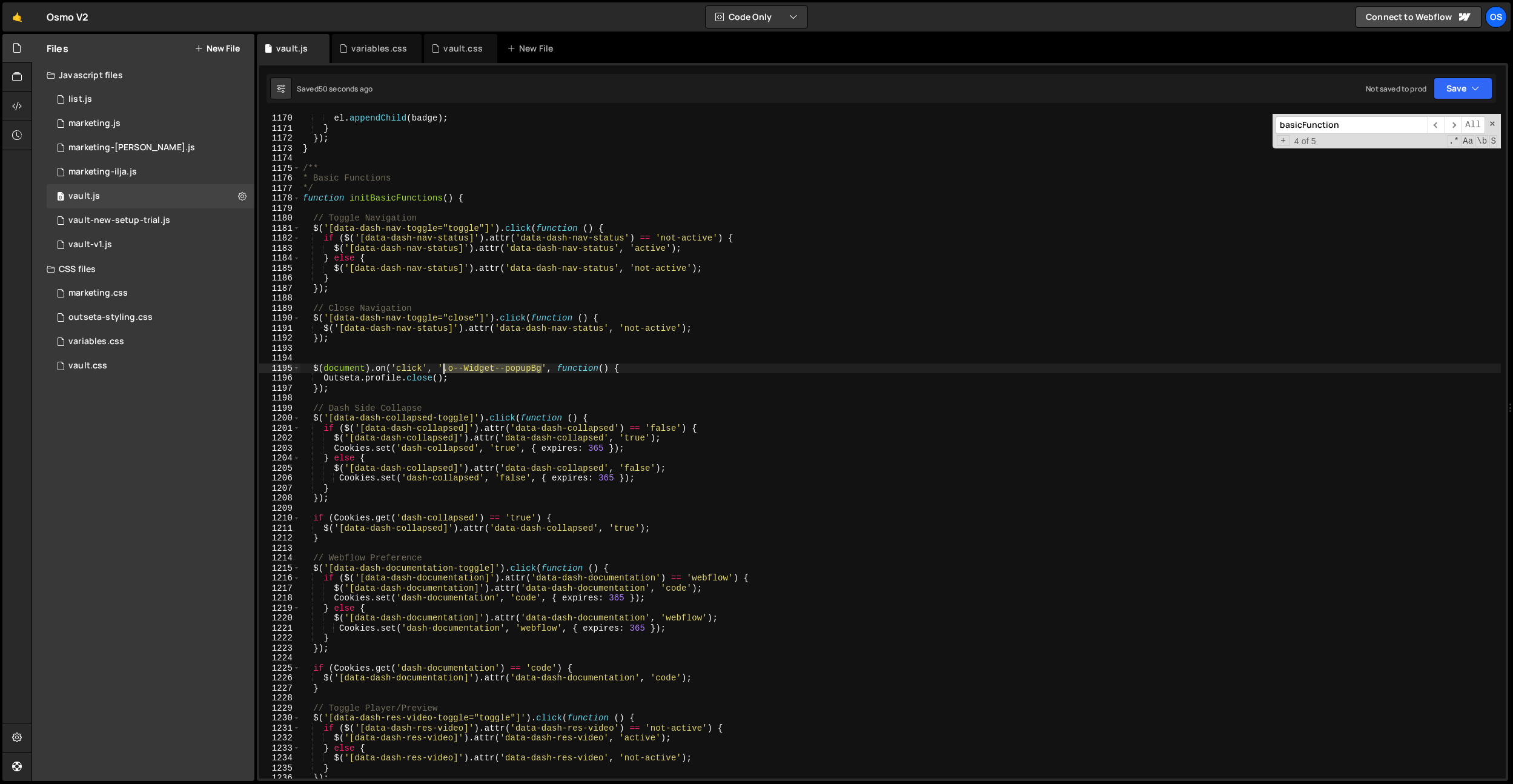
drag, startPoint x: 543, startPoint y: 369, endPoint x: 467, endPoint y: 387, distance: 78.1
click at [446, 372] on div "el . appendChild ( badge ) ; } }) ; } /** * Basic Functions */ function initBas…" at bounding box center [901, 456] width 1201 height 684
type textarea "$(document).on('click', '.o--Widget--popupBg', function() {"
paste textarea
click at [480, 393] on div "el . appendChild ( badge ) ; } }) ; } /** * Basic Functions */ function initBas…" at bounding box center [901, 456] width 1201 height 684
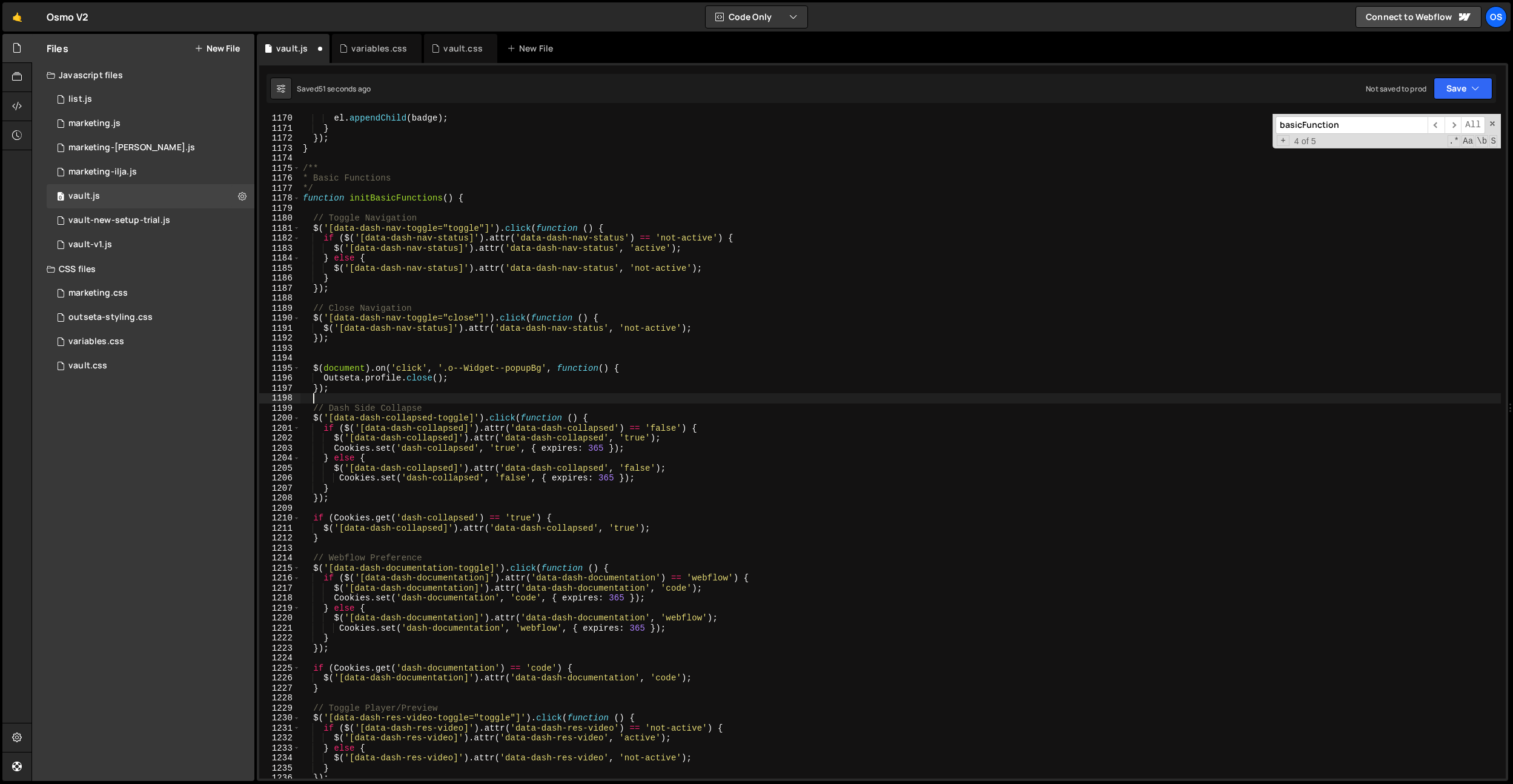
scroll to position [0, 0]
click at [470, 392] on div "el . appendChild ( badge ) ; } }) ; } /** * Basic Functions */ function initBas…" at bounding box center [901, 456] width 1201 height 684
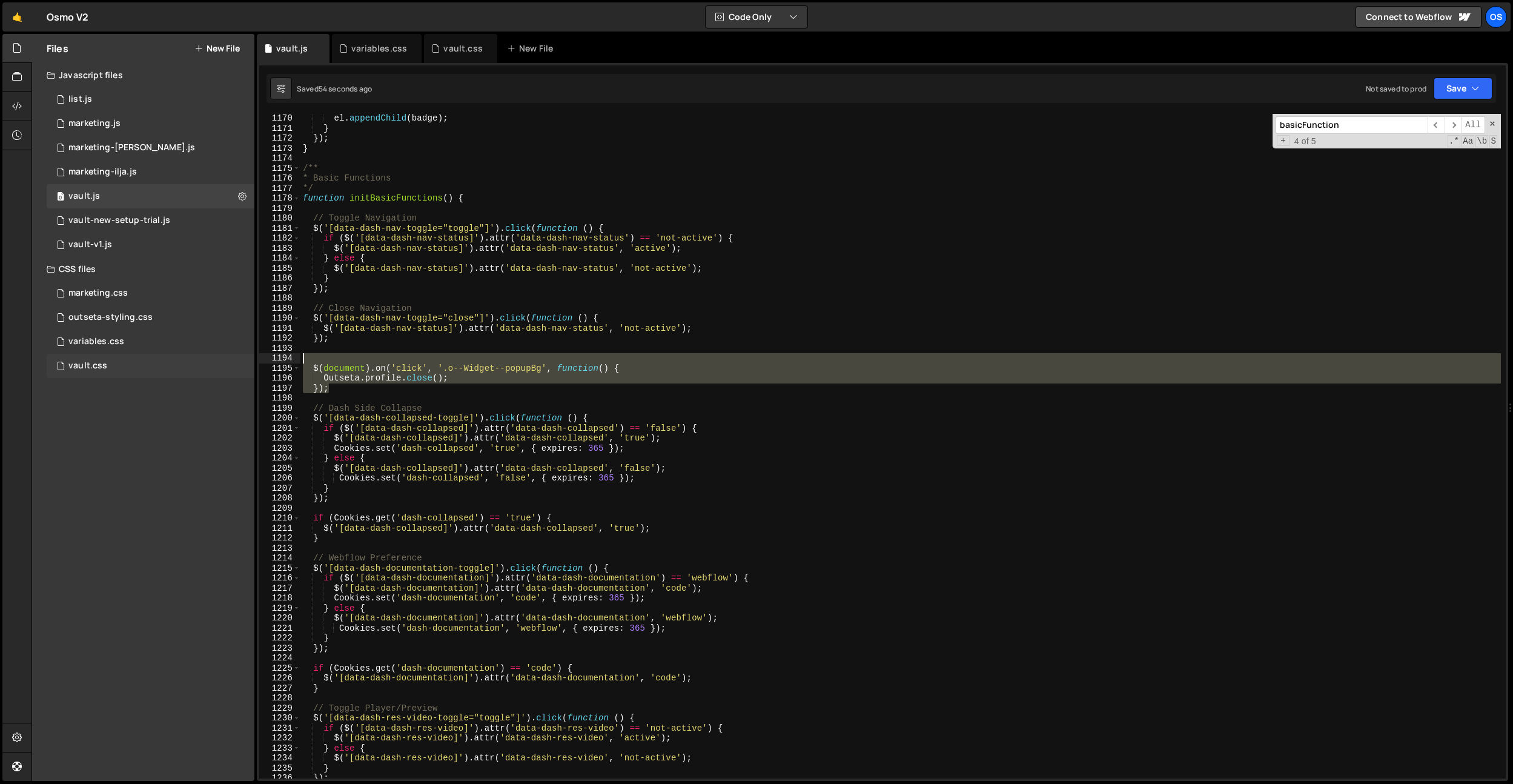
drag, startPoint x: 377, startPoint y: 390, endPoint x: 236, endPoint y: 357, distance: 144.8
click at [236, 357] on div "Files New File Javascript files 0 list.js 0 0 marketing.js 0 0 marketing-[PERSO…" at bounding box center [772, 407] width 1481 height 748
click at [640, 367] on div "el . appendChild ( badge ) ; } }) ; } /** * Basic Functions */ function initBas…" at bounding box center [901, 446] width 1201 height 665
type textarea "$(document).on('click', '.o--Widget--popupBg', function() {"
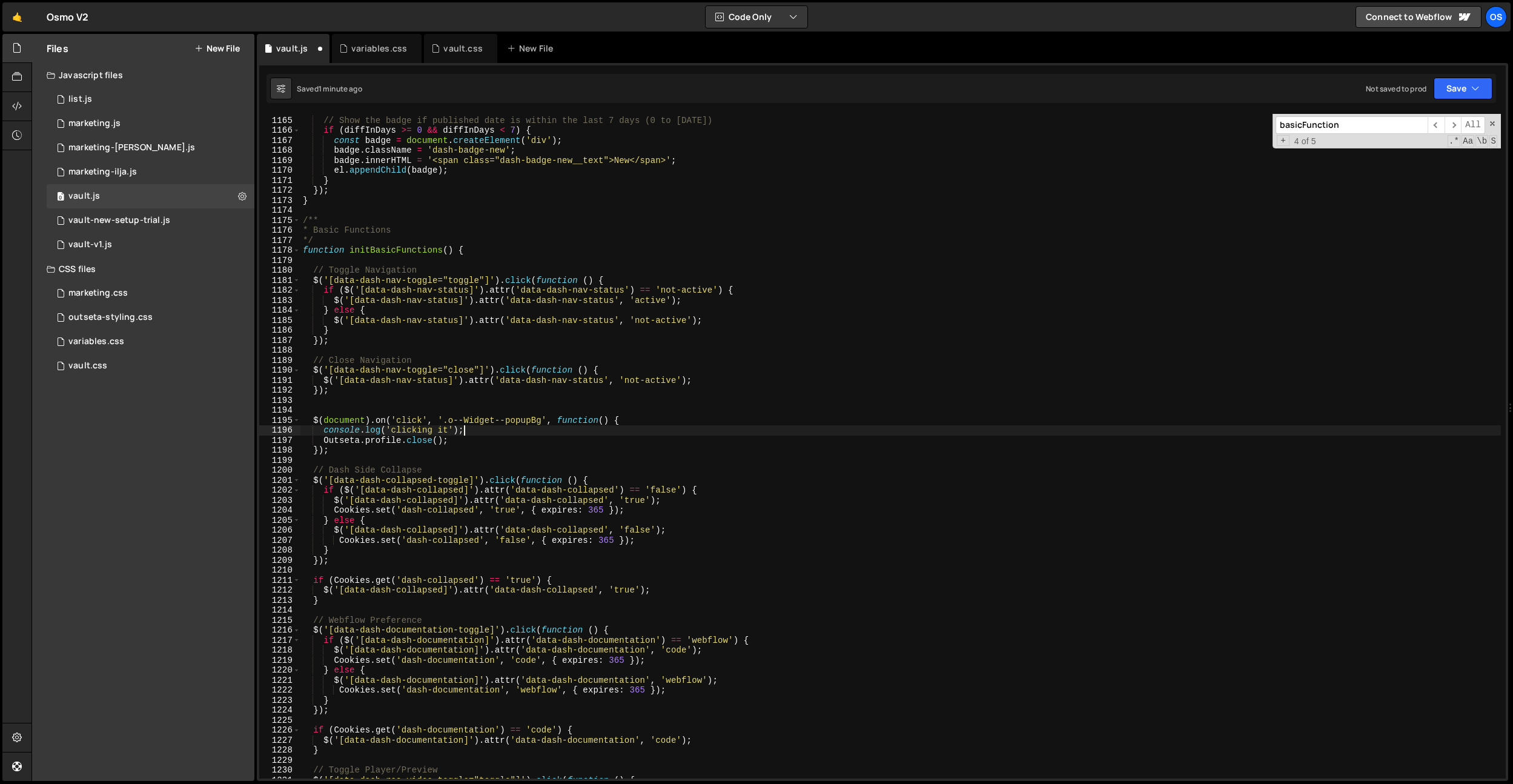
scroll to position [11010, 0]
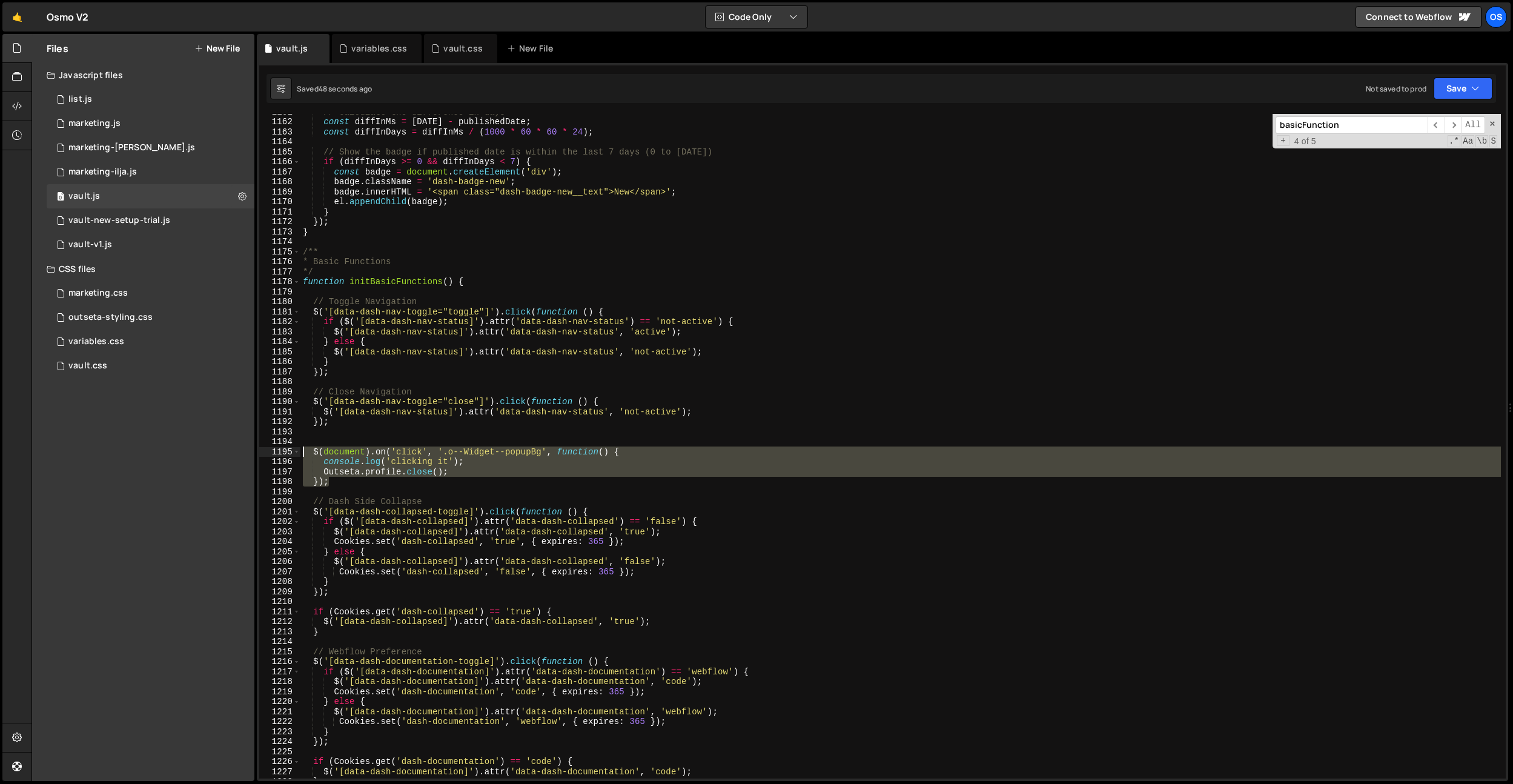
drag, startPoint x: 346, startPoint y: 483, endPoint x: 266, endPoint y: 449, distance: 86.9
click at [266, 449] on div "console.log('clicking it'); 1161 1162 1163 1164 1165 1166 1167 1168 1169 1170 1…" at bounding box center [882, 446] width 1246 height 665
type textarea "$(document).on('click', '.o--Widget--popupBg', function() { console.log('clicki…"
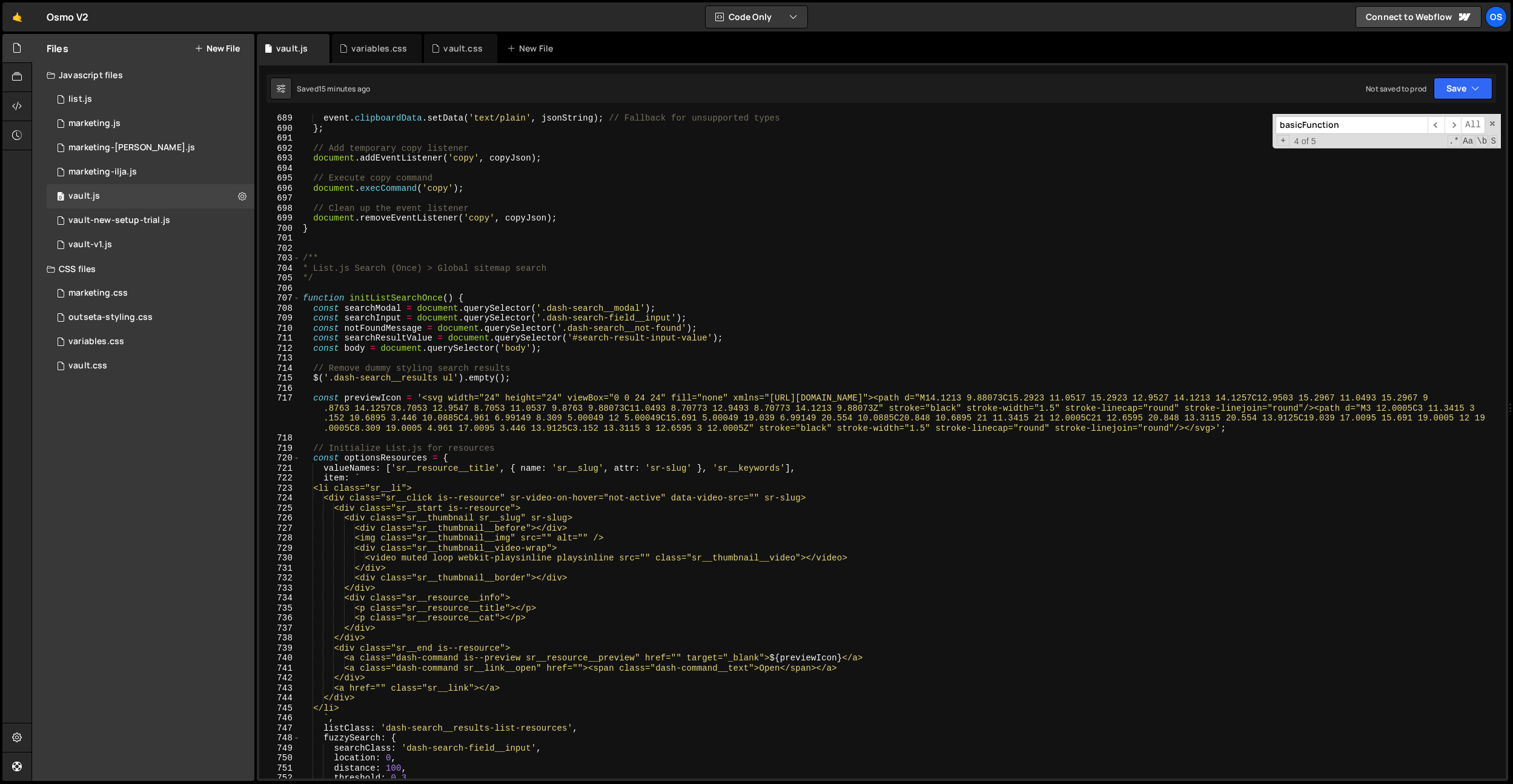
scroll to position [5766, 0]
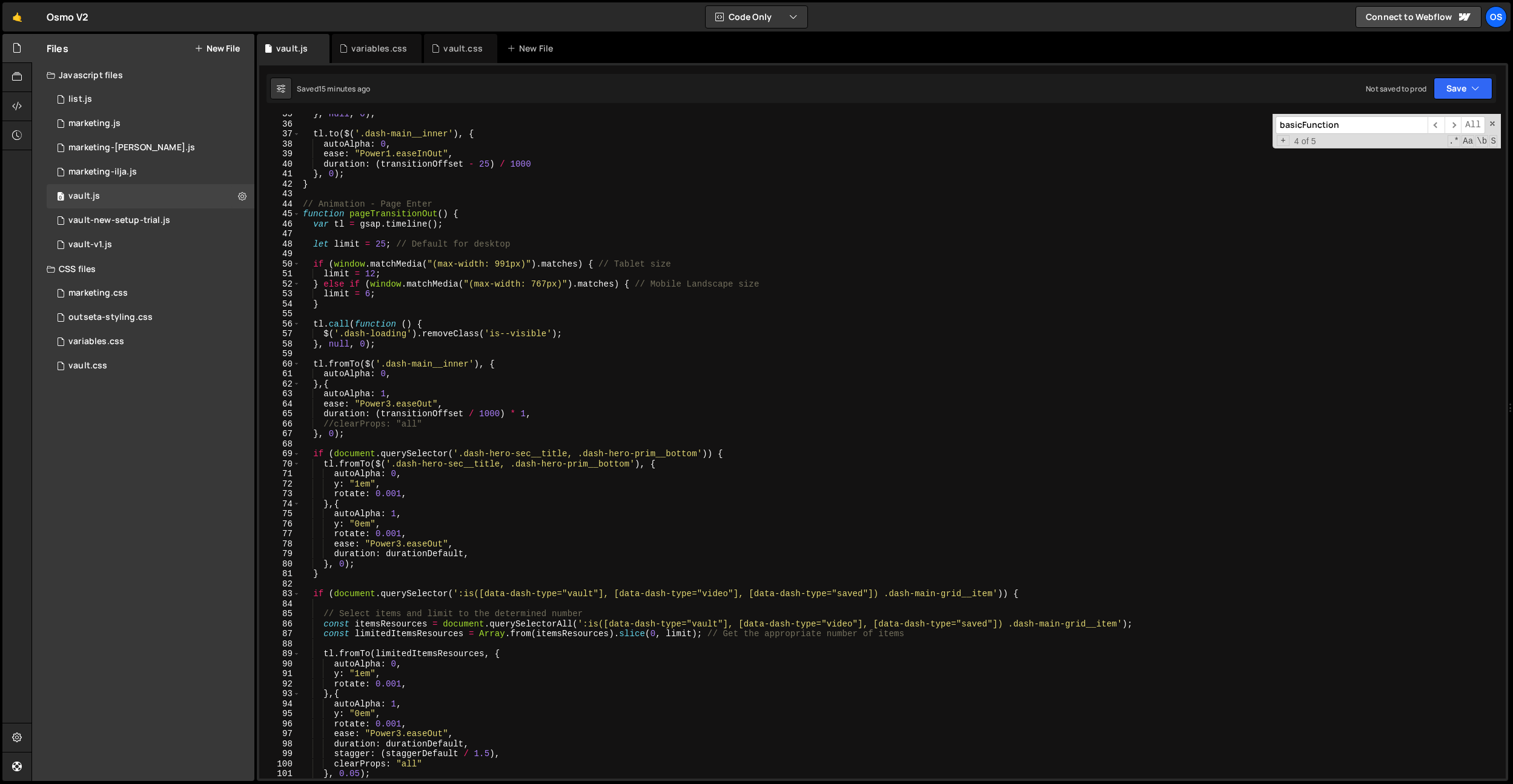
scroll to position [243, 0]
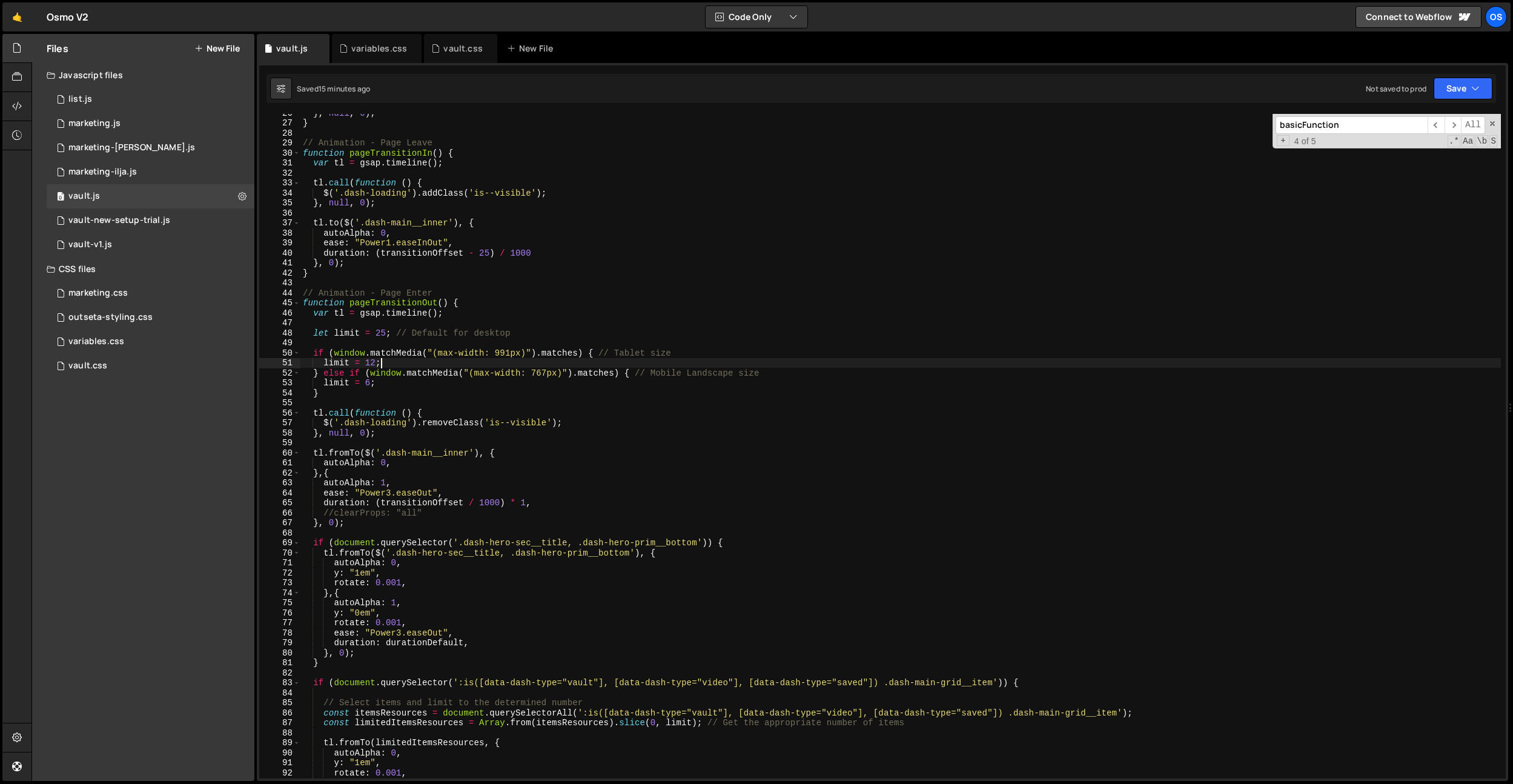
click at [512, 359] on div "} , null , 0 ) ; } // Animation - Page Leave function pageTransitionIn ( ) { va…" at bounding box center [901, 450] width 1201 height 684
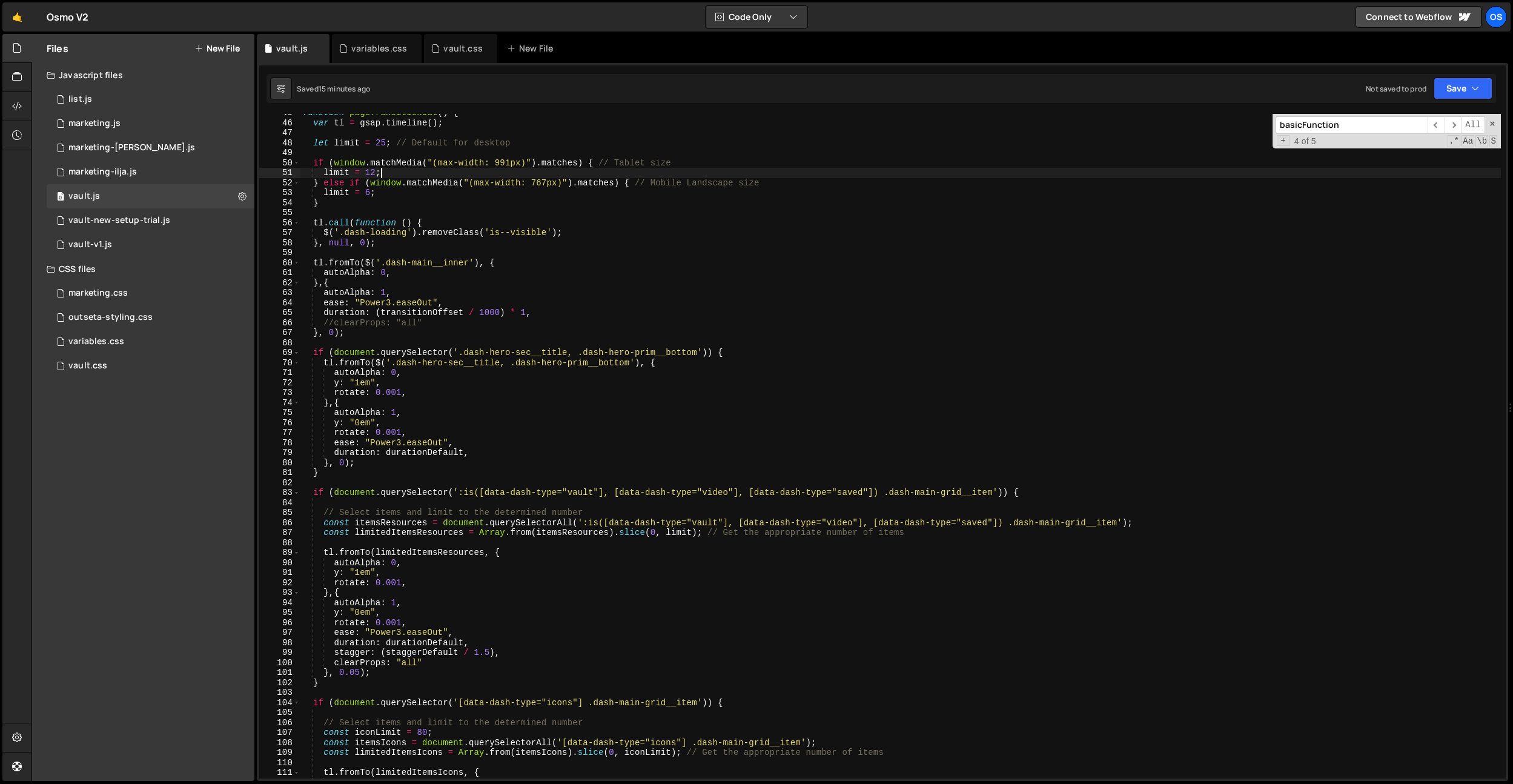
scroll to position [423, 0]
click at [509, 365] on div "function pageTransitionOut ( ) { var tl = gsap . timeline ( ) ; let limit = 25 …" at bounding box center [901, 450] width 1201 height 684
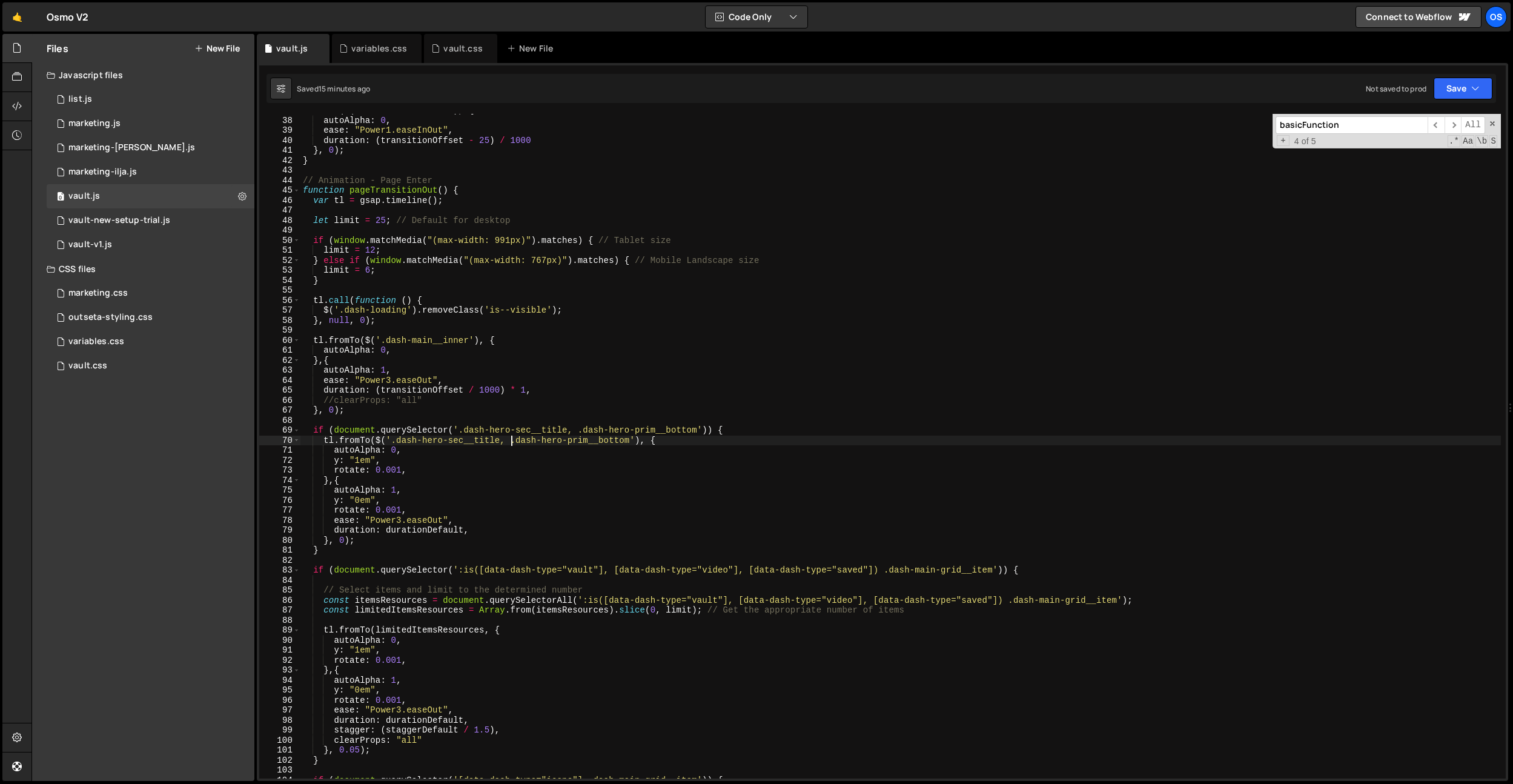
scroll to position [298, 0]
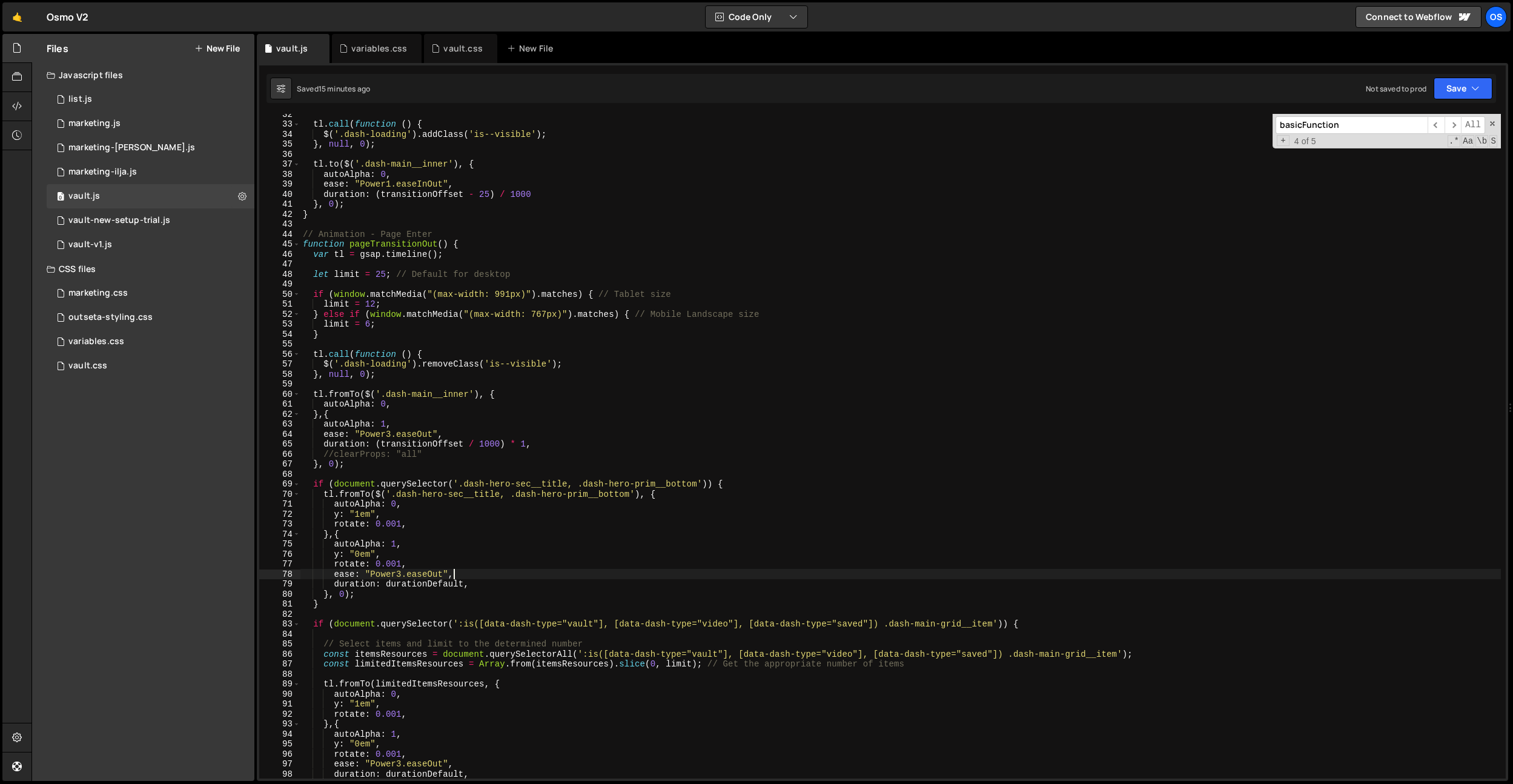
click at [699, 573] on div "tl . call ( function ( ) { $ ( '.dash-loading' ) . addClass ( 'is--visible' ) ;…" at bounding box center [901, 451] width 1201 height 684
click at [406, 593] on div "tl . call ( function ( ) { $ ( '.dash-loading' ) . addClass ( 'is--visible' ) ;…" at bounding box center [901, 451] width 1201 height 684
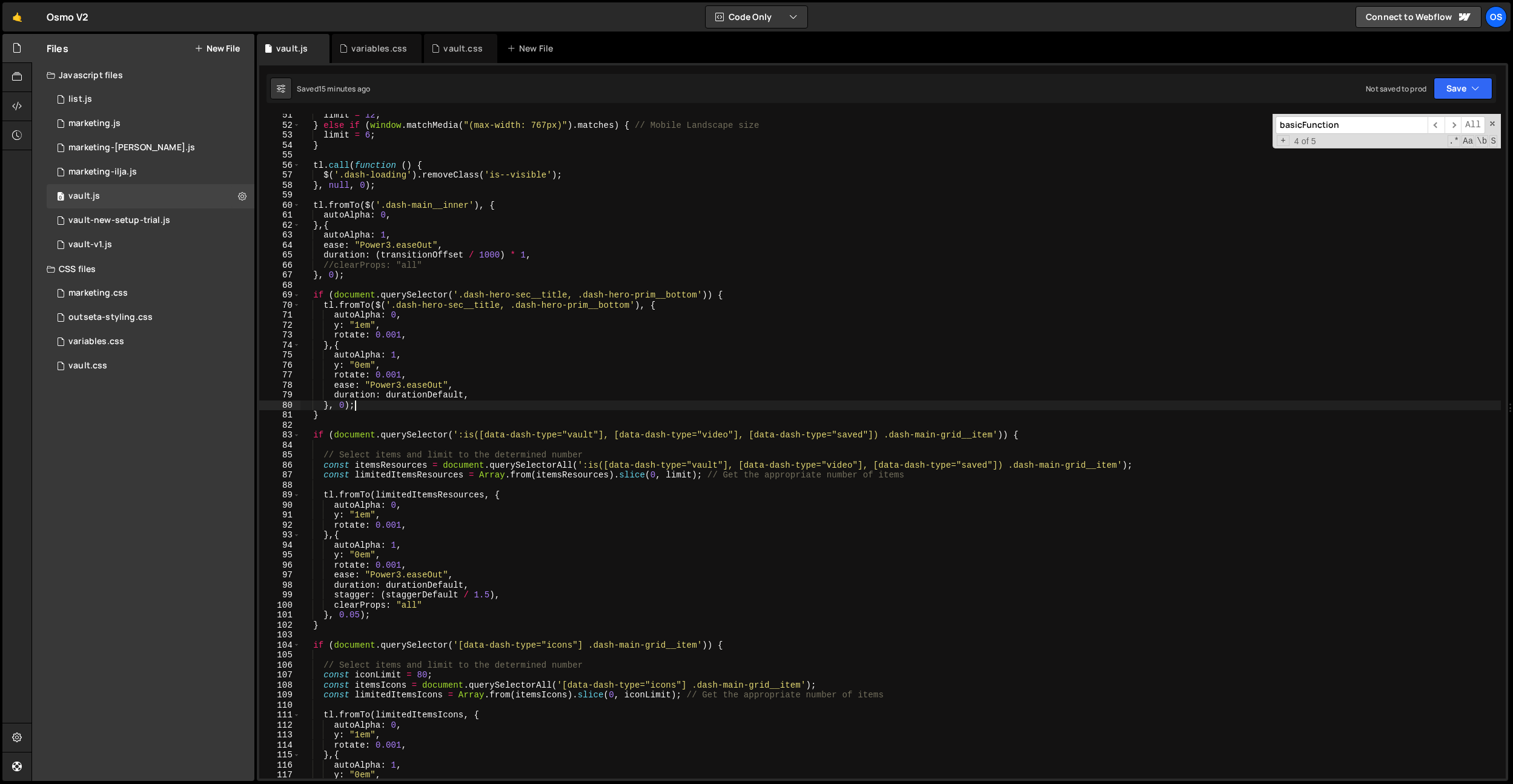
scroll to position [490, 0]
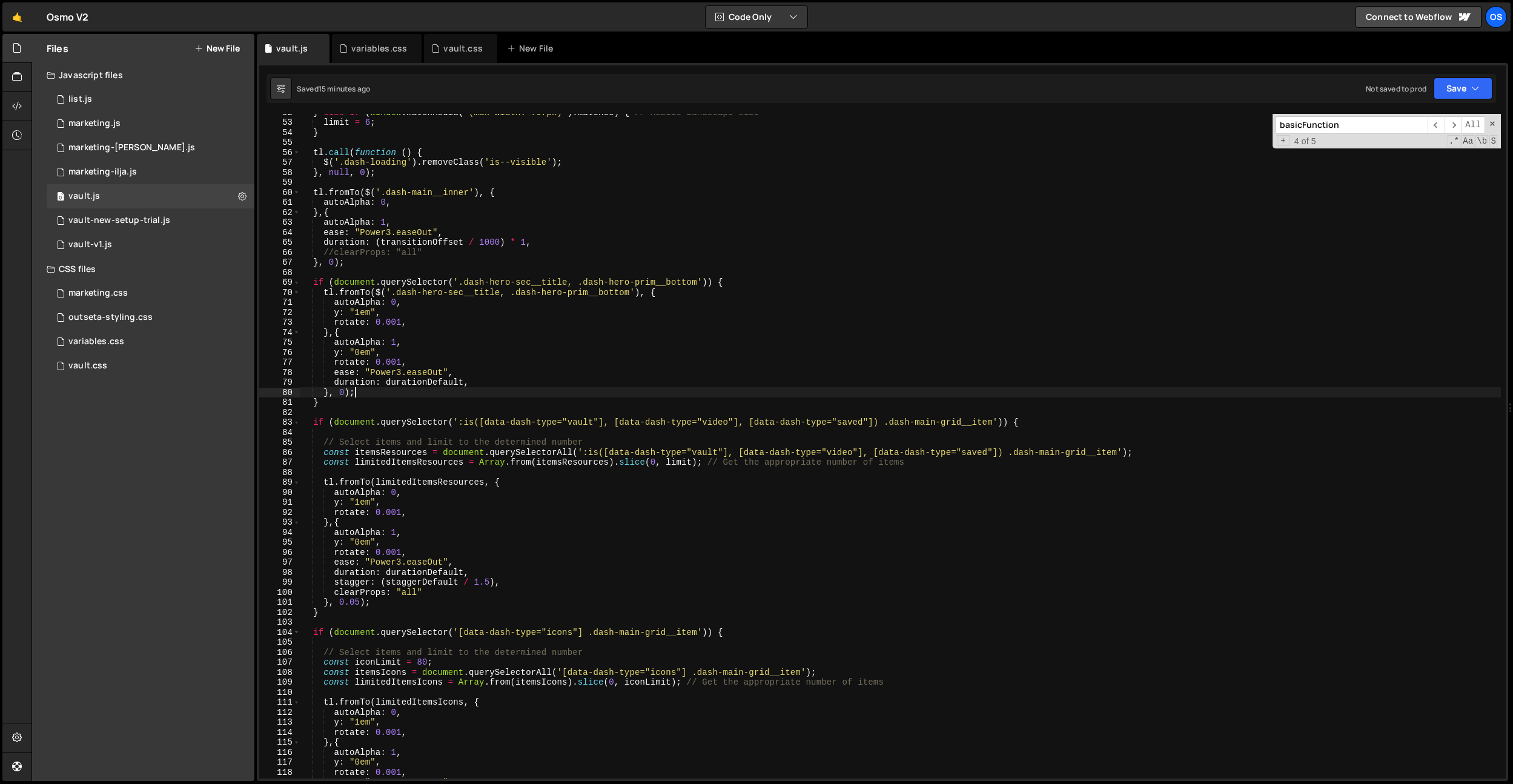
click at [358, 606] on div "} else if ( window . matchMedia ( "(max-width: 767px)" ) . matches ) { // Mobil…" at bounding box center [901, 449] width 1201 height 684
click at [344, 393] on div "} else if ( window . matchMedia ( "(max-width: 767px)" ) . matches ) { // Mobil…" at bounding box center [901, 449] width 1201 height 684
click at [351, 604] on div "} else if ( window . matchMedia ( "(max-width: 767px)" ) . matches ) { // Mobil…" at bounding box center [901, 449] width 1201 height 684
click at [440, 481] on div "} else if ( window . matchMedia ( "(max-width: 767px)" ) . matches ) { // Mobil…" at bounding box center [901, 449] width 1201 height 684
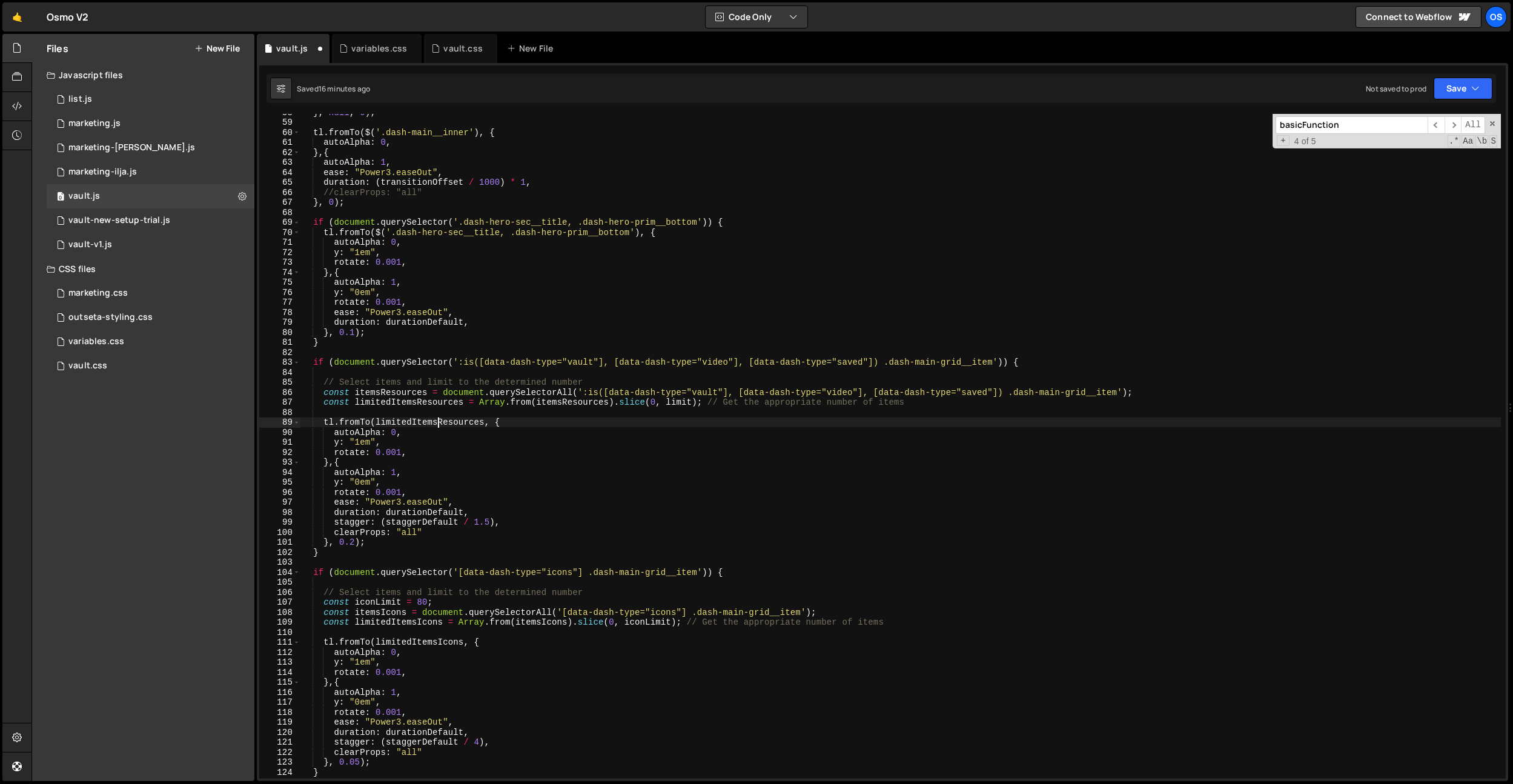
scroll to position [639, 0]
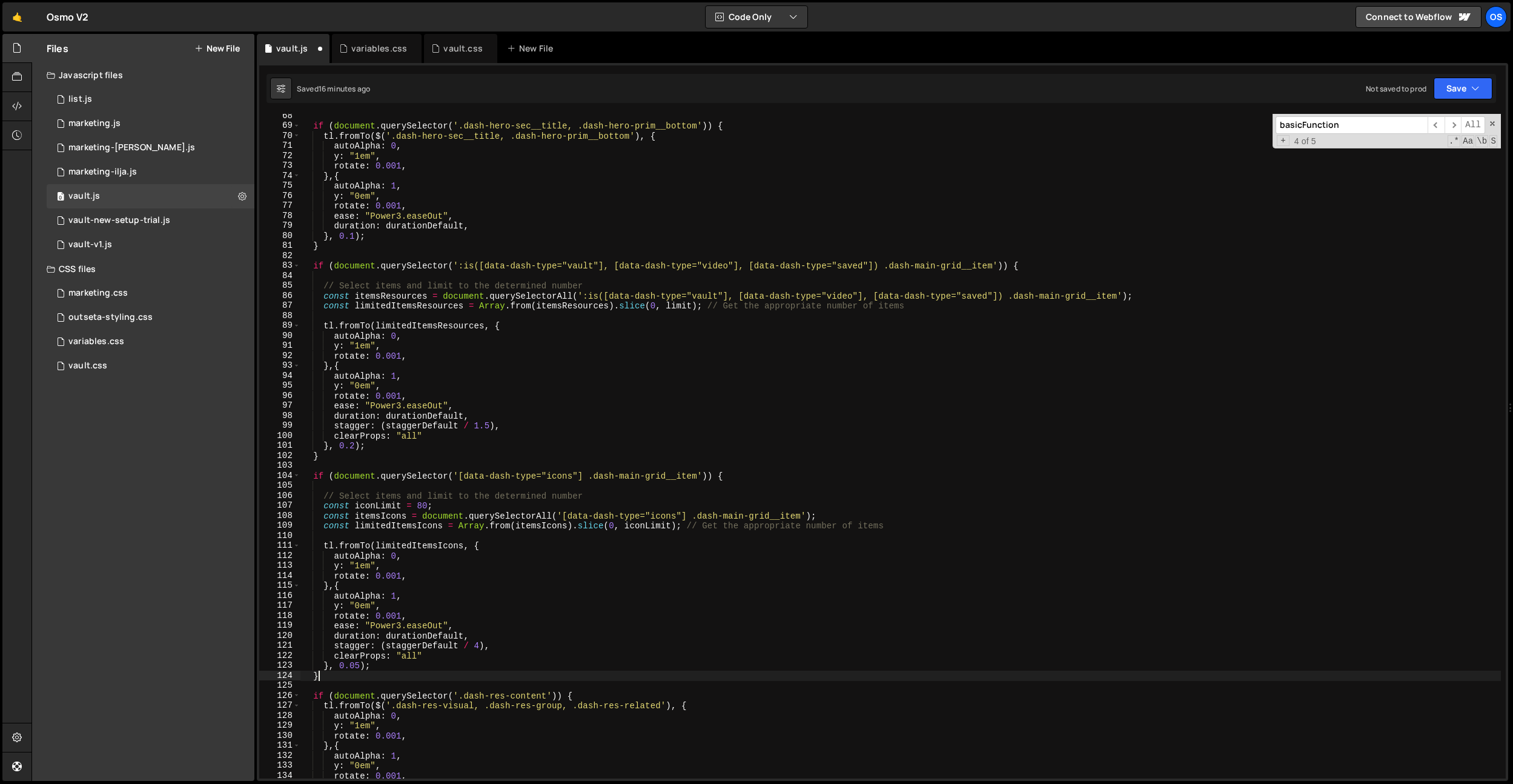
click at [360, 670] on div "if ( document . querySelector ( '.dash-hero-sec__title, .dash-hero-prim__bottom…" at bounding box center [901, 453] width 1201 height 684
click at [359, 667] on div "if ( document . querySelector ( '.dash-hero-sec__title, .dash-hero-prim__bottom…" at bounding box center [901, 453] width 1201 height 684
click at [354, 449] on div "if ( document . querySelector ( '.dash-hero-sec__title, .dash-hero-prim__bottom…" at bounding box center [901, 453] width 1201 height 684
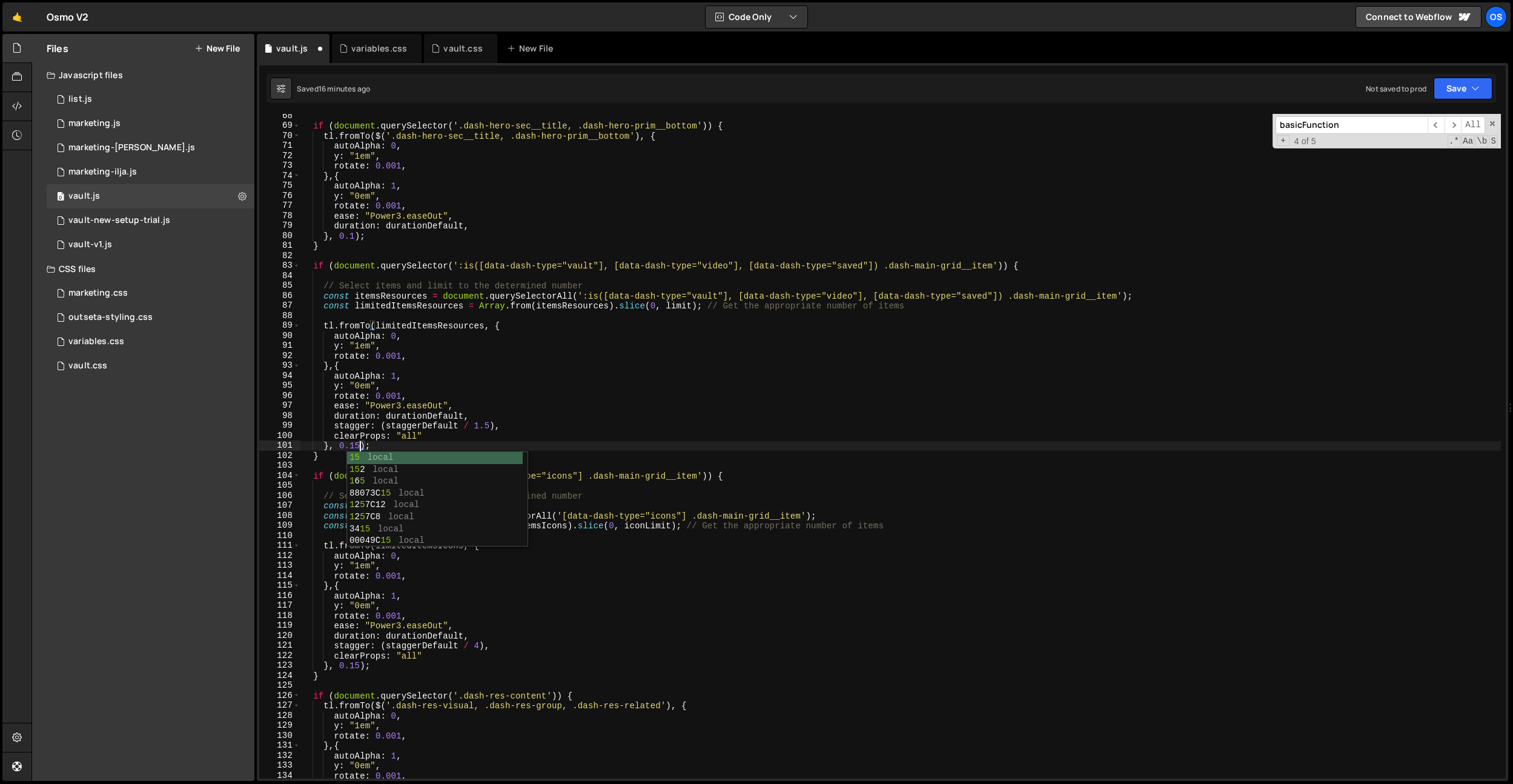
click at [439, 373] on div "if ( document . querySelector ( '.dash-hero-sec__title, .dash-hero-prim__bottom…" at bounding box center [901, 453] width 1201 height 684
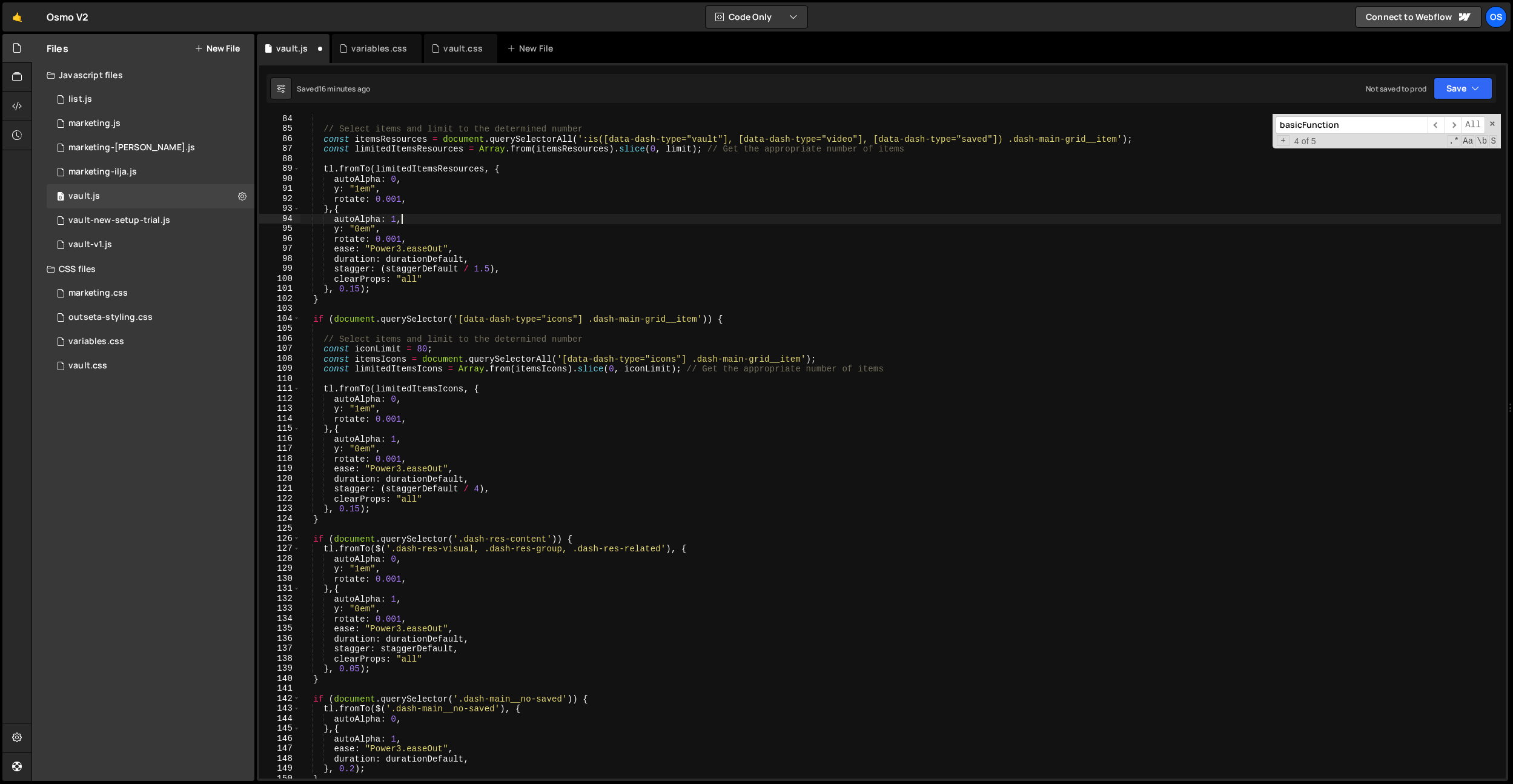
click at [353, 667] on div "// Select items and limit to the determined number const itemsResources = docum…" at bounding box center [901, 456] width 1201 height 684
click at [461, 556] on div "if ( document . querySelector ( ':is([data-dash-type="vault"], [data-dash-type=…" at bounding box center [901, 448] width 1201 height 684
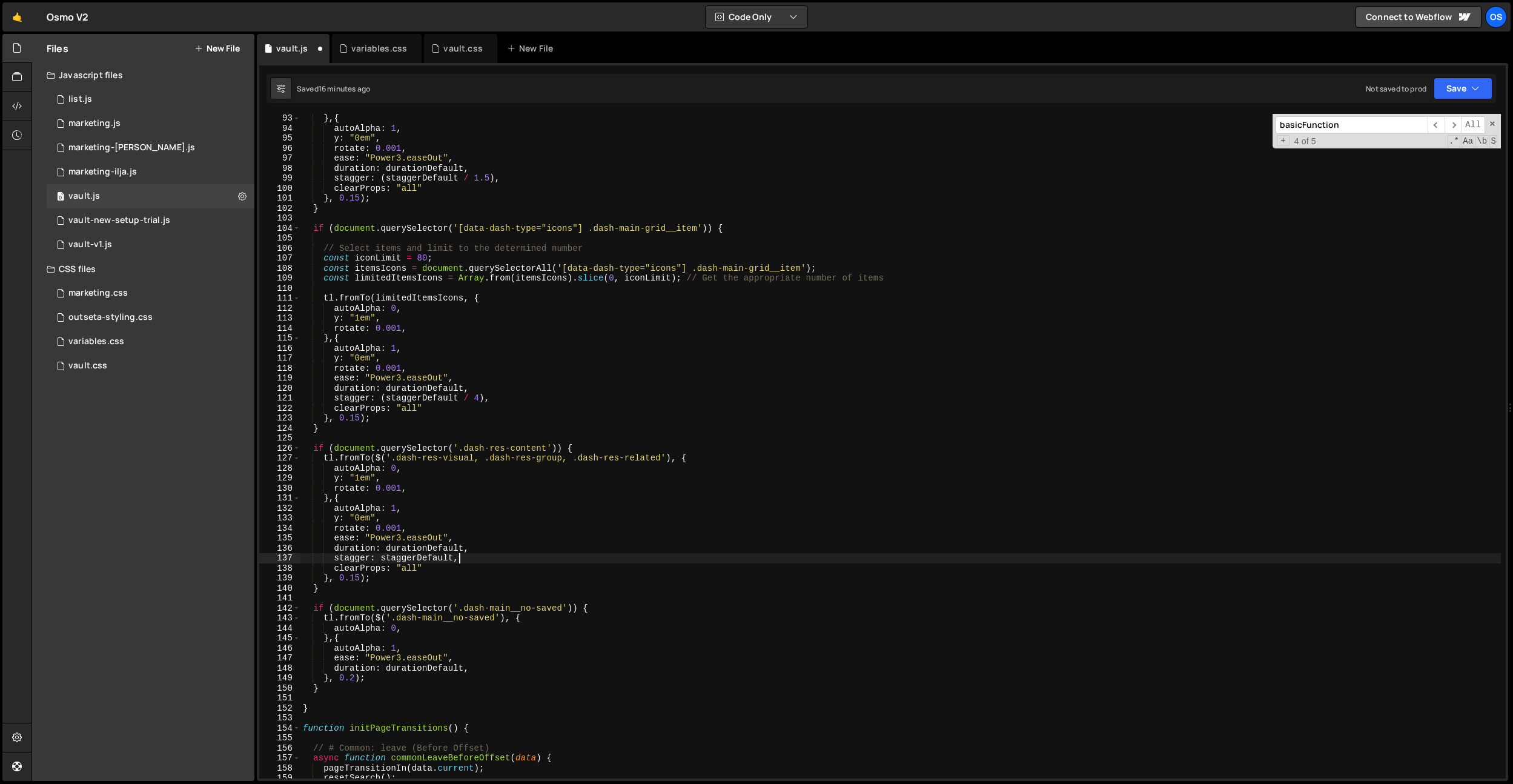
click at [461, 556] on div "} , { autoAlpha : 1 , y : "0em" , rotate : 0.001 , ease : "Power3.easeOut" , du…" at bounding box center [901, 456] width 1201 height 684
click at [353, 681] on div "} , { autoAlpha : 1 , y : "0em" , rotate : 0.001 , ease : "Power3.easeOut" , du…" at bounding box center [901, 456] width 1201 height 684
type textarea "}, 0.2);"
click at [423, 216] on div "} , { autoAlpha : 1 , y : "0em" , rotate : 0.001 , ease : "Power3.easeOut" , du…" at bounding box center [901, 456] width 1201 height 684
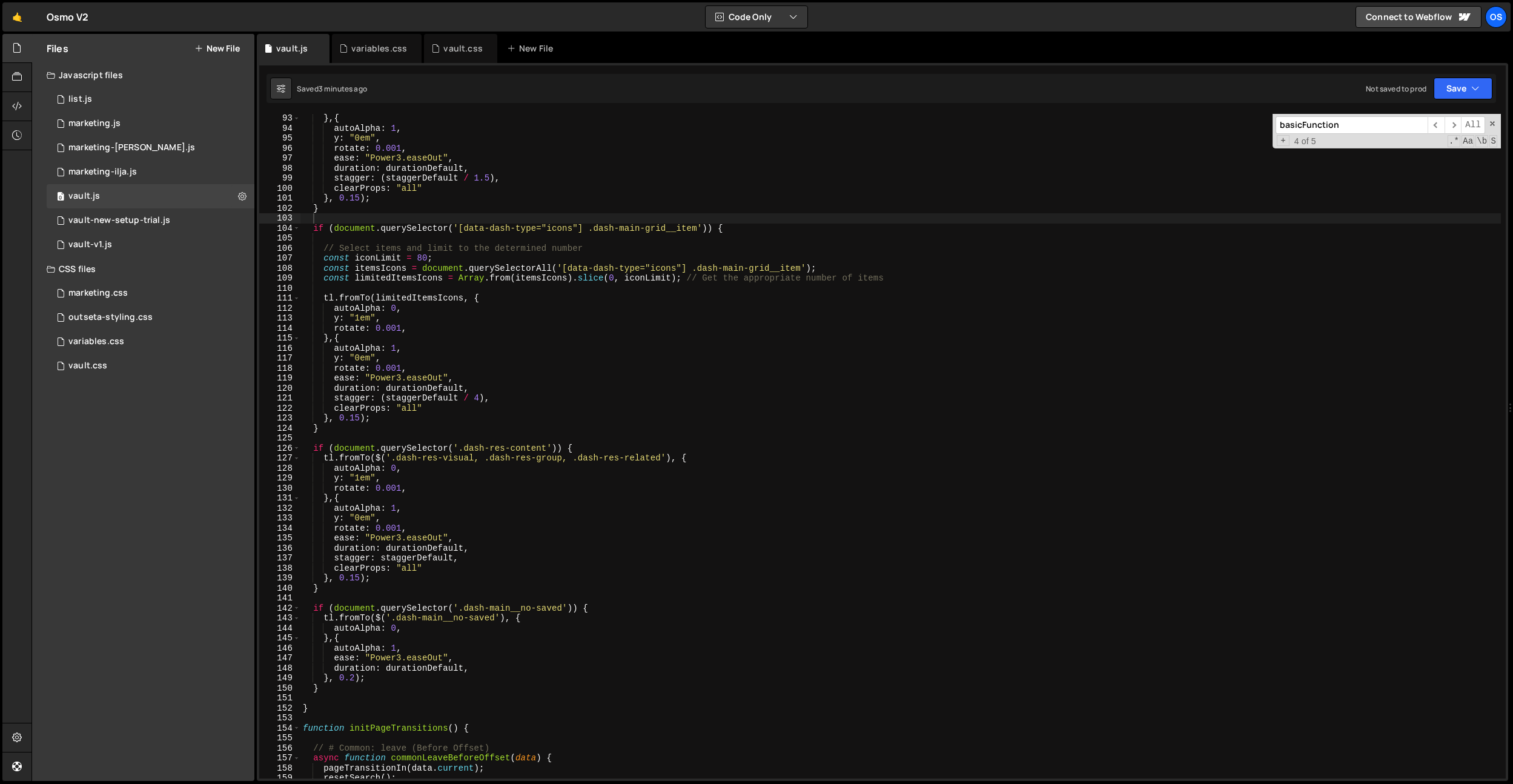
drag, startPoint x: 373, startPoint y: 45, endPoint x: 458, endPoint y: 63, distance: 86.9
click at [373, 45] on div "variables.css" at bounding box center [379, 48] width 56 height 12
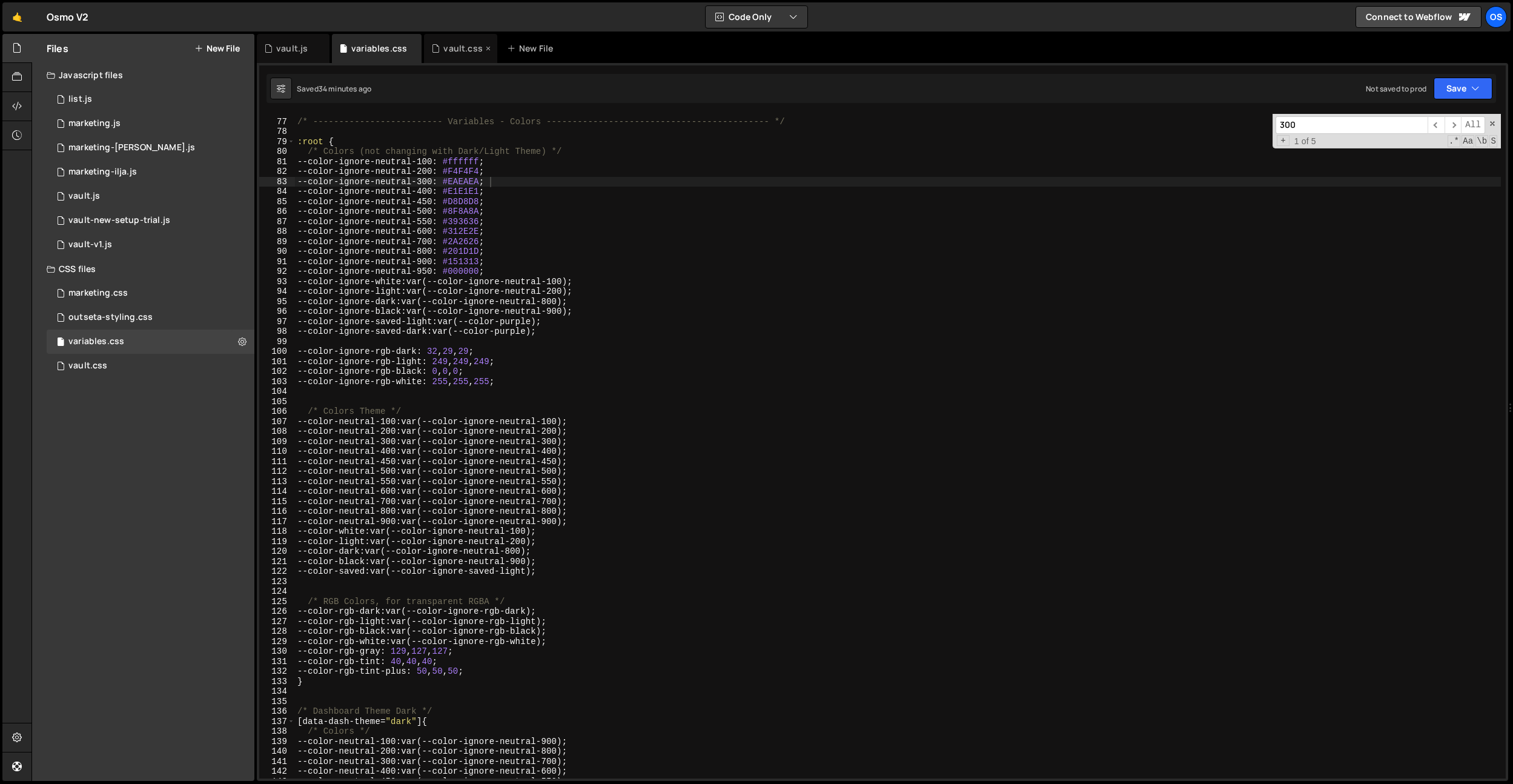
click at [465, 54] on div "vault.css" at bounding box center [461, 48] width 74 height 29
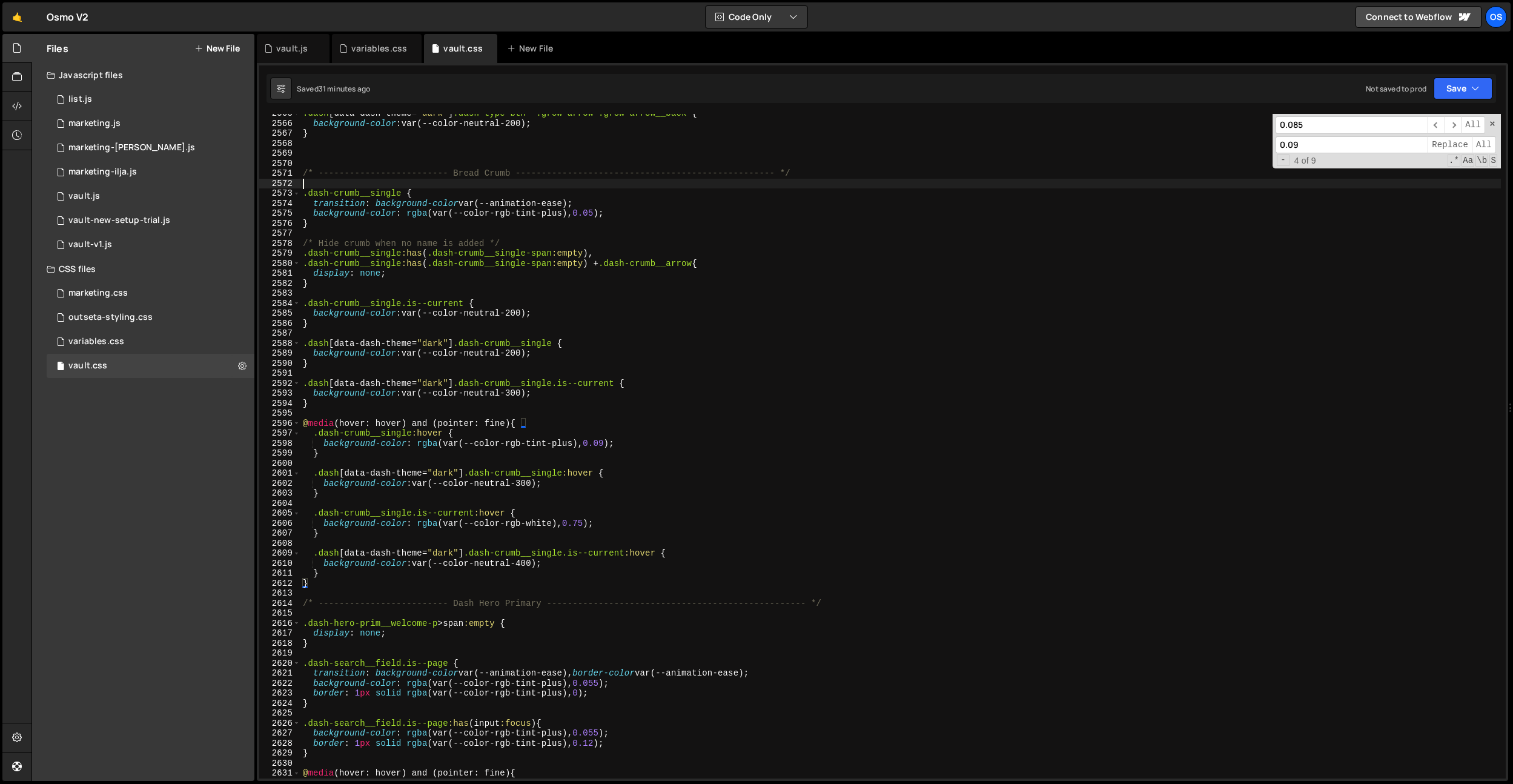
click at [472, 179] on div ".dash [ data-dash-theme = " dark " ] .dash-type-btn .grow-arrow .grow-arrow__ba…" at bounding box center [901, 450] width 1201 height 684
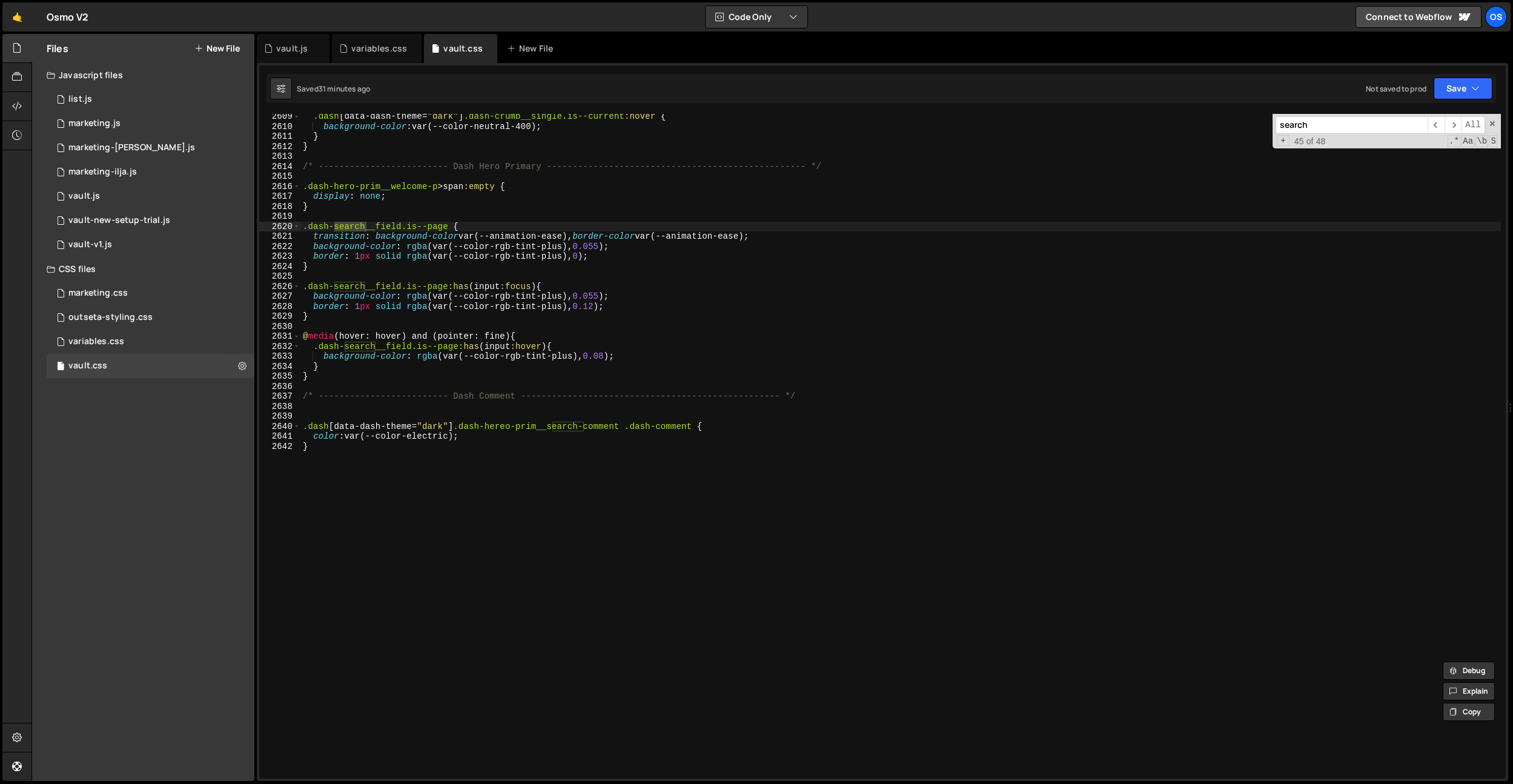
type input "search"
type textarea "}"
click at [519, 509] on div ".dash [ data-dash-theme = " dark " ] .dash-crumb__single.is--current :hover { b…" at bounding box center [901, 454] width 1201 height 684
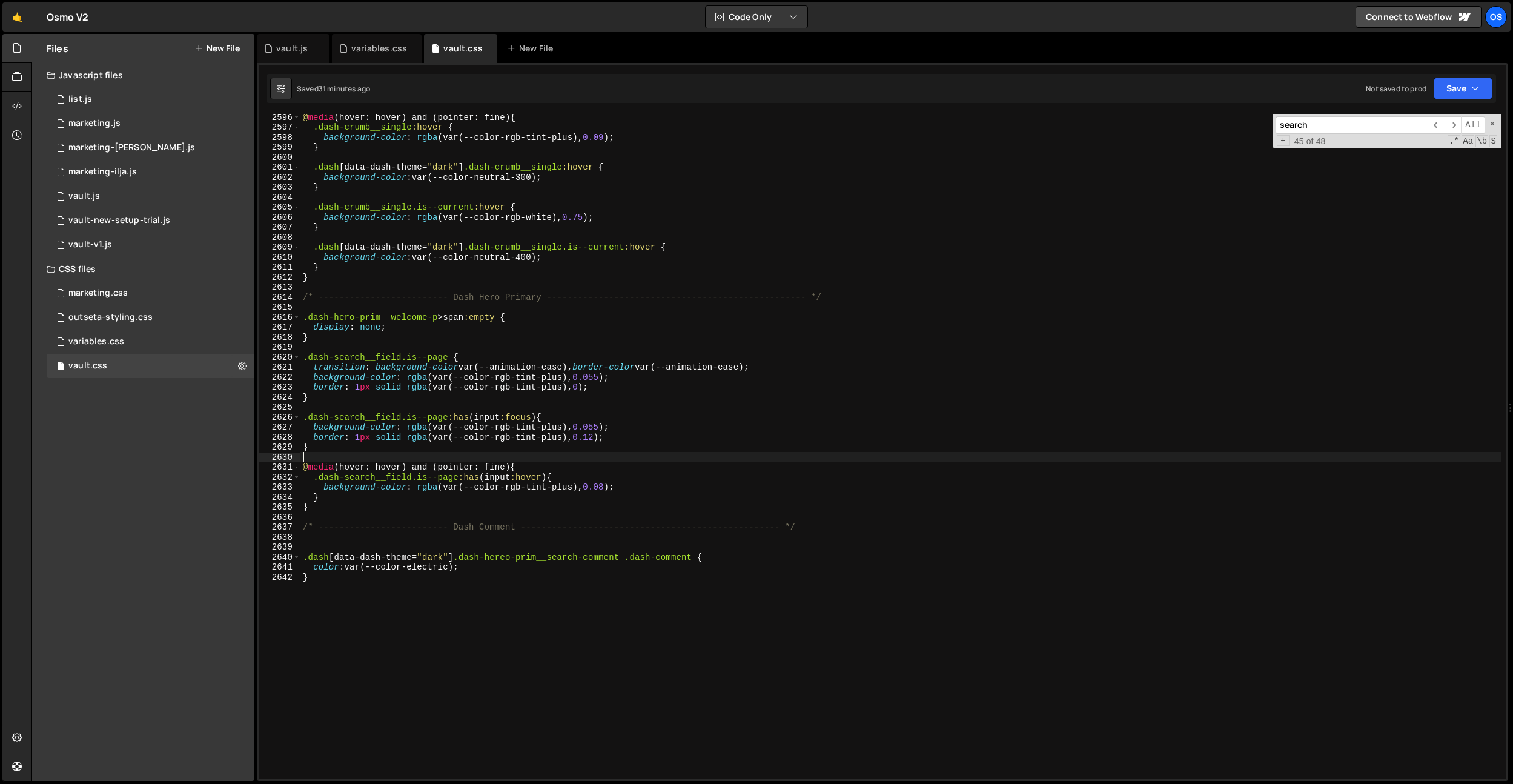
click at [557, 461] on div "@ media (hover: hover) and (pointer: fine) { .dash-crumb__single :hover { backg…" at bounding box center [901, 454] width 1201 height 684
click at [588, 508] on div "@ media (hover: hover) and (pointer: fine) { .dash-crumb__single :hover { backg…" at bounding box center [901, 454] width 1201 height 684
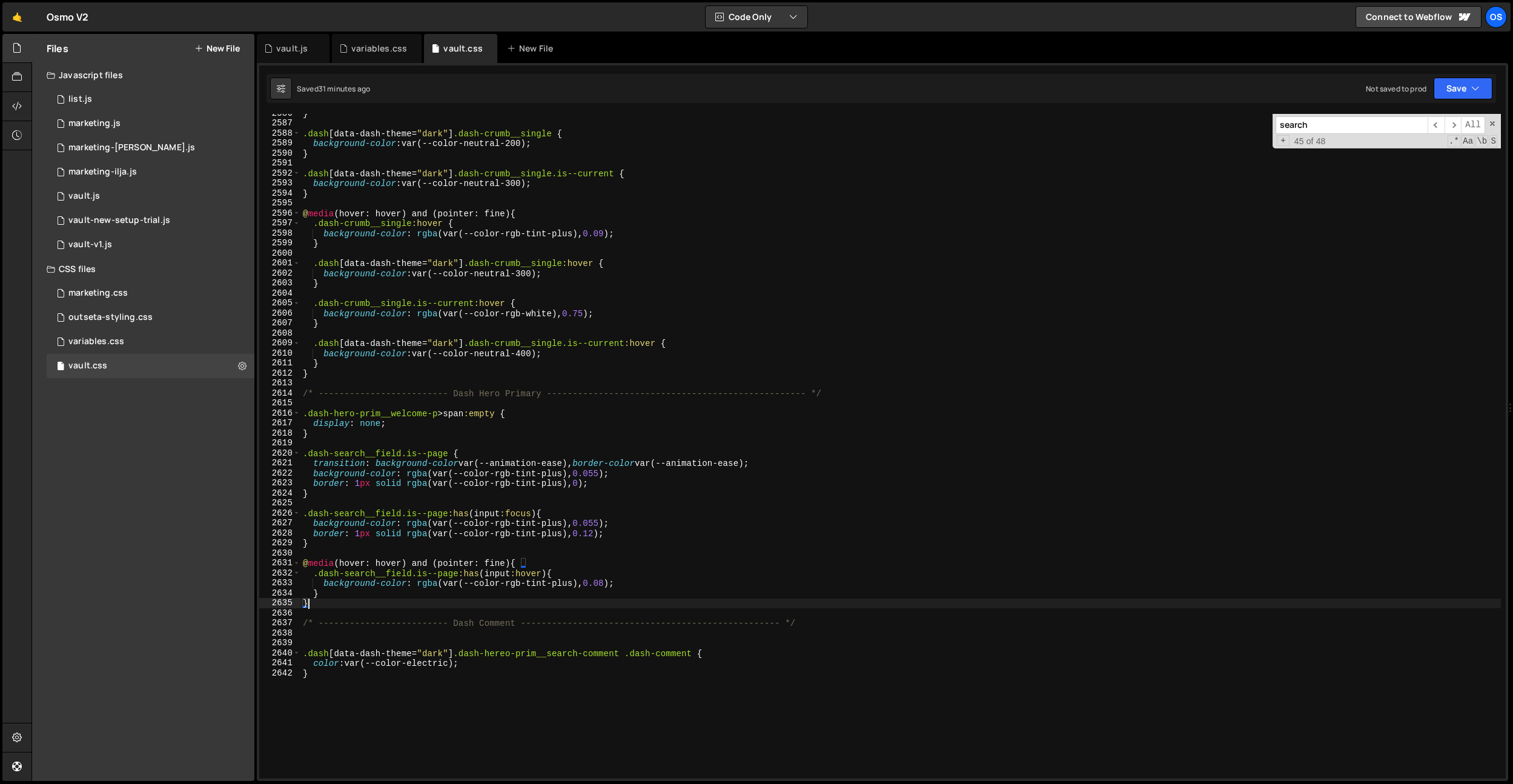
click at [606, 582] on div "} .dash [ data-dash-theme = " dark " ] .dash-crumb__single { background-color :…" at bounding box center [901, 450] width 1201 height 684
click at [642, 543] on div "} .dash [ data-dash-theme = " dark " ] .dash-crumb__single { background-color :…" at bounding box center [901, 450] width 1201 height 684
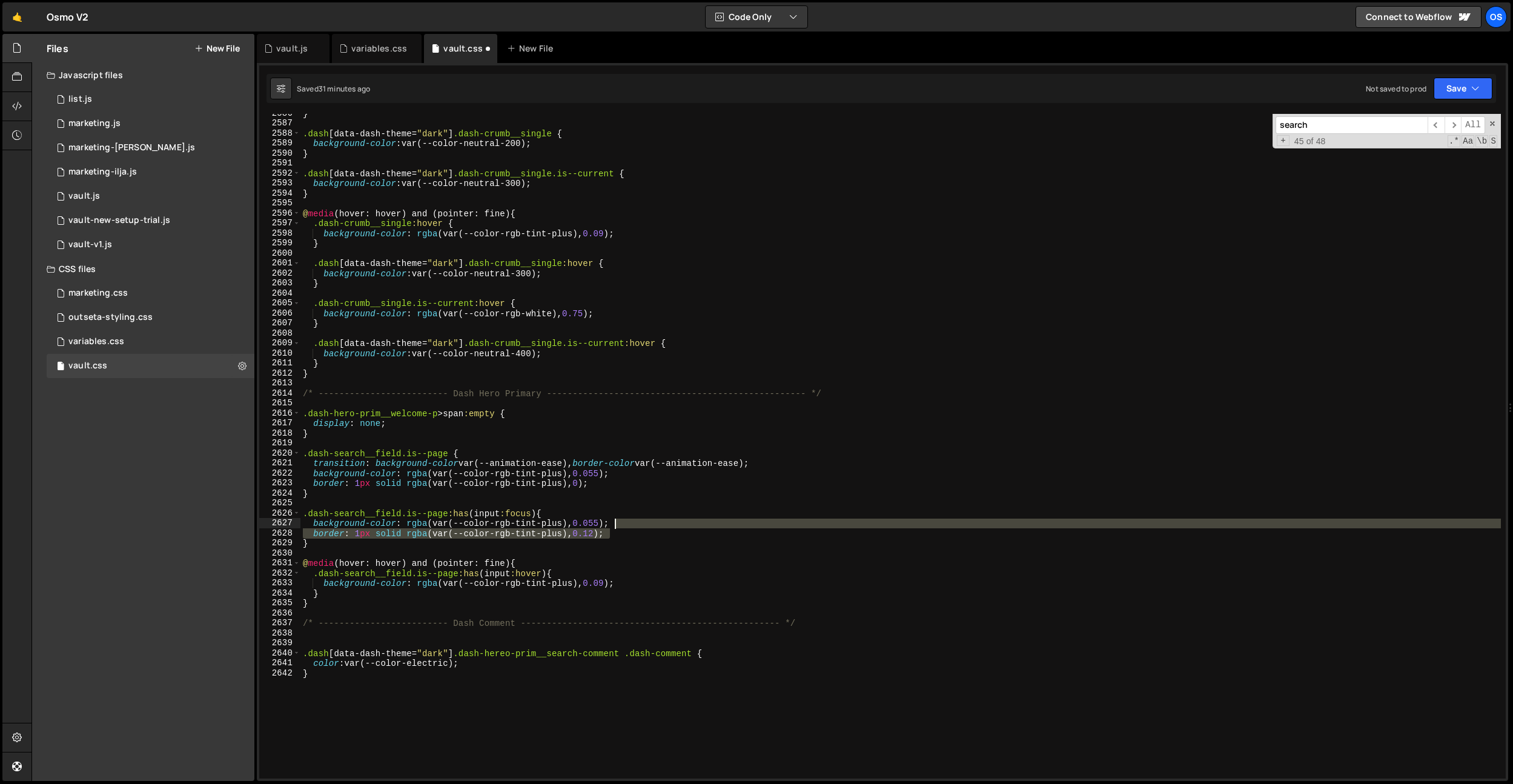
drag, startPoint x: 637, startPoint y: 538, endPoint x: 642, endPoint y: 520, distance: 18.7
click at [642, 520] on div "} .dash [ data-dash-theme = " dark " ] .dash-crumb__single { background-color :…" at bounding box center [901, 450] width 1201 height 684
click at [630, 569] on div "} .dash [ data-dash-theme = " dark " ] .dash-crumb__single { background-color :…" at bounding box center [901, 450] width 1201 height 684
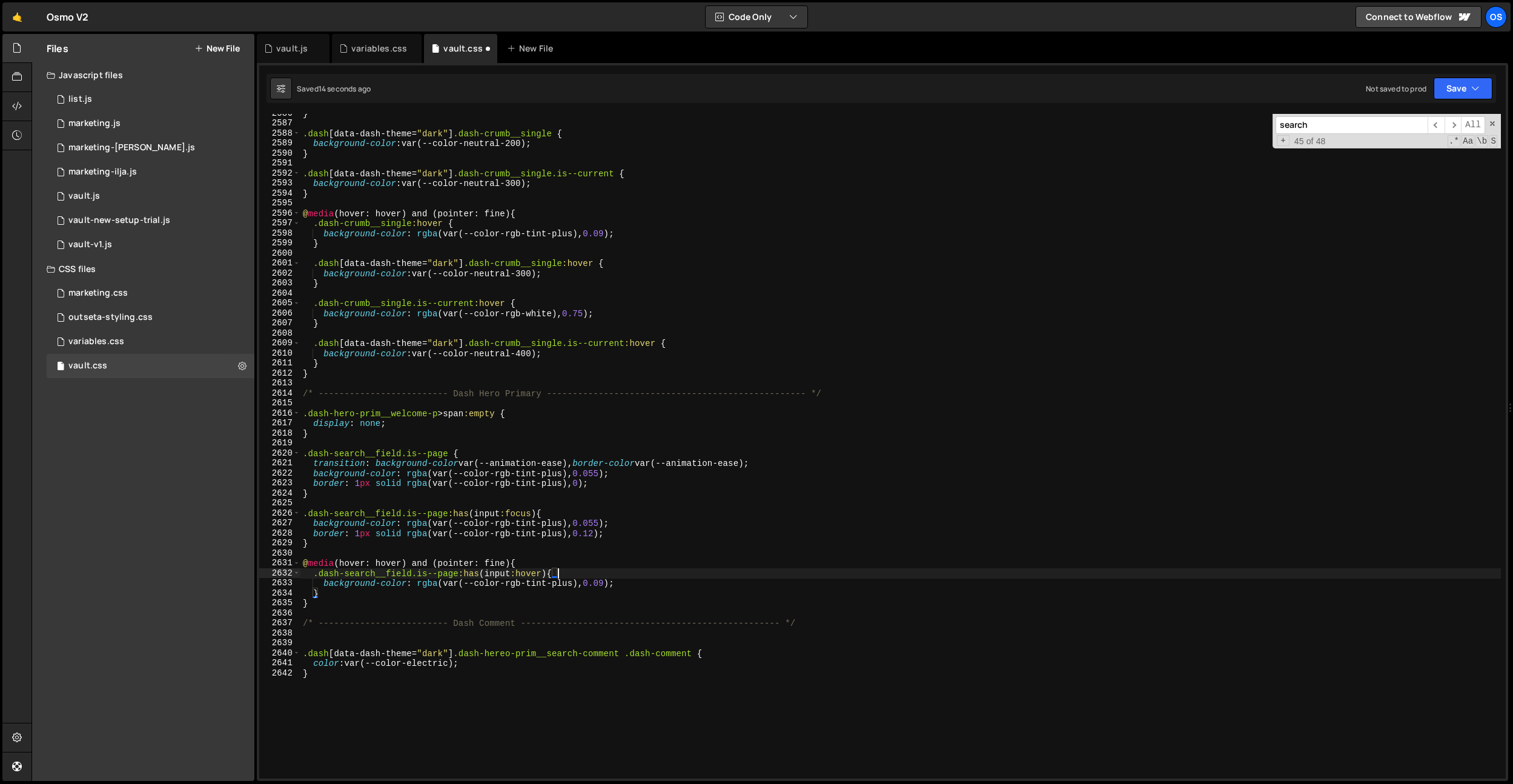
click at [598, 533] on div "} .dash [ data-dash-theme = " dark " ] .dash-crumb__single { background-color :…" at bounding box center [901, 450] width 1201 height 684
click at [609, 584] on div "} .dash [ data-dash-theme = " dark " ] .dash-crumb__single { background-color :…" at bounding box center [901, 450] width 1201 height 684
type textarea "background-color: rgba(var(--color-rgb-tint-plus), 0.075);"
click at [684, 554] on div "} .dash [ data-dash-theme = " dark " ] .dash-crumb__single { background-color :…" at bounding box center [901, 450] width 1201 height 684
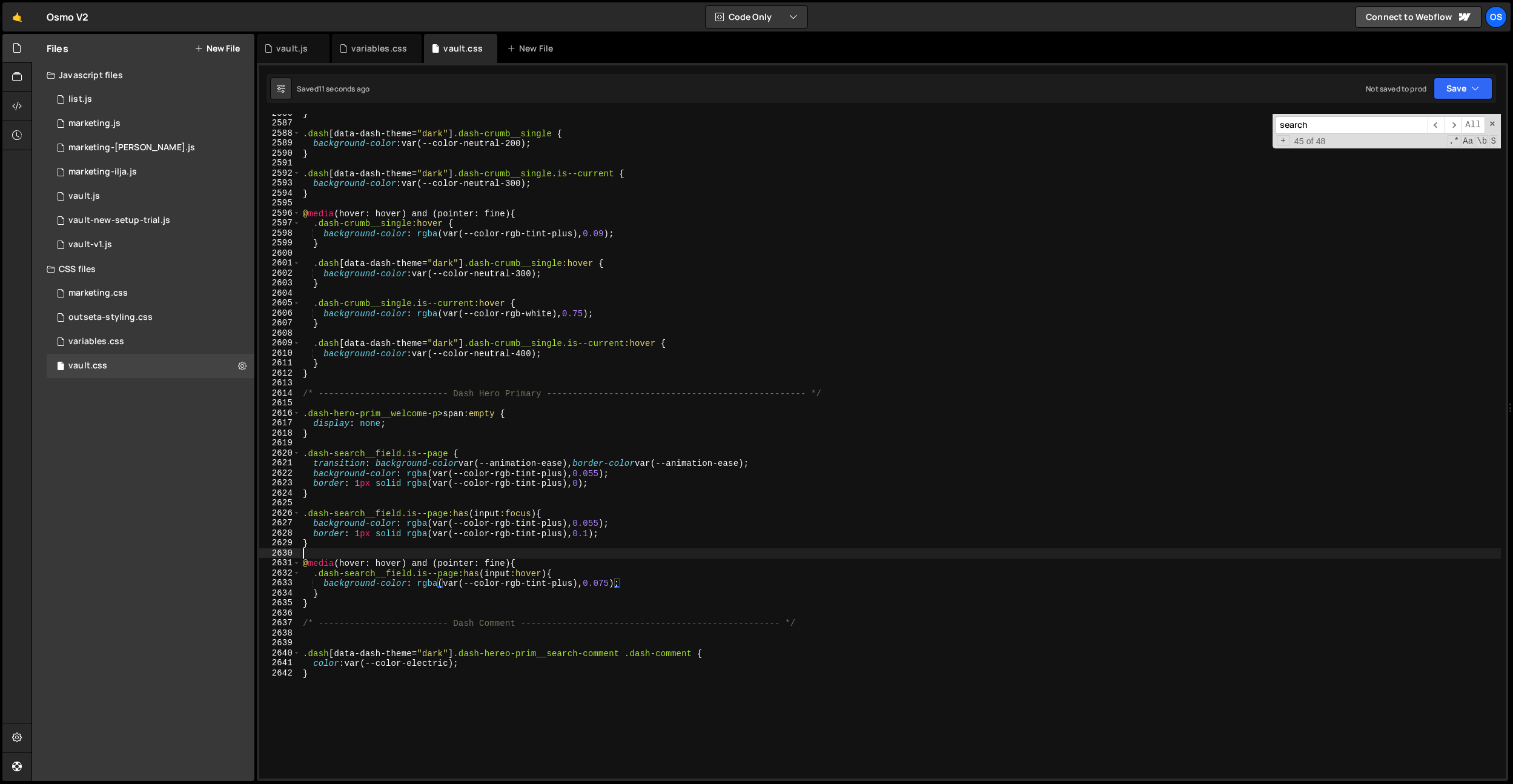
scroll to position [0, 0]
drag, startPoint x: 644, startPoint y: 585, endPoint x: 321, endPoint y: 583, distance: 323.0
click at [321, 583] on div "} .dash [ data-dash-theme = " dark " ] .dash-crumb__single { background-color :…" at bounding box center [901, 450] width 1201 height 684
click at [605, 525] on div "} .dash [ data-dash-theme = " dark " ] .dash-crumb__single { background-color :…" at bounding box center [901, 450] width 1201 height 684
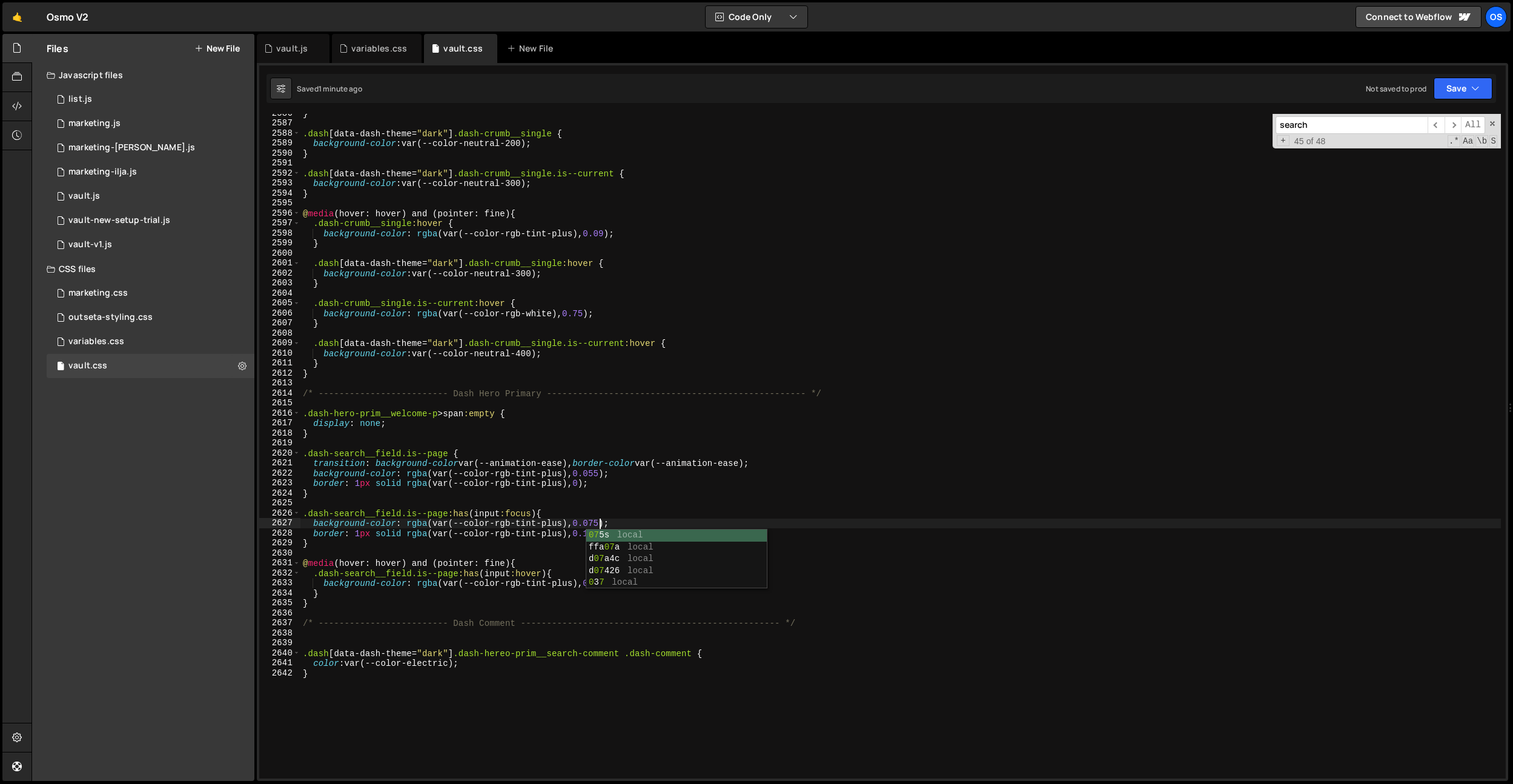
click at [433, 672] on div "} .dash [ data-dash-theme = " dark " ] .dash-crumb__single { background-color :…" at bounding box center [901, 450] width 1201 height 684
type textarea "}"
click at [104, 319] on div "outseta-styling.css" at bounding box center [110, 318] width 84 height 11
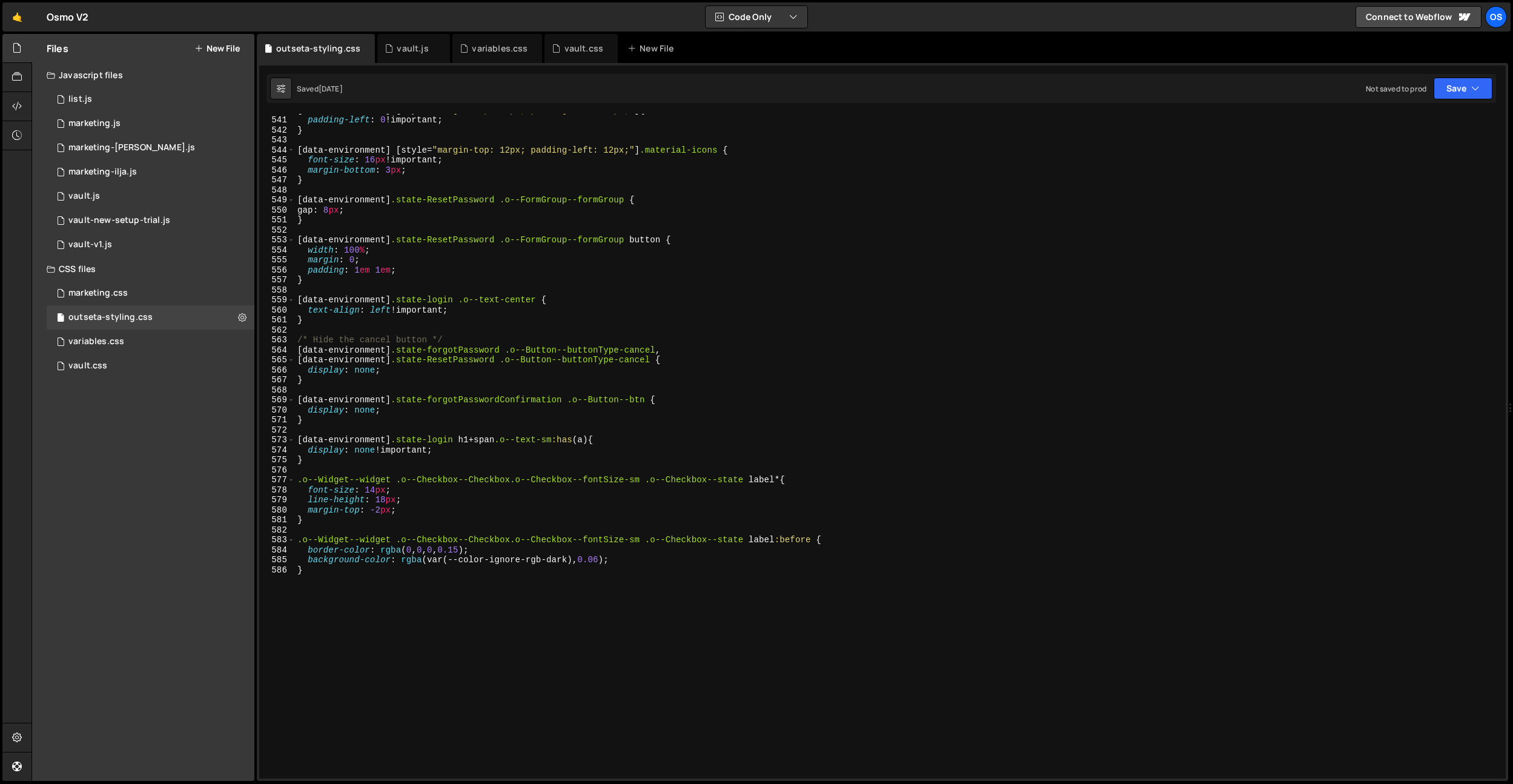
scroll to position [5520, 0]
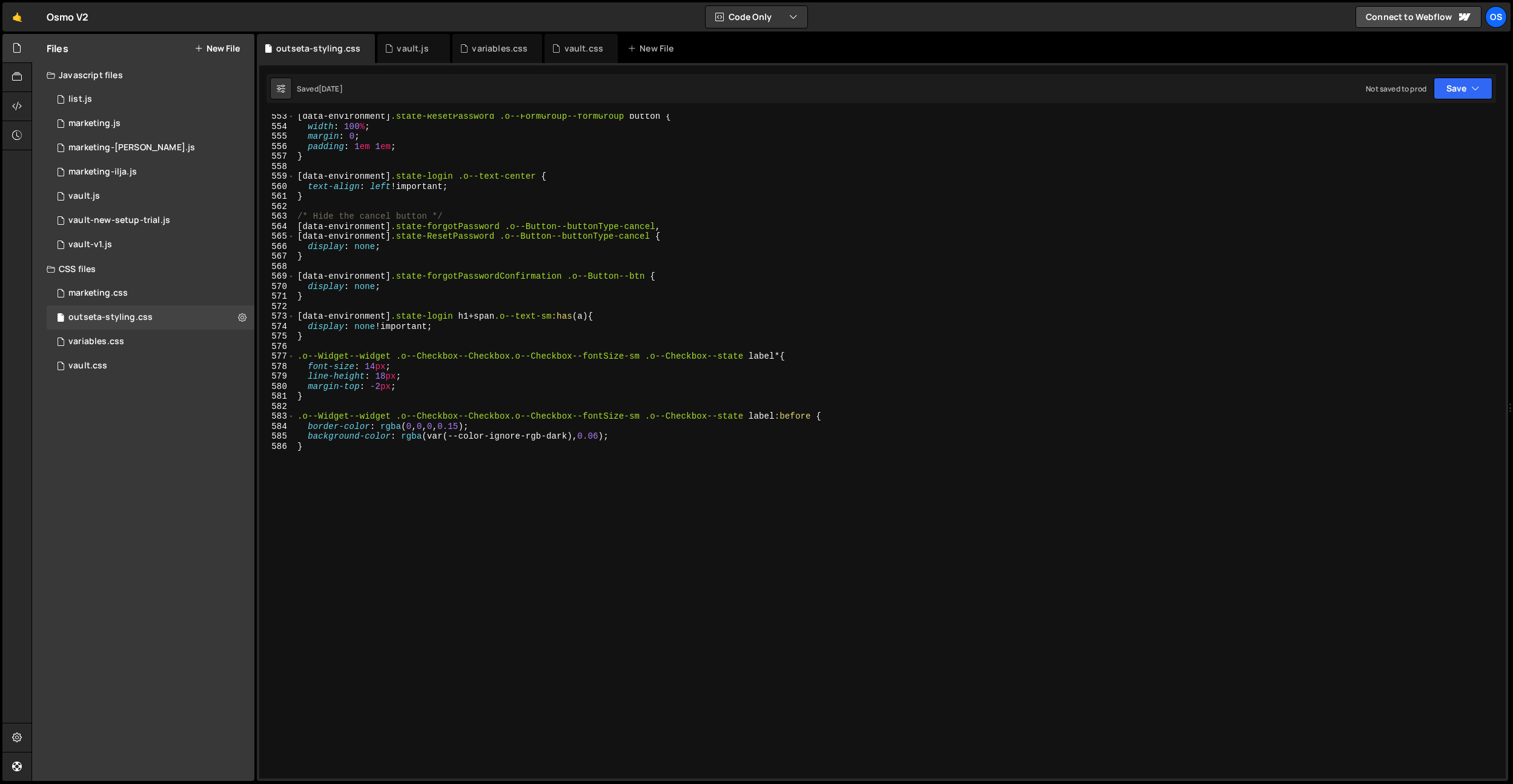
type textarea "}"
click at [435, 586] on div "[ data-environment ] .state-ResetPassword .o--FormGroup--formGroup button { wid…" at bounding box center [898, 454] width 1206 height 684
paste textarea "}"
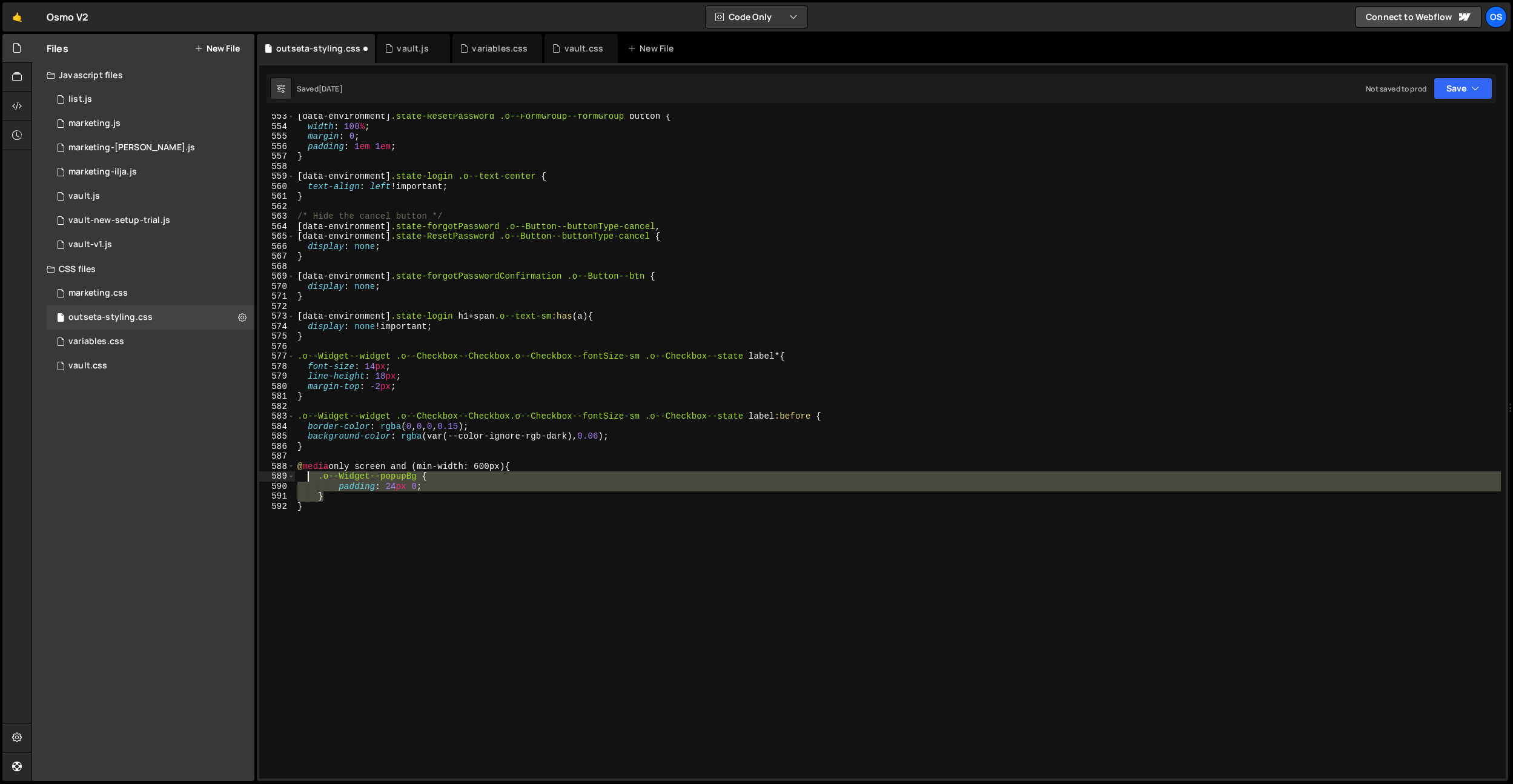
drag, startPoint x: 333, startPoint y: 494, endPoint x: 306, endPoint y: 477, distance: 31.9
click at [306, 477] on div "[ data-environment ] .state-ResetPassword .o--FormGroup--formGroup button { wid…" at bounding box center [898, 454] width 1206 height 684
click at [354, 495] on div "[ data-environment ] .state-ResetPassword .o--FormGroup--formGroup button { wid…" at bounding box center [898, 446] width 1206 height 665
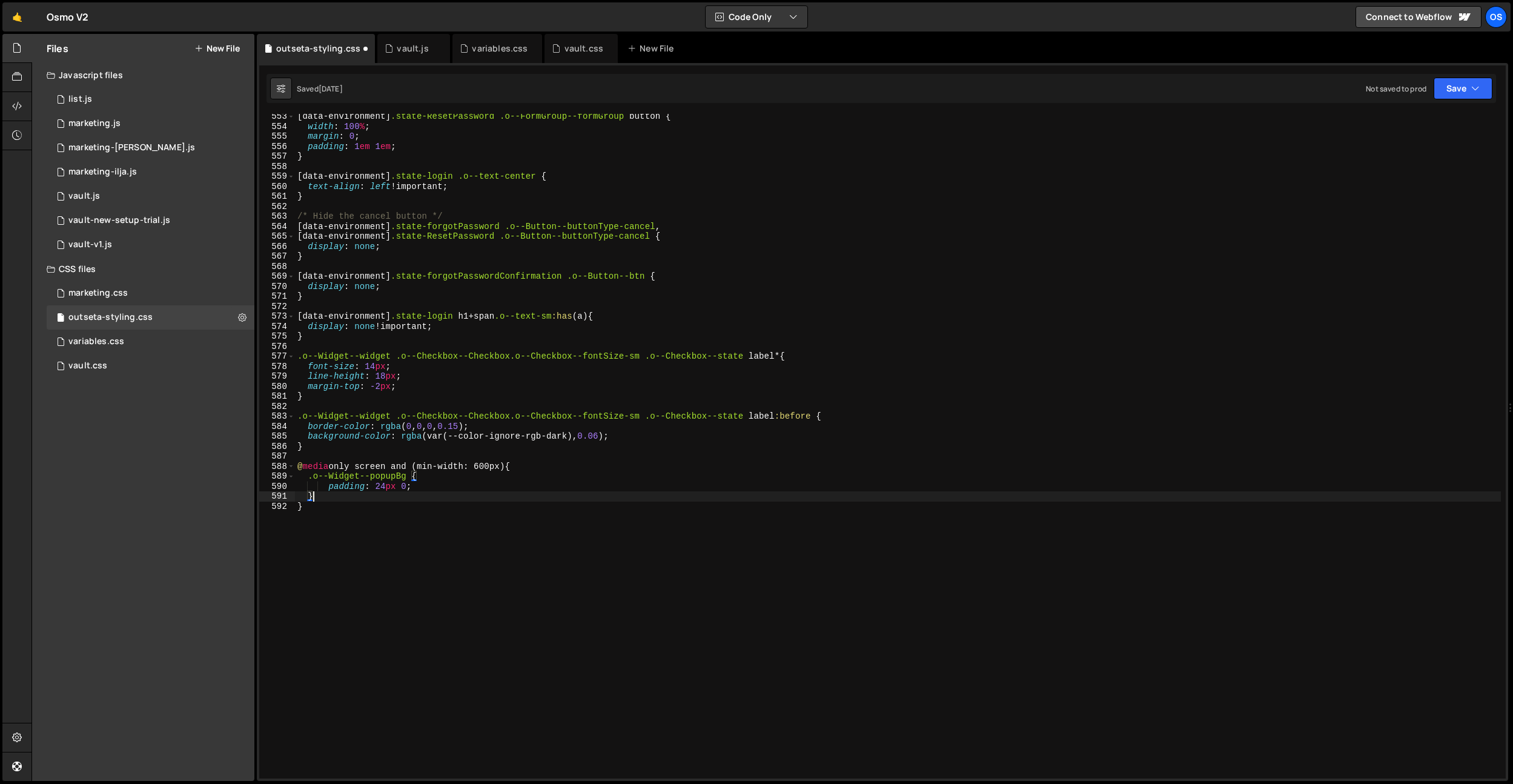
click at [420, 487] on div "[ data-environment ] .state-ResetPassword .o--FormGroup--formGroup button { wid…" at bounding box center [898, 454] width 1206 height 684
type textarea "padding: 1em 0;"
drag, startPoint x: 409, startPoint y: 488, endPoint x: 376, endPoint y: 485, distance: 33.1
click at [376, 485] on div "[ data-environment ] .state-ResetPassword .o--FormGroup--formGroup button { wid…" at bounding box center [898, 454] width 1206 height 684
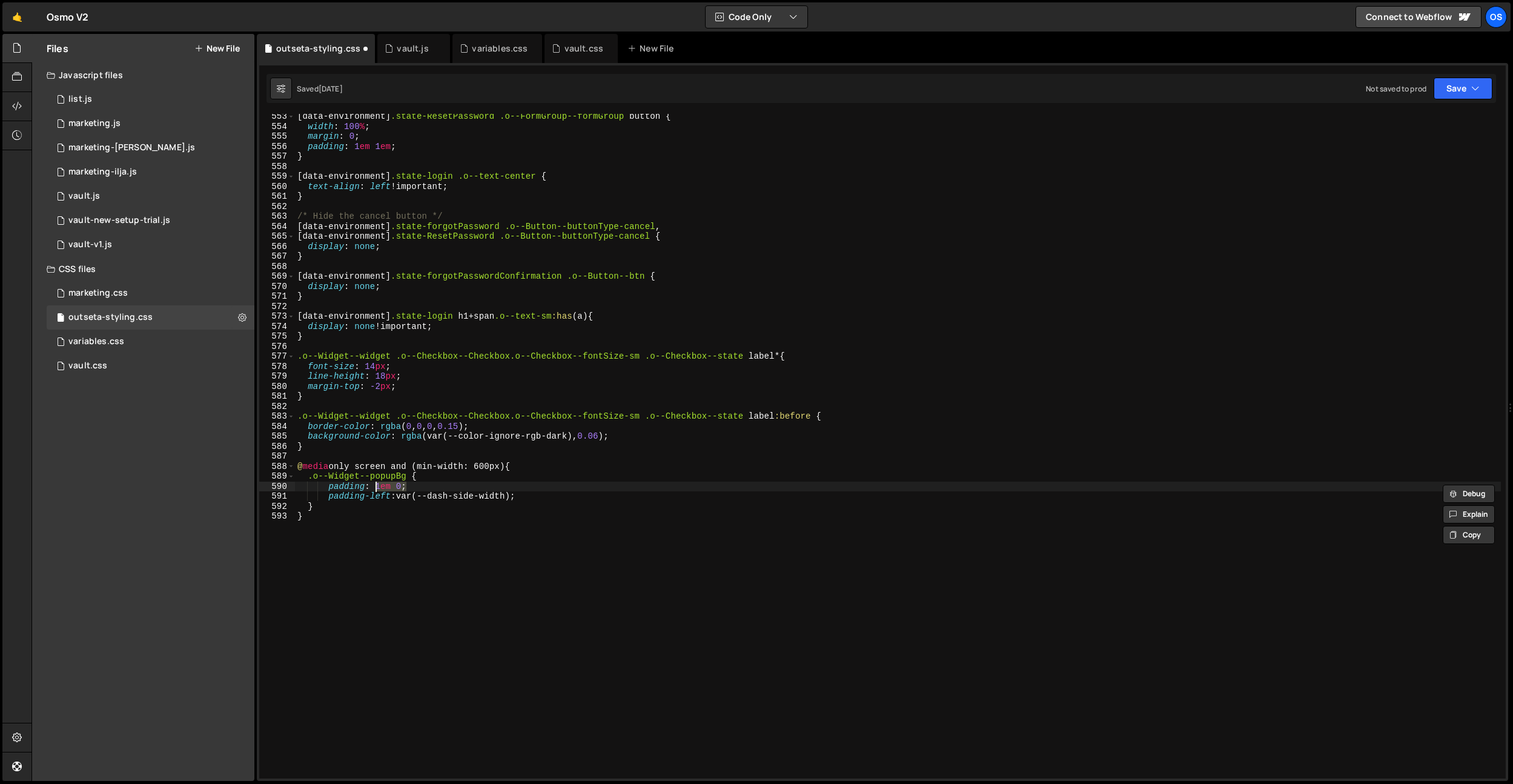
scroll to position [0, 5]
click at [552, 552] on div "[ data-environment ] .state-ResetPassword .o--FormGroup--formGroup button { wid…" at bounding box center [898, 454] width 1206 height 684
type textarea "}"
drag, startPoint x: 436, startPoint y: 453, endPoint x: 454, endPoint y: 461, distance: 19.7
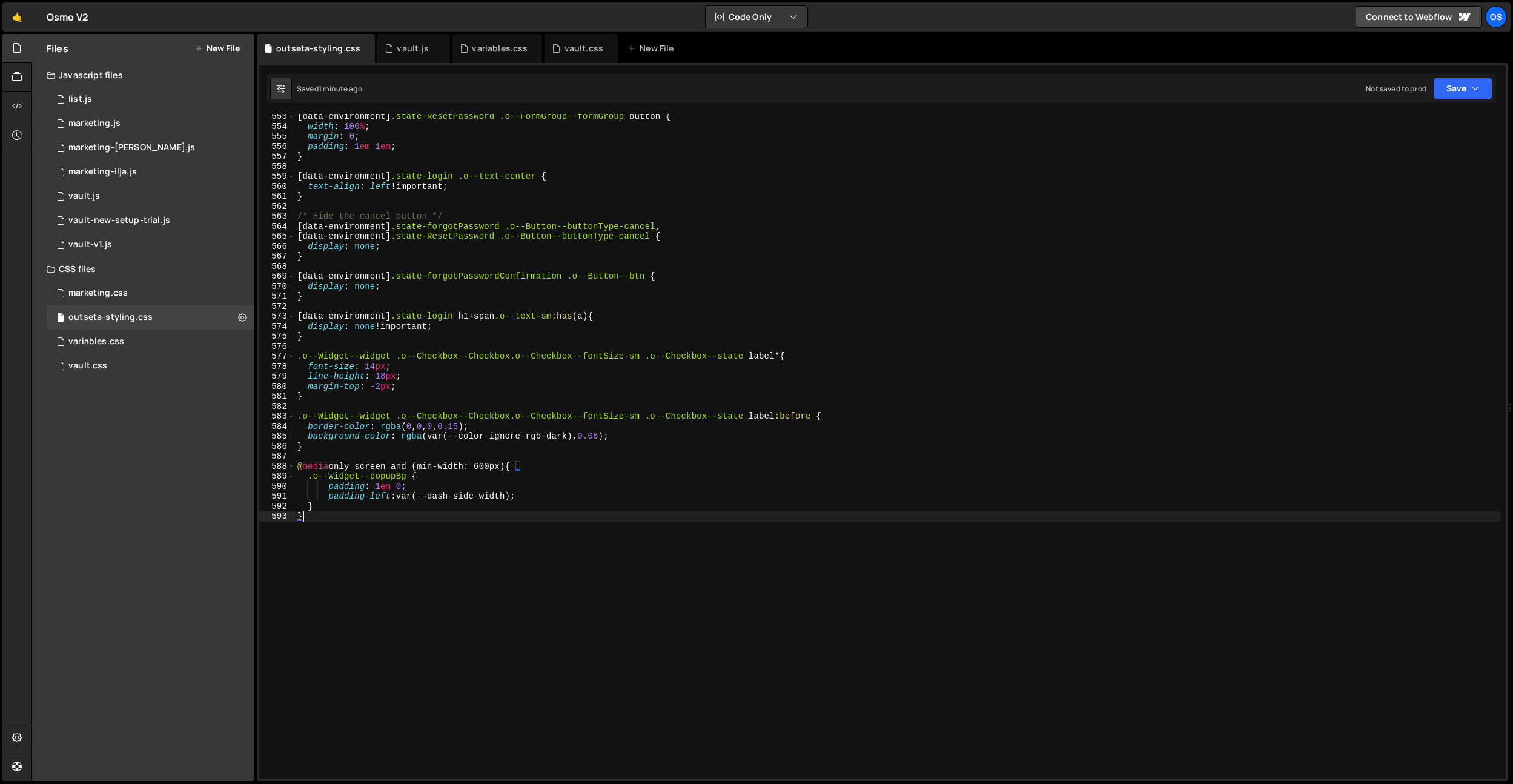
click at [436, 454] on div "[ data-environment ] .state-ResetPassword .o--FormGroup--formGroup button { wid…" at bounding box center [898, 454] width 1206 height 684
click at [475, 466] on div "[ data-environment ] .state-ResetPassword .o--FormGroup--formGroup button { wid…" at bounding box center [898, 454] width 1206 height 684
type textarea "@media only screen and (min-width: 1160px) {"
drag, startPoint x: 512, startPoint y: 461, endPoint x: 376, endPoint y: 494, distance: 139.9
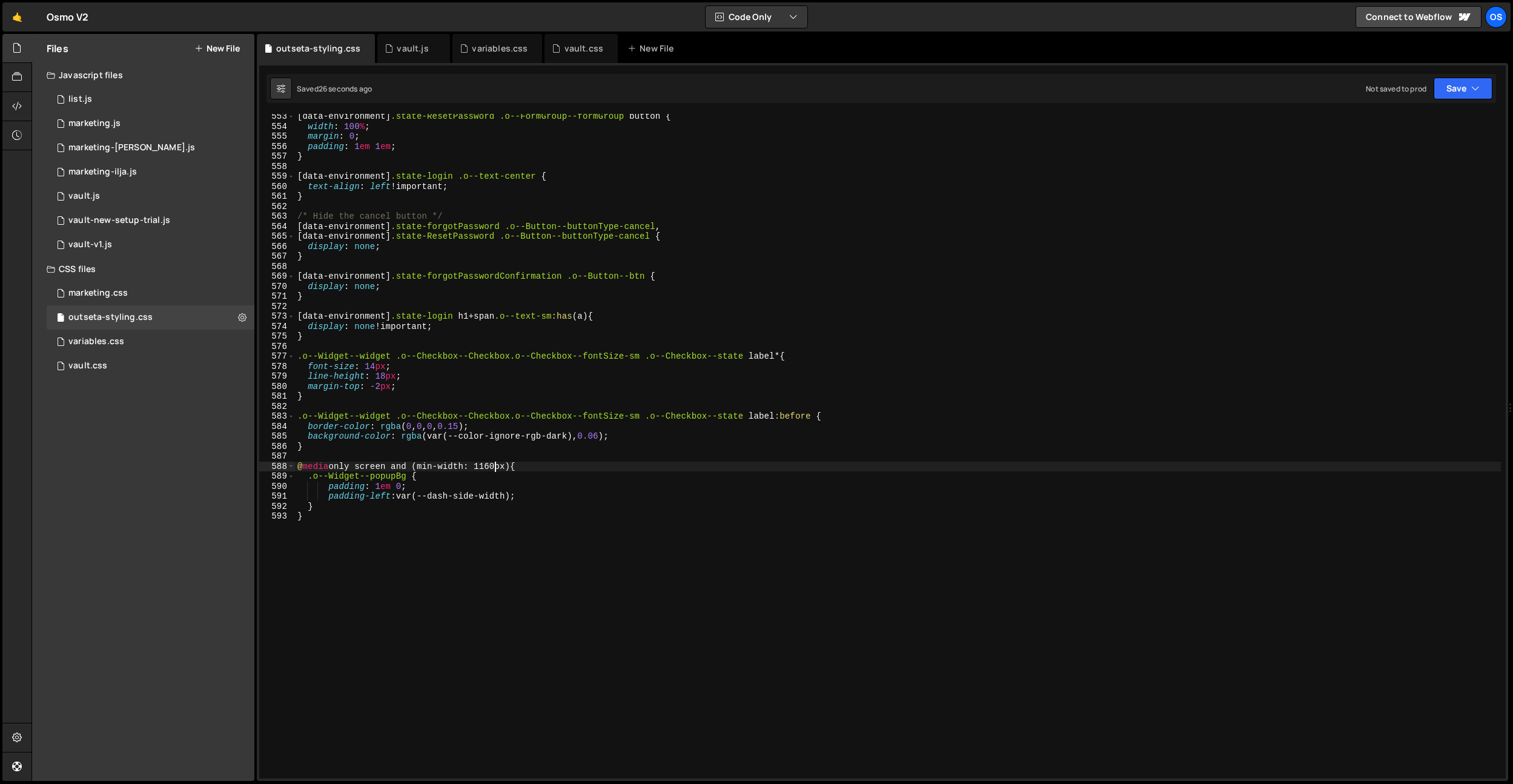
click at [511, 461] on div "[ data-environment ] .state-ResetPassword .o--FormGroup--formGroup button { wid…" at bounding box center [898, 454] width 1206 height 684
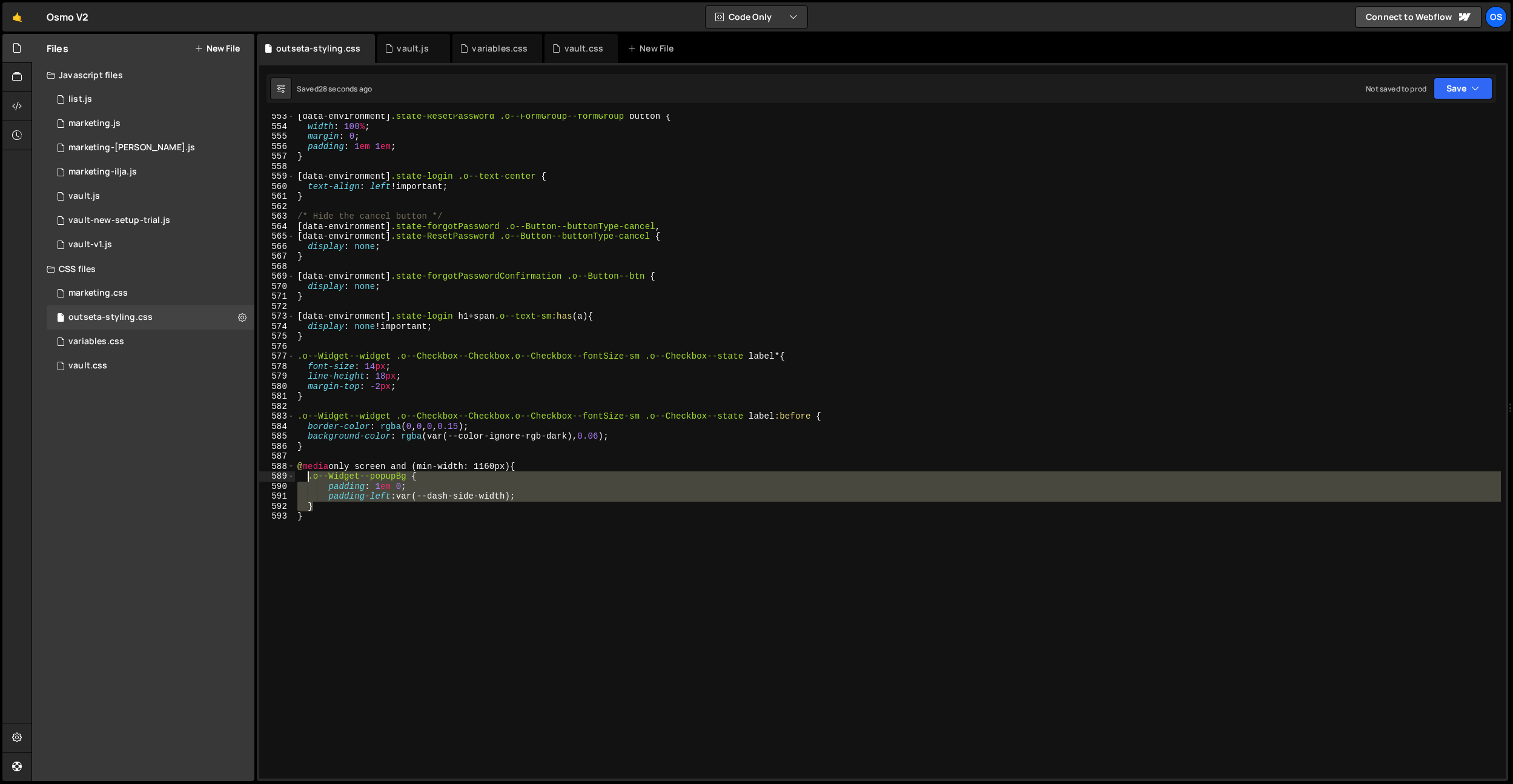
drag, startPoint x: 310, startPoint y: 505, endPoint x: 309, endPoint y: 478, distance: 27.0
click at [309, 478] on div "[ data-environment ] .state-ResetPassword .o--FormGroup--formGroup button { wid…" at bounding box center [898, 454] width 1206 height 684
click at [329, 499] on div "[ data-environment ] .state-ResetPassword .o--FormGroup--formGroup button { wid…" at bounding box center [898, 446] width 1206 height 665
drag, startPoint x: 316, startPoint y: 506, endPoint x: 309, endPoint y: 447, distance: 59.4
click at [309, 475] on div "[ data-environment ] .state-ResetPassword .o--FormGroup--formGroup button { wid…" at bounding box center [898, 454] width 1206 height 684
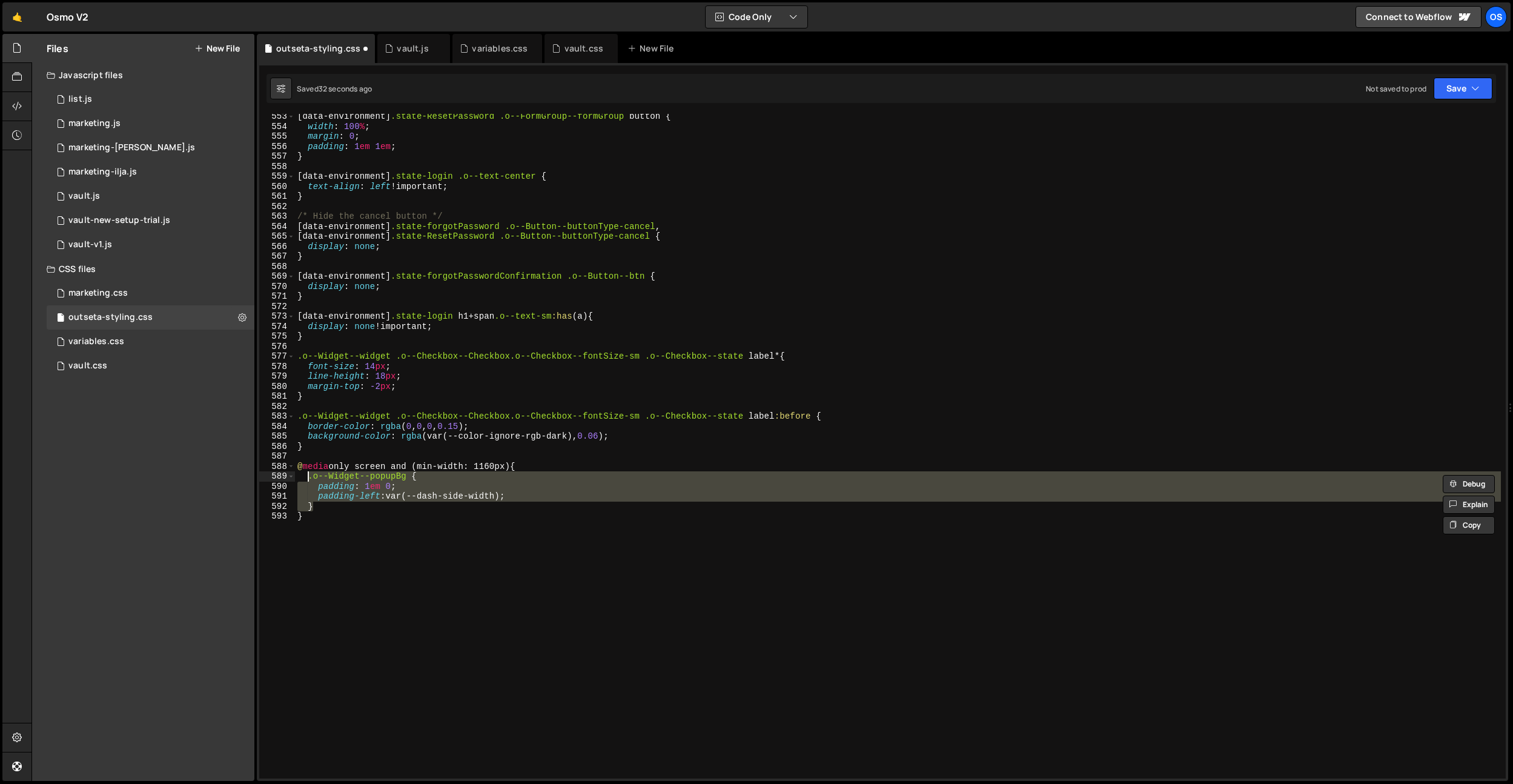
click at [310, 442] on div "[ data-environment ] .state-ResetPassword .o--FormGroup--formGroup button { wid…" at bounding box center [898, 454] width 1206 height 684
type textarea "}"
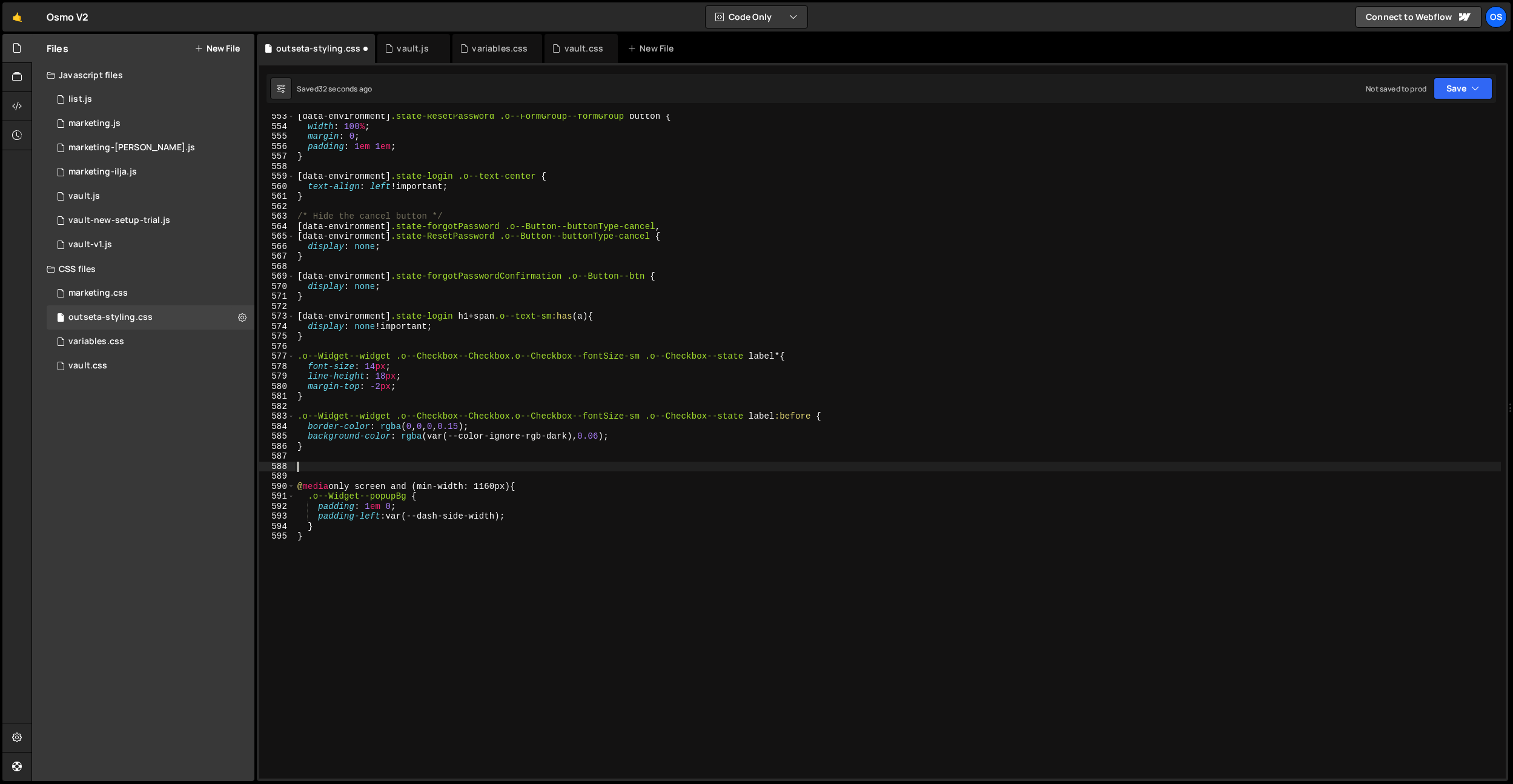
paste textarea "}"
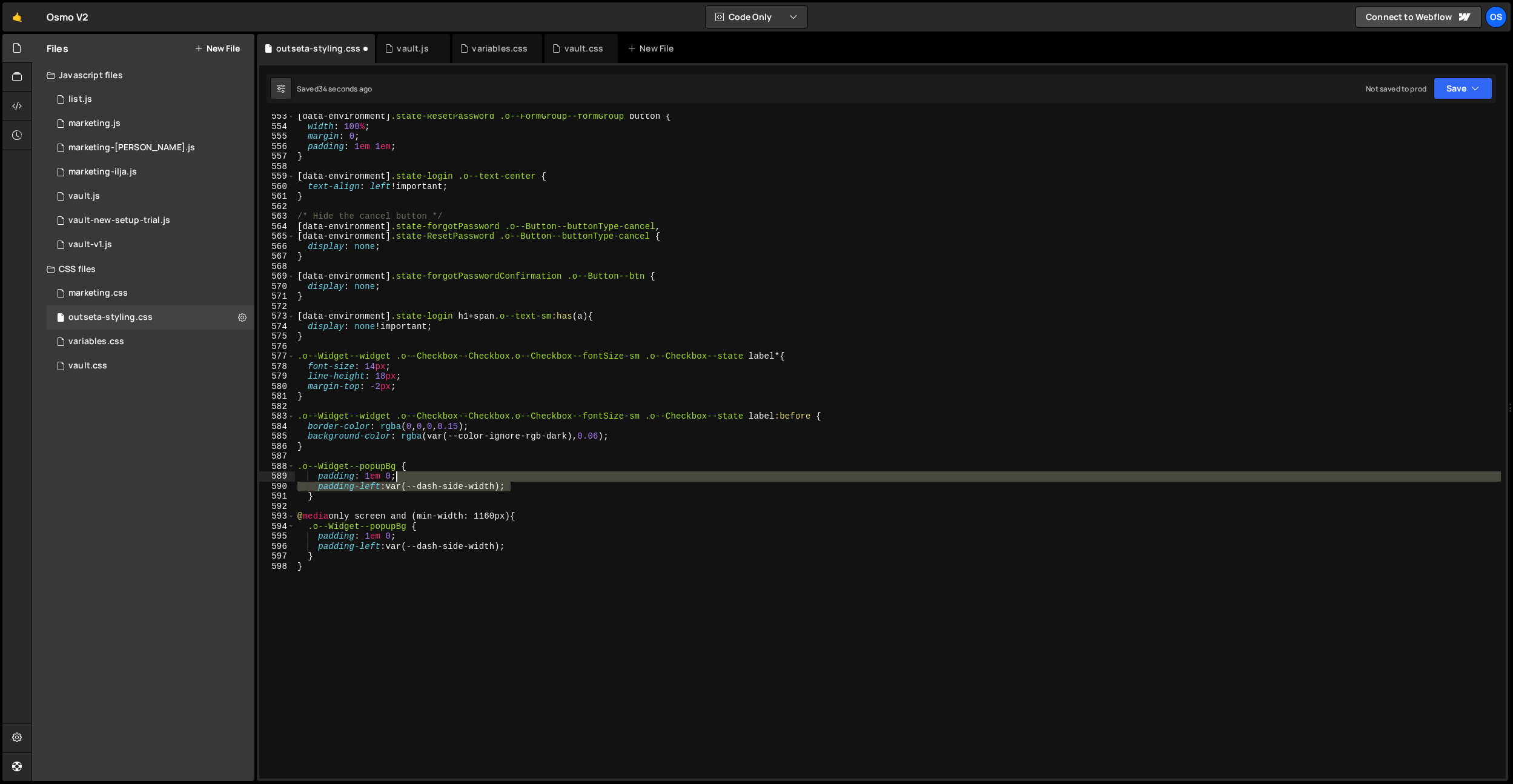
click at [528, 478] on div "[ data-environment ] .state-ResetPassword .o--FormGroup--formGroup button { wid…" at bounding box center [898, 454] width 1206 height 684
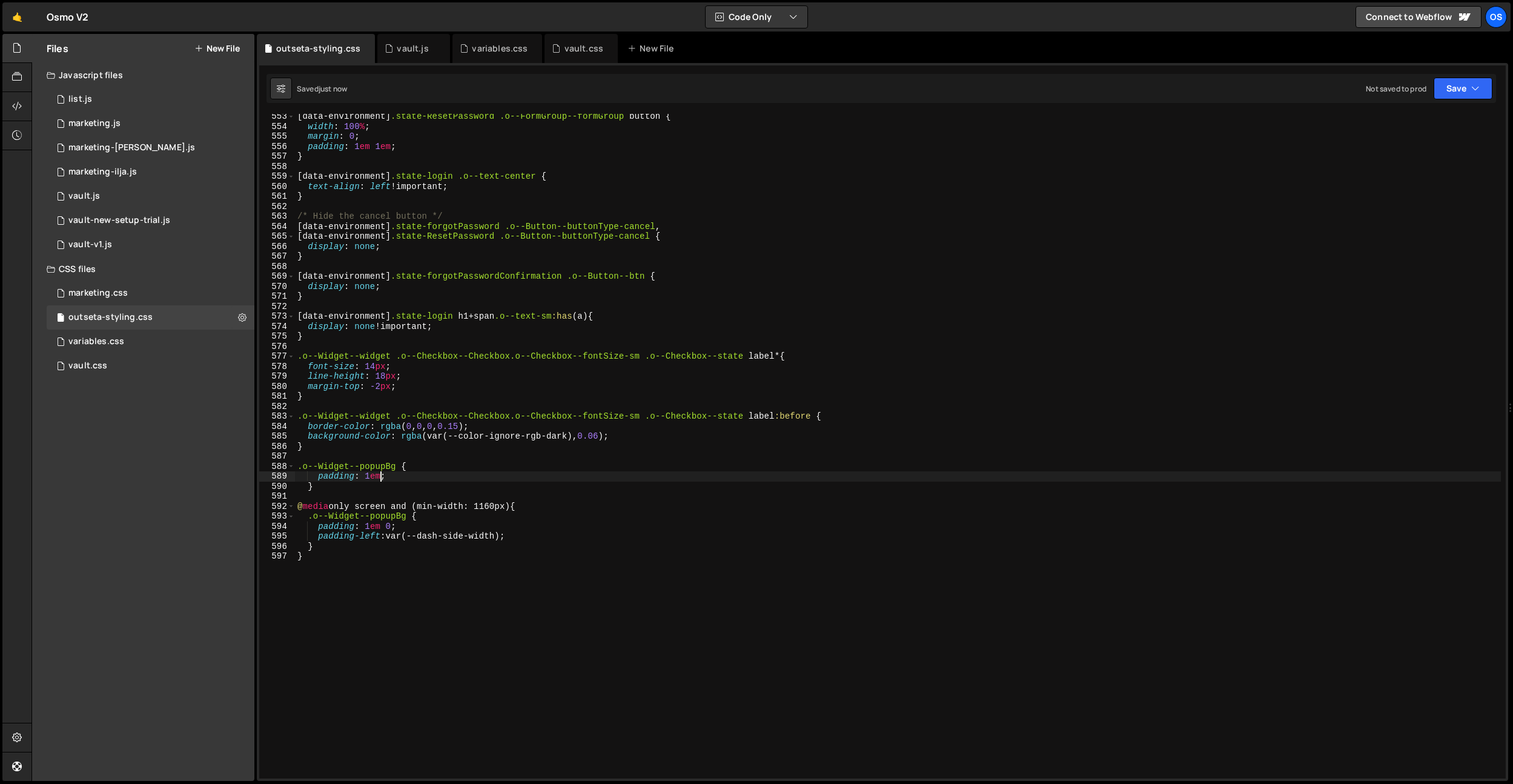
type textarea "padding: 1em;"
drag, startPoint x: 574, startPoint y: 48, endPoint x: 566, endPoint y: 82, distance: 34.9
click at [574, 48] on div "vault.css" at bounding box center [585, 48] width 39 height 12
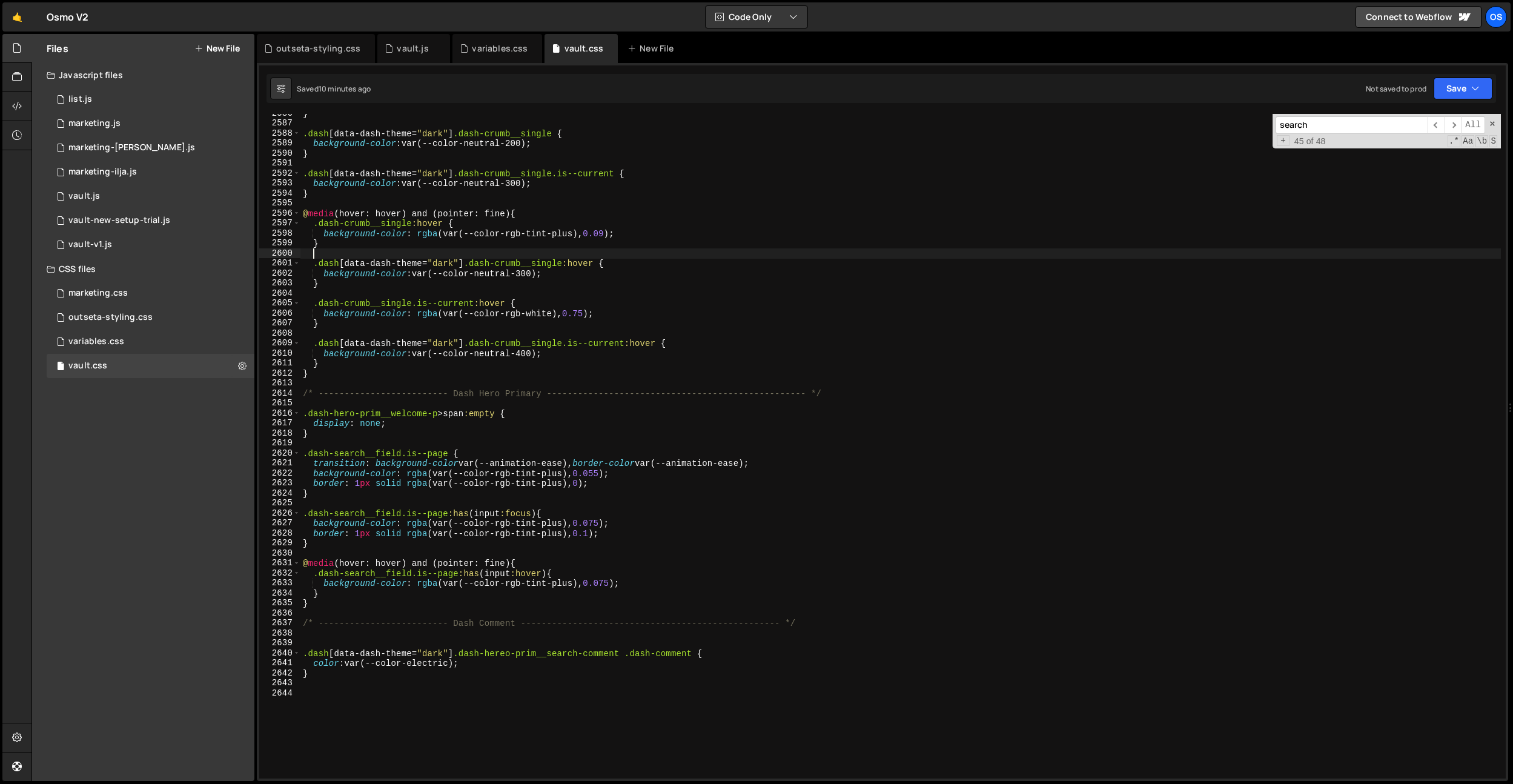
click at [515, 255] on div "} .dash [ data-dash-theme = " dark " ] .dash-crumb__single { background-color :…" at bounding box center [901, 450] width 1201 height 684
type input "s"
type input "dash-search"
click at [1450, 124] on span "​" at bounding box center [1453, 125] width 17 height 18
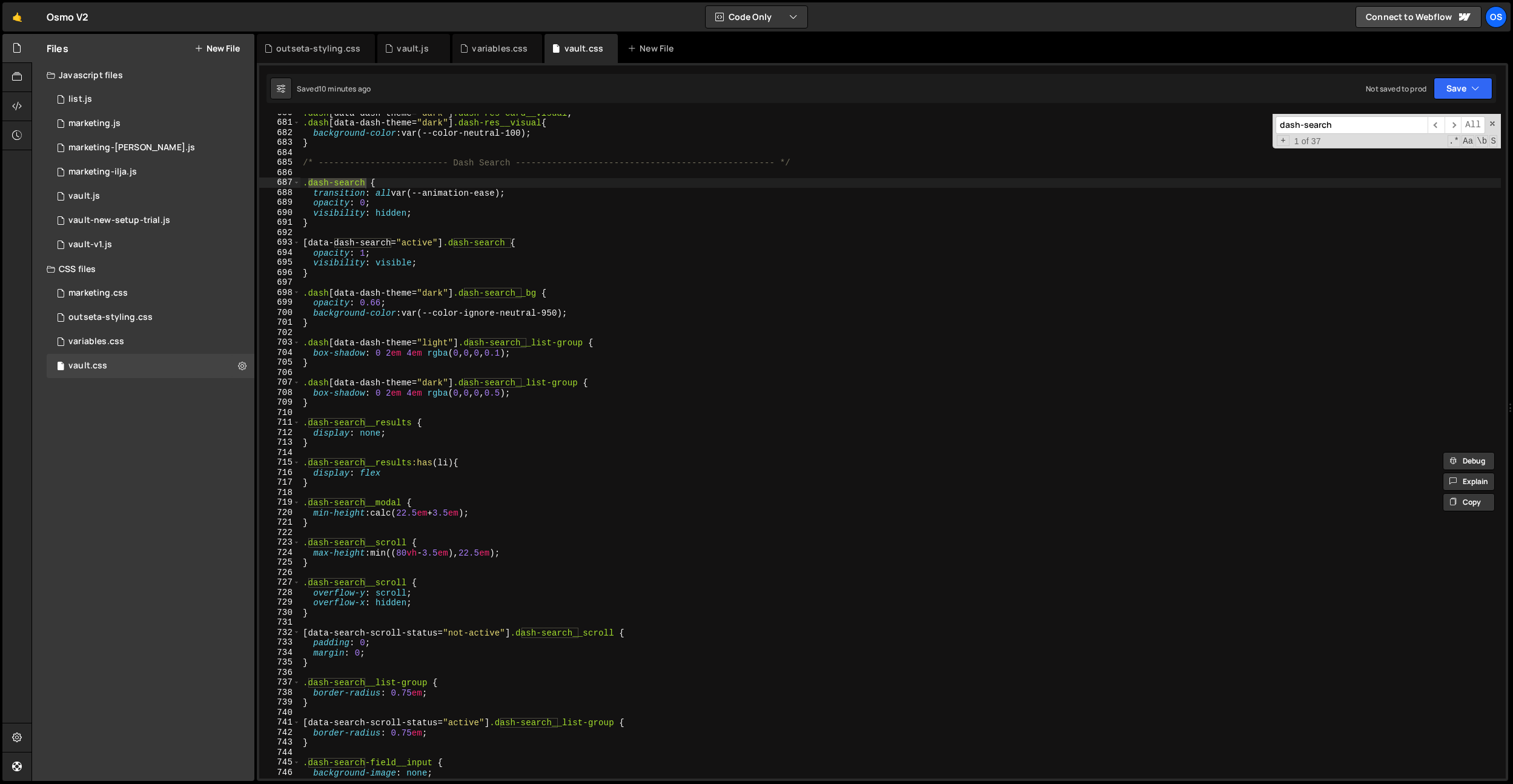
scroll to position [5102, 0]
click at [557, 485] on div ".dash [ data-dash-theme = " dark " ] .dash-res-card__visual , .dash [ data-dash…" at bounding box center [901, 450] width 1201 height 684
click at [450, 552] on div ".dash [ data-dash-theme = " dark " ] .dash-res-card__visual , .dash [ data-dash…" at bounding box center [901, 450] width 1201 height 684
click at [459, 517] on div ".dash [ data-dash-theme = " dark " ] .dash-res-card__visual , .dash [ data-dash…" at bounding box center [901, 450] width 1201 height 684
click at [326, 485] on div ".dash [ data-dash-theme = " dark " ] .dash-res-card__visual , .dash [ data-dash…" at bounding box center [901, 450] width 1201 height 684
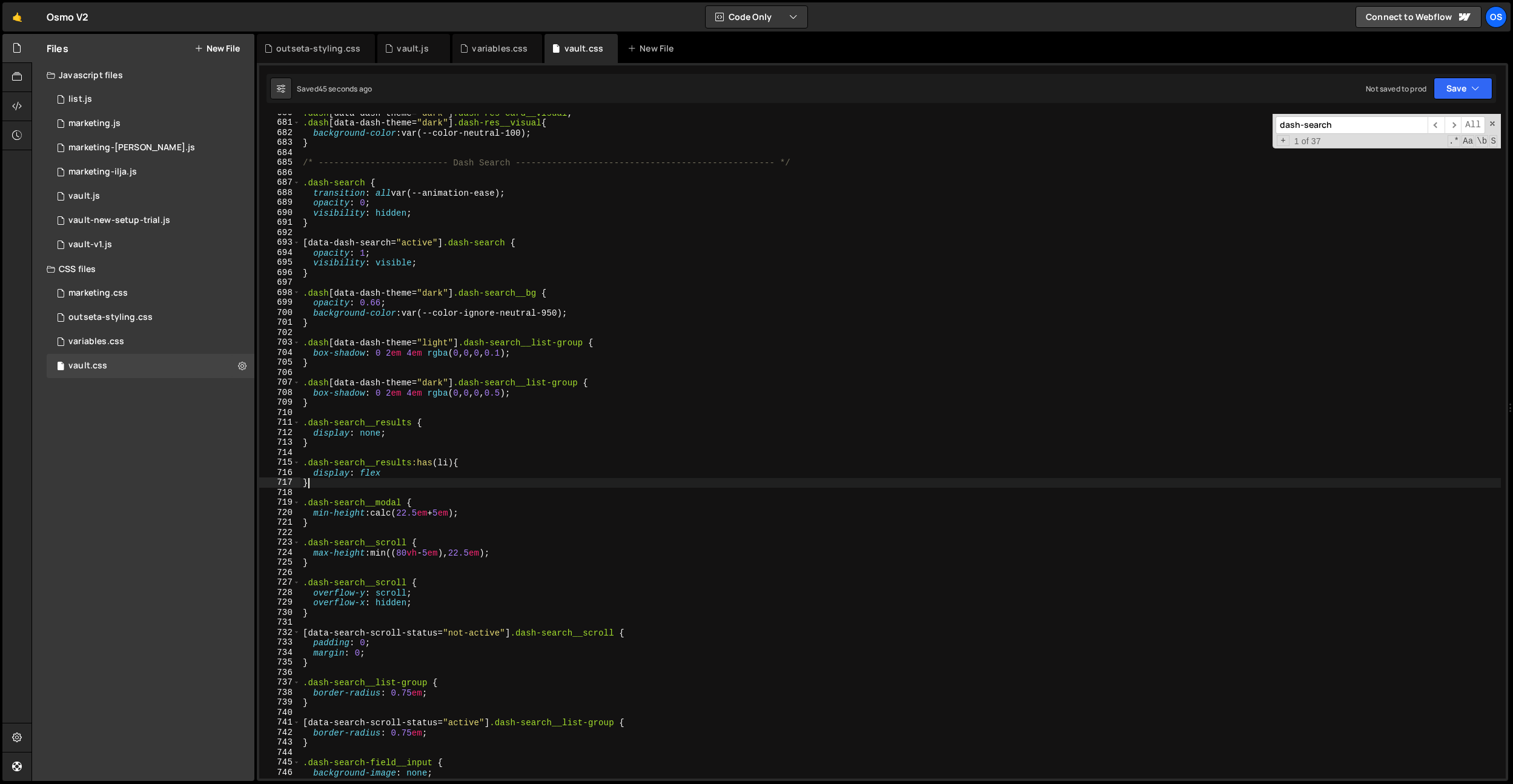
type textarea "}"
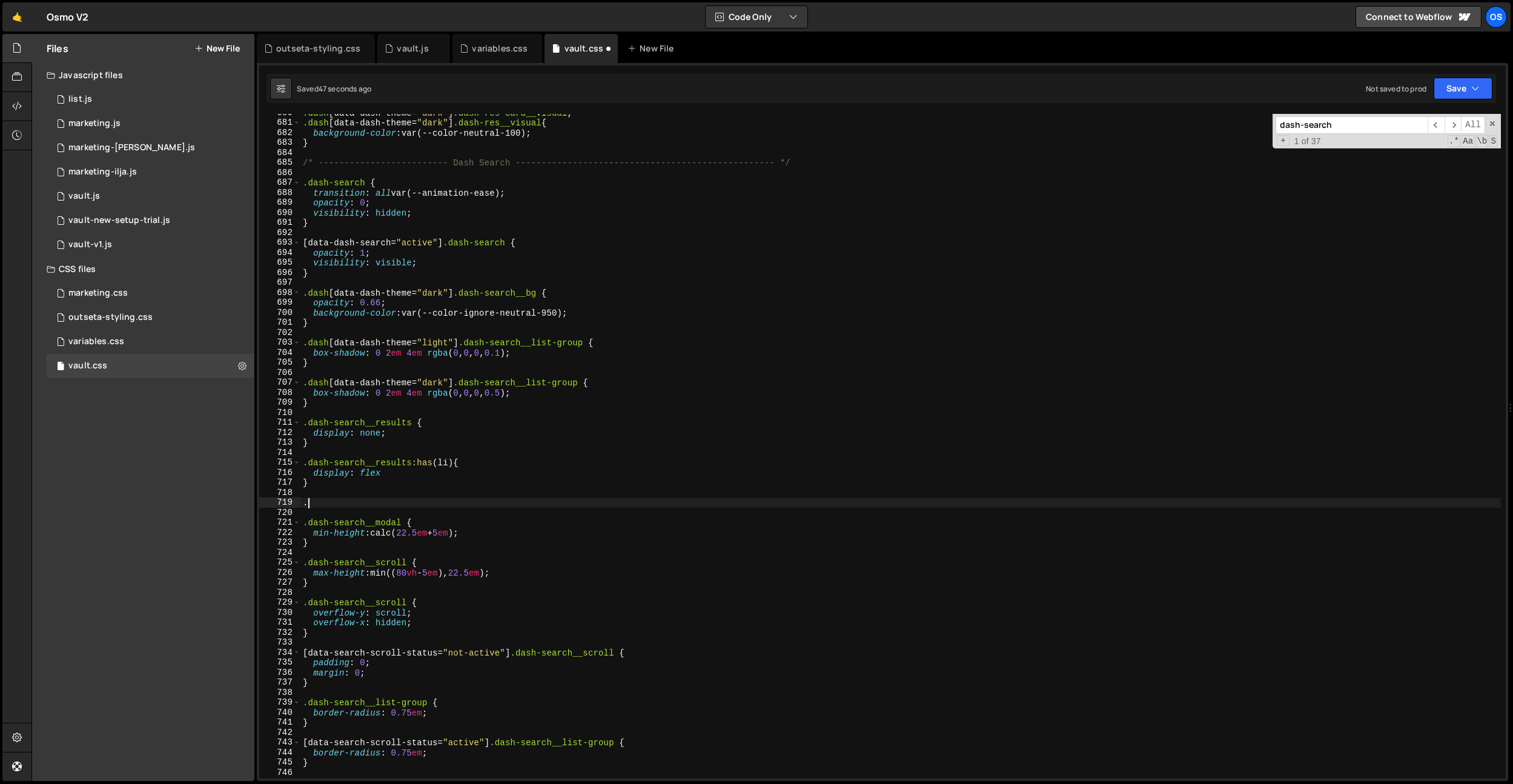
paste textarea "dash-search"
paste textarea "dash-search__field"
type textarea ".dash-search .dash-search__field {}"
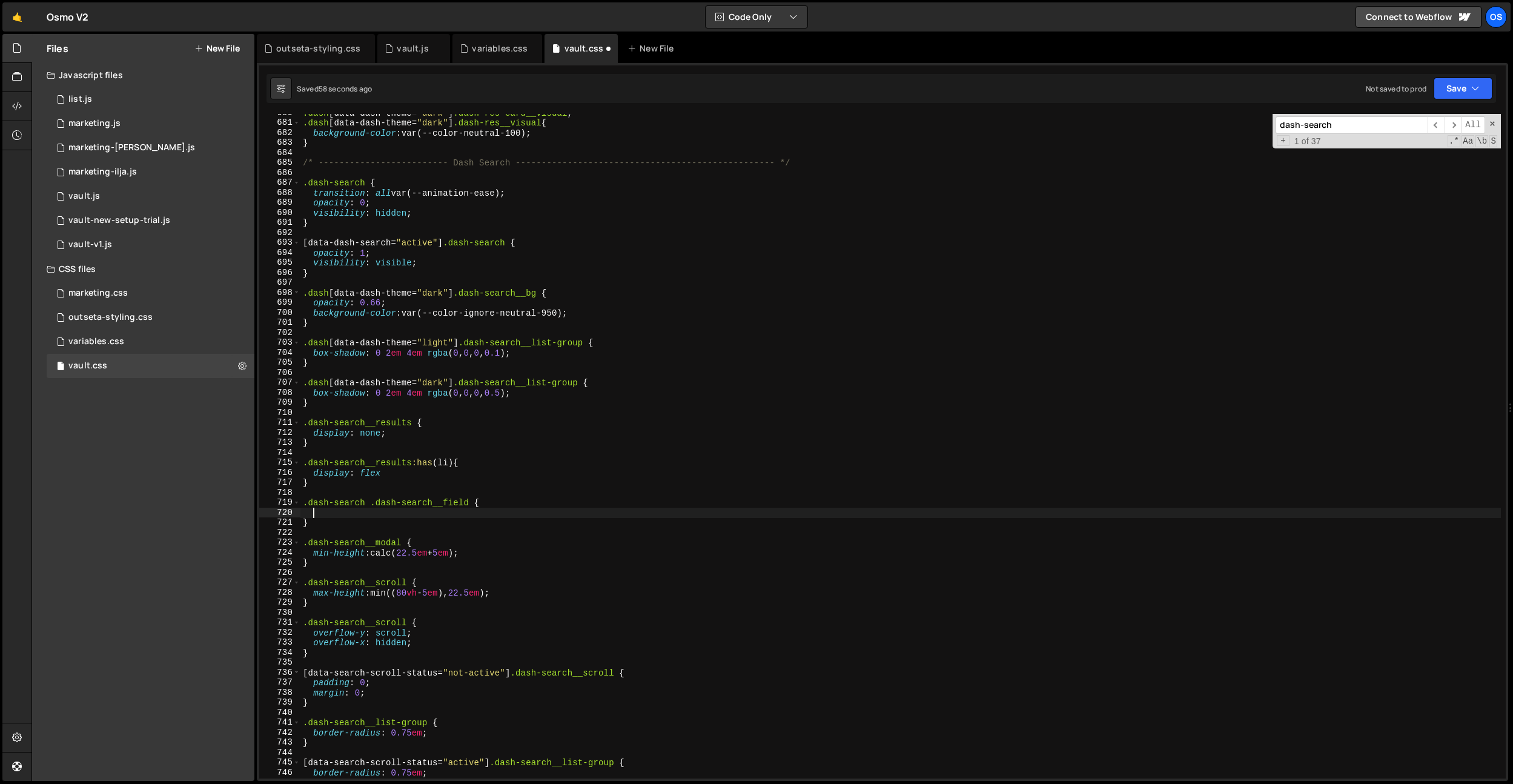
type textarea "e"
type textarea "j"
type textarea "height: 5em;"
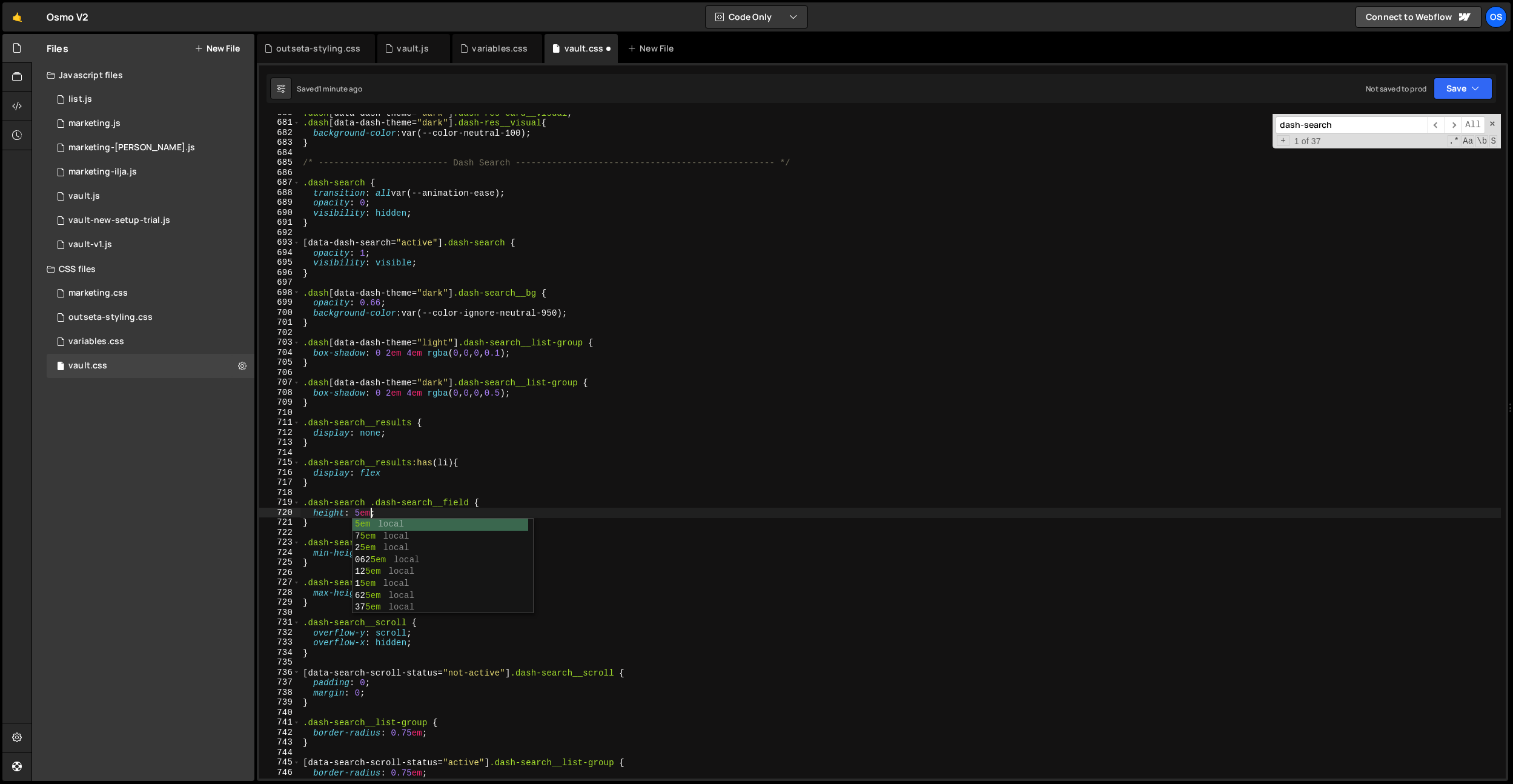
click at [539, 331] on div ".dash [ data-dash-theme = " dark " ] .dash-res-card__visual , .dash [ data-dash…" at bounding box center [901, 450] width 1201 height 684
click at [513, 516] on div ".dash [ data-dash-theme = " dark " ] .dash-res-card__visual , .dash [ data-dash…" at bounding box center [901, 450] width 1201 height 684
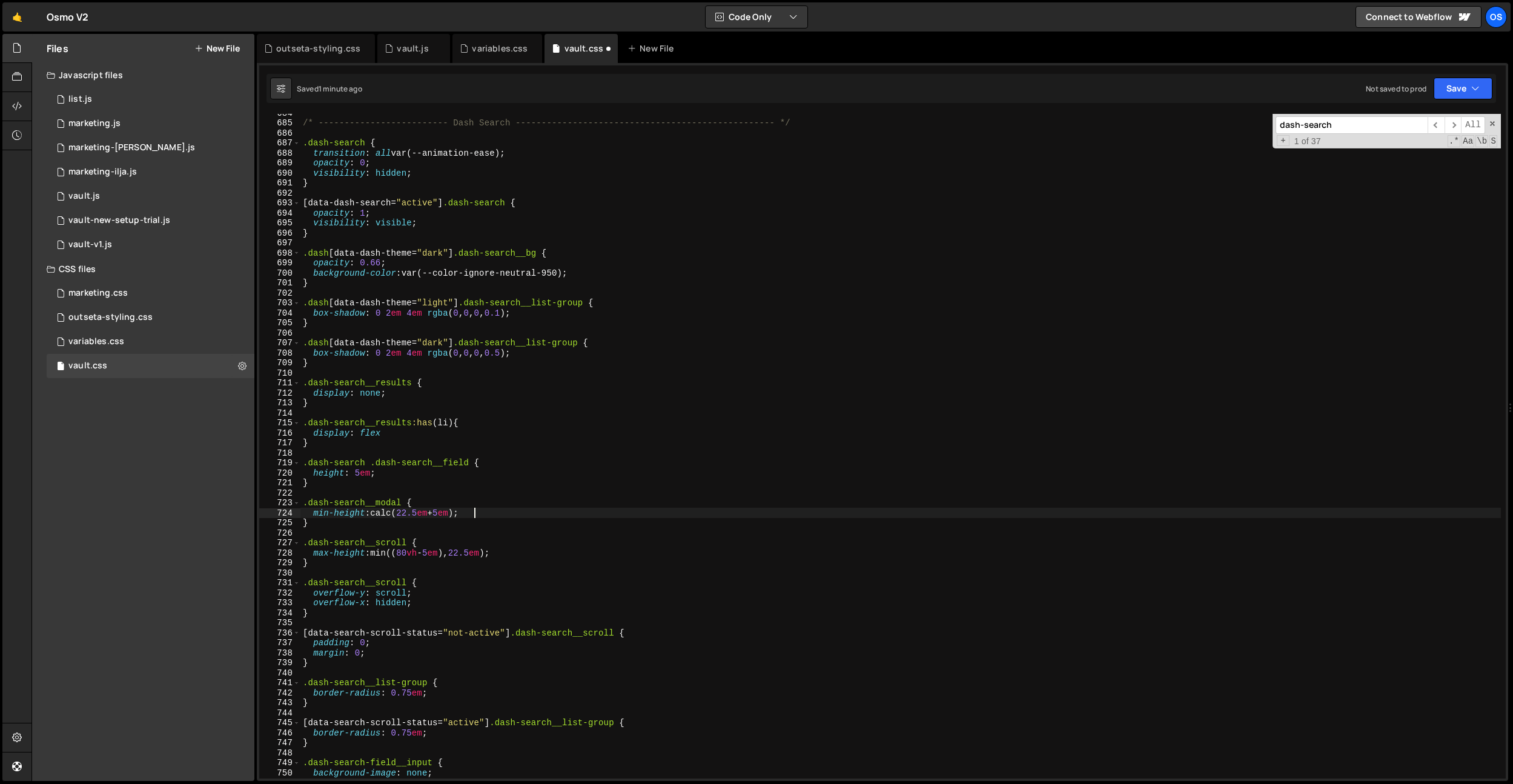
click at [513, 516] on div "/* ------------------------- Dash Search --------------------------------------…" at bounding box center [901, 450] width 1201 height 684
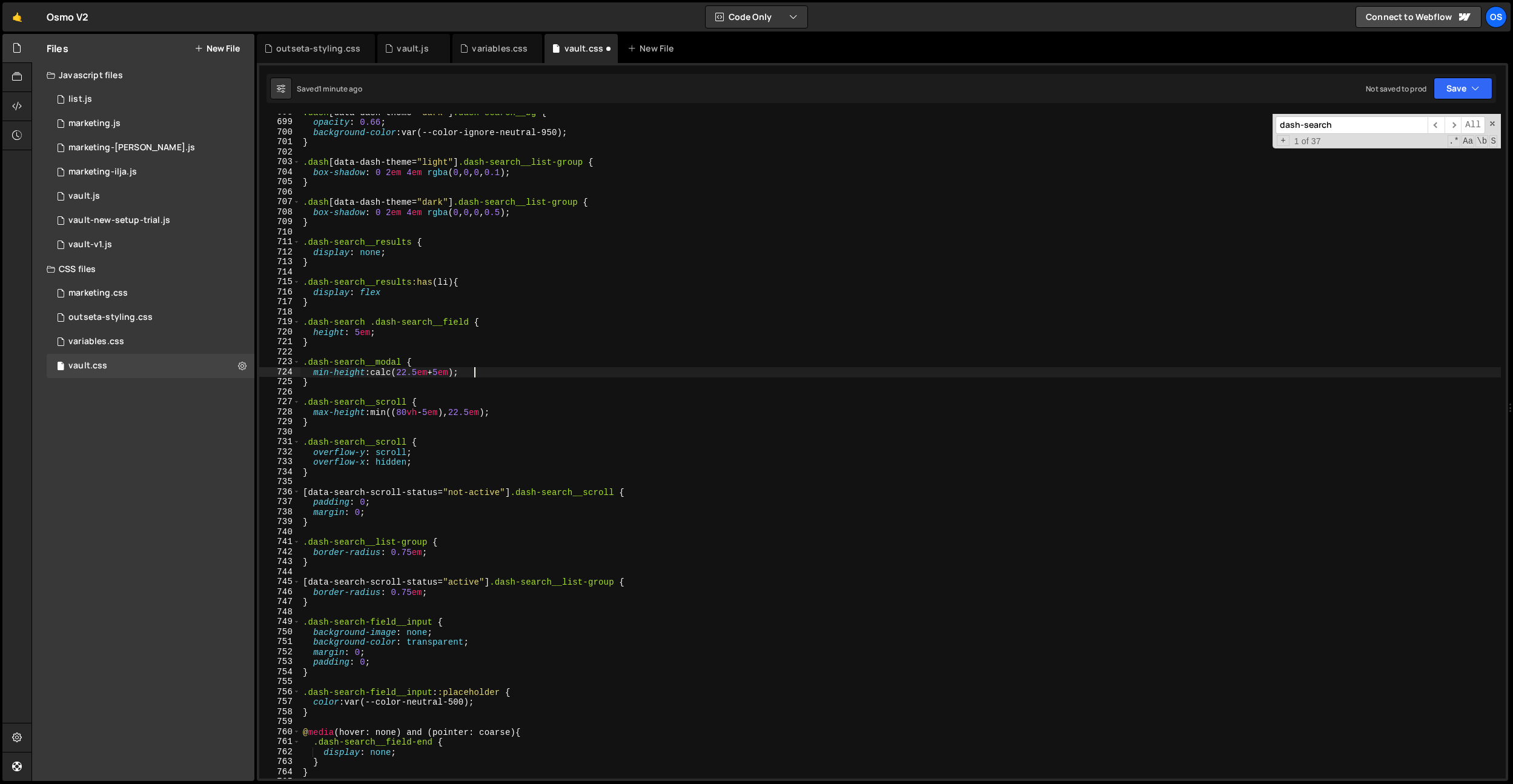
click at [434, 591] on div ".dash [ data-dash-theme = " dark " ] .dash-search__bg { opacity : 0.66 ; backgr…" at bounding box center [901, 449] width 1201 height 684
type textarea "border-radius: 0.75em;"
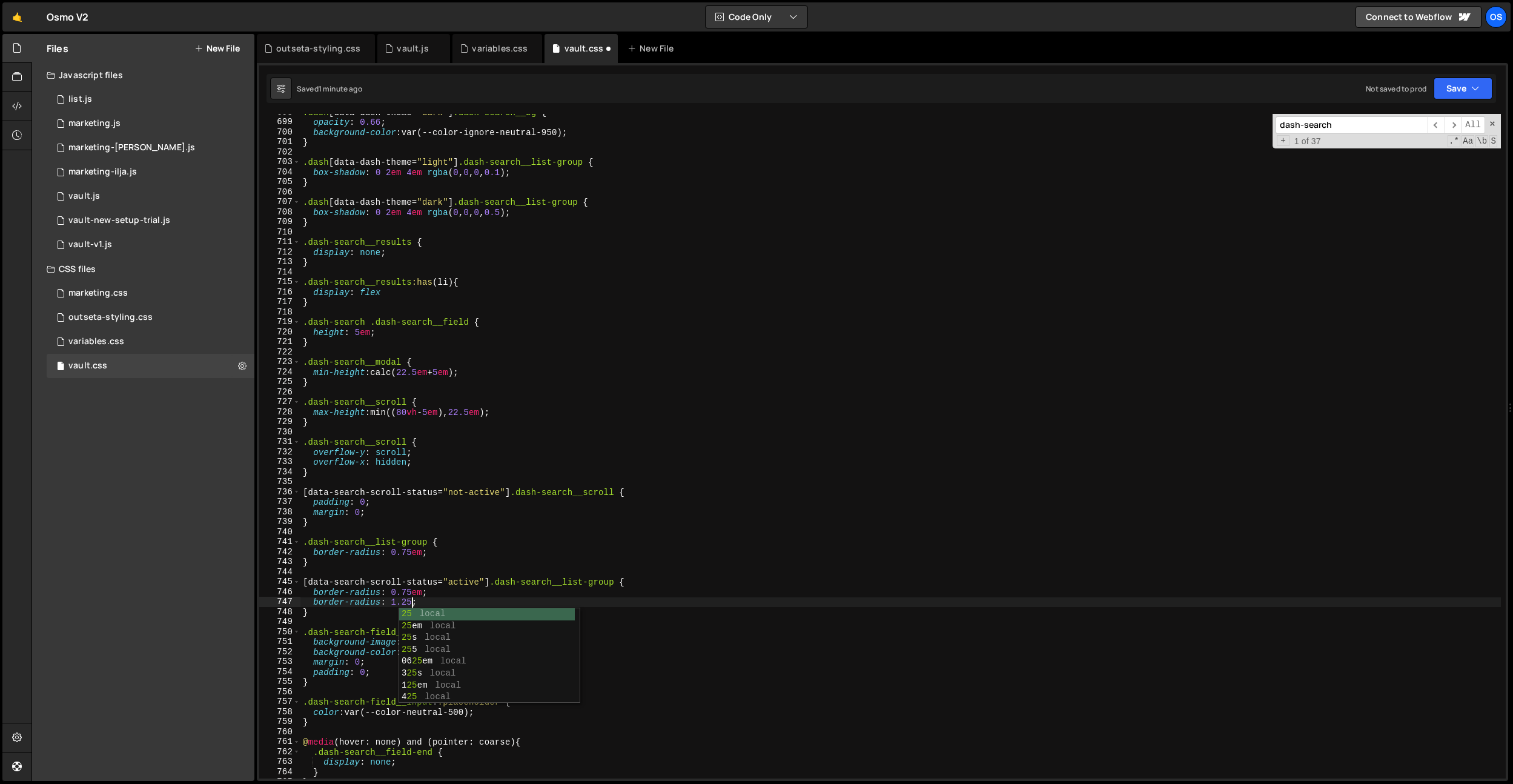
scroll to position [0, 7]
drag, startPoint x: 445, startPoint y: 599, endPoint x: 313, endPoint y: 600, distance: 132.0
click at [313, 600] on div ".dash [ data-dash-theme = " dark " ] .dash-search__bg { opacity : 0.66 ; backgr…" at bounding box center [901, 449] width 1201 height 684
click at [440, 557] on div ".dash [ data-dash-theme = " dark " ] .dash-search__bg { opacity : 0.66 ; backgr…" at bounding box center [901, 449] width 1201 height 684
type textarea "border-radius: 0.75em;"
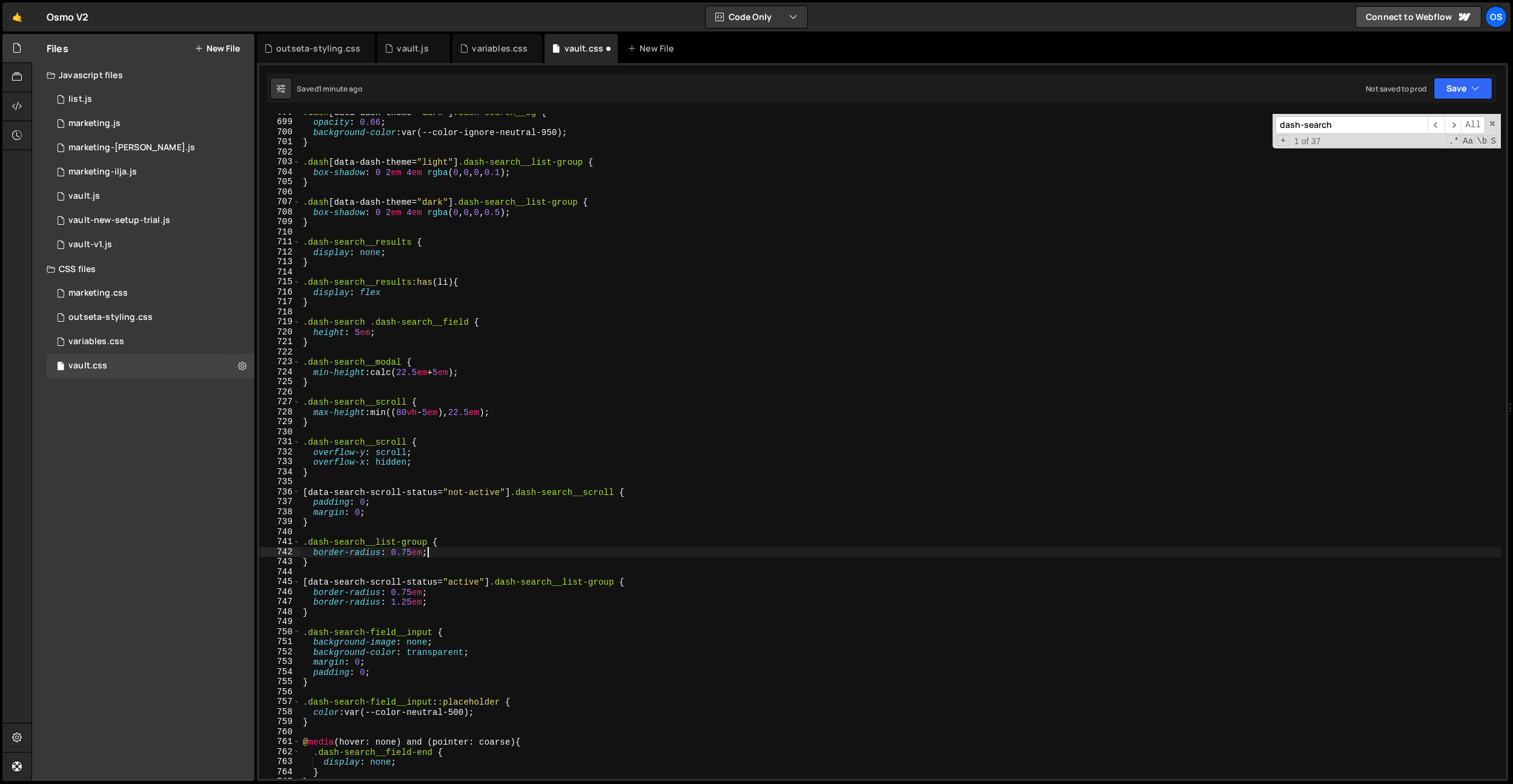
scroll to position [0, 0]
paste textarea "border-radius: 1.25em;"
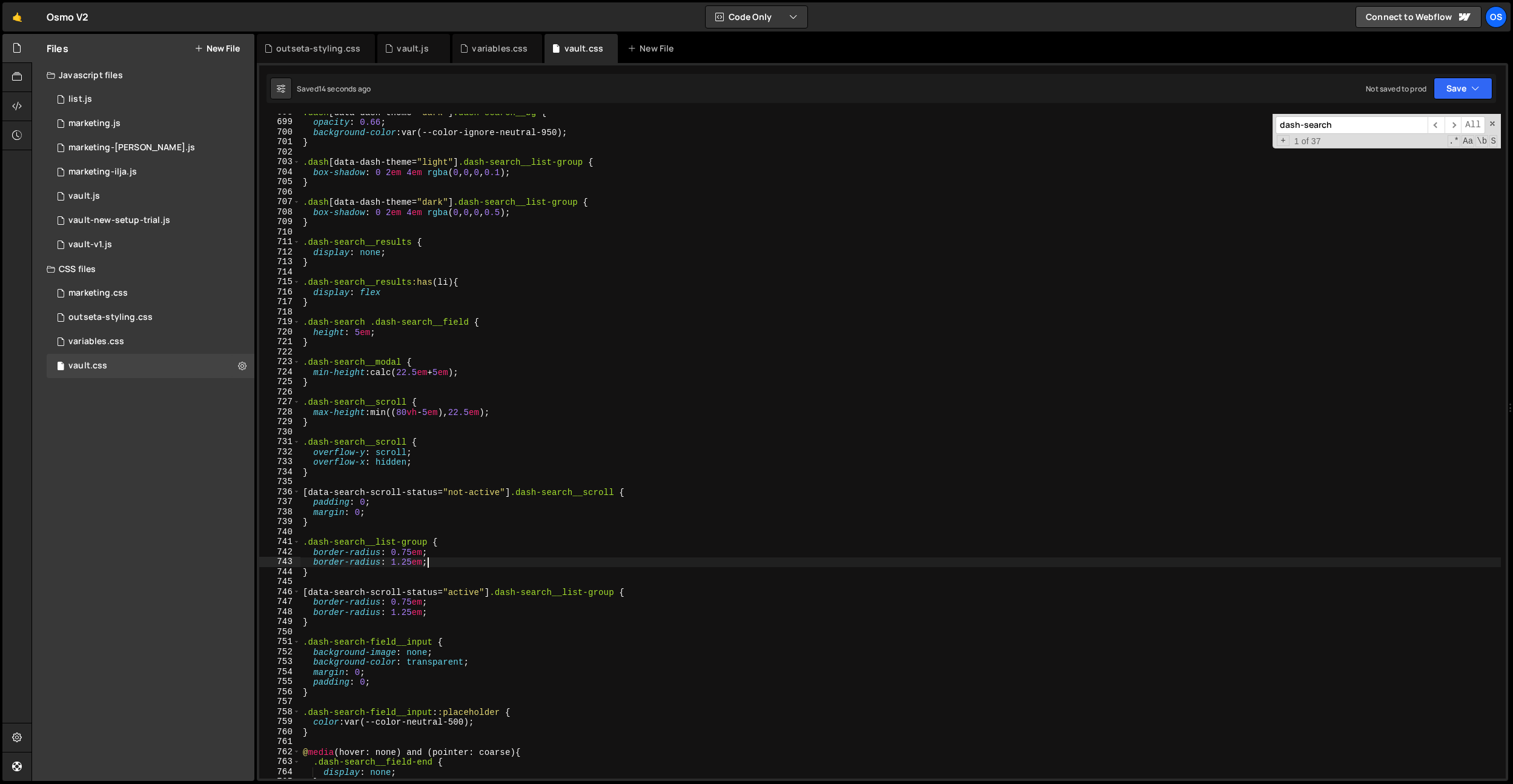
click at [407, 562] on div ".dash [ data-dash-theme = " dark " ] .dash-search__bg { opacity : 0.66 ; backgr…" at bounding box center [901, 449] width 1201 height 684
click at [411, 609] on div ".dash [ data-dash-theme = " dark " ] .dash-search__bg { opacity : 0.66 ; backgr…" at bounding box center [901, 449] width 1201 height 684
click at [393, 565] on div ".dash [ data-dash-theme = " dark " ] .dash-search__bg { opacity : 0.66 ; backgr…" at bounding box center [901, 449] width 1201 height 684
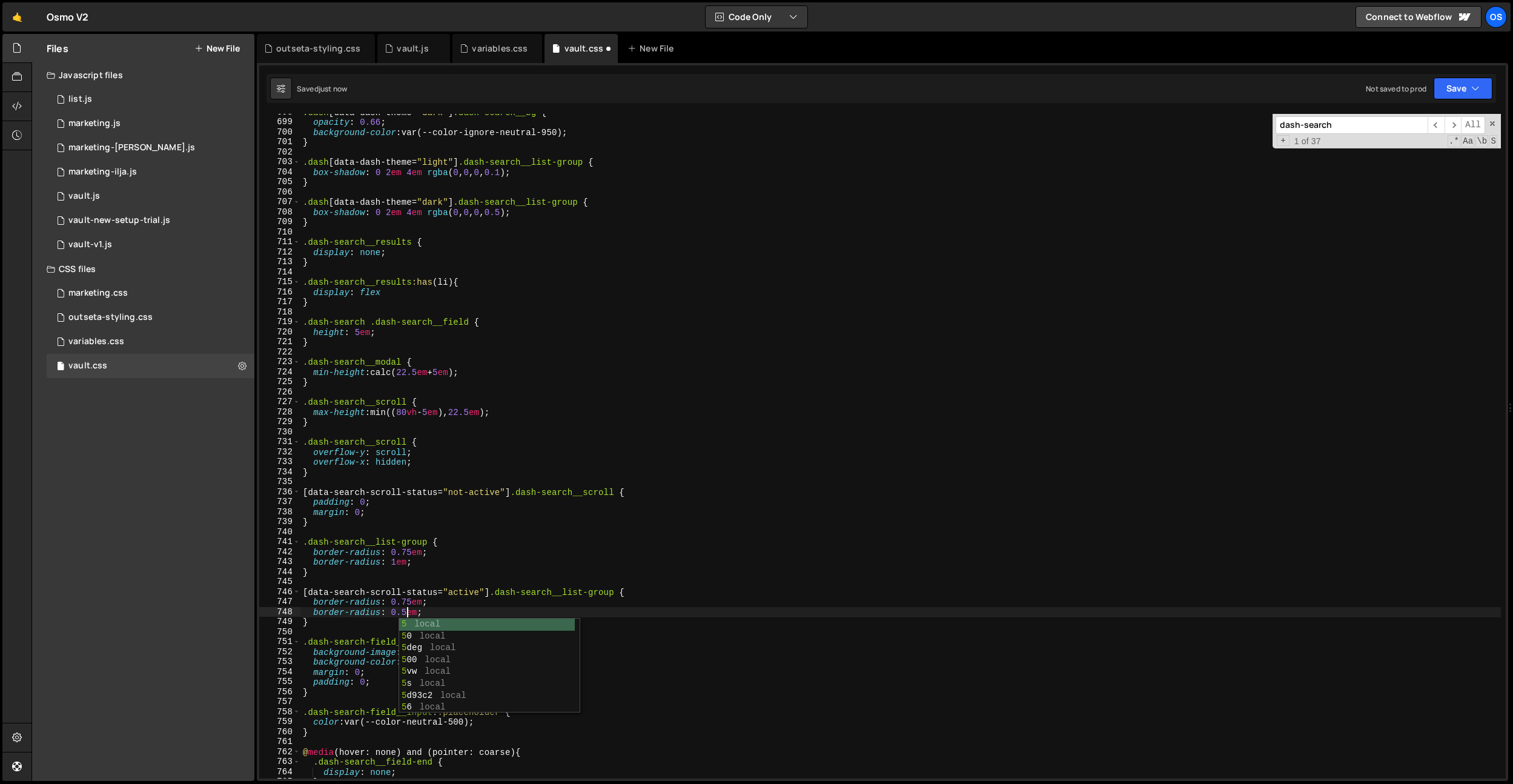
click at [395, 561] on div ".dash [ data-dash-theme = " dark " ] .dash-search__bg { opacity : 0.66 ; backgr…" at bounding box center [901, 449] width 1201 height 684
drag, startPoint x: 433, startPoint y: 295, endPoint x: 428, endPoint y: 398, distance: 103.1
click at [435, 297] on div ".dash [ data-dash-theme = " dark " ] .dash-search__bg { opacity : 0.66 ; backgr…" at bounding box center [901, 449] width 1201 height 684
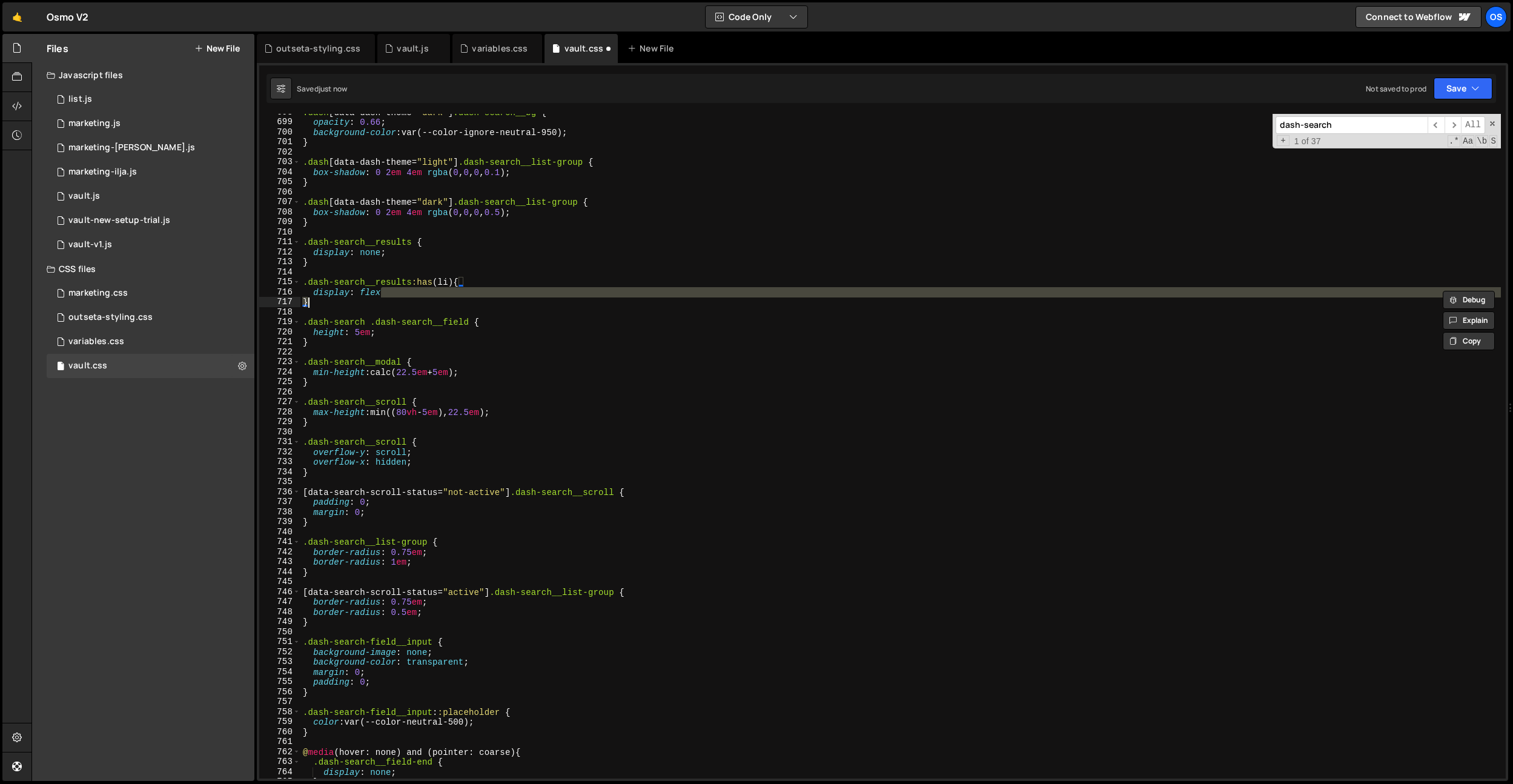
click at [408, 610] on div ".dash [ data-dash-theme = " dark " ] .dash-search__bg { opacity : 0.66 ; backgr…" at bounding box center [901, 449] width 1201 height 684
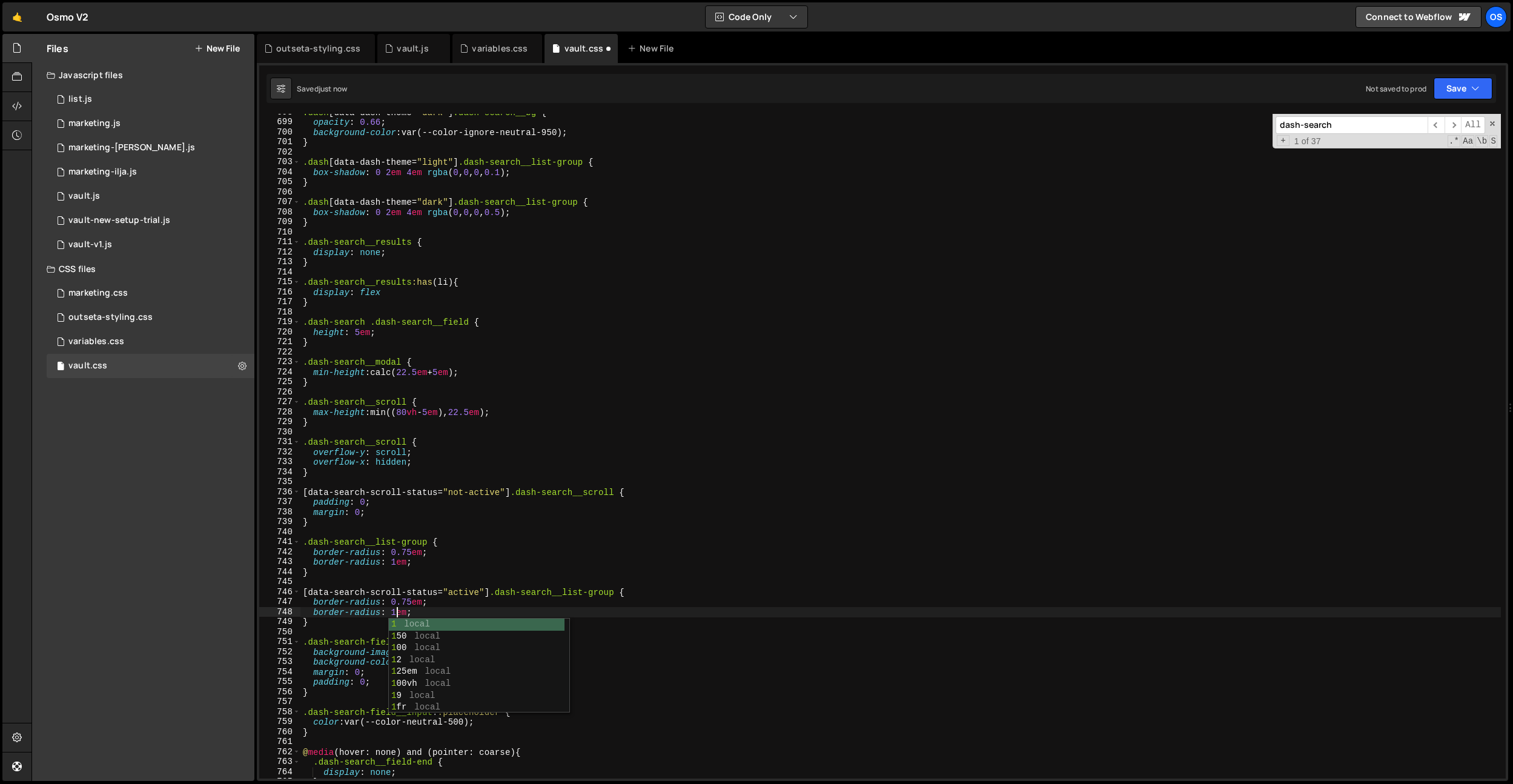
scroll to position [0, 6]
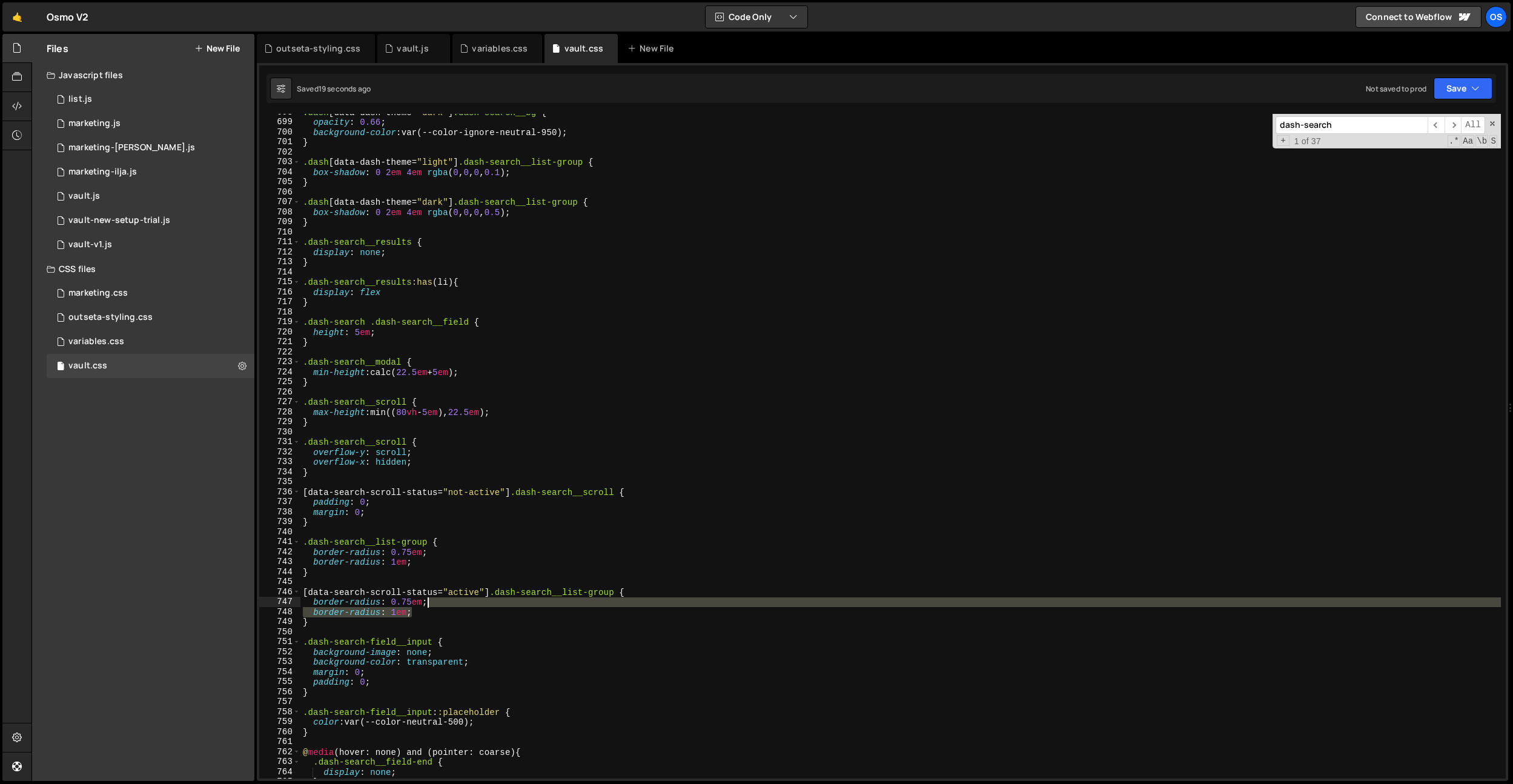
drag, startPoint x: 430, startPoint y: 610, endPoint x: 425, endPoint y: 559, distance: 51.2
click at [435, 604] on div ".dash [ data-dash-theme = " dark " ] .dash-search__bg { opacity : 0.66 ; backgr…" at bounding box center [901, 449] width 1201 height 684
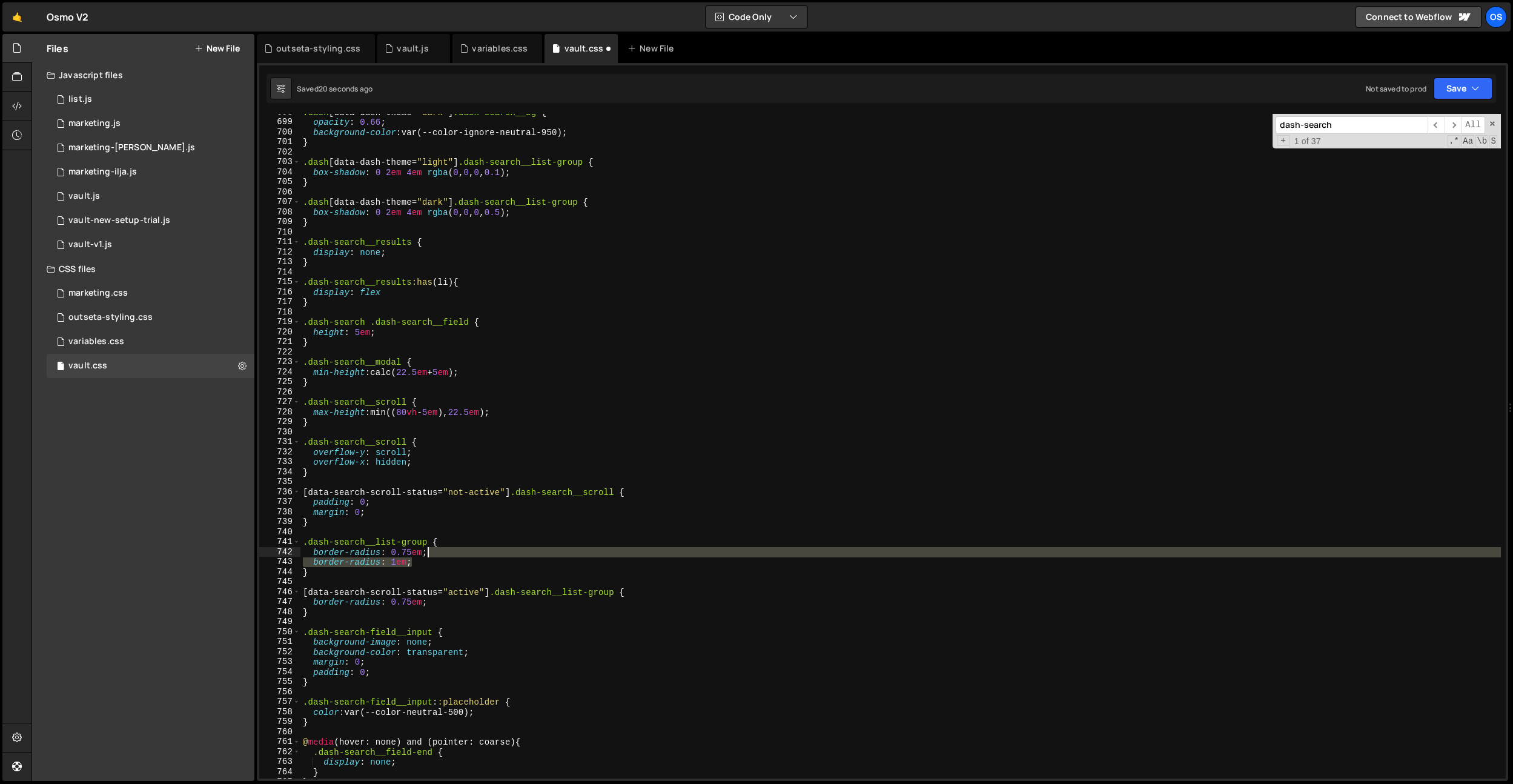
drag, startPoint x: 423, startPoint y: 561, endPoint x: 431, endPoint y: 557, distance: 8.9
click at [431, 557] on div ".dash [ data-dash-theme = " dark " ] .dash-search__bg { opacity : 0.66 ; backgr…" at bounding box center [901, 449] width 1201 height 684
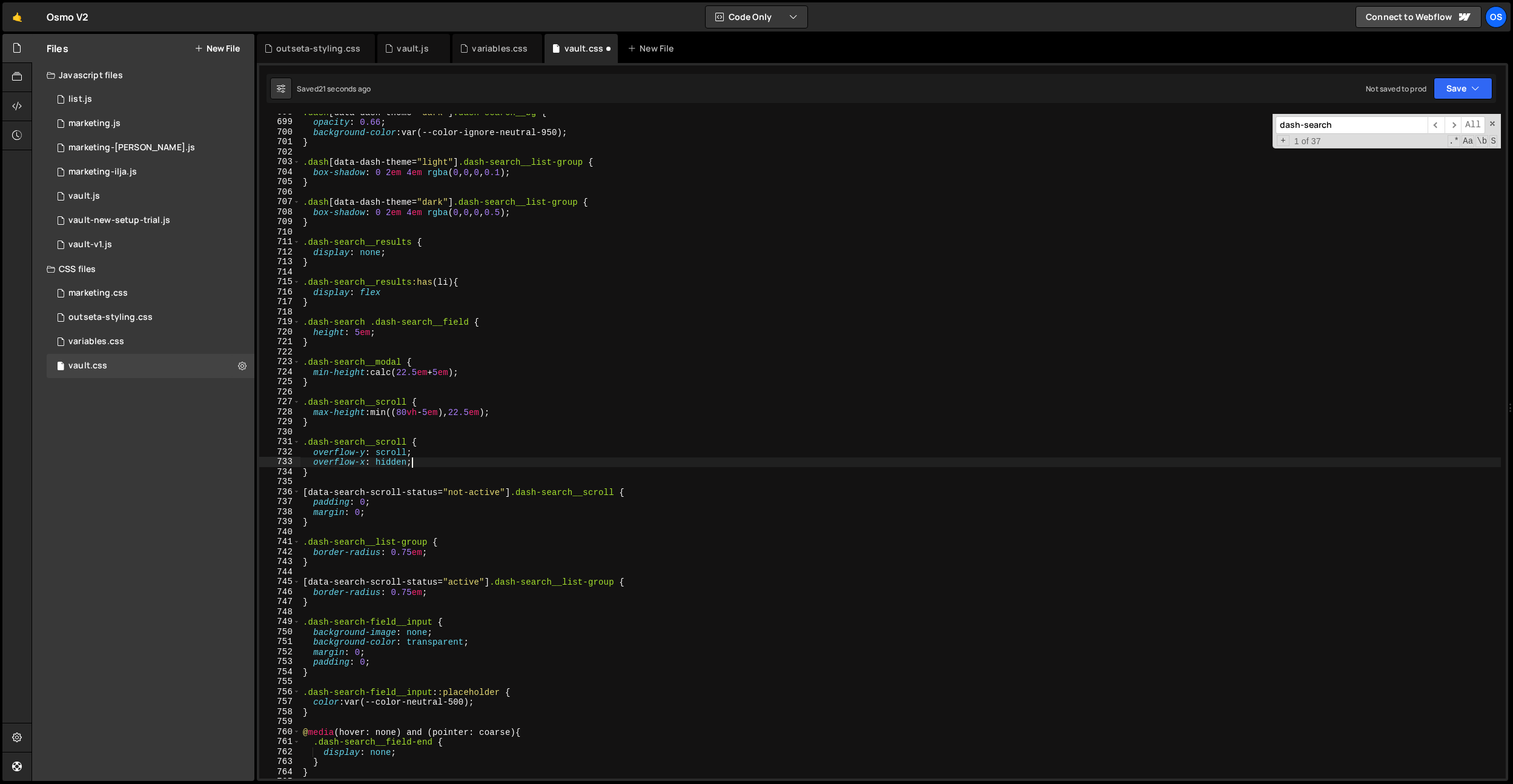
click at [513, 461] on div ".dash [ data-dash-theme = " dark " ] .dash-search__bg { opacity : 0.66 ; backgr…" at bounding box center [901, 449] width 1201 height 684
click at [490, 414] on div ".dash [ data-dash-theme = " dark " ] .dash-search__bg { opacity : 0.66 ; backgr…" at bounding box center [901, 449] width 1201 height 684
click at [446, 414] on div ".dash [ data-dash-theme = " dark " ] .dash-search__bg { opacity : 0.66 ; backgr…" at bounding box center [901, 449] width 1201 height 684
click at [452, 374] on div ".dash [ data-dash-theme = " dark " ] .dash-search__bg { opacity : 0.66 ; backgr…" at bounding box center [901, 449] width 1201 height 684
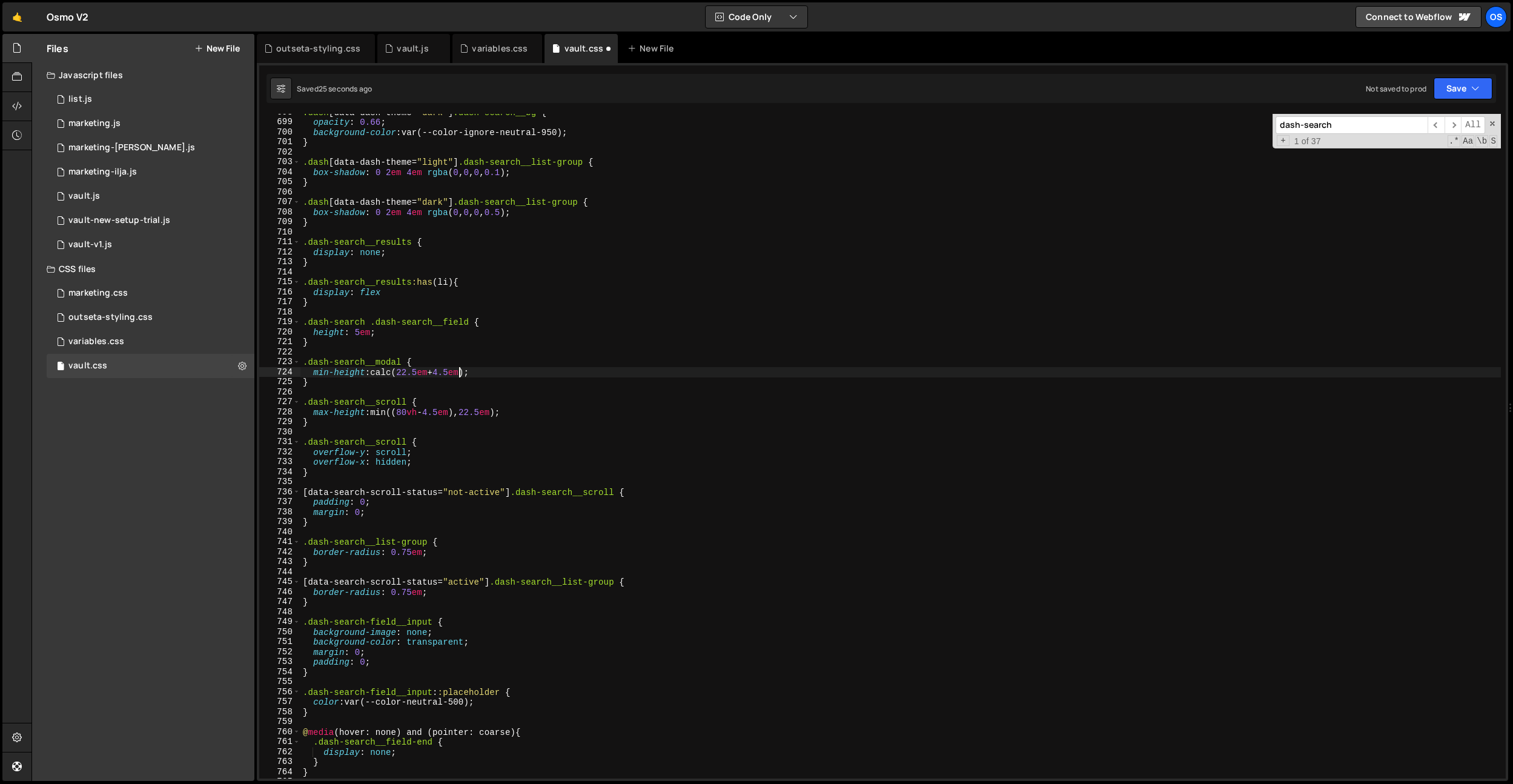
click at [357, 331] on div ".dash [ data-dash-theme = " dark " ] .dash-search__bg { opacity : 0.66 ; backgr…" at bounding box center [901, 449] width 1201 height 684
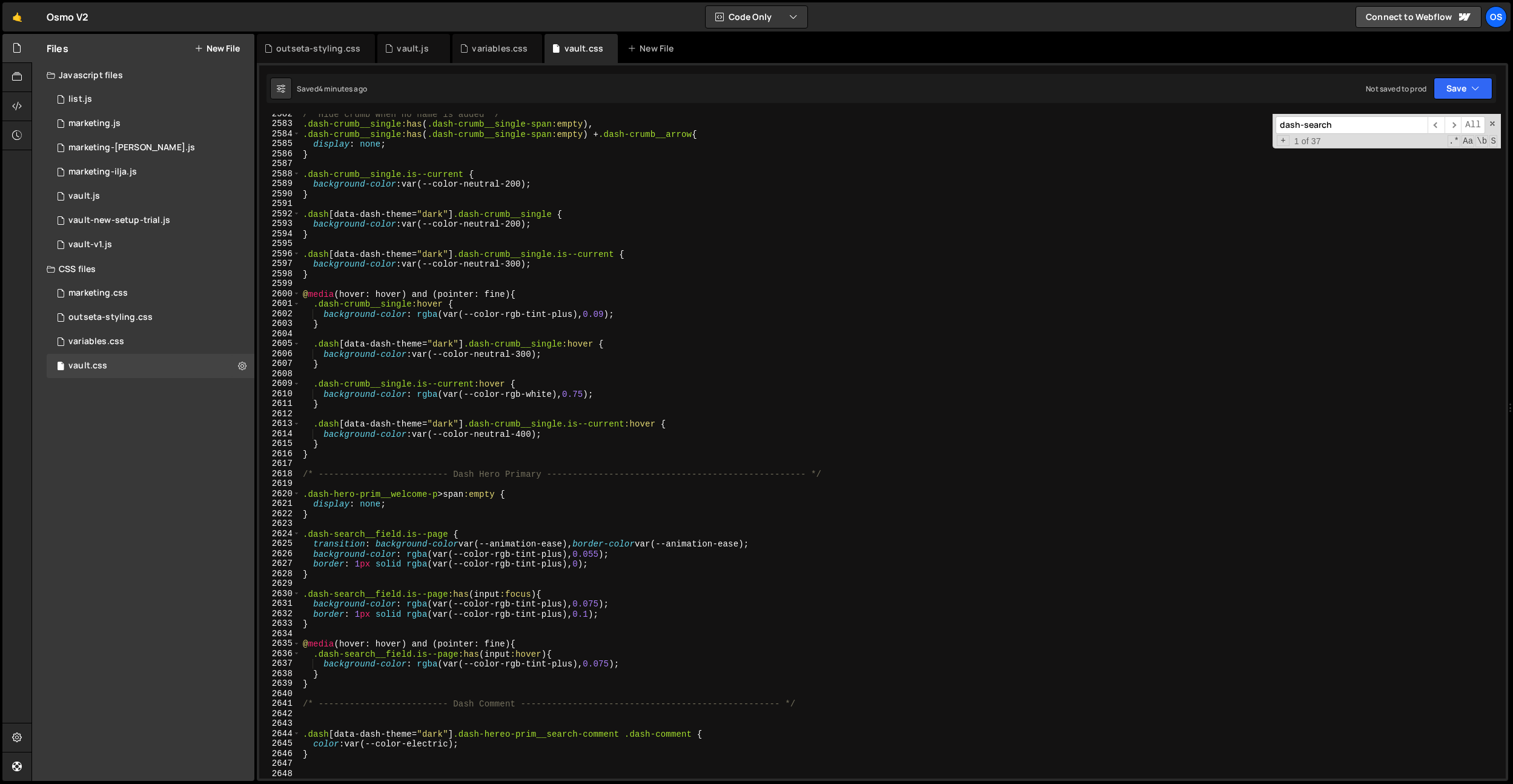
scroll to position [19185, 0]
click at [840, 641] on div "/* Hide crumb when no name is added */ .dash-crumb__single :has ( .dash-crumb__…" at bounding box center [901, 451] width 1201 height 684
click at [569, 618] on div "/* Hide crumb when no name is added */ .dash-crumb__single :has ( .dash-crumb__…" at bounding box center [901, 451] width 1201 height 684
click at [548, 616] on div "/* Hide crumb when no name is added */ .dash-crumb__single :has ( .dash-crumb__…" at bounding box center [901, 451] width 1201 height 684
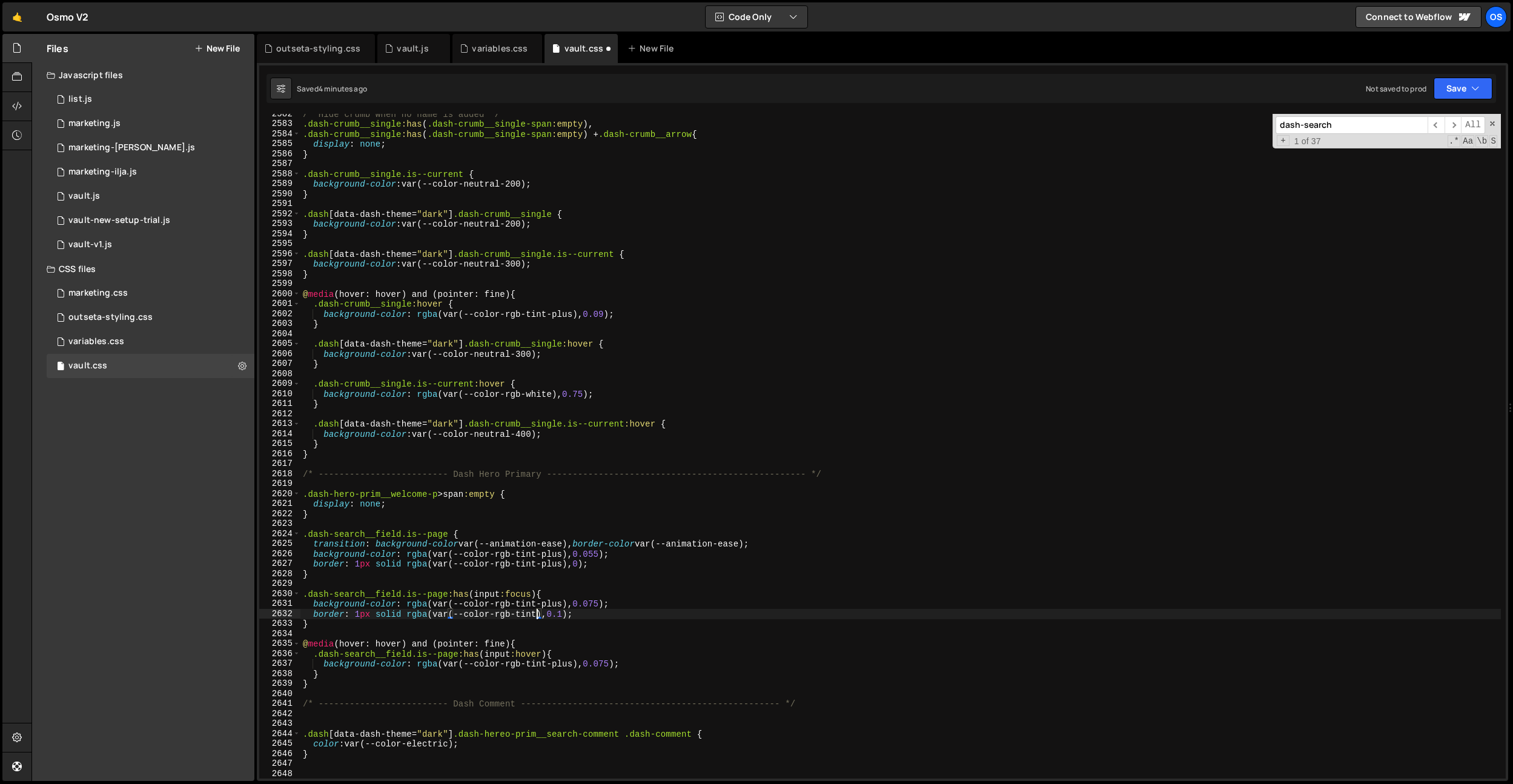
click at [557, 602] on div "/* Hide crumb when no name is added */ .dash-crumb__single :has ( .dash-crumb__…" at bounding box center [901, 451] width 1201 height 684
click at [550, 565] on div "/* Hide crumb when no name is added */ .dash-crumb__single :has ( .dash-crumb__…" at bounding box center [901, 451] width 1201 height 684
click at [555, 557] on div "/* Hide crumb when no name is added */ .dash-crumb__single :has ( .dash-crumb__…" at bounding box center [901, 451] width 1201 height 684
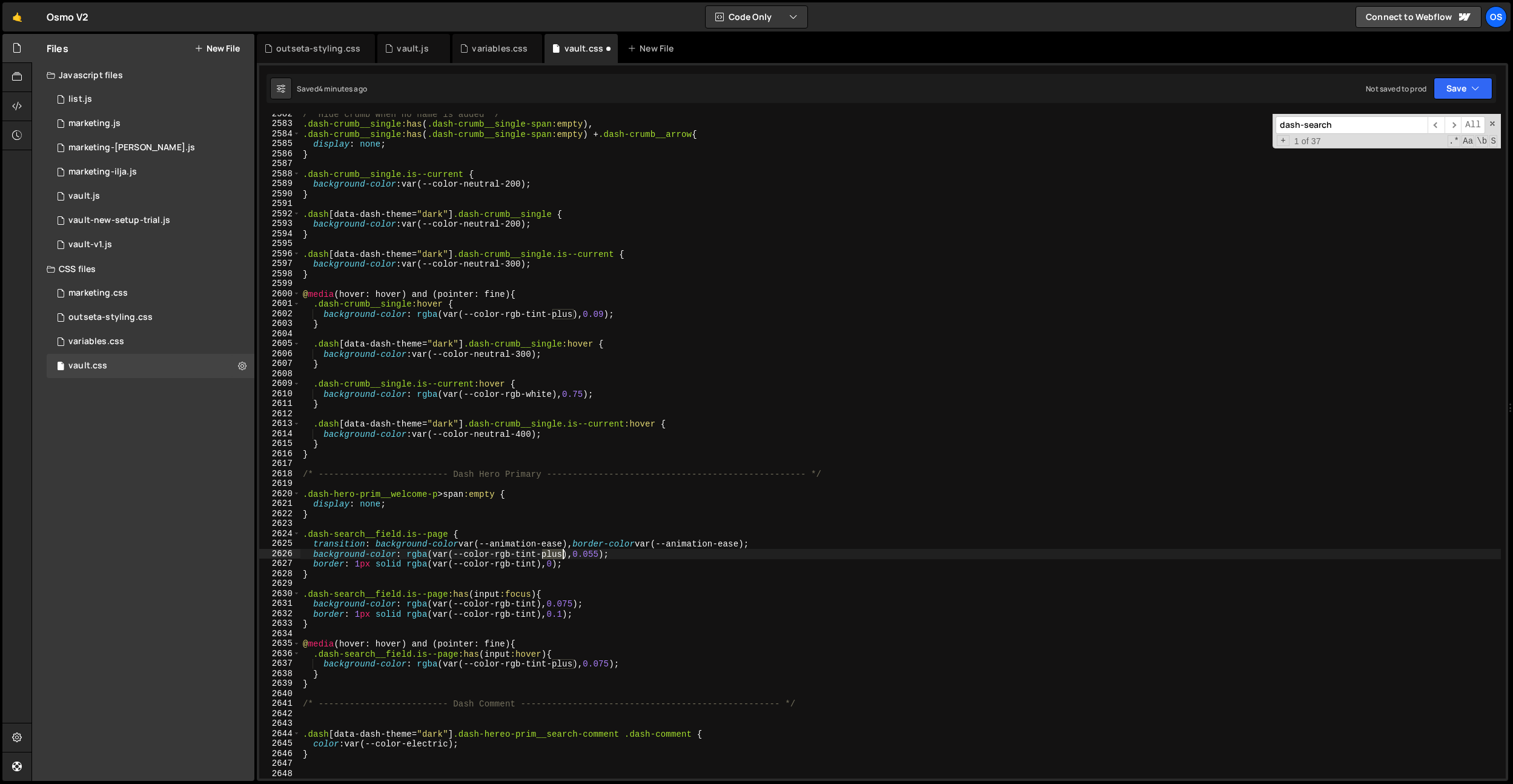
click at [555, 557] on div "/* Hide crumb when no name is added */ .dash-crumb__single :has ( .dash-crumb__…" at bounding box center [901, 451] width 1201 height 684
click at [559, 665] on div "/* Hide crumb when no name is added */ .dash-crumb__single :has ( .dash-crumb__…" at bounding box center [901, 451] width 1201 height 684
click at [606, 628] on div "/* Hide crumb when no name is added */ .dash-crumb__single :has ( .dash-crumb__…" at bounding box center [901, 451] width 1201 height 684
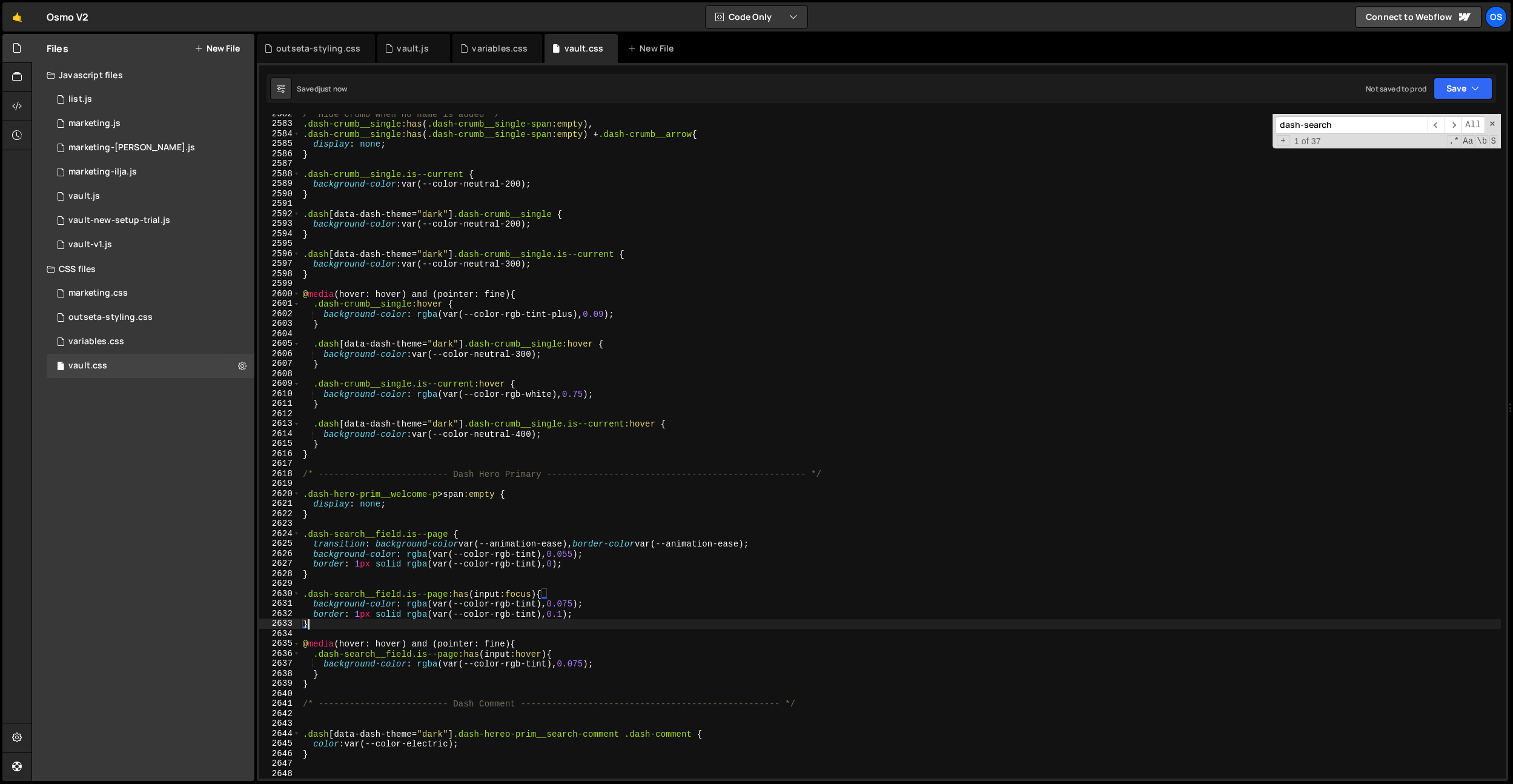
click at [664, 577] on div "/* Hide crumb when no name is added */ .dash-crumb__single :has ( .dash-crumb__…" at bounding box center [901, 451] width 1201 height 684
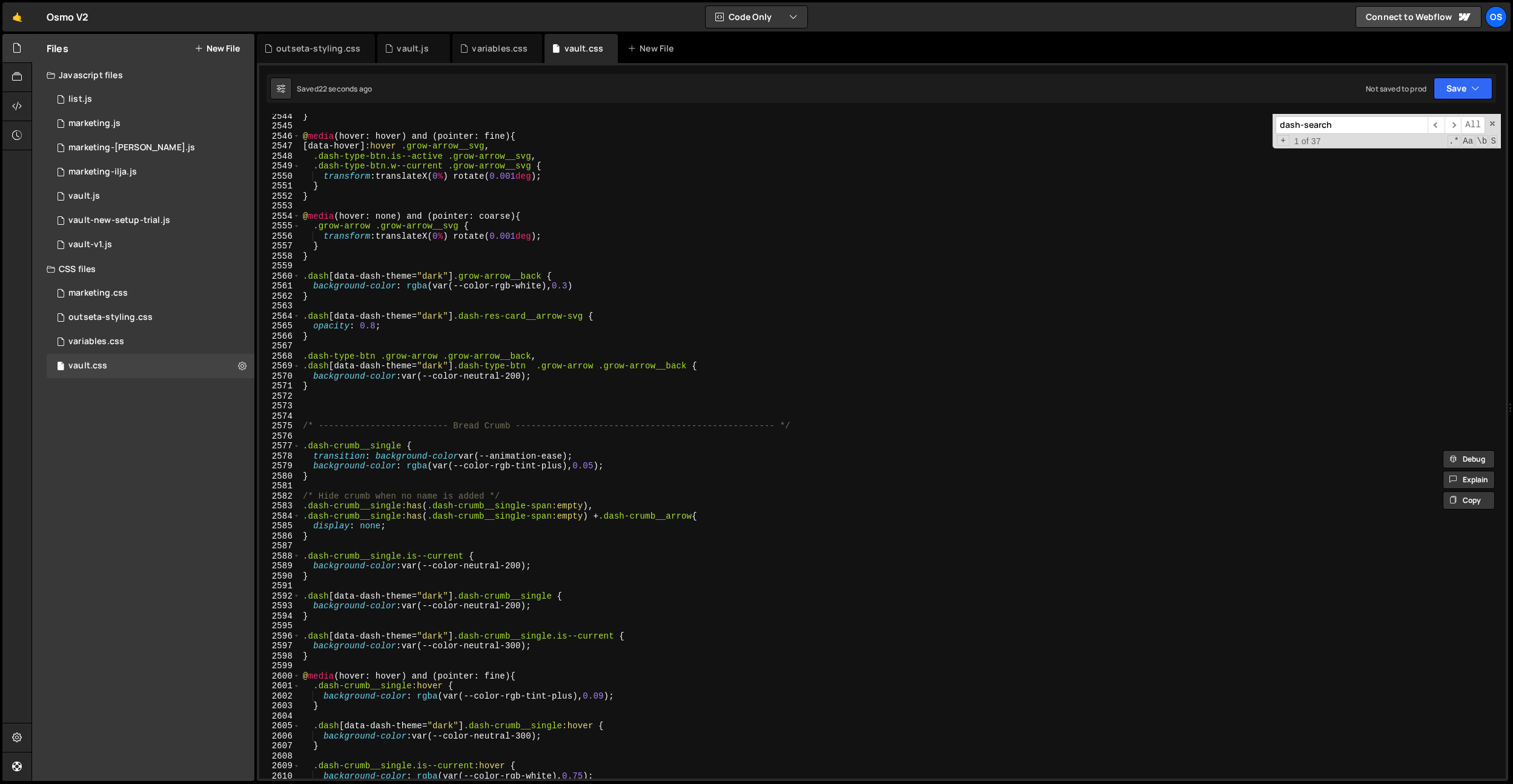
scroll to position [19185, 0]
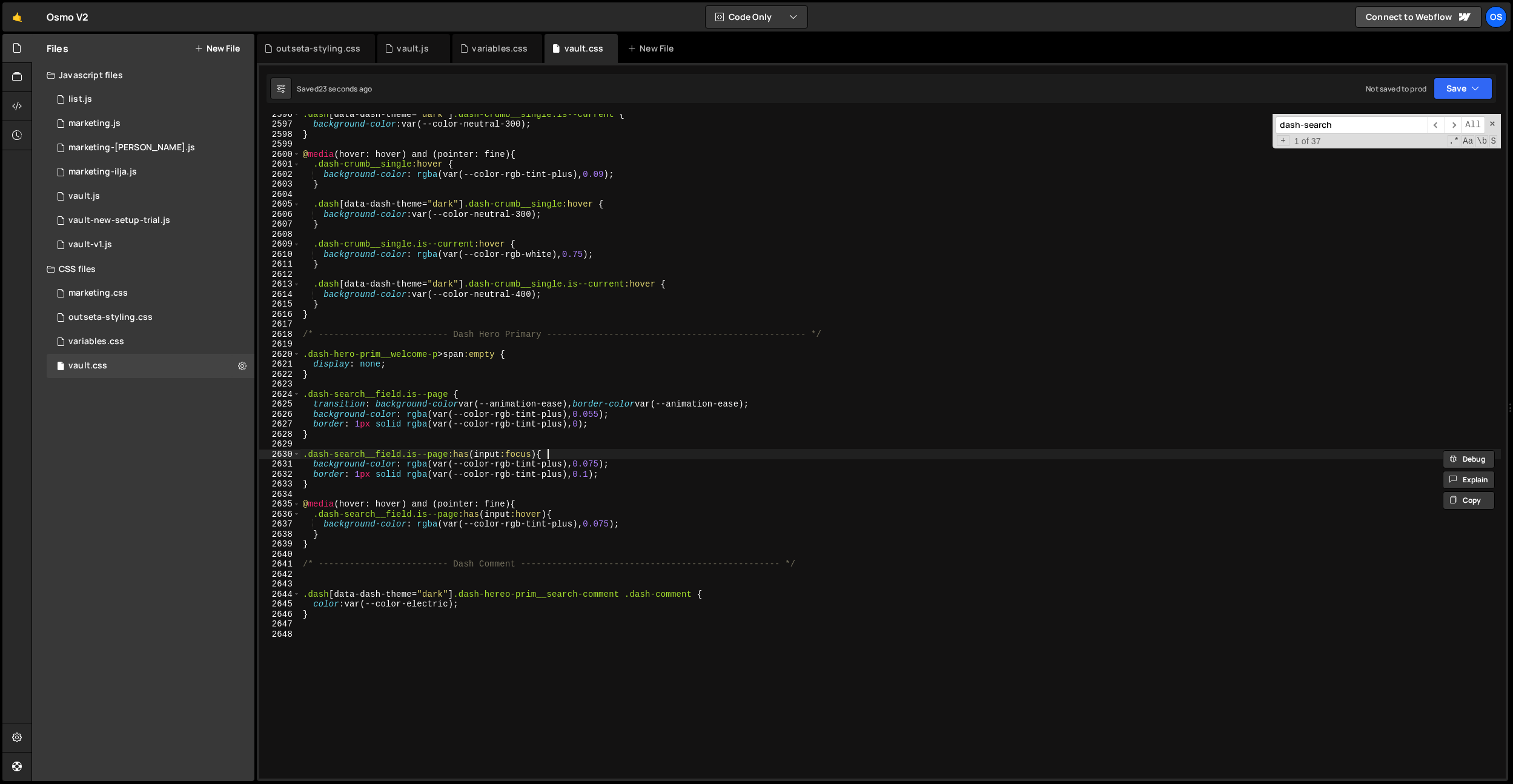
click at [638, 451] on div ".dash [ data-dash-theme = " dark " ] .dash-crumb__single.is--current { backgrou…" at bounding box center [901, 451] width 1201 height 684
click at [640, 451] on div ".dash [ data-dash-theme = " dark " ] .dash-crumb__single.is--current { backgrou…" at bounding box center [901, 451] width 1201 height 684
click at [623, 474] on div ".dash [ data-dash-theme = " dark " ] .dash-crumb__single.is--current { backgrou…" at bounding box center [901, 451] width 1201 height 684
click at [596, 478] on div ".dash [ data-dash-theme = " dark " ] .dash-crumb__single.is--current { backgrou…" at bounding box center [901, 453] width 1201 height 684
click at [611, 478] on div ".dash [ data-dash-theme = " dark " ] .dash-crumb__single.is--current { backgrou…" at bounding box center [901, 453] width 1201 height 684
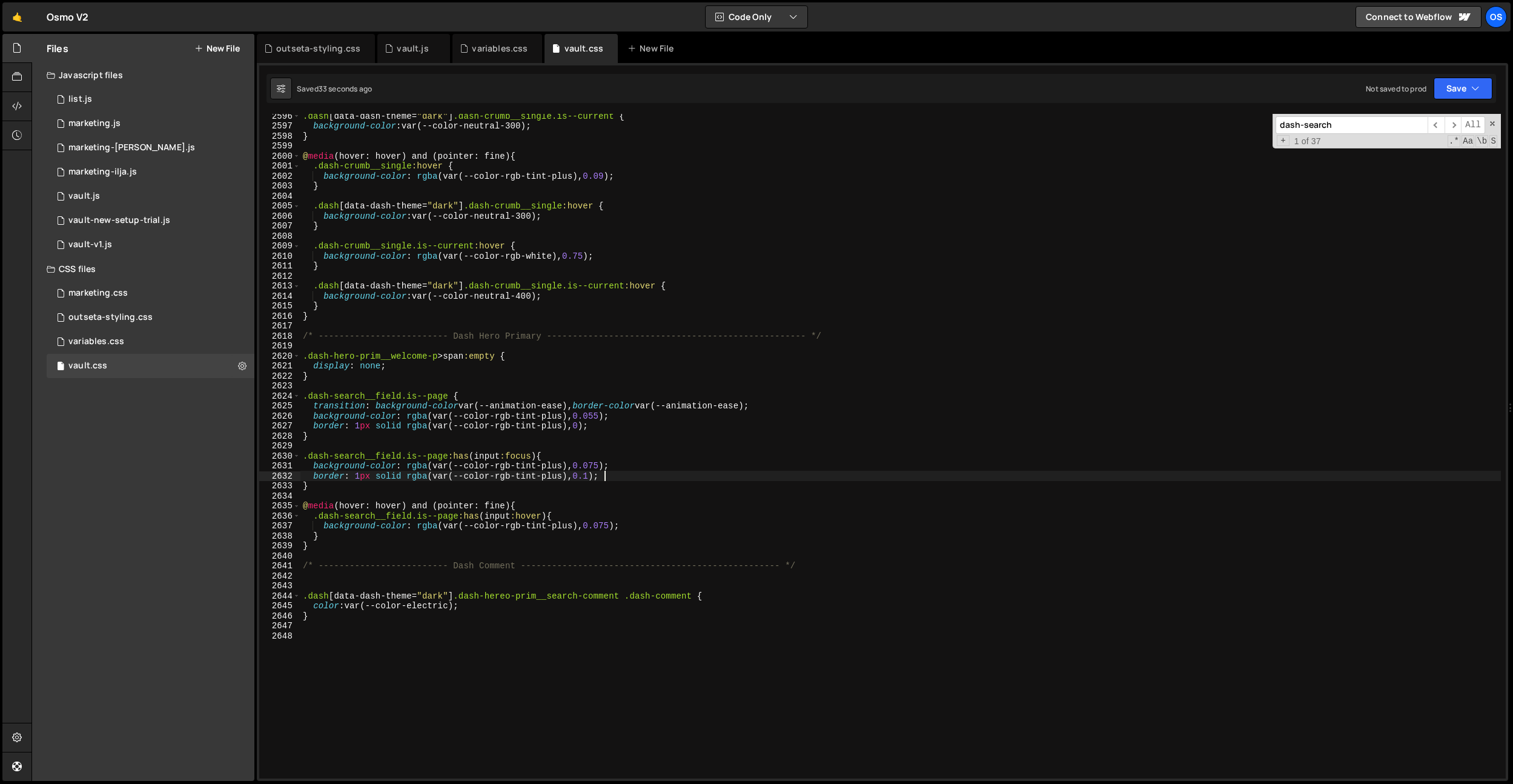
click at [605, 464] on div ".dash [ data-dash-theme = " dark " ] .dash-crumb__single.is--current { backgrou…" at bounding box center [901, 453] width 1201 height 684
type textarea "background-color: rgba(var(--color-rgb-tint-plus), 0.075);"
paste input ".dash-icon-card"
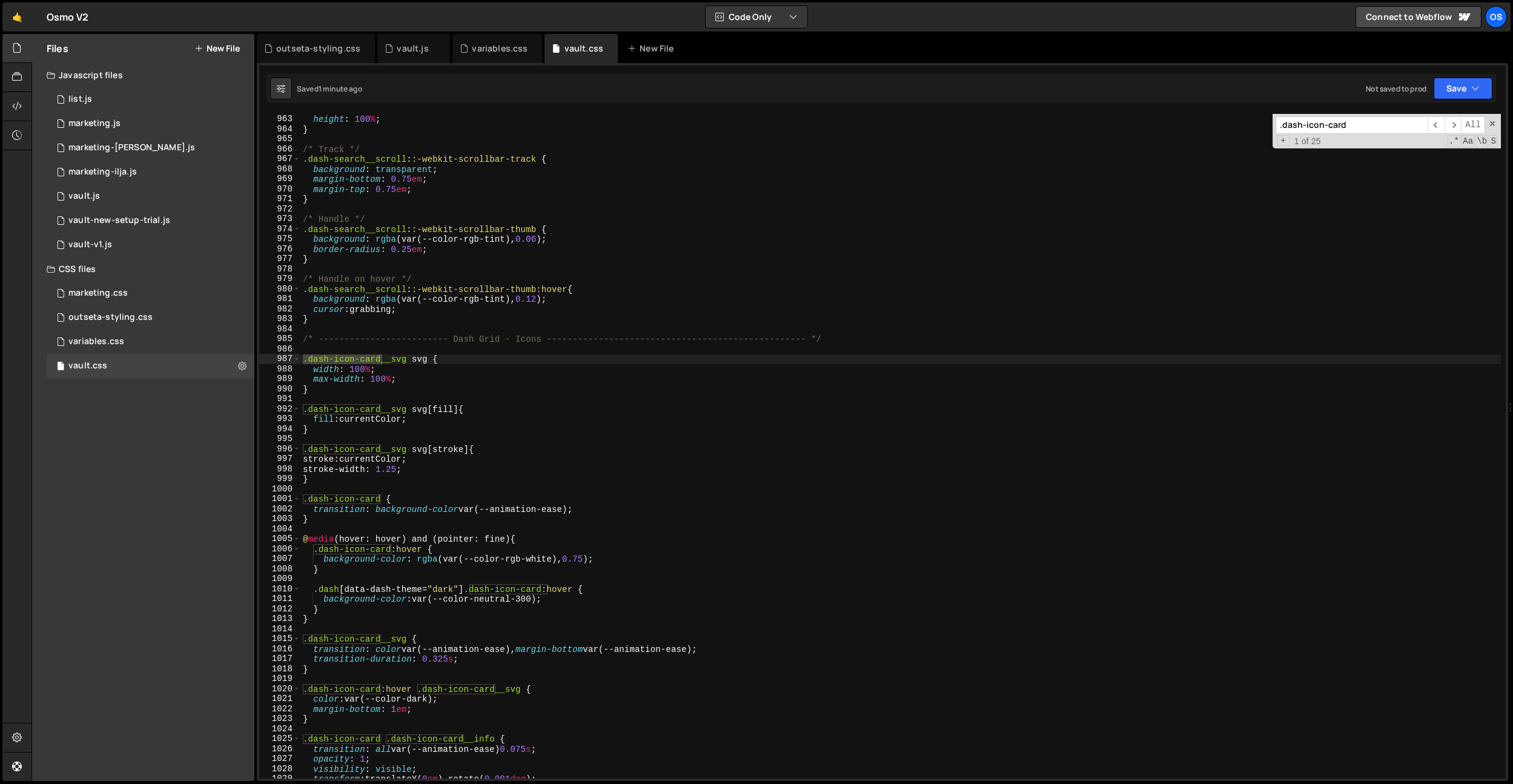
scroll to position [7218, 0]
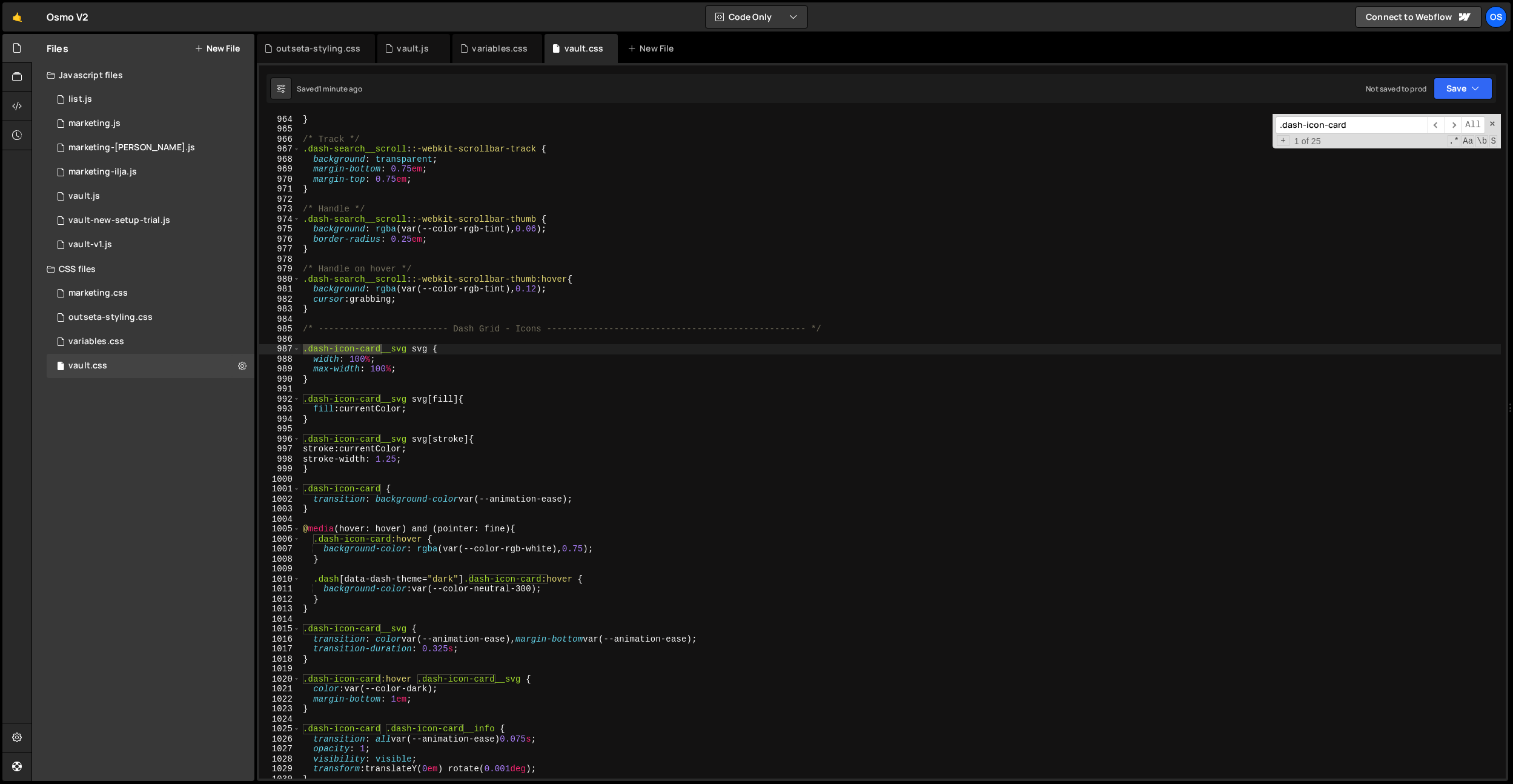
type input ".dash-icon-card"
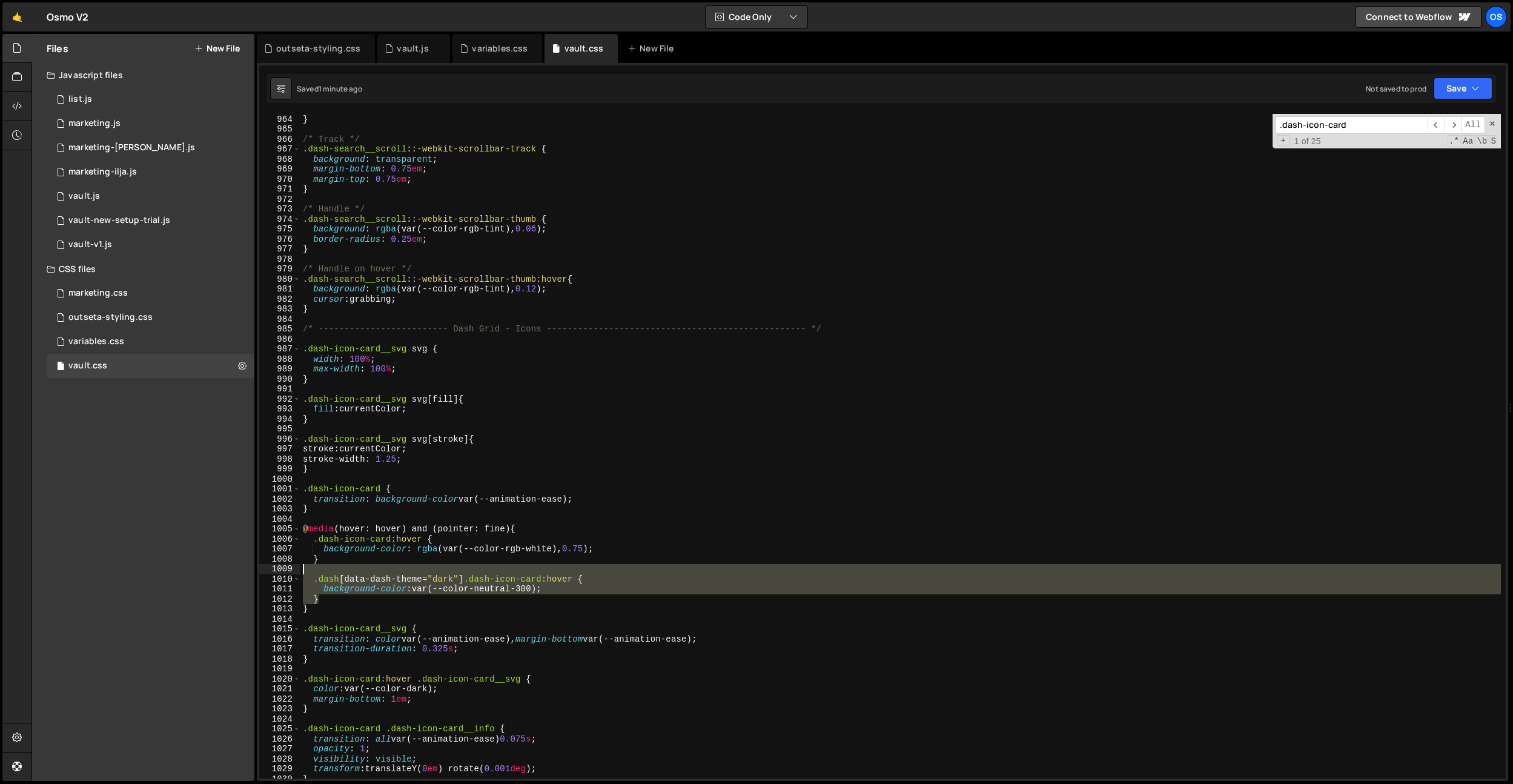
drag, startPoint x: 341, startPoint y: 598, endPoint x: 320, endPoint y: 561, distance: 42.5
click at [290, 570] on div "} 963 964 965 966 967 968 969 970 971 972 973 974 975 976 977 978 979 980 981 9…" at bounding box center [882, 446] width 1246 height 665
click at [585, 397] on div "height : 100 % ; } /* Track */ .dash-search__scroll : :-webkit-scrollbar-track …" at bounding box center [901, 447] width 1201 height 684
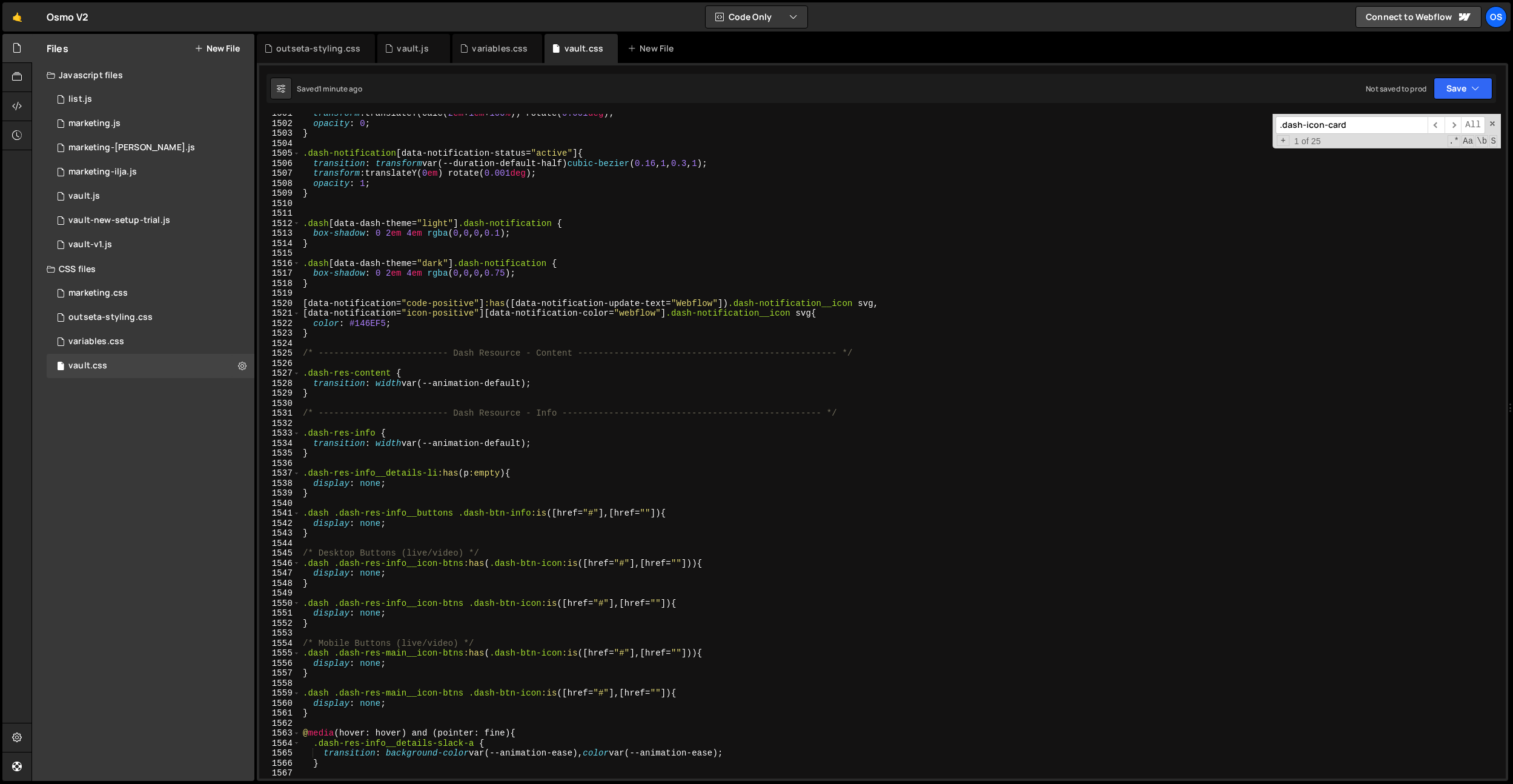
scroll to position [11248, 0]
drag, startPoint x: 1506, startPoint y: 501, endPoint x: 1490, endPoint y: 703, distance: 202.6
click at [1490, 703] on div "1 Type cmd + s to save your Javascript file. הההההההההההההההההההההההההההההההההה…" at bounding box center [883, 422] width 1252 height 718
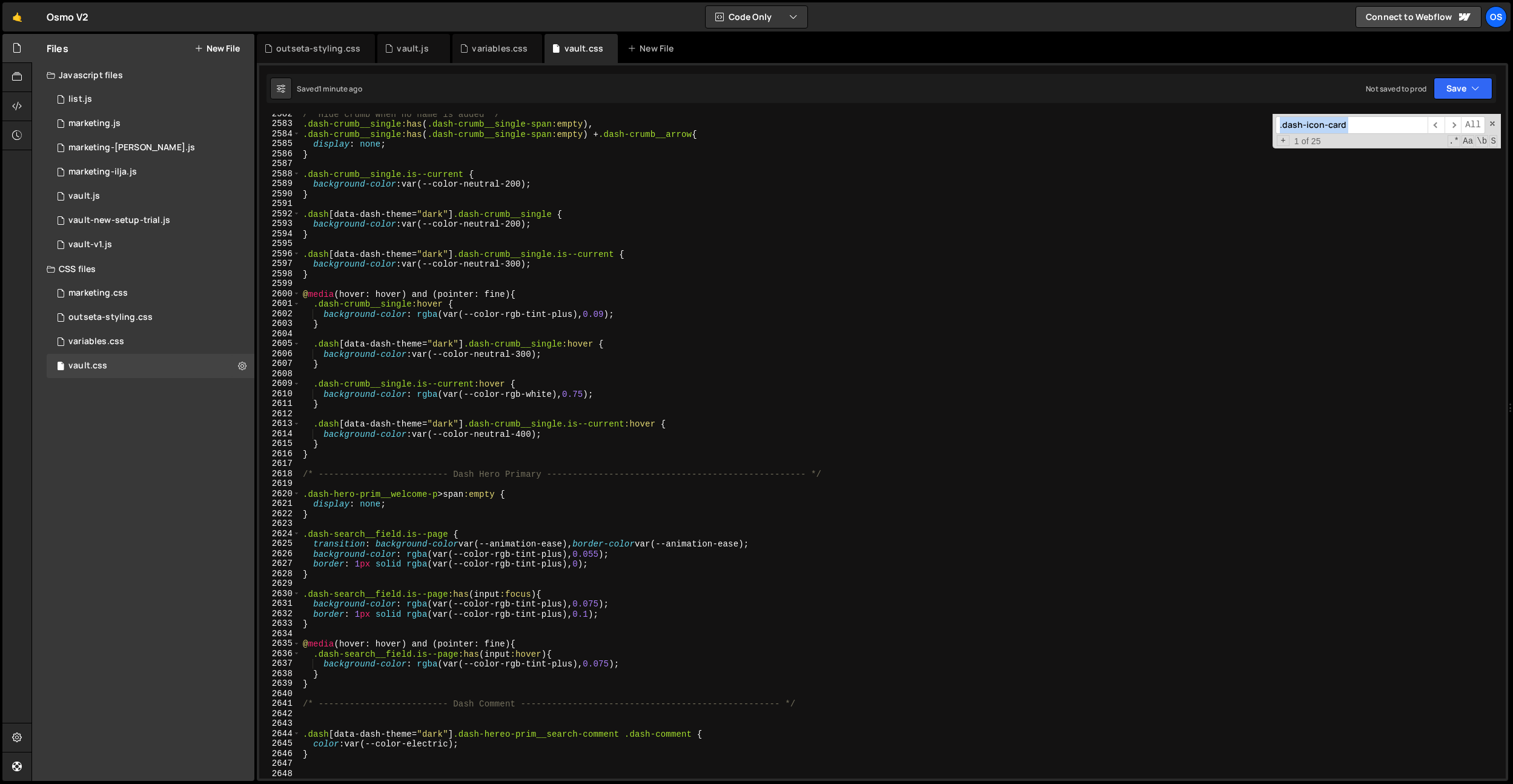
type textarea "}"
click at [705, 684] on div "/* Hide crumb when no name is added */ .dash-crumb__single :has ( .dash-crumb__…" at bounding box center [901, 451] width 1201 height 684
paste textarea "}"
drag, startPoint x: 314, startPoint y: 717, endPoint x: 329, endPoint y: 689, distance: 31.8
click at [462, 712] on div "/* Hide crumb when no name is added */ .dash-crumb__single :has ( .dash-crumb__…" at bounding box center [901, 451] width 1201 height 684
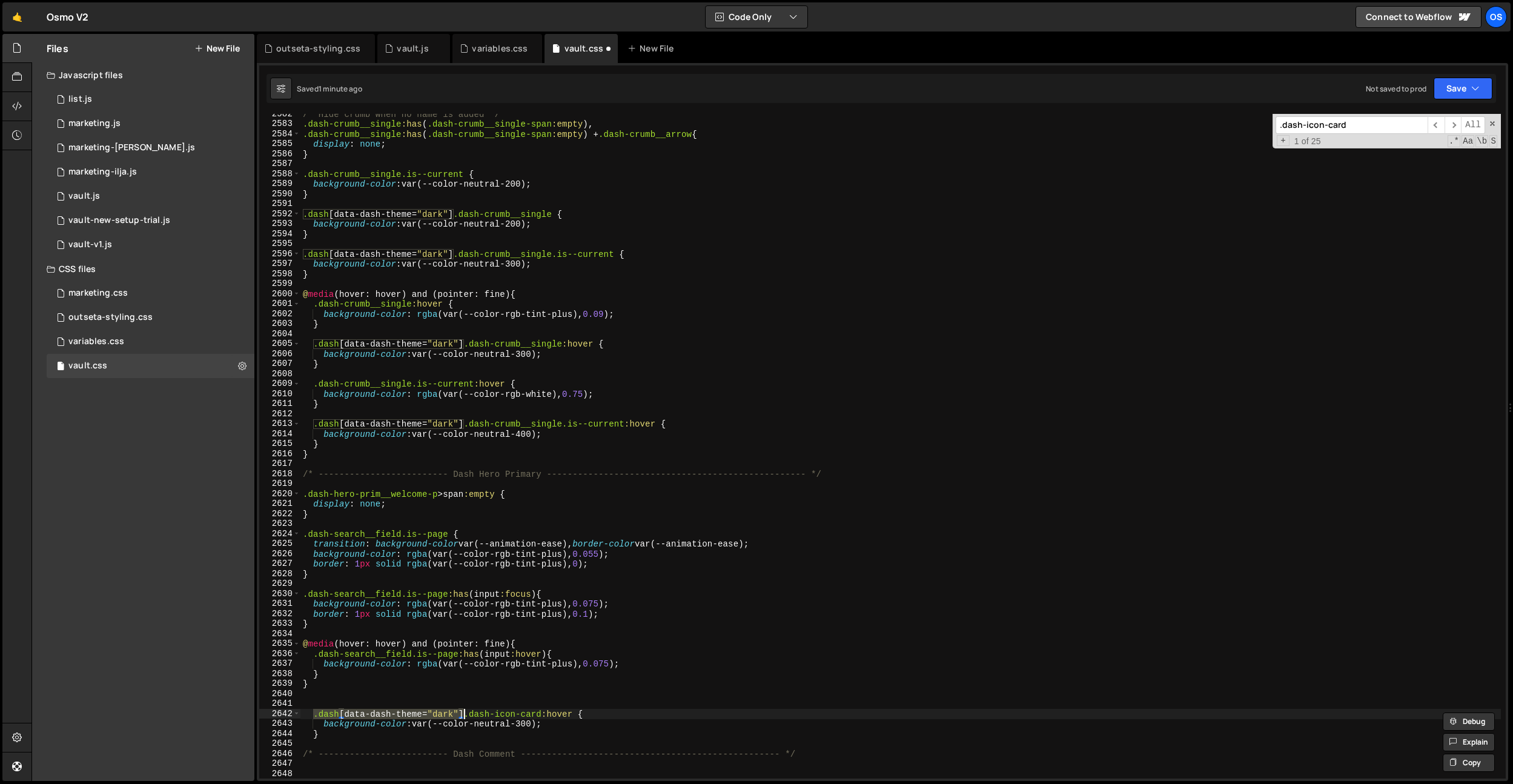
click at [330, 674] on div "/* Hide crumb when no name is added */ .dash-crumb__single :has ( .dash-crumb__…" at bounding box center [901, 451] width 1201 height 684
type textarea "}"
paste textarea ".dash[data-dash-theme="dark"]"
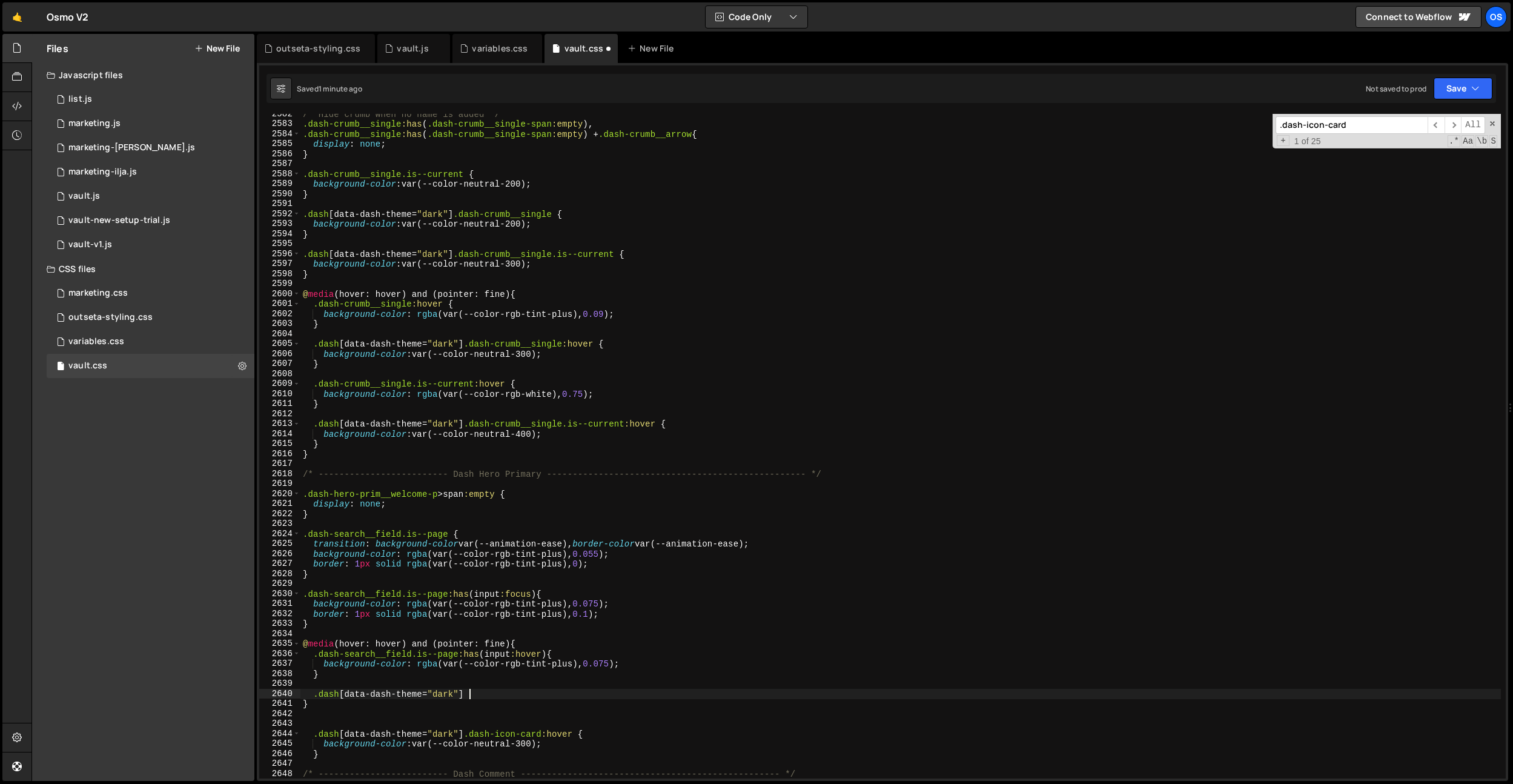
scroll to position [0, 11]
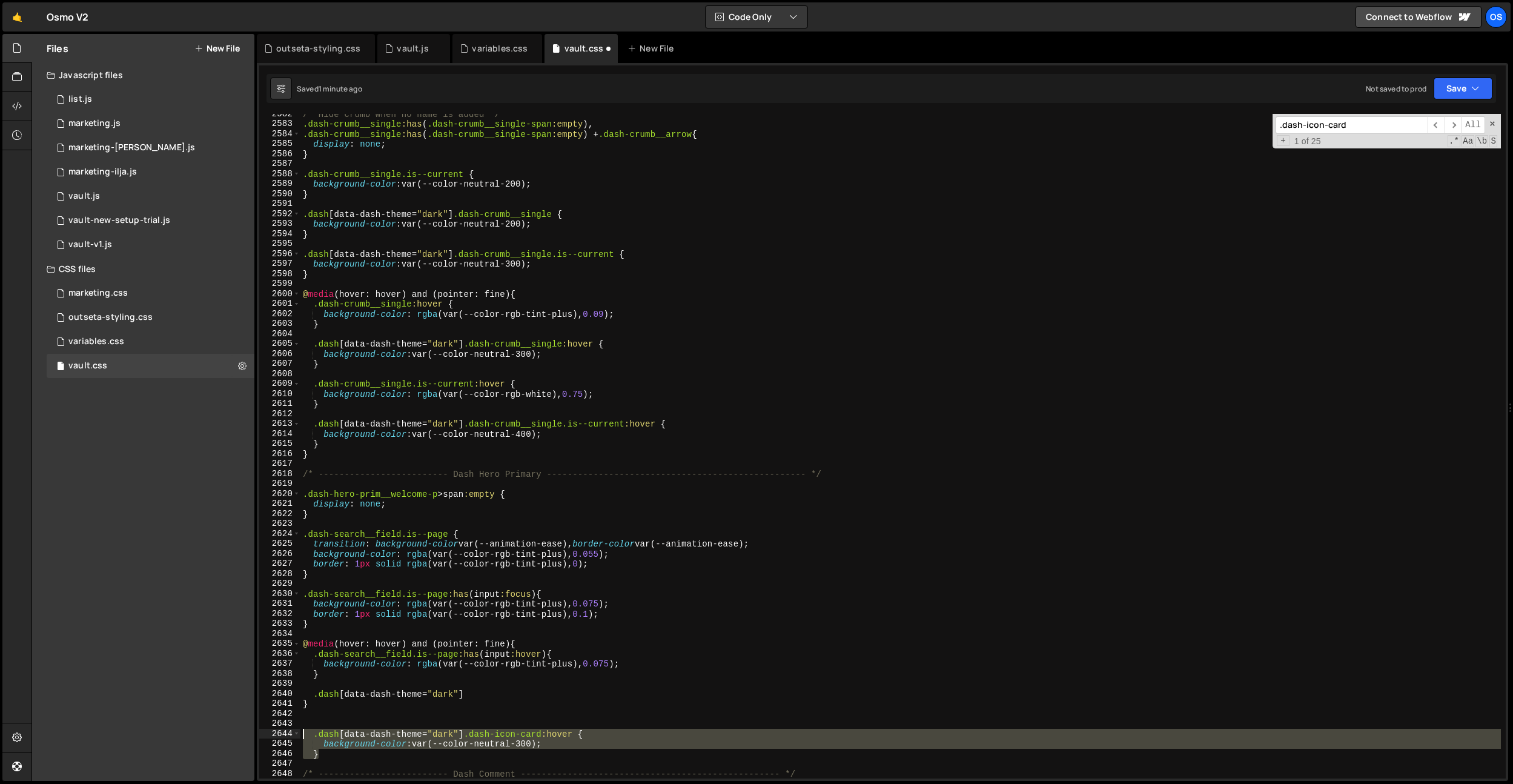
drag, startPoint x: 329, startPoint y: 755, endPoint x: 274, endPoint y: 733, distance: 59.2
click at [276, 734] on div ".dash[data-dash-theme="dark"] 2582 2583 2584 2585 2586 2587 2588 2589 2590 2591…" at bounding box center [882, 446] width 1246 height 665
type textarea ".dash[data-dash-theme="dark"] .dash-icon-card:hover { background-color: var(--c…"
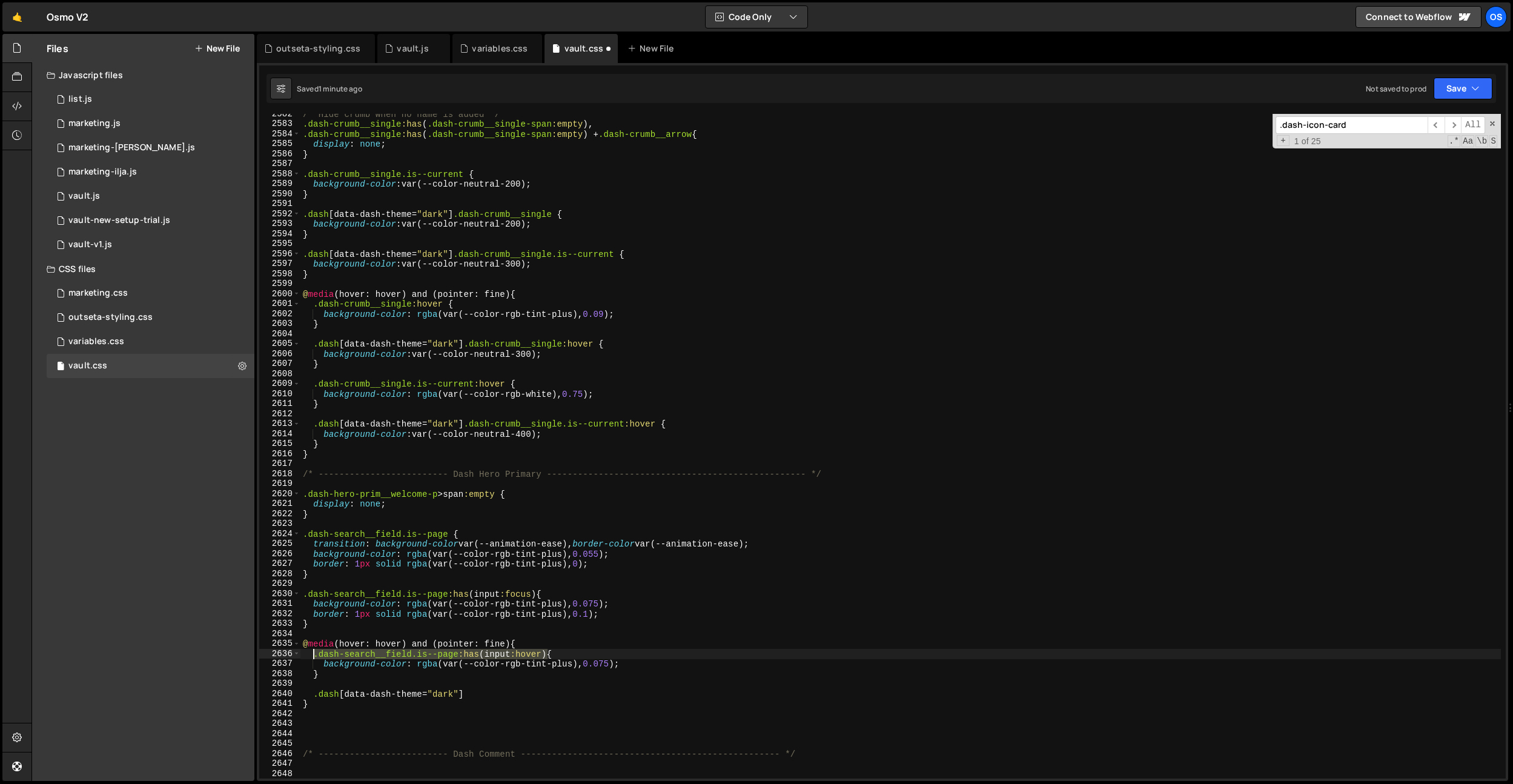
drag, startPoint x: 549, startPoint y: 653, endPoint x: 314, endPoint y: 654, distance: 235.0
click at [314, 654] on div "/* Hide crumb when no name is added */ .dash-crumb__single :has ( .dash-crumb__…" at bounding box center [901, 451] width 1201 height 684
type textarea ".dash-search__field.is--page:has(input:hover) {"
click at [488, 684] on div "/* Hide crumb when no name is added */ .dash-crumb__single :has ( .dash-crumb__…" at bounding box center [901, 451] width 1201 height 684
click at [485, 693] on div "/* Hide crumb when no name is added */ .dash-crumb__single :has ( .dash-crumb__…" at bounding box center [901, 451] width 1201 height 684
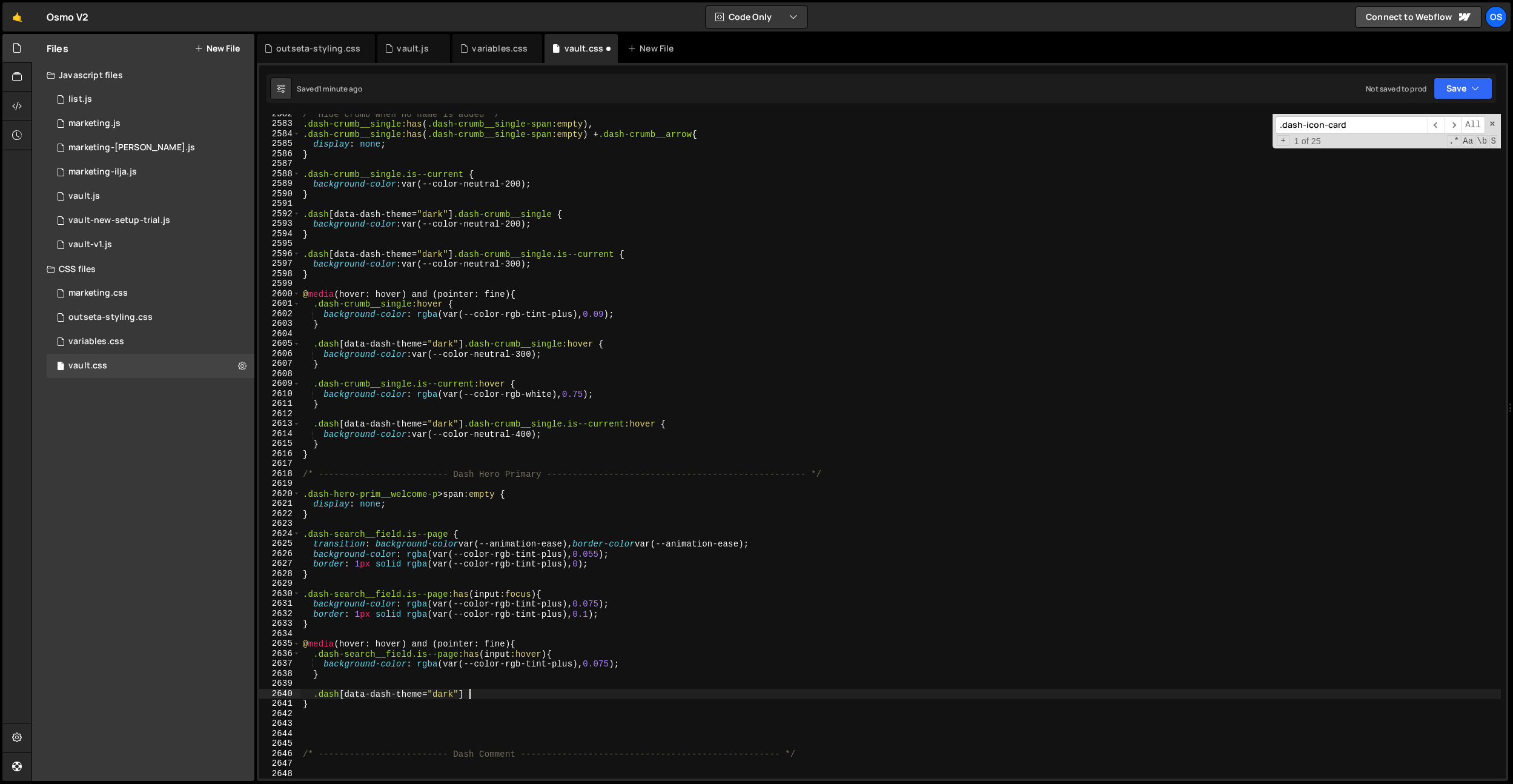
paste textarea ".dash-search__field.is--page:has(input:hover)"
type textarea ".dash[data-dash-theme="dark"] .dash-search__field.is--page:has(input:hover) {}"
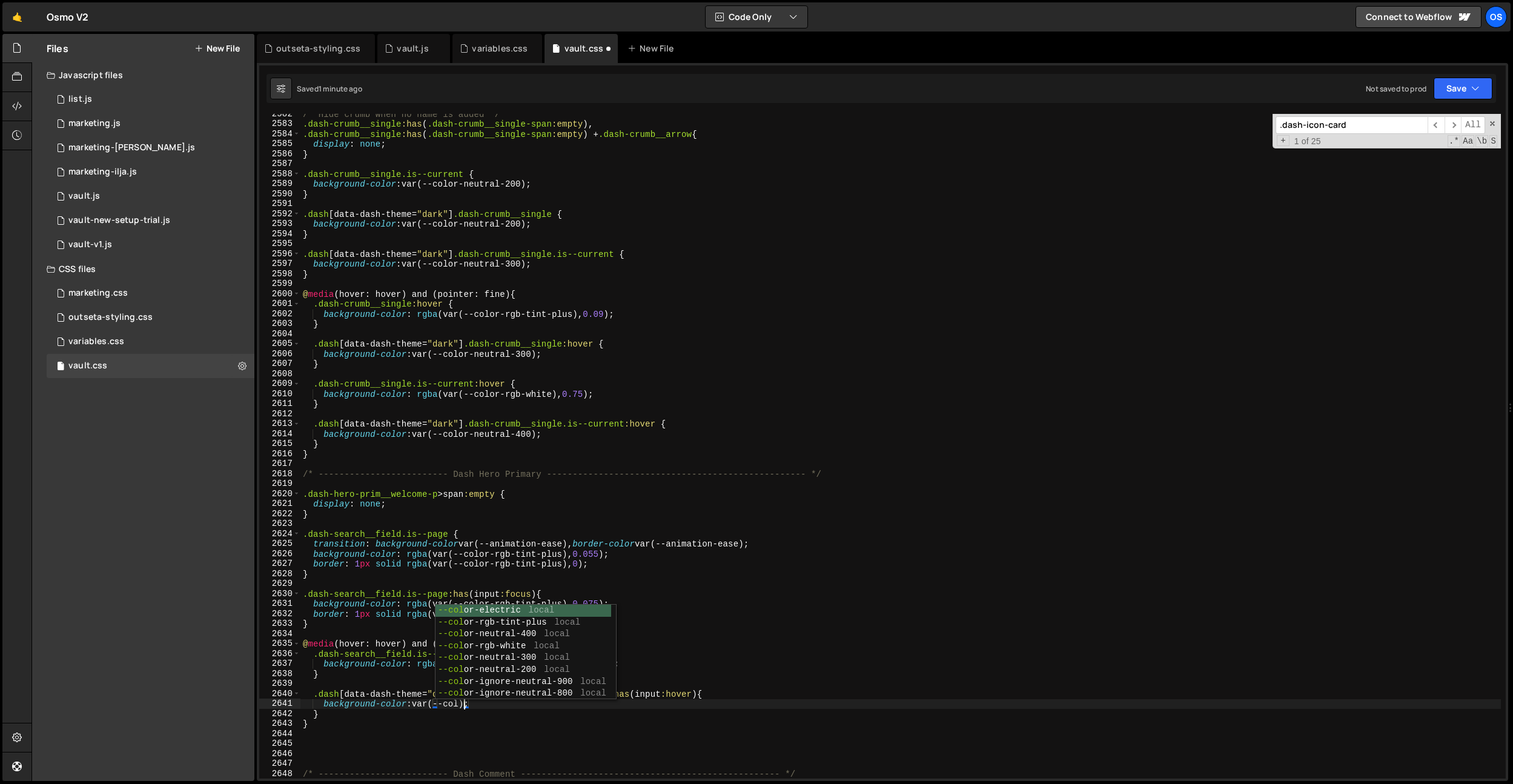
scroll to position [0, 11]
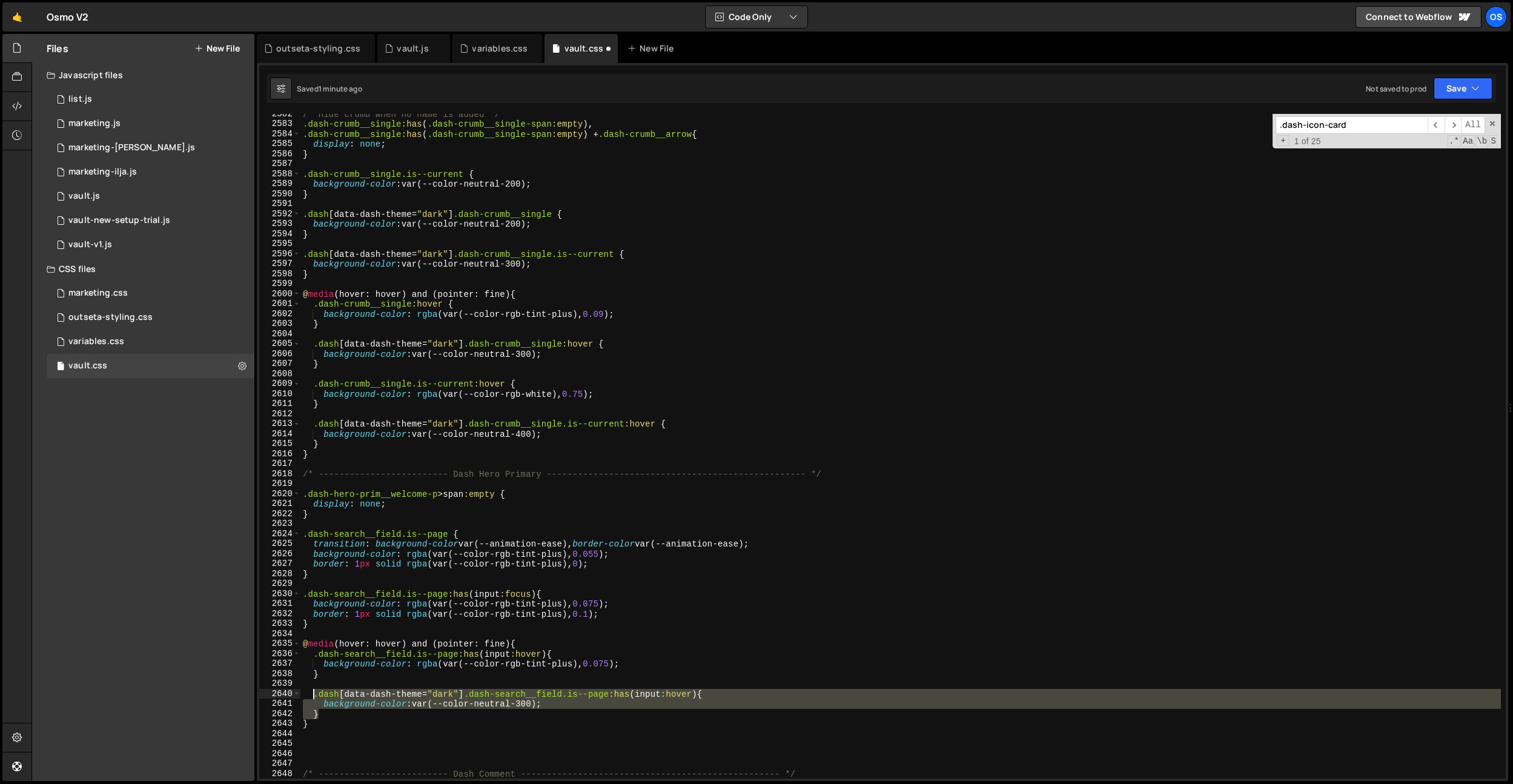
drag, startPoint x: 322, startPoint y: 714, endPoint x: 316, endPoint y: 695, distance: 19.9
click at [316, 695] on div "/* Hide crumb when no name is added */ .dash-crumb__single :has ( .dash-crumb__…" at bounding box center [901, 451] width 1201 height 684
click at [335, 627] on div "/* Hide crumb when no name is added */ .dash-crumb__single :has ( .dash-crumb__…" at bounding box center [901, 451] width 1201 height 684
type textarea "}"
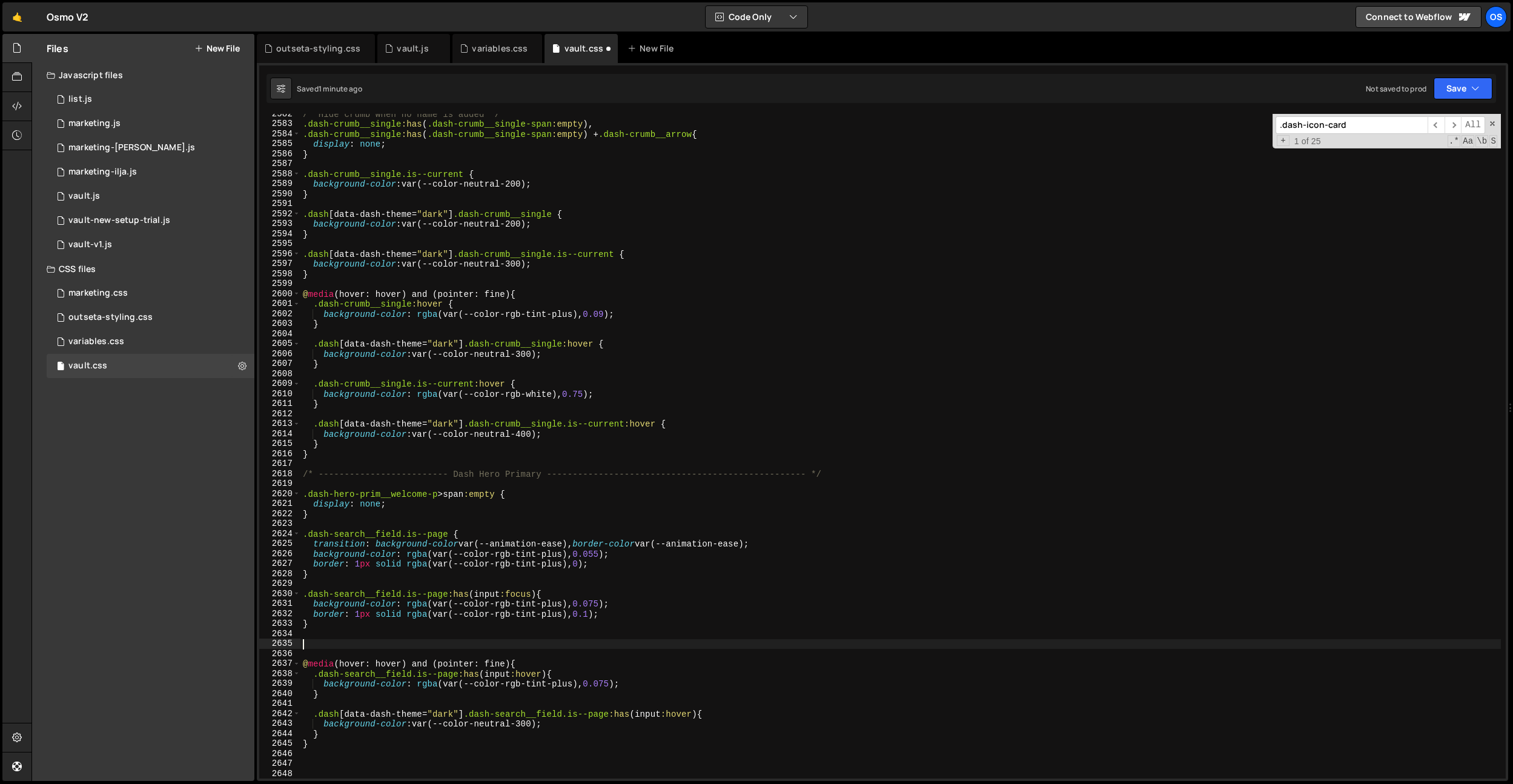
paste textarea "}"
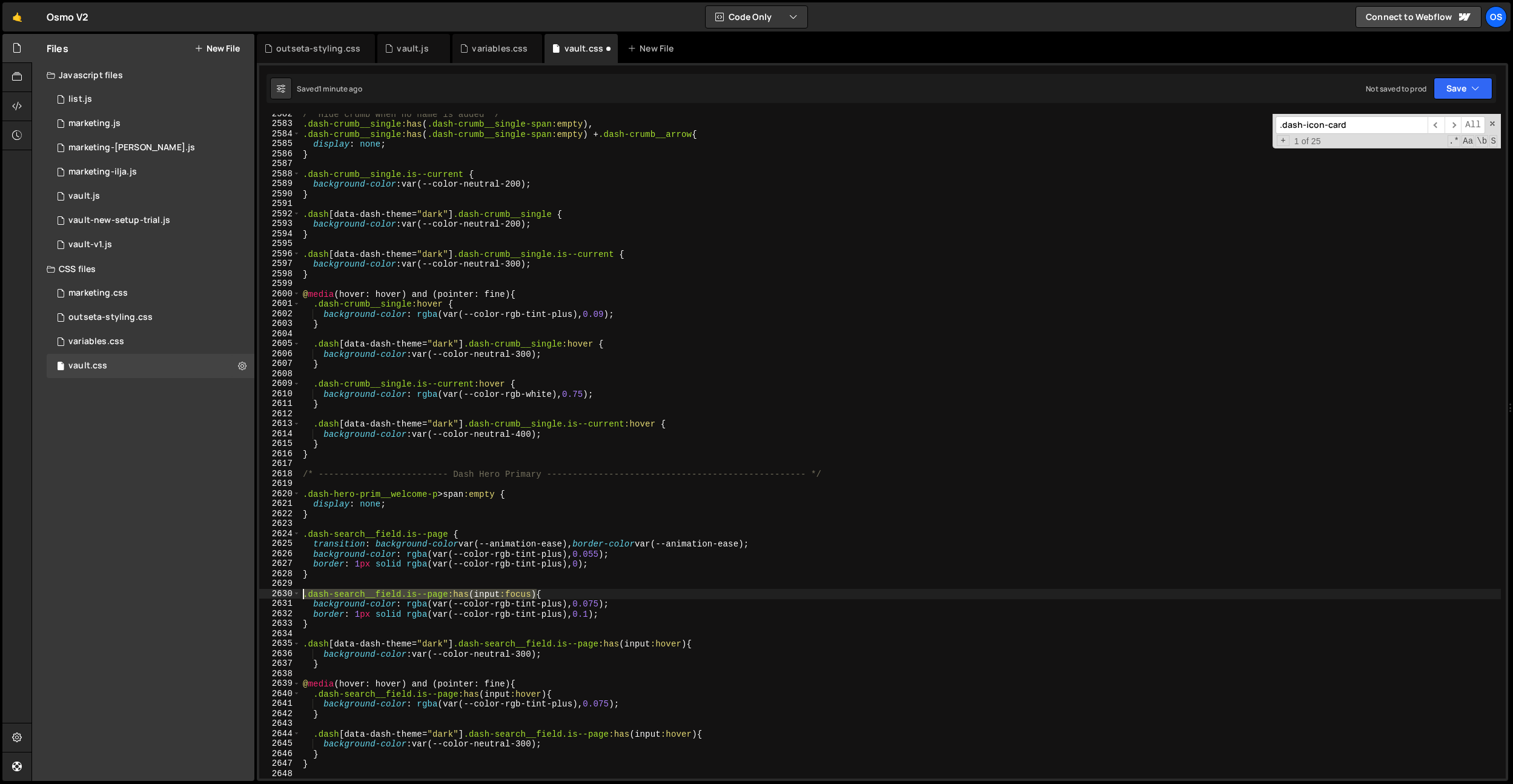
drag, startPoint x: 539, startPoint y: 594, endPoint x: 264, endPoint y: 591, distance: 275.0
click at [264, 591] on div "} 2582 2583 2584 2585 2586 2587 2588 2589 2590 2591 2592 2593 2594 2595 2596 25…" at bounding box center [882, 446] width 1246 height 665
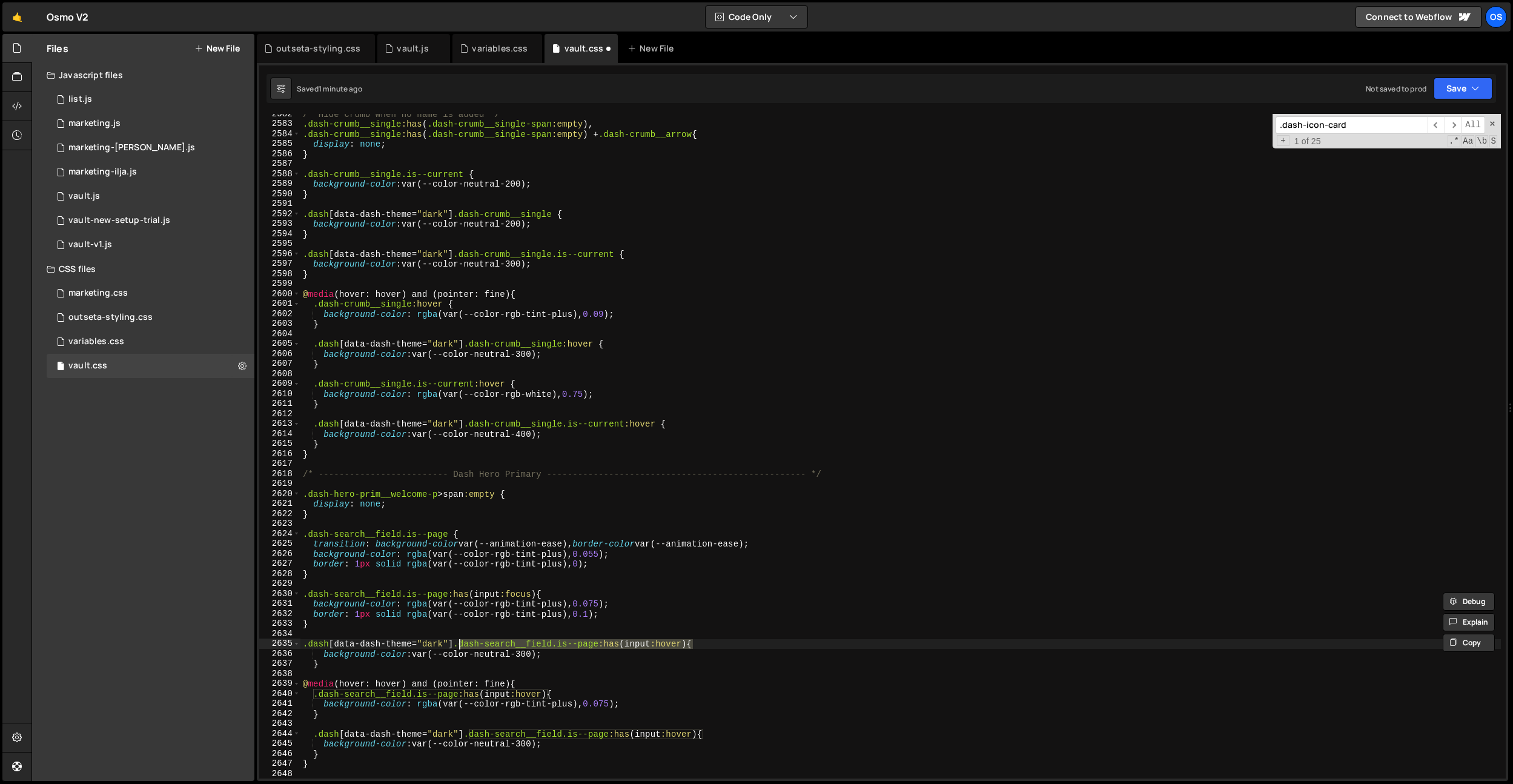
drag, startPoint x: 694, startPoint y: 642, endPoint x: 461, endPoint y: 646, distance: 233.0
click at [461, 646] on div "/* Hide crumb when no name is added */ .dash-crumb__single :has ( .dash-crumb__…" at bounding box center [901, 451] width 1201 height 684
paste textarea "focus"
type textarea ".dash[data-dash-theme="dark"] .dash-search__field.is--page:has(input:focus) {"
drag, startPoint x: 535, startPoint y: 672, endPoint x: 640, endPoint y: 596, distance: 129.6
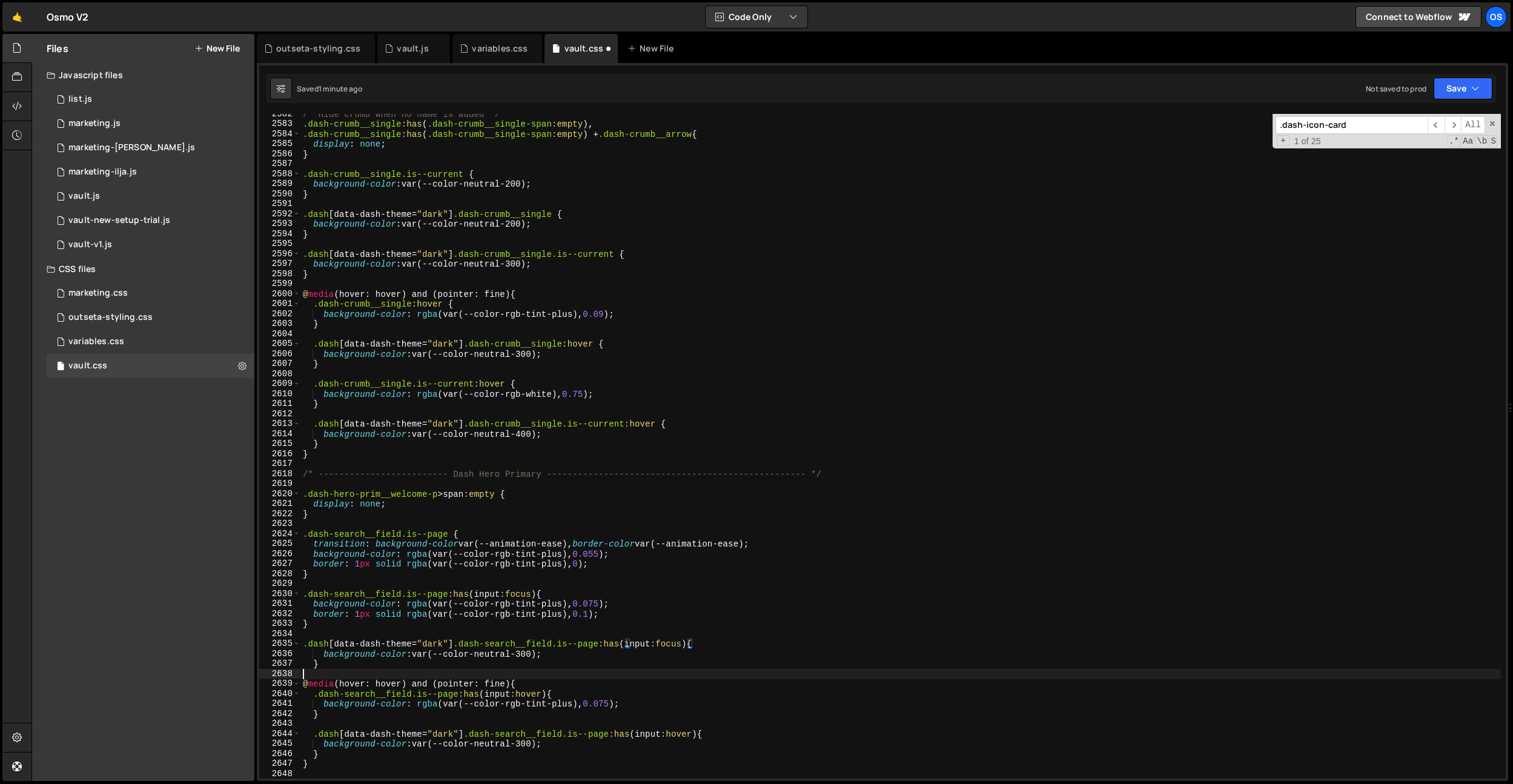
click at [535, 672] on div "/* Hide crumb when no name is added */ .dash-crumb__single :has ( .dash-crumb__…" at bounding box center [901, 451] width 1201 height 684
click at [313, 663] on div "/* Hide crumb when no name is added */ .dash-crumb__single :has ( .dash-crumb__…" at bounding box center [901, 451] width 1201 height 684
click at [323, 656] on div "/* Hide crumb when no name is added */ .dash-crumb__single :has ( .dash-crumb__…" at bounding box center [901, 451] width 1201 height 684
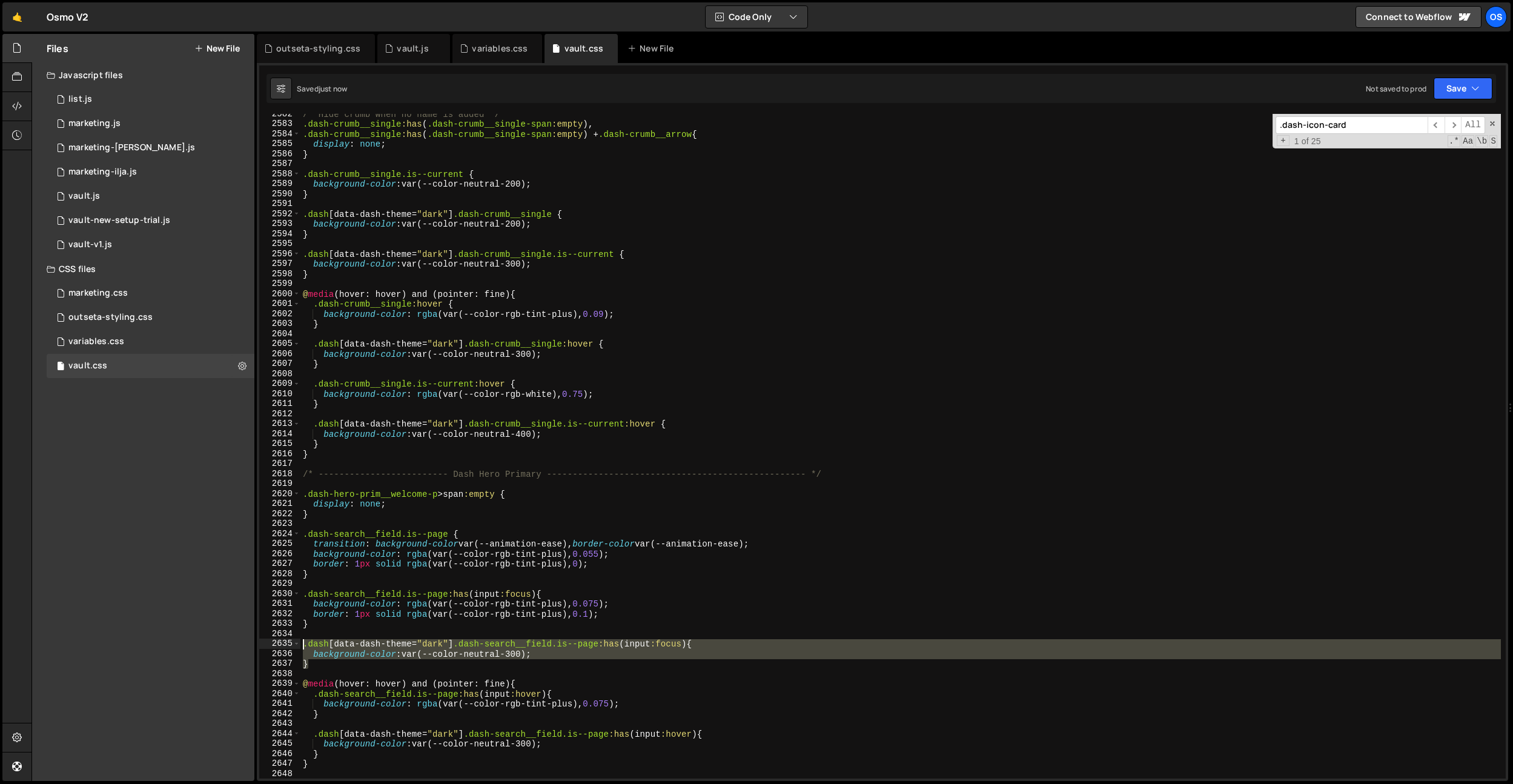
drag, startPoint x: 316, startPoint y: 665, endPoint x: 328, endPoint y: 585, distance: 80.9
click at [303, 643] on div "/* Hide crumb when no name is added */ .dash-crumb__single :has ( .dash-crumb__…" at bounding box center [901, 451] width 1201 height 684
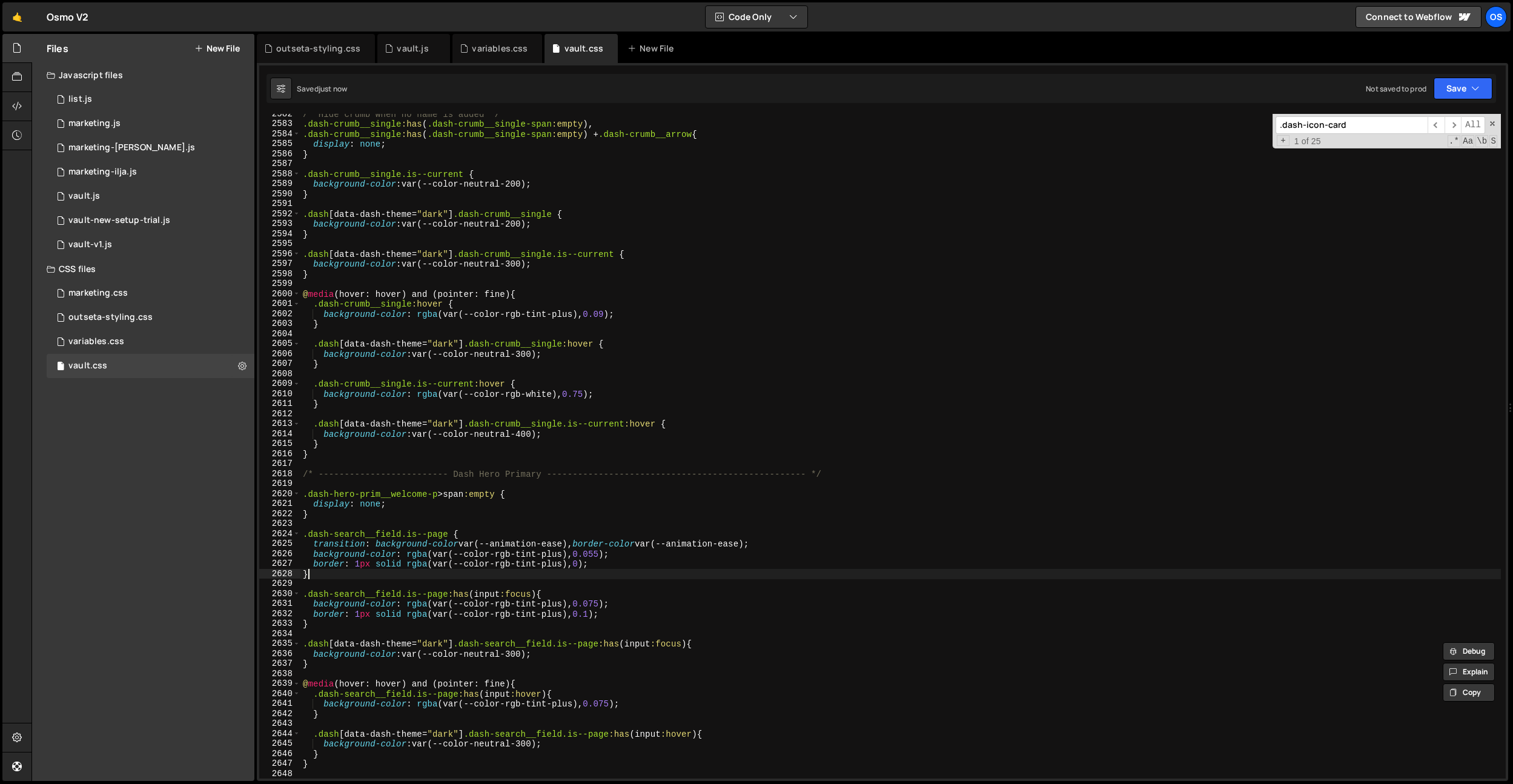
click at [321, 571] on div "/* Hide crumb when no name is added */ .dash-crumb__single :has ( .dash-crumb__…" at bounding box center [901, 451] width 1201 height 684
type textarea "}"
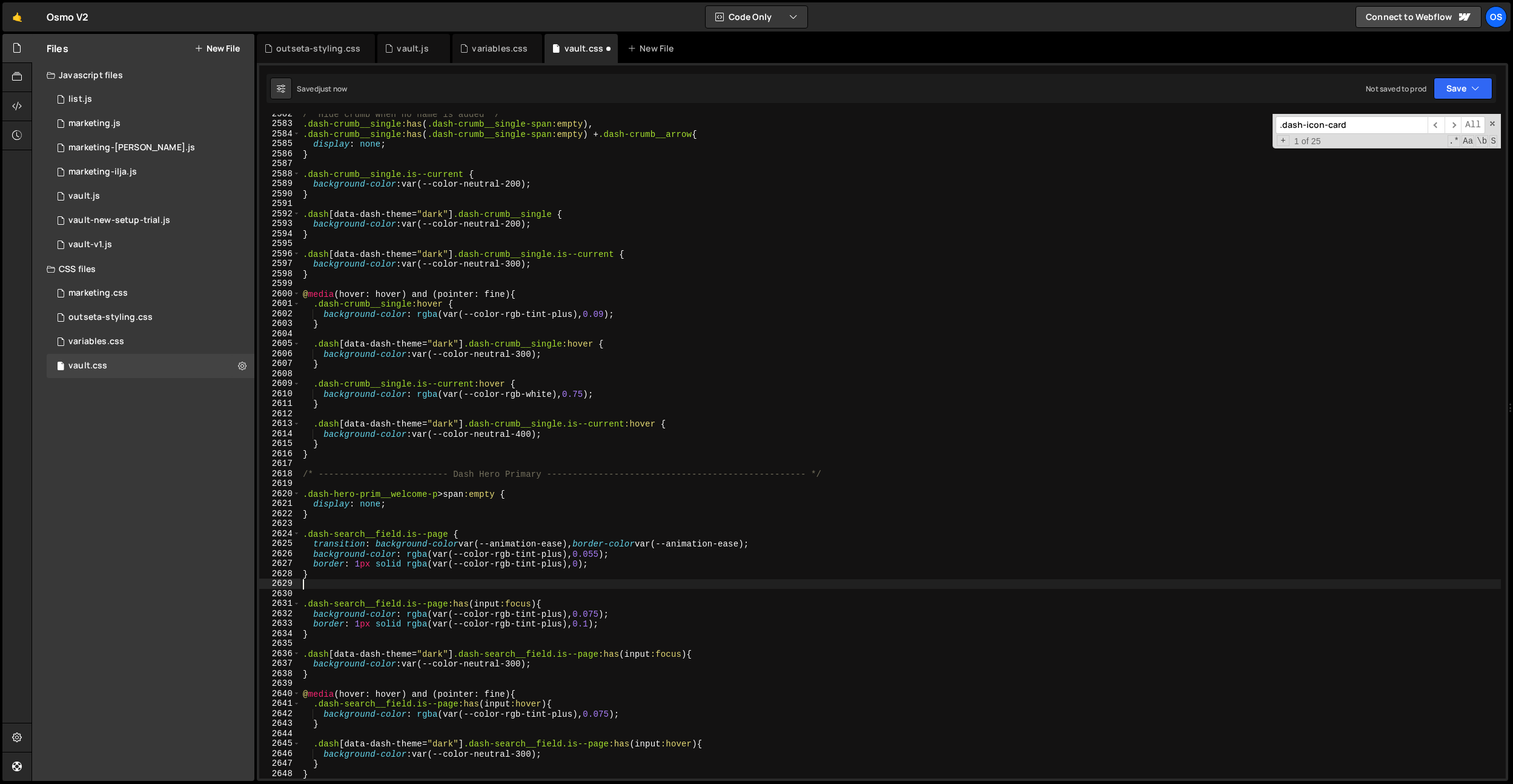
paste textarea "}"
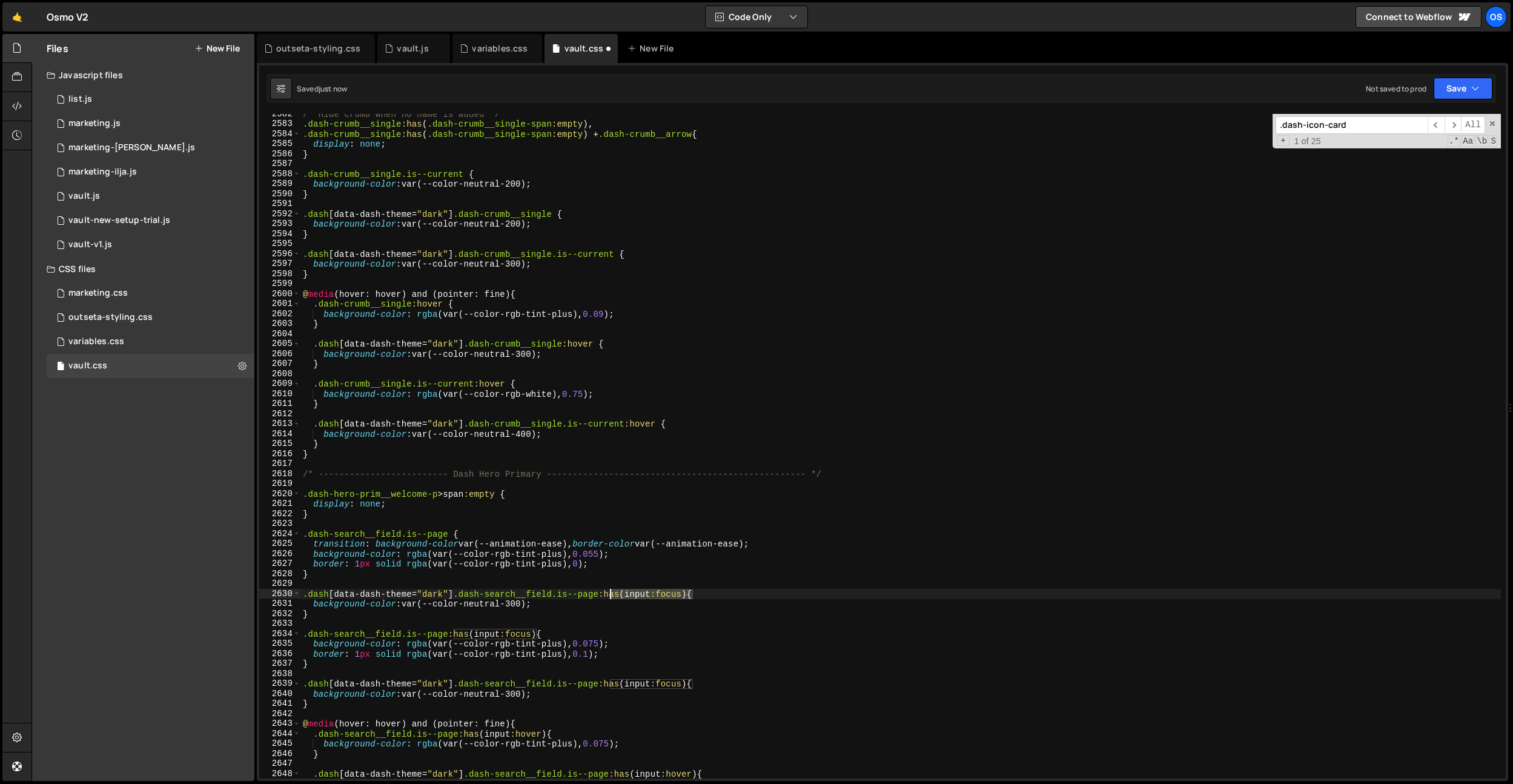
drag, startPoint x: 693, startPoint y: 592, endPoint x: 608, endPoint y: 594, distance: 85.0
click at [608, 594] on div "/* Hide crumb when no name is added */ .dash-crumb__single :has ( .dash-crumb__…" at bounding box center [901, 451] width 1201 height 684
click at [610, 557] on div "/* Hide crumb when no name is added */ .dash-crumb__single :has ( .dash-crumb__…" at bounding box center [901, 451] width 1201 height 684
click at [519, 605] on div "/* Hide crumb when no name is added */ .dash-crumb__single :has ( .dash-crumb__…" at bounding box center [901, 451] width 1201 height 684
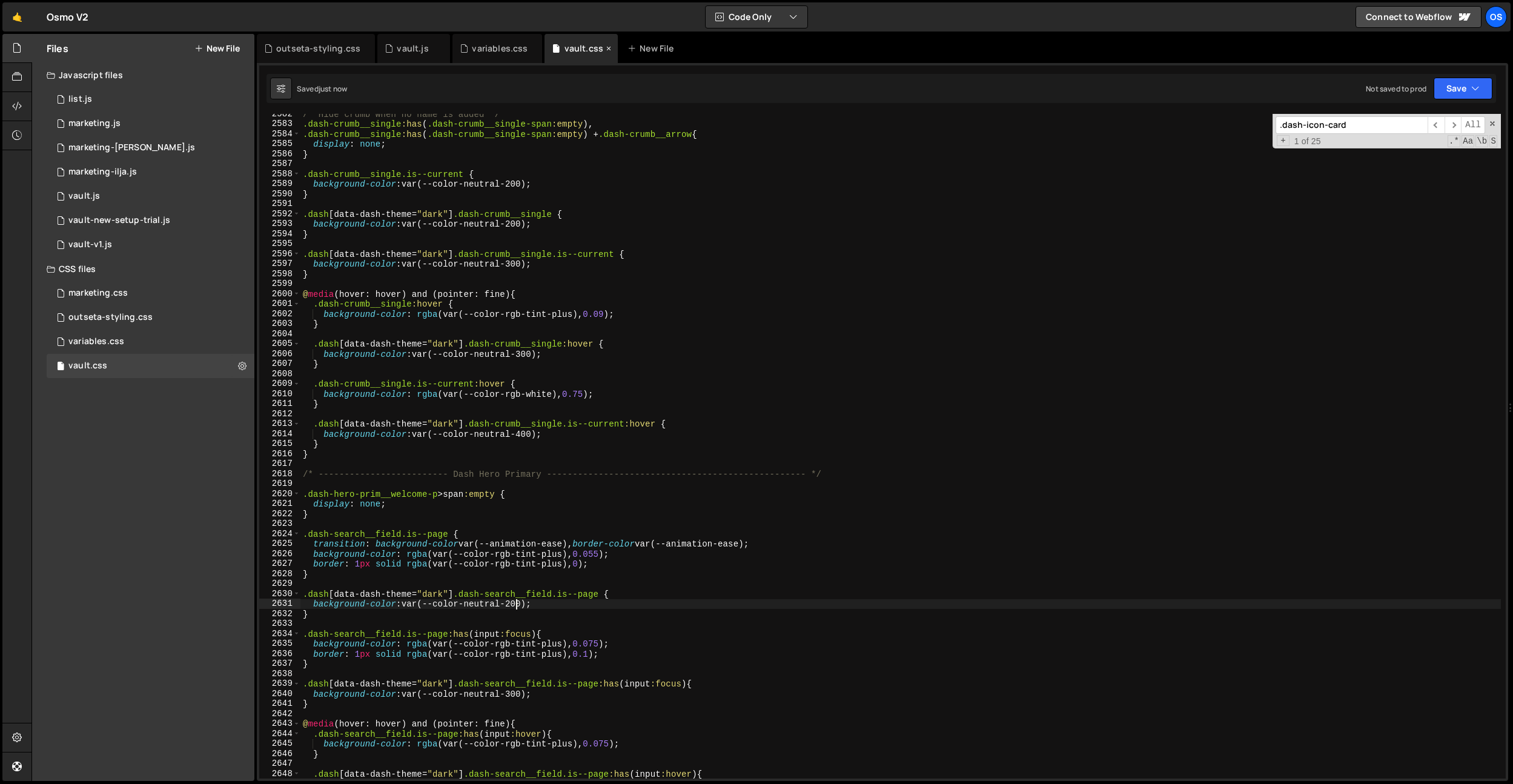
type textarea "background-color: var(--color-neutral-200);"
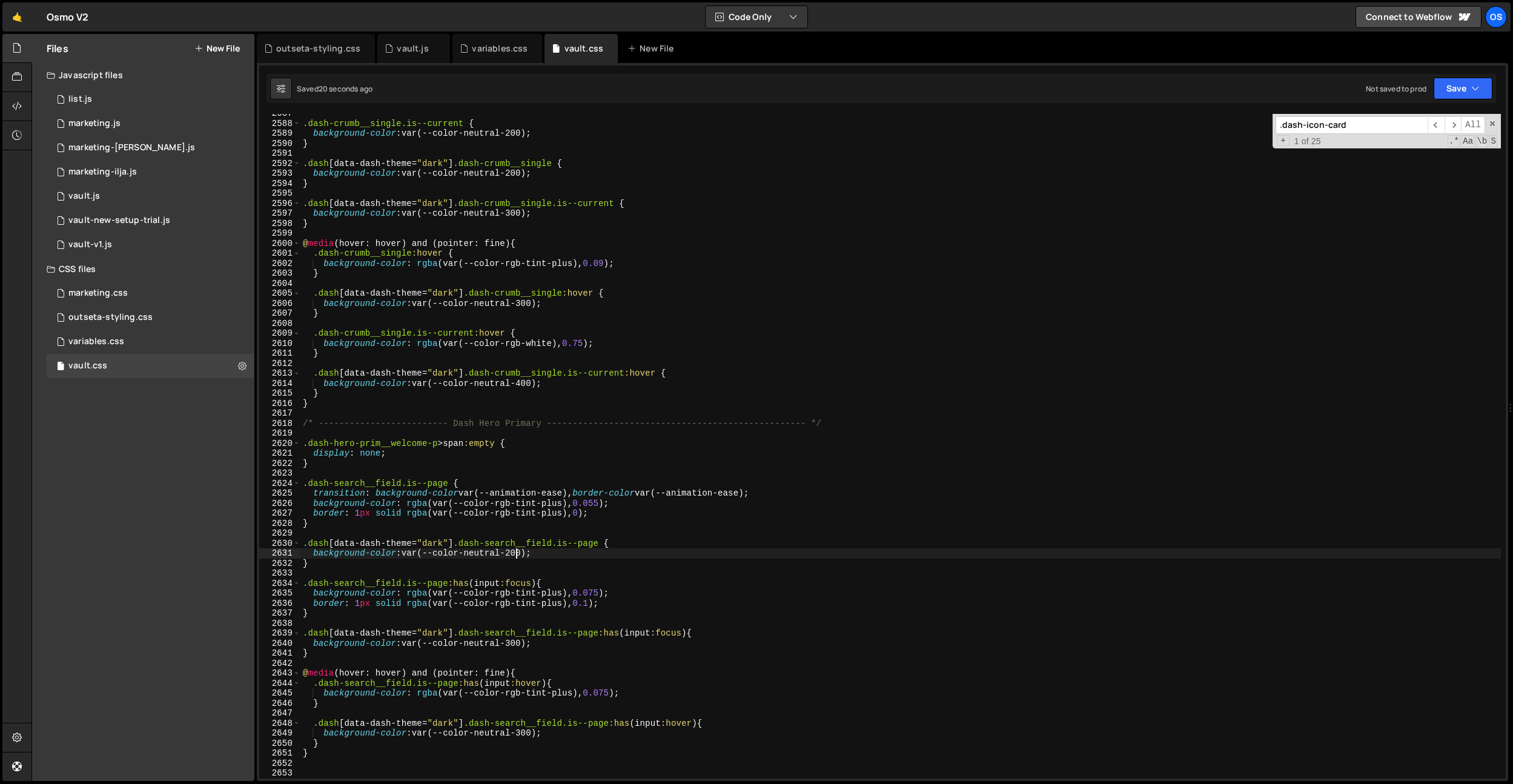
click at [608, 624] on div ".dash-crumb__single.is--current { background-color : var(--color-neutral-200) ;…" at bounding box center [901, 450] width 1201 height 684
drag, startPoint x: 595, startPoint y: 604, endPoint x: 622, endPoint y: 613, distance: 28.5
click at [595, 604] on div ".dash-crumb__single.is--current { background-color : var(--color-neutral-200) ;…" at bounding box center [901, 450] width 1201 height 684
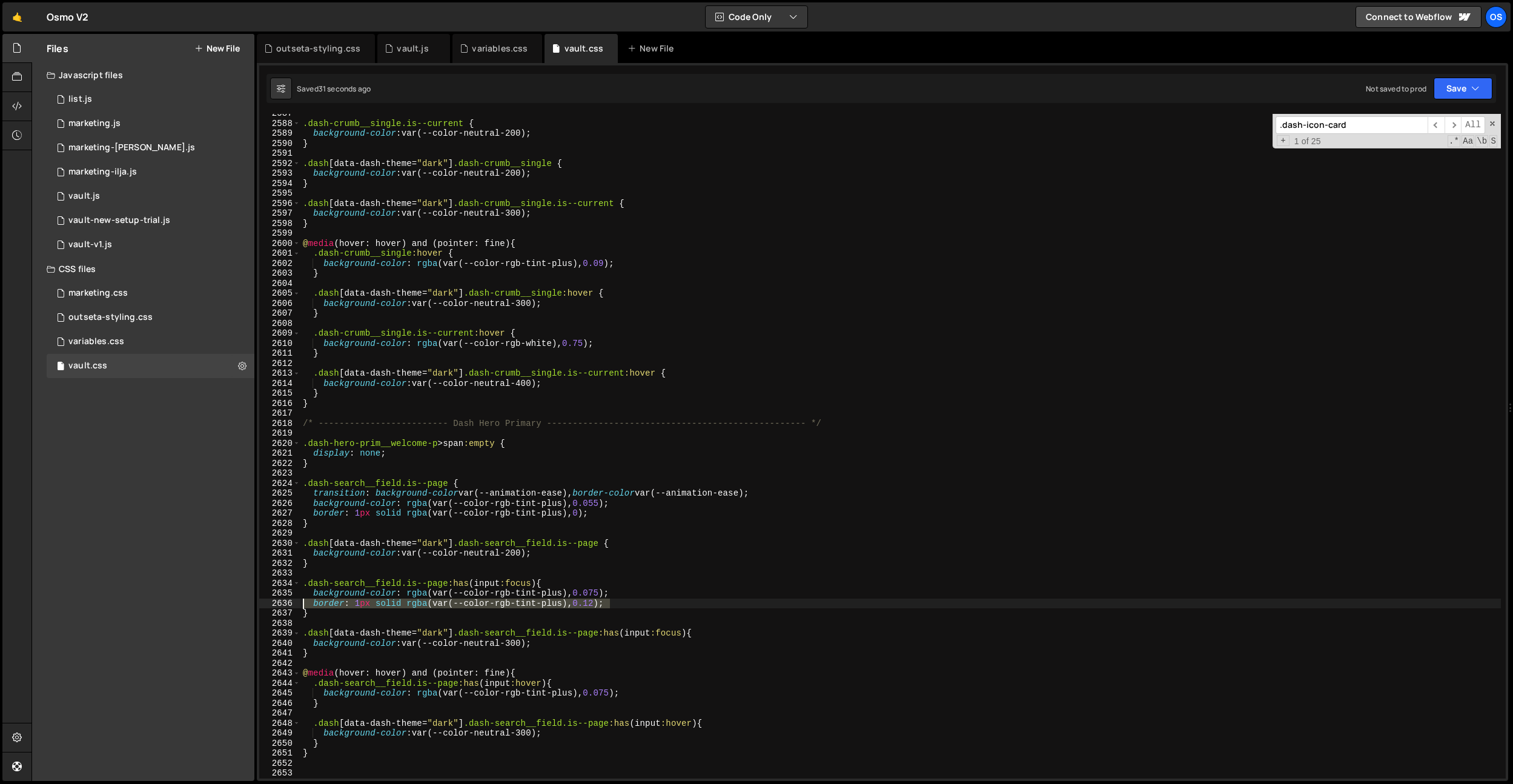
drag, startPoint x: 620, startPoint y: 601, endPoint x: 192, endPoint y: 606, distance: 428.0
click at [192, 606] on div "Files New File Javascript files 0 list.js 0 0 marketing.js 0 0 marketing-[PERSO…" at bounding box center [772, 407] width 1481 height 748
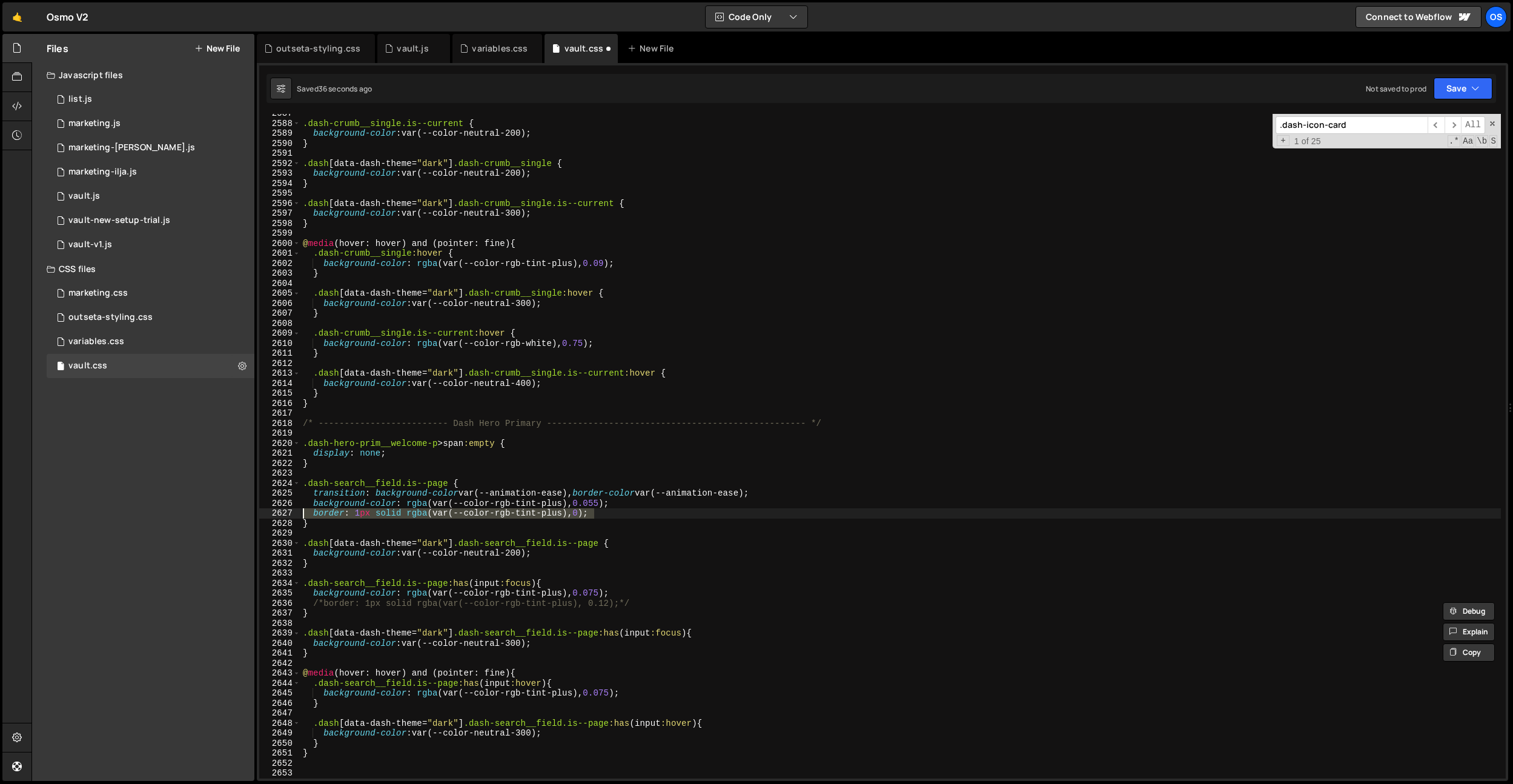
drag, startPoint x: 615, startPoint y: 513, endPoint x: 284, endPoint y: 511, distance: 331.0
click at [284, 511] on div "/*border: 1px solid rgba(var(--color-rgb-tint-plus), 0.12);*/ 2587 2588 2589 25…" at bounding box center [882, 446] width 1246 height 665
type textarea "/*border: 1px solid rgba(var(--color-rgb-tint-plus), 0);*/"
click at [636, 535] on div ".dash-crumb__single.is--current { background-color : var(--color-neutral-200) ;…" at bounding box center [901, 450] width 1201 height 684
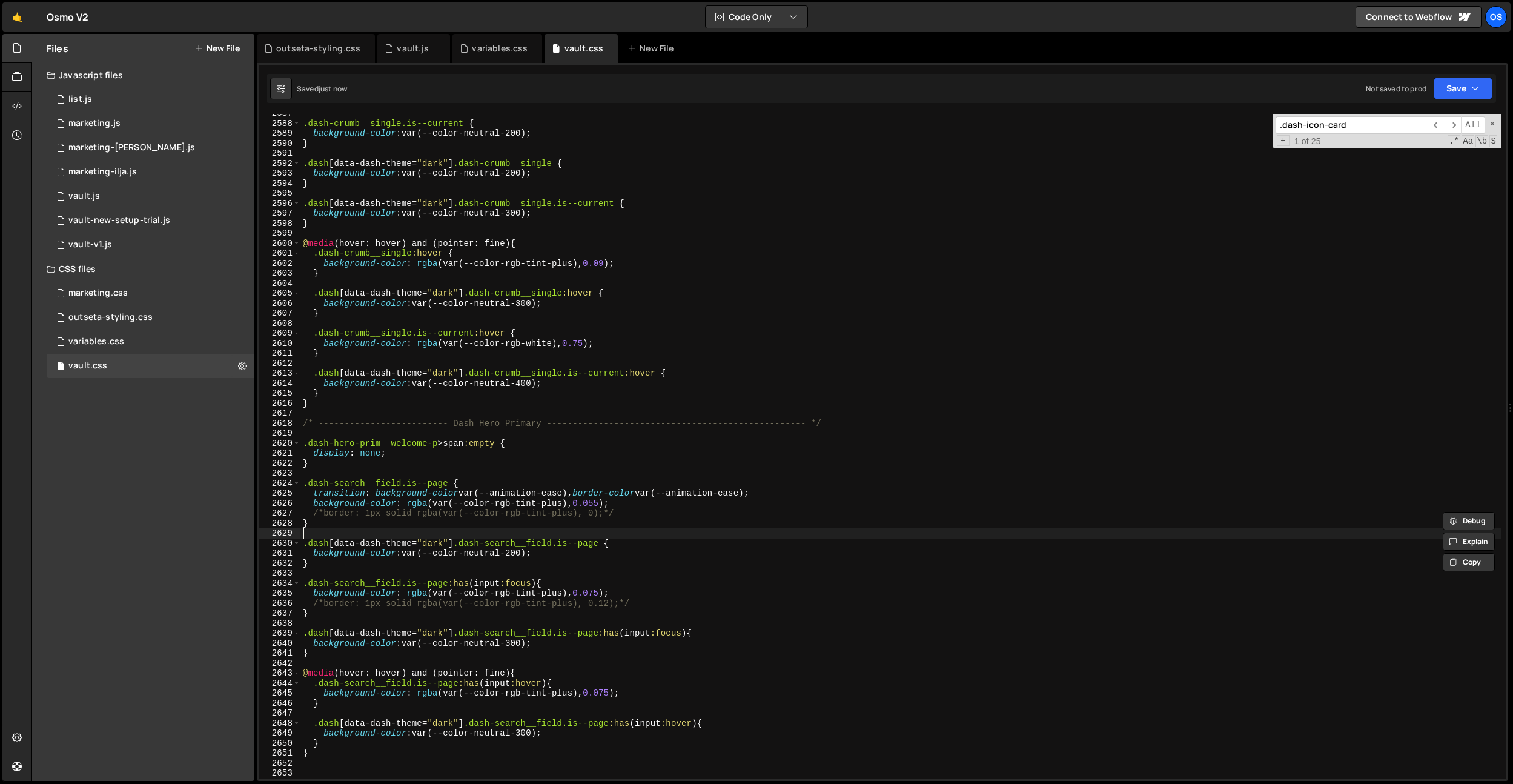
scroll to position [0, 0]
click at [612, 577] on div ".dash-crumb__single.is--current { background-color : var(--color-neutral-200) ;…" at bounding box center [901, 450] width 1201 height 684
click at [591, 602] on div ".dash-crumb__single.is--current { background-color : var(--color-neutral-200) ;…" at bounding box center [901, 450] width 1201 height 684
type textarea "border: 1px solid rgba(var(--color-rgb-tint-plus), 0.1);"
click at [320, 54] on div "outseta-styling.css" at bounding box center [318, 48] width 84 height 12
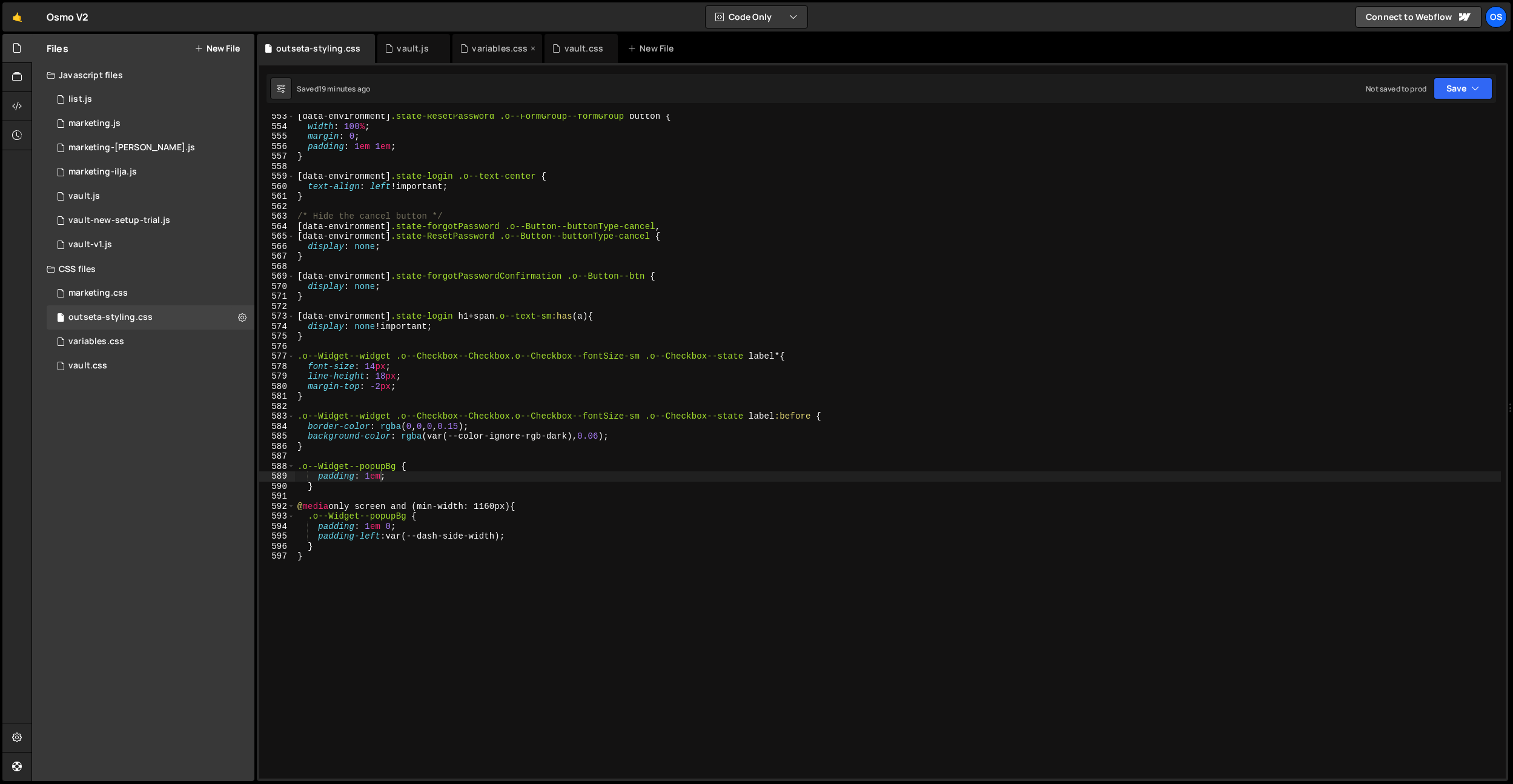
click at [483, 54] on div "variables.css" at bounding box center [497, 48] width 89 height 29
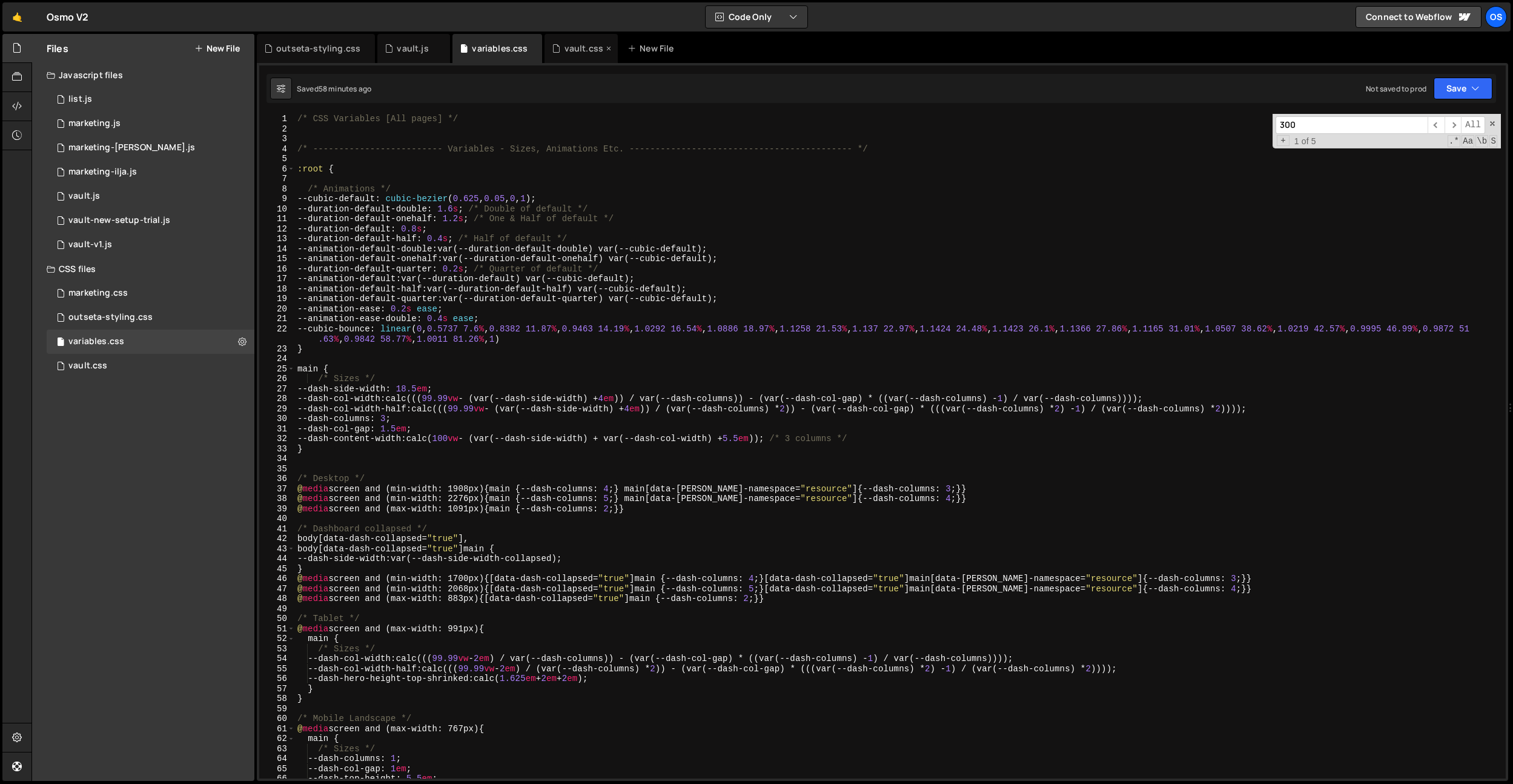
click at [582, 51] on div "vault.css" at bounding box center [585, 48] width 39 height 12
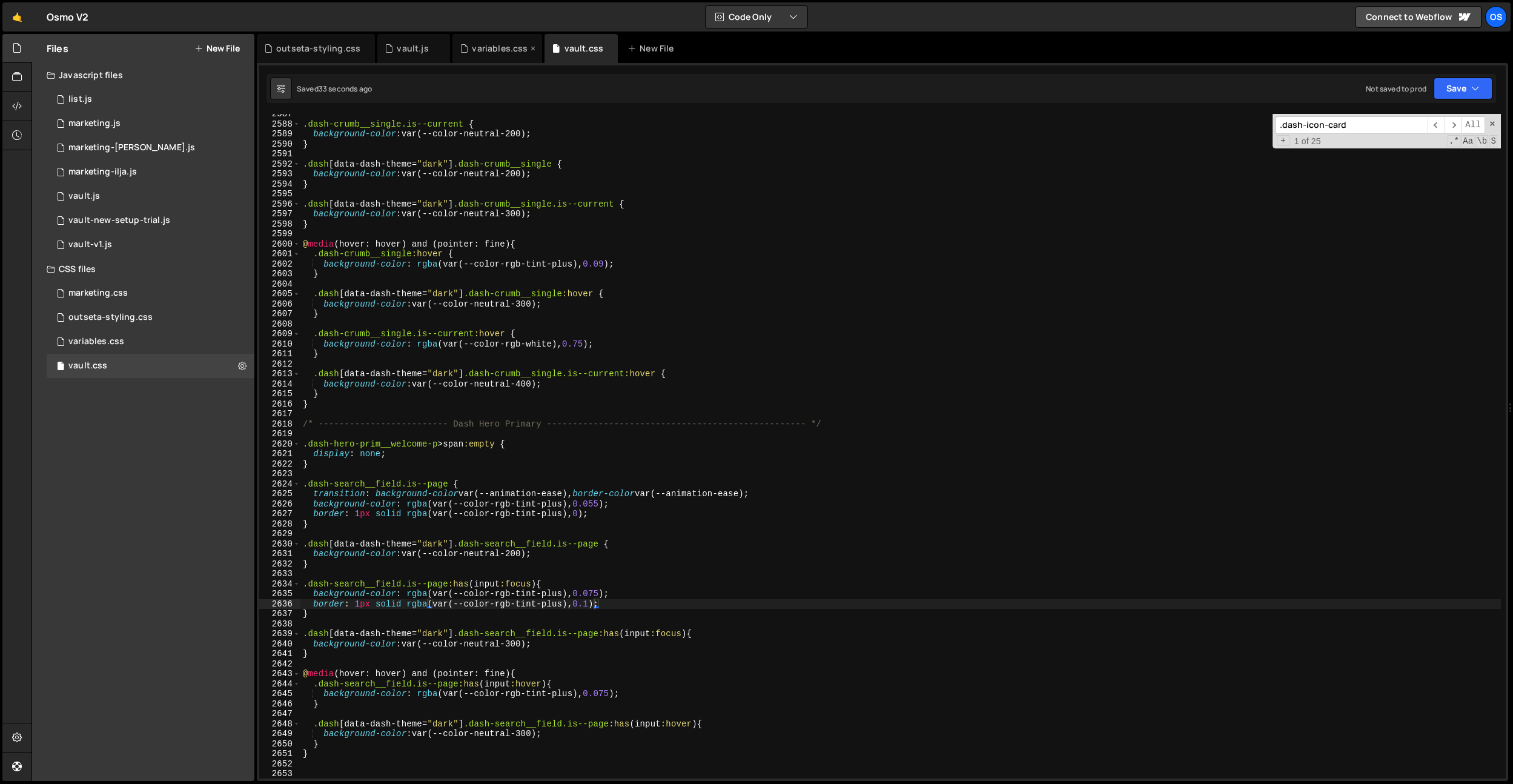
click at [508, 56] on div "variables.css" at bounding box center [497, 48] width 89 height 29
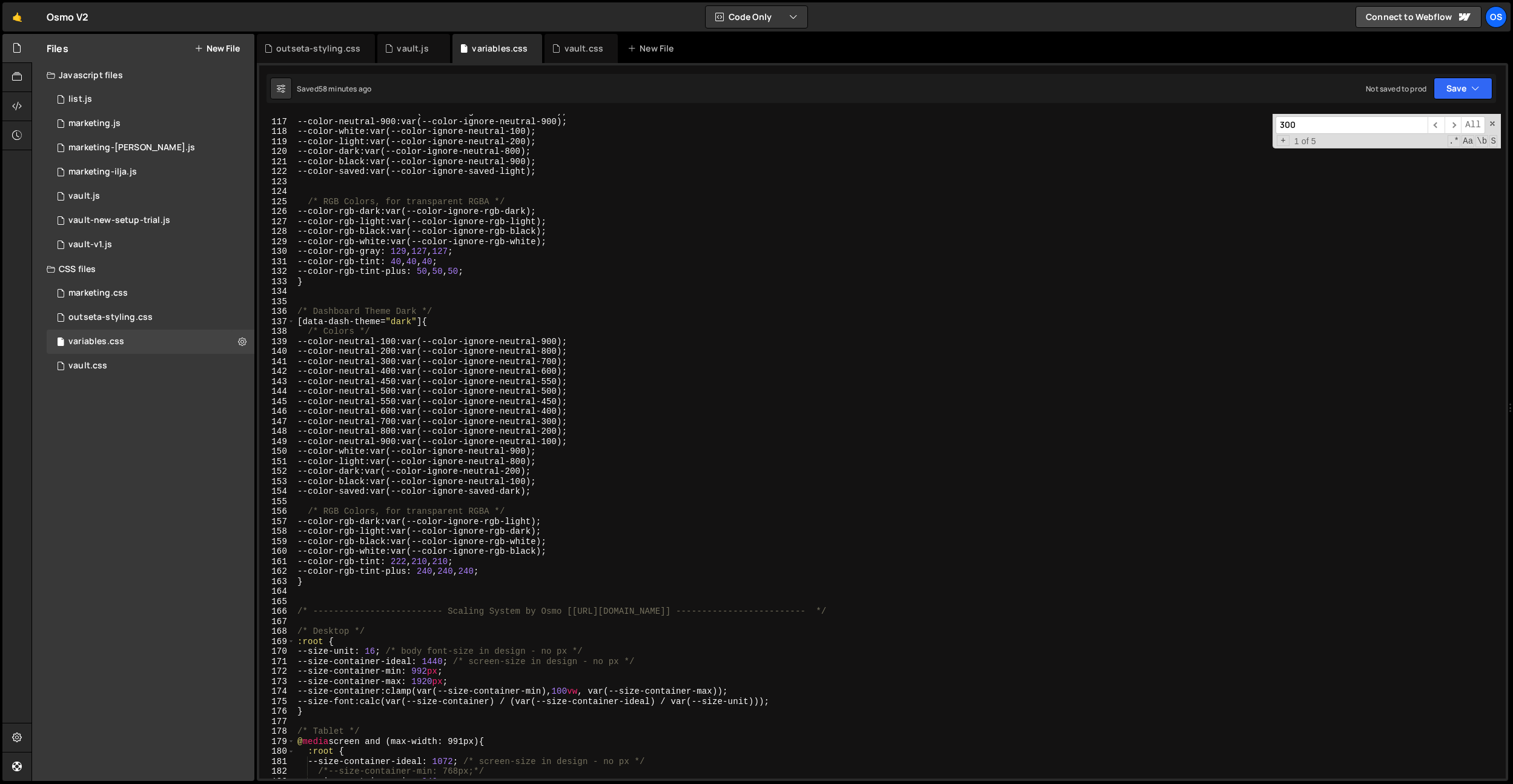
scroll to position [1307, 0]
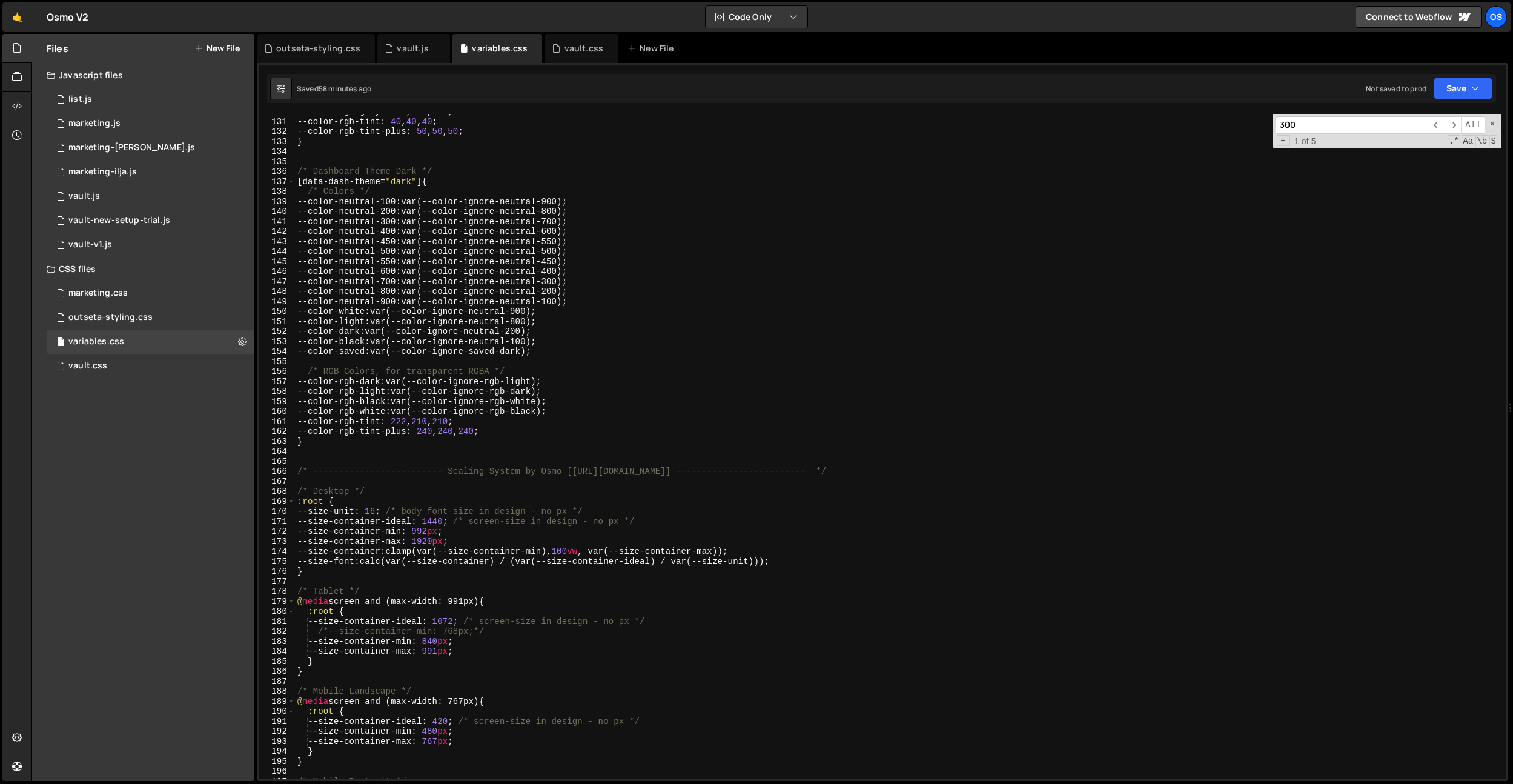
type textarea "--color-rgb-black: var(--color-ignore-rgb-white);"
click at [470, 405] on div "--color-rgb-gray : 129 , 127 , 127 ; --color-rgb-tint : 40 , 40 , 40 ; --color-…" at bounding box center [898, 448] width 1206 height 684
click at [496, 461] on div "--color-rgb-gray : 129 , 127 , 127 ; --color-rgb-tint : 40 , 40 , 40 ; --color-…" at bounding box center [898, 448] width 1206 height 684
drag, startPoint x: 485, startPoint y: 419, endPoint x: 428, endPoint y: 437, distance: 59.8
click at [403, 420] on div "--color-rgb-gray : 129 , 127 , 127 ; --color-rgb-tint : 40 , 40 , 40 ; --color-…" at bounding box center [898, 448] width 1206 height 684
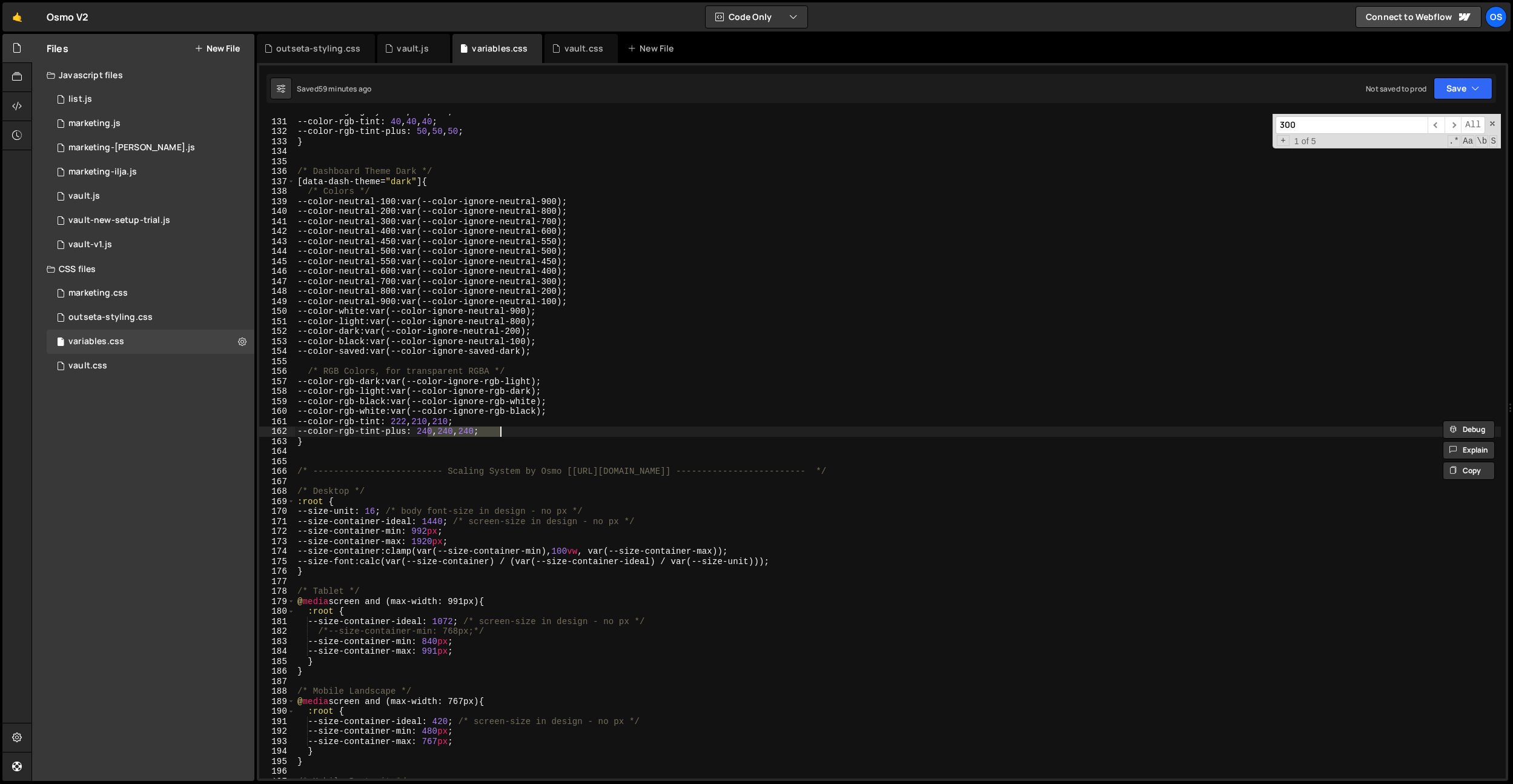
drag, startPoint x: 471, startPoint y: 432, endPoint x: 516, endPoint y: 429, distance: 45.1
click at [516, 429] on div "--color-rgb-gray : 129 , 127 , 127 ; --color-rgb-tint : 40 , 40 , 40 ; --color-…" at bounding box center [898, 448] width 1206 height 684
paste textarea "22, 210, 21"
click at [444, 432] on div "--color-rgb-gray : 129 , 127 , 127 ; --color-rgb-tint : 40 , 40 , 40 ; --color-…" at bounding box center [898, 448] width 1206 height 684
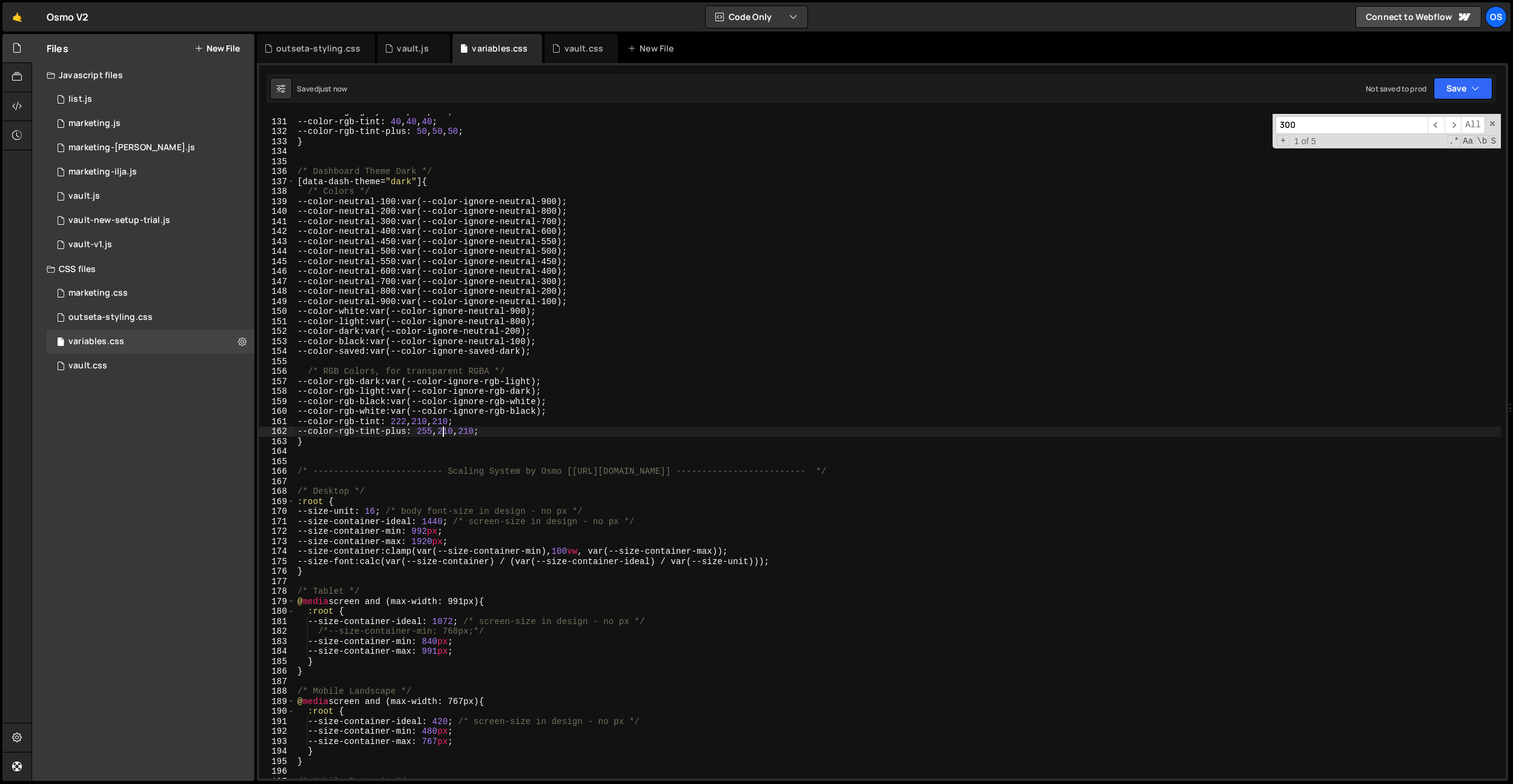
click at [465, 430] on div "--color-rgb-gray : 129 , 127 , 127 ; --color-rgb-tint : 40 , 40 , 40 ; --color-…" at bounding box center [898, 448] width 1206 height 684
click at [479, 432] on div "--color-rgb-gray : 129 , 127 , 127 ; --color-rgb-tint : 40 , 40 , 40 ; --color-…" at bounding box center [898, 448] width 1206 height 684
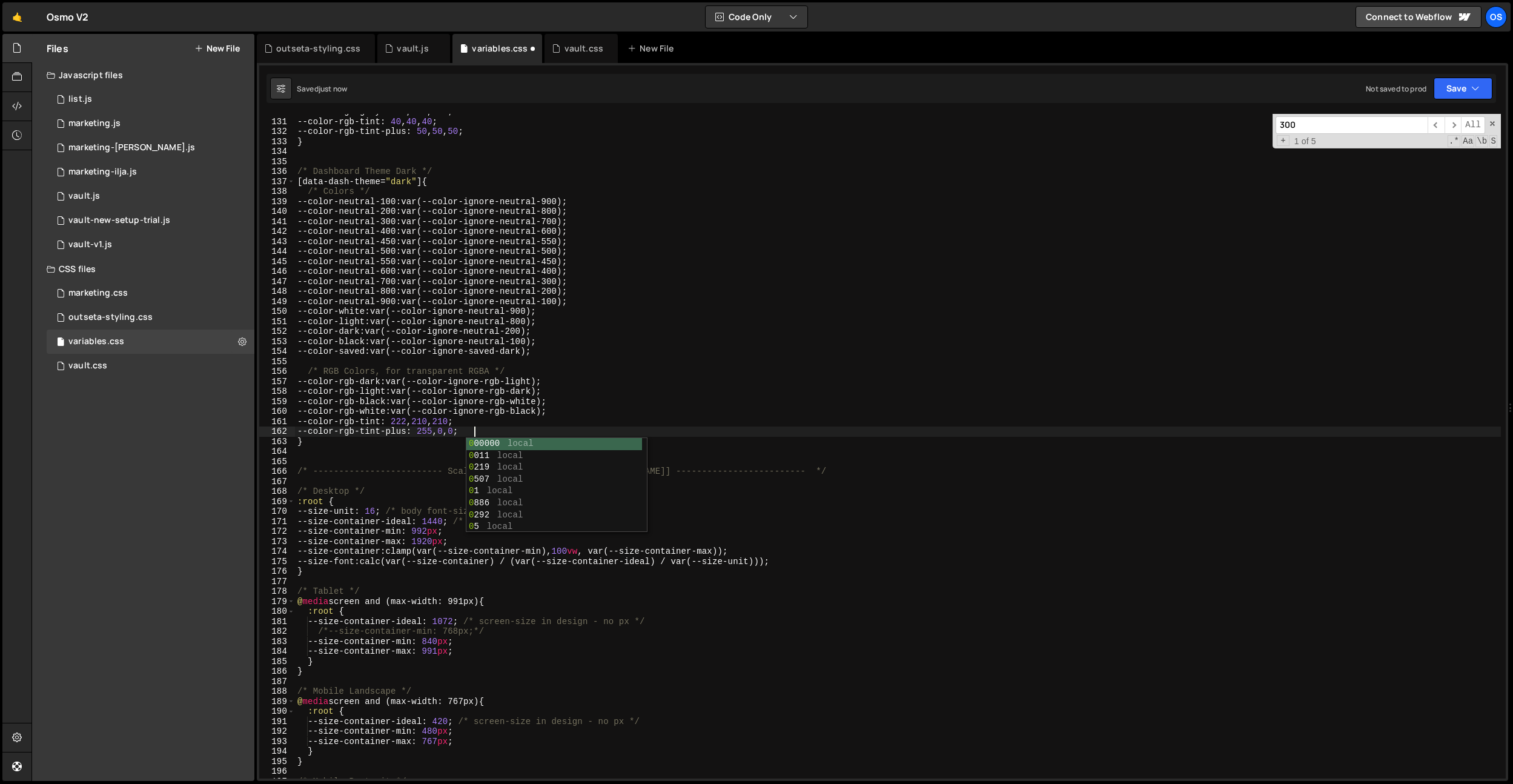
scroll to position [0, 12]
click at [530, 430] on div "--color-rgb-gray : 129 , 127 , 127 ; --color-rgb-tint : 40 , 40 , 40 ; --color-…" at bounding box center [898, 448] width 1206 height 684
type textarea "--color-rgb-tint-plus: 240, 240, 240;"
click at [434, 449] on div "--color-rgb-gray : 129 , 127 , 127 ; --color-rgb-tint : 40 , 40 , 40 ; --color-…" at bounding box center [898, 448] width 1206 height 684
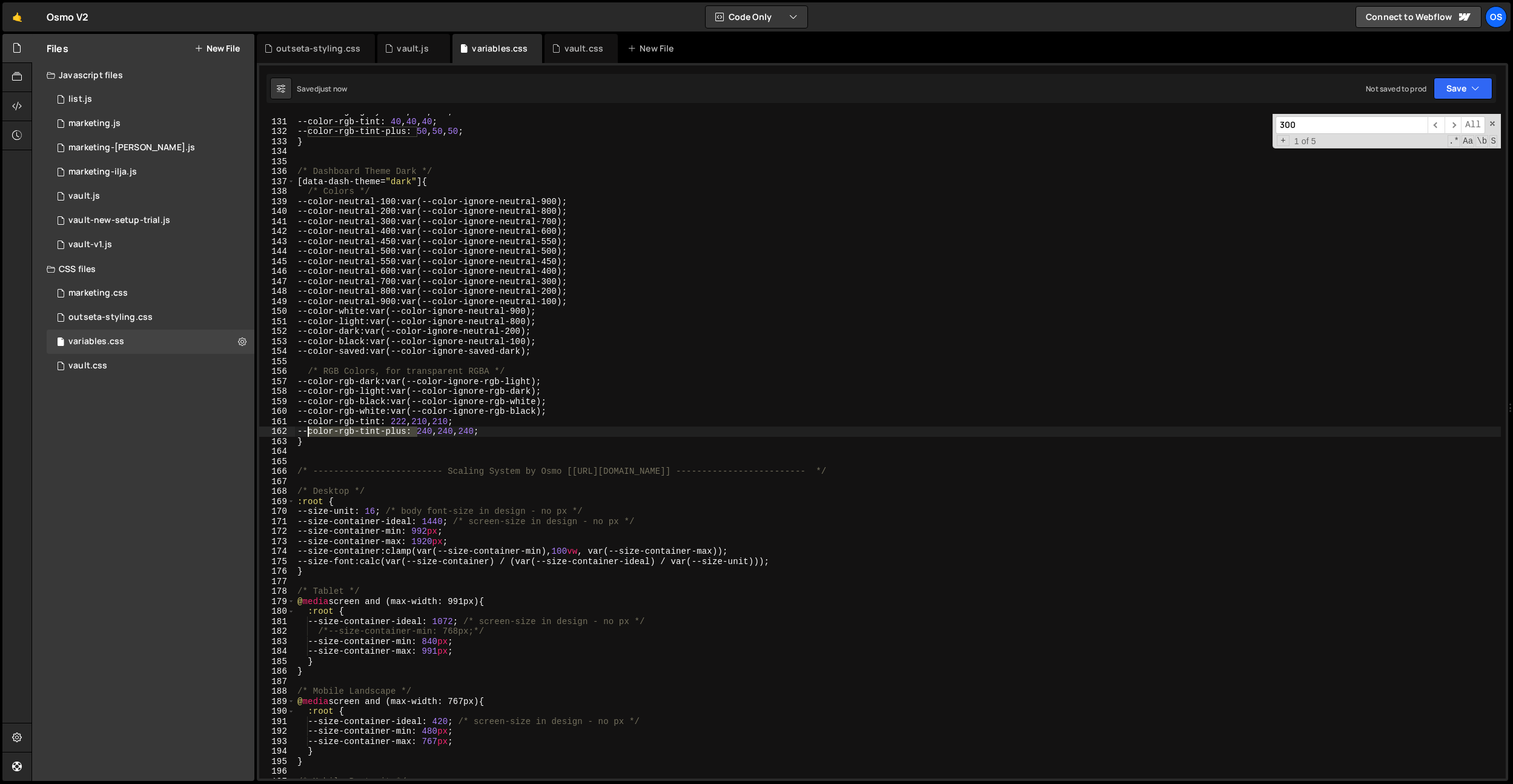
drag, startPoint x: 418, startPoint y: 433, endPoint x: 310, endPoint y: 433, distance: 108.0
click at [310, 433] on div "--color-rgb-gray : 129 , 127 , 127 ; --color-rgb-tint : 40 , 40 , 40 ; --color-…" at bounding box center [898, 448] width 1206 height 684
click at [447, 199] on div "--color-rgb-gray : 129 , 127 , 127 ; --color-rgb-tint : 40 , 40 , 40 ; --color-…" at bounding box center [898, 448] width 1206 height 684
type textarea "--color-neutral-100: var(--color-ignore-neutral-900);"
paste input "--color-rgb-tint-plus"
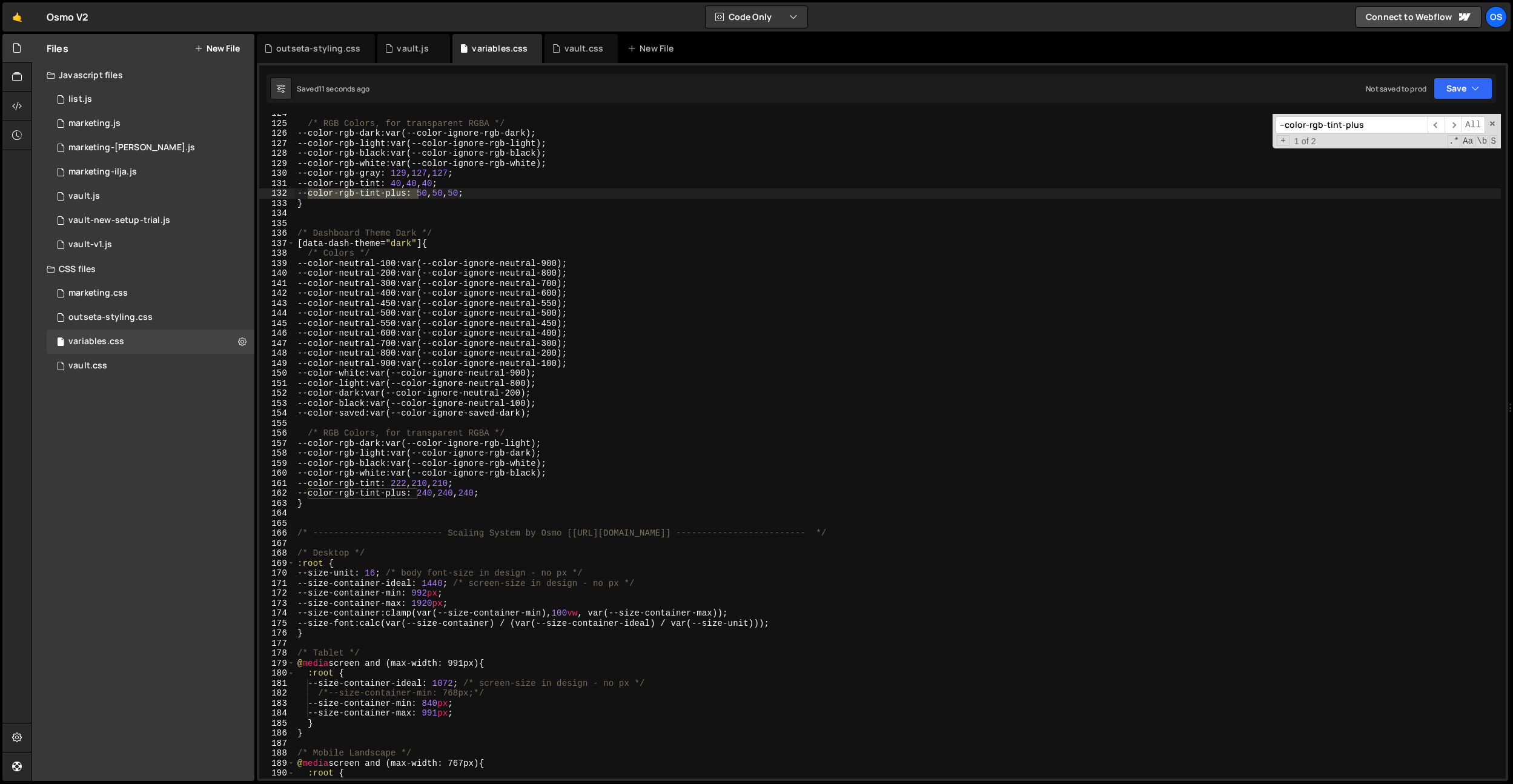
scroll to position [1245, 0]
type input "--color-rgb-tint-plus"
click at [303, 52] on div "outseta-styling.css" at bounding box center [318, 48] width 84 height 12
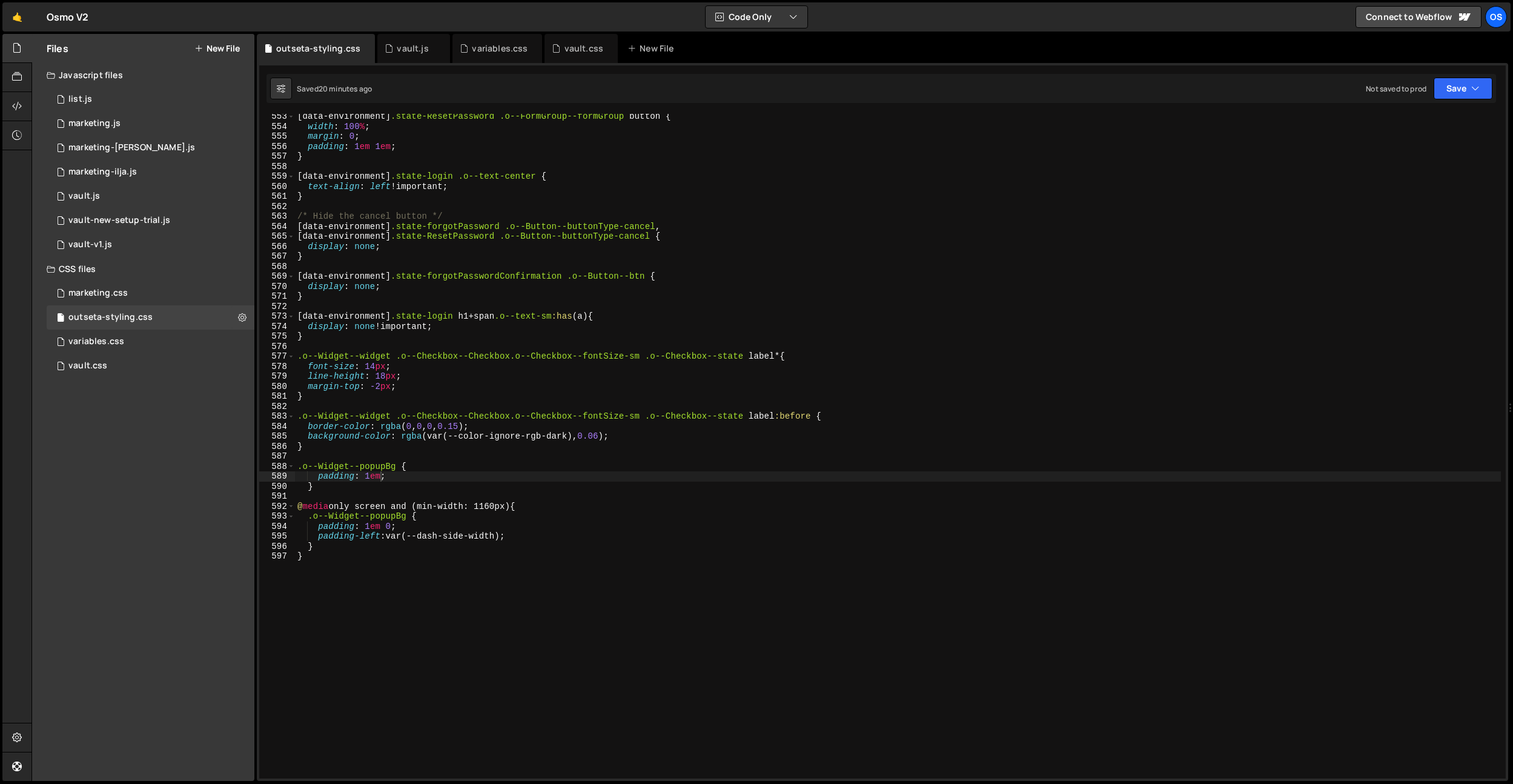
type textarea "display: none;"
click at [1085, 250] on div "[ data-environment ] .state-ResetPassword .o--FormGroup--formGroup button { wid…" at bounding box center [898, 454] width 1206 height 684
type input "--color-rgb-tint-plus"
click at [506, 56] on div "variables.css" at bounding box center [497, 48] width 89 height 29
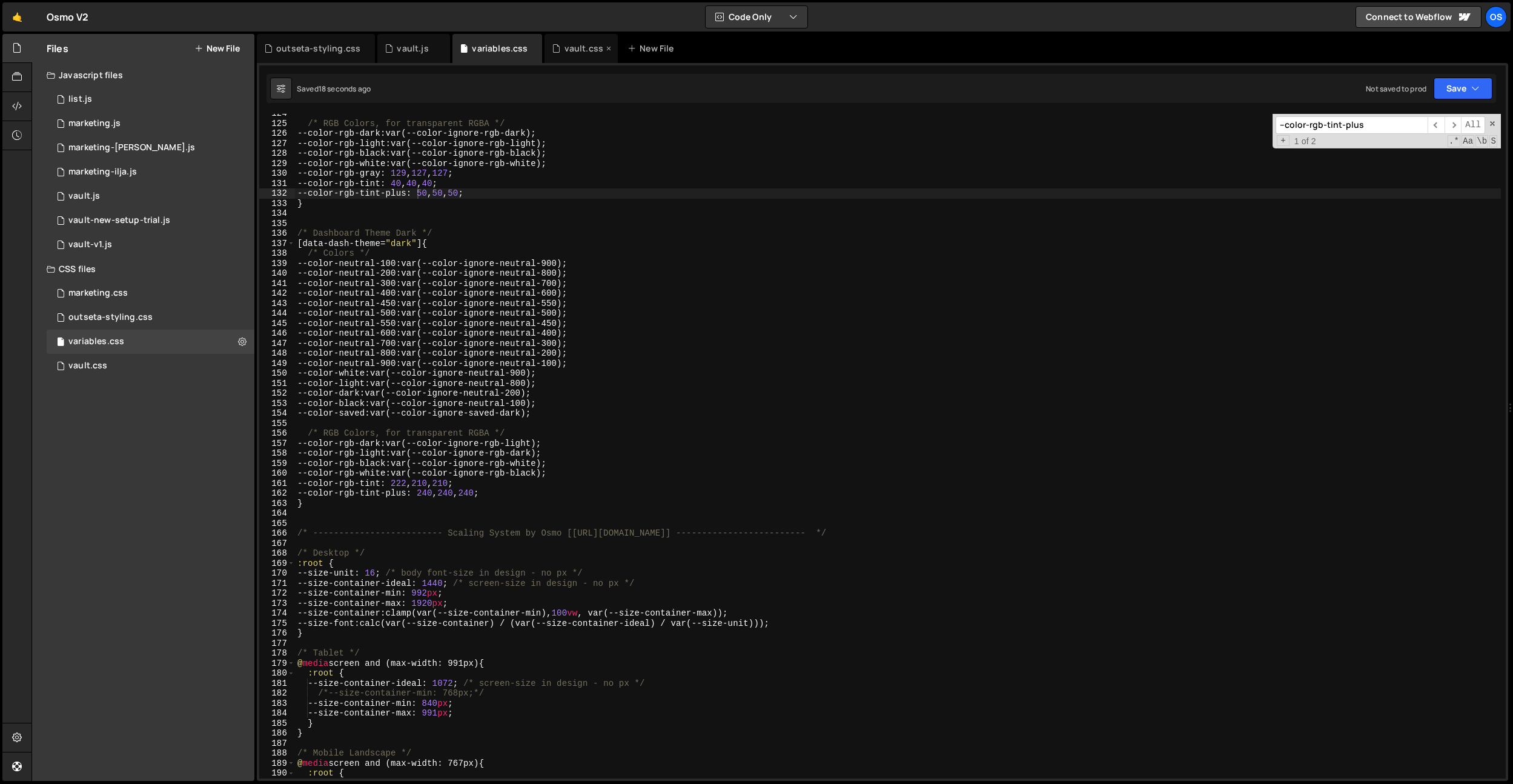
click at [552, 53] on icon at bounding box center [556, 48] width 8 height 12
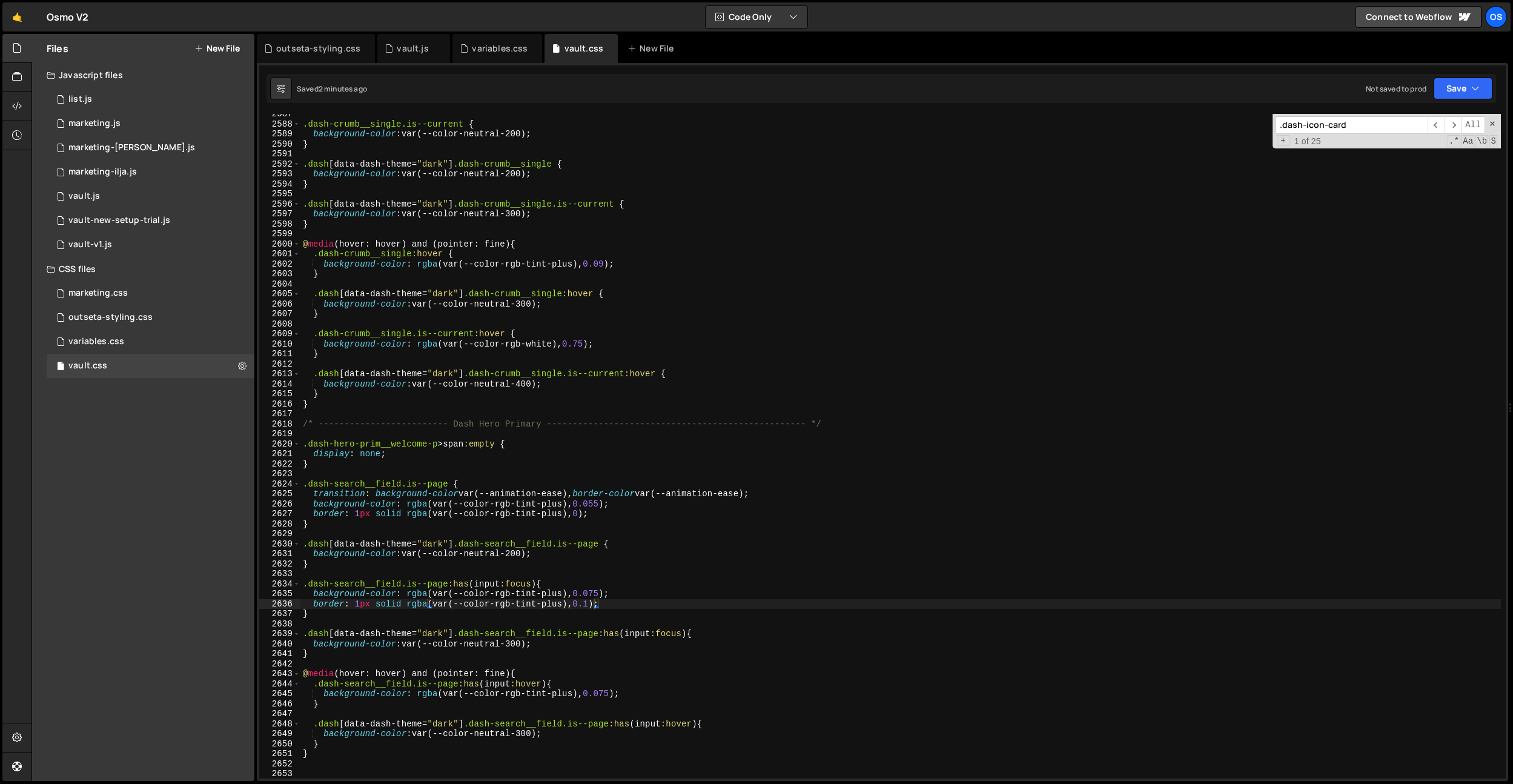
click at [1326, 122] on input ".dash-icon-card" at bounding box center [1351, 125] width 152 height 18
paste input "--color-rgb-tint-plus"
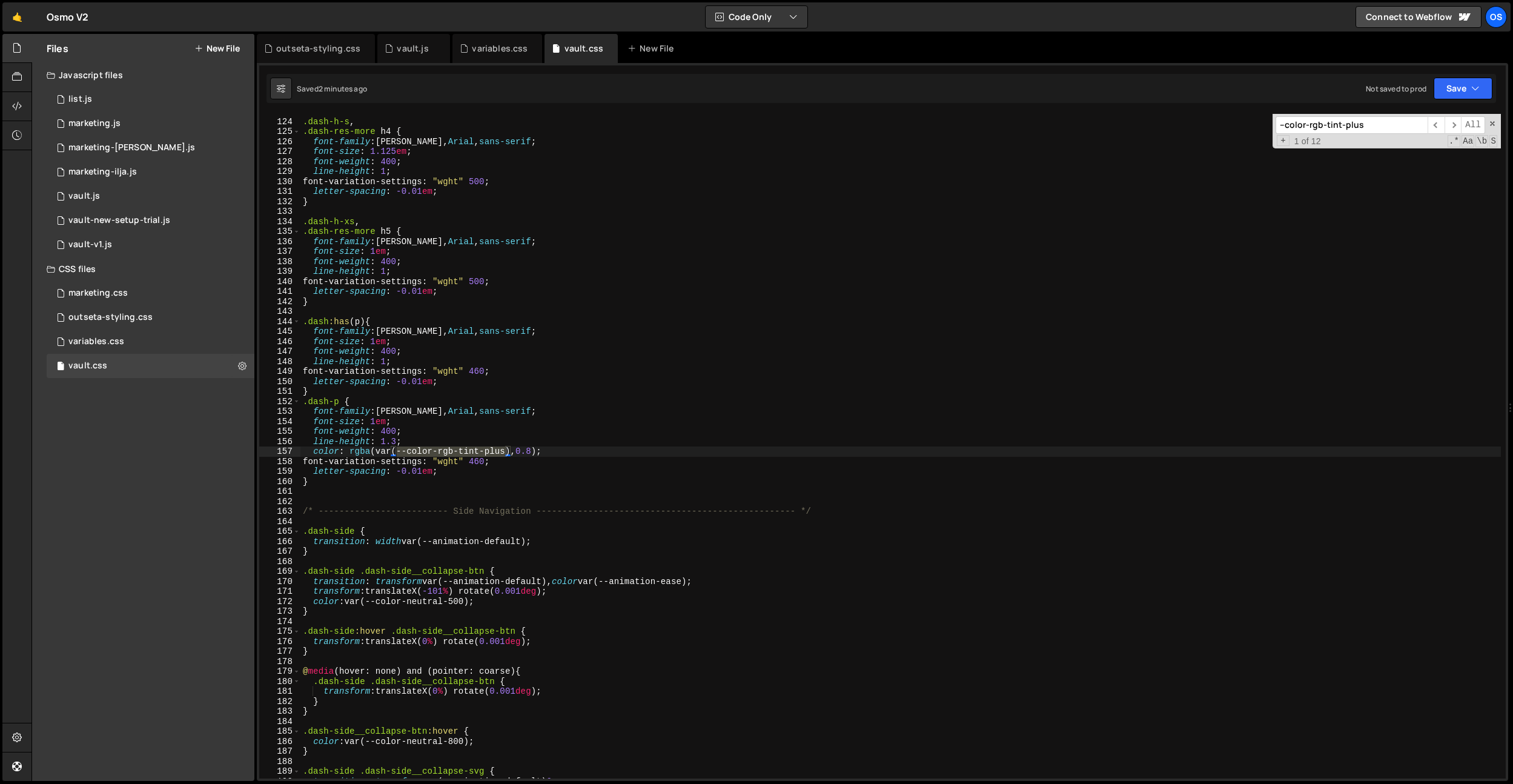
scroll to position [915, 0]
type input "--color-rgb-tint-plus"
type textarea "}"
click at [375, 391] on div ".dash-h-s , .dash-res-more h4 { font-family : Haffer VF, Arial , sans-serif ; f…" at bounding box center [901, 448] width 1201 height 684
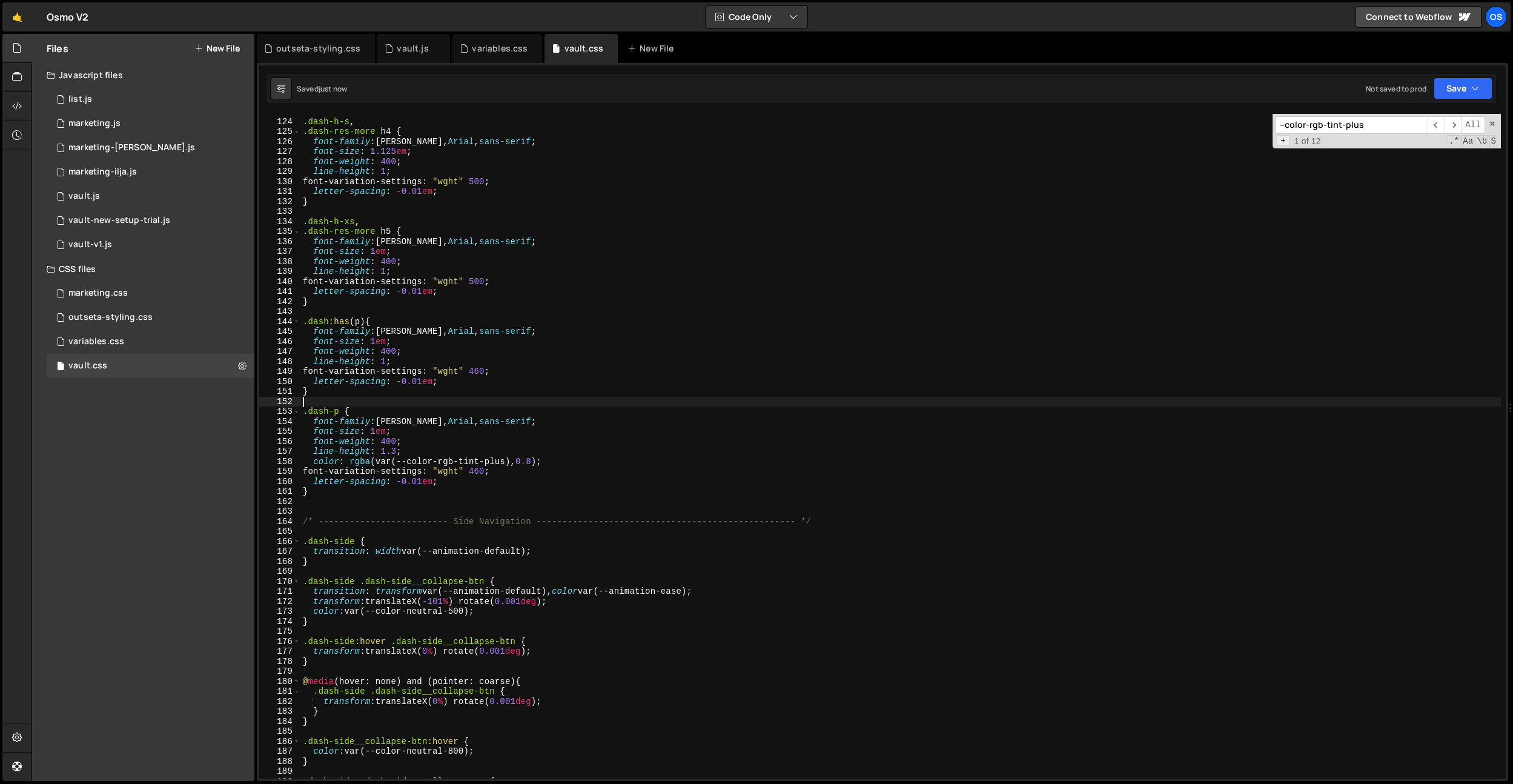
click at [1286, 142] on span "+" at bounding box center [1284, 141] width 13 height 11
click at [1314, 148] on input "0.09" at bounding box center [1351, 144] width 152 height 18
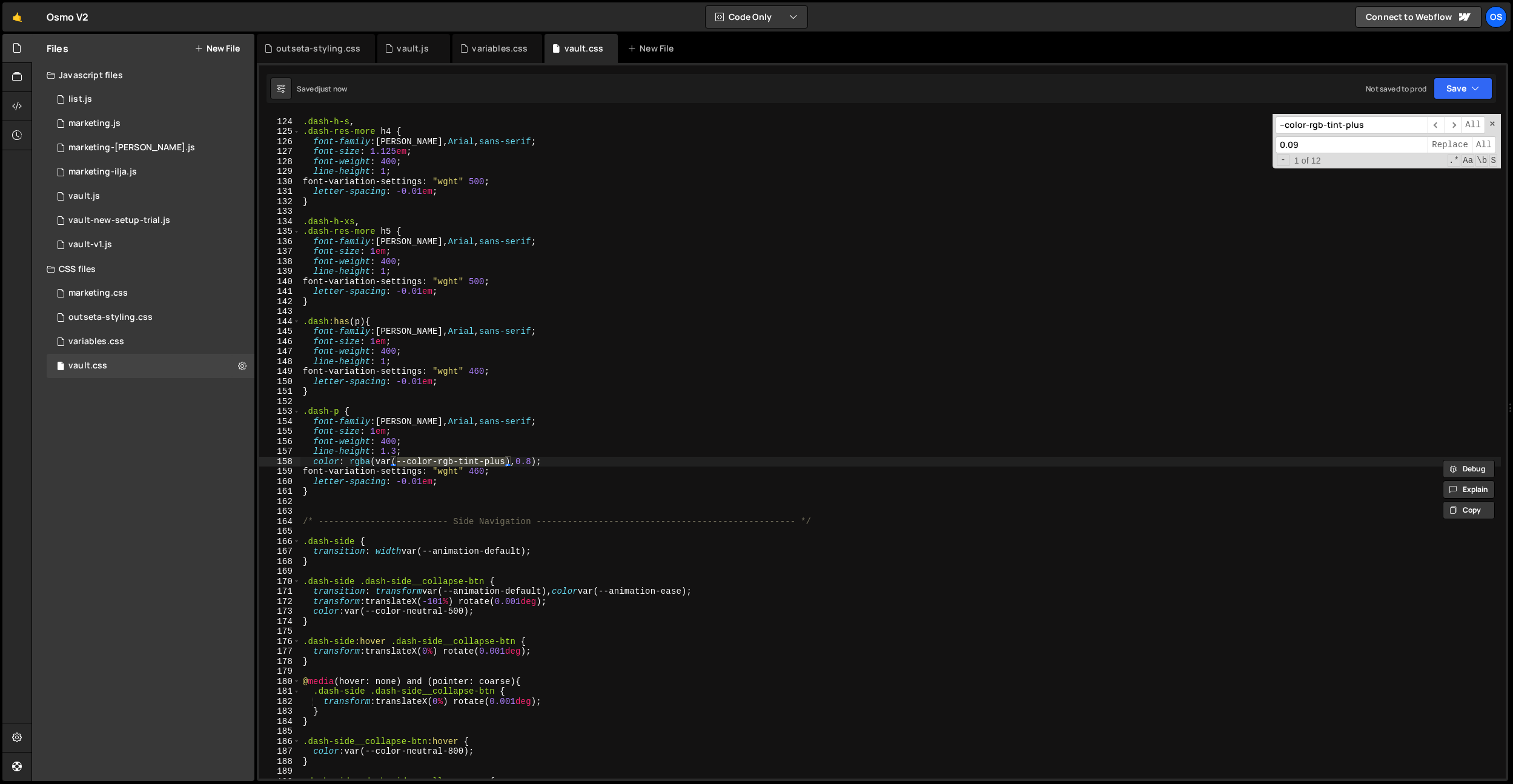
paste input "--color-rgb-tint-plus"
type input "--color-rgb-tint"
click at [1485, 145] on span "All" at bounding box center [1484, 144] width 24 height 18
type textarea "}"
click at [602, 392] on div ".dash-h-s , .dash-res-more h4 { font-family : Haffer VF, Arial , sans-serif ; f…" at bounding box center [901, 448] width 1201 height 684
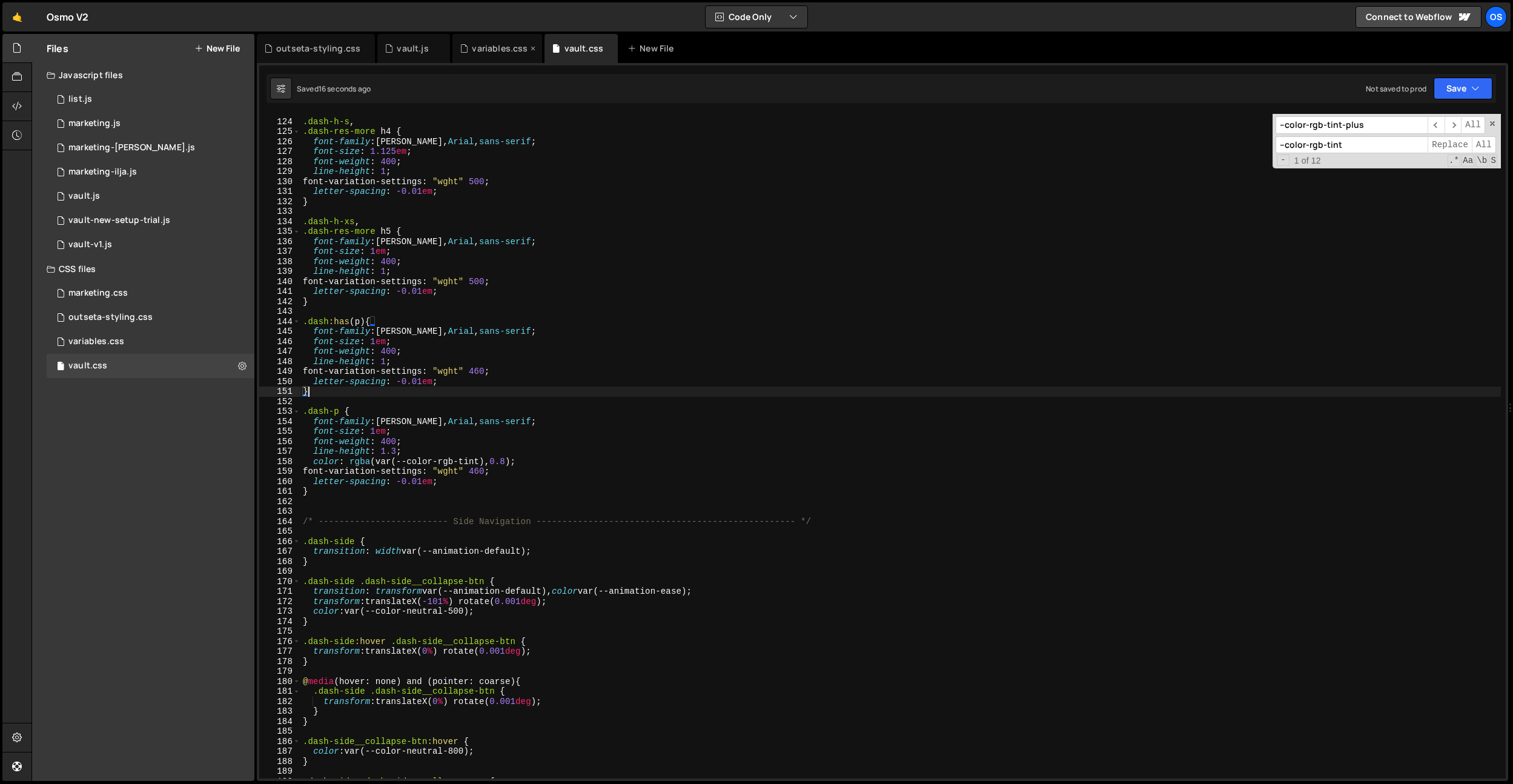
click at [472, 46] on div "variables.css" at bounding box center [500, 48] width 56 height 12
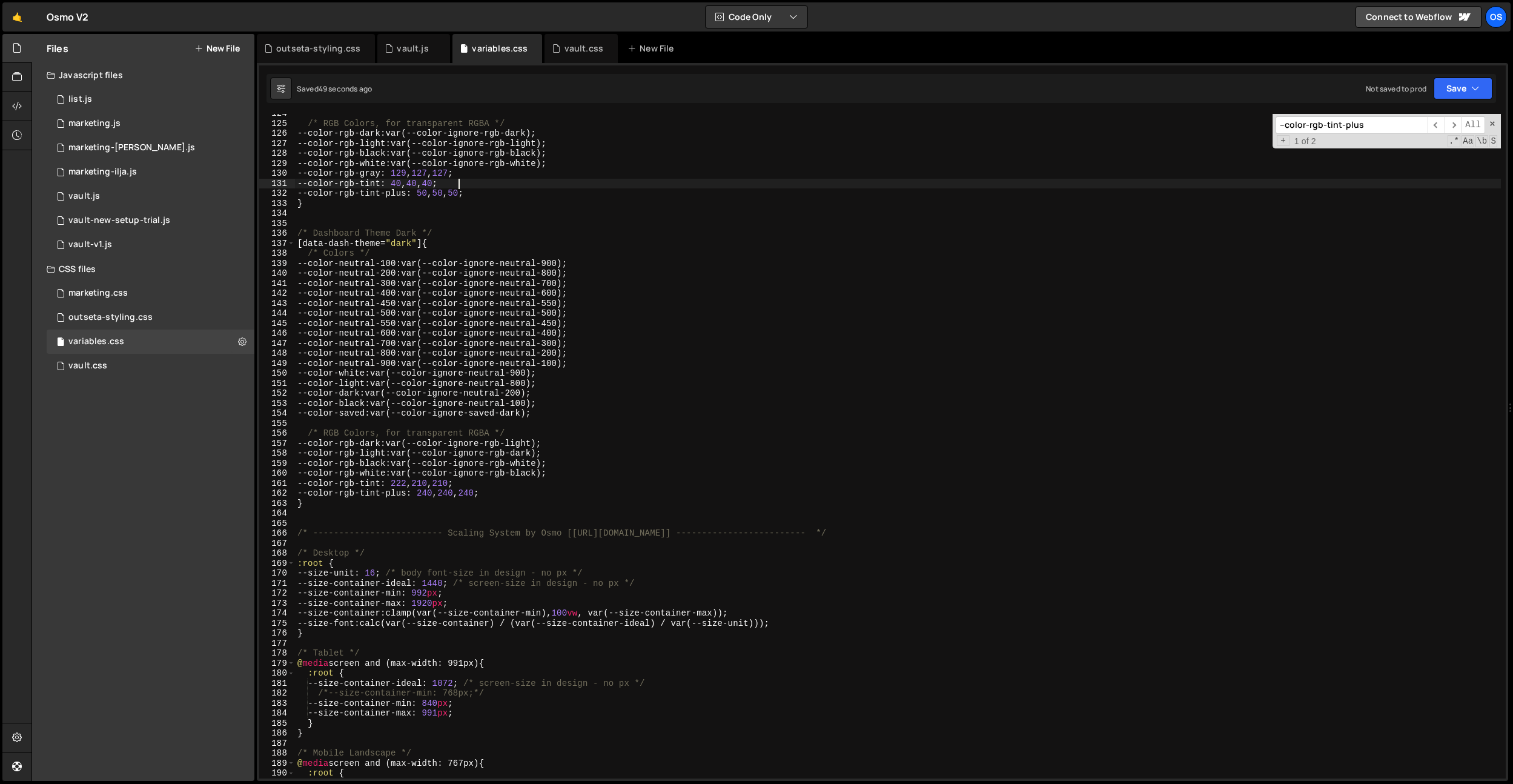
click at [501, 186] on div "/* RGB Colors, for transparent RGBA */ --color-rgb-dark : var(--color-ignore-rg…" at bounding box center [898, 450] width 1206 height 684
drag, startPoint x: 498, startPoint y: 191, endPoint x: 502, endPoint y: 185, distance: 7.2
click at [502, 185] on div "/* RGB Colors, for transparent RGBA */ --color-rgb-dark : var(--color-ignore-rg…" at bounding box center [898, 450] width 1206 height 684
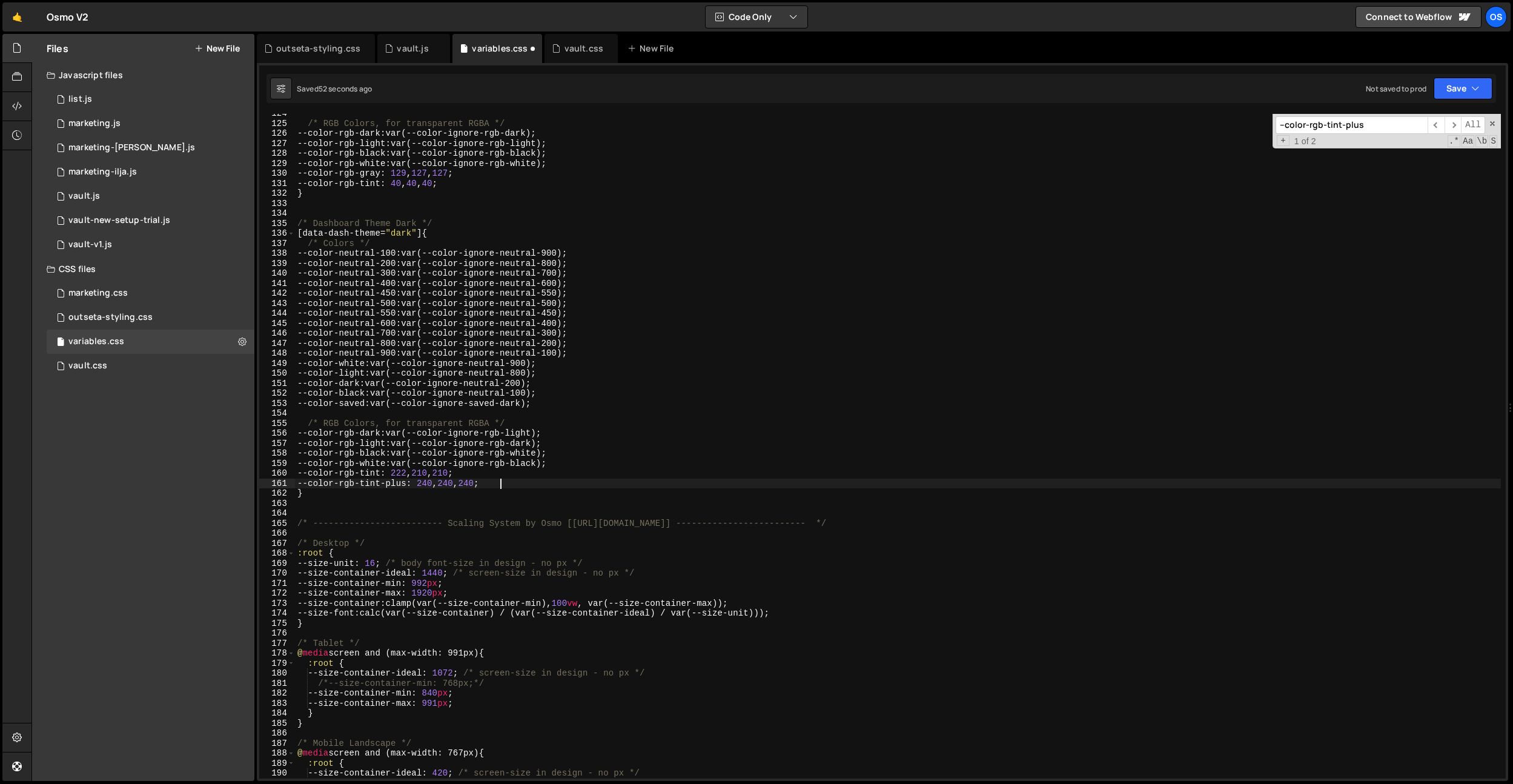
drag, startPoint x: 511, startPoint y: 484, endPoint x: 516, endPoint y: 476, distance: 9.4
click at [516, 476] on div "/* RGB Colors, for transparent RGBA */ --color-rgb-dark : var(--color-ignore-rg…" at bounding box center [898, 450] width 1206 height 684
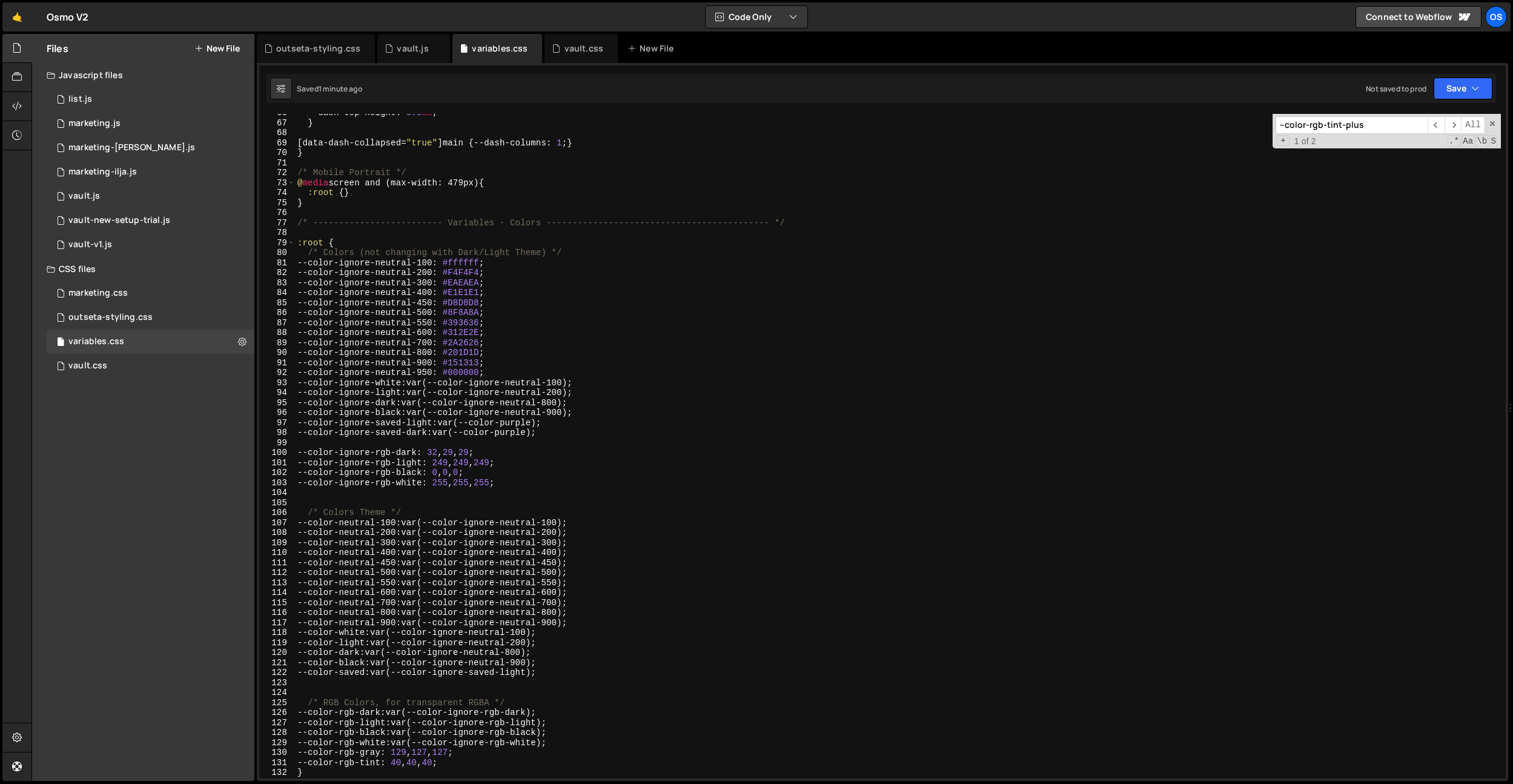
scroll to position [654, 0]
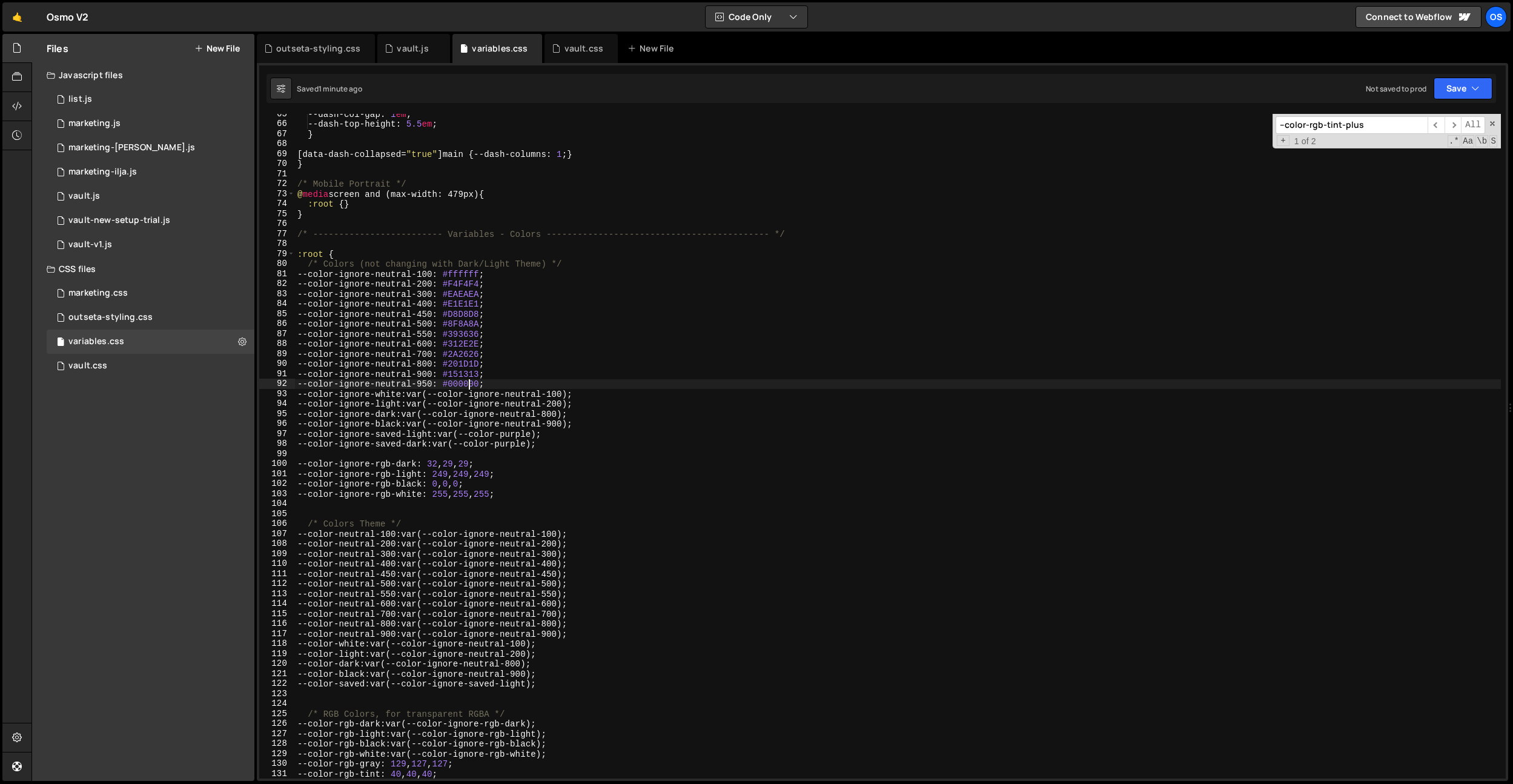
click at [470, 382] on div "--dash-col-gap : 1 em ; --dash-top-height : 5.5 em ; } [ data-dash-collapsed = …" at bounding box center [898, 451] width 1206 height 684
click at [477, 374] on div "--dash-col-gap : 1 em ; --dash-top-height : 5.5 em ; } [ data-dash-collapsed = …" at bounding box center [898, 451] width 1206 height 684
click at [478, 363] on div "--dash-col-gap : 1 em ; --dash-top-height : 5.5 em ; } [ data-dash-collapsed = …" at bounding box center [898, 451] width 1206 height 684
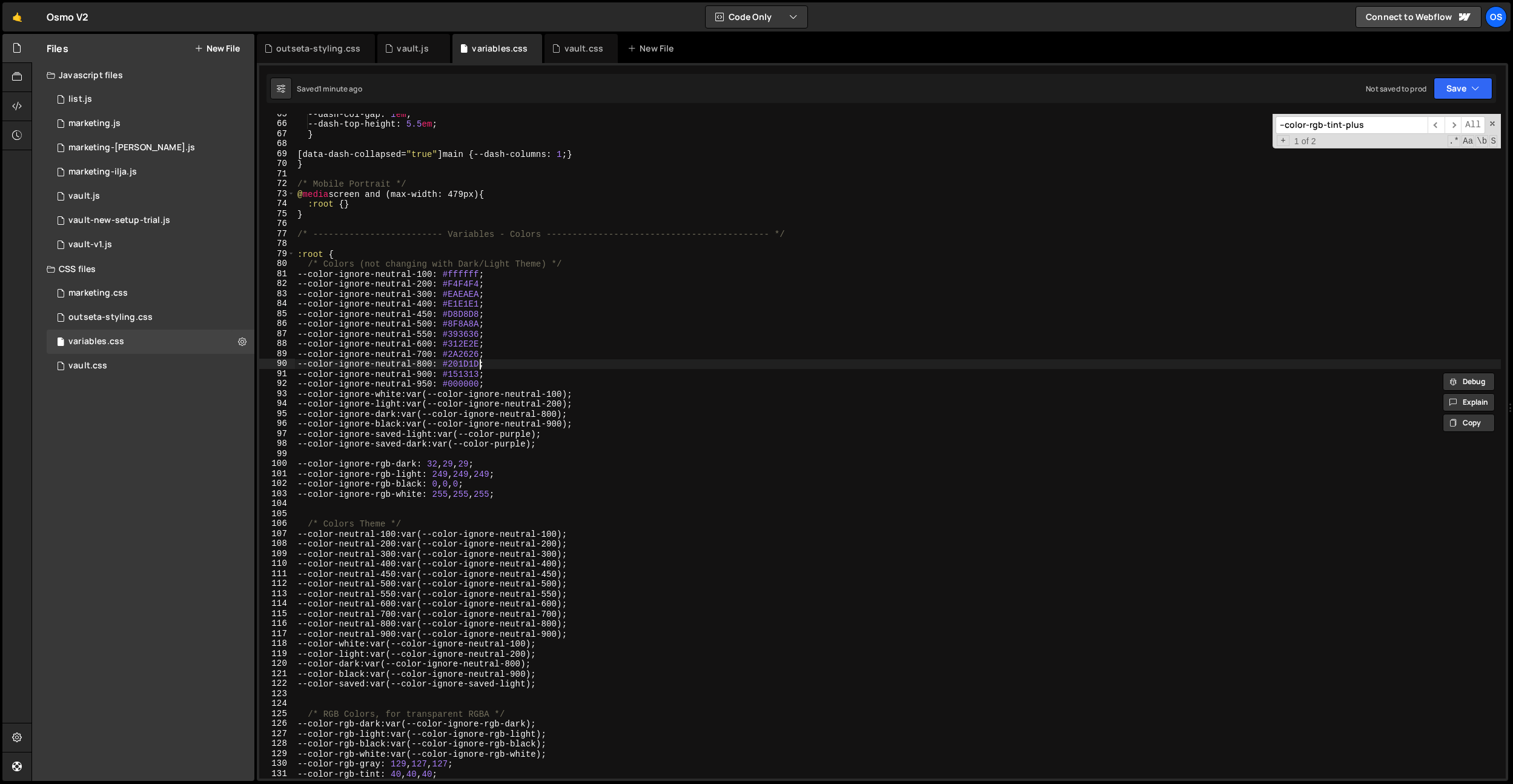
click at [478, 363] on div "--dash-col-gap : 1 em ; --dash-top-height : 5.5 em ; } [ data-dash-collapsed = …" at bounding box center [898, 451] width 1206 height 684
click at [477, 340] on div "--dash-col-gap : 1 em ; --dash-top-height : 5.5 em ; } [ data-dash-collapsed = …" at bounding box center [898, 451] width 1206 height 684
paste textarea "292626"
click at [661, 286] on div "--dash-col-gap : 1 em ; --dash-top-height : 5.5 em ; } [ data-dash-collapsed = …" at bounding box center [898, 451] width 1206 height 684
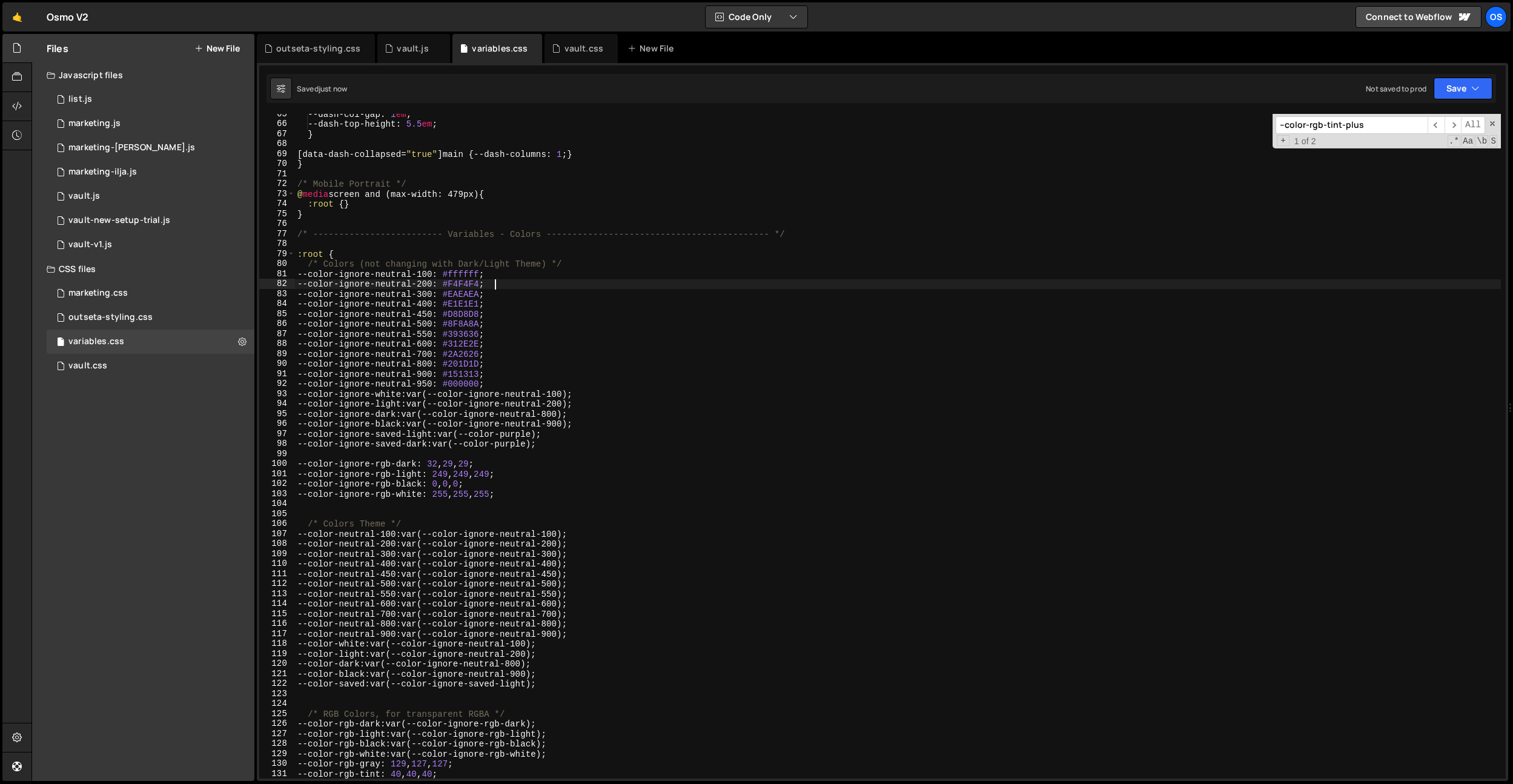
click at [482, 331] on div "--dash-col-gap : 1 em ; --dash-top-height : 5.5 em ; } [ data-dash-collapsed = …" at bounding box center [898, 451] width 1206 height 684
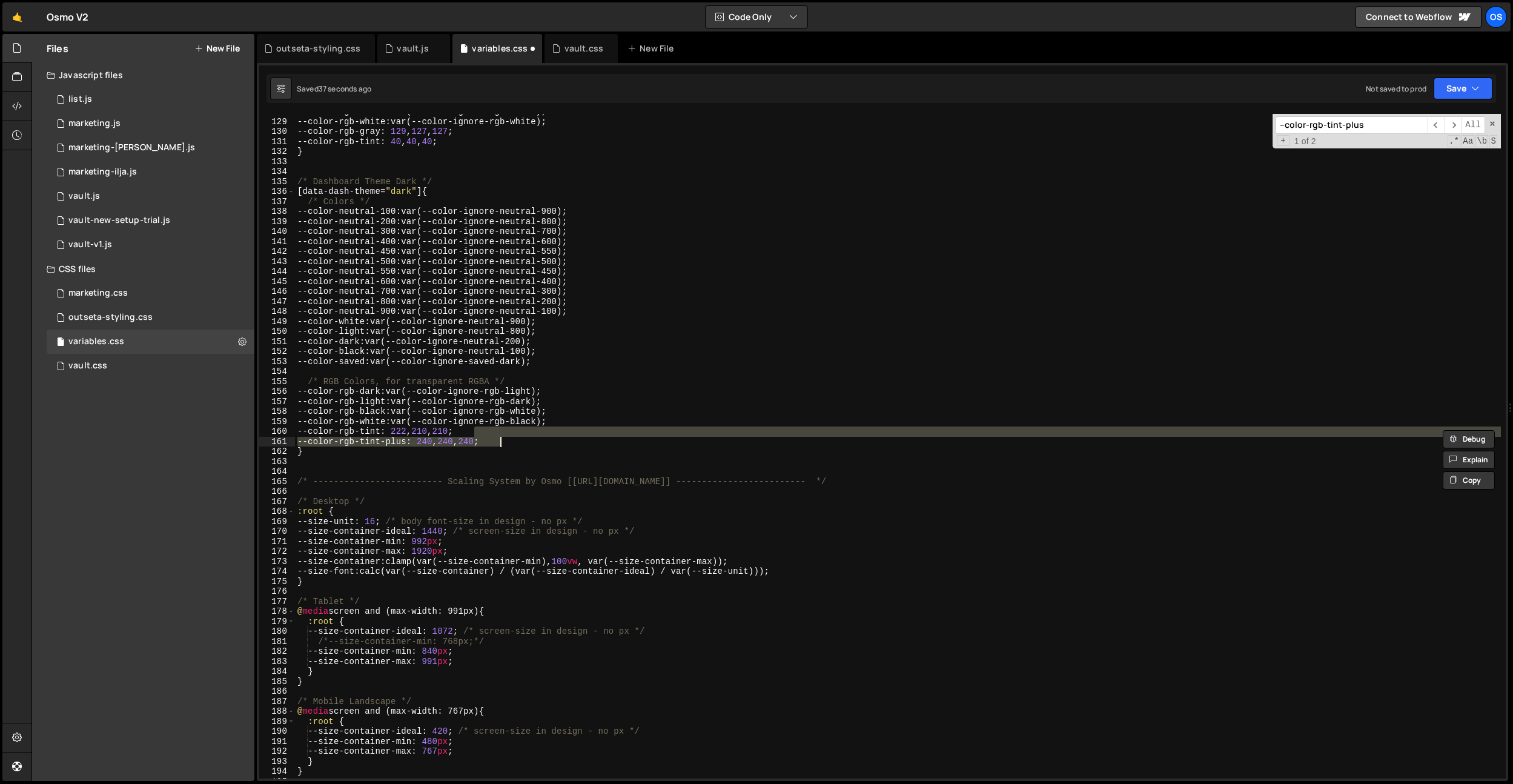
scroll to position [1286, 0]
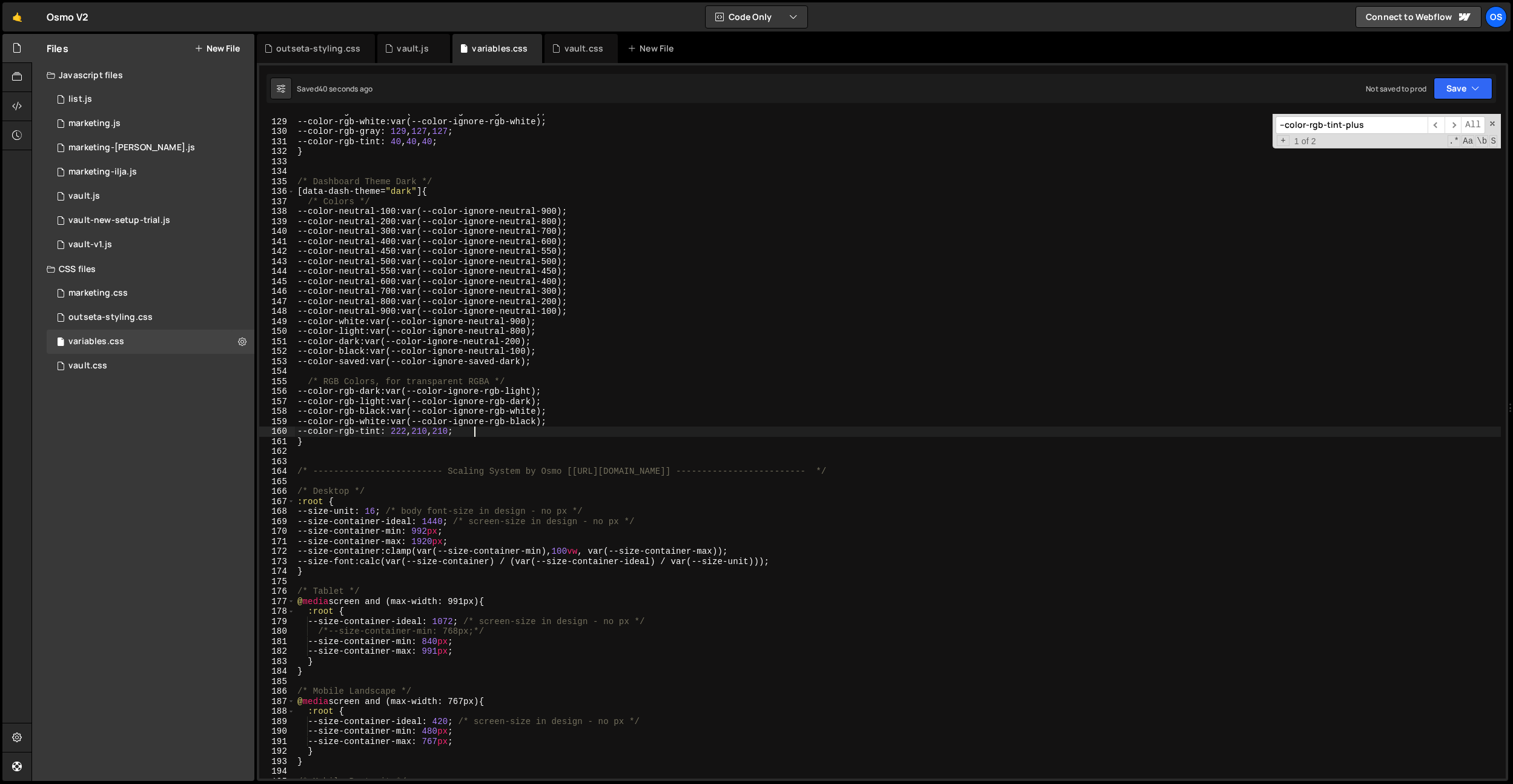
click at [414, 436] on div "--color-rgb-black : var(--color-ignore-rgb-black) ; --color-rgb-white : var(--c…" at bounding box center [898, 448] width 1206 height 684
click at [414, 433] on div "--color-rgb-black : var(--color-ignore-rgb-black) ; --color-rgb-white : var(--c…" at bounding box center [898, 448] width 1206 height 684
click at [952, 262] on div "--color-rgb-black : var(--color-ignore-rgb-black) ; --color-rgb-white : var(--c…" at bounding box center [898, 448] width 1206 height 684
click at [393, 284] on div "--color-rgb-black : var(--color-ignore-rgb-black) ; --color-rgb-white : var(--c…" at bounding box center [898, 448] width 1206 height 684
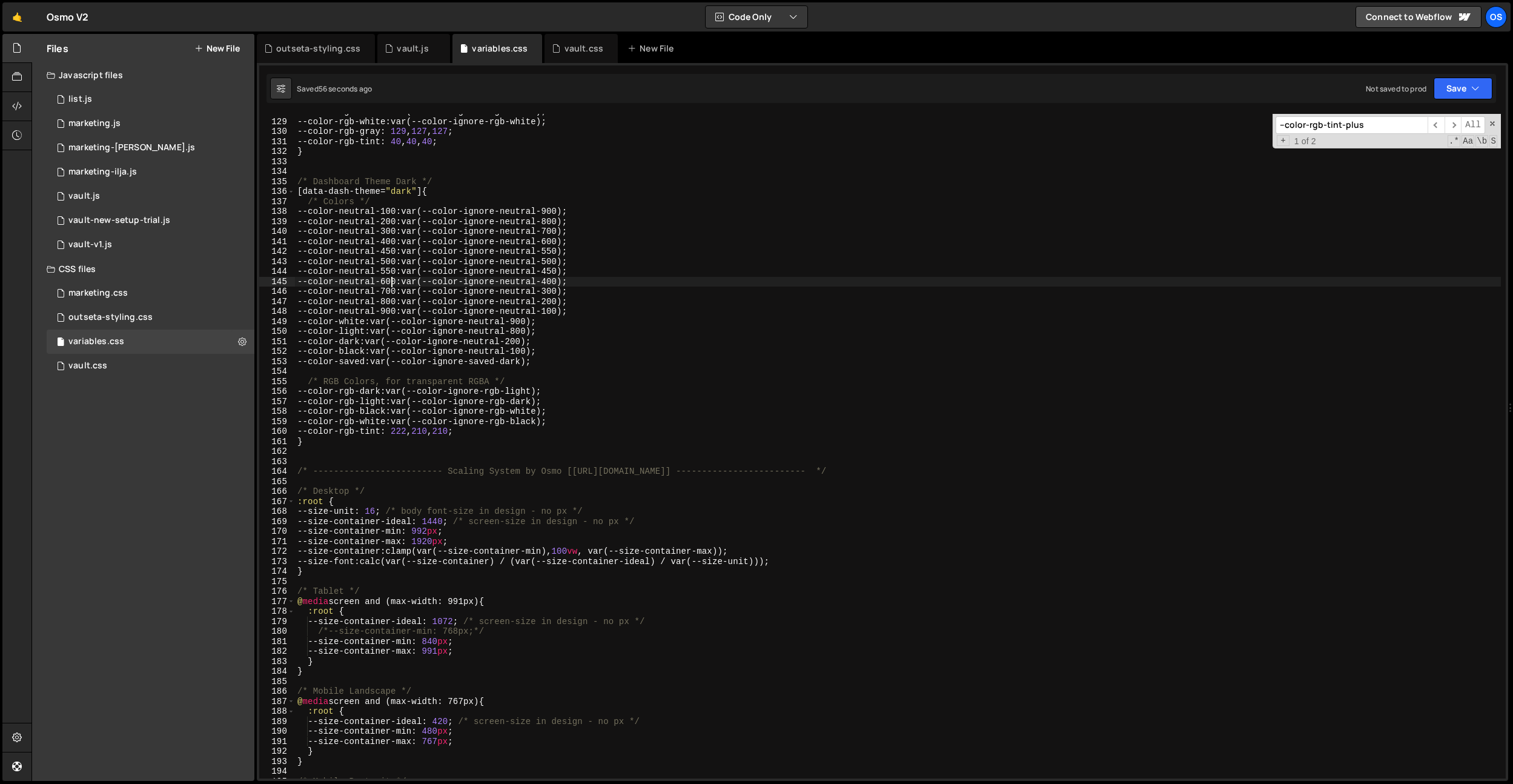
click at [393, 284] on div "--color-rgb-black : var(--color-ignore-rgb-black) ; --color-rgb-white : var(--c…" at bounding box center [898, 448] width 1206 height 684
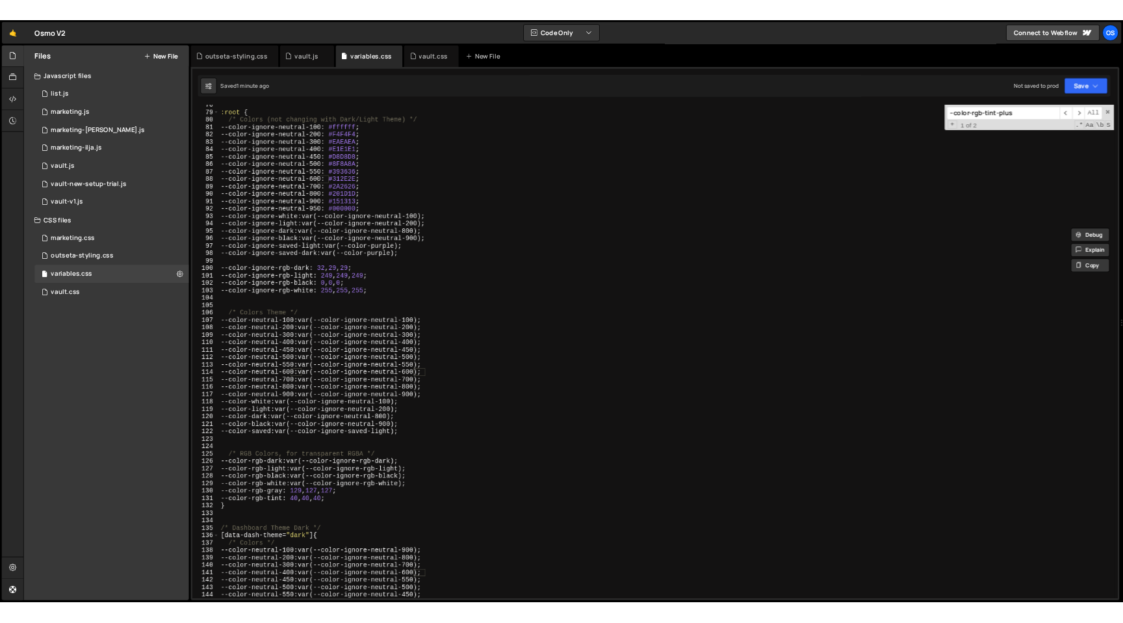
scroll to position [704, 0]
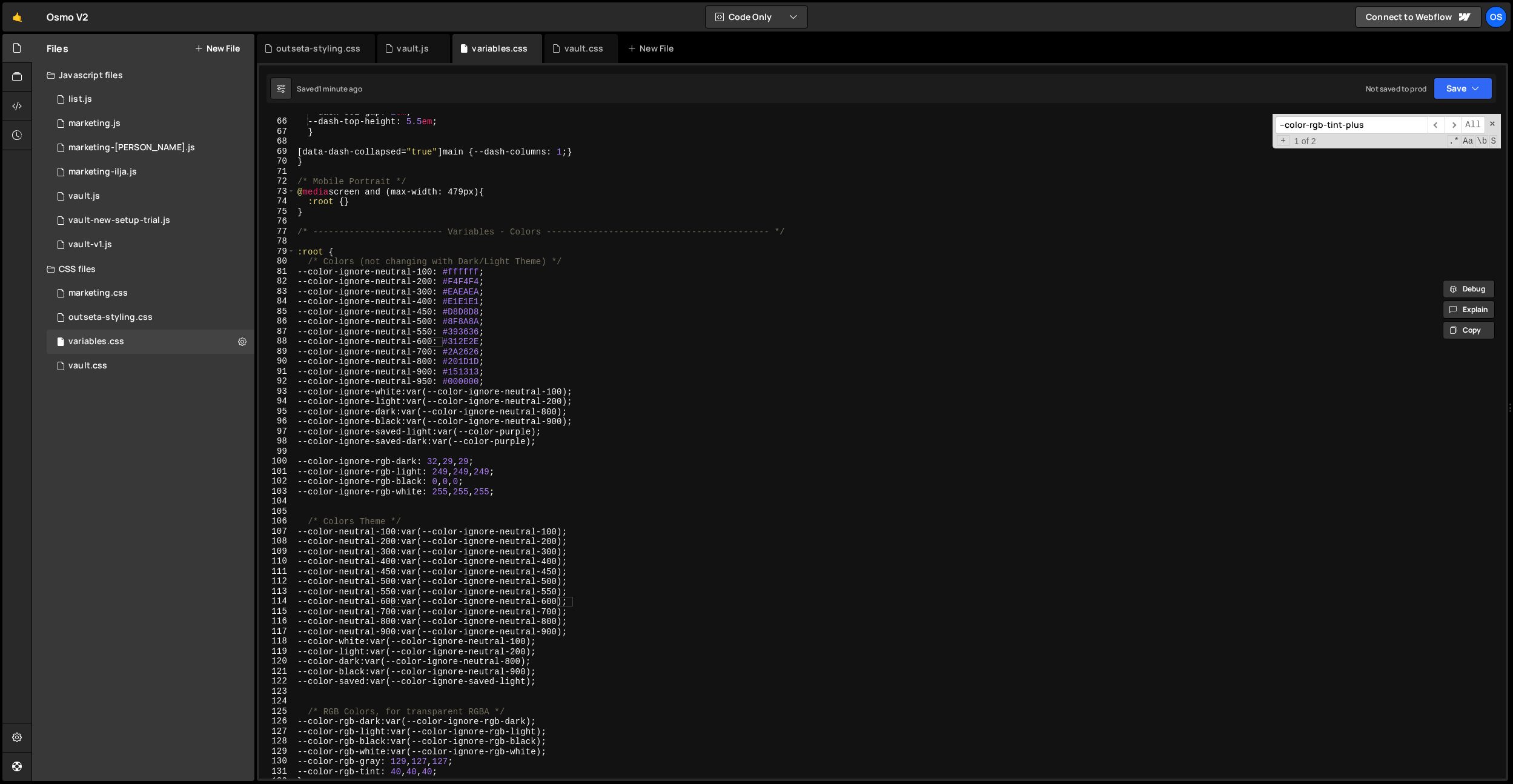
click at [480, 337] on div "--dash-col-gap : 1 em ; --dash-top-height : 5.5 em ; } [ data-dash-collapsed = …" at bounding box center [898, 448] width 1206 height 684
paste textarea "292626"
click at [476, 351] on div "--dash-col-gap : 1 em ; --dash-top-height : 5.5 em ; } [ data-dash-collapsed = …" at bounding box center [898, 448] width 1206 height 684
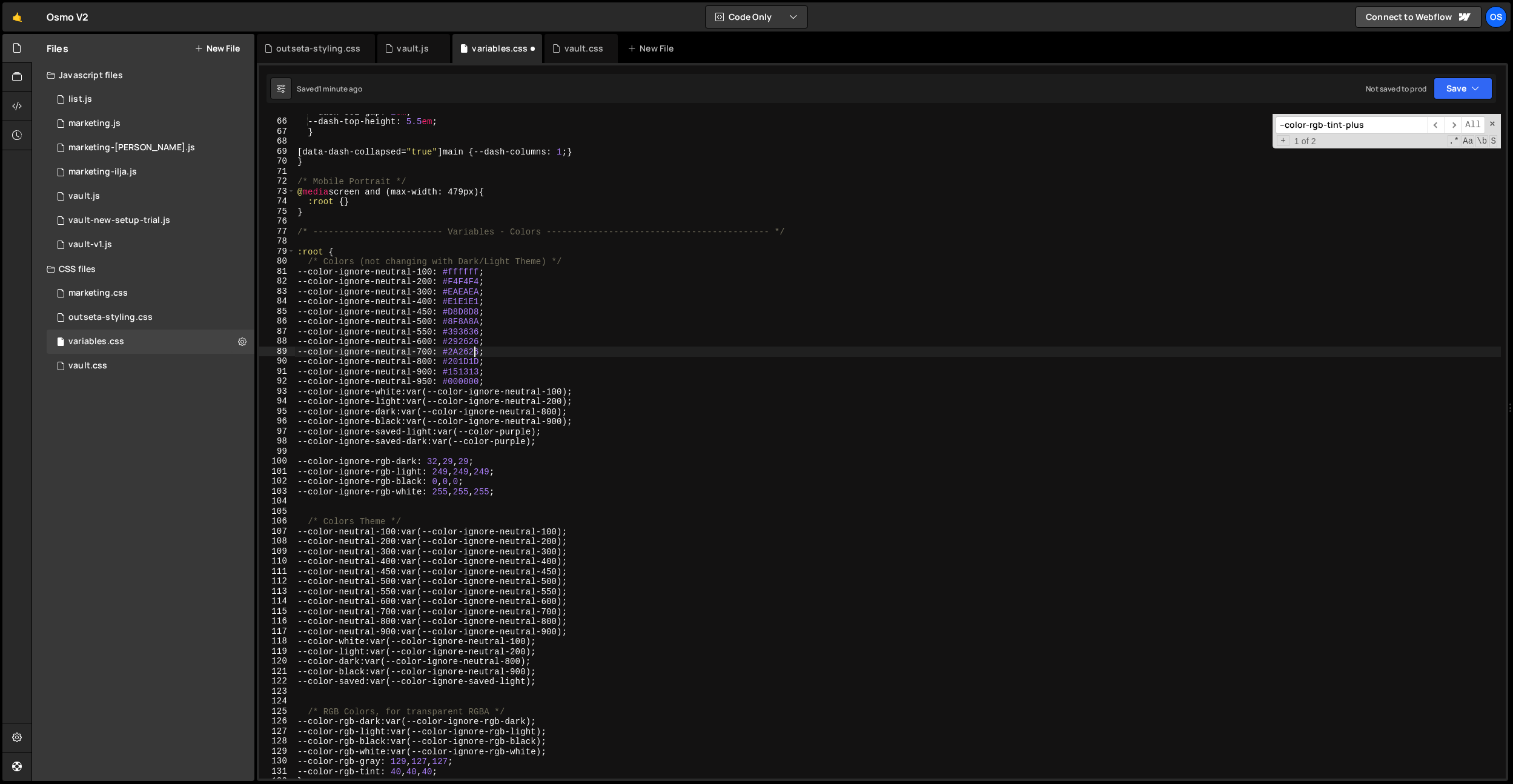
click at [476, 351] on div "--dash-col-gap : 1 em ; --dash-top-height : 5.5 em ; } [ data-dash-collapsed = …" at bounding box center [898, 448] width 1206 height 684
paste textarea "01D1D"
click at [482, 352] on div "--dash-col-gap : 1 em ; --dash-top-height : 5.5 em ; } [ data-dash-collapsed = …" at bounding box center [898, 448] width 1206 height 684
paste textarea "9"
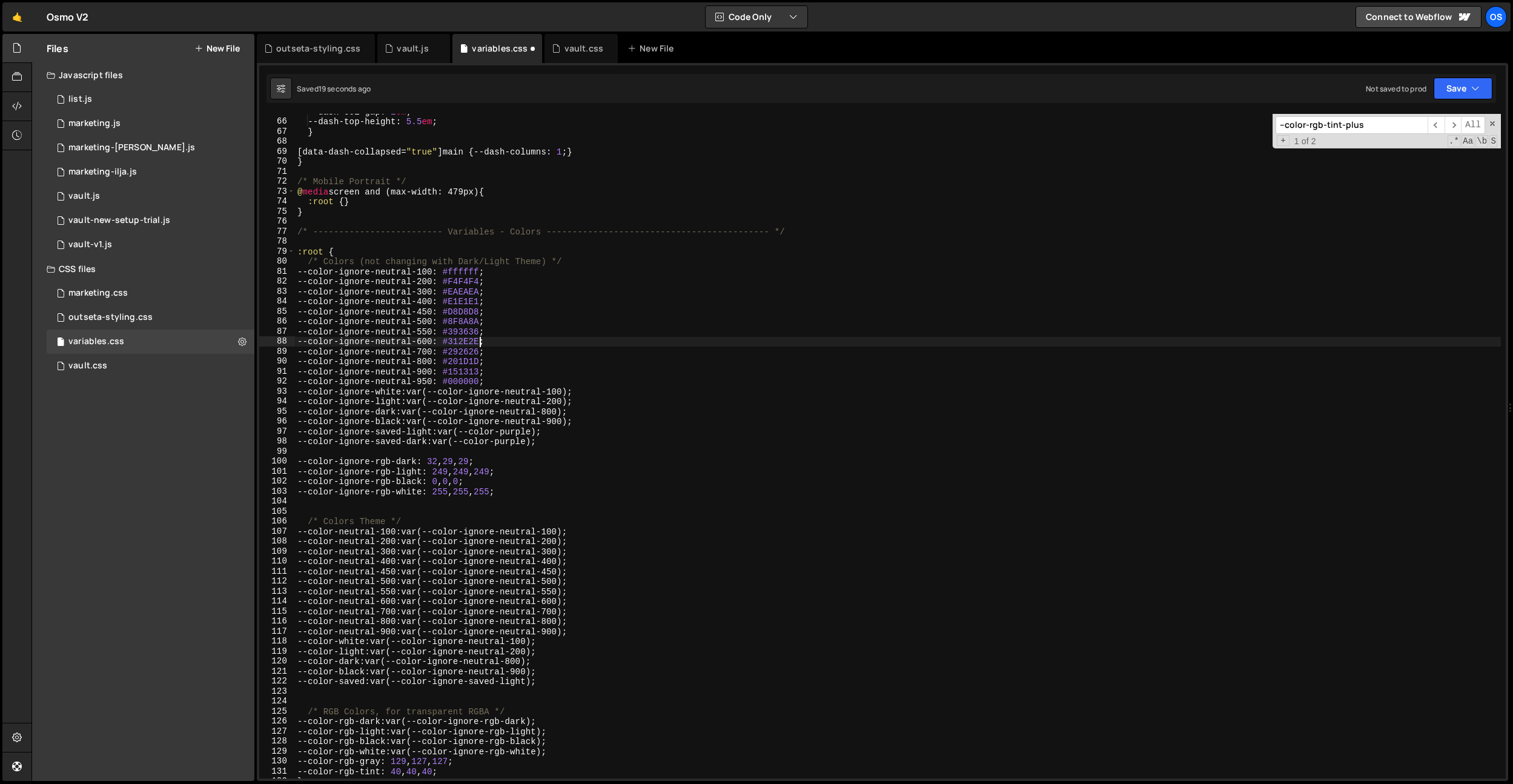
click at [481, 337] on div "--dash-col-gap : 1 em ; --dash-top-height : 5.5 em ; } [ data-dash-collapsed = …" at bounding box center [898, 448] width 1206 height 684
click at [477, 343] on div "--dash-col-gap : 1 em ; --dash-top-height : 5.5 em ; } [ data-dash-collapsed = …" at bounding box center [898, 446] width 1206 height 665
click at [477, 343] on div "--dash-col-gap : 1 em ; --dash-top-height : 5.5 em ; } [ data-dash-collapsed = …" at bounding box center [898, 448] width 1206 height 684
paste textarea "D2D"
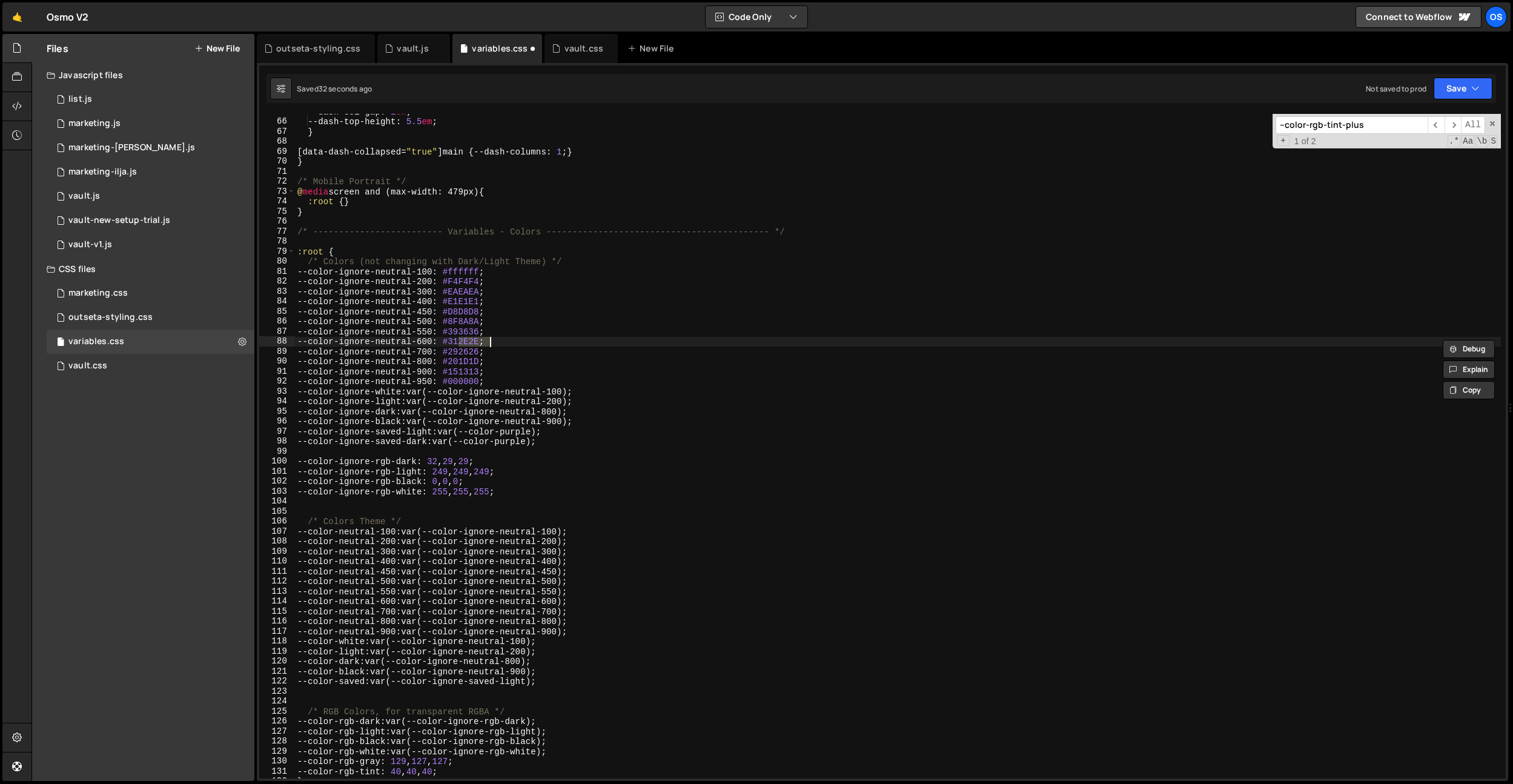
paste textarea "22D2D"
paste textarea "02D2D"
click at [480, 352] on div "--dash-col-gap : 1 em ; --dash-top-height : 5.5 em ; } [ data-dash-collapsed = …" at bounding box center [898, 448] width 1206 height 684
paste textarea "A"
click at [480, 352] on div "--dash-col-gap : 1 em ; --dash-top-height : 5.5 em ; } [ data-dash-collapsed = …" at bounding box center [898, 448] width 1206 height 684
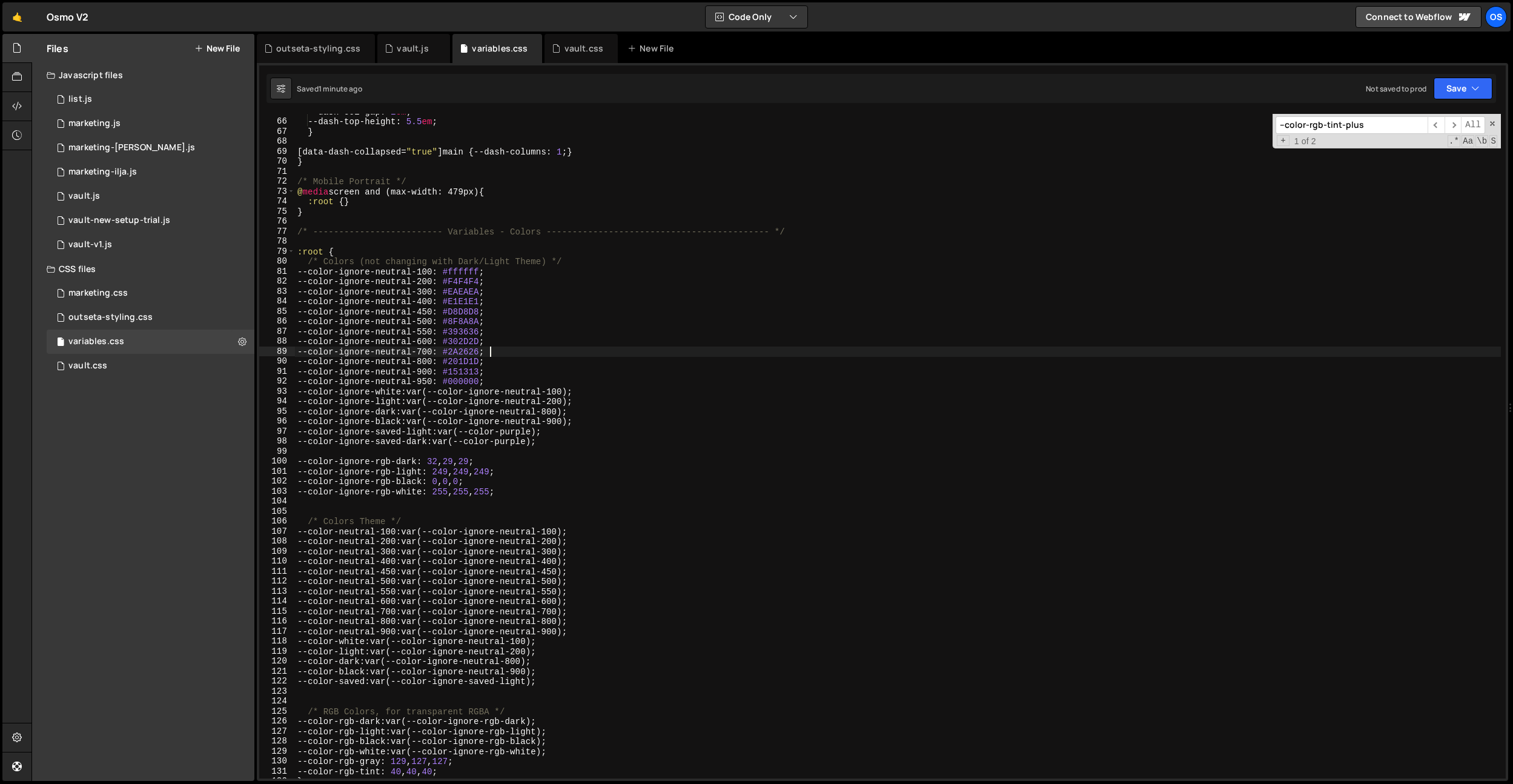
click at [485, 353] on div "--dash-col-gap : 1 em ; --dash-top-height : 5.5 em ; } [ data-dash-collapsed = …" at bounding box center [898, 448] width 1206 height 684
paste textarea "82424"
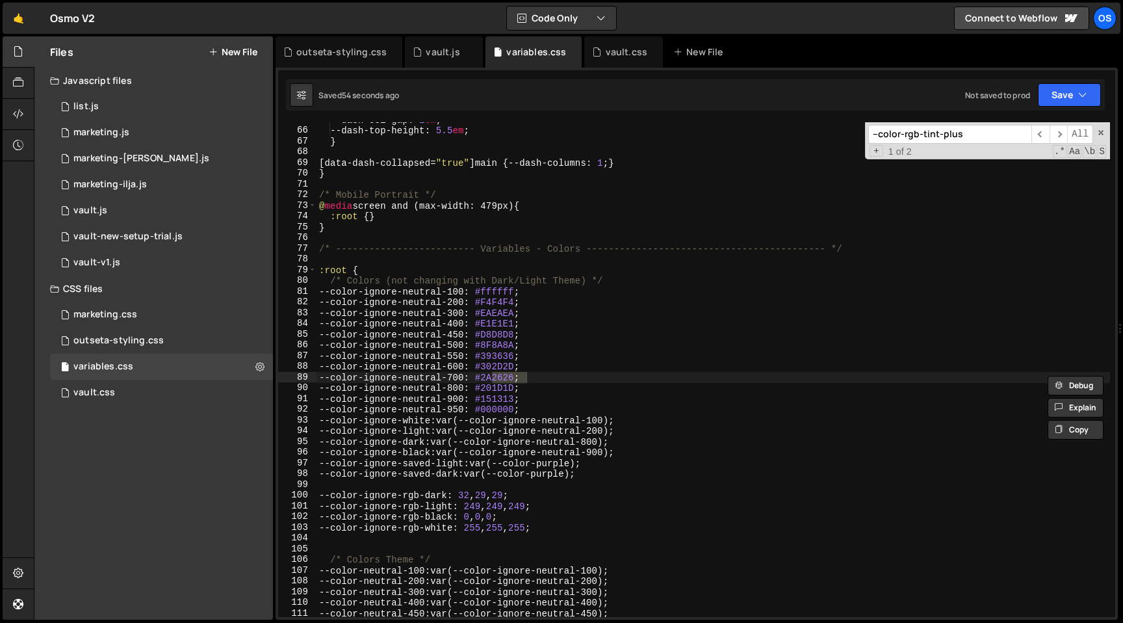
scroll to position [769, 0]
click at [512, 303] on div "--dash-col-gap : 1 em ; --dash-top-height : 5.5 em ; } [ data-dash-collapsed = …" at bounding box center [712, 372] width 793 height 516
drag, startPoint x: 512, startPoint y: 303, endPoint x: 400, endPoint y: 285, distance: 113.2
click at [512, 303] on div "--dash-col-gap : 1 em ; --dash-top-height : 5.5 em ; } [ data-dash-collapsed = …" at bounding box center [712, 372] width 793 height 516
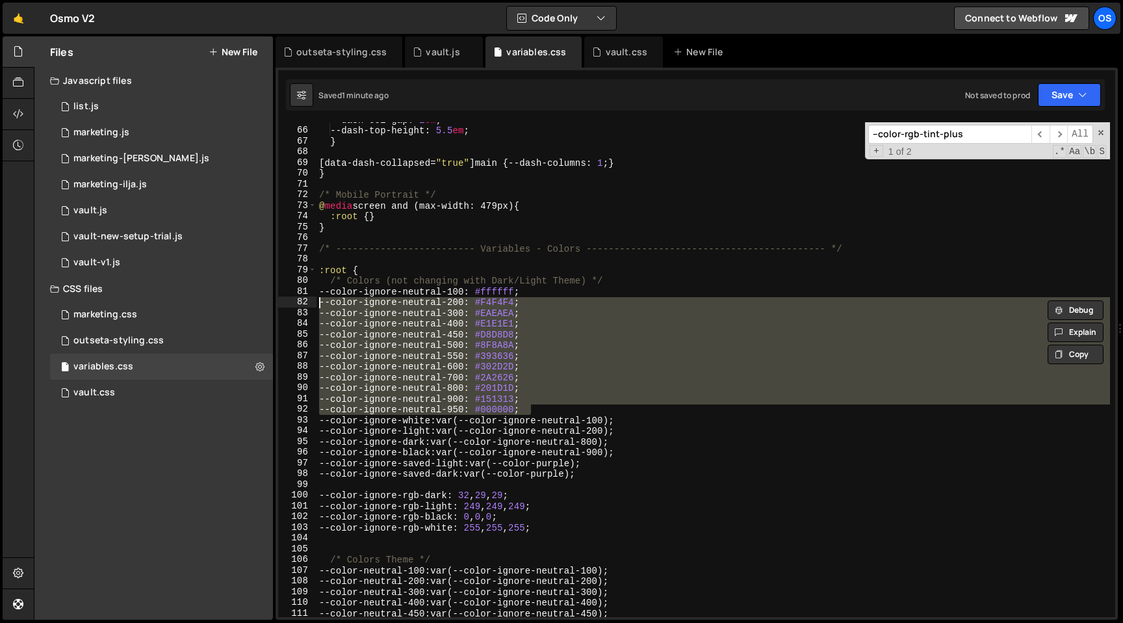
drag, startPoint x: 539, startPoint y: 409, endPoint x: 446, endPoint y: 324, distance: 126.0
click at [236, 305] on div "Files New File Javascript files 0 list.js 0 0 marketing.js 0 0 marketing-[PERSO…" at bounding box center [578, 328] width 1089 height 584
click at [541, 337] on div "--dash-col-gap : 1 em ; --dash-top-height : 5.5 em ; } [ data-dash-collapsed = …" at bounding box center [712, 369] width 793 height 495
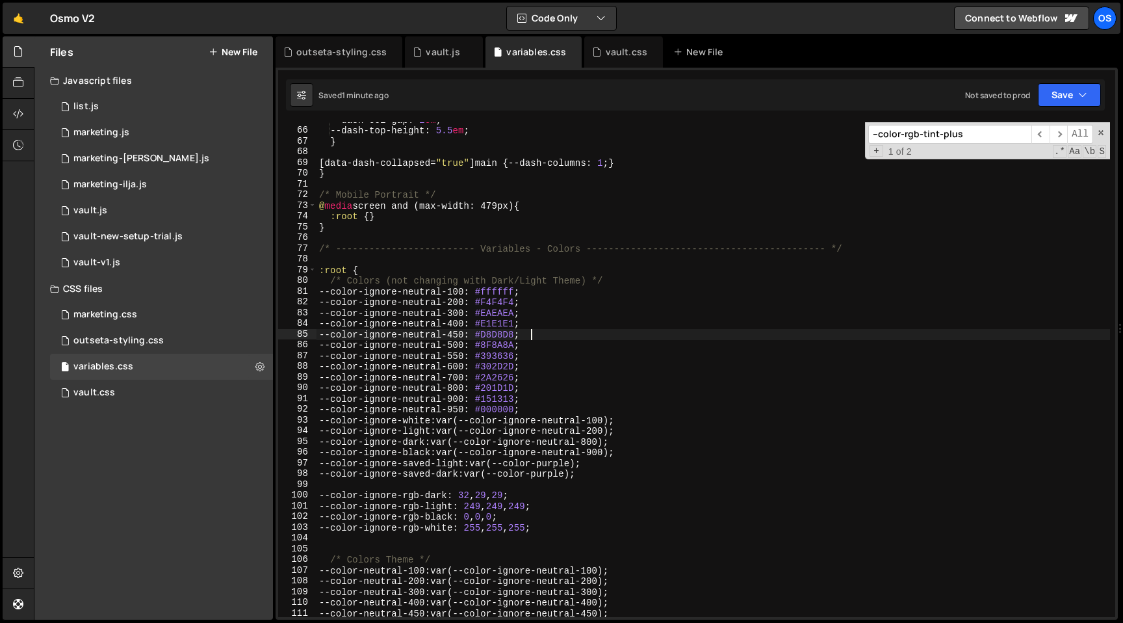
click at [508, 387] on div "--dash-col-gap : 1 em ; --dash-top-height : 5.5 em ; } [ data-dash-collapsed = …" at bounding box center [712, 372] width 793 height 516
drag, startPoint x: 508, startPoint y: 387, endPoint x: 489, endPoint y: 383, distance: 20.0
click at [508, 387] on div "--dash-col-gap : 1 em ; --dash-top-height : 5.5 em ; } [ data-dash-collapsed = …" at bounding box center [712, 372] width 793 height 516
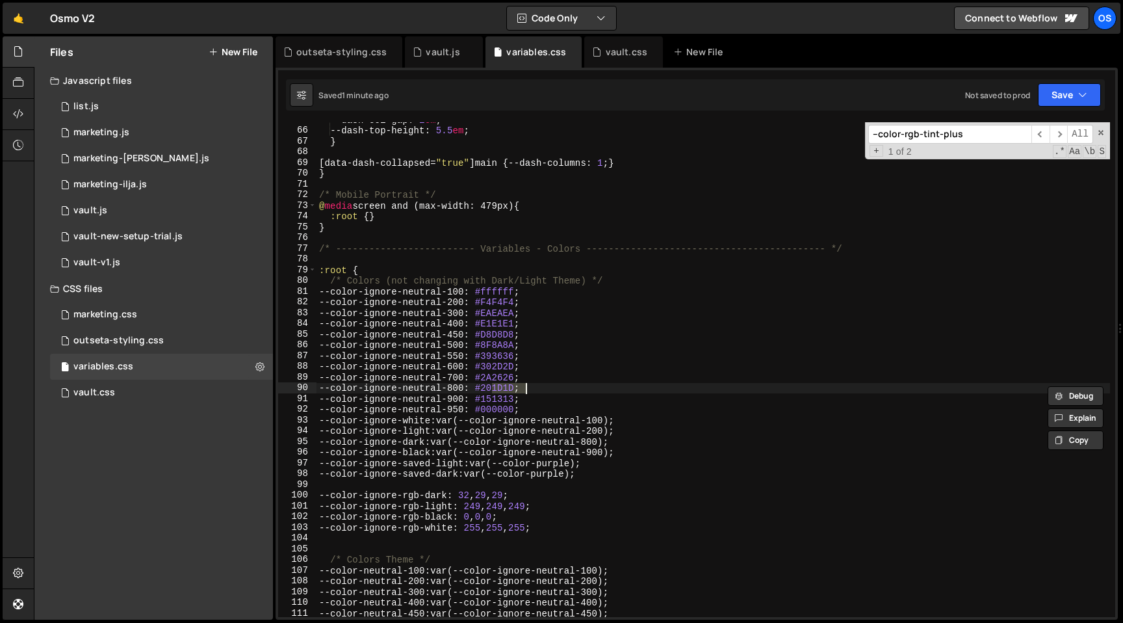
click at [500, 376] on div "--dash-col-gap : 1 em ; --dash-top-height : 5.5 em ; } [ data-dash-collapsed = …" at bounding box center [712, 372] width 793 height 516
drag, startPoint x: 325, startPoint y: 330, endPoint x: 413, endPoint y: 379, distance: 100.7
click at [325, 330] on div "--dash-col-gap : 1 em ; --dash-top-height : 5.5 em ; } [ data-dash-collapsed = …" at bounding box center [712, 372] width 793 height 516
type textarea "--color-ignore-neutral-450: #D8D8D8;"
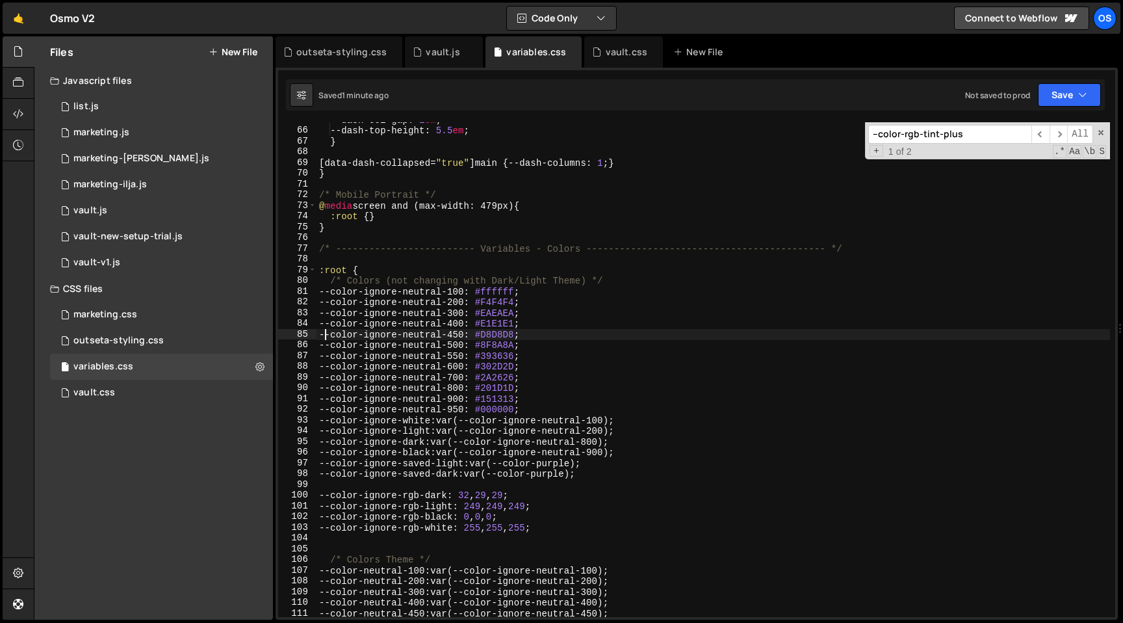
drag, startPoint x: 483, startPoint y: 263, endPoint x: 537, endPoint y: 315, distance: 75.4
click at [484, 263] on div "--dash-col-gap : 1 em ; --dash-top-height : 5.5 em ; } [ data-dash-collapsed = …" at bounding box center [712, 372] width 793 height 516
click at [507, 299] on div "--dash-col-gap : 1 em ; --dash-top-height : 5.5 em ; } [ data-dash-collapsed = …" at bounding box center [712, 372] width 793 height 516
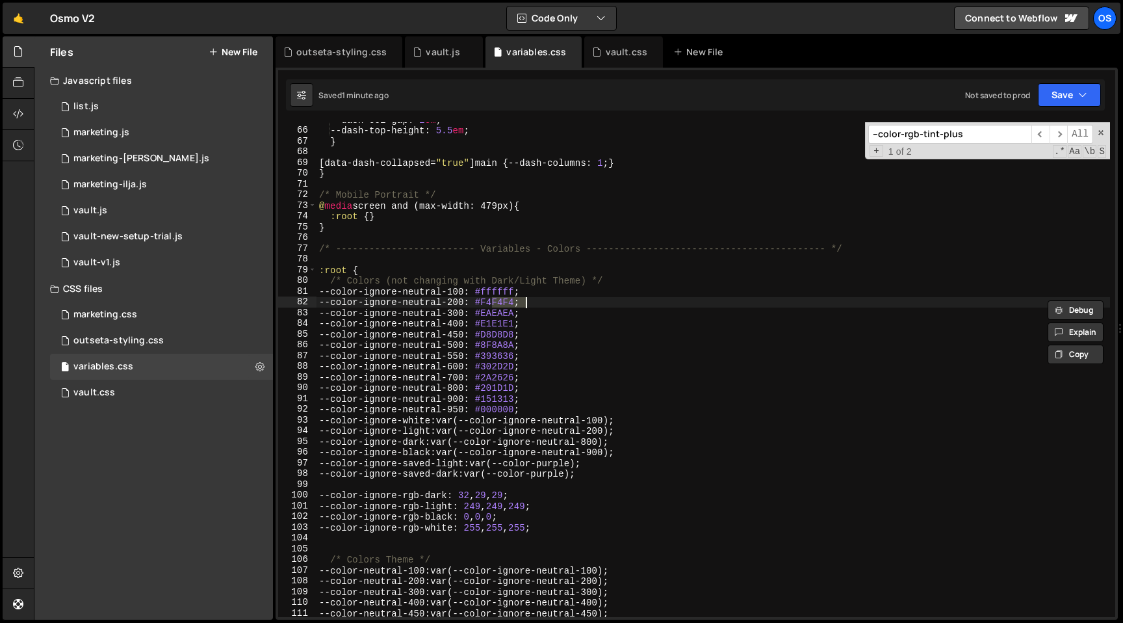
paste textarea "#f9f9f9"
drag, startPoint x: 538, startPoint y: 315, endPoint x: 485, endPoint y: 315, distance: 53.3
click at [485, 315] on div "--dash-col-gap : 1 em ; --dash-top-height : 5.5 em ; } [ data-dash-collapsed = …" at bounding box center [712, 372] width 793 height 516
paste textarea "ebebeb"
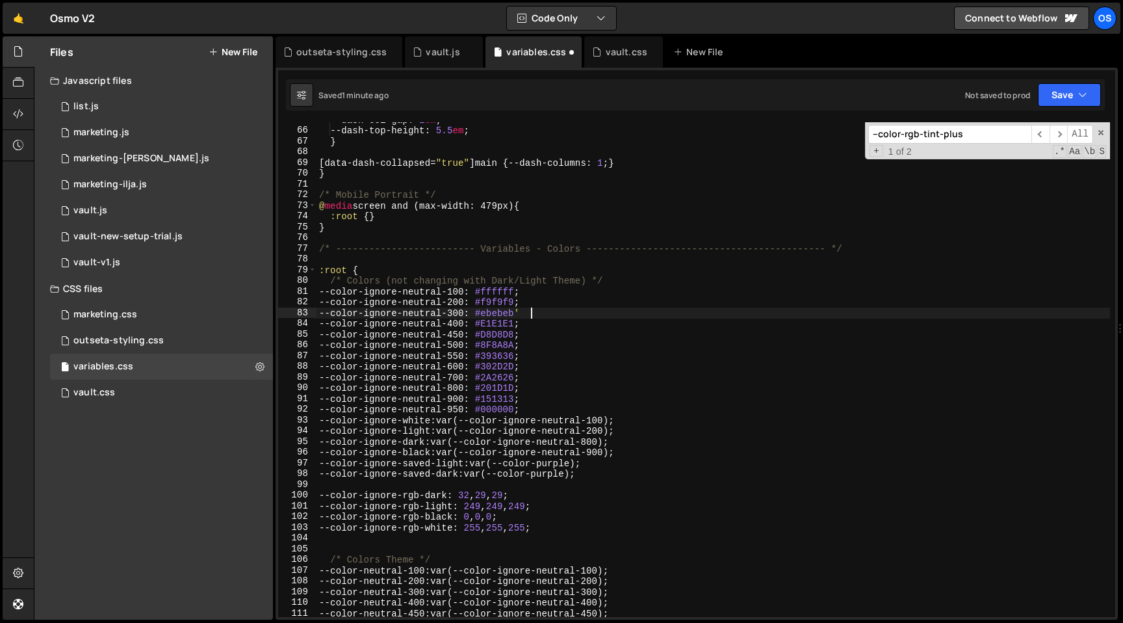
scroll to position [0, 14]
drag, startPoint x: 543, startPoint y: 324, endPoint x: 488, endPoint y: 328, distance: 54.7
click at [488, 328] on div "--dash-col-gap : 1 em ; --dash-top-height : 5.5 em ; } [ data-dash-collapsed = …" at bounding box center [712, 372] width 793 height 516
paste textarea "e0e0e0"
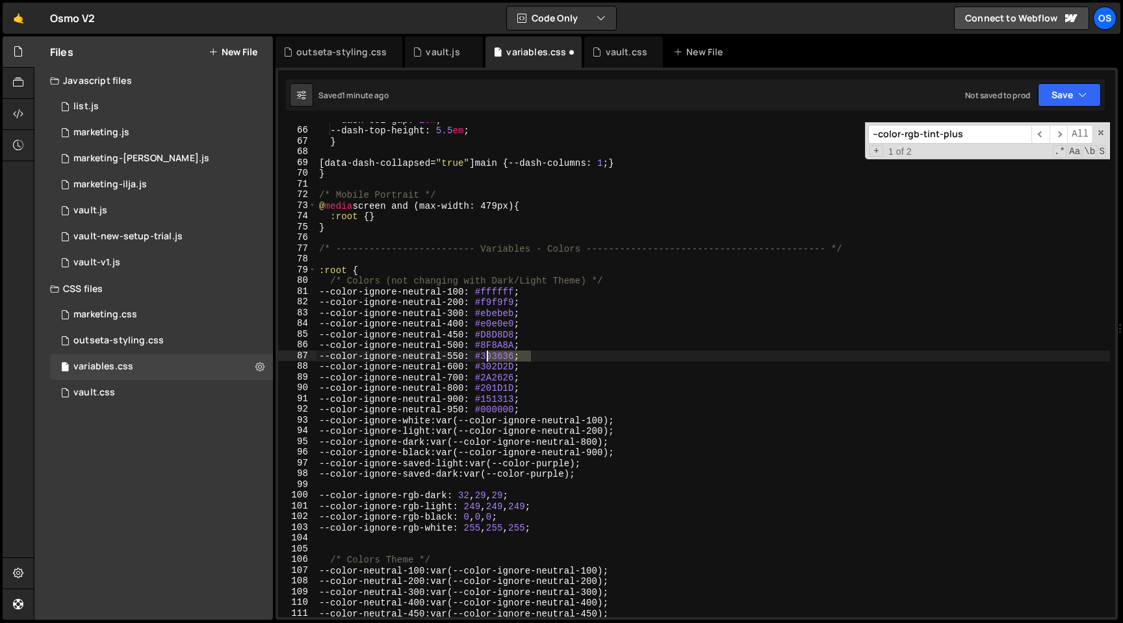
drag, startPoint x: 543, startPoint y: 357, endPoint x: 504, endPoint y: 371, distance: 41.3
click at [487, 357] on div "--dash-col-gap : 1 em ; --dash-top-height : 5.5 em ; } [ data-dash-collapsed = …" at bounding box center [712, 372] width 793 height 516
paste textarea "12e2e"
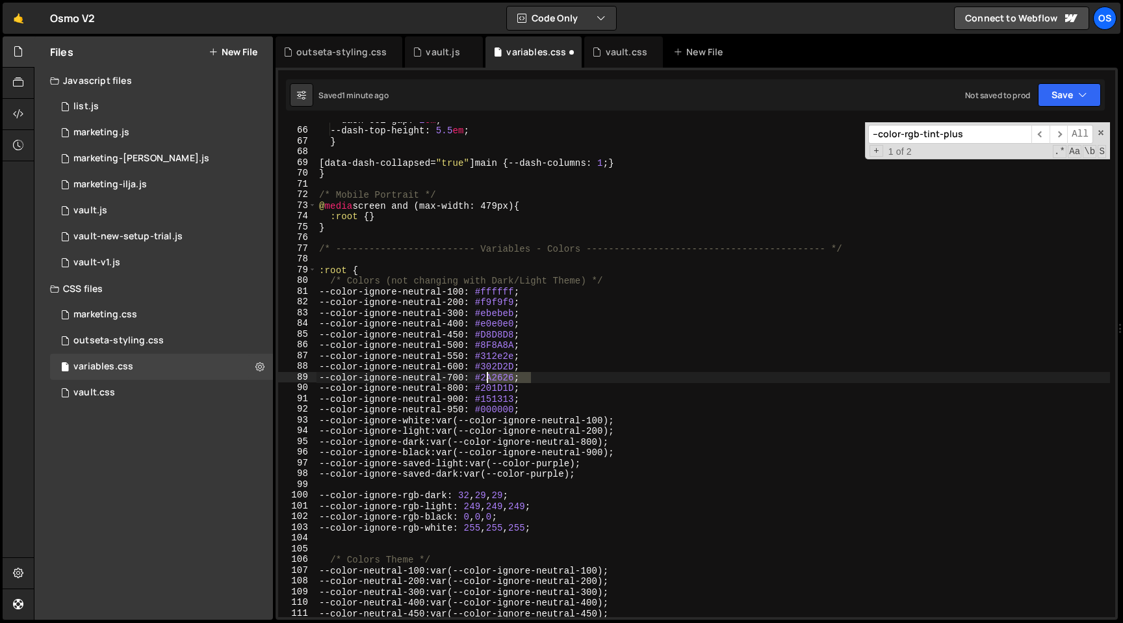
drag, startPoint x: 546, startPoint y: 374, endPoint x: 489, endPoint y: 370, distance: 57.3
click at [489, 370] on div "--dash-col-gap : 1 em ; --dash-top-height : 5.5 em ; } [ data-dash-collapsed = …" at bounding box center [712, 372] width 793 height 516
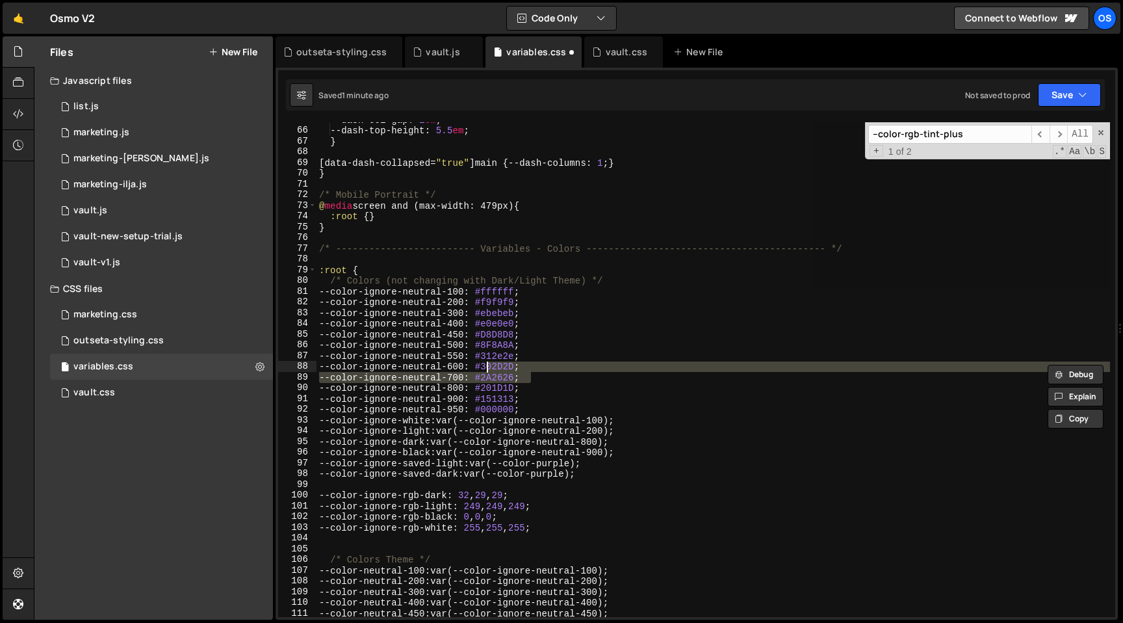
click at [487, 368] on div "--dash-col-gap : 1 em ; --dash-top-height : 5.5 em ; } [ data-dash-collapsed = …" at bounding box center [712, 369] width 793 height 495
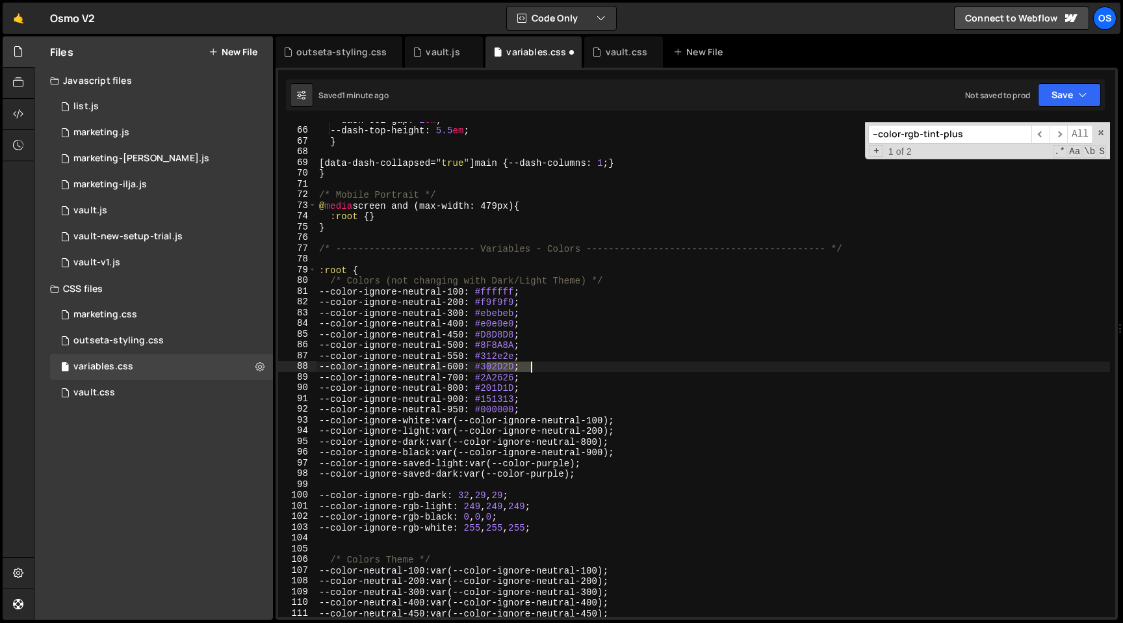
drag, startPoint x: 486, startPoint y: 367, endPoint x: 568, endPoint y: 368, distance: 81.9
click at [568, 368] on div "--dash-col-gap : 1 em ; --dash-top-height : 5.5 em ; } [ data-dash-collapsed = …" at bounding box center [712, 372] width 793 height 516
paste textarea "292626"
drag, startPoint x: 545, startPoint y: 377, endPoint x: 485, endPoint y: 378, distance: 60.4
click at [485, 378] on div "--dash-col-gap : 1 em ; --dash-top-height : 5.5 em ; } [ data-dash-collapsed = …" at bounding box center [712, 372] width 793 height 516
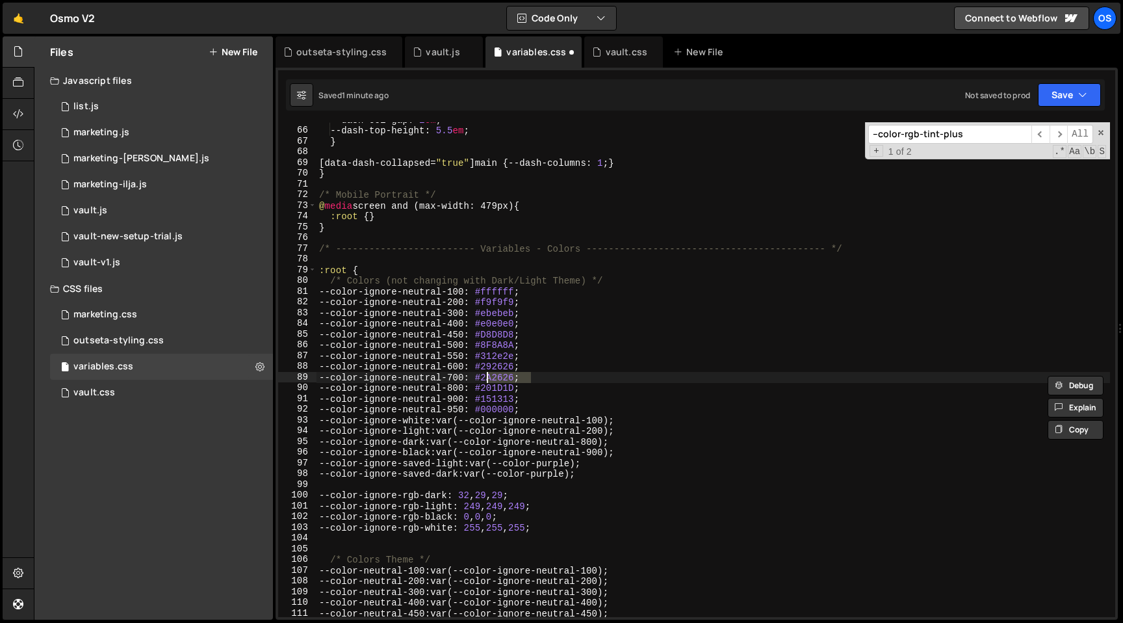
paste textarea "01d1d"
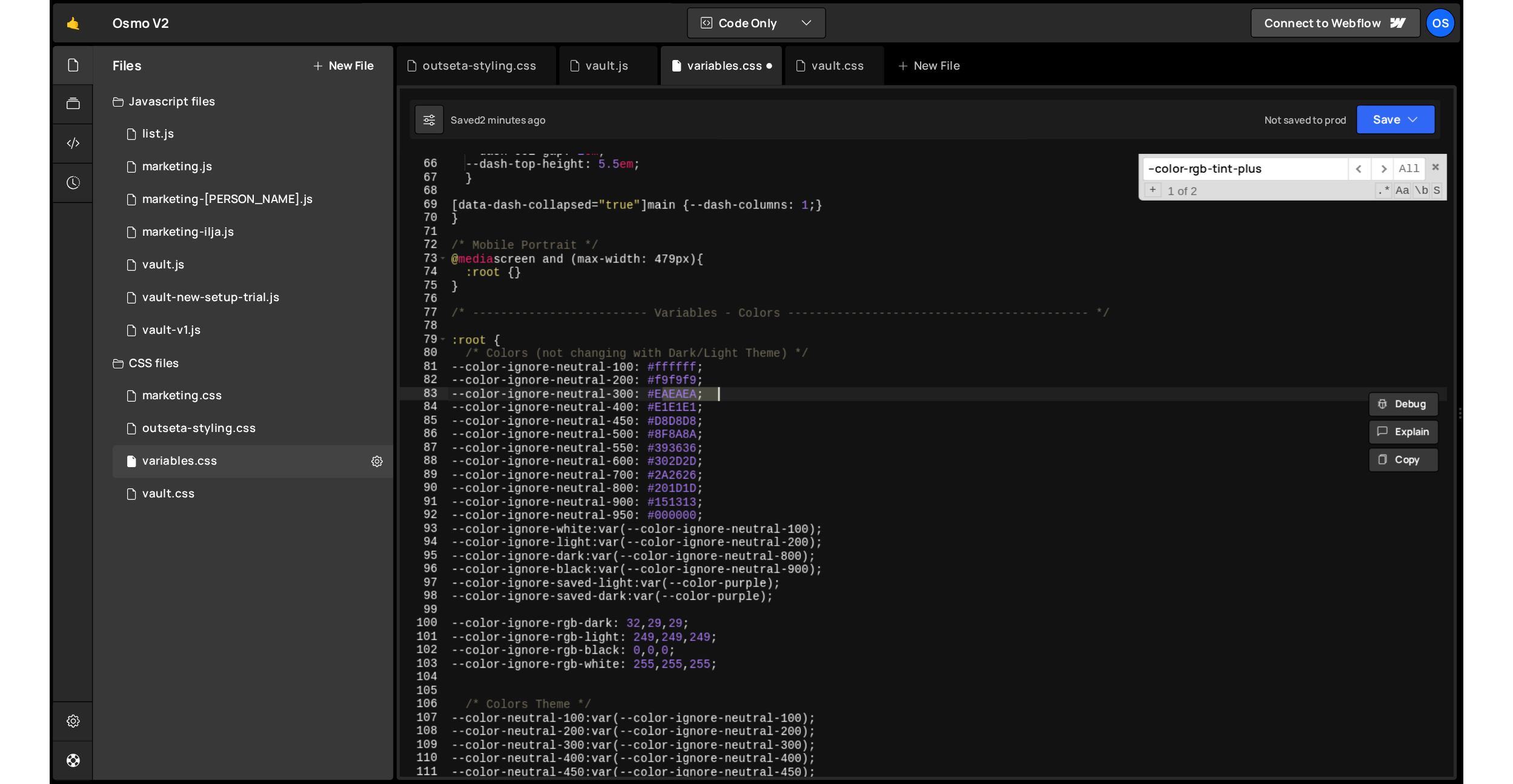
scroll to position [0, 10]
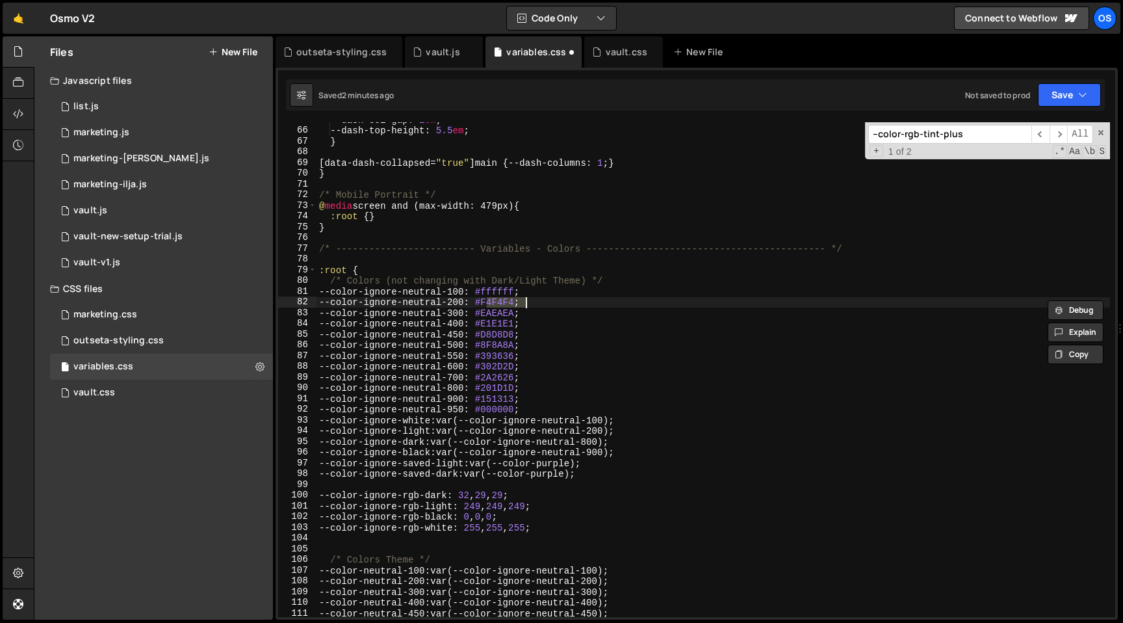
click at [515, 312] on div "--dash-col-gap : 1 em ; --dash-top-height : 5.5 em ; } [ data-dash-collapsed = …" at bounding box center [712, 372] width 793 height 516
click at [513, 300] on div "--dash-col-gap : 1 em ; --dash-top-height : 5.5 em ; } [ data-dash-collapsed = …" at bounding box center [712, 372] width 793 height 516
click at [509, 320] on div "--dash-col-gap : 1 em ; --dash-top-height : 5.5 em ; } [ data-dash-collapsed = …" at bounding box center [712, 372] width 793 height 516
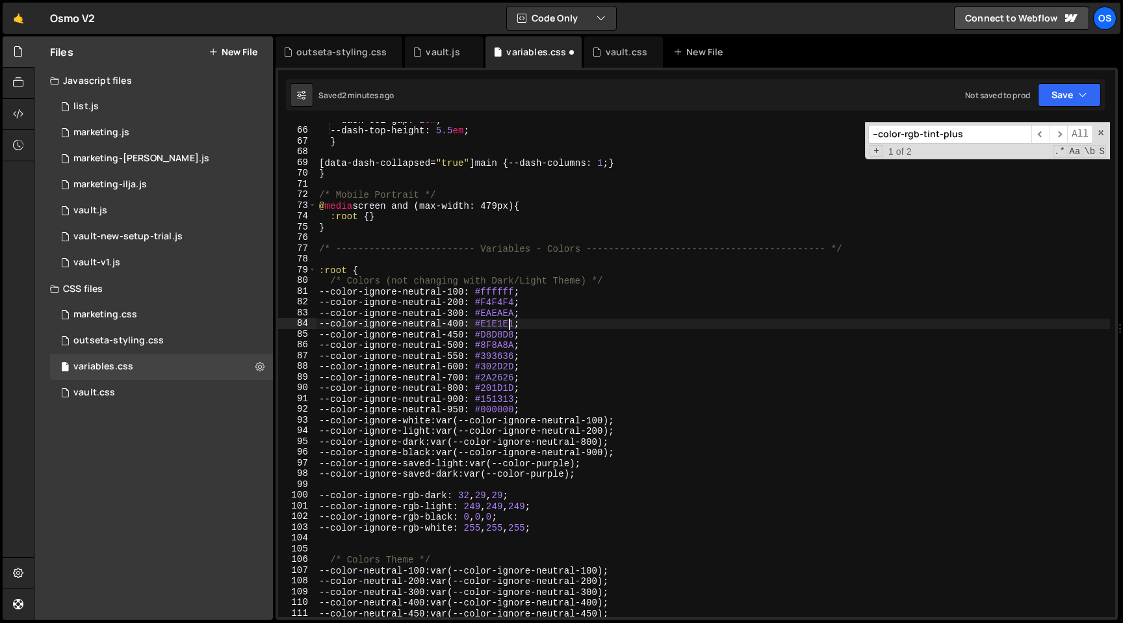
click at [513, 315] on div "--dash-col-gap : 1 em ; --dash-top-height : 5.5 em ; } [ data-dash-collapsed = …" at bounding box center [712, 372] width 793 height 516
click at [506, 326] on div "--dash-col-gap : 1 em ; --dash-top-height : 5.5 em ; } [ data-dash-collapsed = …" at bounding box center [712, 372] width 793 height 516
click at [513, 336] on div "--dash-col-gap : 1 em ; --dash-top-height : 5.5 em ; } [ data-dash-collapsed = …" at bounding box center [712, 372] width 793 height 516
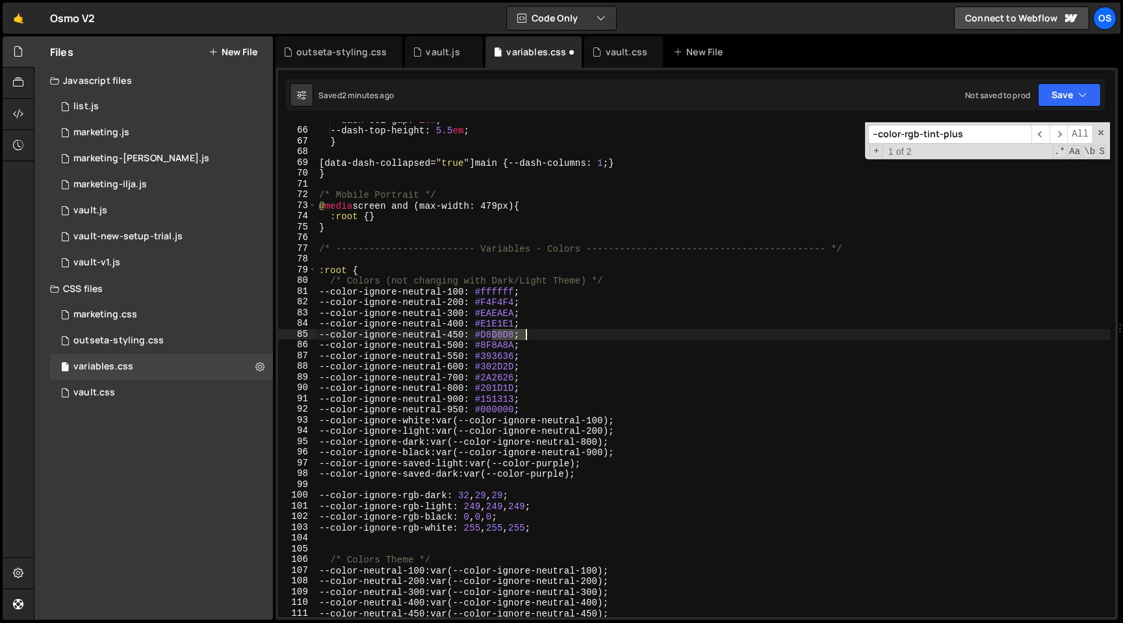
click at [513, 336] on div "--dash-col-gap : 1 em ; --dash-top-height : 5.5 em ; } [ data-dash-collapsed = …" at bounding box center [712, 372] width 793 height 516
click at [497, 344] on div "--dash-col-gap : 1 em ; --dash-top-height : 5.5 em ; } [ data-dash-collapsed = …" at bounding box center [712, 372] width 793 height 516
drag, startPoint x: 497, startPoint y: 344, endPoint x: 511, endPoint y: 354, distance: 16.8
click at [496, 344] on div "--dash-col-gap : 1 em ; --dash-top-height : 5.5 em ; } [ data-dash-collapsed = …" at bounding box center [712, 372] width 793 height 516
click at [520, 357] on div "--dash-col-gap : 1 em ; --dash-top-height : 5.5 em ; } [ data-dash-collapsed = …" at bounding box center [712, 372] width 793 height 516
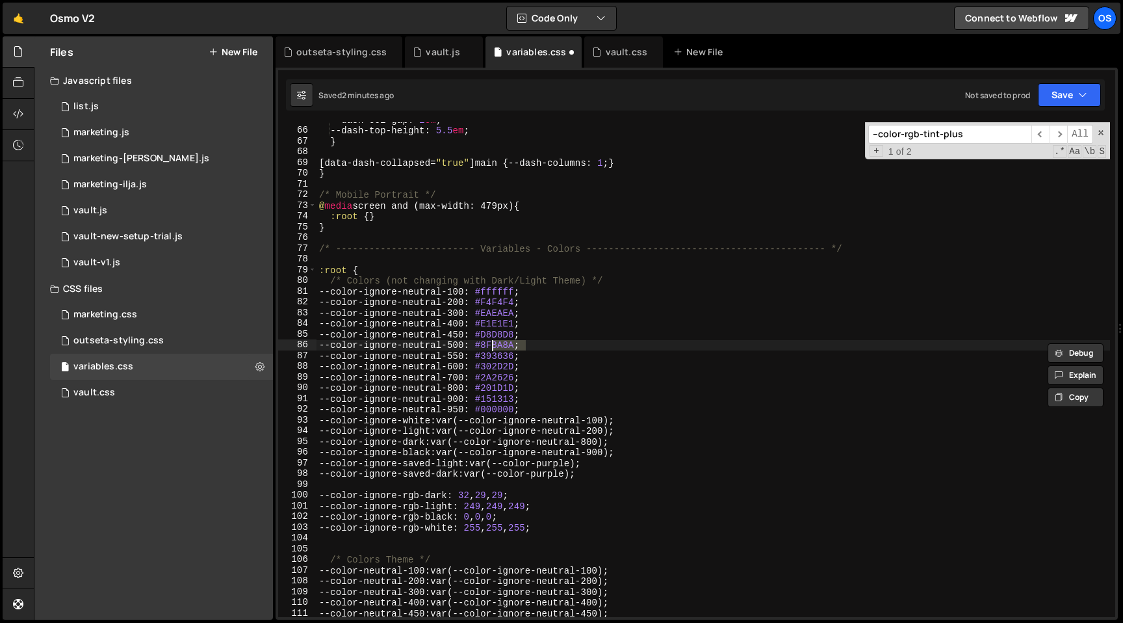
click at [520, 357] on div "--dash-col-gap : 1 em ; --dash-top-height : 5.5 em ; } [ data-dash-collapsed = …" at bounding box center [712, 372] width 793 height 516
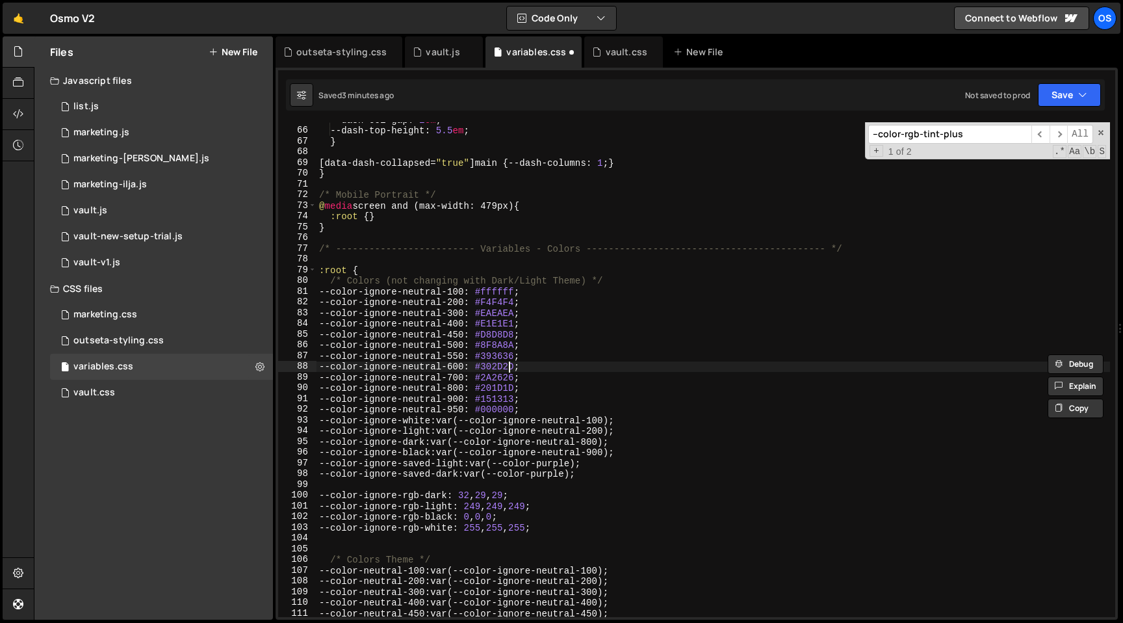
click at [508, 369] on div "--dash-col-gap : 1 em ; --dash-top-height : 5.5 em ; } [ data-dash-collapsed = …" at bounding box center [712, 372] width 793 height 516
click at [510, 378] on div "--dash-col-gap : 1 em ; --dash-top-height : 5.5 em ; } [ data-dash-collapsed = …" at bounding box center [712, 372] width 793 height 516
click at [515, 392] on div "--dash-col-gap : 1 em ; --dash-top-height : 5.5 em ; } [ data-dash-collapsed = …" at bounding box center [712, 372] width 793 height 516
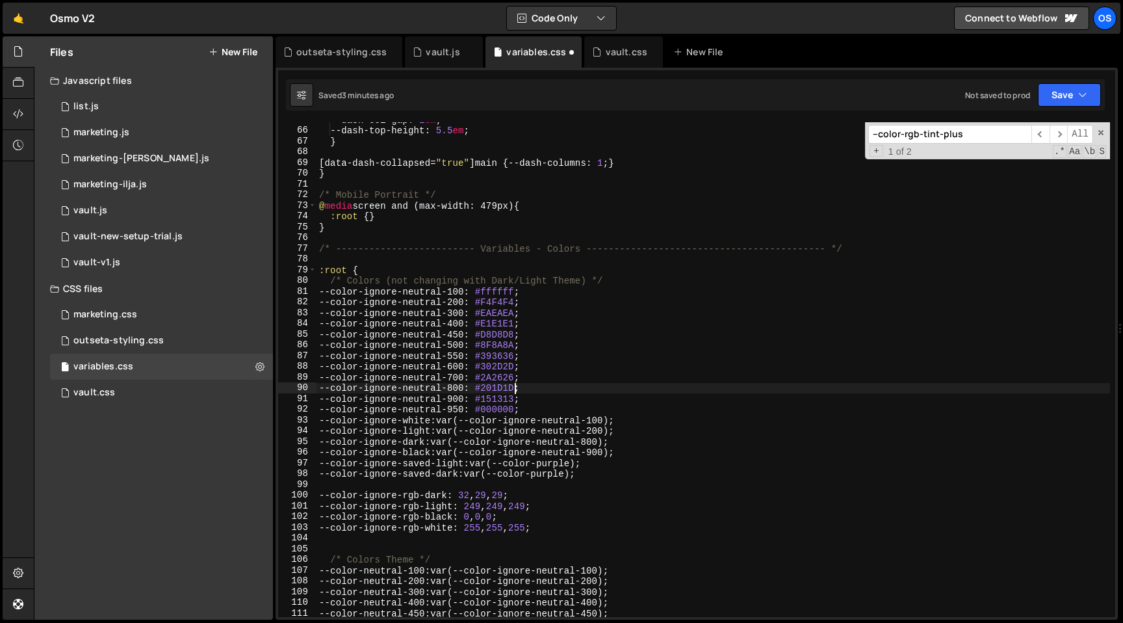
click at [515, 392] on div "--dash-col-gap : 1 em ; --dash-top-height : 5.5 em ; } [ data-dash-collapsed = …" at bounding box center [712, 372] width 793 height 516
click at [509, 370] on div "--dash-col-gap : 1 em ; --dash-top-height : 5.5 em ; } [ data-dash-collapsed = …" at bounding box center [712, 372] width 793 height 516
click at [508, 374] on div "--dash-col-gap : 1 em ; --dash-top-height : 5.5 em ; } [ data-dash-collapsed = …" at bounding box center [712, 372] width 793 height 516
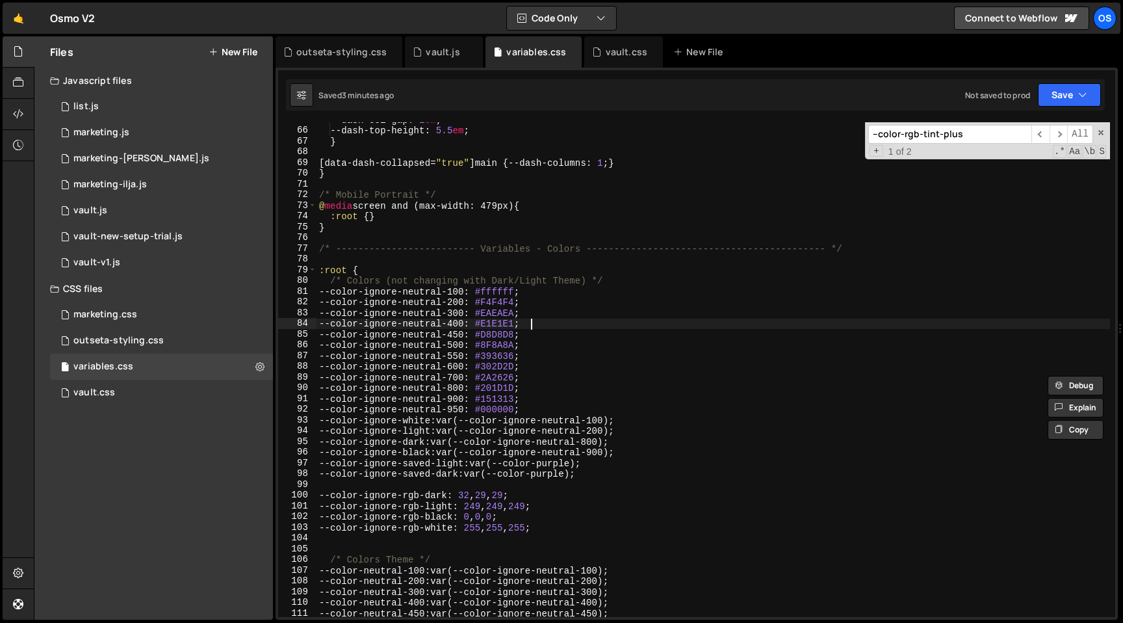
click at [586, 322] on div "--dash-col-gap : 1 em ; --dash-top-height : 5.5 em ; } [ data-dash-collapsed = …" at bounding box center [712, 372] width 793 height 516
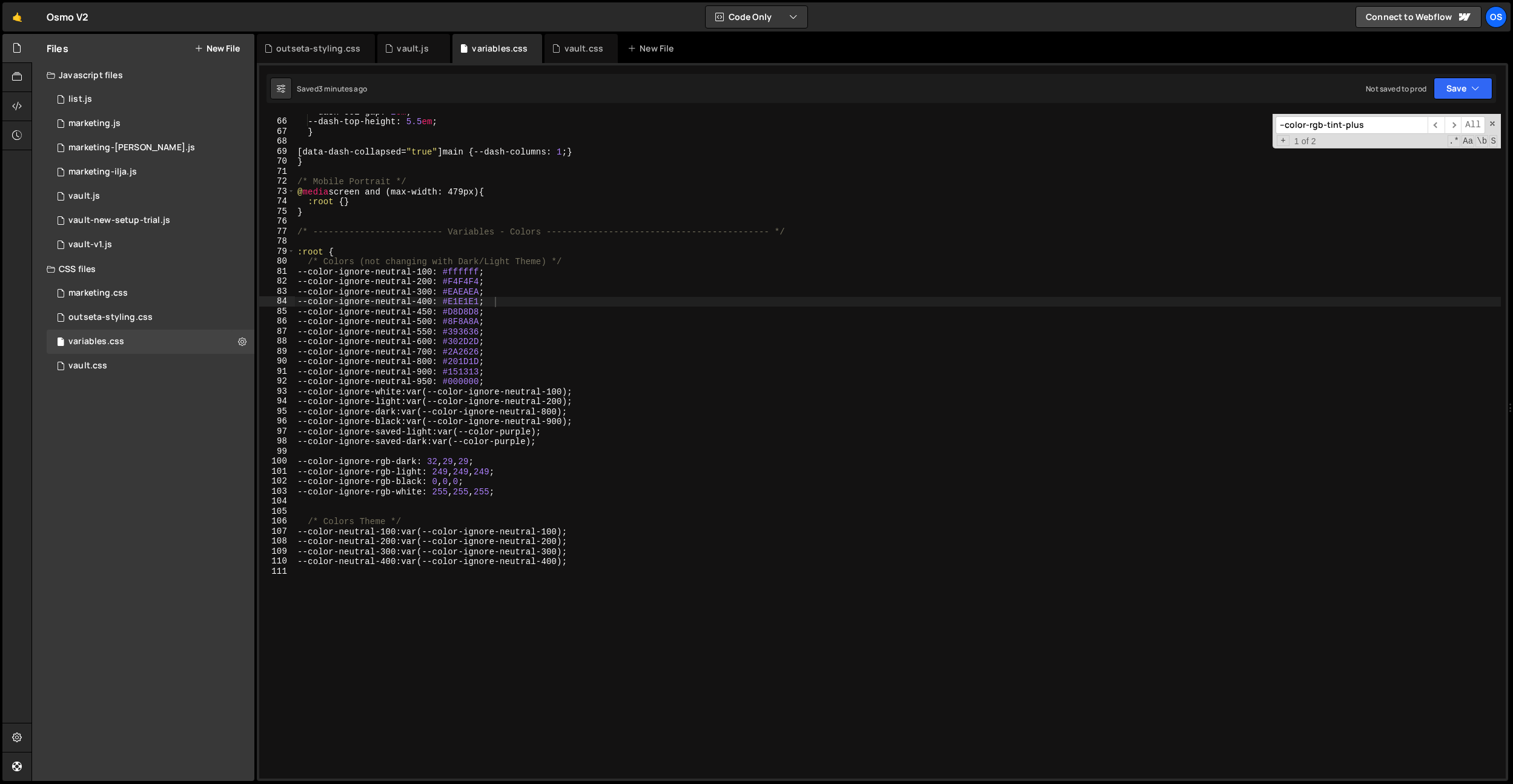
scroll to position [656, 0]
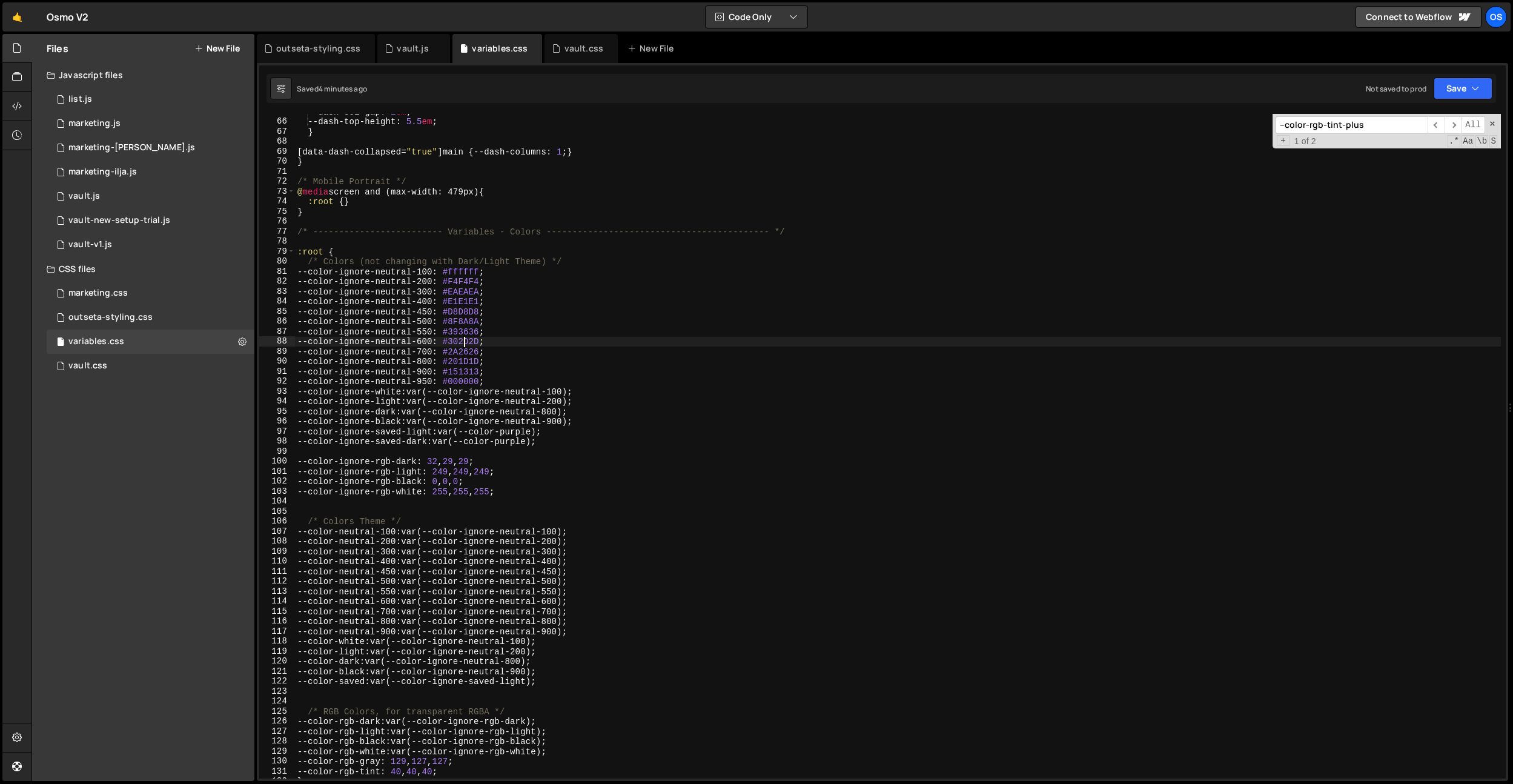
click at [466, 338] on div "--dash-col-gap : 1 em ; --dash-top-height : 5.5 em ; } [ data-dash-collapsed = …" at bounding box center [898, 448] width 1206 height 684
click at [478, 352] on div "--dash-col-gap : 1 em ; --dash-top-height : 5.5 em ; } [ data-dash-collapsed = …" at bounding box center [898, 448] width 1206 height 684
drag, startPoint x: 478, startPoint y: 352, endPoint x: 518, endPoint y: 396, distance: 59.5
click at [478, 352] on div "--dash-col-gap : 1 em ; --dash-top-height : 5.5 em ; } [ data-dash-collapsed = …" at bounding box center [898, 448] width 1206 height 684
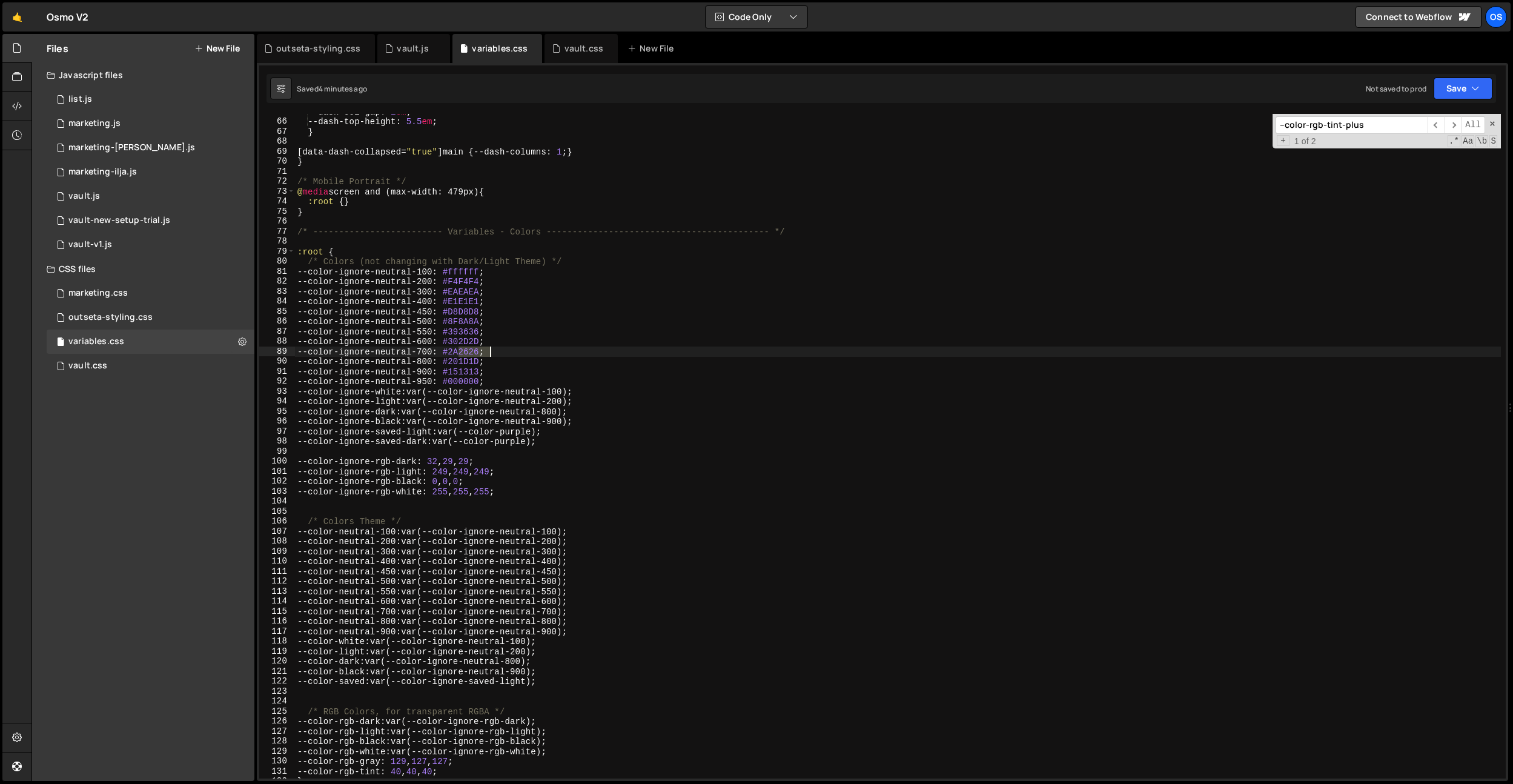
paste textarea "727"
click at [472, 343] on div "--dash-col-gap : 1 em ; --dash-top-height : 5.5 em ; } [ data-dash-collapsed = …" at bounding box center [898, 448] width 1206 height 684
paste textarea "12E2E"
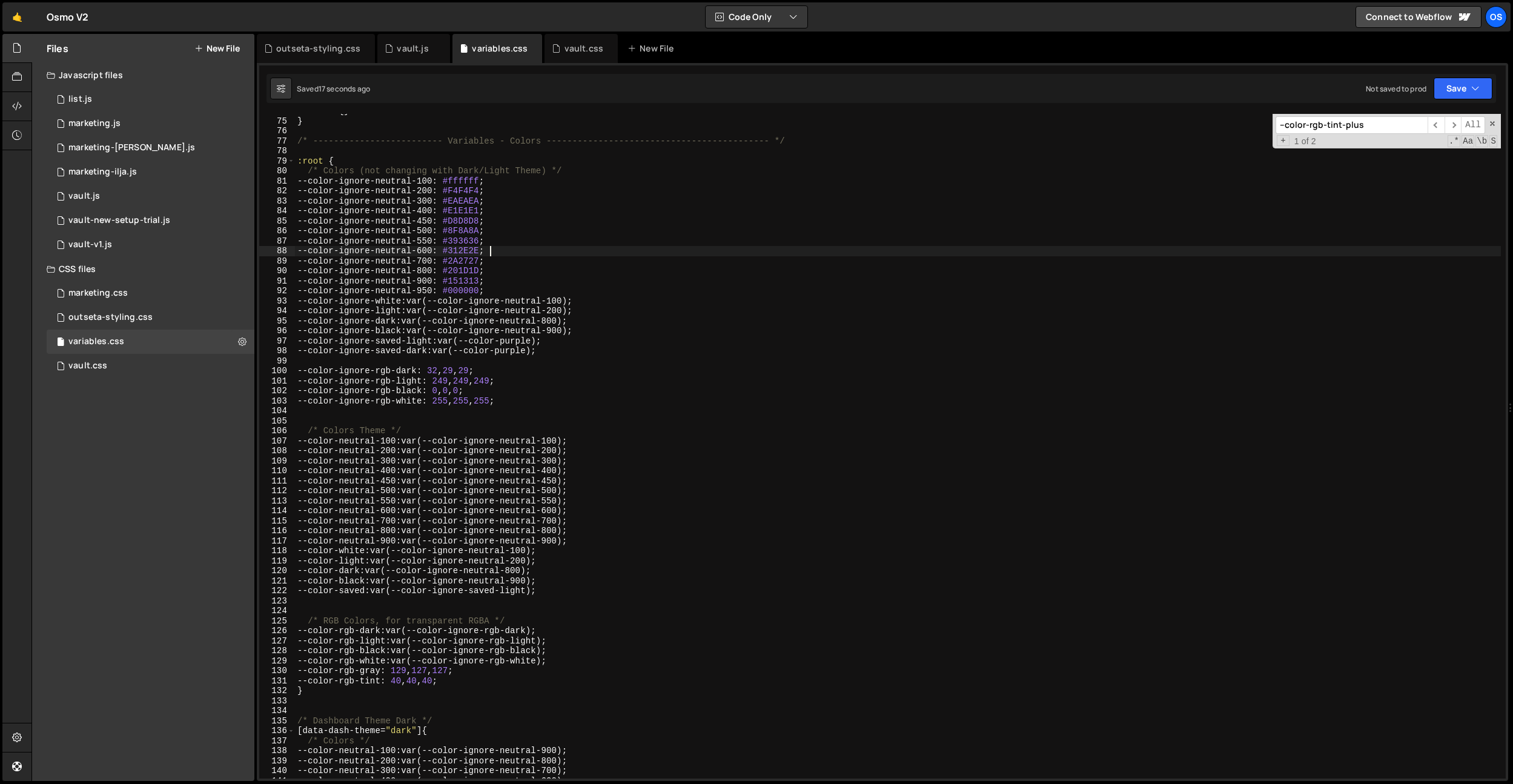
scroll to position [748, 0]
click at [532, 240] on div ":root { } } /* ------------------------- Variables - Colors -------------------…" at bounding box center [898, 448] width 1206 height 684
click at [481, 262] on div ":root { } } /* ------------------------- Variables - Colors -------------------…" at bounding box center [898, 448] width 1206 height 684
click at [482, 258] on div ":root { } } /* ------------------------- Variables - Colors -------------------…" at bounding box center [898, 446] width 1206 height 665
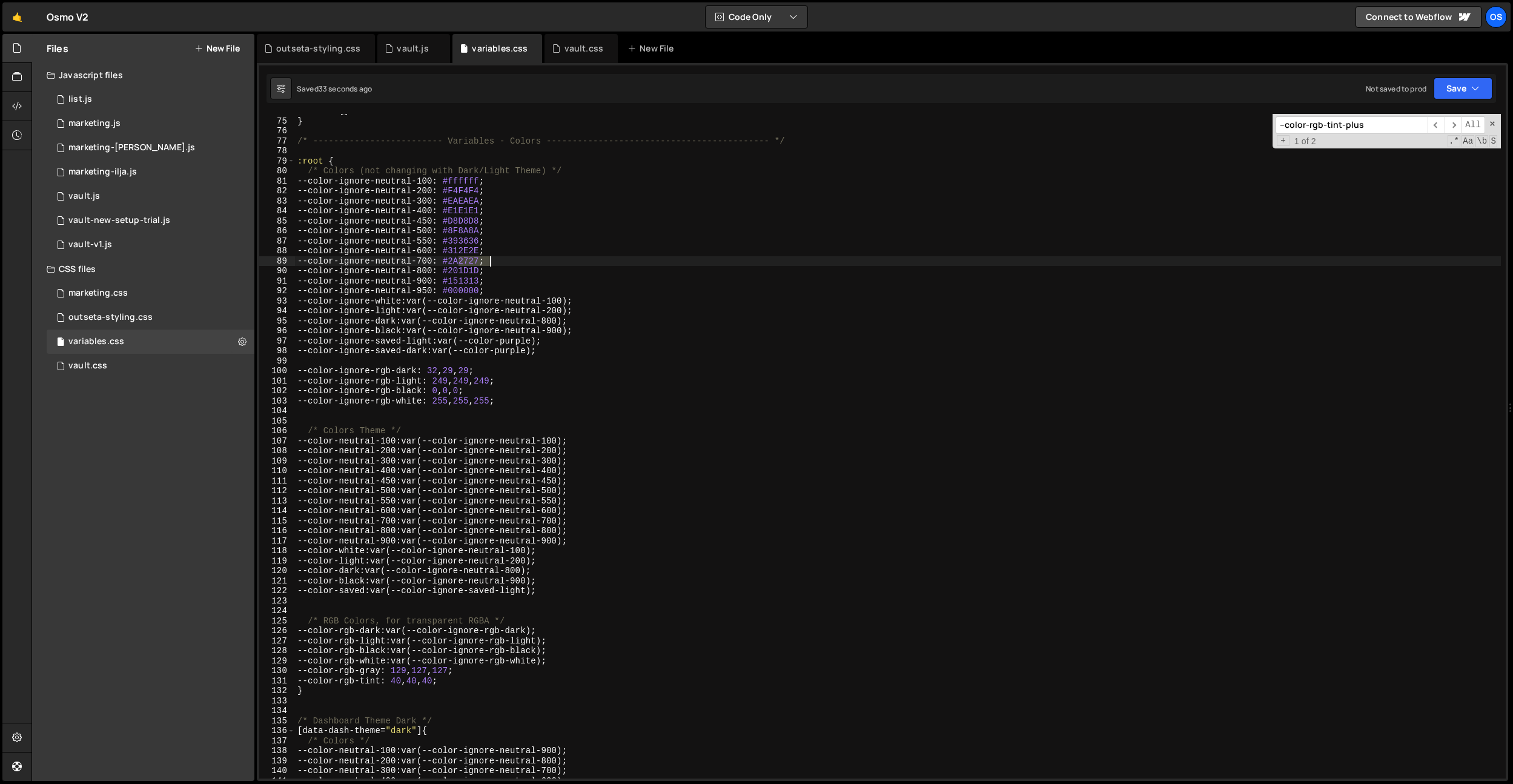
click at [482, 258] on div ":root { } } /* ------------------------- Variables - Colors -------------------…" at bounding box center [898, 448] width 1206 height 684
click at [483, 270] on div ":root { } } /* ------------------------- Variables - Colors -------------------…" at bounding box center [898, 448] width 1206 height 684
click at [478, 254] on div ":root { } } /* ------------------------- Variables - Colors -------------------…" at bounding box center [898, 448] width 1206 height 684
click at [549, 266] on div ":root { } } /* ------------------------- Variables - Colors -------------------…" at bounding box center [898, 448] width 1206 height 684
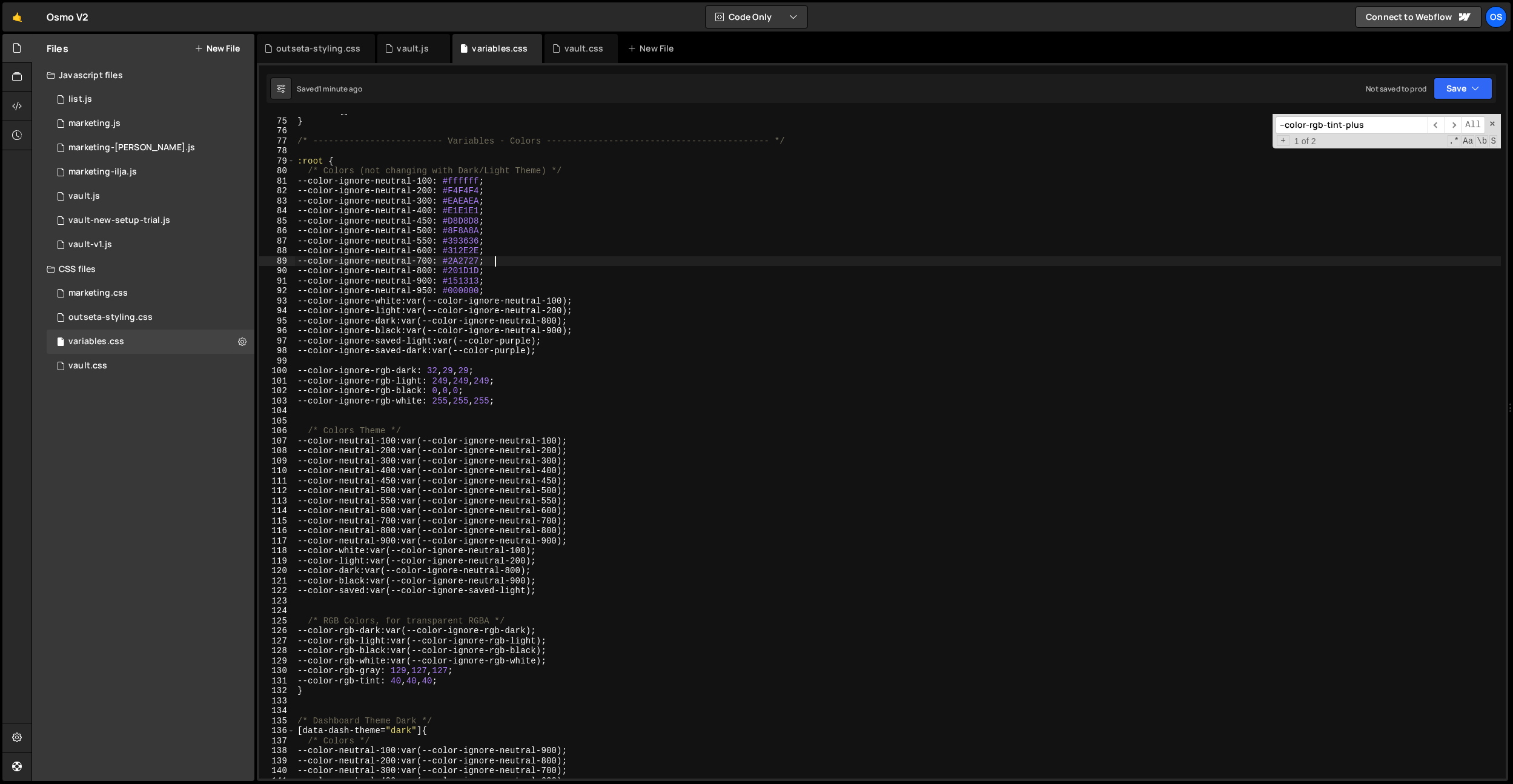
click at [482, 240] on div ":root { } } /* ------------------------- Variables - Colors -------------------…" at bounding box center [898, 448] width 1206 height 684
click at [485, 231] on div ":root { } } /* ------------------------- Variables - Colors -------------------…" at bounding box center [898, 448] width 1206 height 684
paste textarea "17F7F"
type textarea "--color-ignore-neutral-500: #817F7F;"
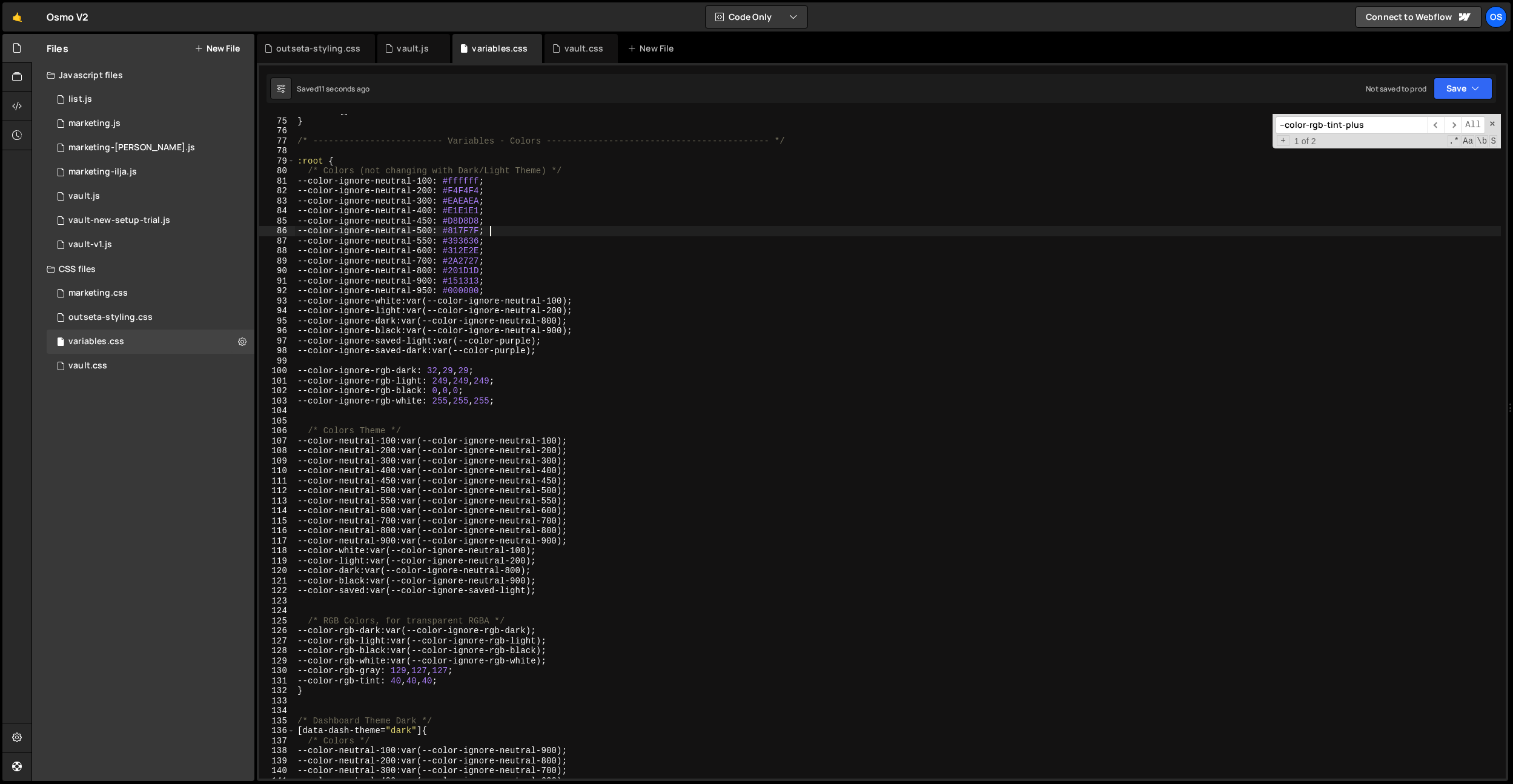
click at [470, 231] on div ":root { } } /* ------------------------- Variables - Colors -------------------…" at bounding box center [898, 448] width 1206 height 684
